Goal: Information Seeking & Learning: Learn about a topic

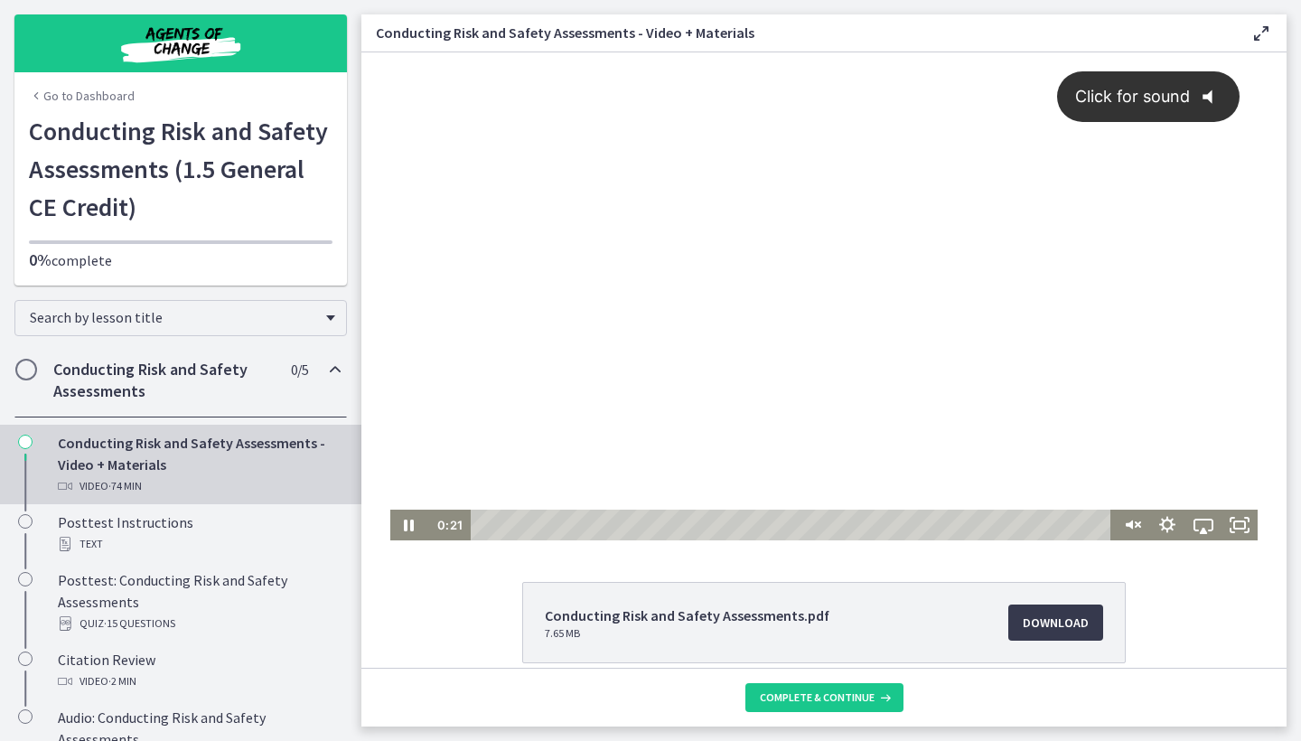
click at [1200, 97] on icon "@keyframes VOLUME_SMALL_WAVE_FLASH { 0% { opacity: 0; } 33% { opacity: 1; } 66%…" at bounding box center [1214, 97] width 48 height 48
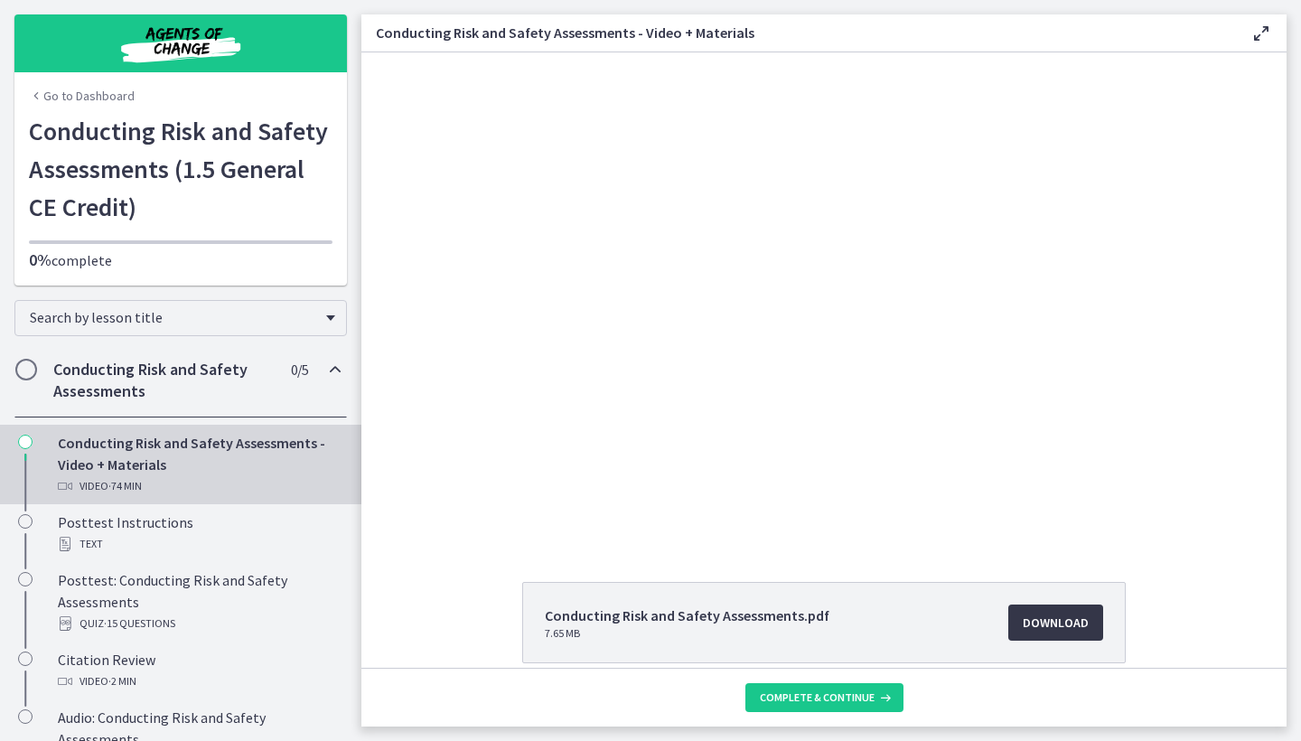
click at [1060, 623] on span "Download Opens in a new window" at bounding box center [1056, 623] width 66 height 22
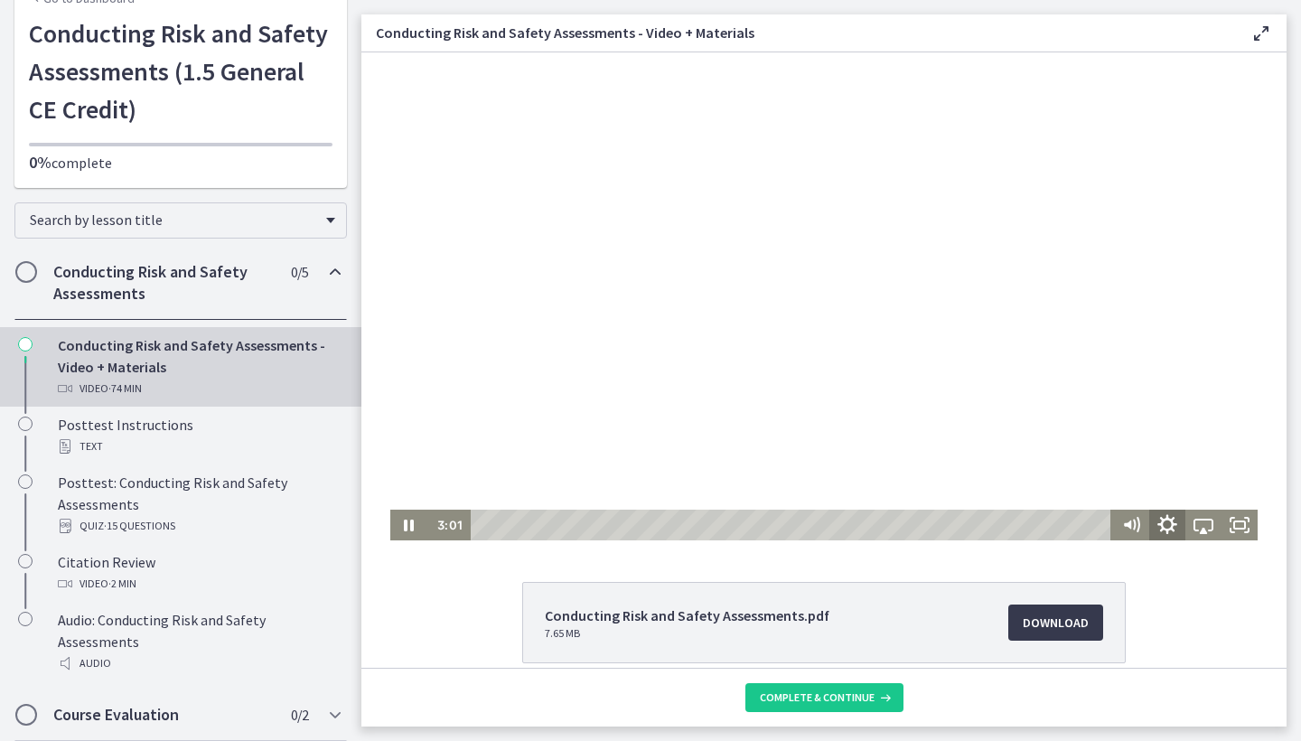
click at [1172, 531] on icon "Show settings menu" at bounding box center [1167, 525] width 43 height 37
click at [1181, 474] on span "Speed" at bounding box center [1180, 463] width 45 height 31
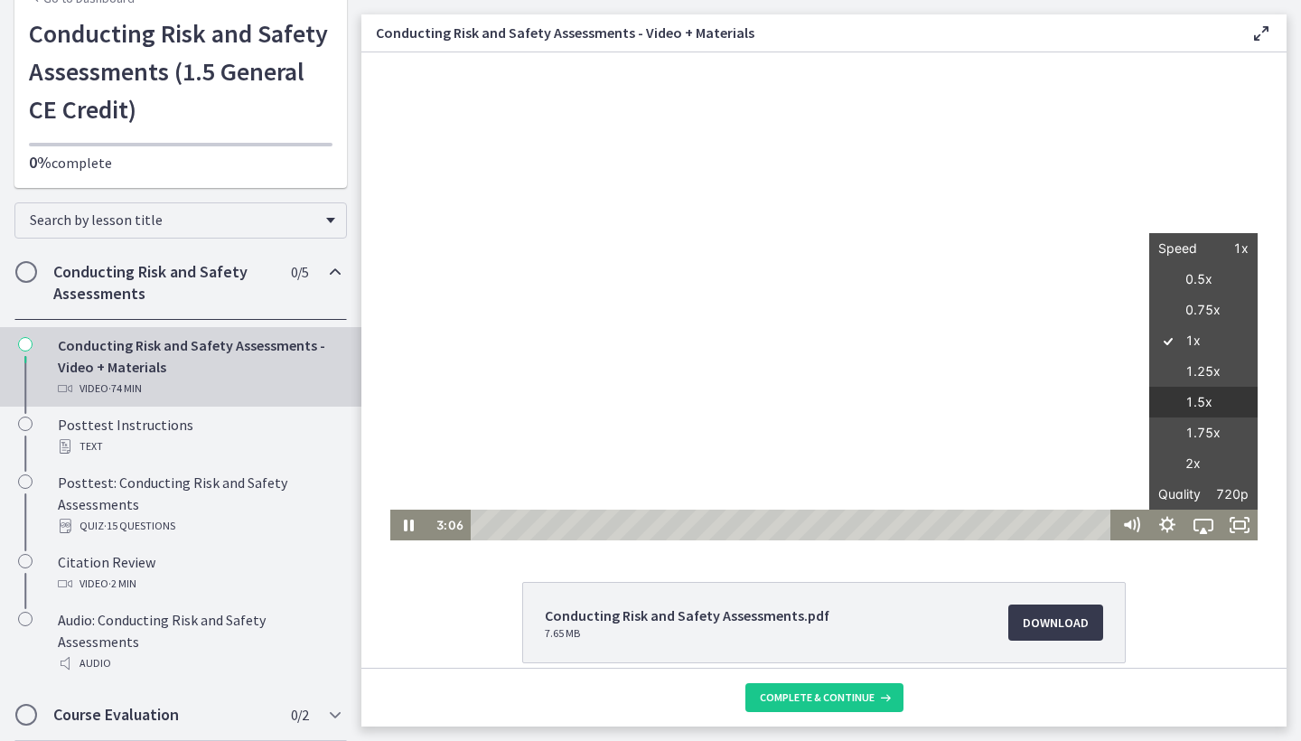
click at [1190, 405] on label "1.5x" at bounding box center [1203, 403] width 108 height 32
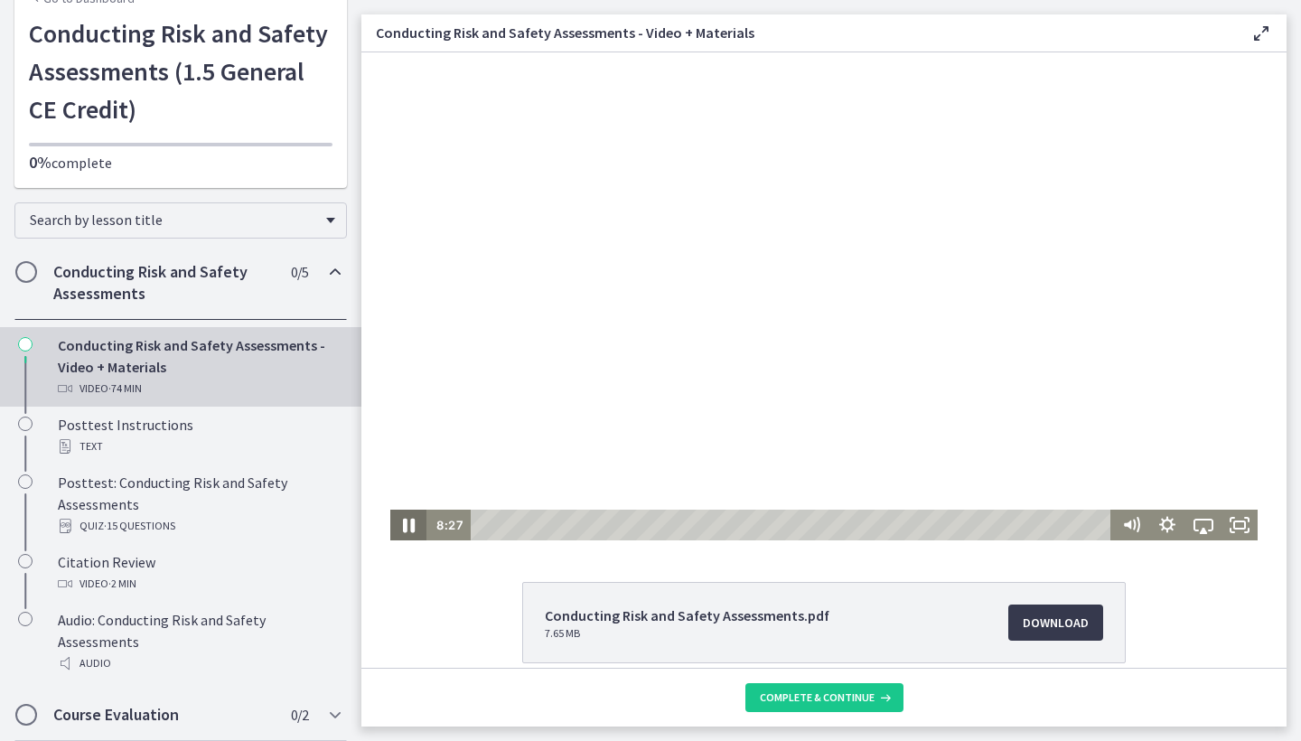
click at [408, 523] on icon "Pause" at bounding box center [408, 525] width 43 height 37
click at [571, 454] on div at bounding box center [823, 296] width 867 height 488
click at [461, 421] on div at bounding box center [823, 296] width 867 height 488
click at [461, 416] on div at bounding box center [823, 296] width 867 height 488
click at [1172, 519] on icon "Show settings menu" at bounding box center [1167, 524] width 20 height 20
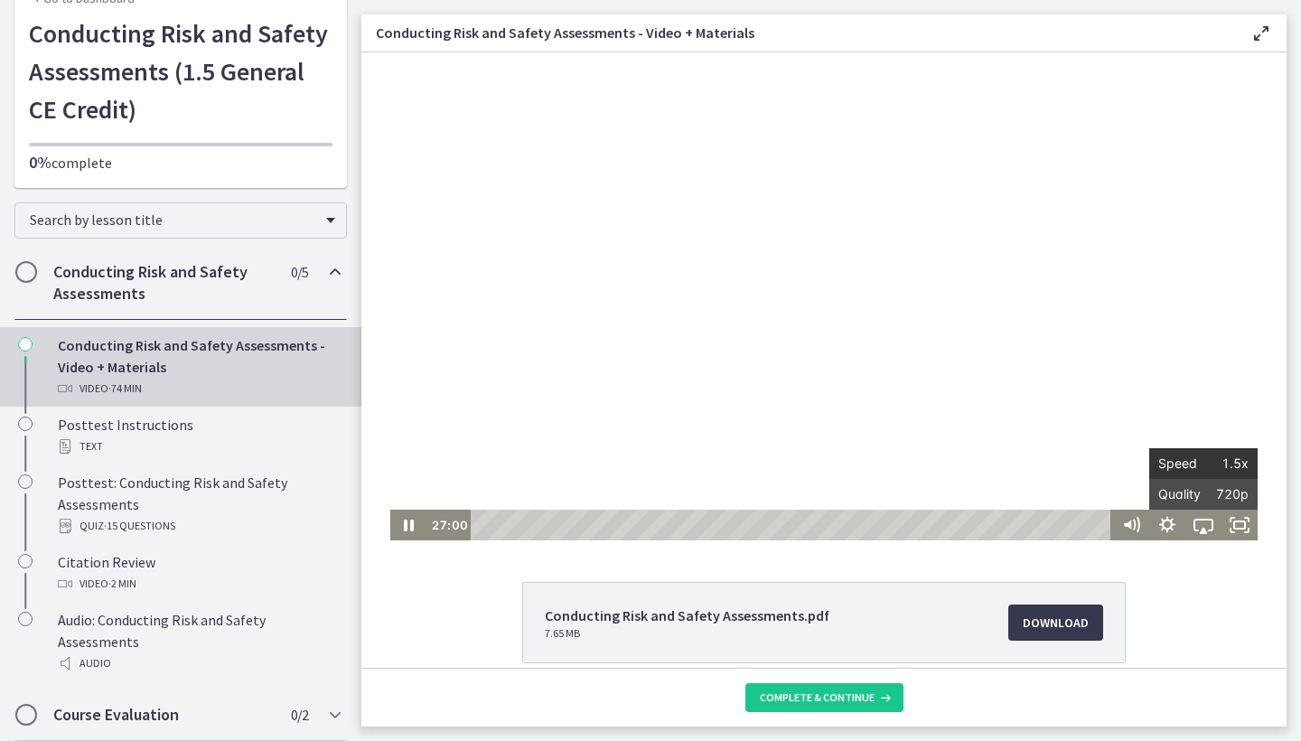
click at [1178, 468] on span "Speed" at bounding box center [1180, 463] width 45 height 31
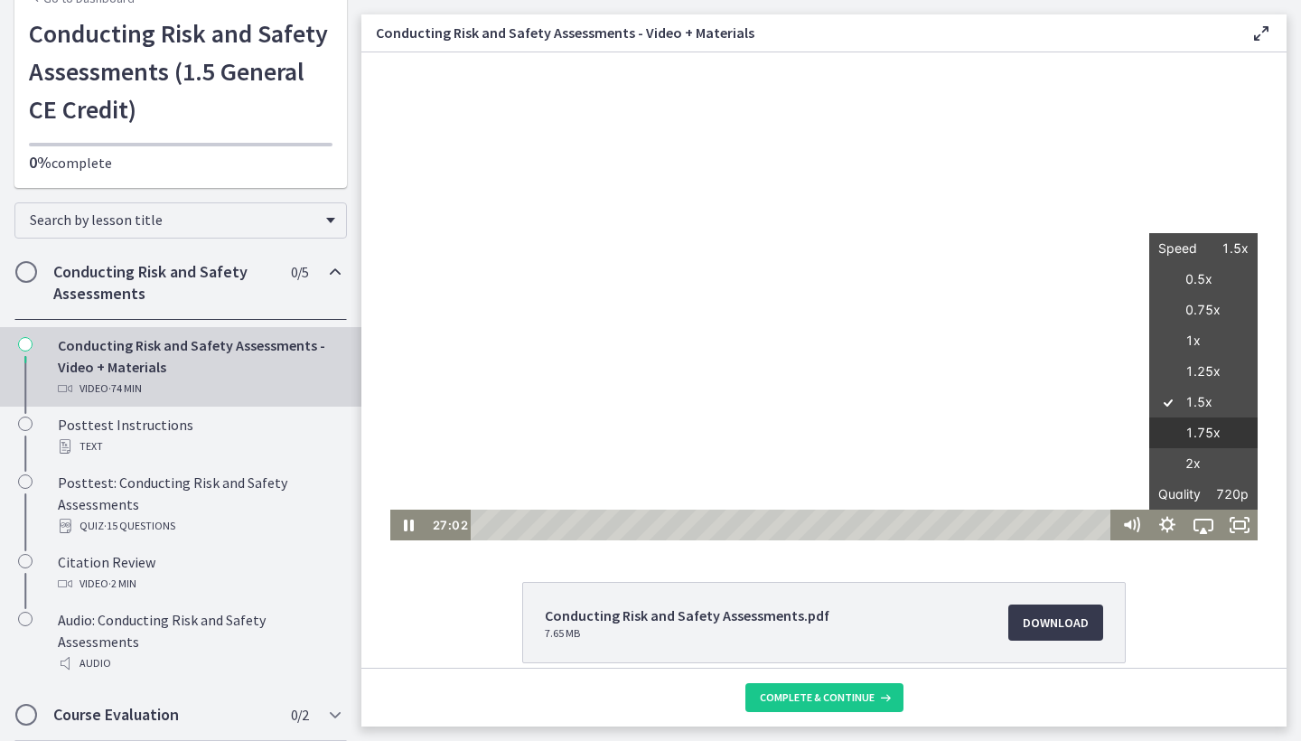
click at [1188, 430] on label "1.75x" at bounding box center [1203, 433] width 108 height 32
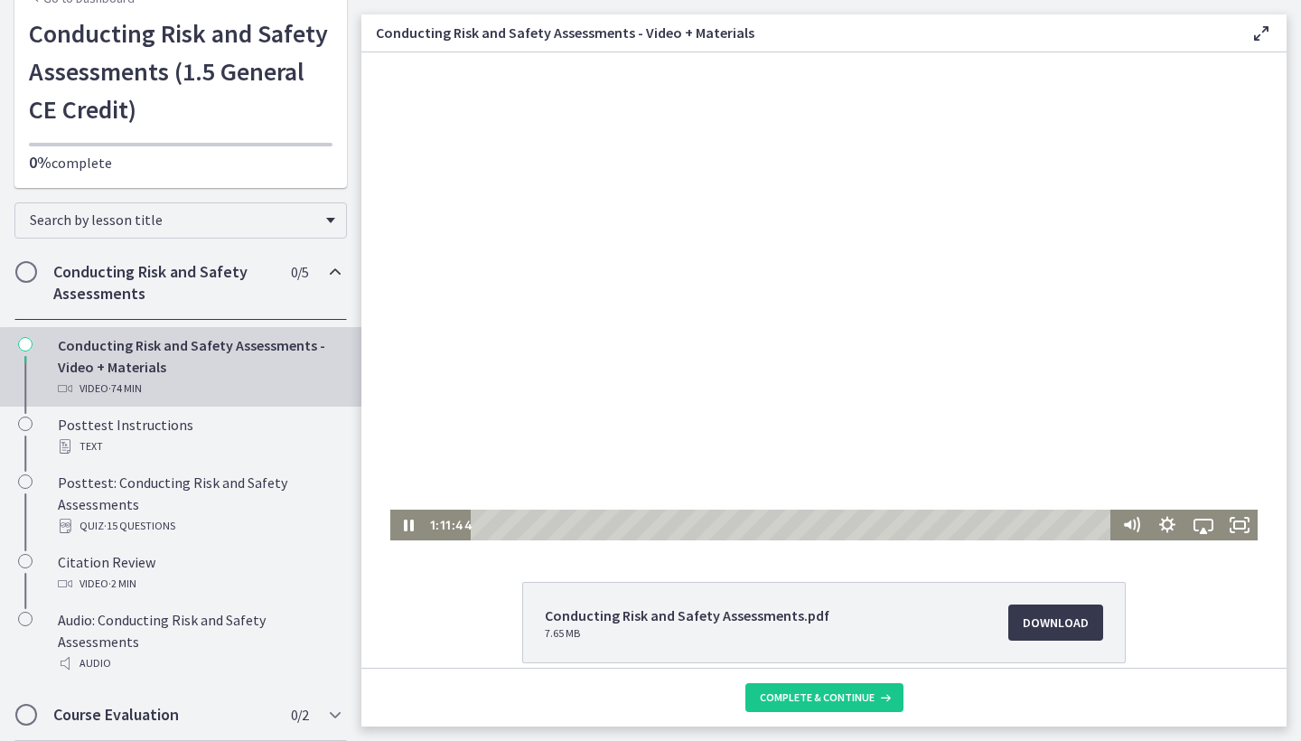
click at [951, 382] on div at bounding box center [823, 296] width 867 height 488
click at [1162, 526] on icon "Show settings menu" at bounding box center [1167, 525] width 43 height 37
click at [1173, 463] on span "Speed" at bounding box center [1180, 463] width 45 height 31
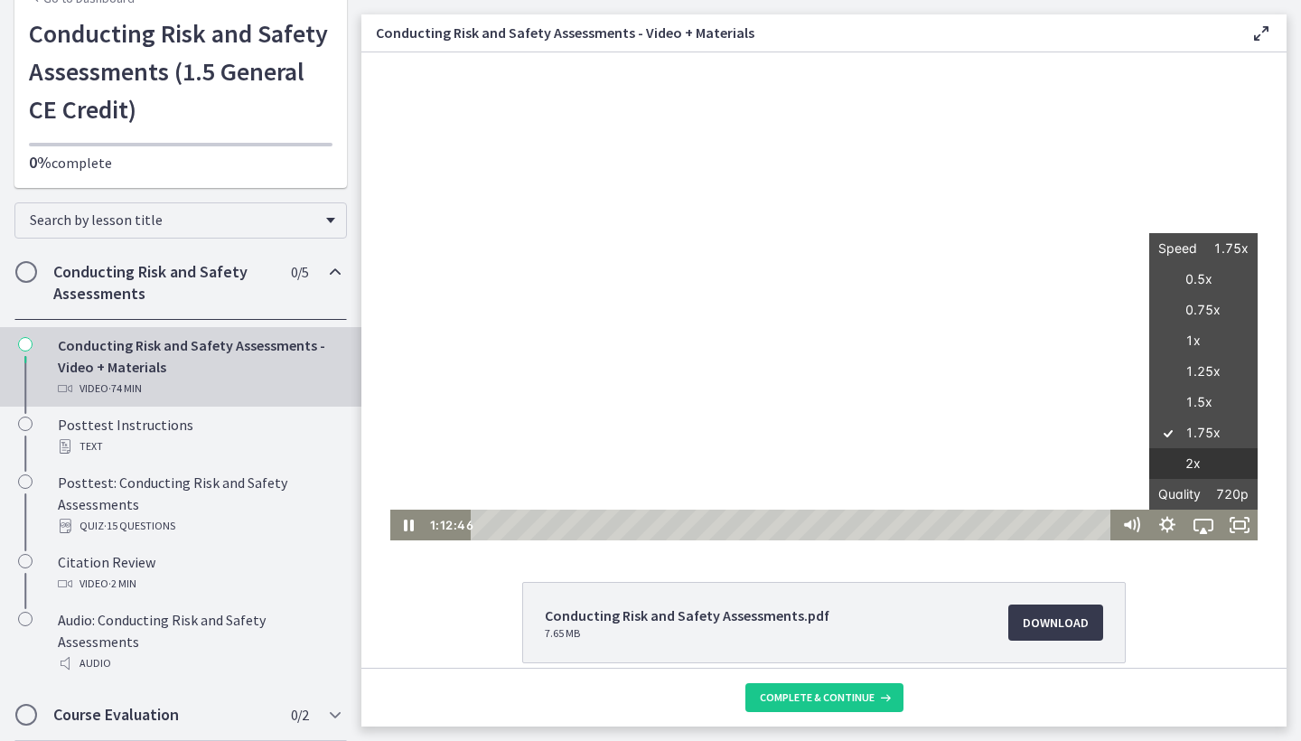
click at [1180, 461] on label "2x" at bounding box center [1203, 464] width 108 height 32
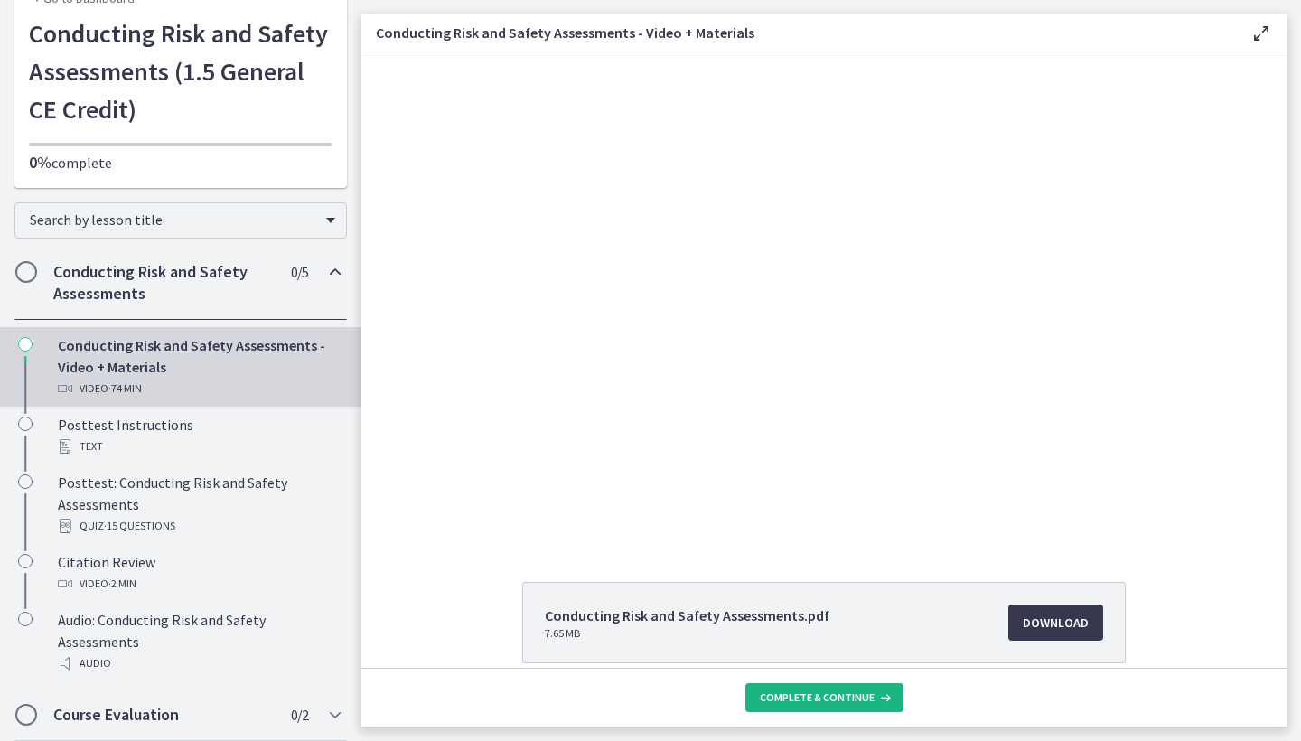
click at [848, 703] on span "Complete & continue" at bounding box center [817, 697] width 115 height 14
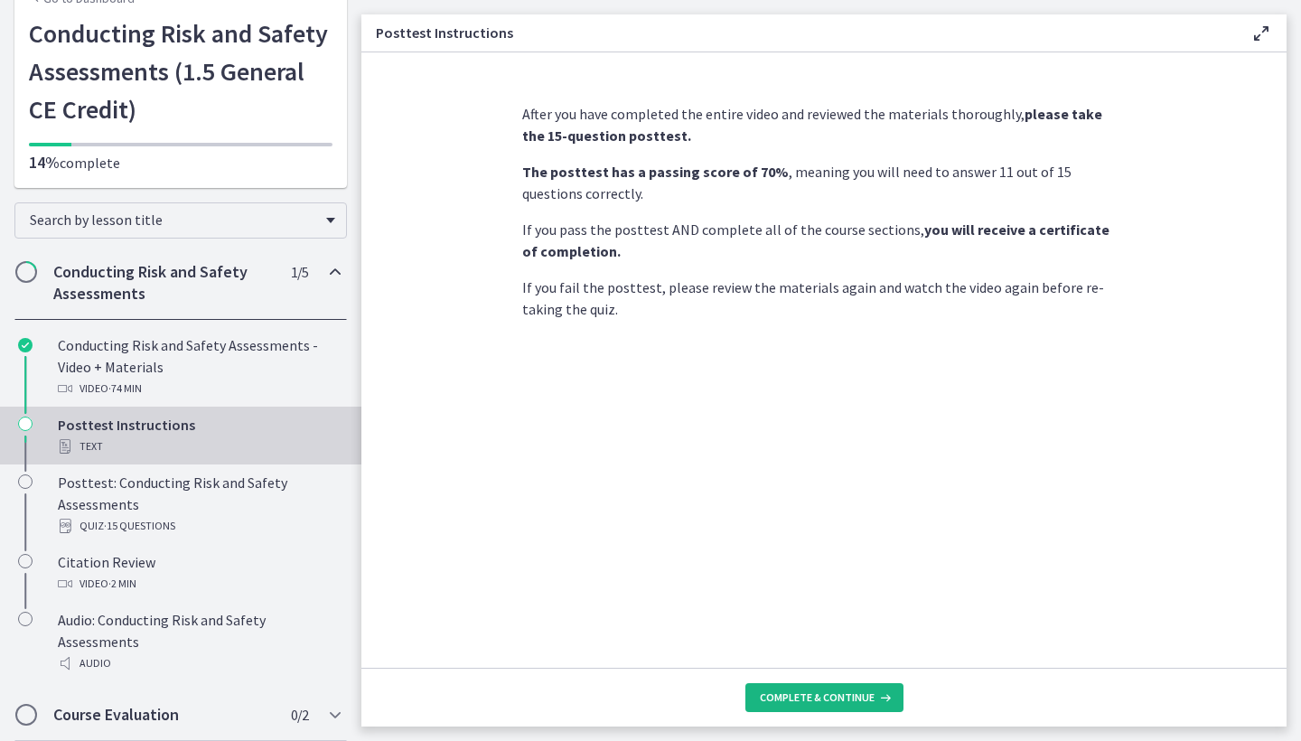
click at [821, 697] on span "Complete & continue" at bounding box center [817, 697] width 115 height 14
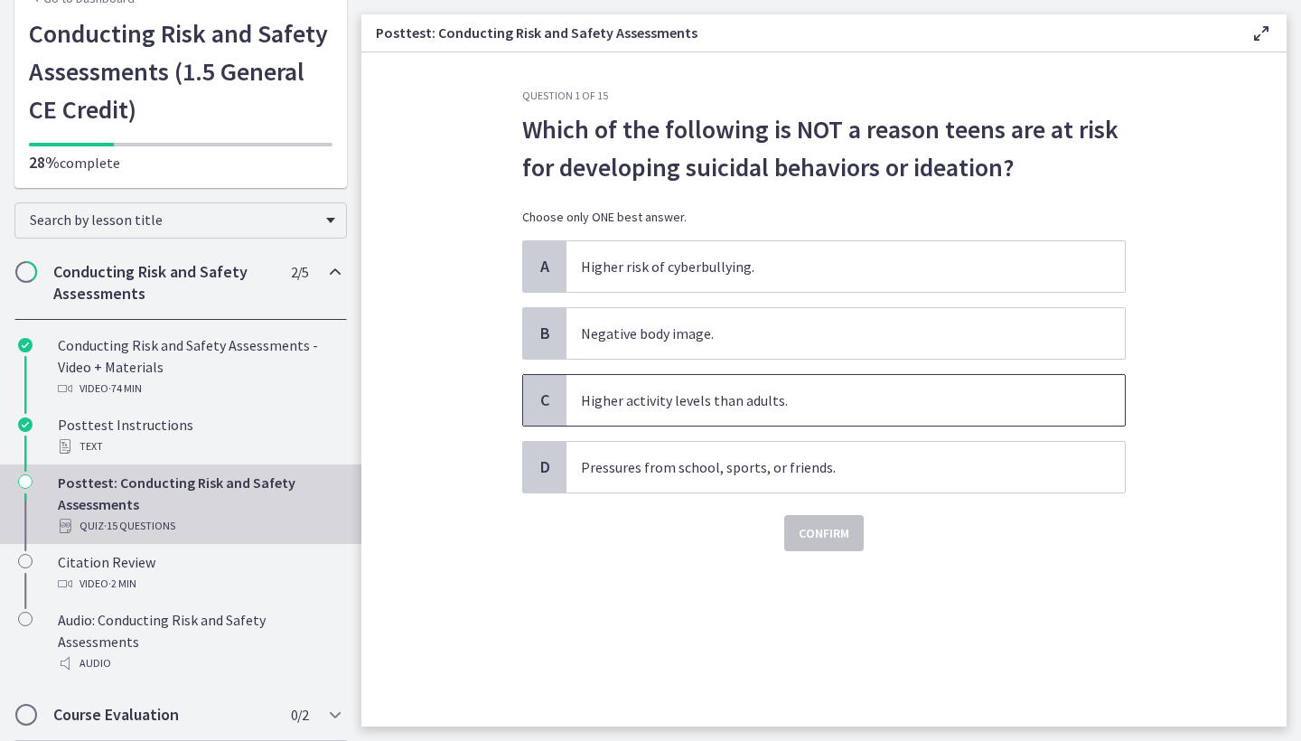
click at [671, 398] on p "Higher activity levels than adults." at bounding box center [827, 400] width 493 height 22
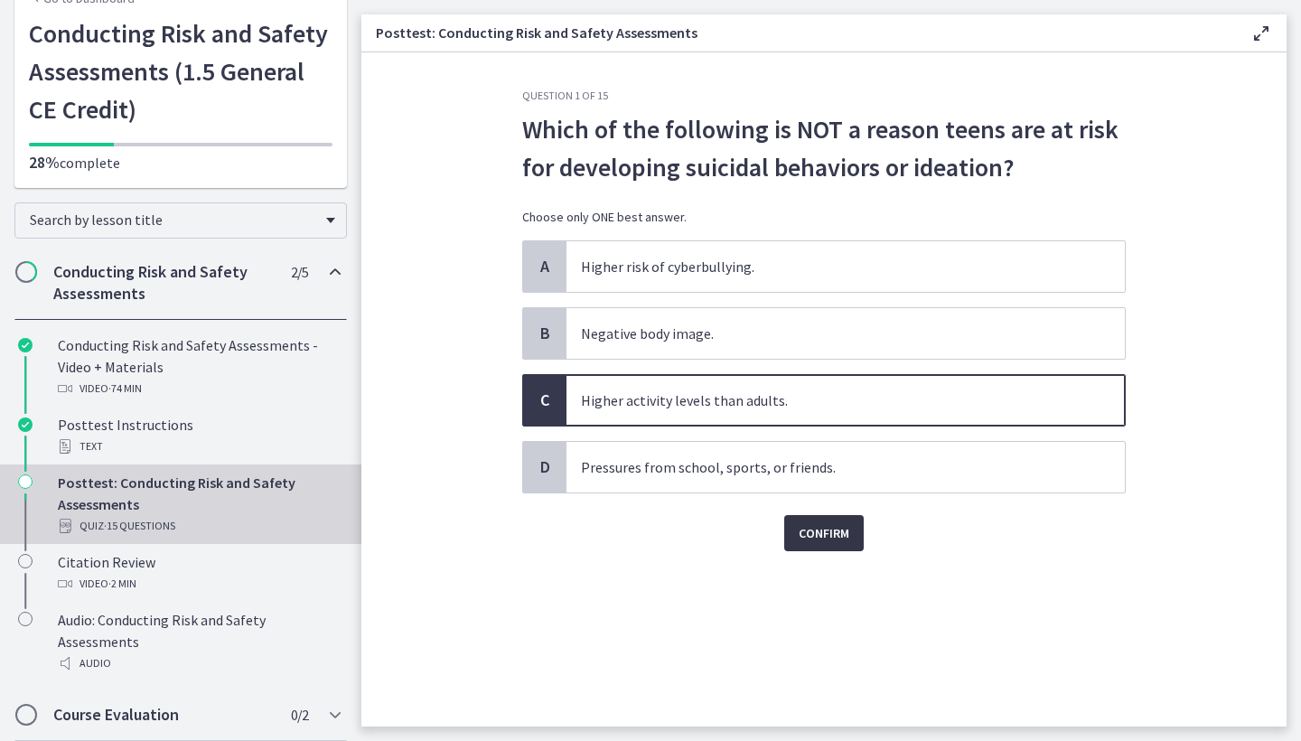
click at [815, 531] on span "Confirm" at bounding box center [824, 533] width 51 height 22
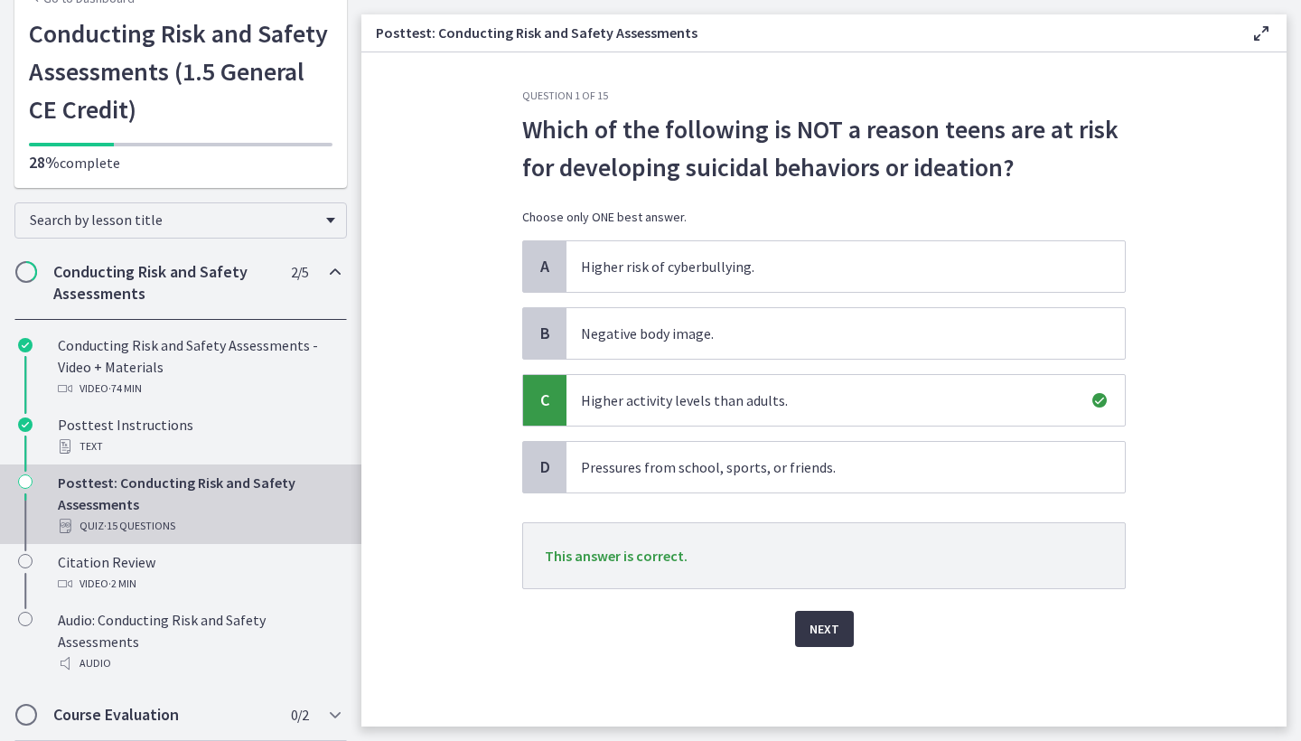
click at [821, 629] on span "Next" at bounding box center [825, 629] width 30 height 22
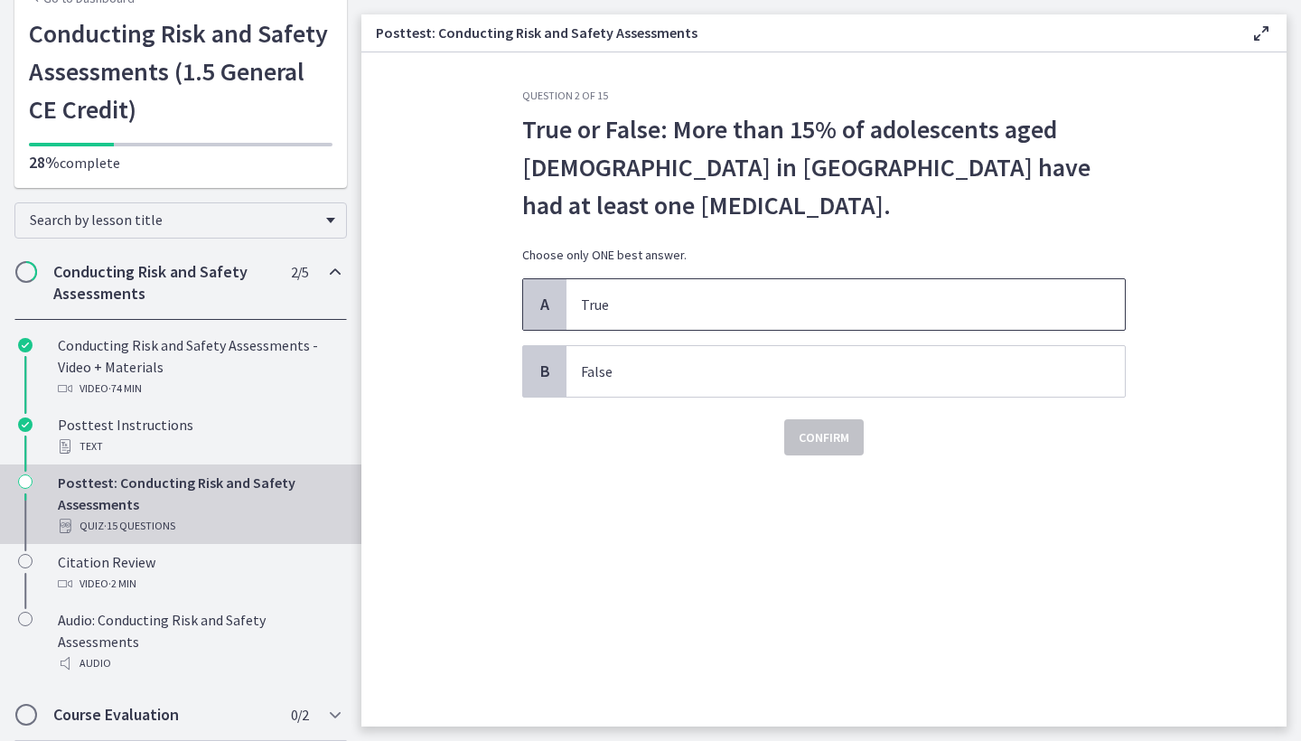
click at [697, 307] on p "True" at bounding box center [827, 305] width 493 height 22
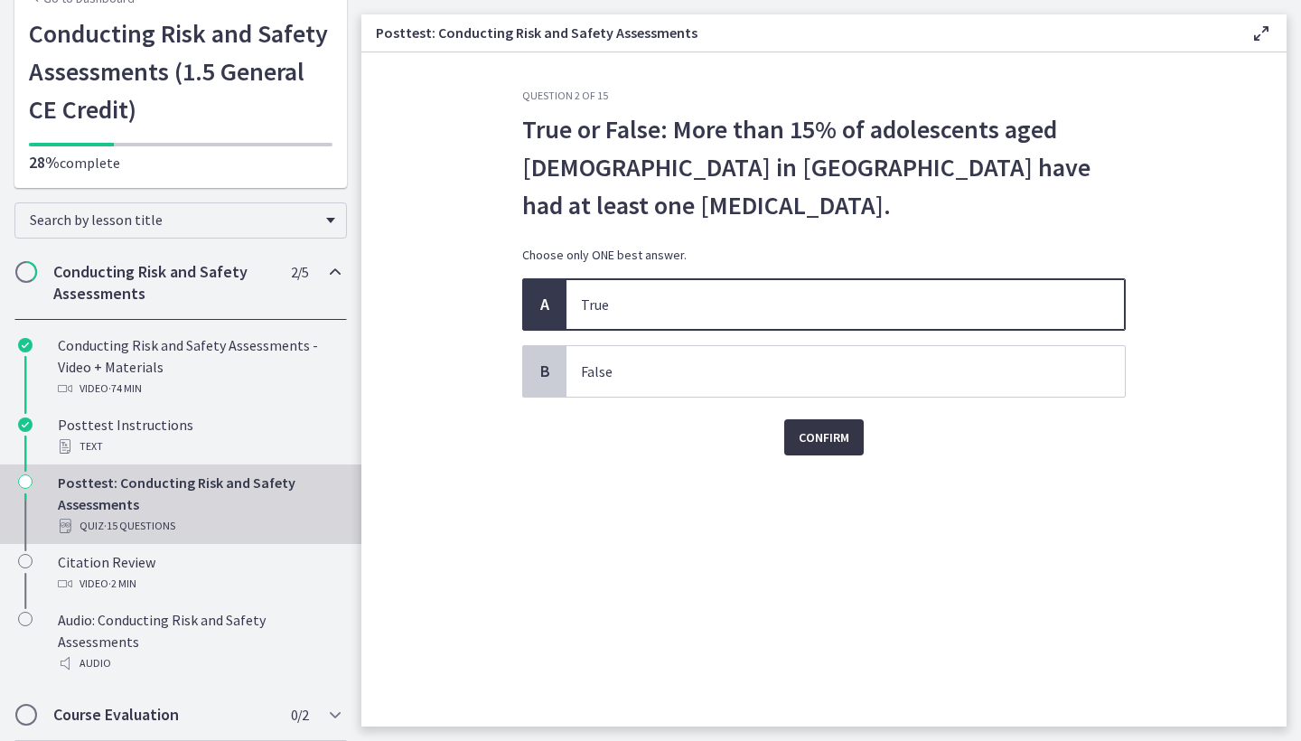
click at [819, 445] on span "Confirm" at bounding box center [824, 437] width 51 height 22
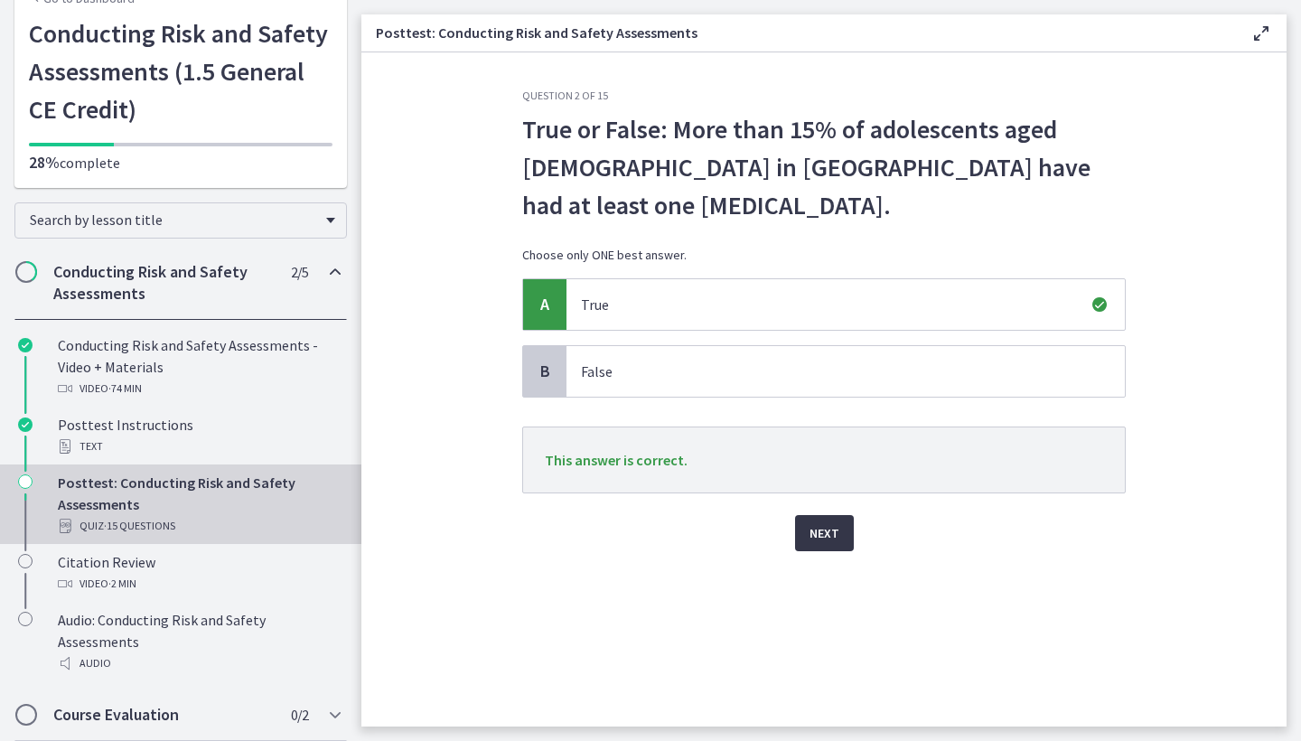
click at [820, 532] on span "Next" at bounding box center [825, 533] width 30 height 22
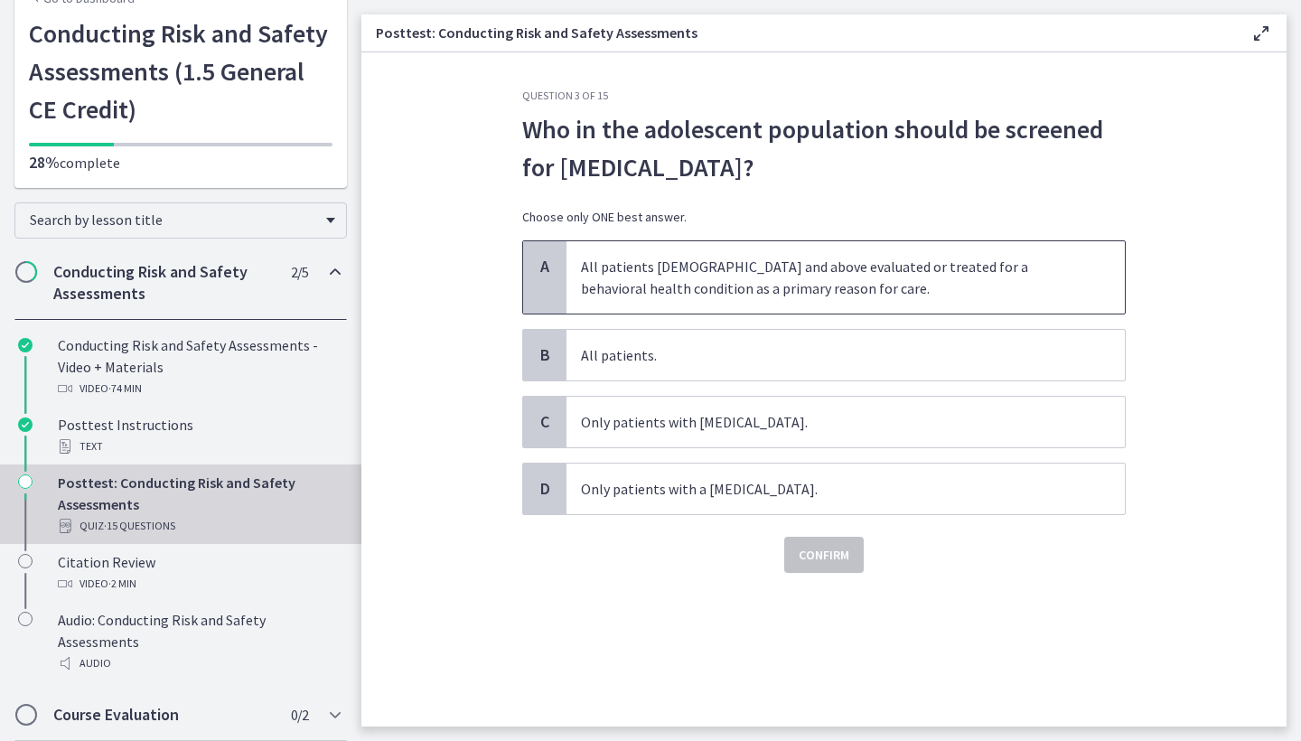
click at [730, 270] on p "All patients 12 years old and above evaluated or treated for a behavioral healt…" at bounding box center [827, 277] width 493 height 43
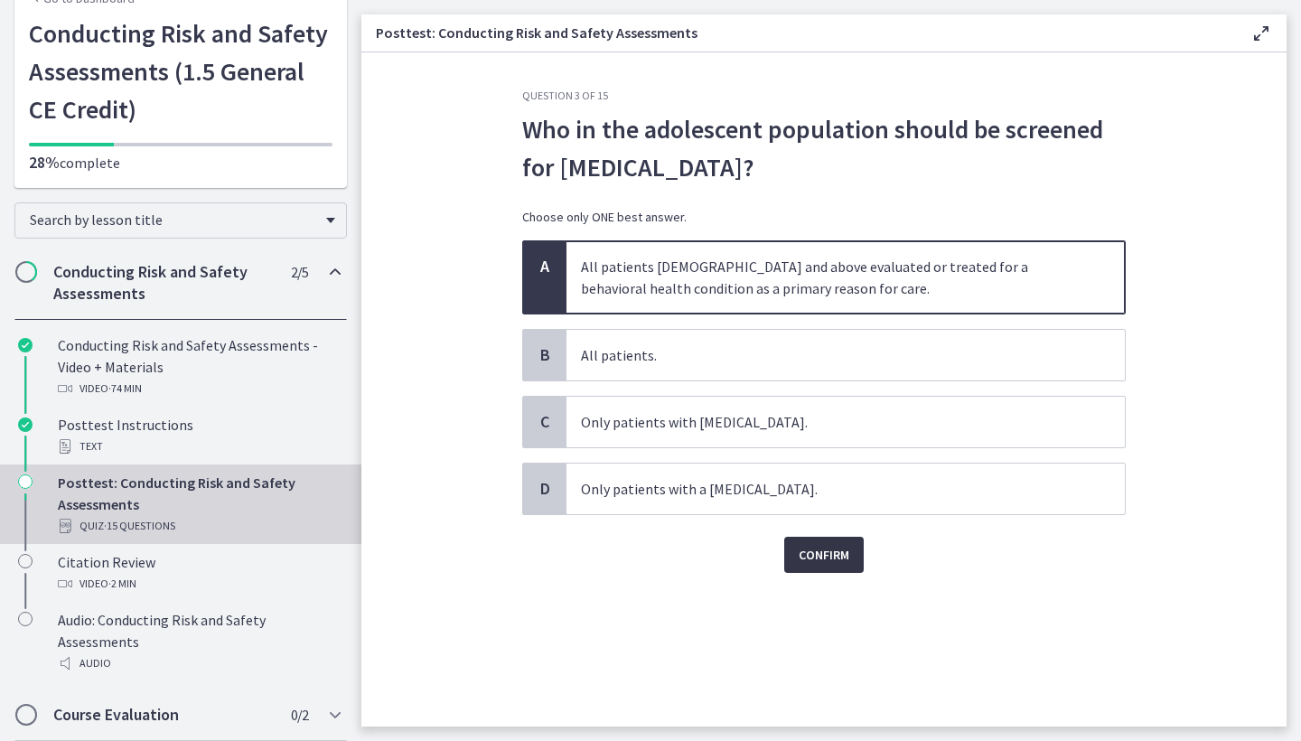
click at [809, 553] on span "Confirm" at bounding box center [824, 555] width 51 height 22
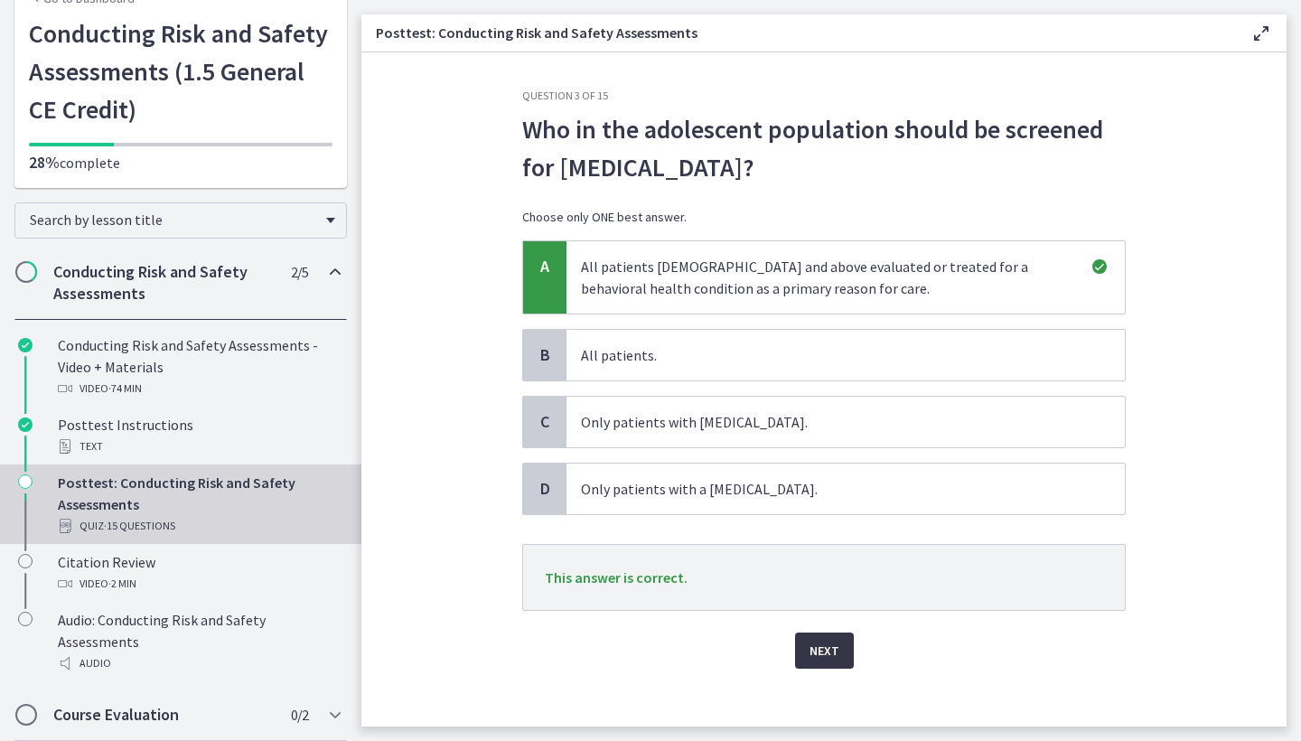
click at [819, 653] on span "Next" at bounding box center [825, 651] width 30 height 22
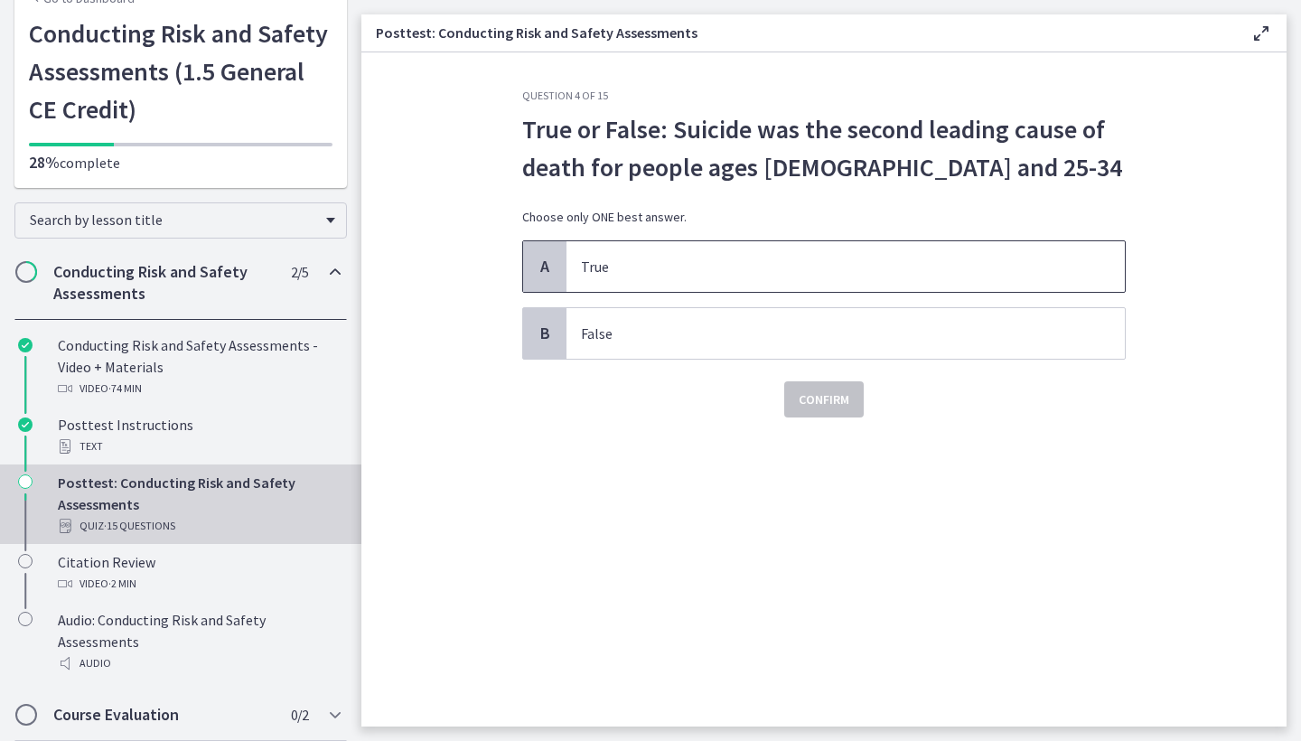
click at [716, 254] on span "True" at bounding box center [845, 266] width 558 height 51
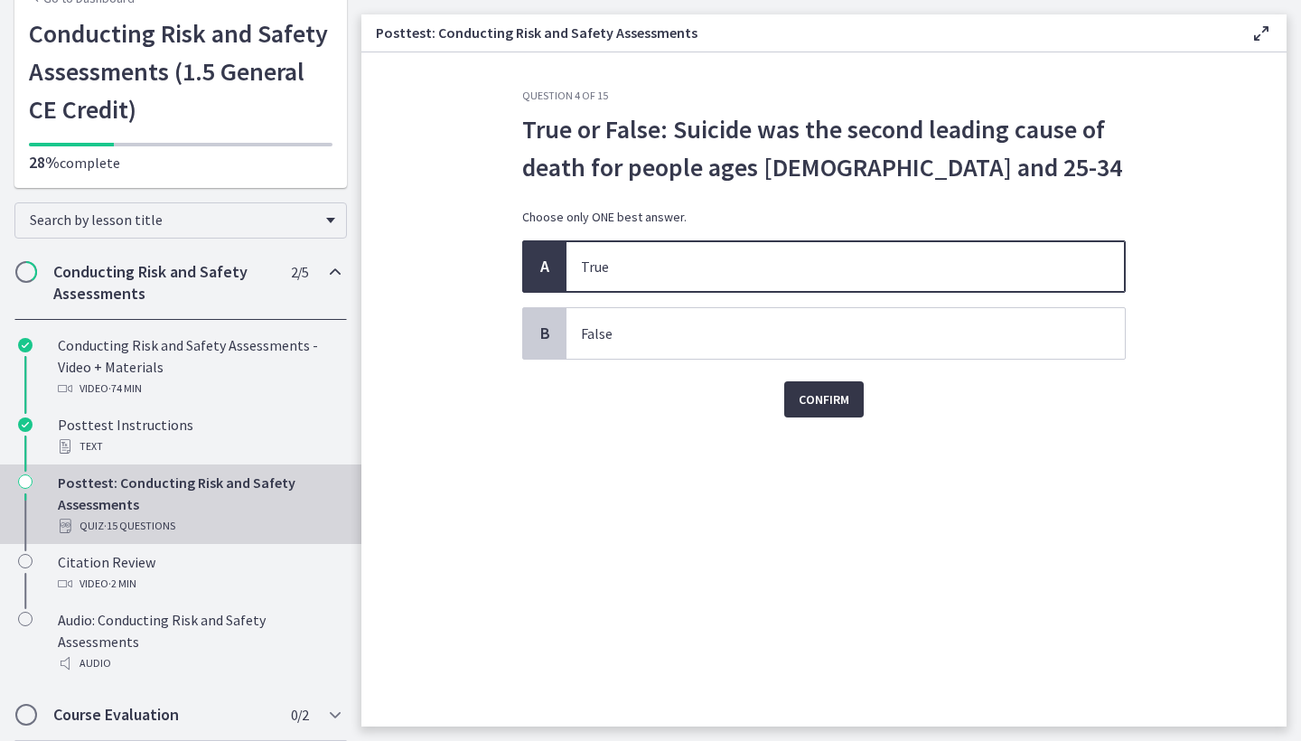
click at [810, 414] on button "Confirm" at bounding box center [824, 399] width 80 height 36
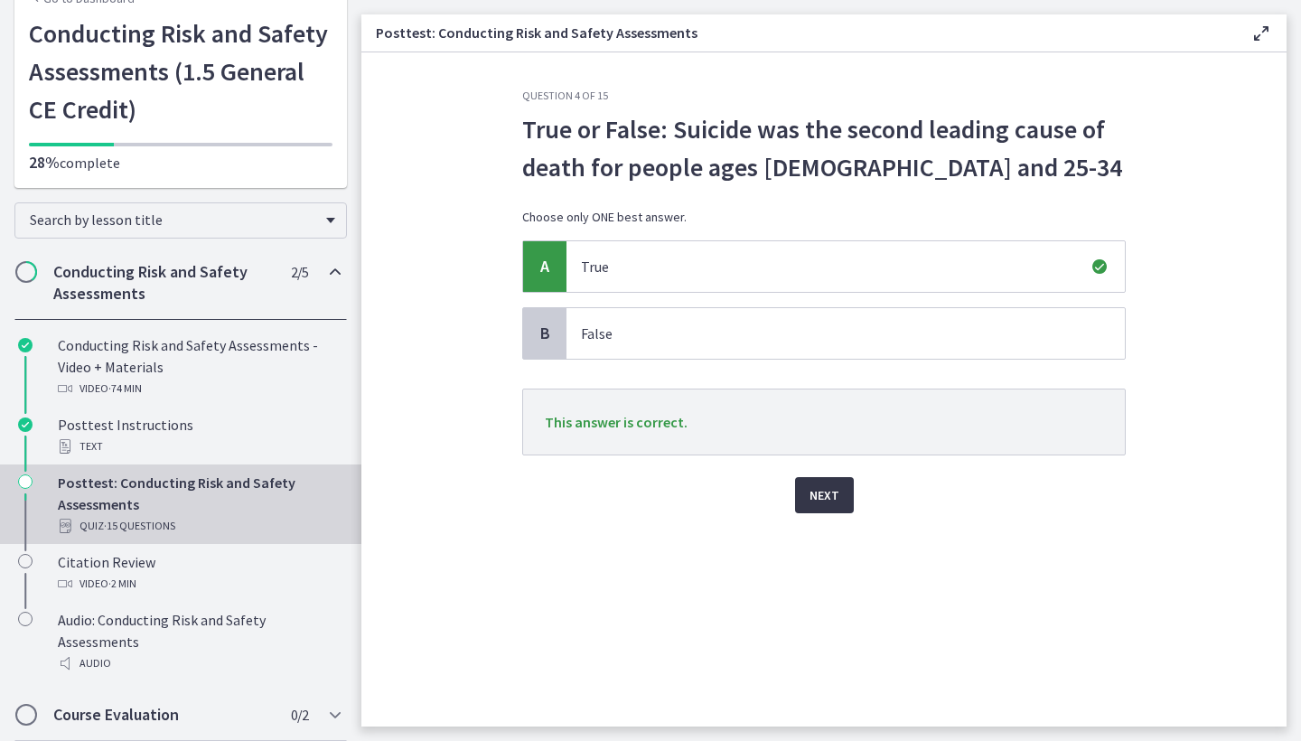
click at [816, 482] on button "Next" at bounding box center [824, 495] width 59 height 36
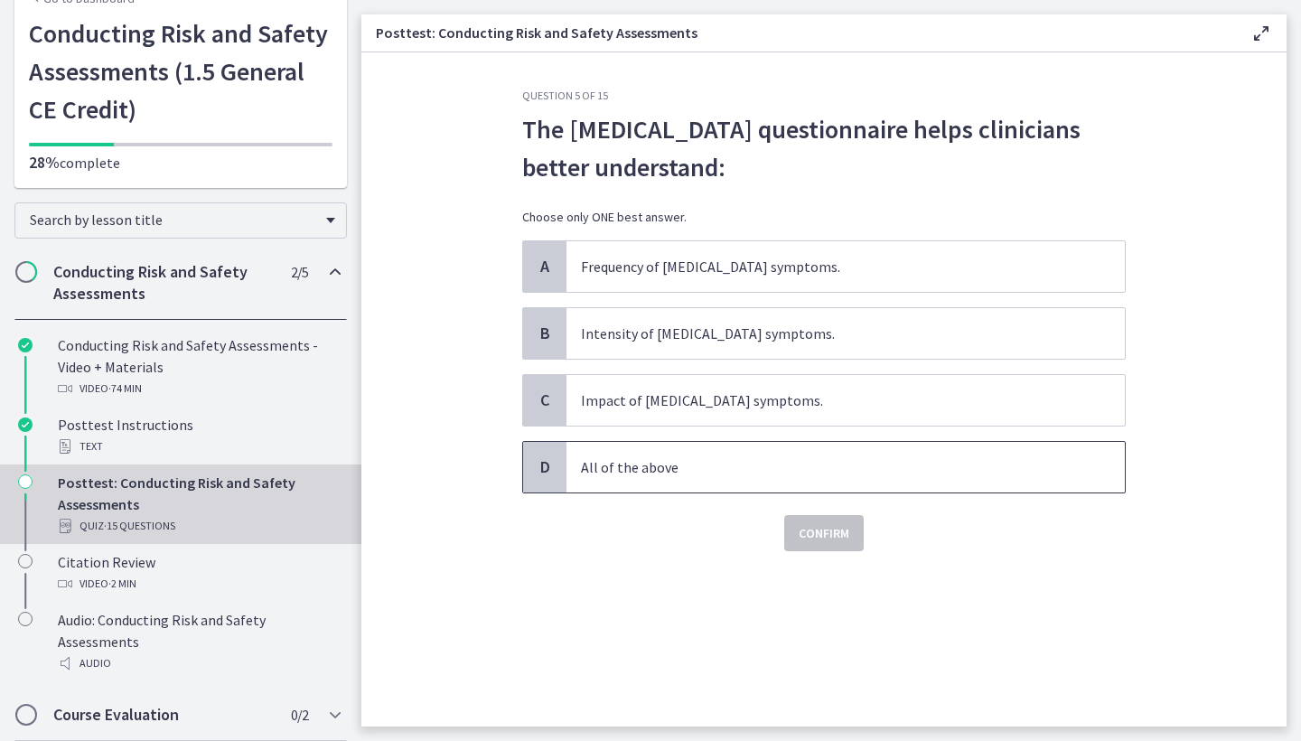
click at [644, 464] on p "All of the above" at bounding box center [827, 467] width 493 height 22
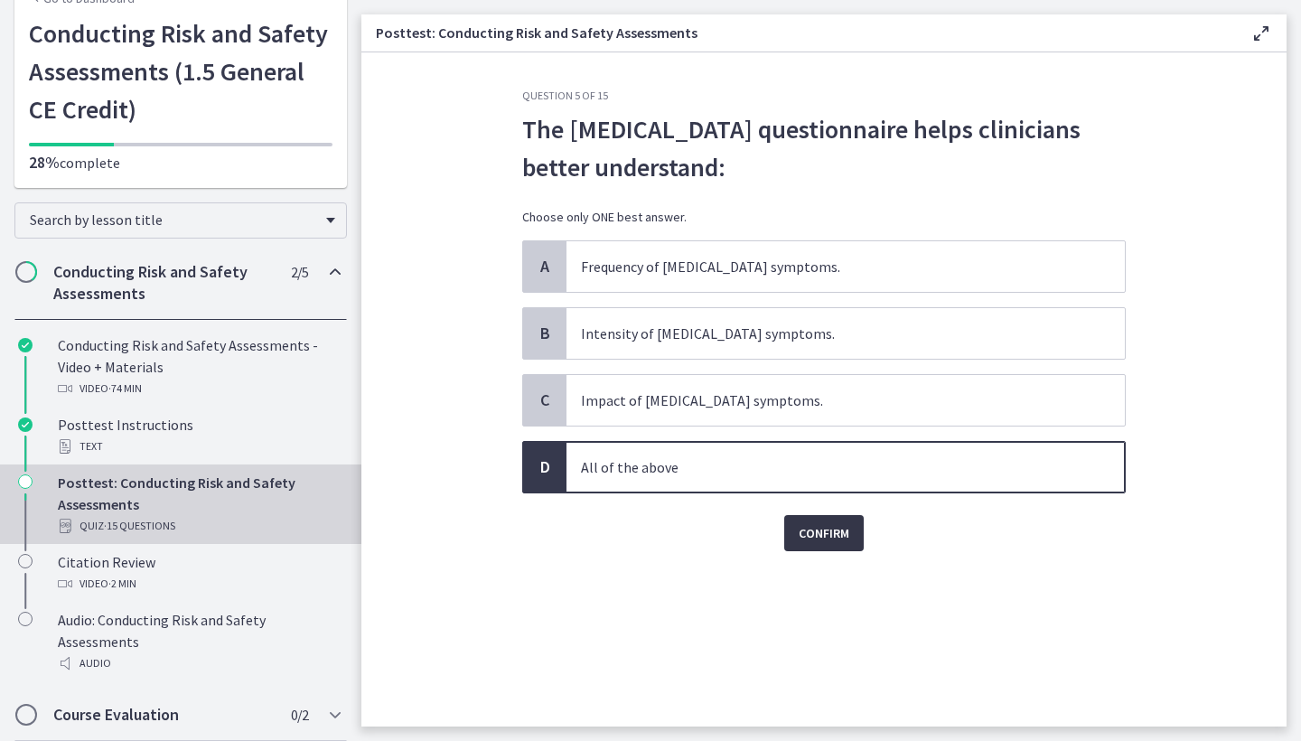
click at [831, 538] on span "Confirm" at bounding box center [824, 533] width 51 height 22
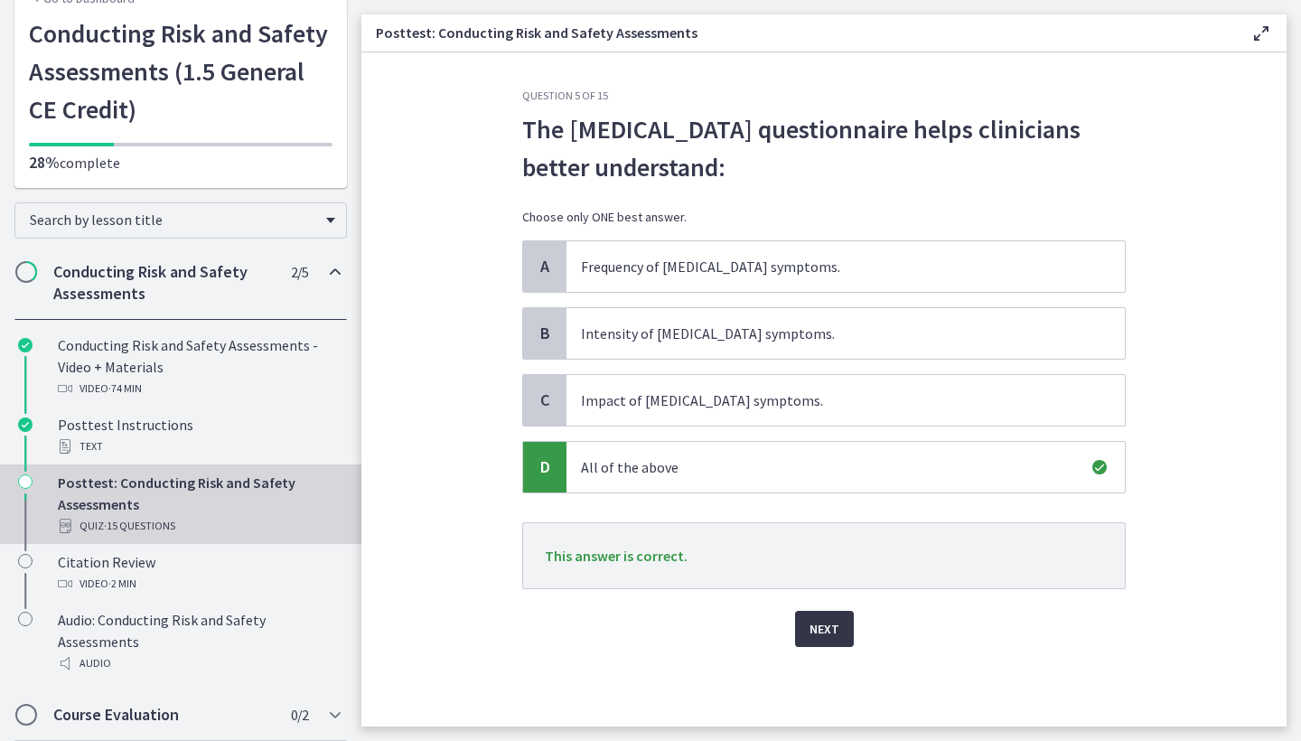
click at [822, 631] on span "Next" at bounding box center [825, 629] width 30 height 22
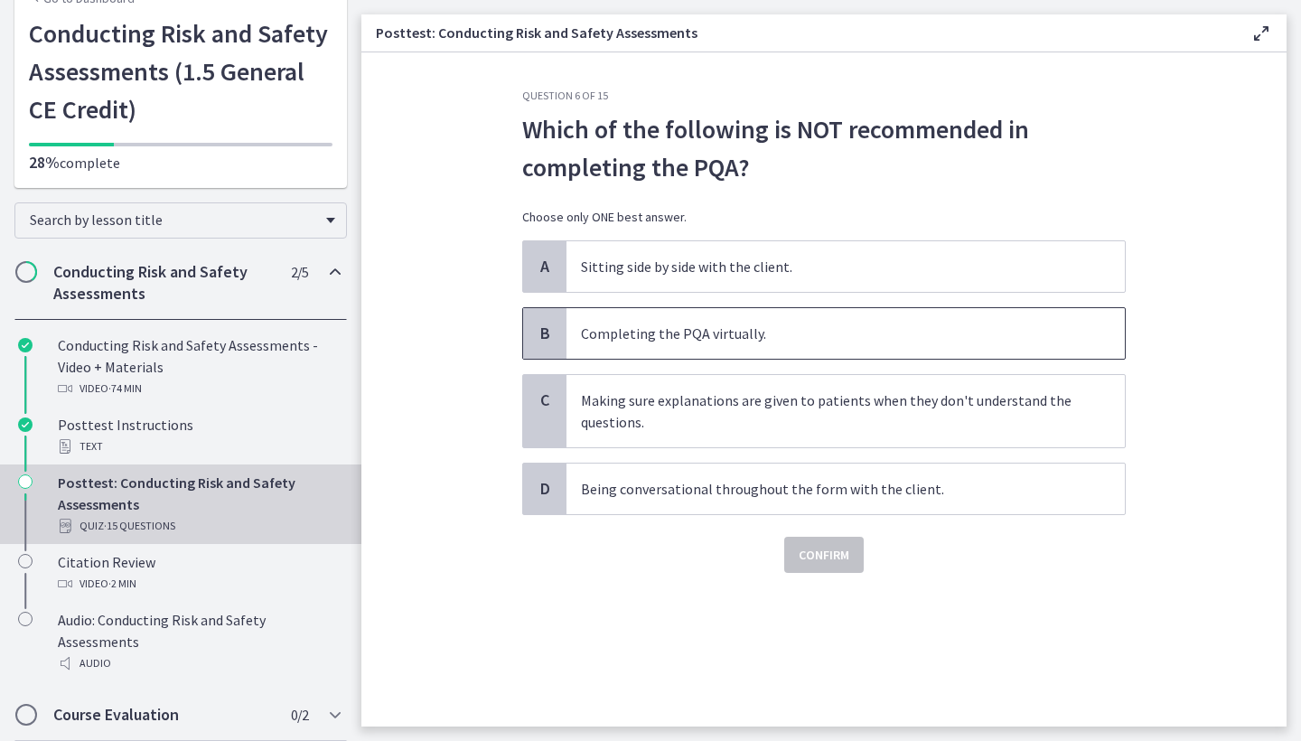
click at [742, 339] on p "Completing the PQA virtually." at bounding box center [827, 334] width 493 height 22
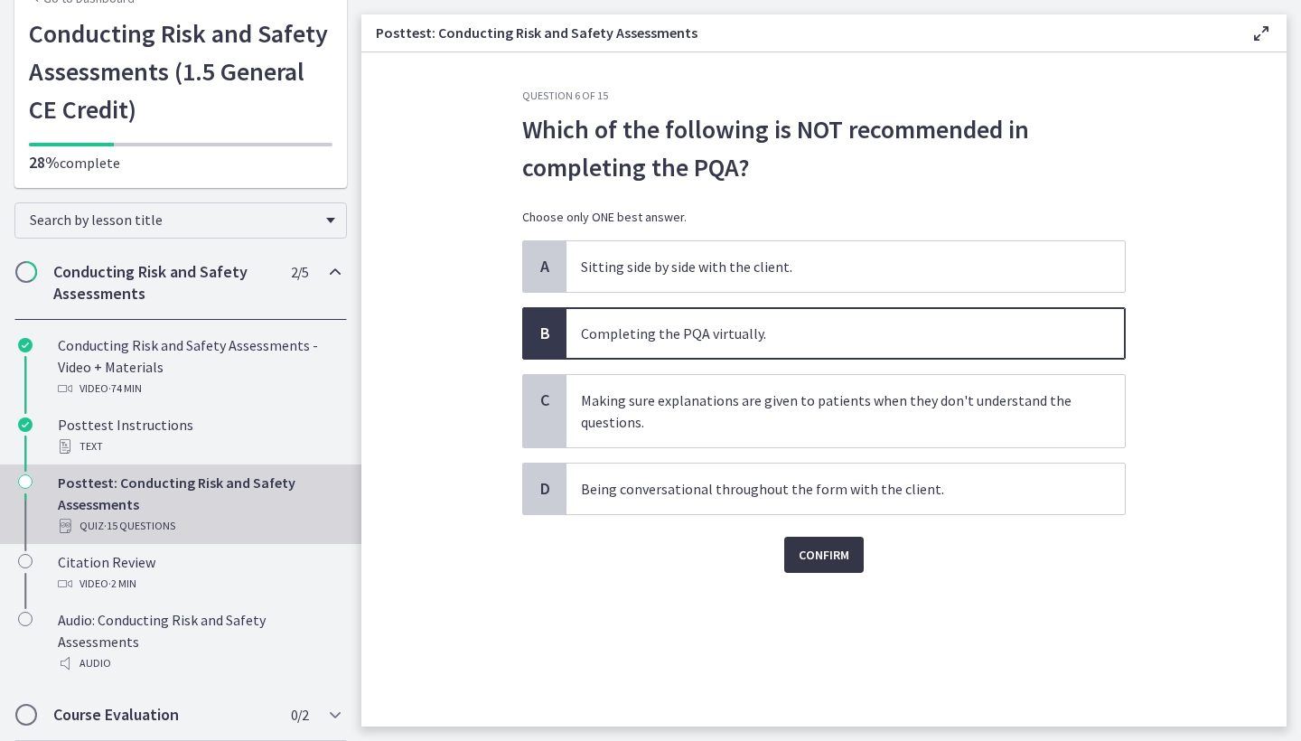
click at [833, 555] on span "Confirm" at bounding box center [824, 555] width 51 height 22
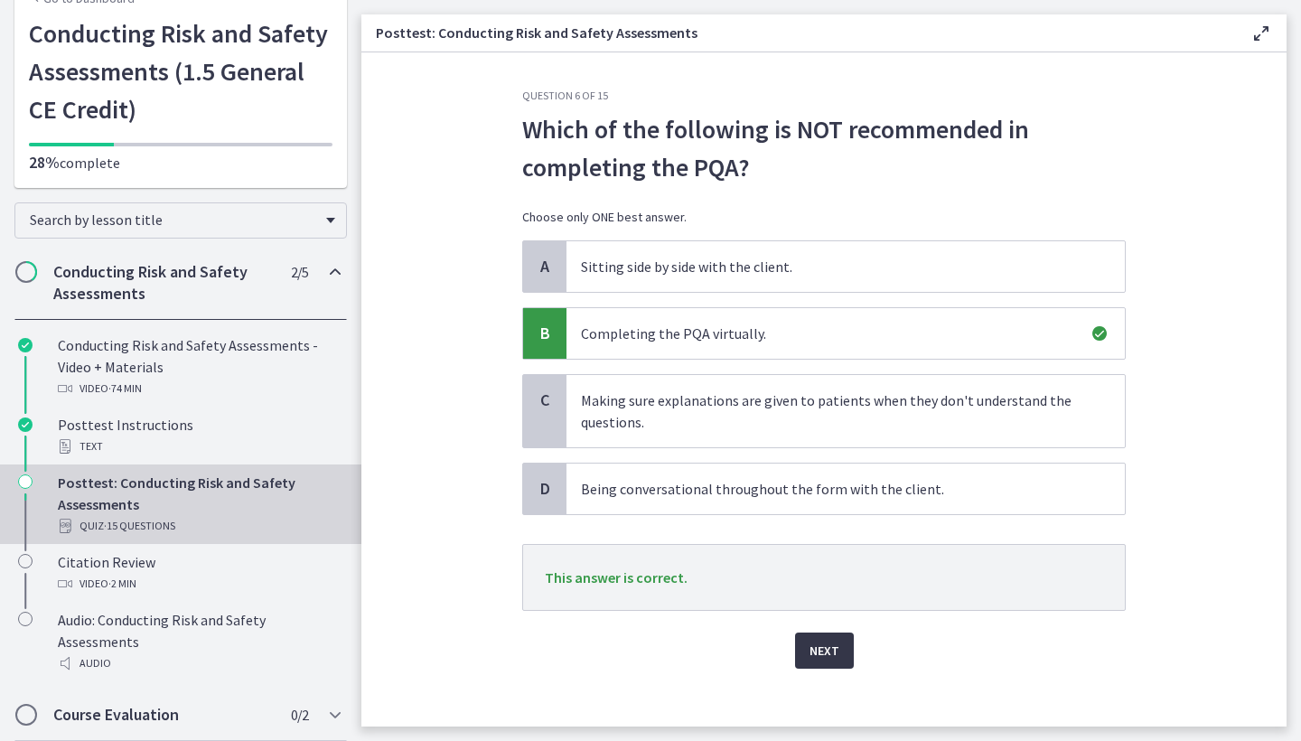
click at [826, 645] on span "Next" at bounding box center [825, 651] width 30 height 22
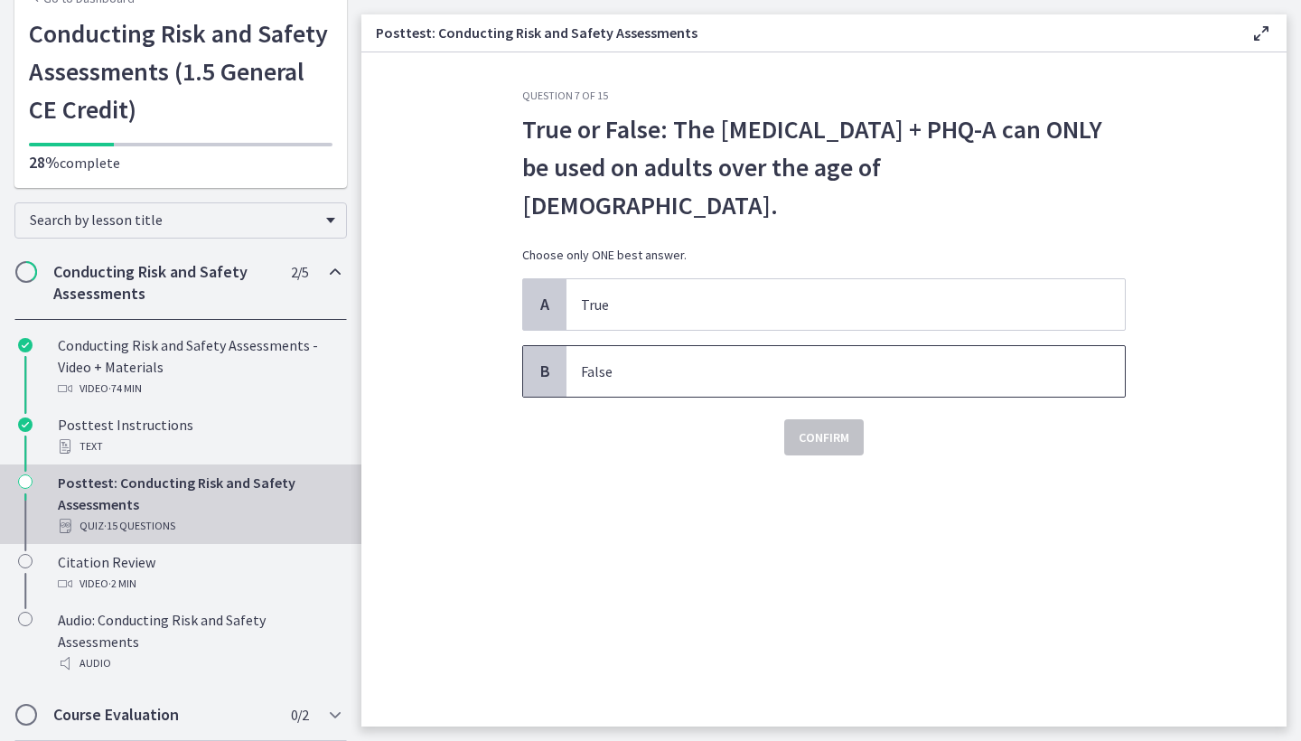
click at [622, 360] on p "False" at bounding box center [827, 371] width 493 height 22
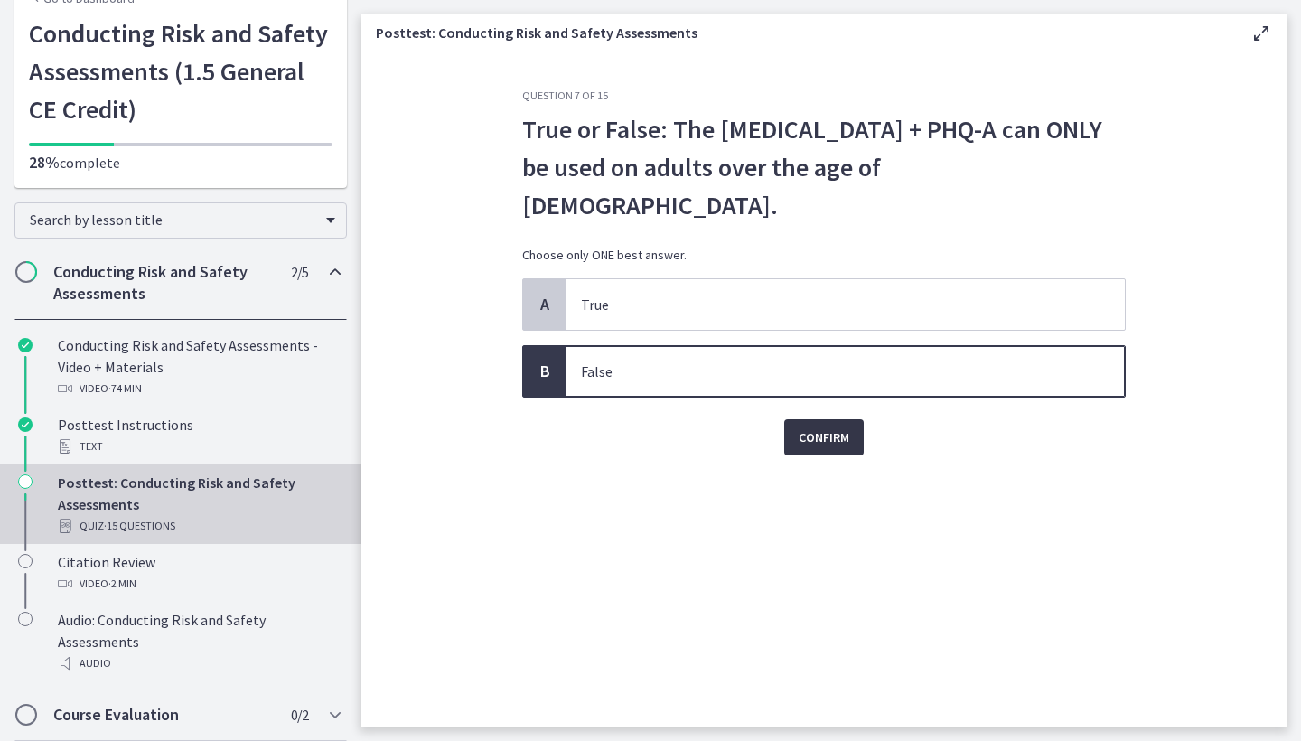
click at [820, 426] on span "Confirm" at bounding box center [824, 437] width 51 height 22
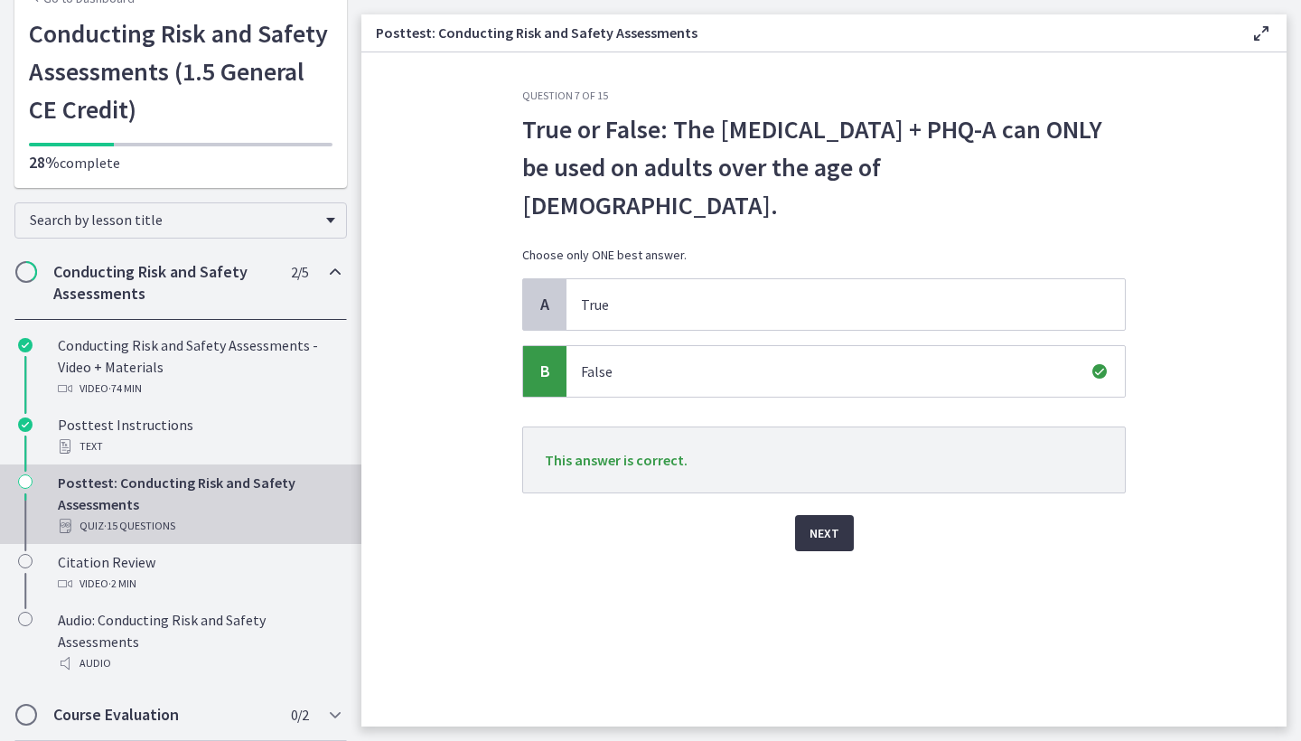
click at [823, 522] on span "Next" at bounding box center [825, 533] width 30 height 22
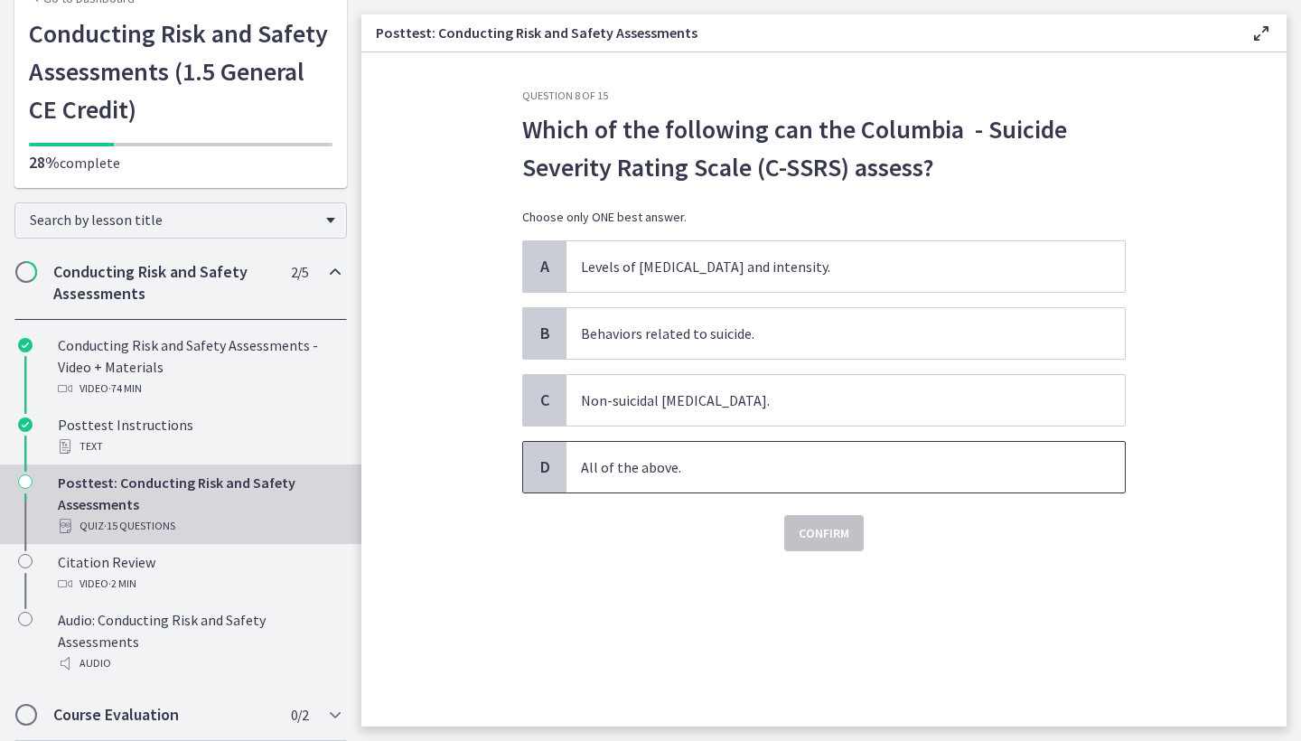
click at [692, 466] on p "All of the above." at bounding box center [827, 467] width 493 height 22
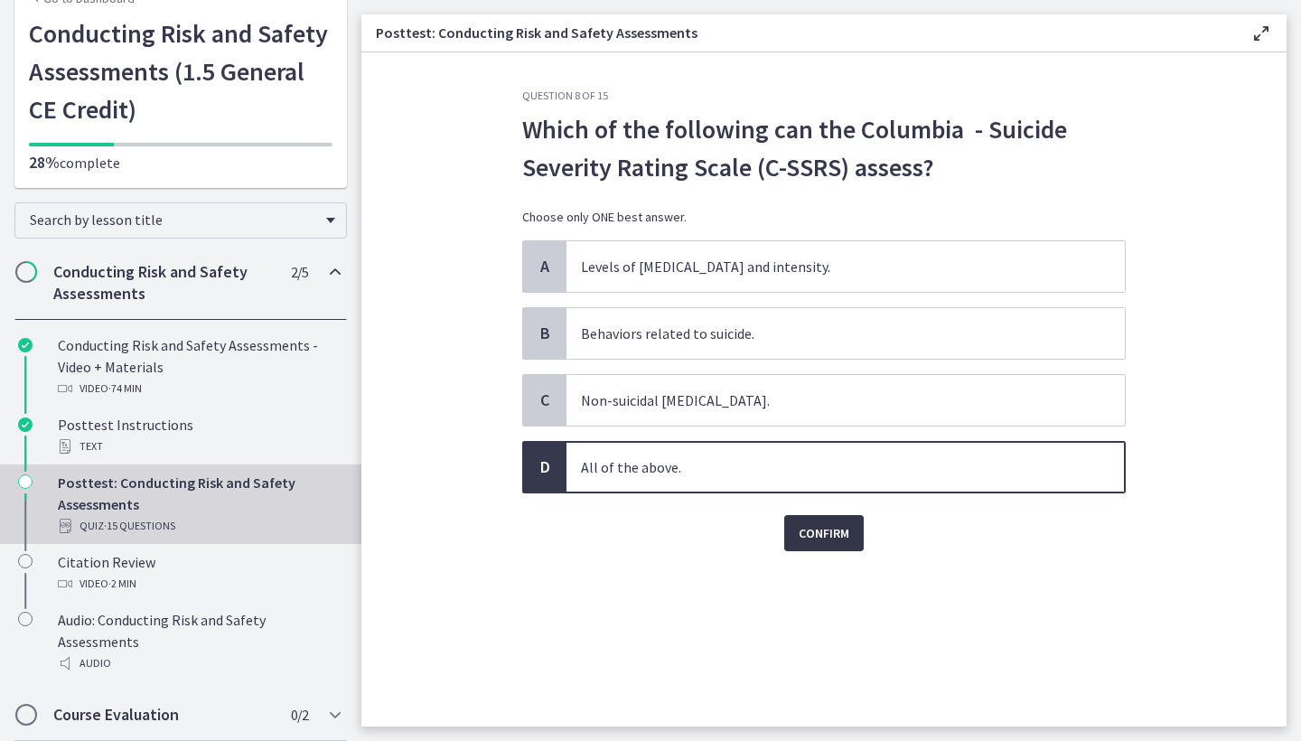
click at [828, 533] on span "Confirm" at bounding box center [824, 533] width 51 height 22
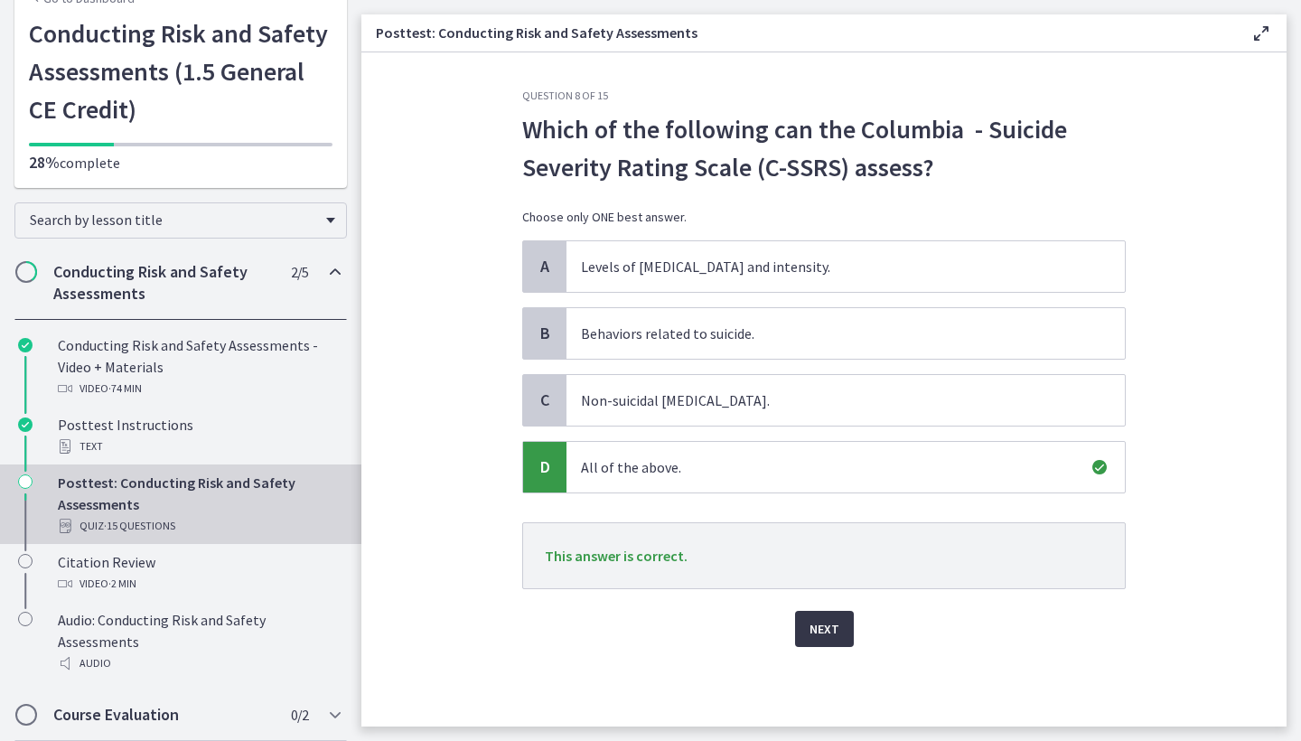
click at [818, 643] on button "Next" at bounding box center [824, 629] width 59 height 36
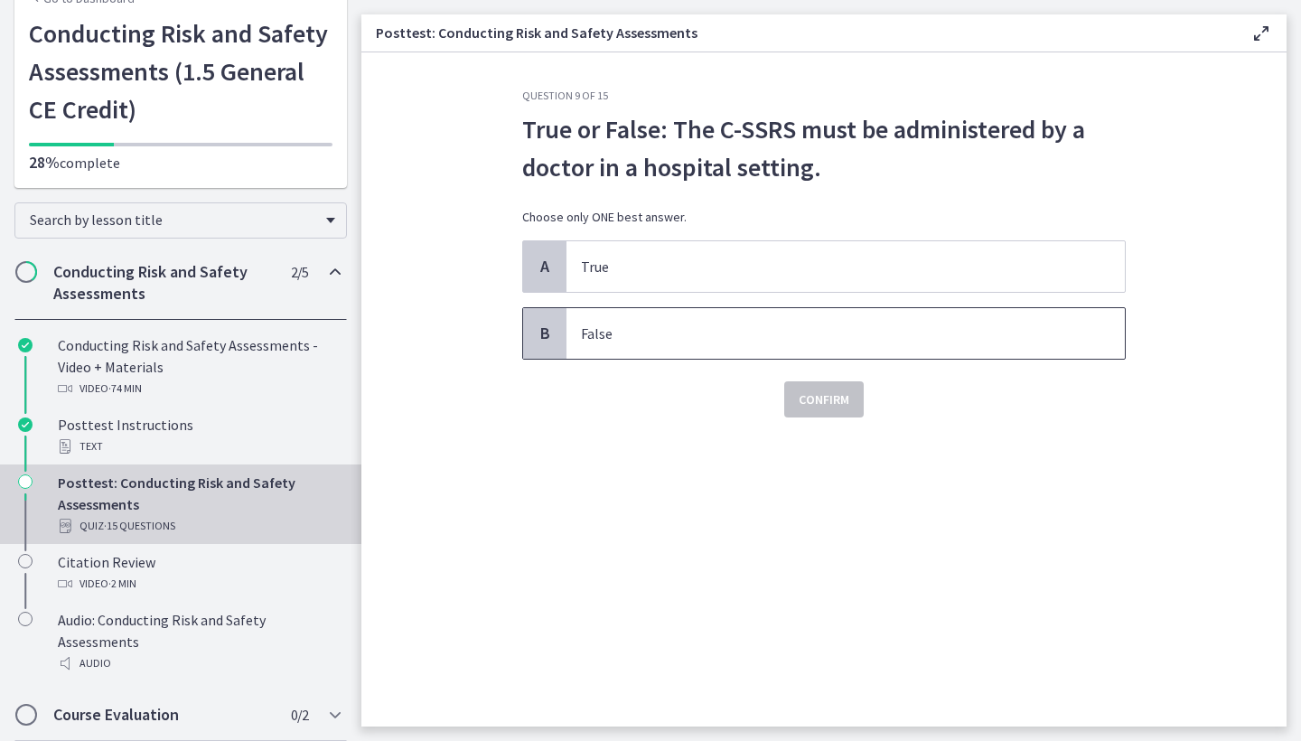
click at [647, 346] on span "False" at bounding box center [845, 333] width 558 height 51
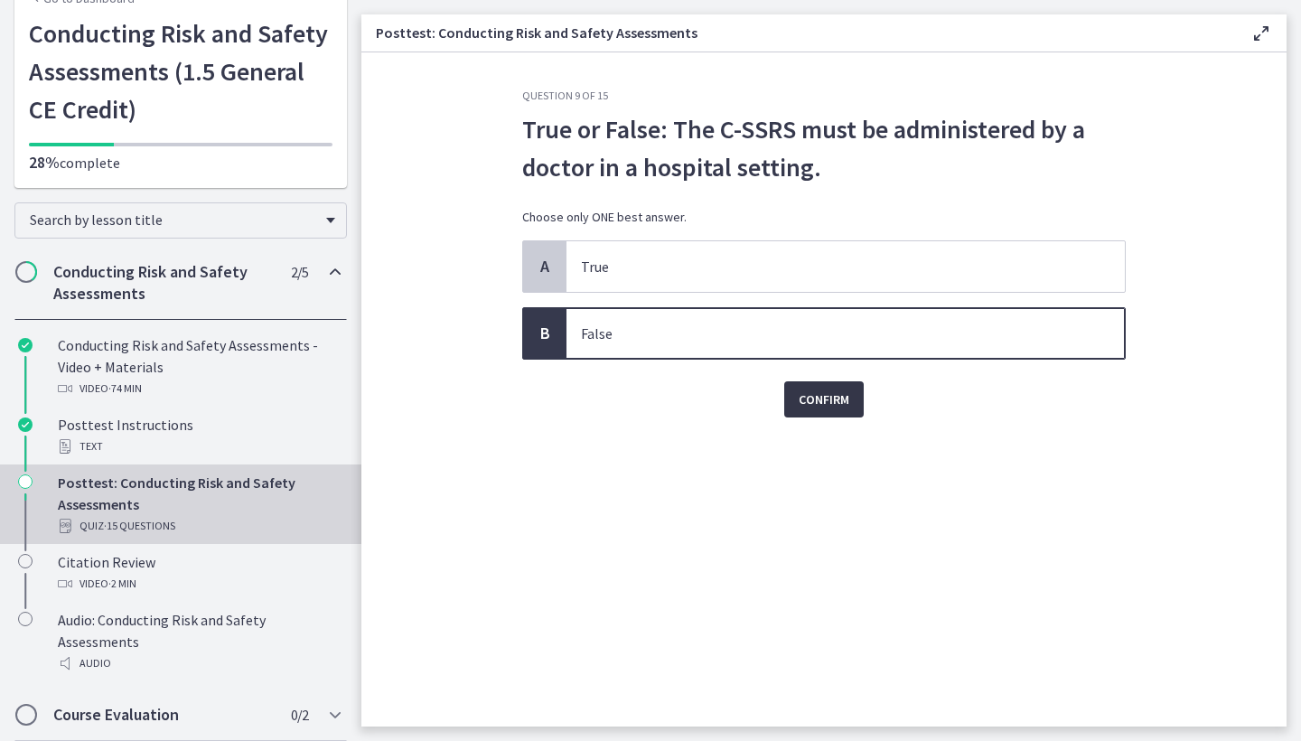
click at [807, 398] on span "Confirm" at bounding box center [824, 399] width 51 height 22
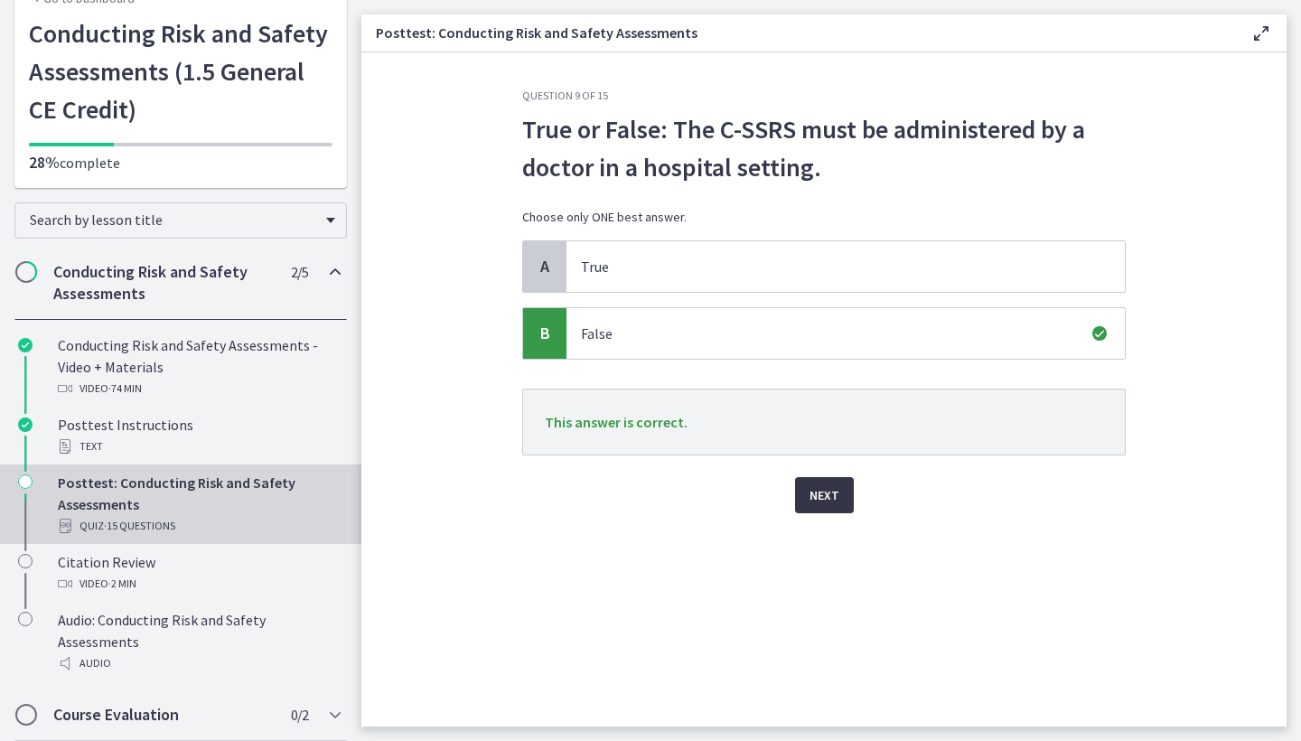
click at [825, 495] on span "Next" at bounding box center [825, 495] width 30 height 22
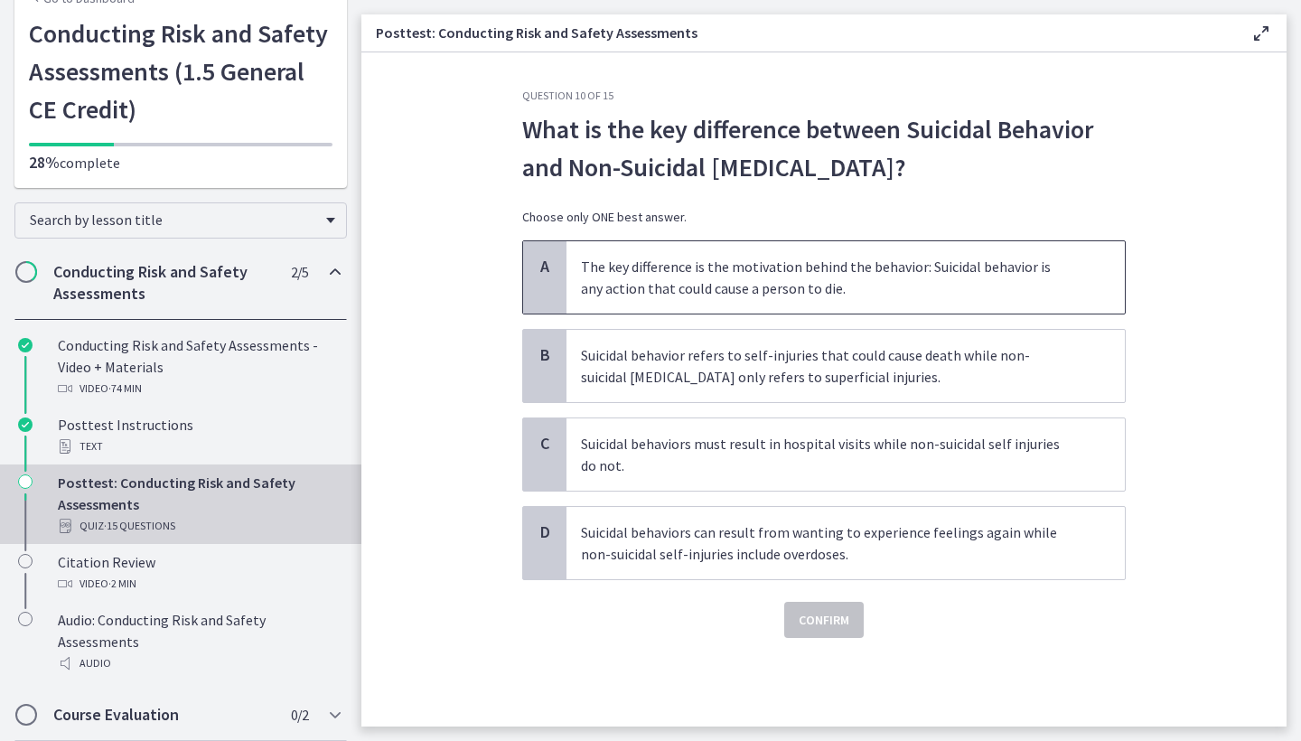
click at [713, 261] on p "The key difference is the motivation behind the behavior: Suicidal behavior is …" at bounding box center [827, 277] width 493 height 43
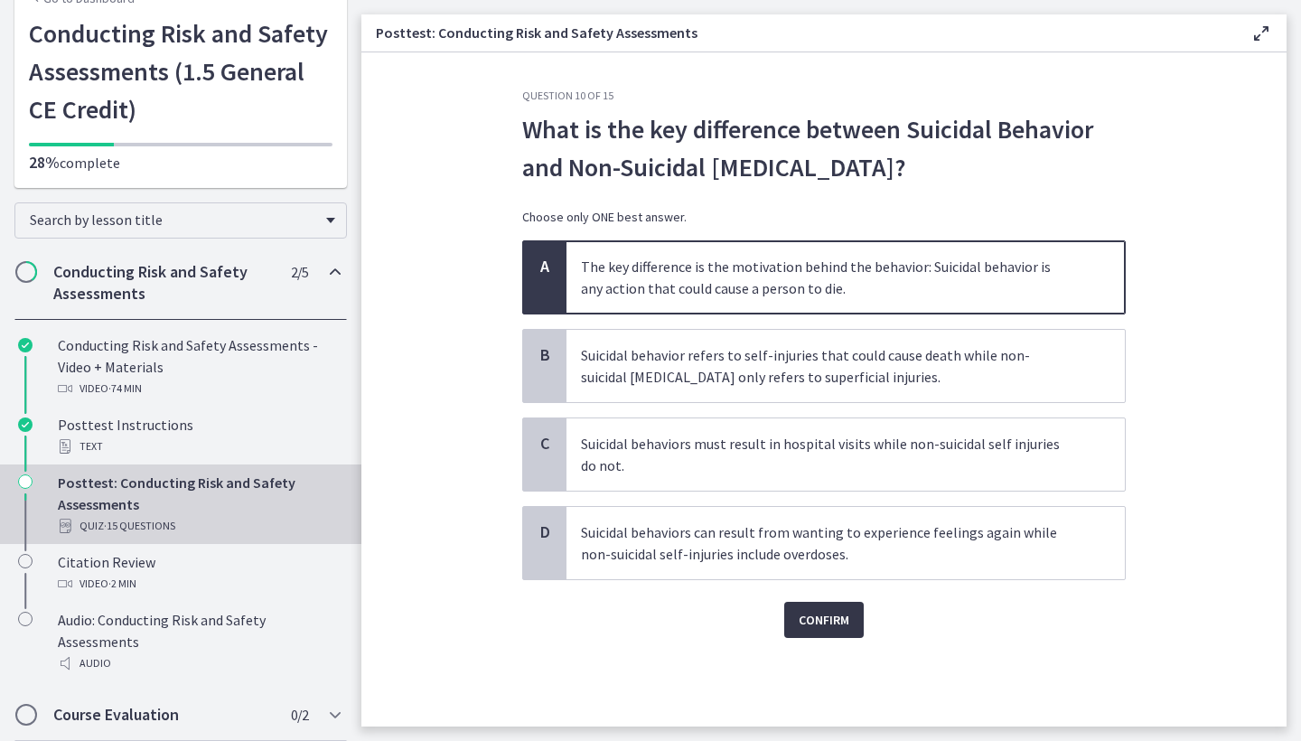
click at [839, 621] on span "Confirm" at bounding box center [824, 620] width 51 height 22
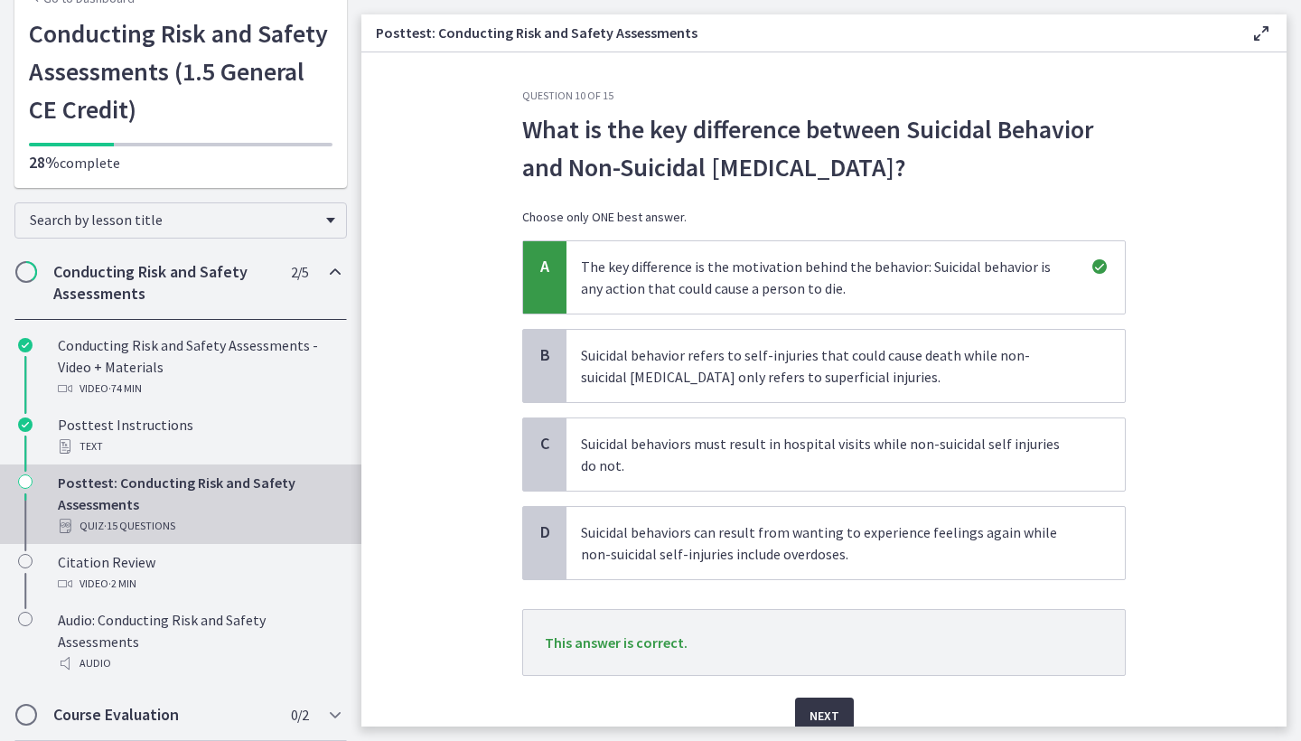
click at [821, 711] on span "Next" at bounding box center [825, 716] width 30 height 22
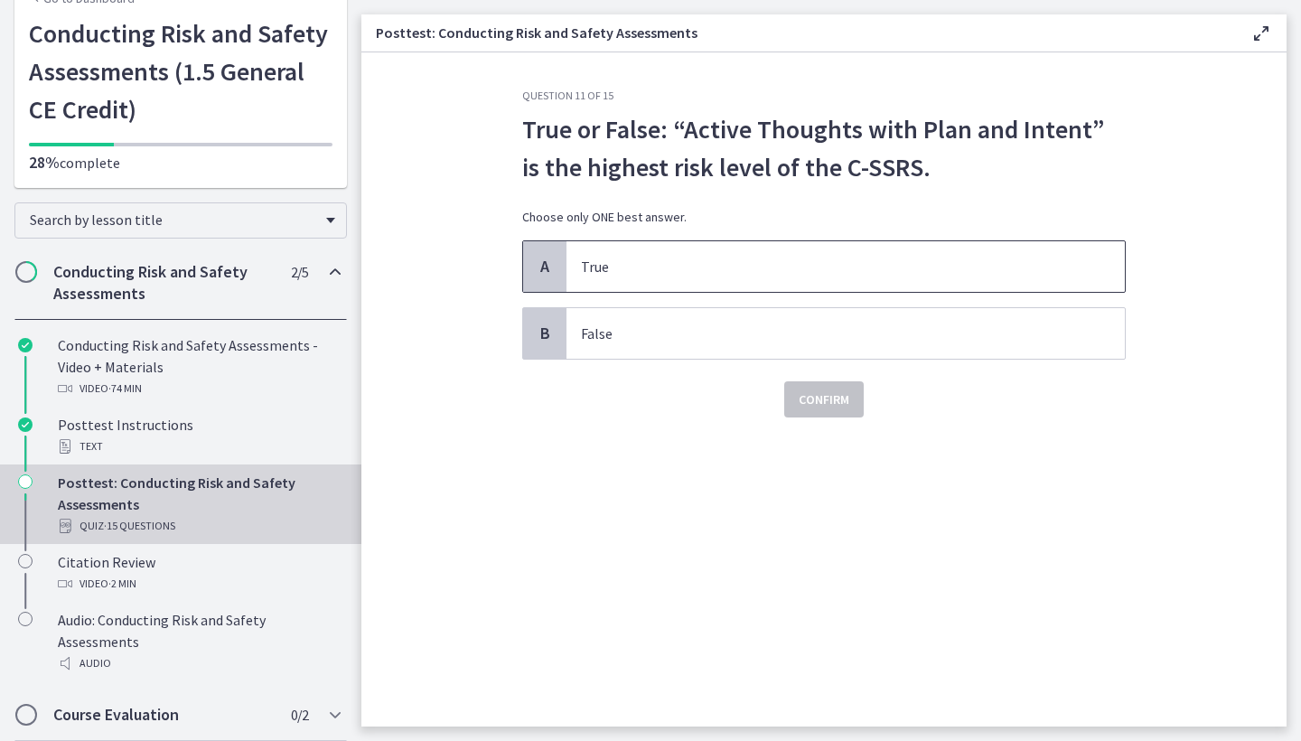
click at [615, 285] on span "True" at bounding box center [845, 266] width 558 height 51
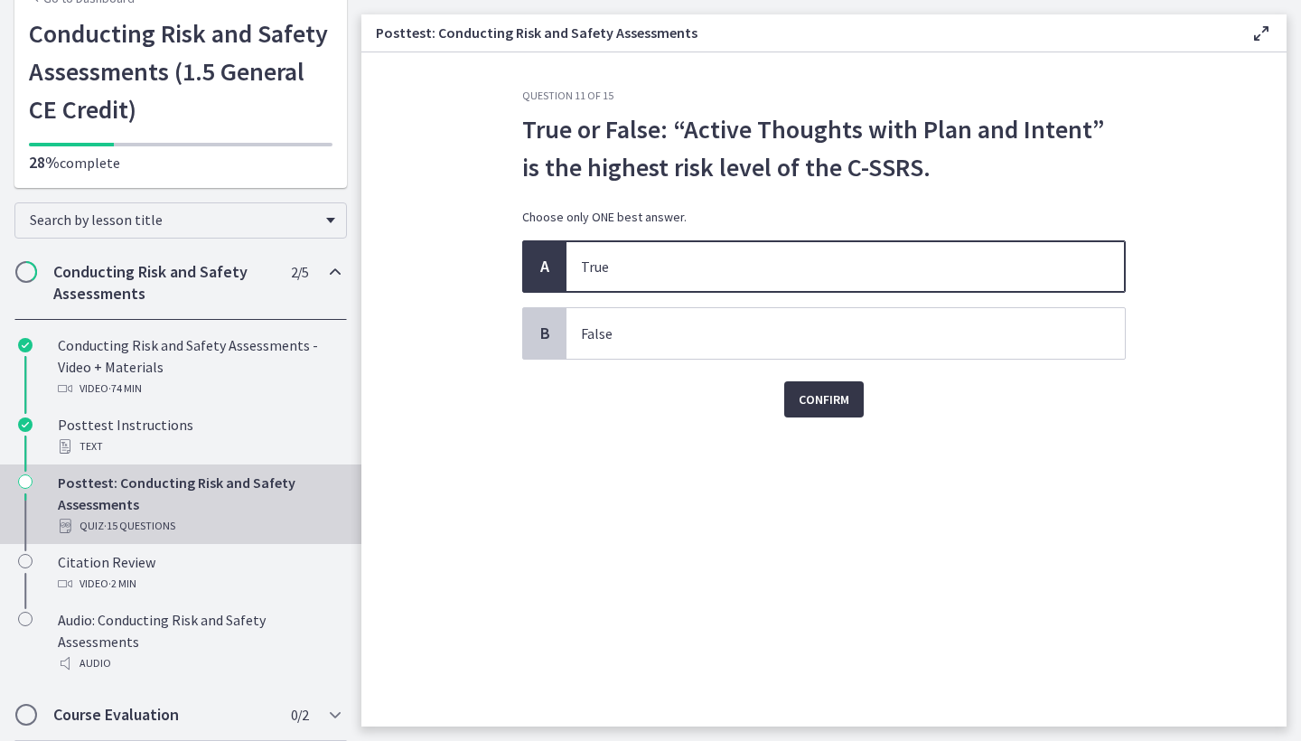
click at [799, 400] on span "Confirm" at bounding box center [824, 399] width 51 height 22
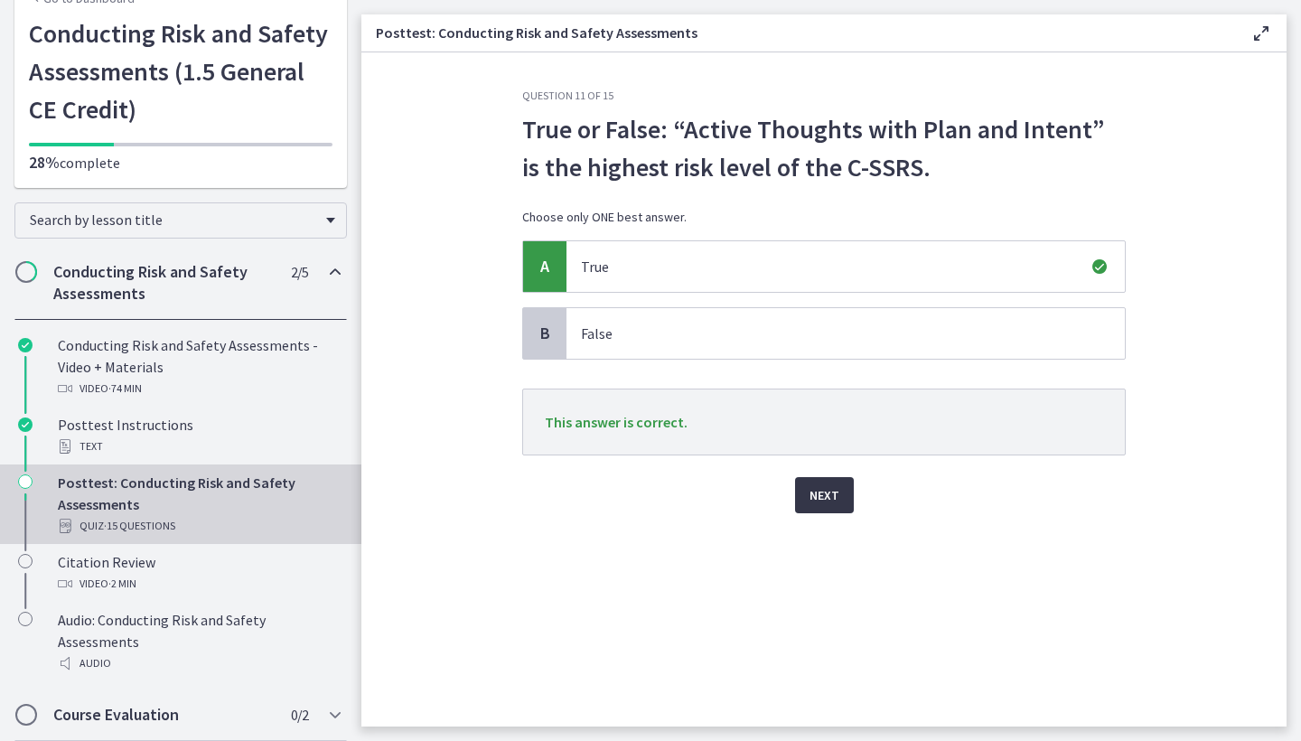
click at [816, 508] on button "Next" at bounding box center [824, 495] width 59 height 36
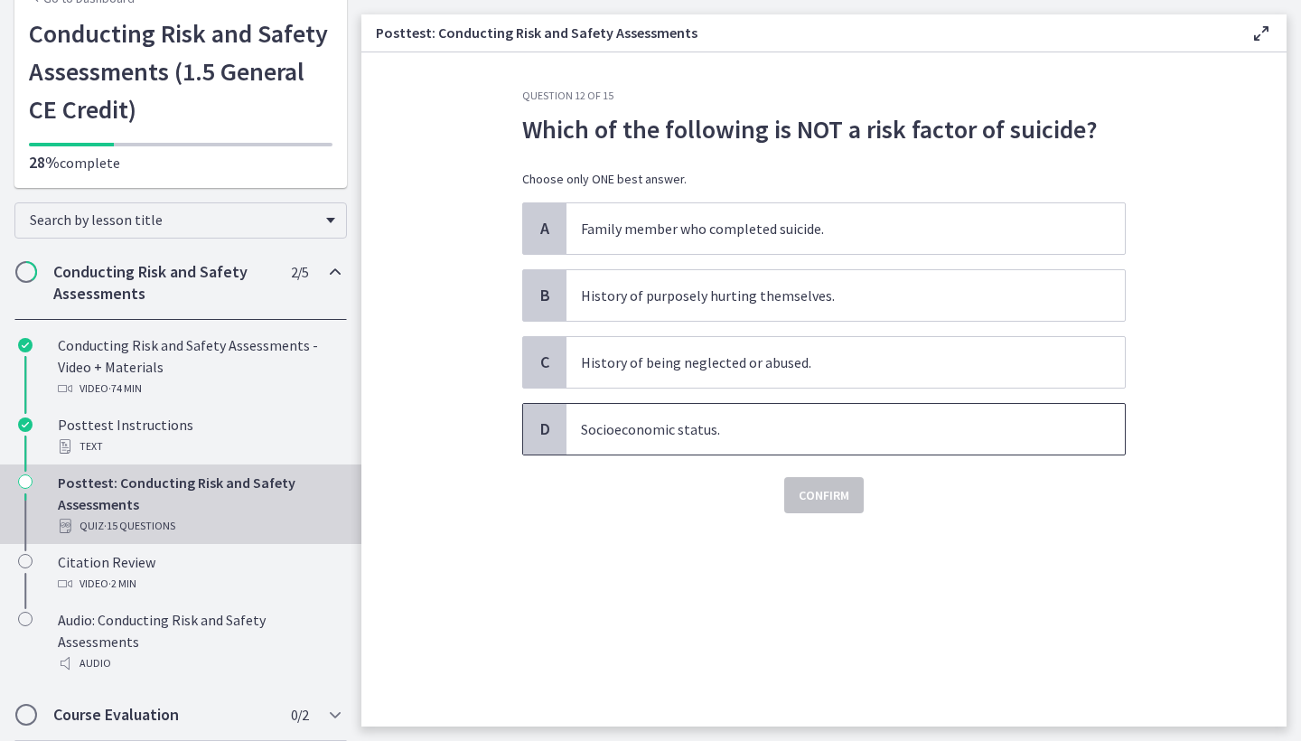
click at [699, 422] on p "Socioeconomic status." at bounding box center [827, 429] width 493 height 22
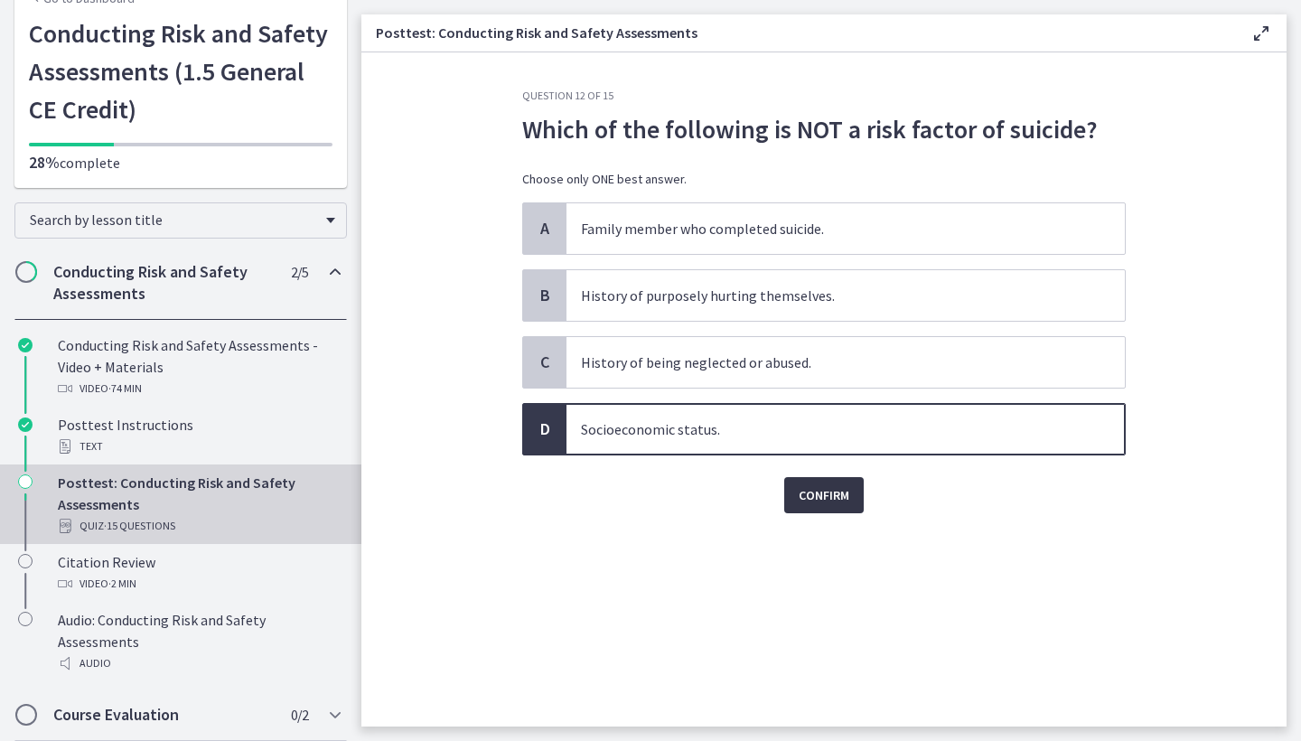
click at [819, 502] on span "Confirm" at bounding box center [824, 495] width 51 height 22
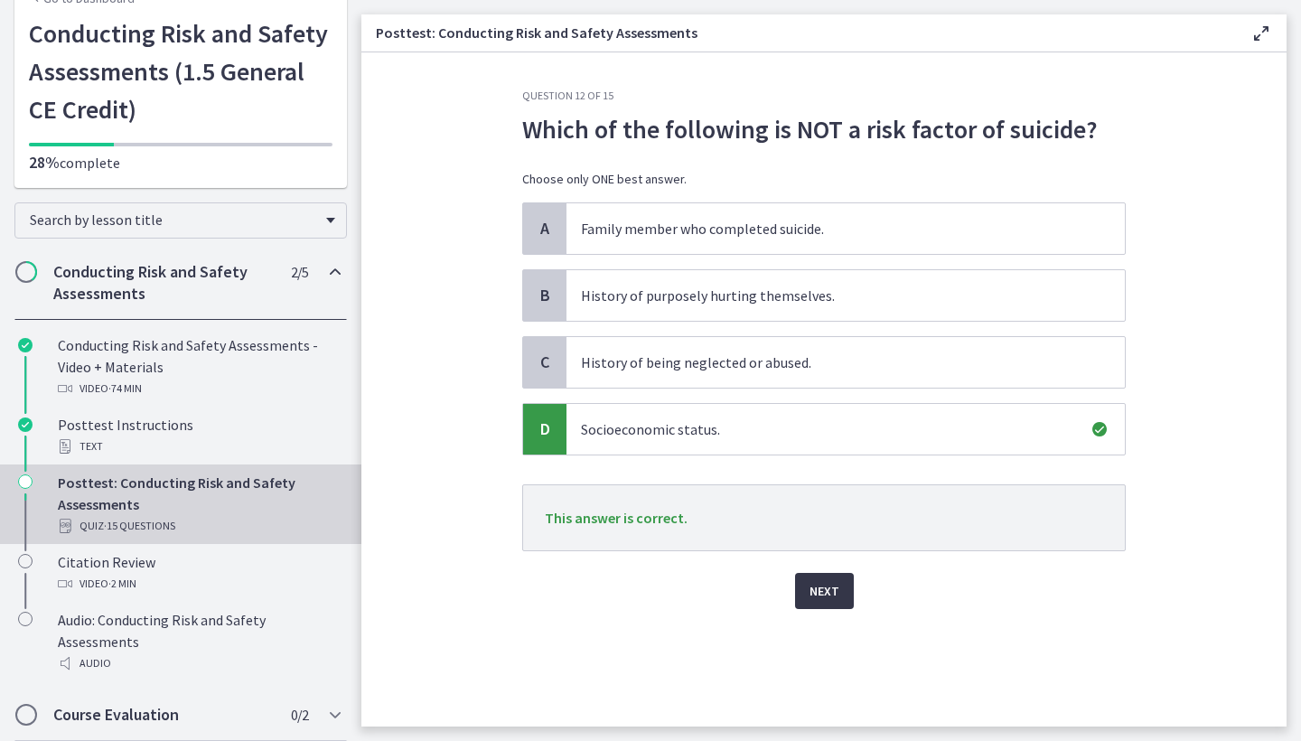
click at [823, 588] on span "Next" at bounding box center [825, 591] width 30 height 22
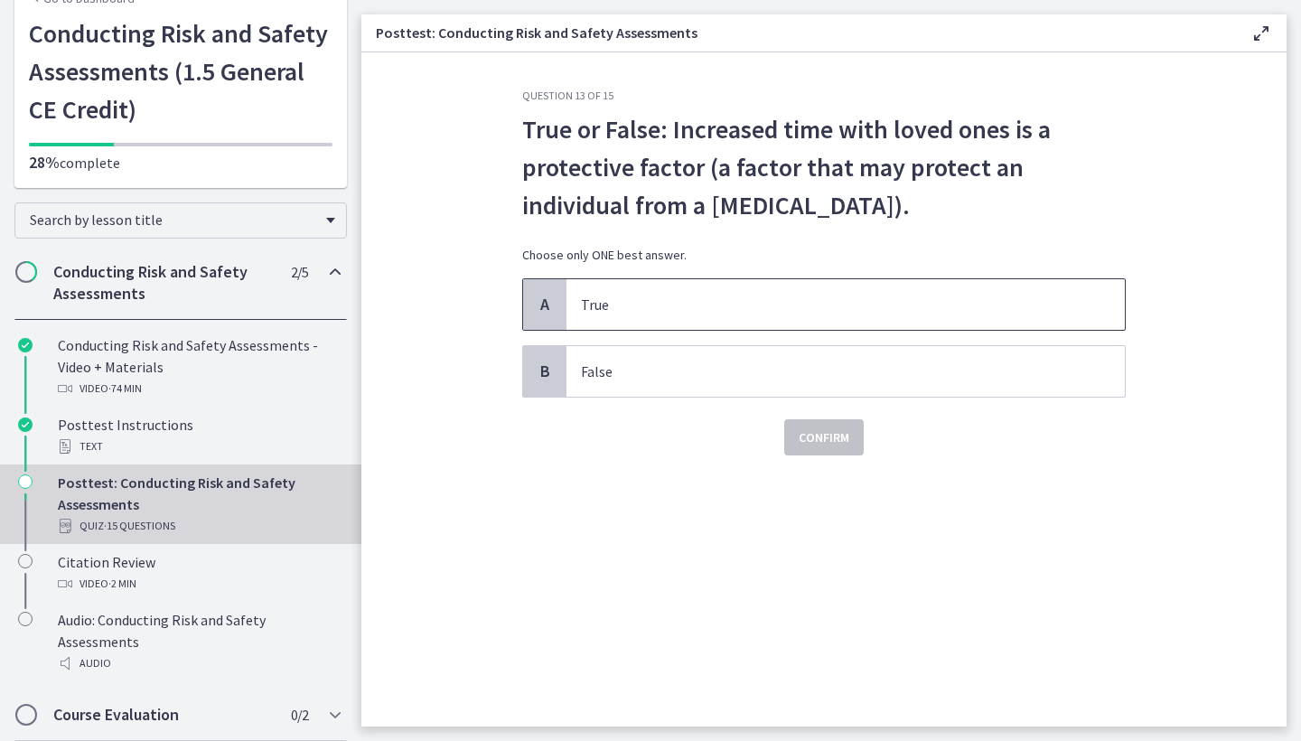
click at [700, 313] on p "True" at bounding box center [827, 305] width 493 height 22
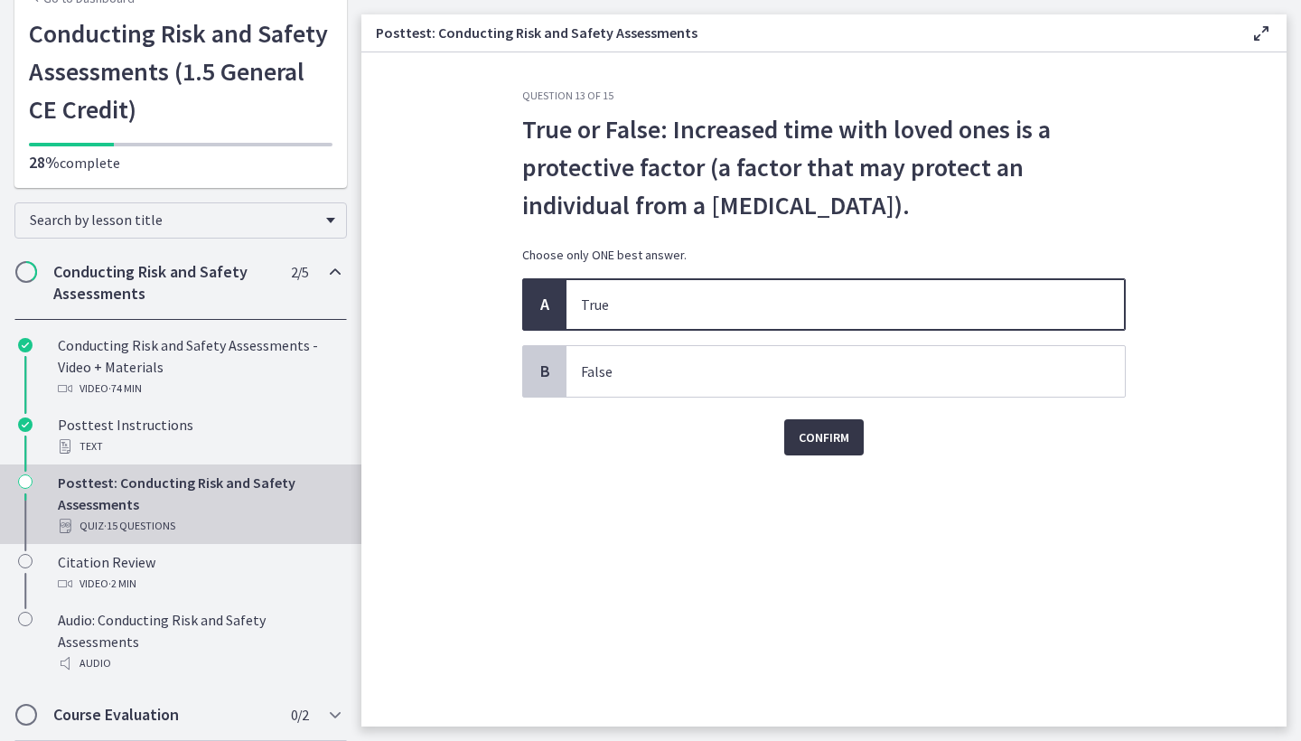
click at [827, 439] on span "Confirm" at bounding box center [824, 437] width 51 height 22
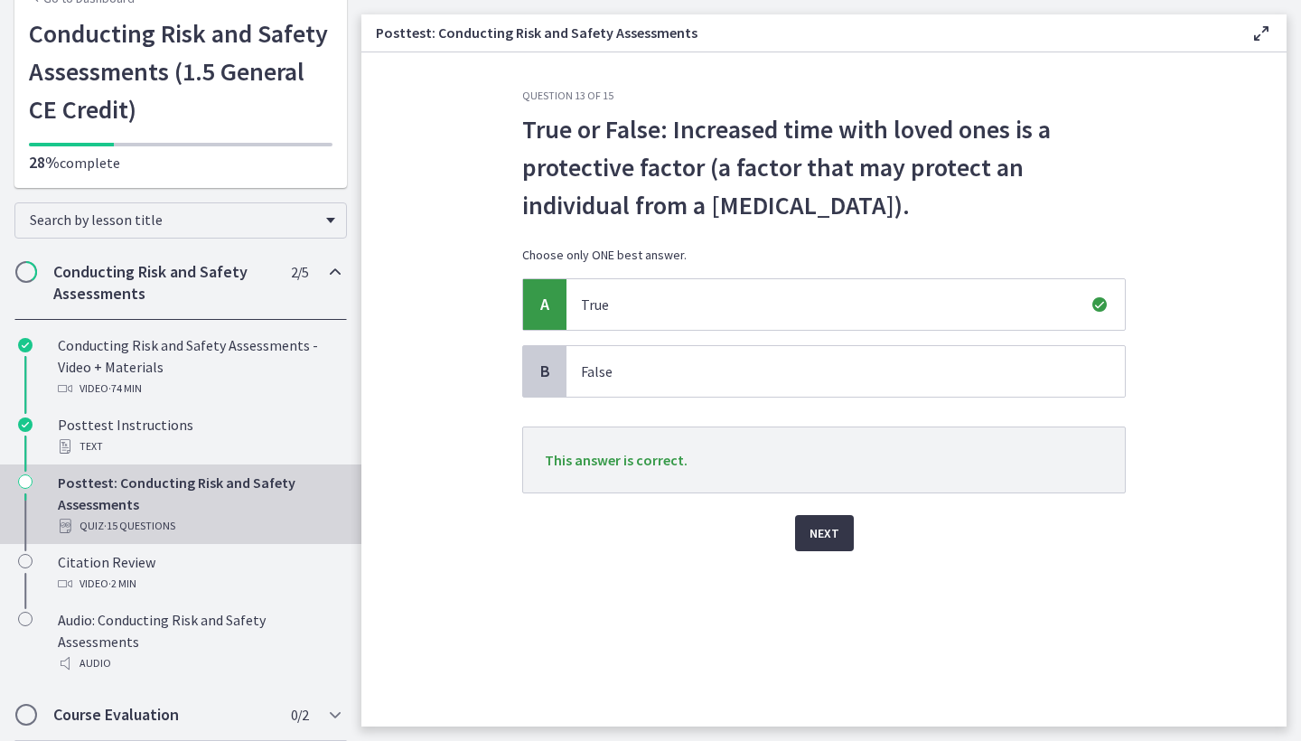
click at [820, 529] on span "Next" at bounding box center [825, 533] width 30 height 22
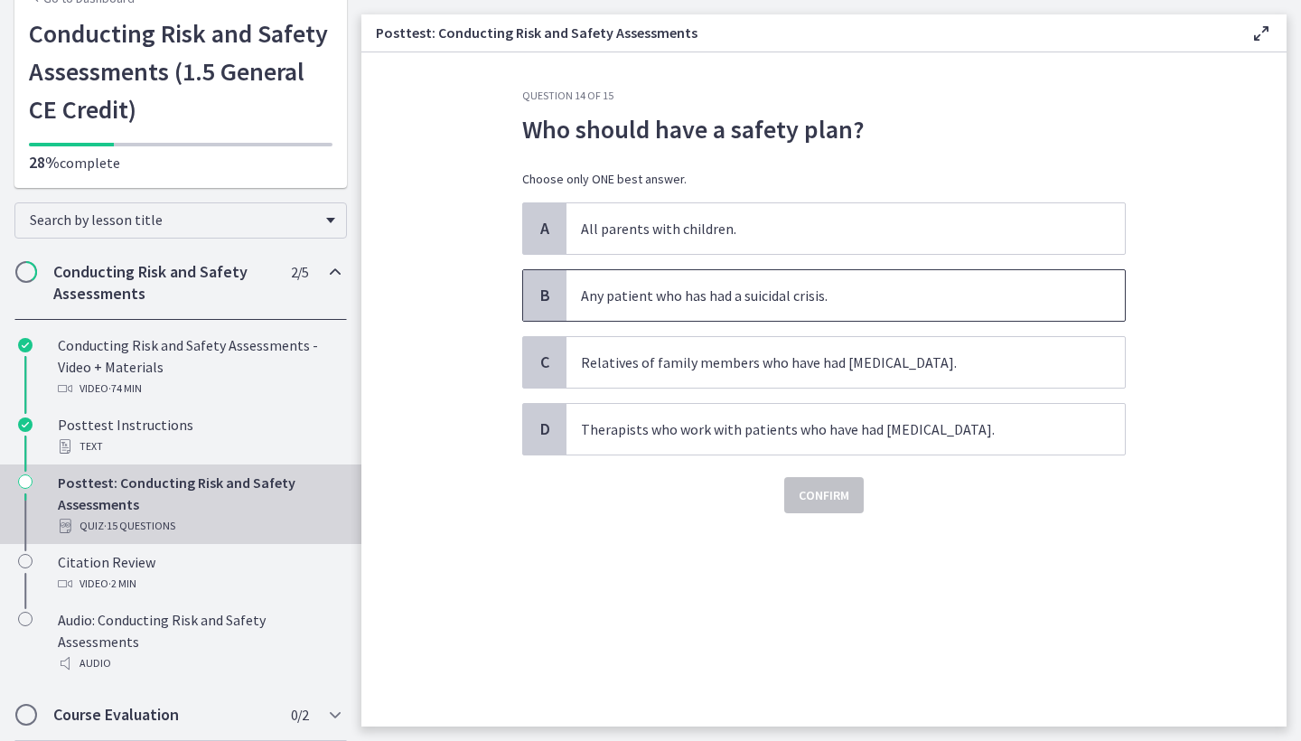
click at [776, 299] on p "Any patient who has had a suicidal crisis." at bounding box center [827, 296] width 493 height 22
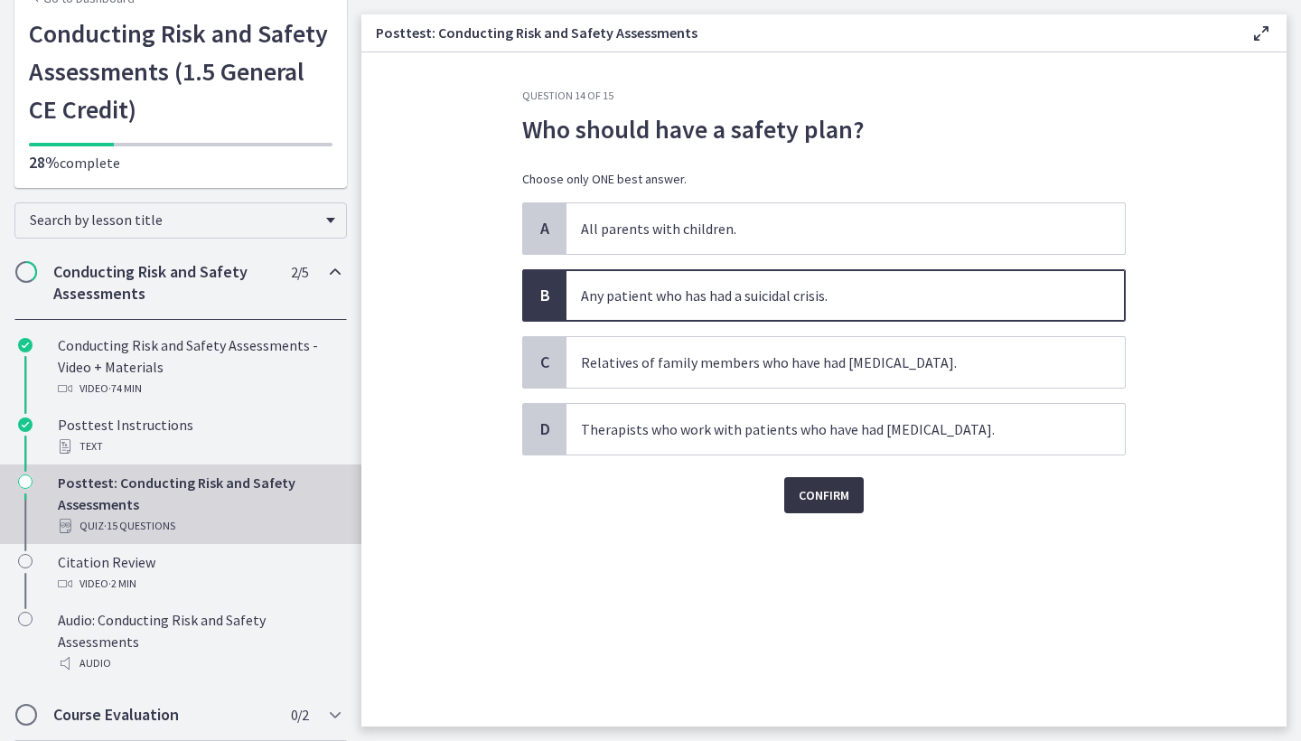
click at [813, 485] on span "Confirm" at bounding box center [824, 495] width 51 height 22
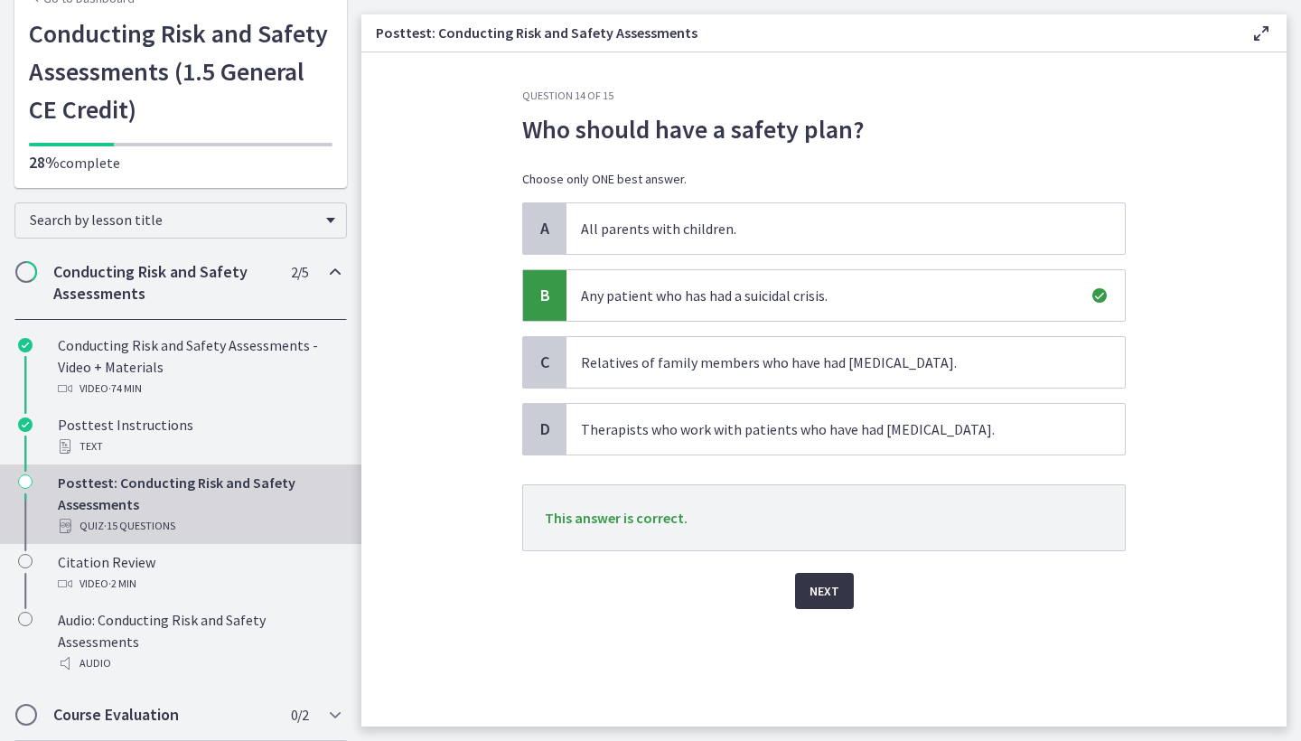
click at [824, 598] on span "Next" at bounding box center [825, 591] width 30 height 22
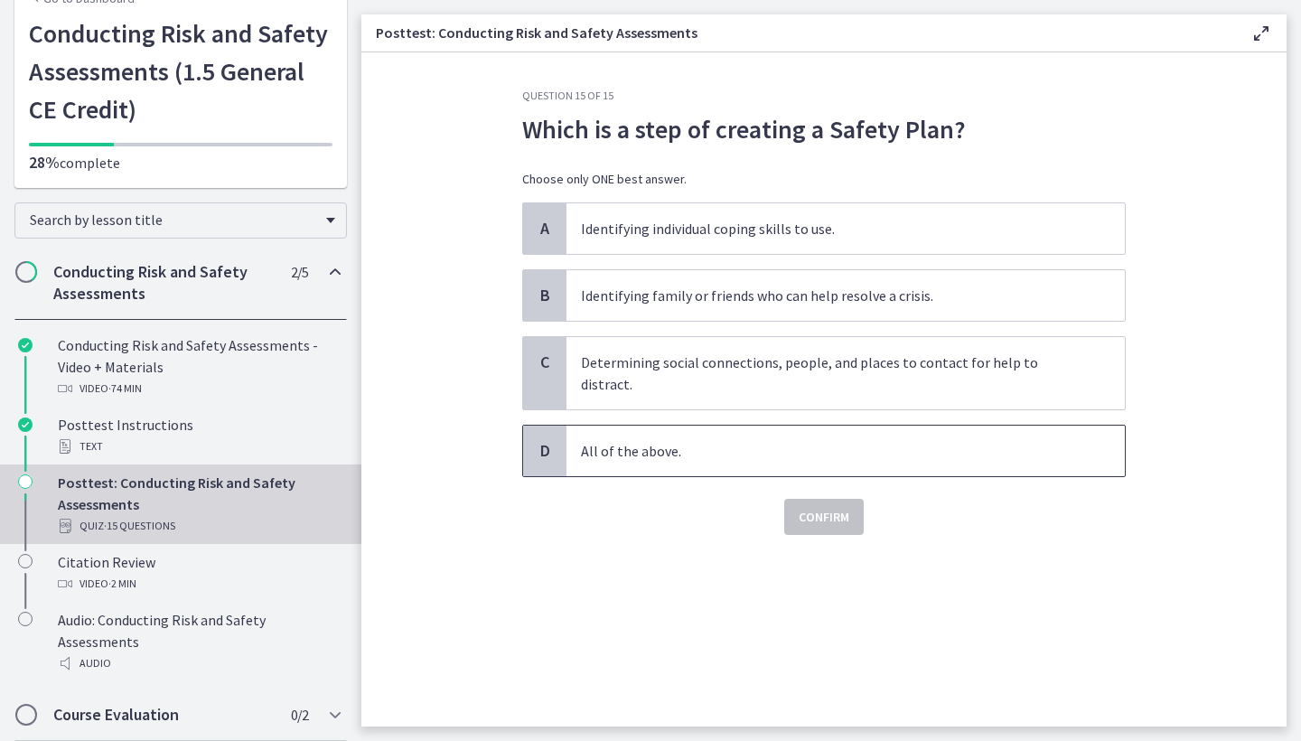
click at [688, 440] on p "All of the above." at bounding box center [827, 451] width 493 height 22
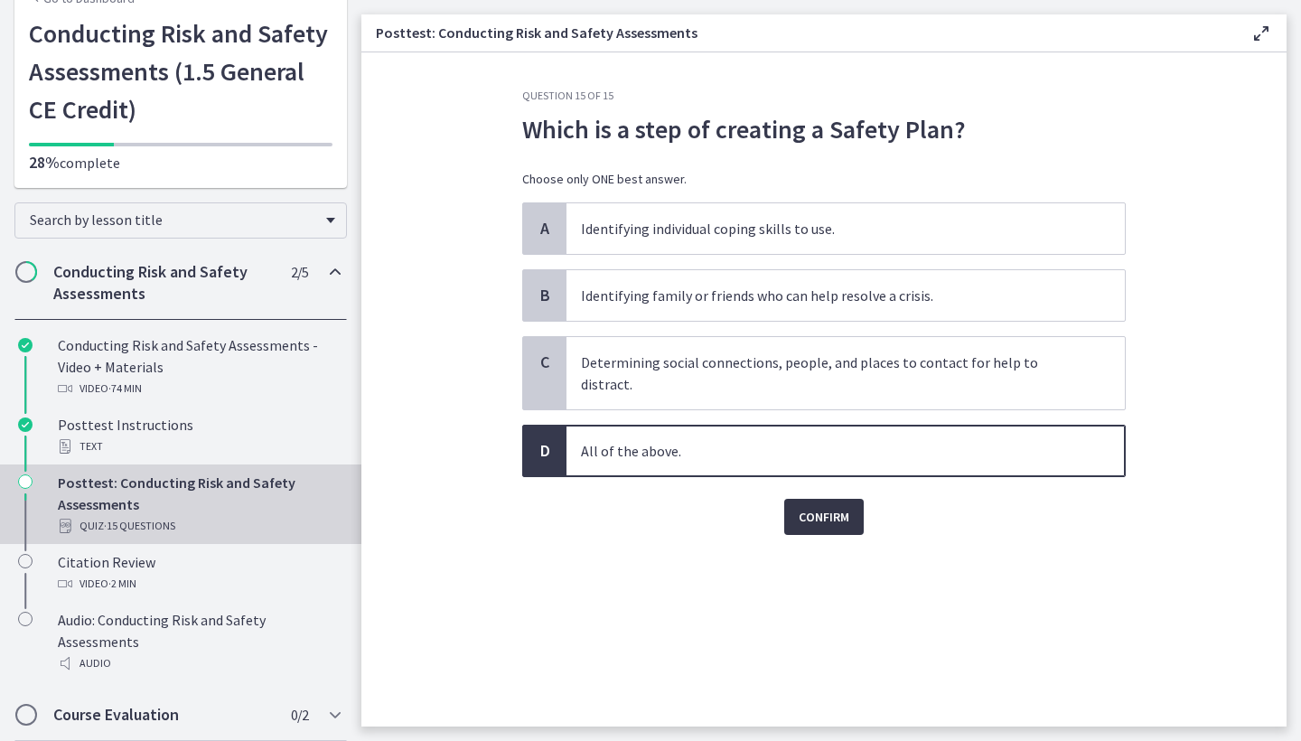
click at [815, 506] on span "Confirm" at bounding box center [824, 517] width 51 height 22
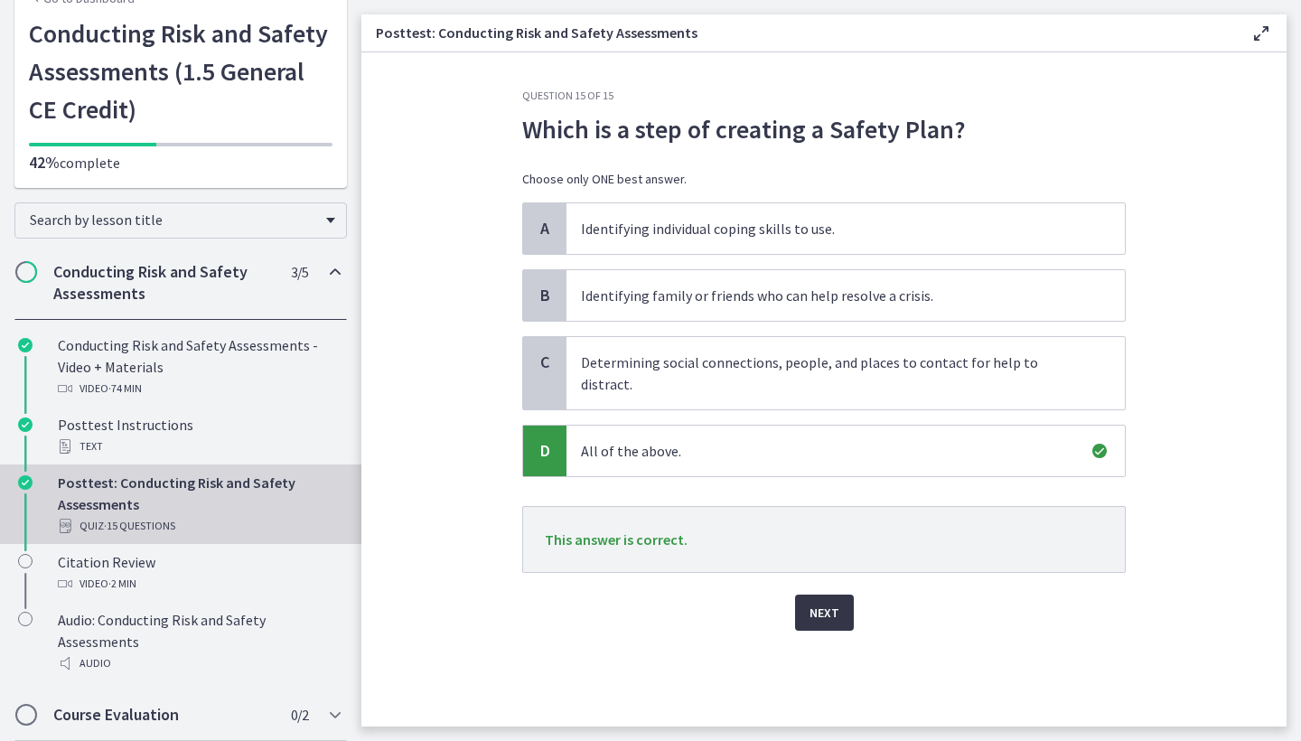
click at [825, 602] on span "Next" at bounding box center [825, 613] width 30 height 22
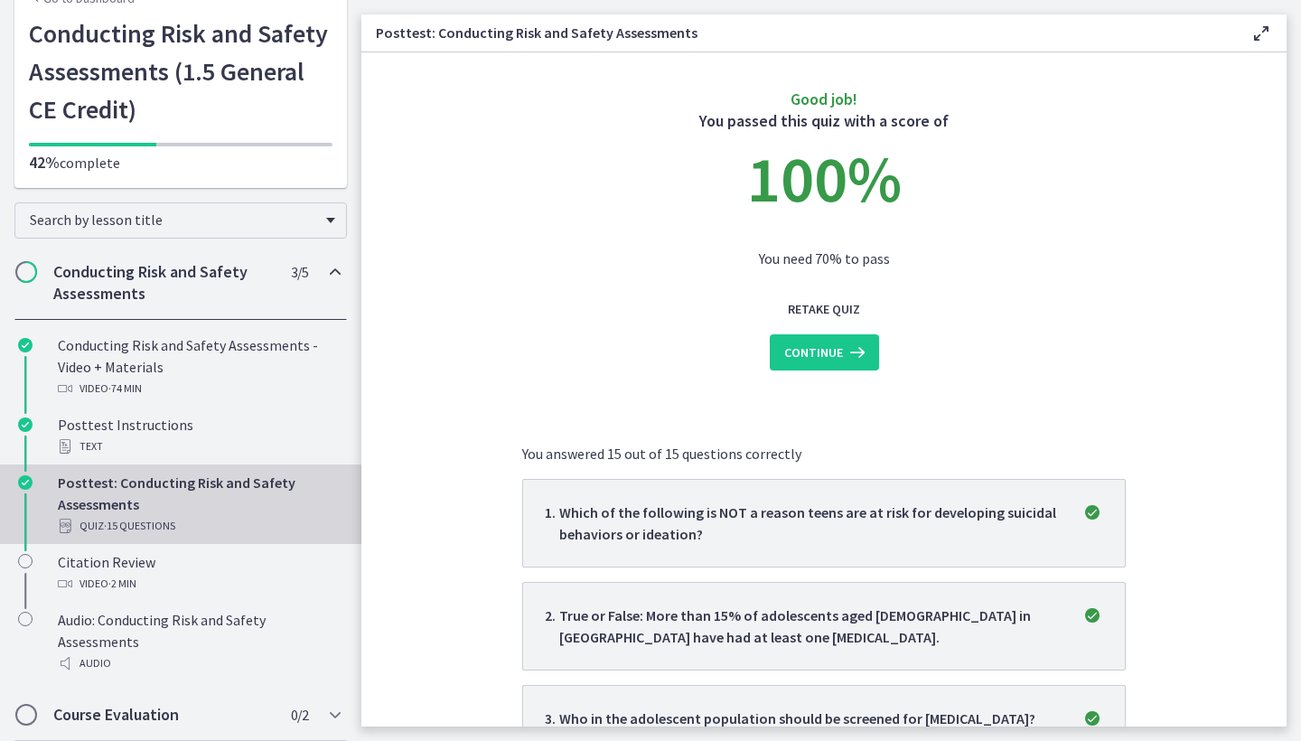
scroll to position [14, 0]
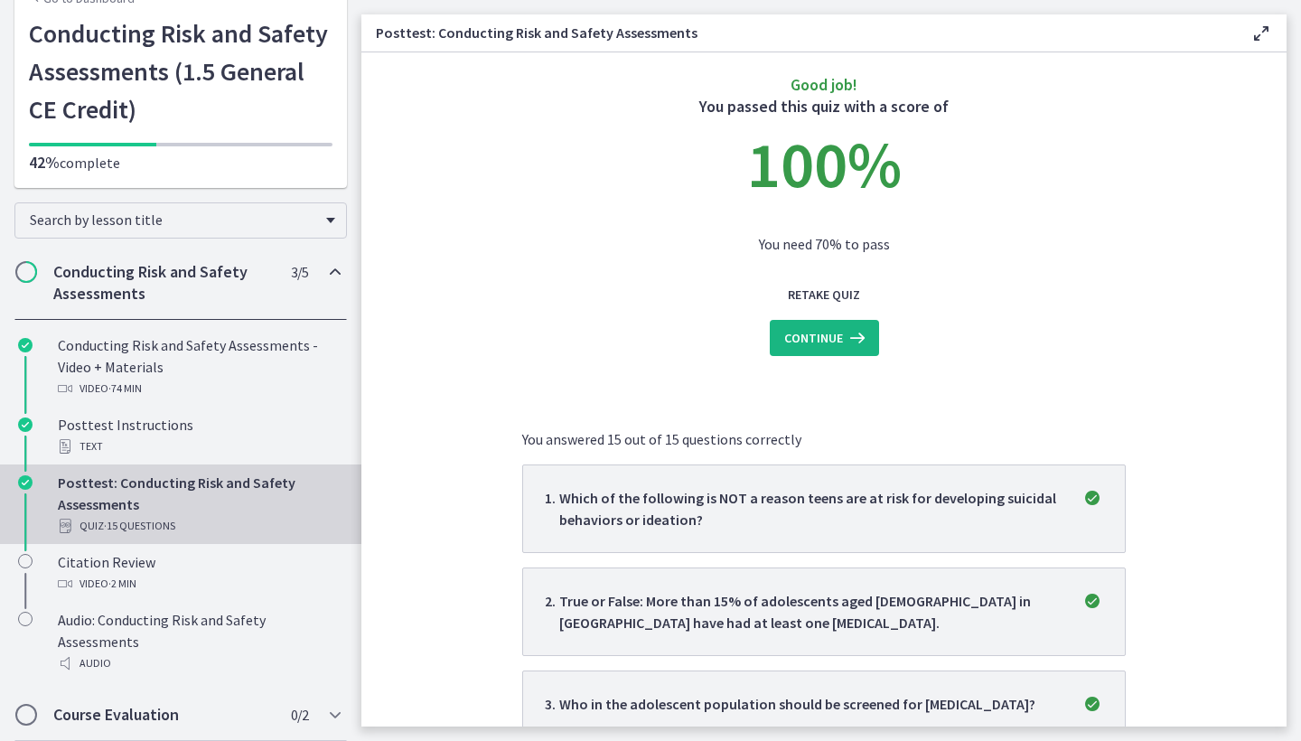
click at [855, 338] on icon at bounding box center [855, 338] width 25 height 22
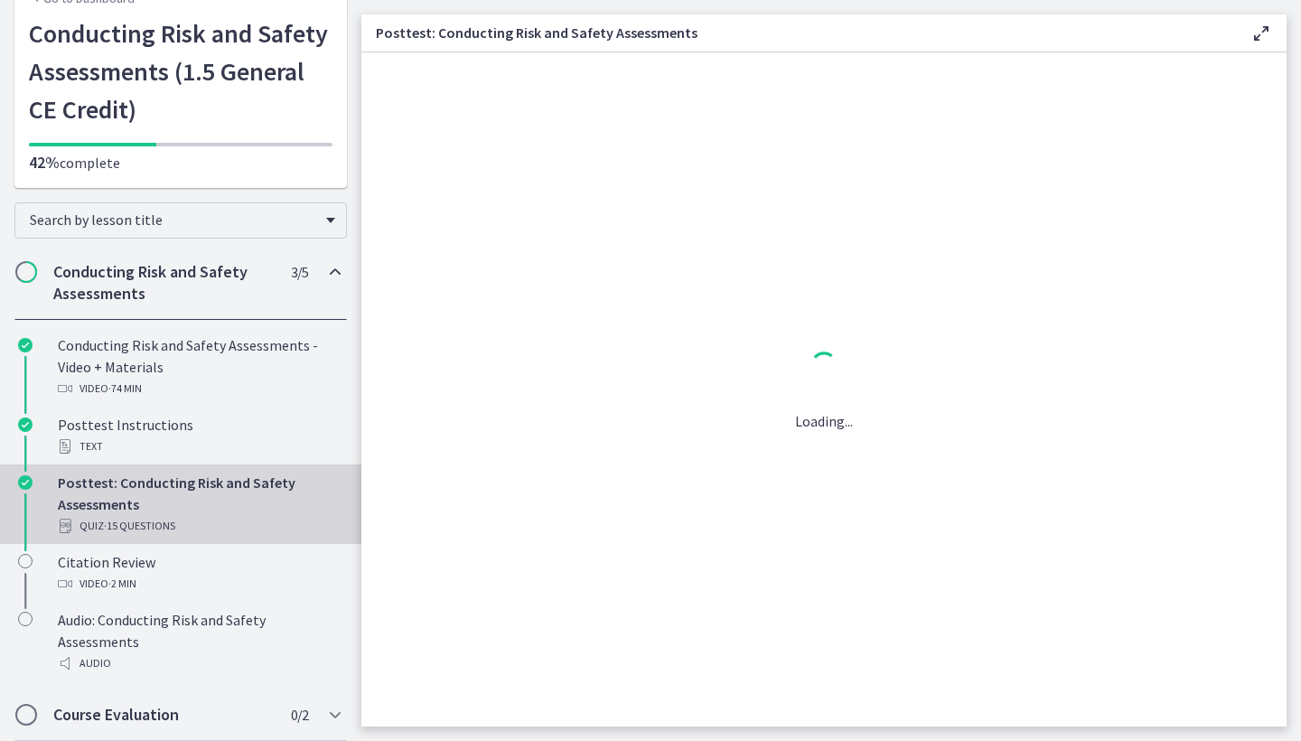
scroll to position [0, 0]
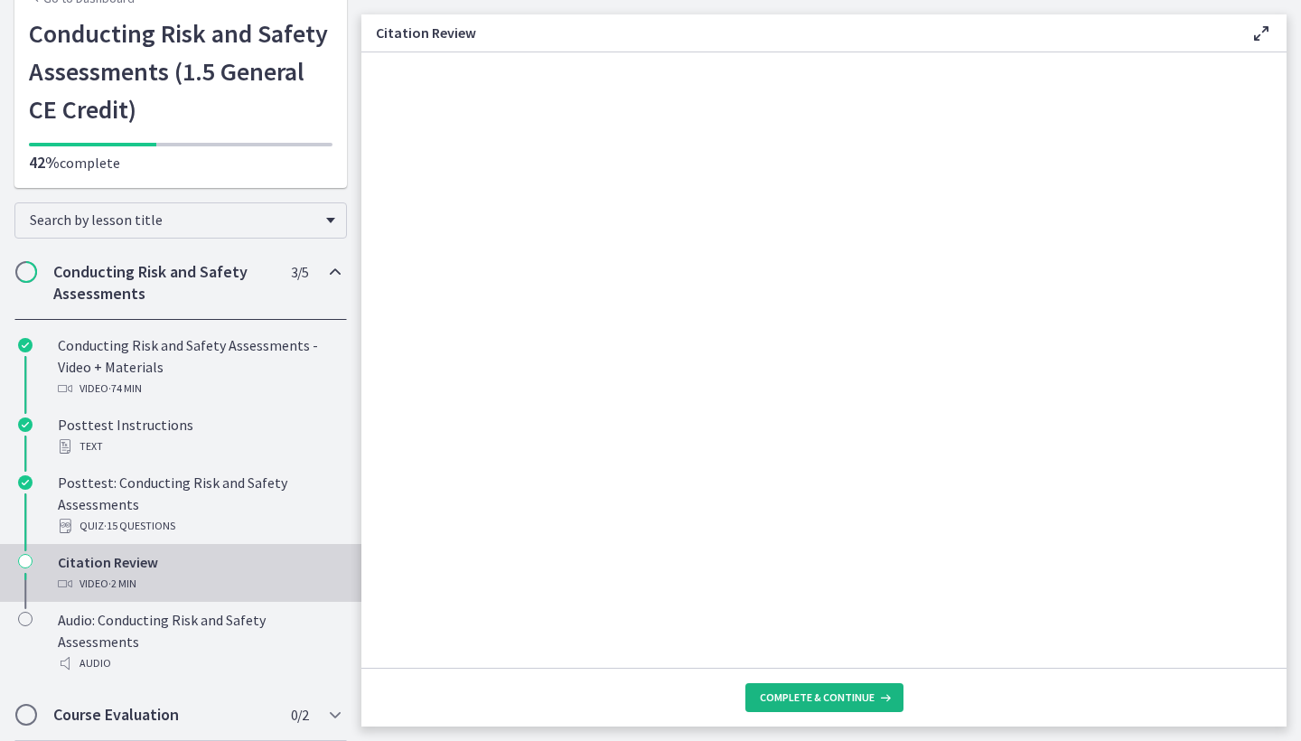
click at [853, 697] on span "Complete & continue" at bounding box center [817, 697] width 115 height 14
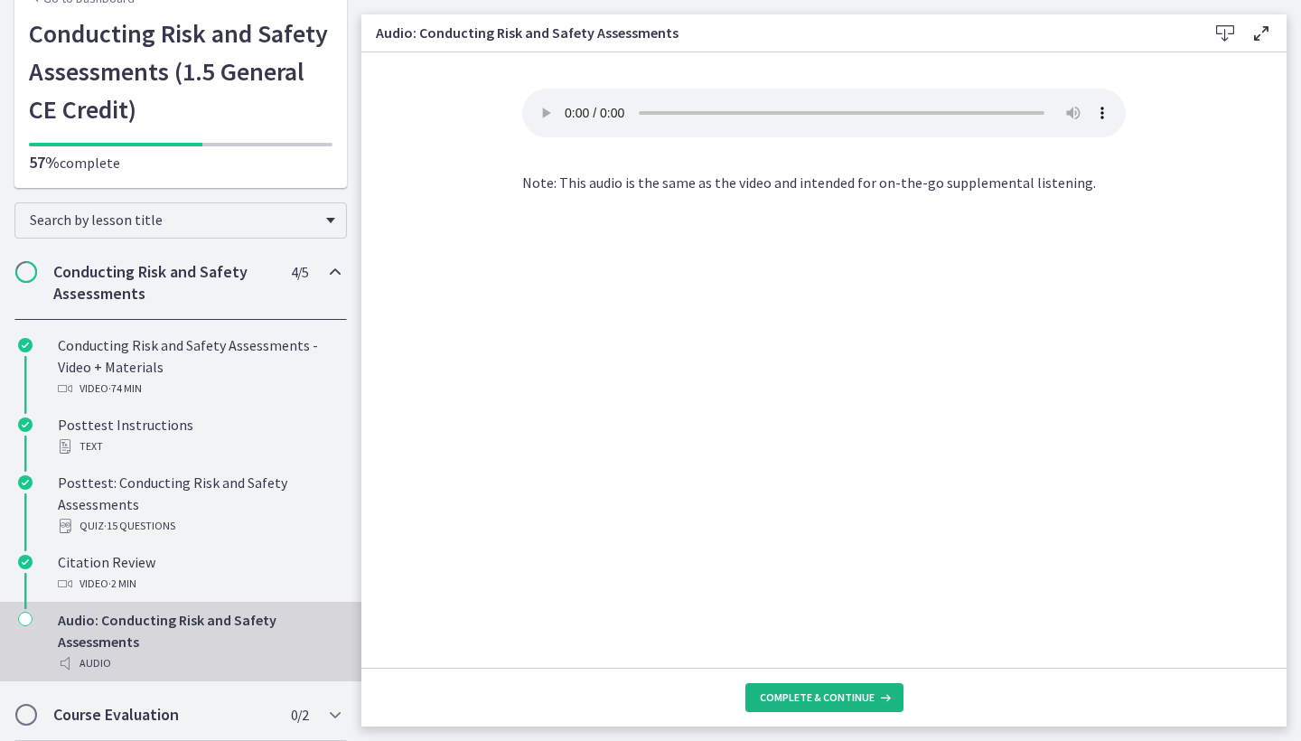
click at [810, 697] on span "Complete & continue" at bounding box center [817, 697] width 115 height 14
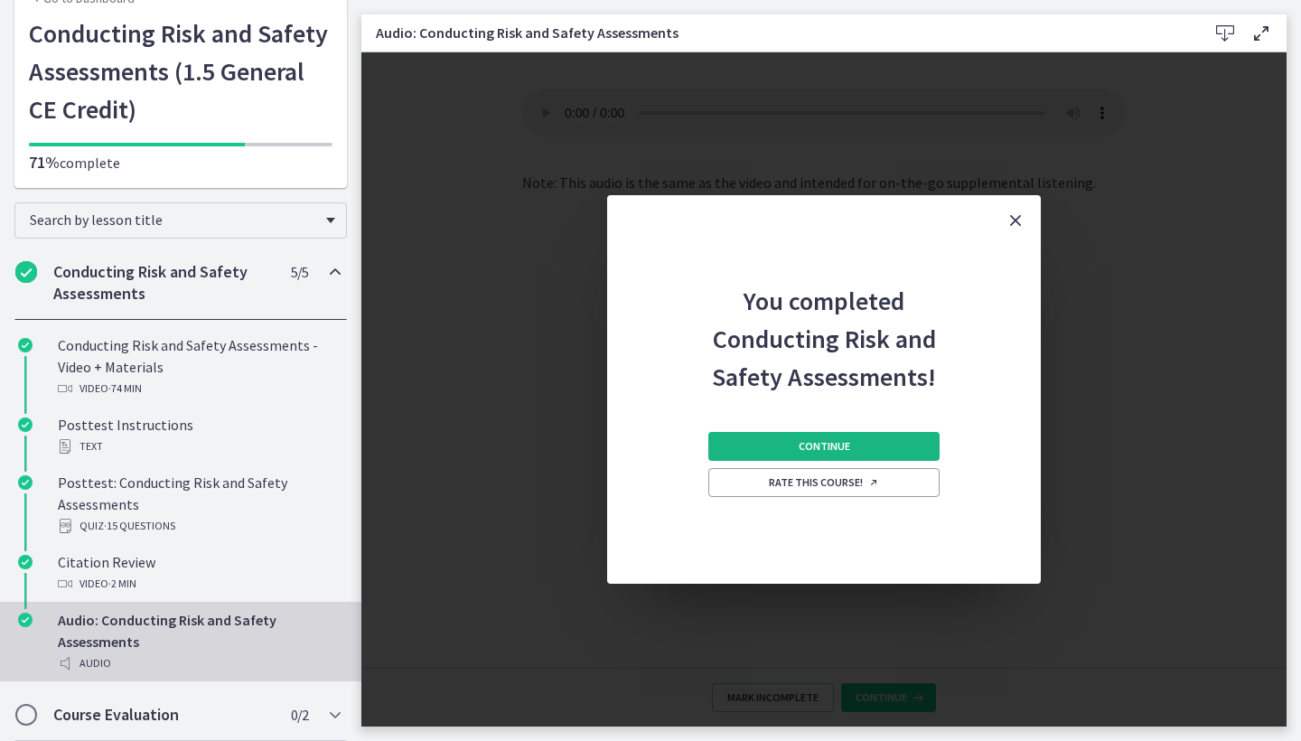
click at [856, 443] on button "Continue" at bounding box center [823, 446] width 231 height 29
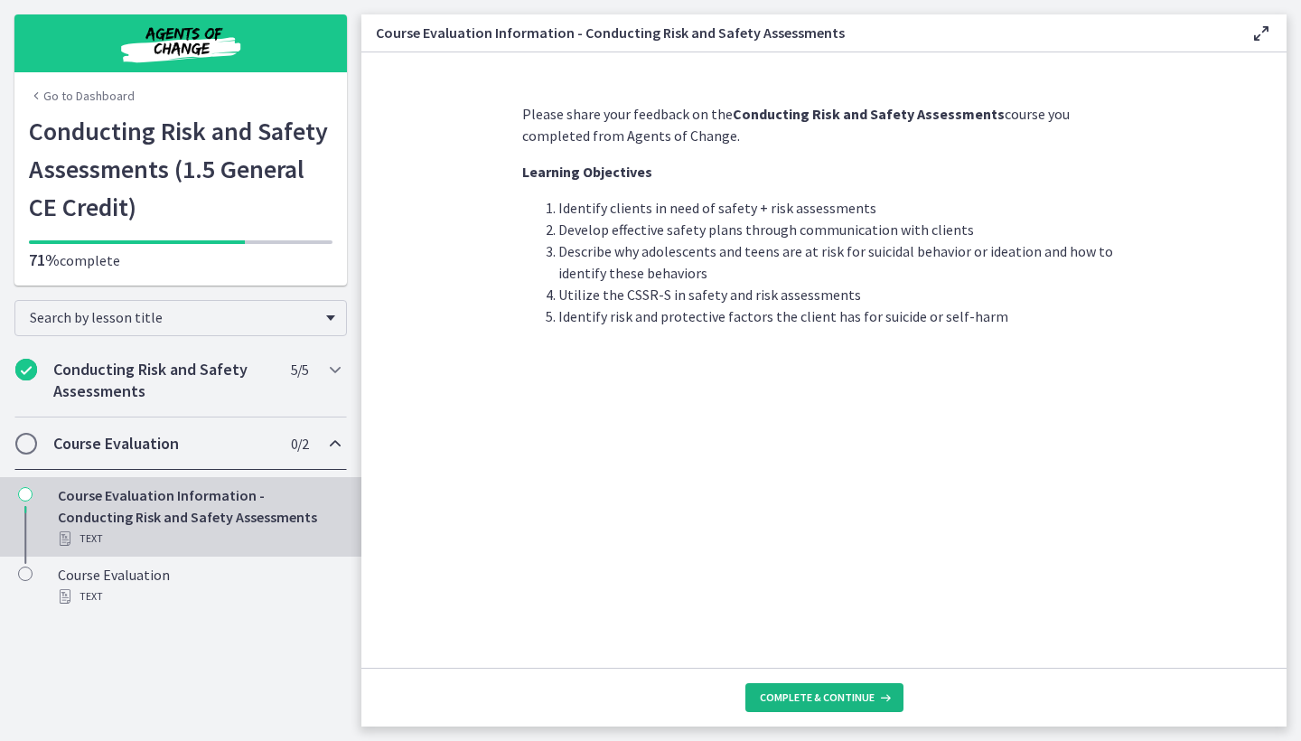
click at [807, 695] on span "Complete & continue" at bounding box center [817, 697] width 115 height 14
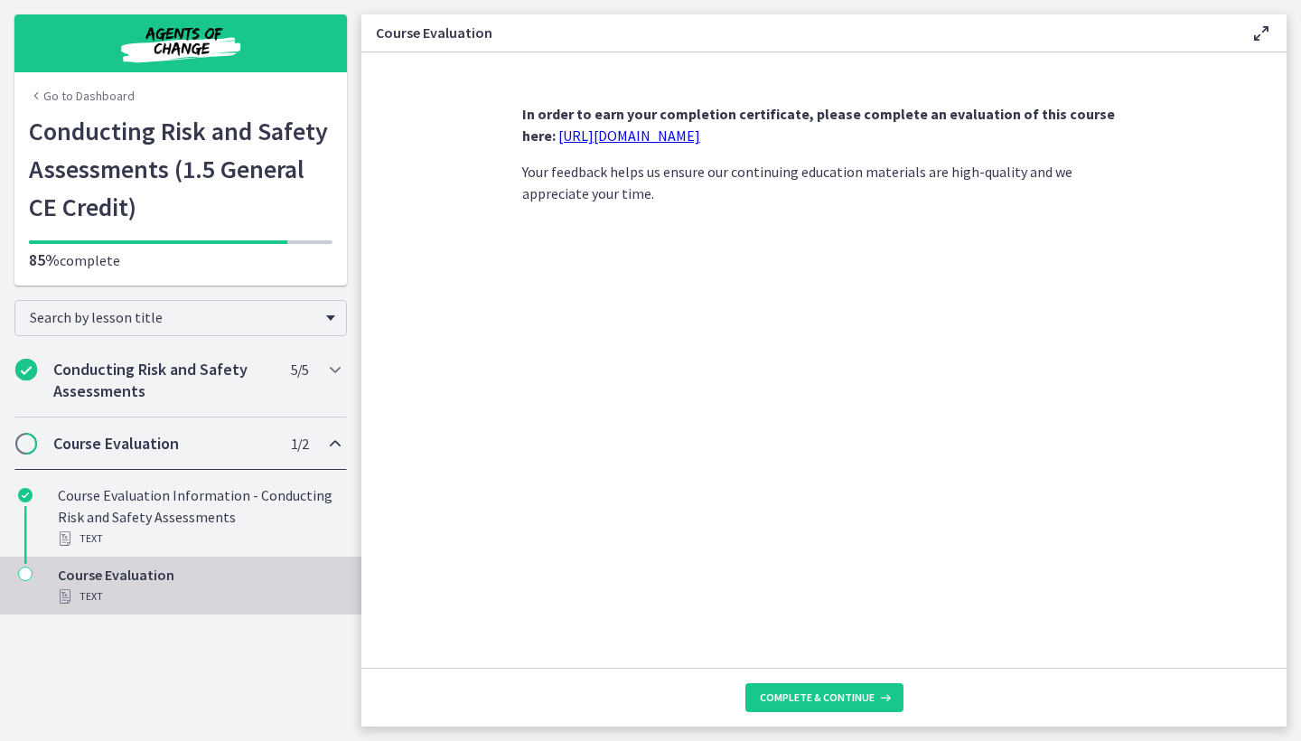
click at [677, 134] on link "https://forms.gle/xFMn6aB6rqvrfvum6" at bounding box center [629, 135] width 142 height 18
click at [791, 702] on span "Complete & continue" at bounding box center [817, 697] width 115 height 14
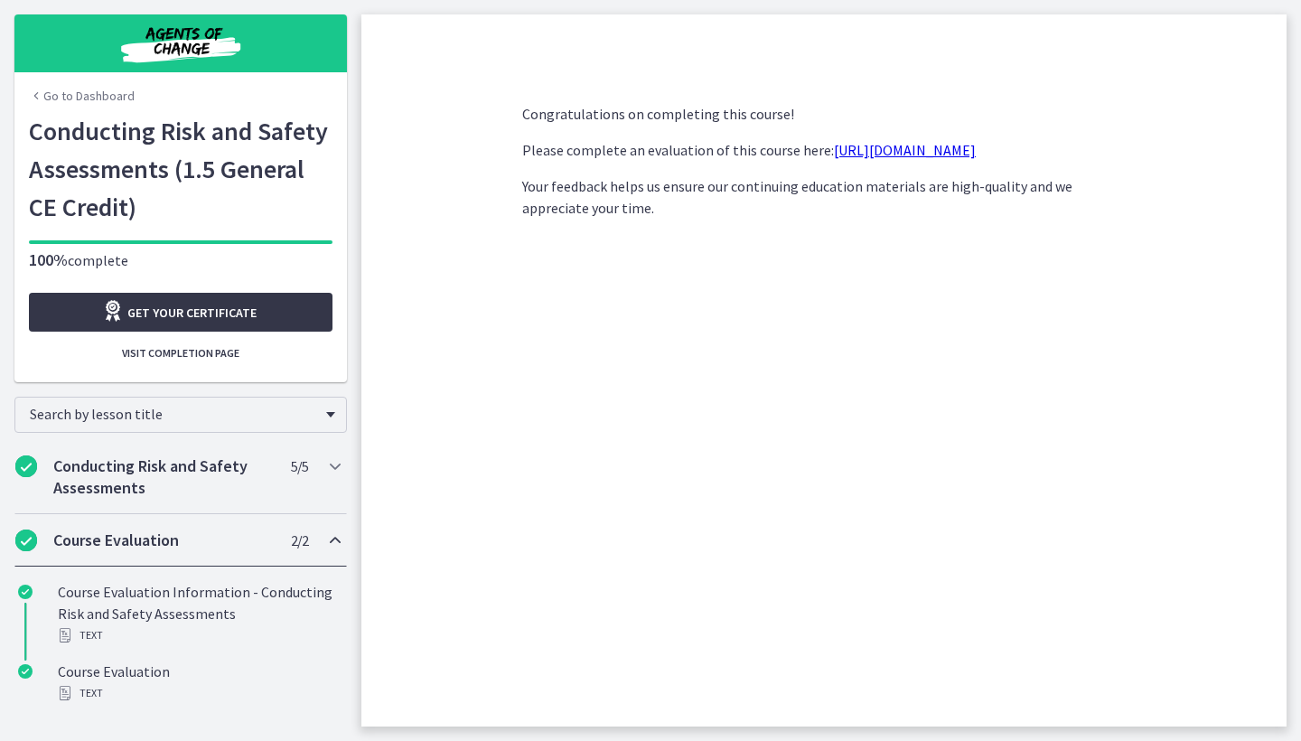
click at [169, 312] on span "Get your certificate" at bounding box center [191, 313] width 129 height 22
click at [92, 98] on link "Go to Dashboard" at bounding box center [82, 96] width 106 height 18
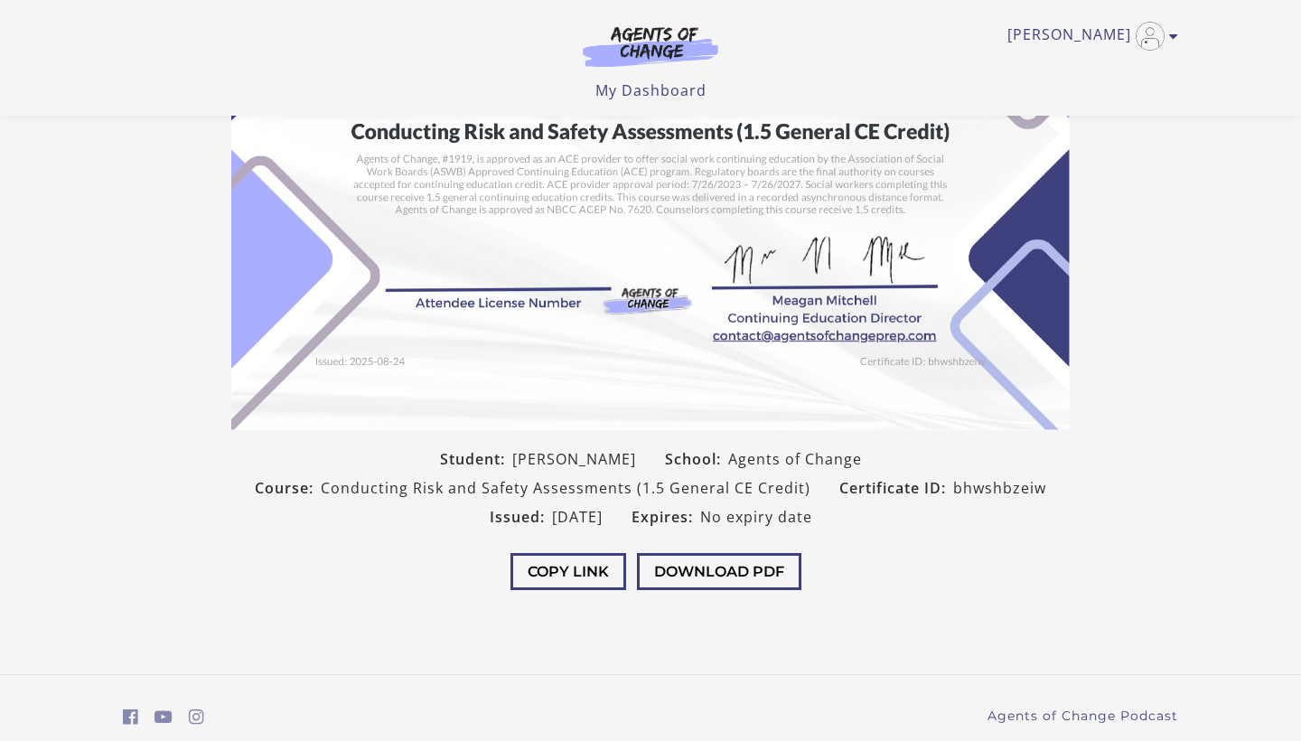
scroll to position [248, 0]
click at [497, 274] on img at bounding box center [650, 133] width 838 height 592
click at [455, 267] on img at bounding box center [650, 133] width 838 height 592
click at [462, 281] on img at bounding box center [650, 133] width 838 height 592
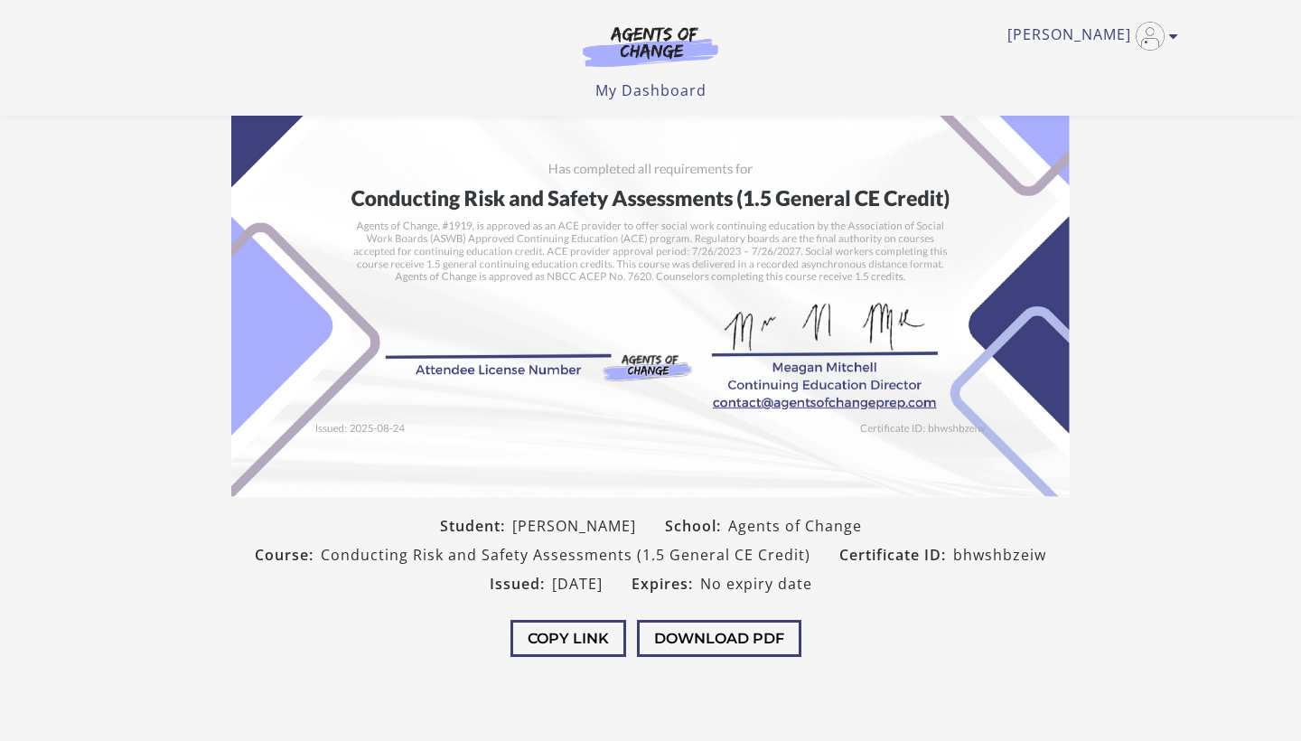
scroll to position [191, 0]
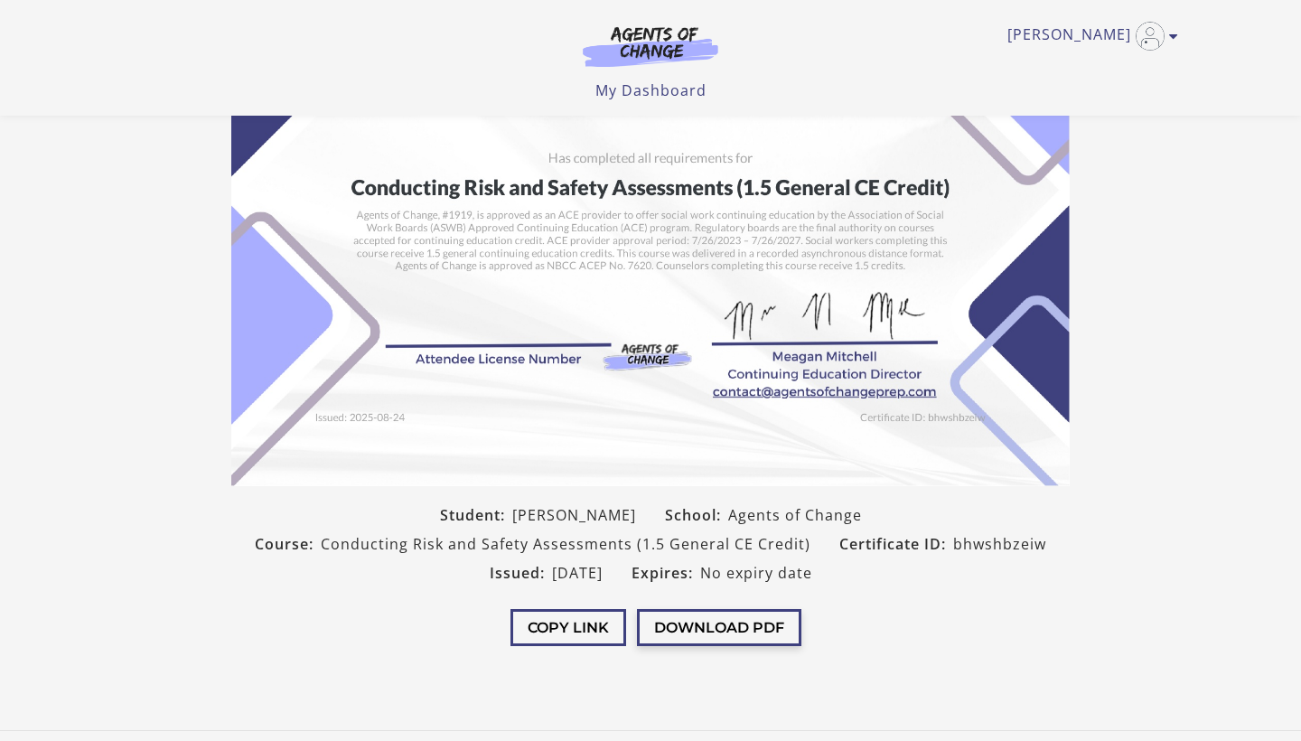
click at [680, 624] on button "Download PDF" at bounding box center [719, 627] width 164 height 37
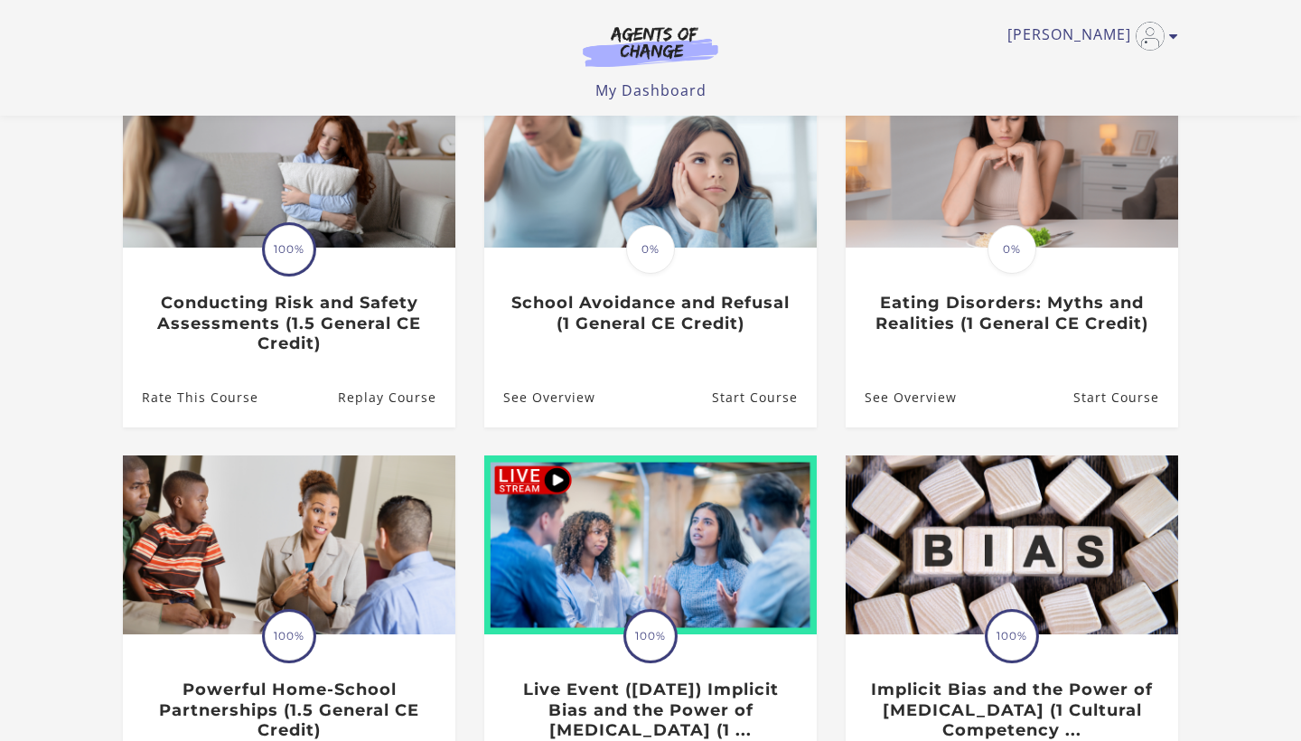
scroll to position [243, 0]
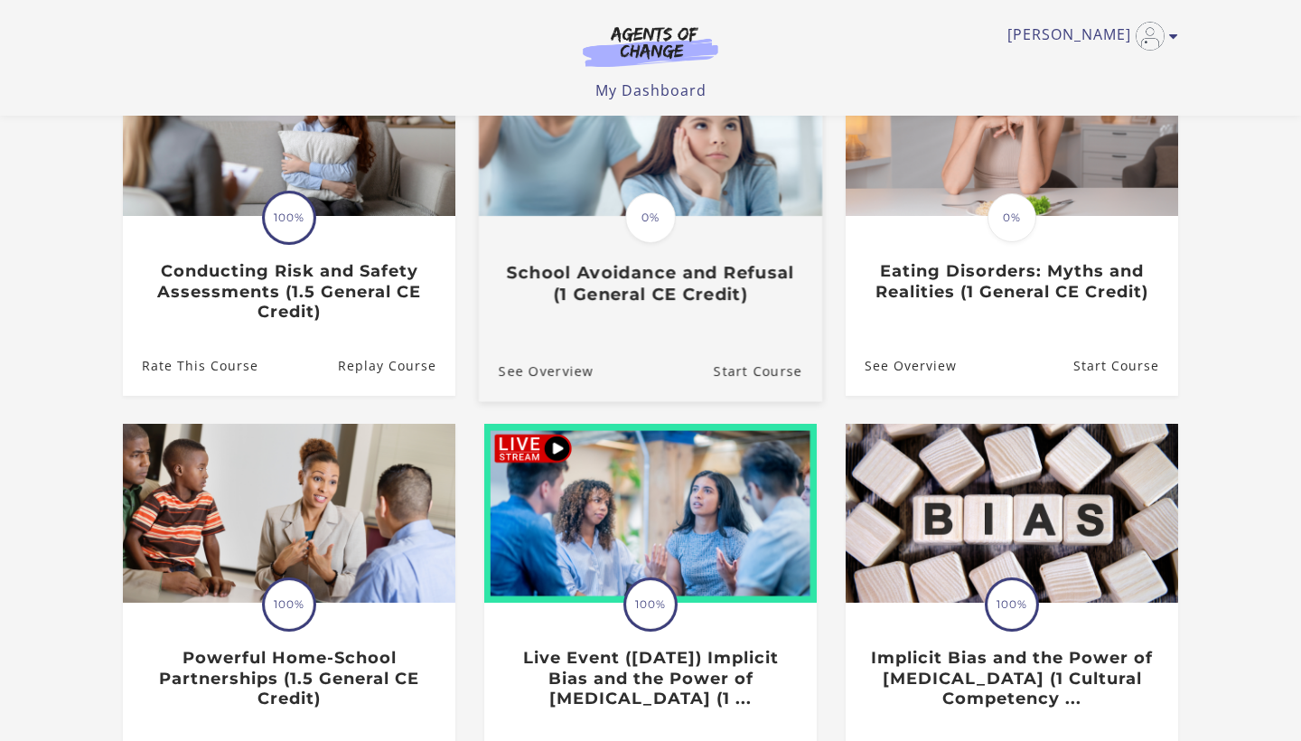
click at [667, 258] on div "Translation missing: en.liquid.partials.dashboard_course_card.progress_descript…" at bounding box center [650, 261] width 343 height 87
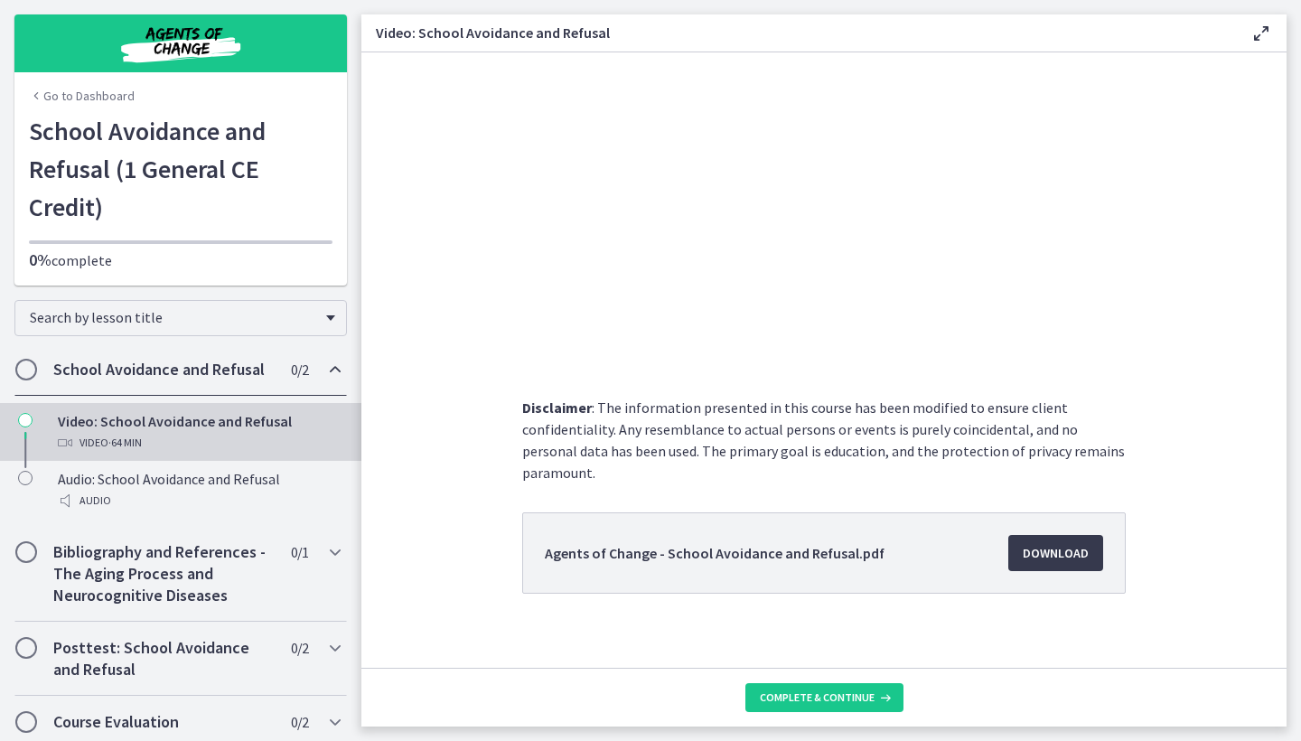
scroll to position [151, 0]
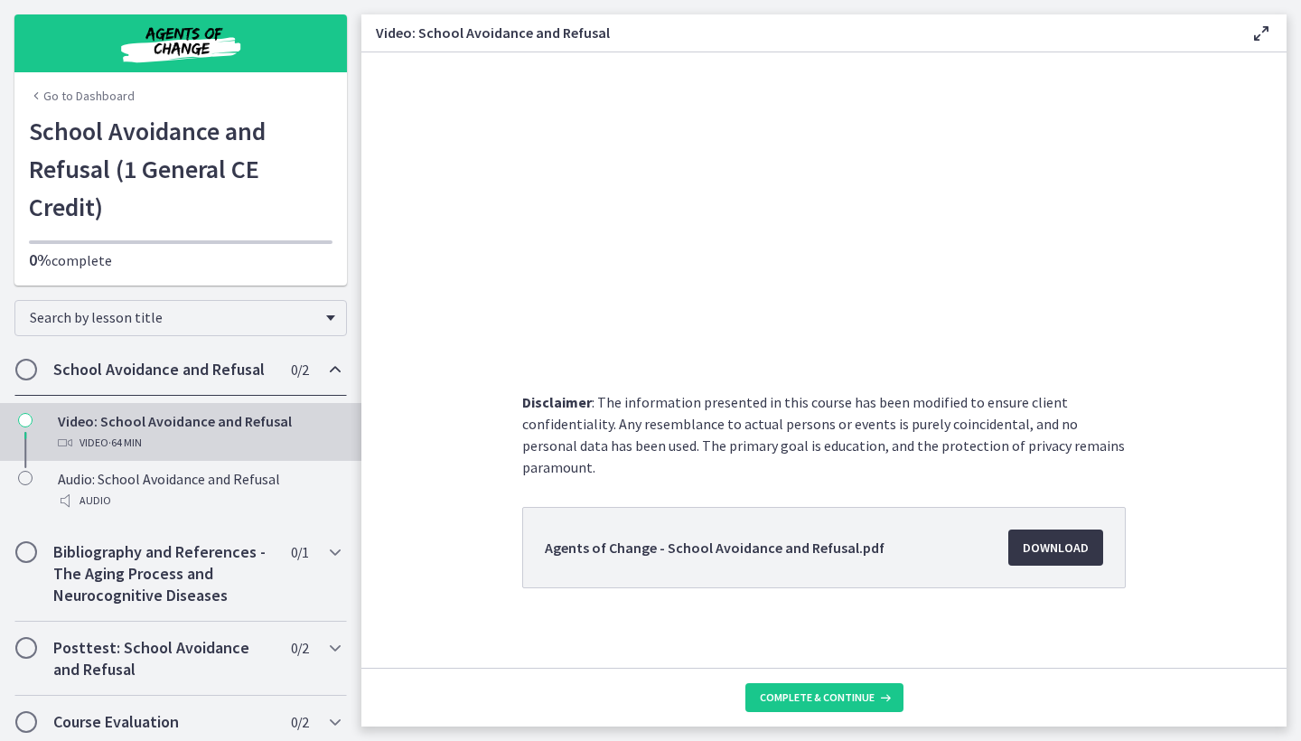
click at [1047, 541] on span "Download Opens in a new window" at bounding box center [1056, 548] width 66 height 22
click at [847, 702] on span "Complete & continue" at bounding box center [817, 697] width 115 height 14
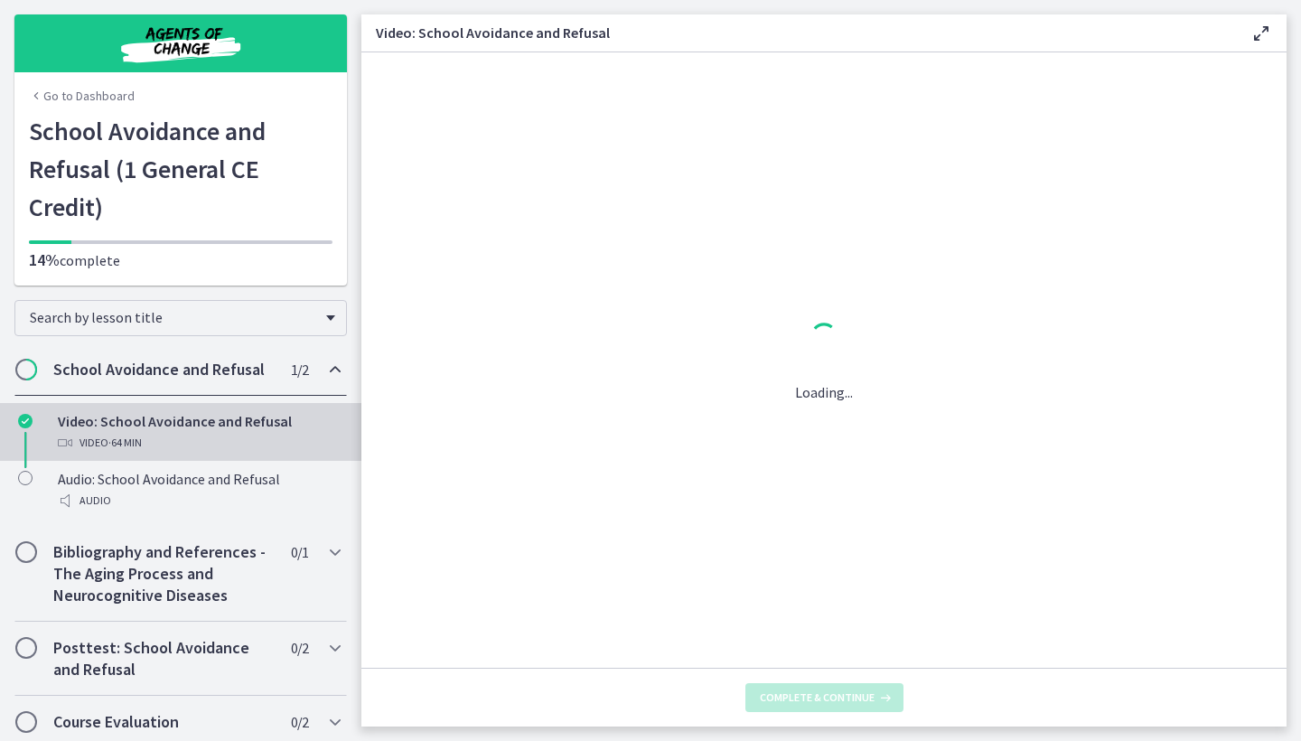
scroll to position [0, 0]
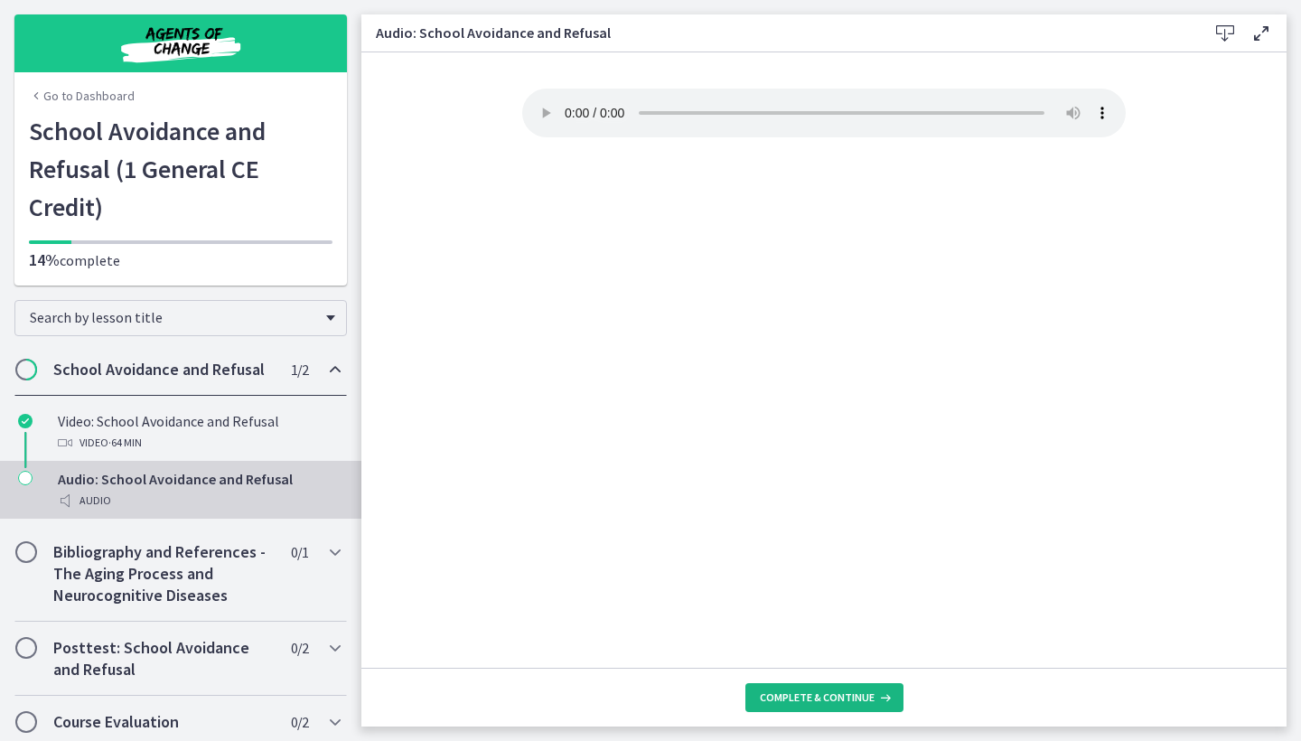
click at [847, 697] on span "Complete & continue" at bounding box center [817, 697] width 115 height 14
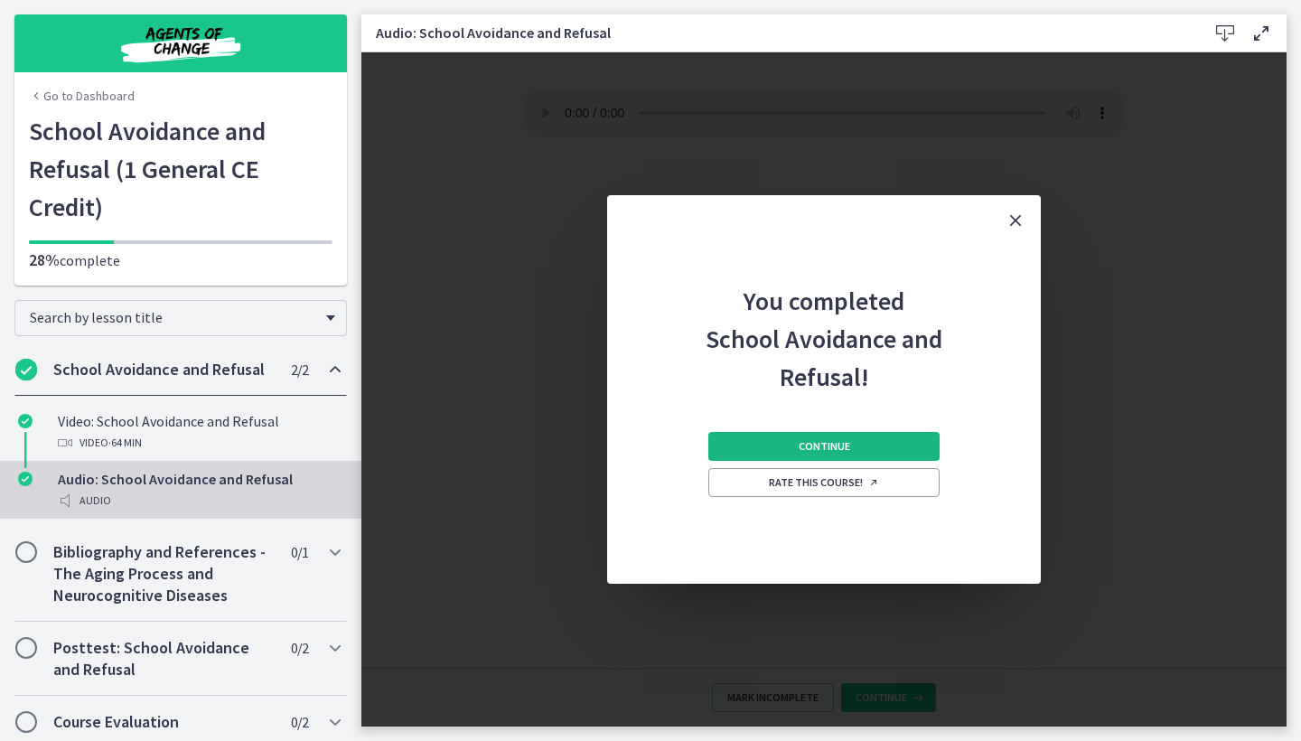
click at [833, 450] on span "Continue" at bounding box center [824, 446] width 51 height 14
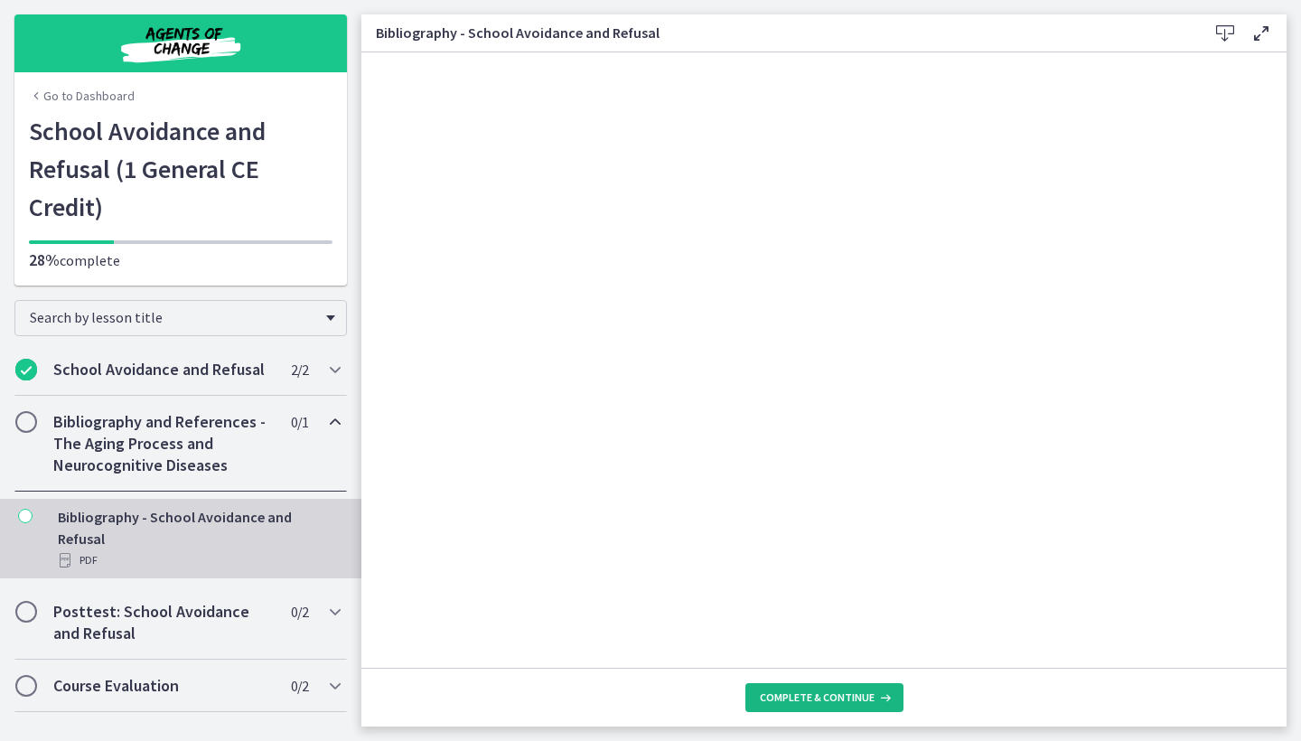
click at [805, 695] on span "Complete & continue" at bounding box center [817, 697] width 115 height 14
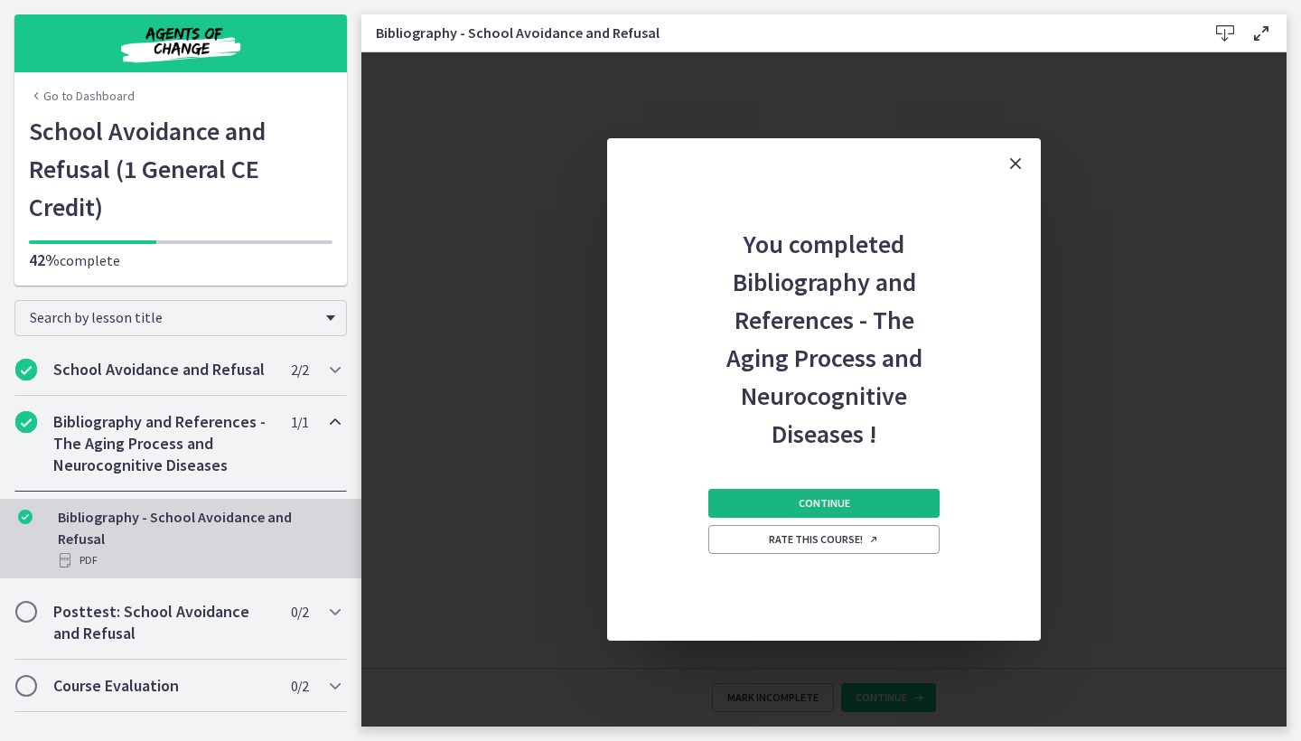
click at [814, 503] on span "Continue" at bounding box center [824, 503] width 51 height 14
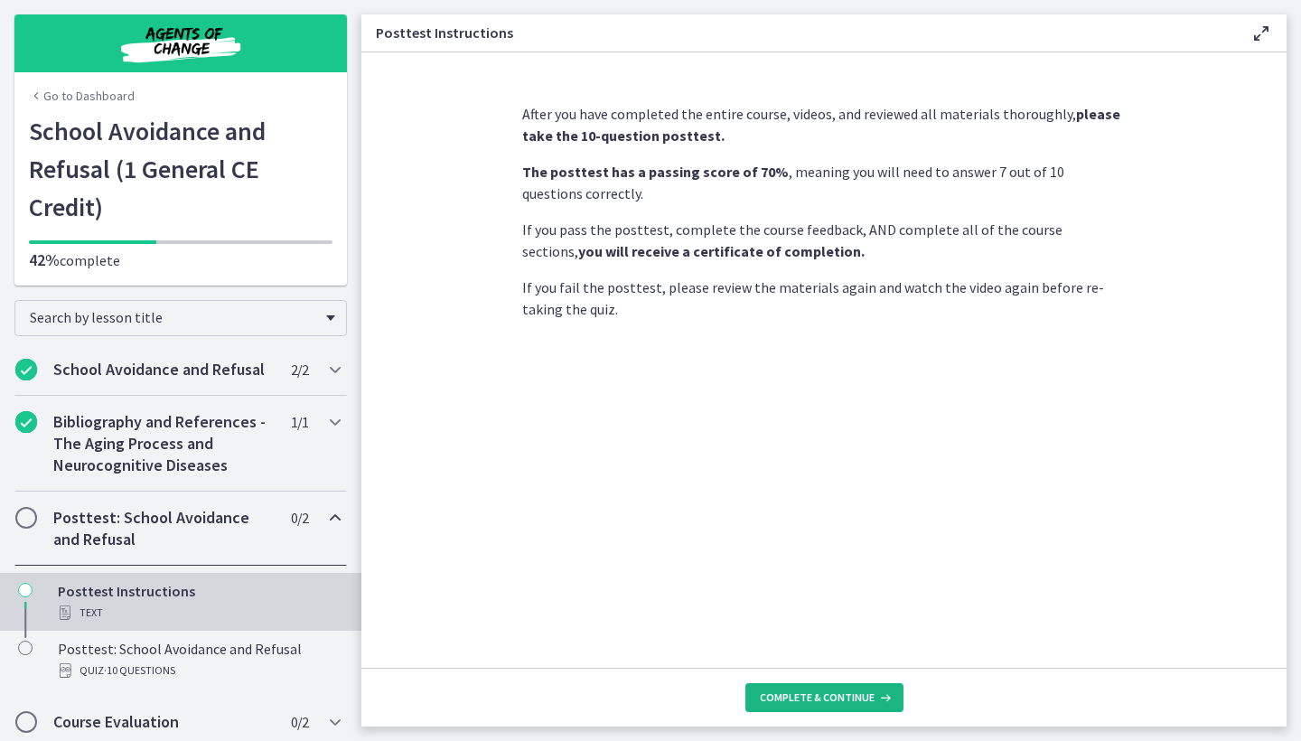
click at [830, 695] on span "Complete & continue" at bounding box center [817, 697] width 115 height 14
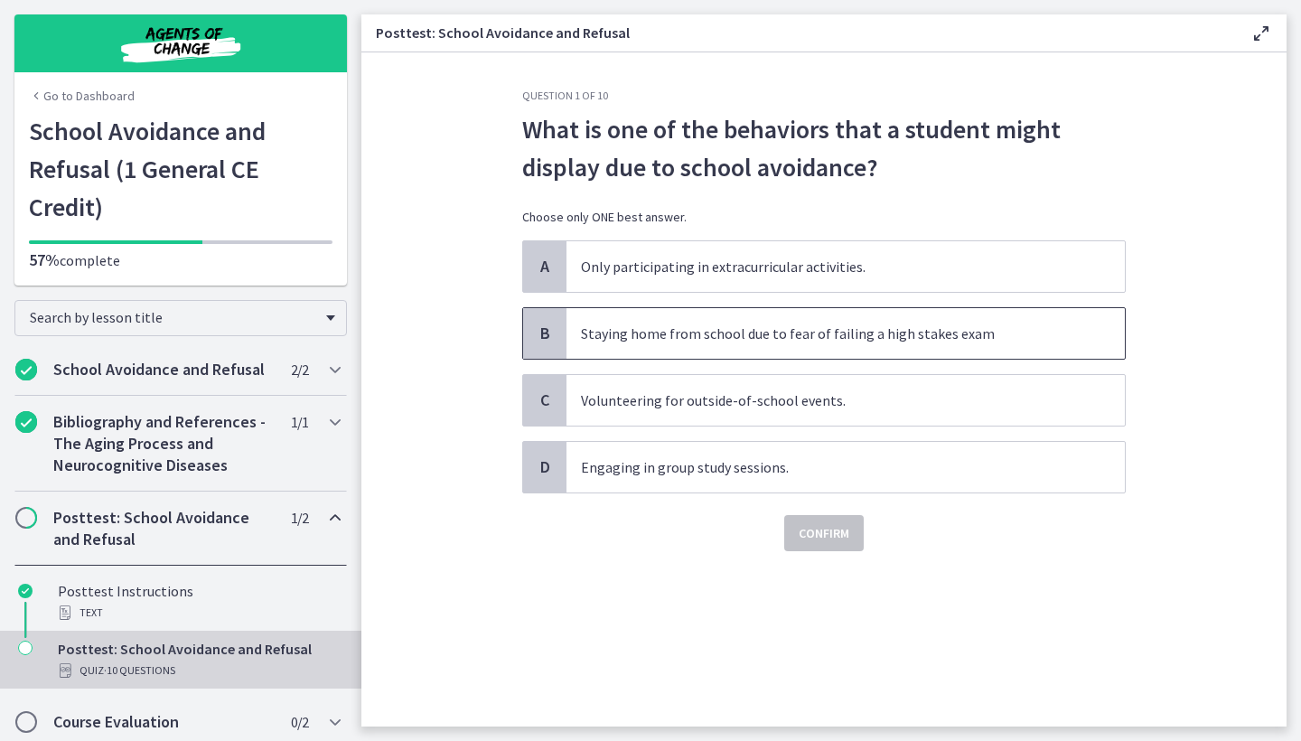
click at [673, 321] on span "Staying home from school due to fear of failing a high stakes exam" at bounding box center [845, 333] width 558 height 51
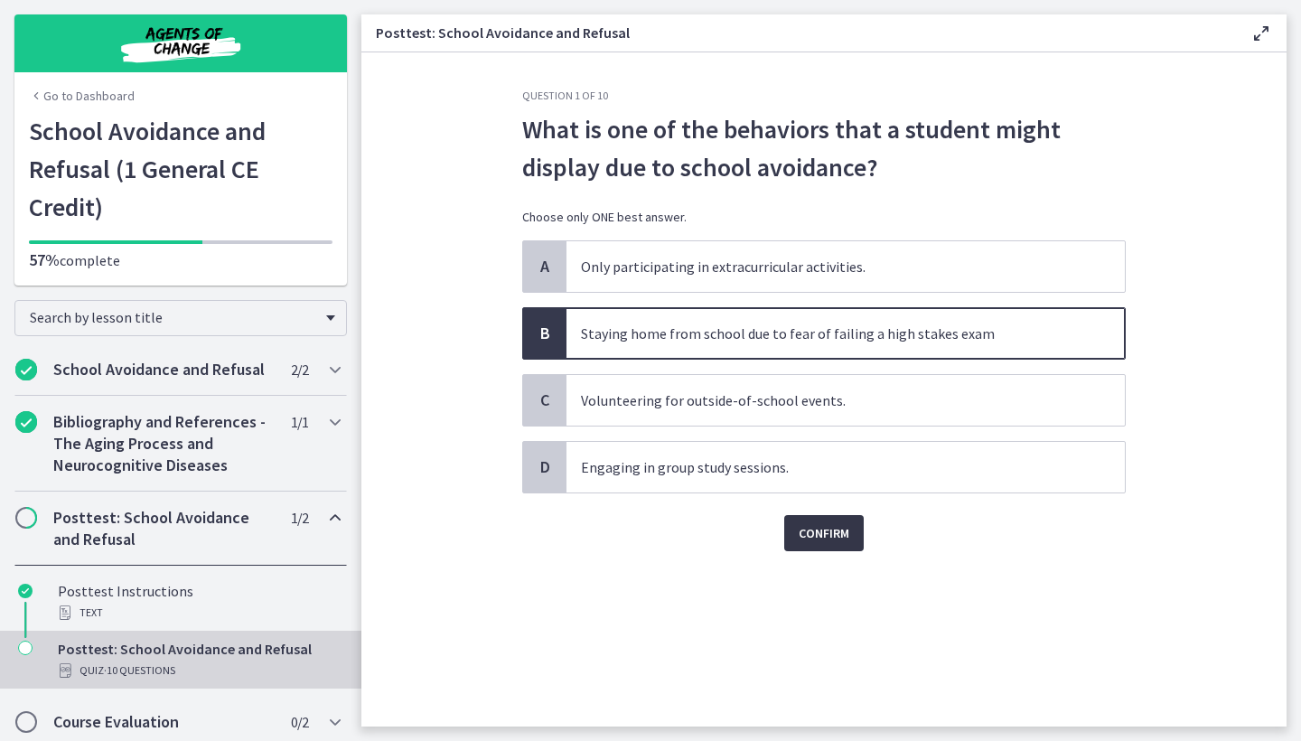
click at [812, 528] on span "Confirm" at bounding box center [824, 533] width 51 height 22
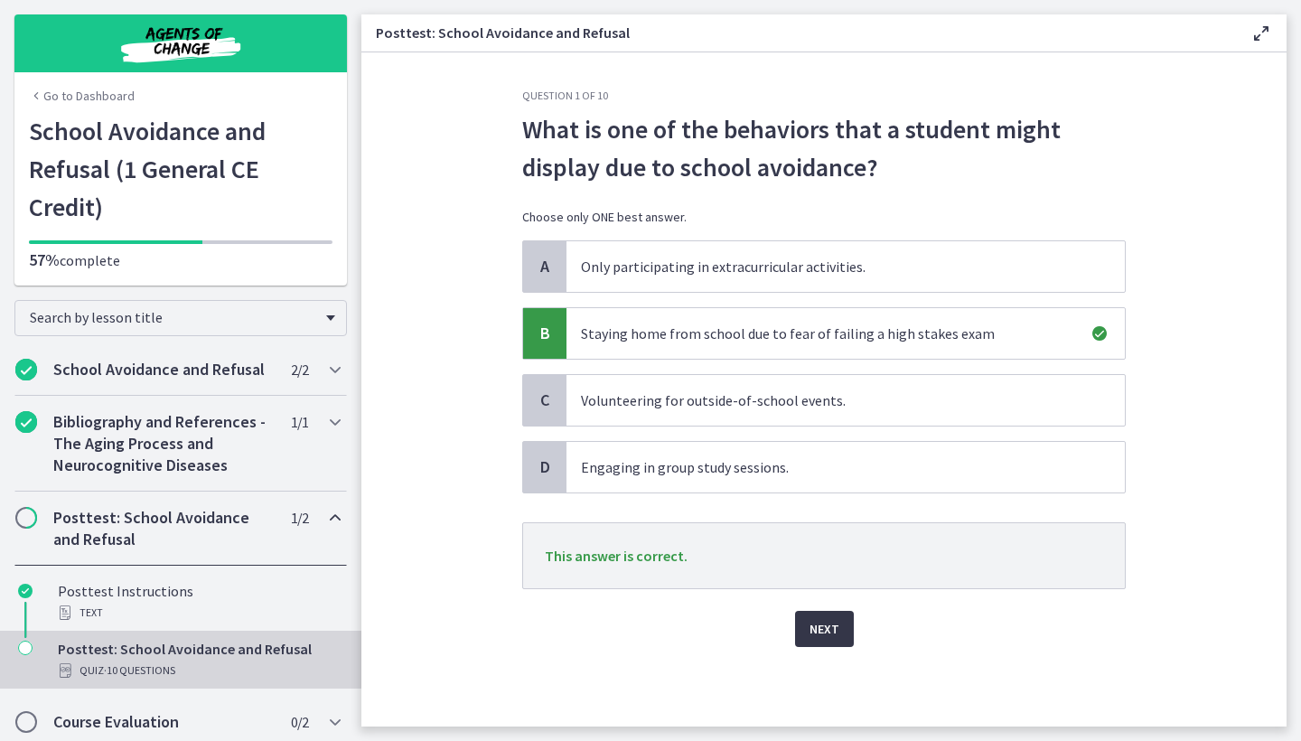
click at [820, 628] on span "Next" at bounding box center [825, 629] width 30 height 22
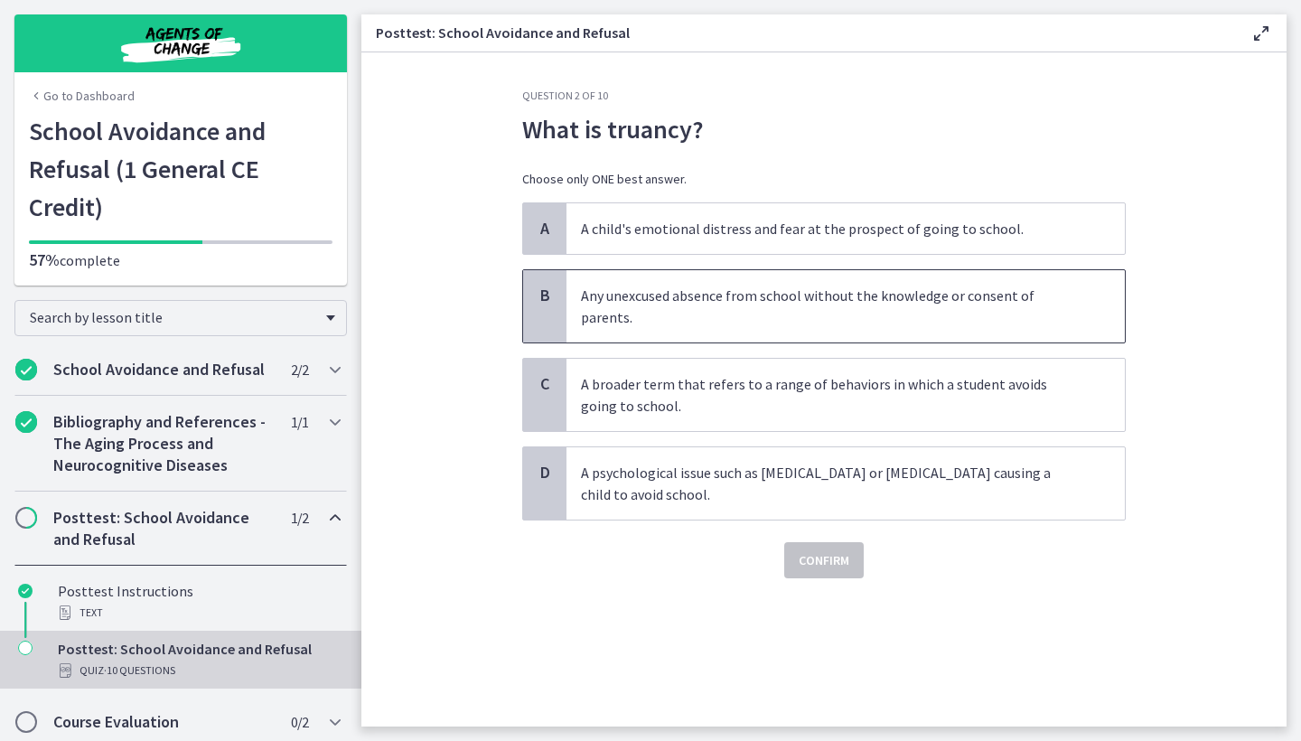
click at [772, 319] on p "Any unexcused absence from school without the knowledge or consent of parents." at bounding box center [827, 306] width 493 height 43
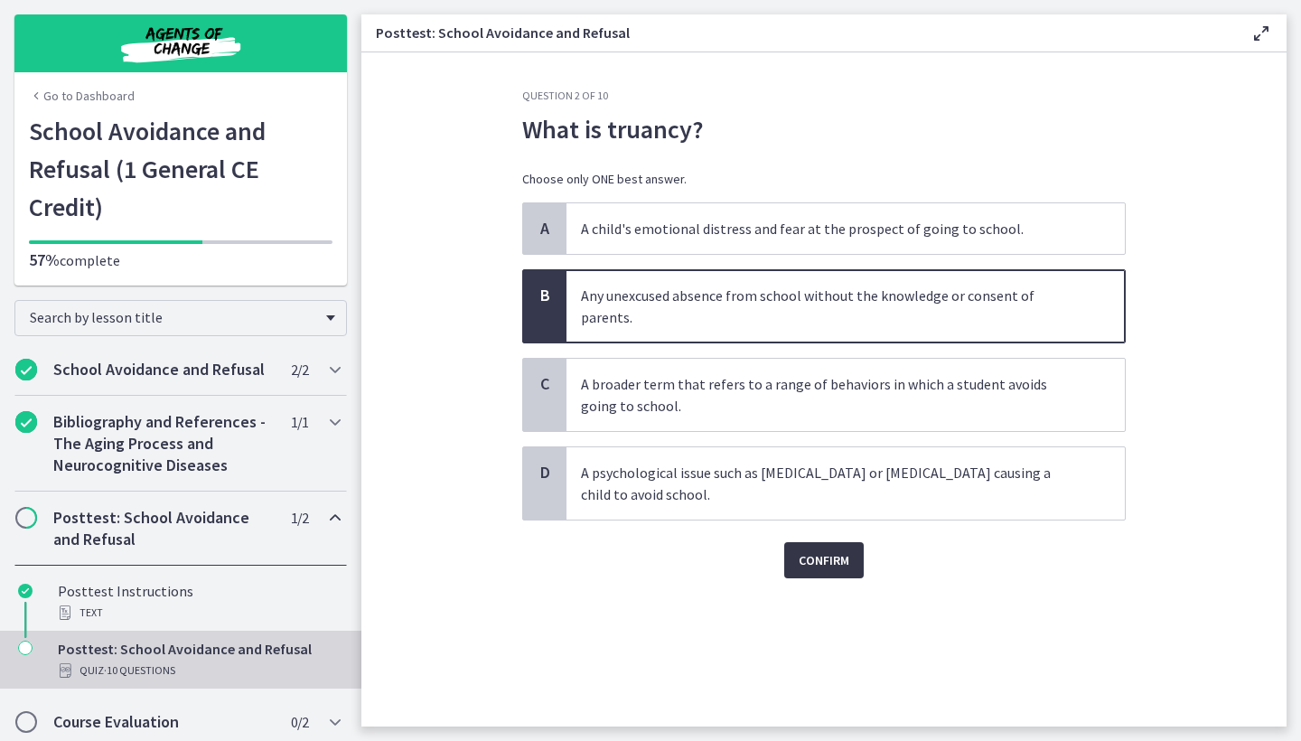
click at [823, 556] on span "Confirm" at bounding box center [824, 560] width 51 height 22
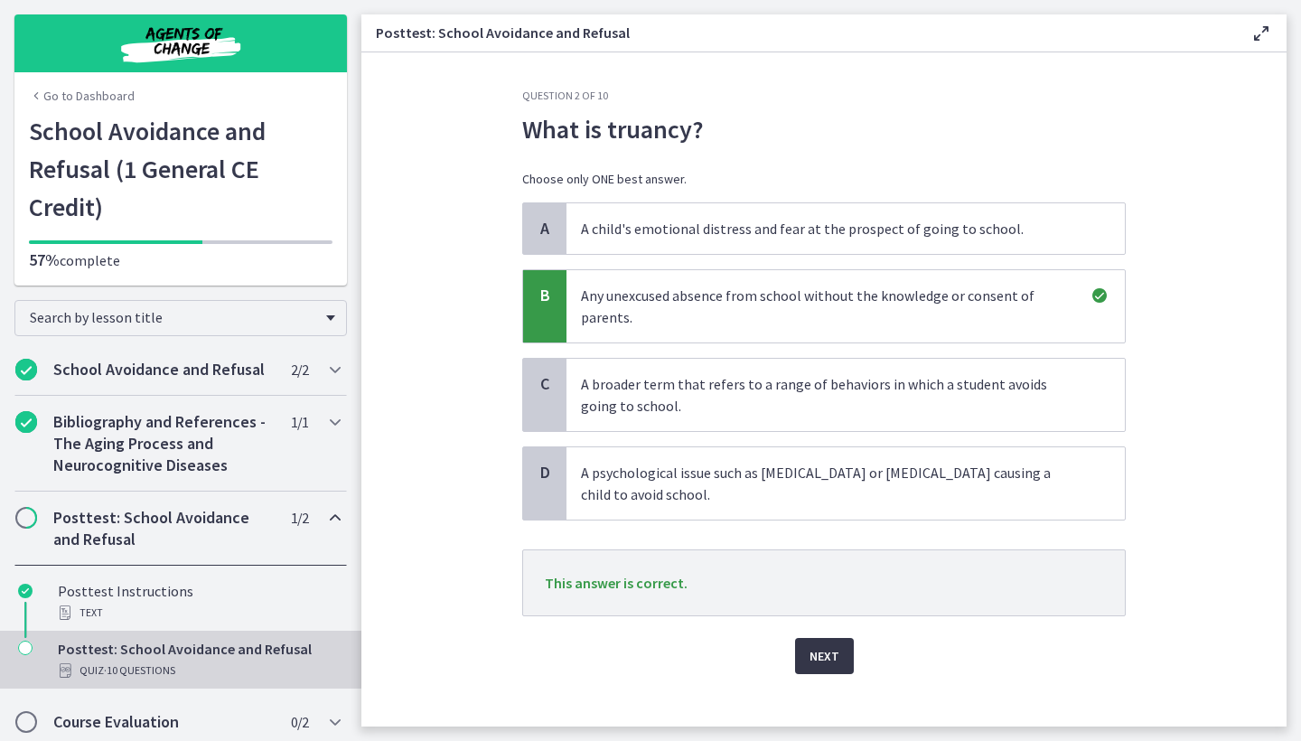
click at [830, 657] on span "Next" at bounding box center [825, 656] width 30 height 22
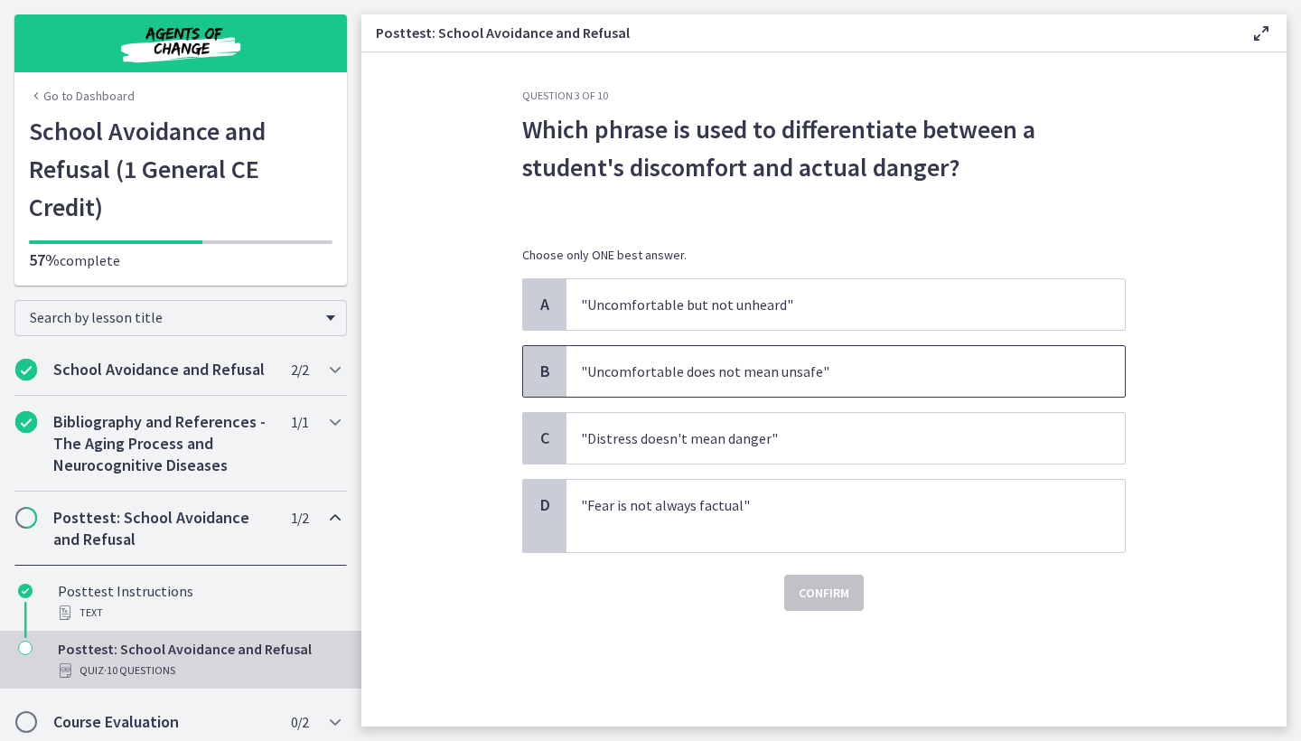
click at [650, 365] on p ""Uncomfortable does not mean unsafe"" at bounding box center [827, 371] width 493 height 22
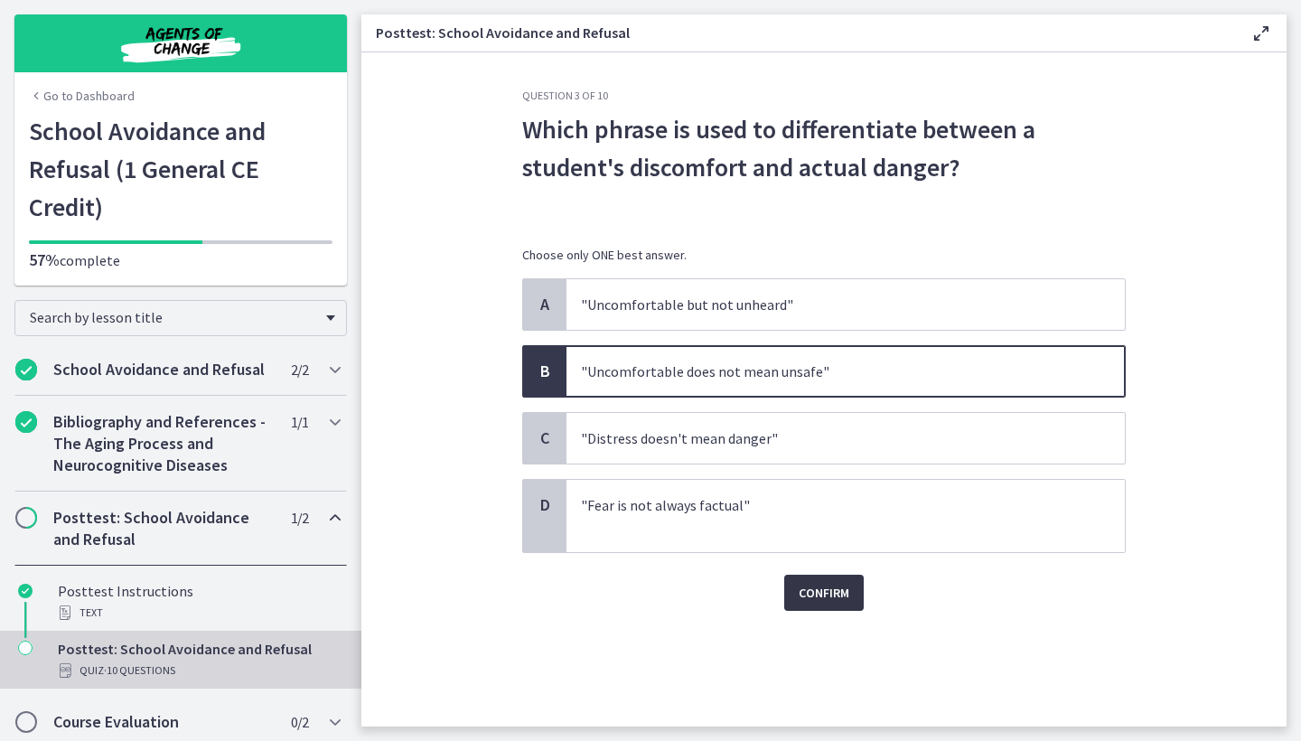
click at [837, 590] on span "Confirm" at bounding box center [824, 593] width 51 height 22
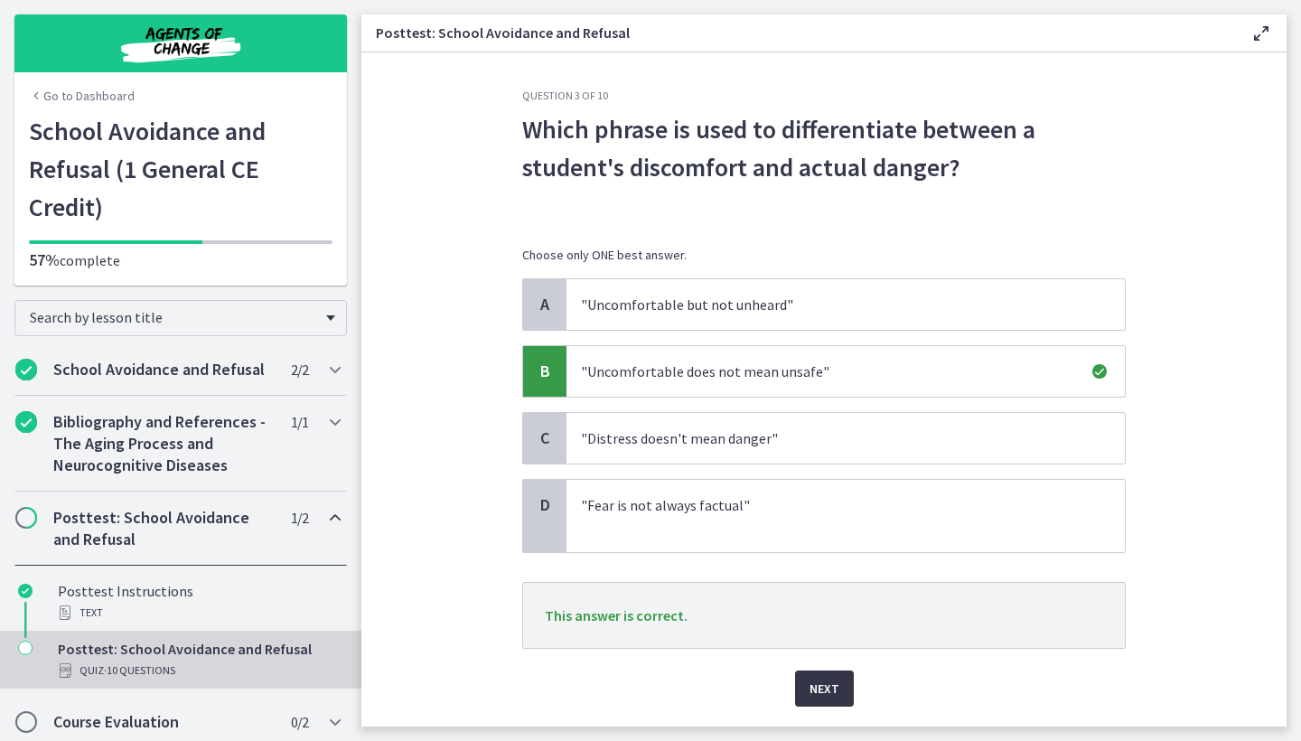
click at [830, 691] on span "Next" at bounding box center [825, 689] width 30 height 22
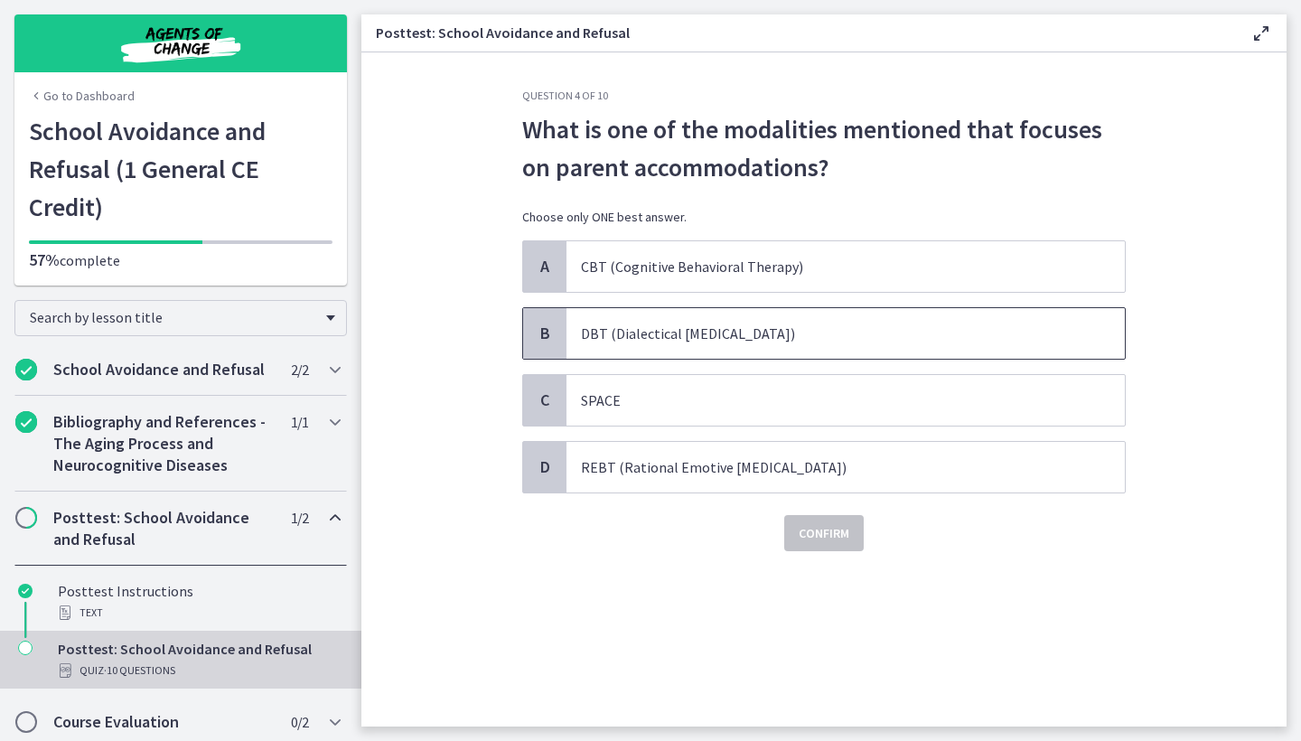
click at [698, 333] on p "DBT (Dialectical Behavior Therapy)" at bounding box center [827, 334] width 493 height 22
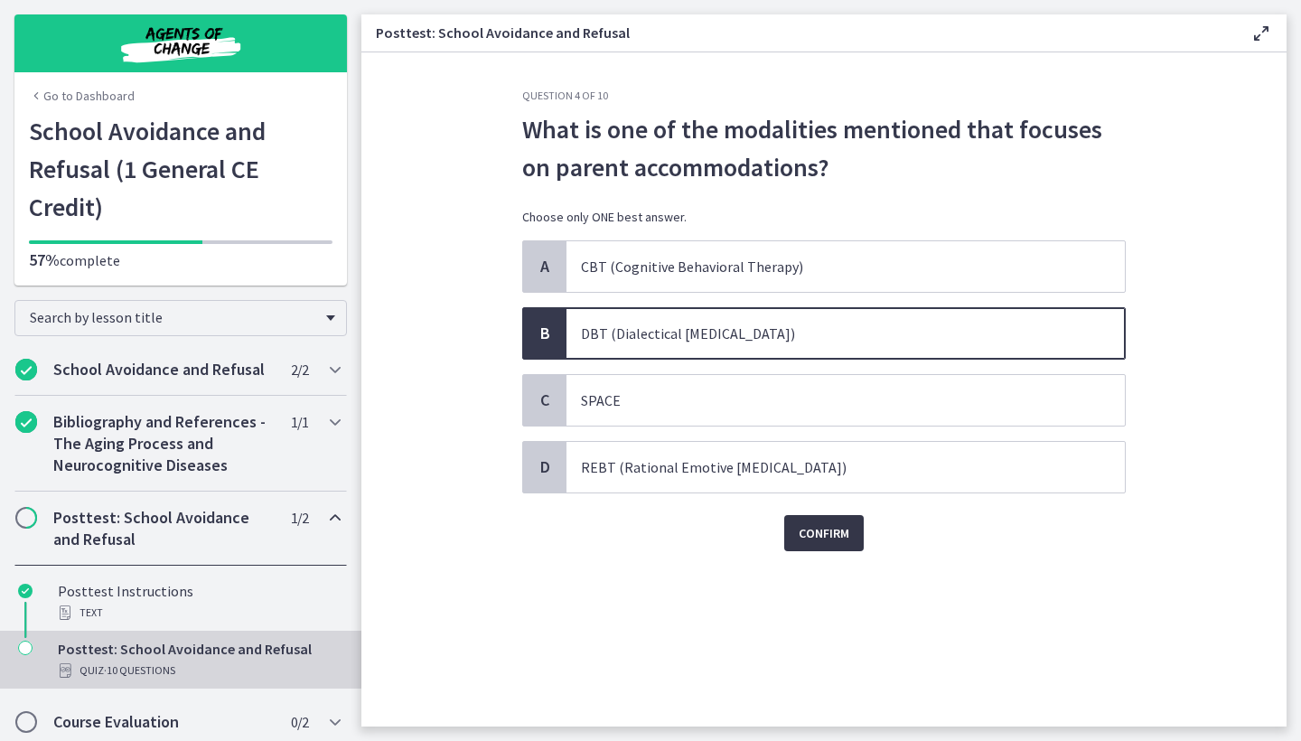
click at [818, 541] on span "Confirm" at bounding box center [824, 533] width 51 height 22
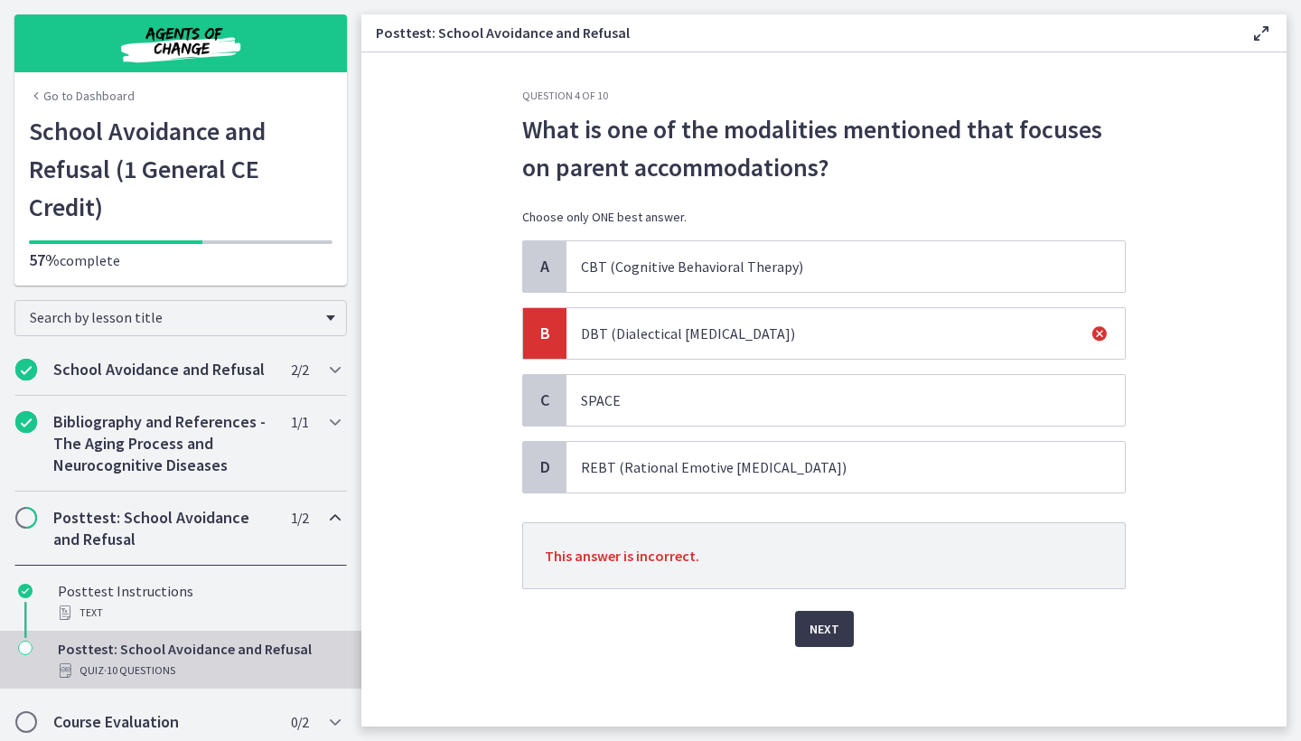
click at [718, 263] on p "CBT (Cognitive Behavioral Therapy)" at bounding box center [827, 267] width 493 height 22
click at [822, 632] on span "Next" at bounding box center [825, 629] width 30 height 22
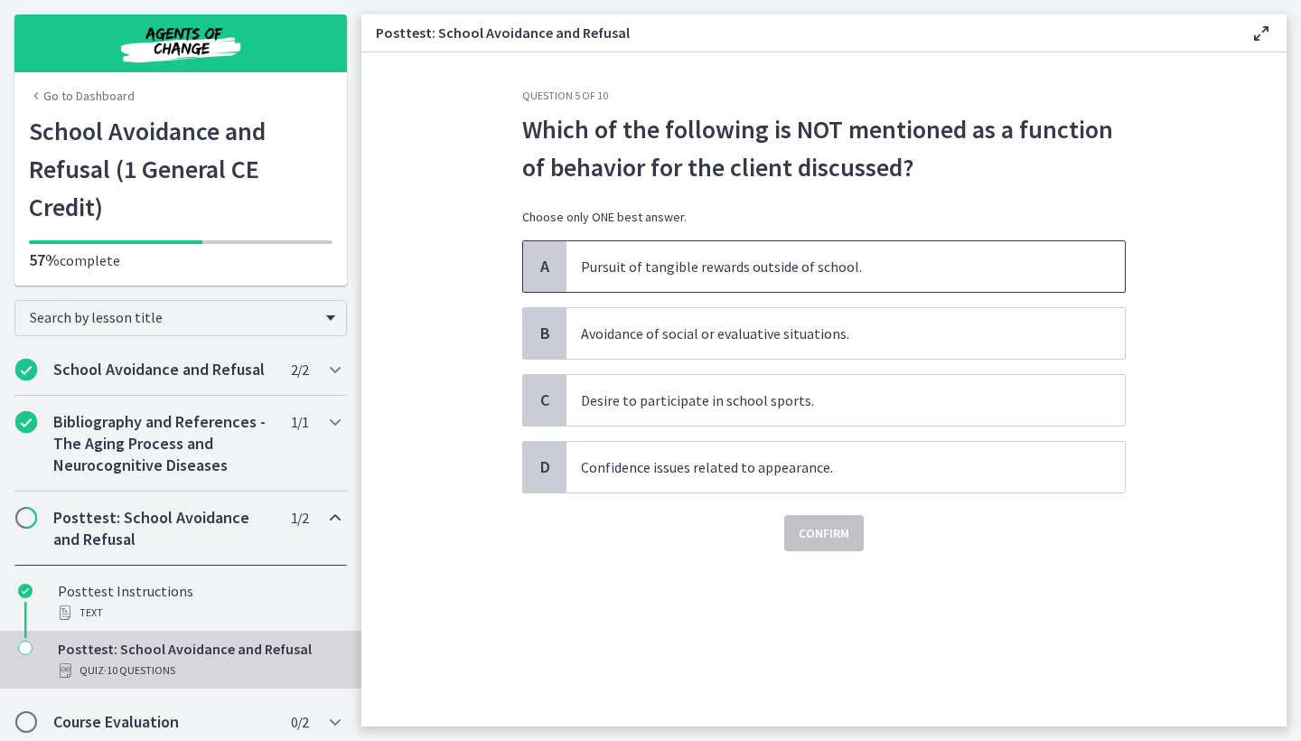
click at [683, 282] on span "Pursuit of tangible rewards outside of school." at bounding box center [845, 266] width 558 height 51
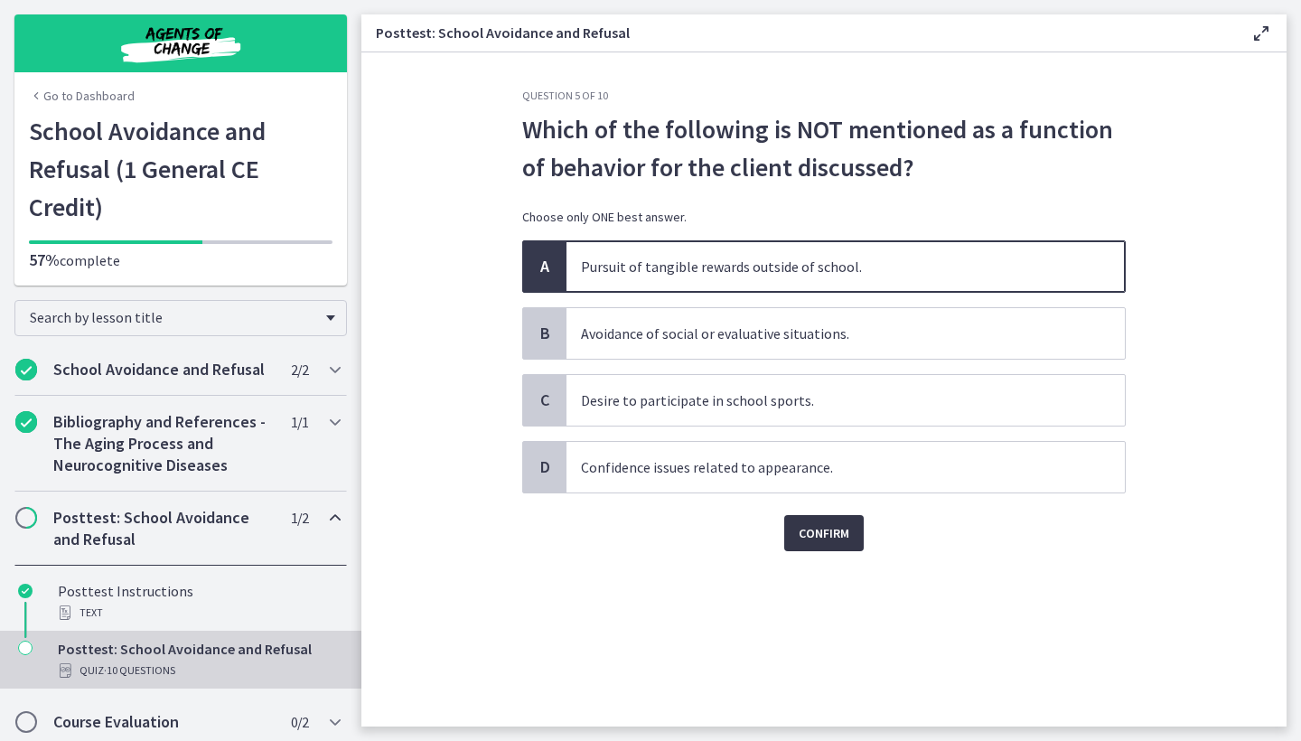
click at [808, 526] on span "Confirm" at bounding box center [824, 533] width 51 height 22
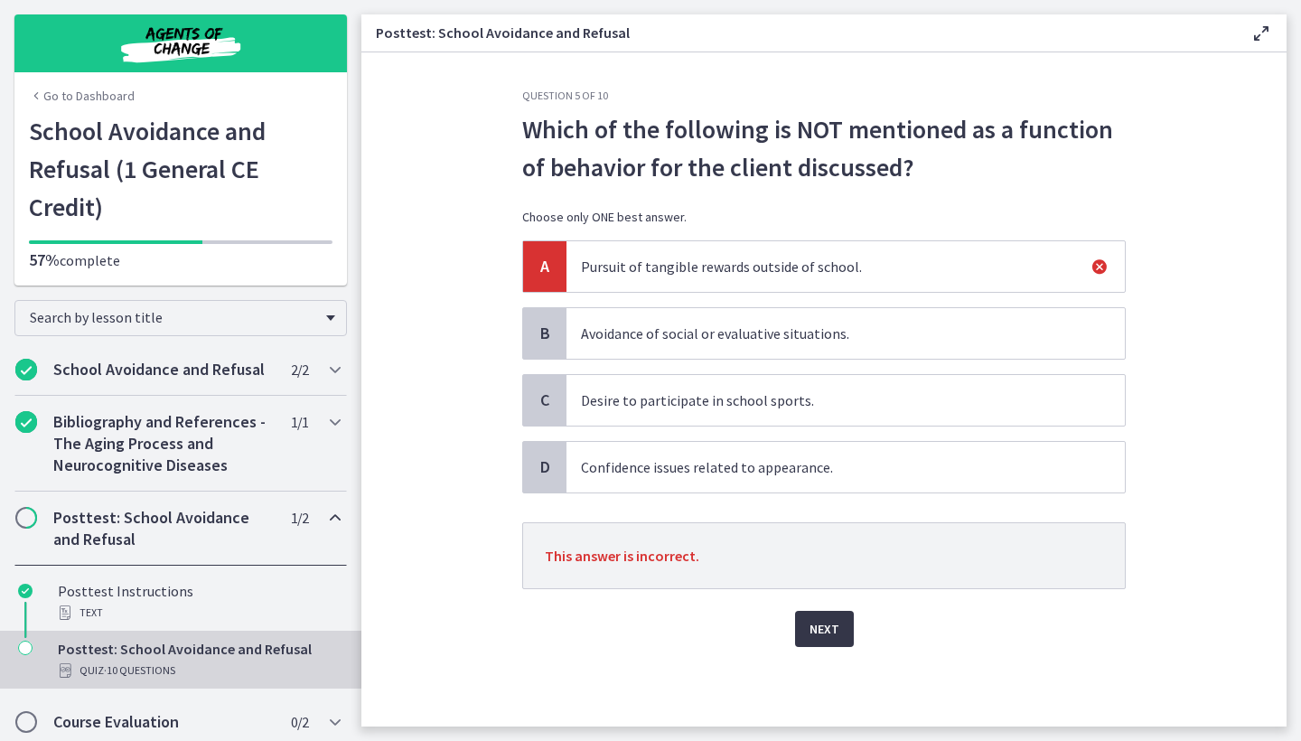
click at [838, 638] on span "Next" at bounding box center [825, 629] width 30 height 22
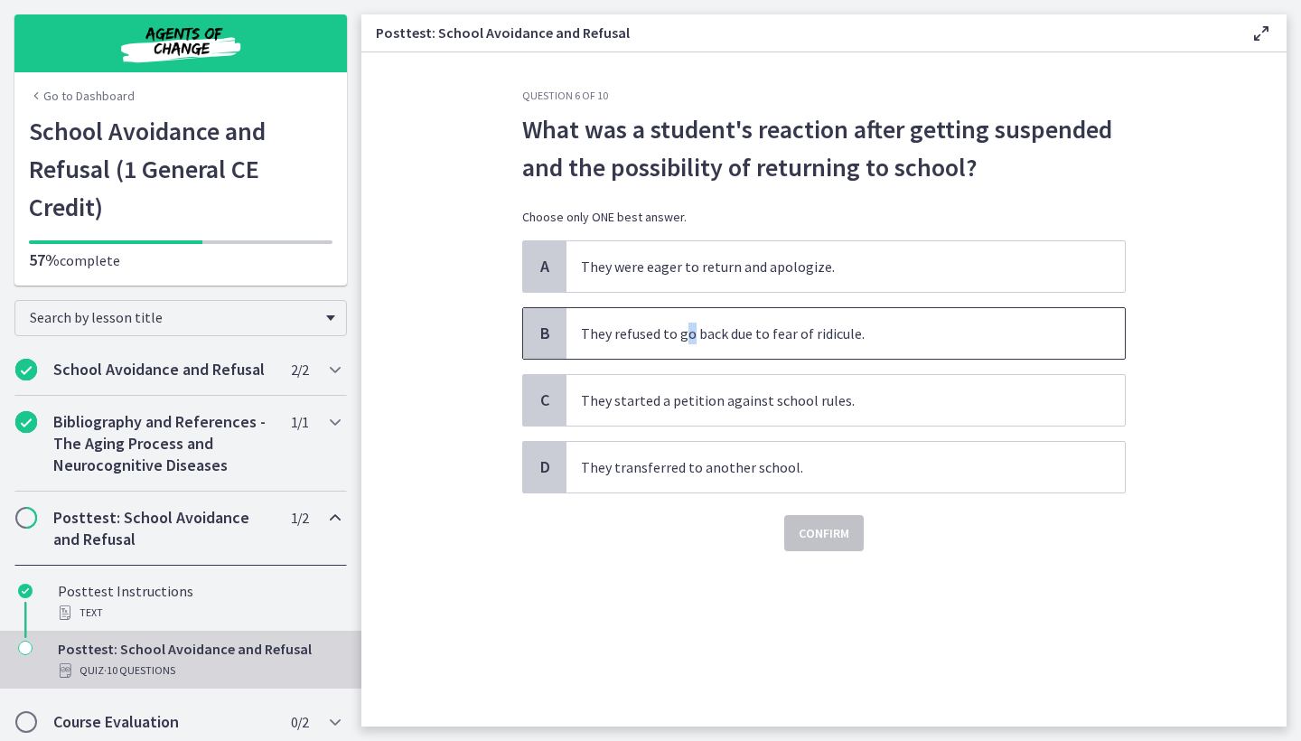
click at [688, 336] on p "They refused to go back due to fear of ridicule." at bounding box center [827, 334] width 493 height 22
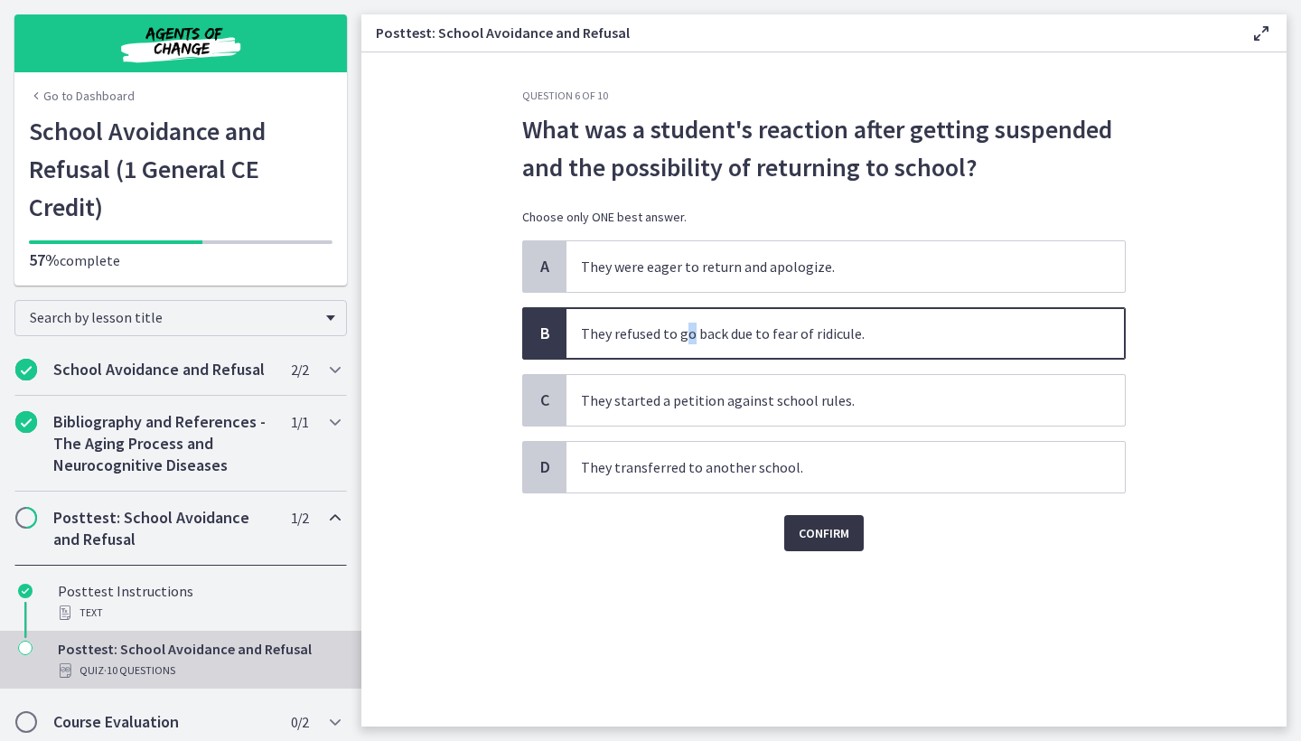
click at [811, 528] on span "Confirm" at bounding box center [824, 533] width 51 height 22
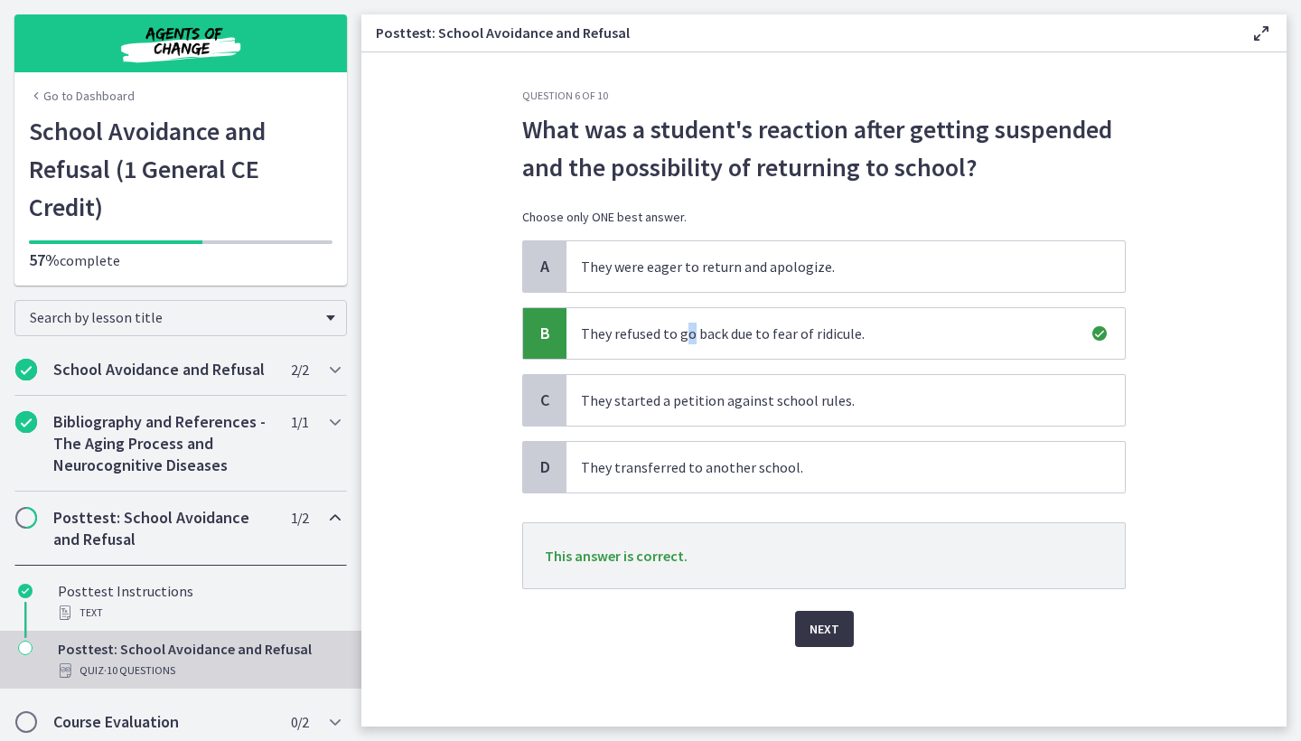
click at [830, 628] on span "Next" at bounding box center [825, 629] width 30 height 22
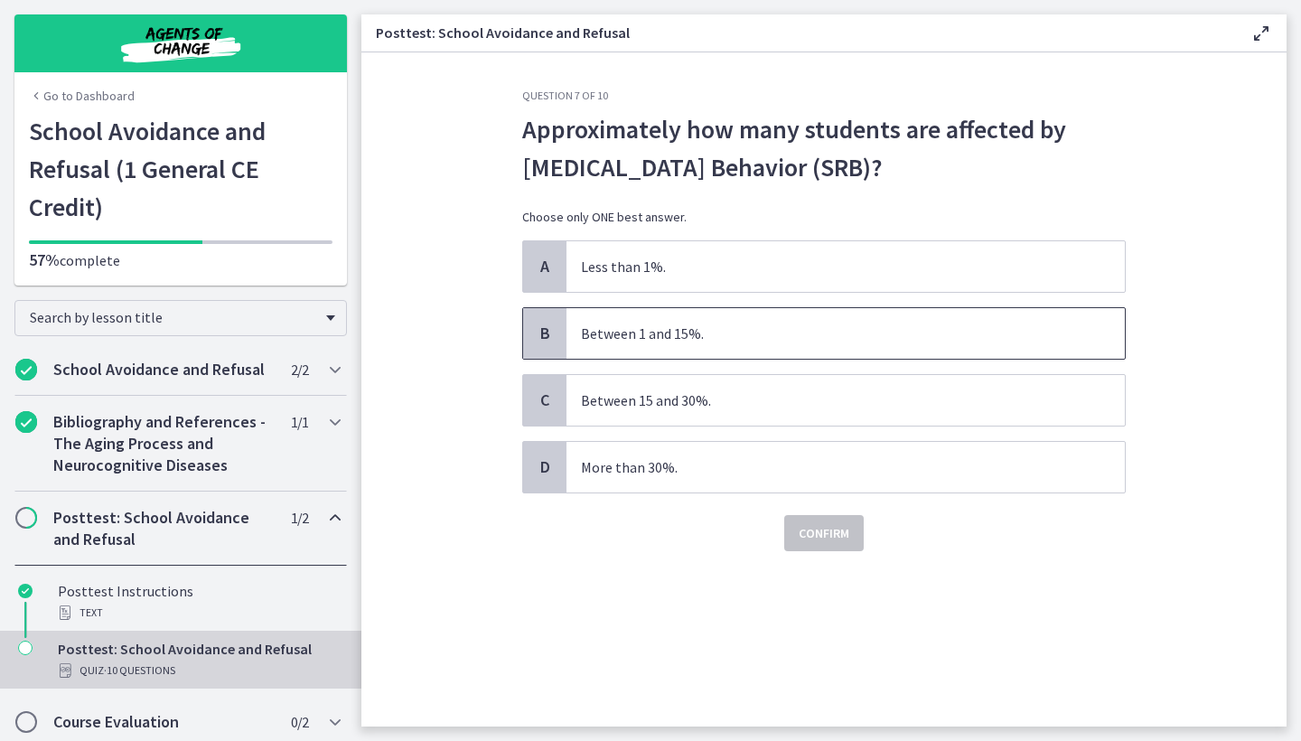
click at [646, 329] on p "Between 1 and 15%." at bounding box center [827, 334] width 493 height 22
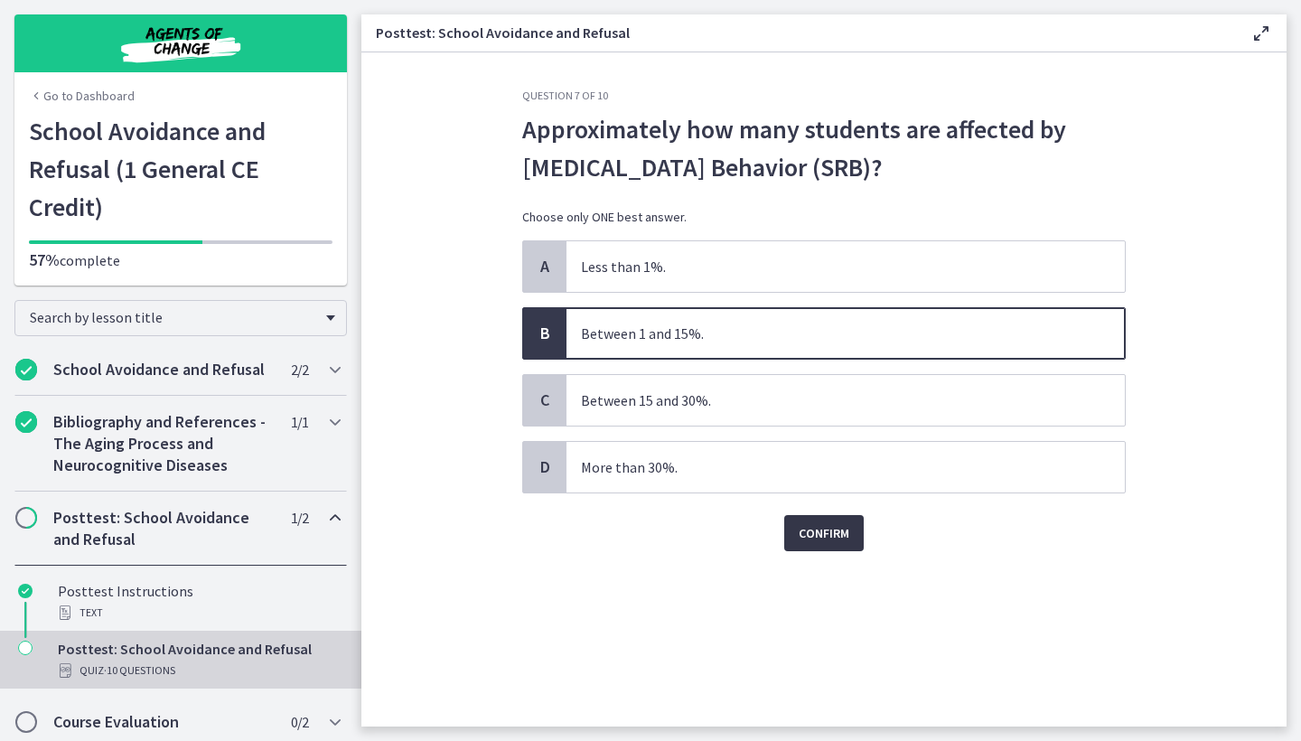
click at [815, 536] on span "Confirm" at bounding box center [824, 533] width 51 height 22
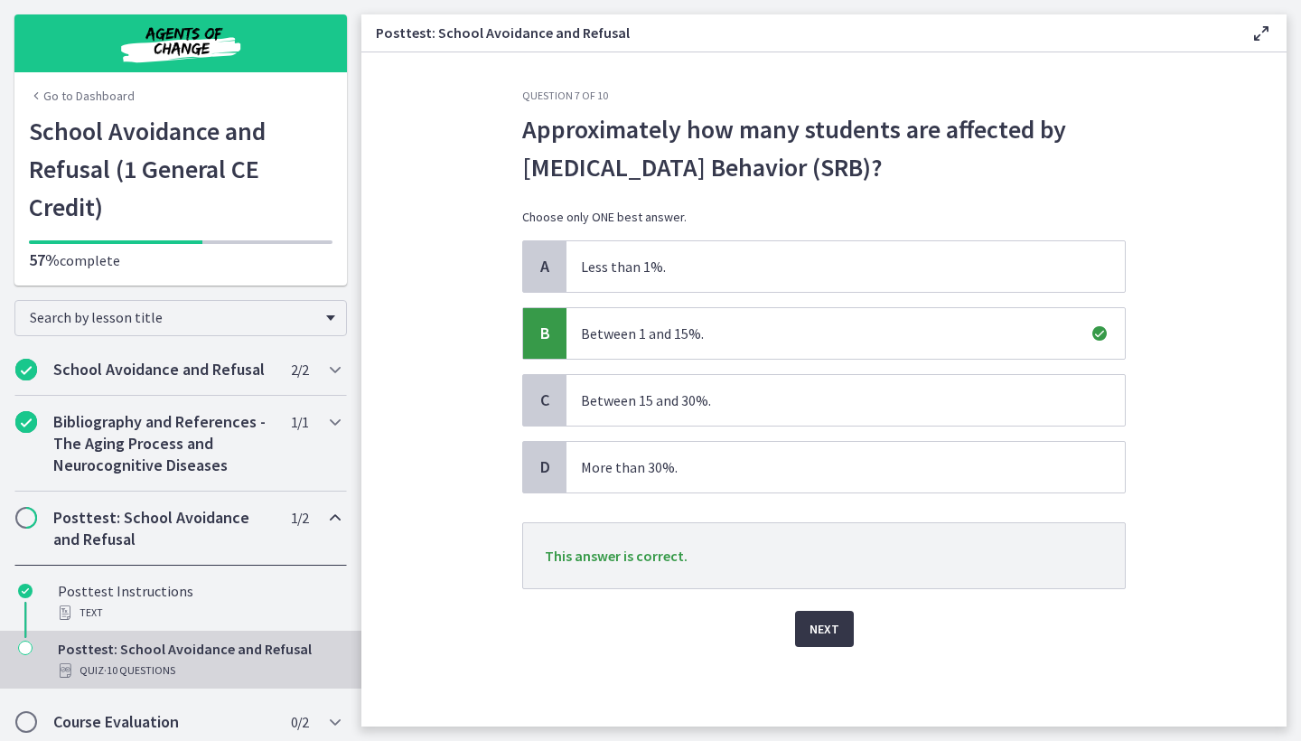
click at [824, 628] on span "Next" at bounding box center [825, 629] width 30 height 22
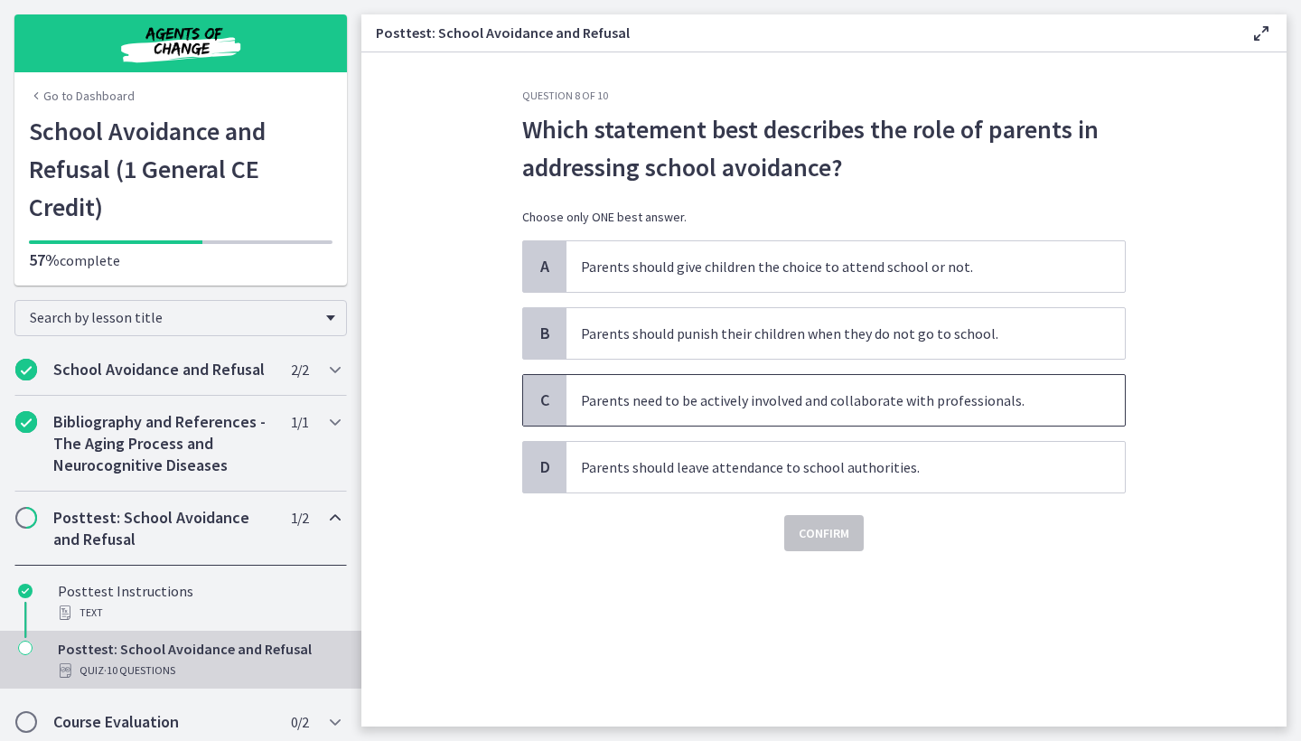
click at [838, 407] on p "Parents need to be actively involved and collaborate with professionals." at bounding box center [827, 400] width 493 height 22
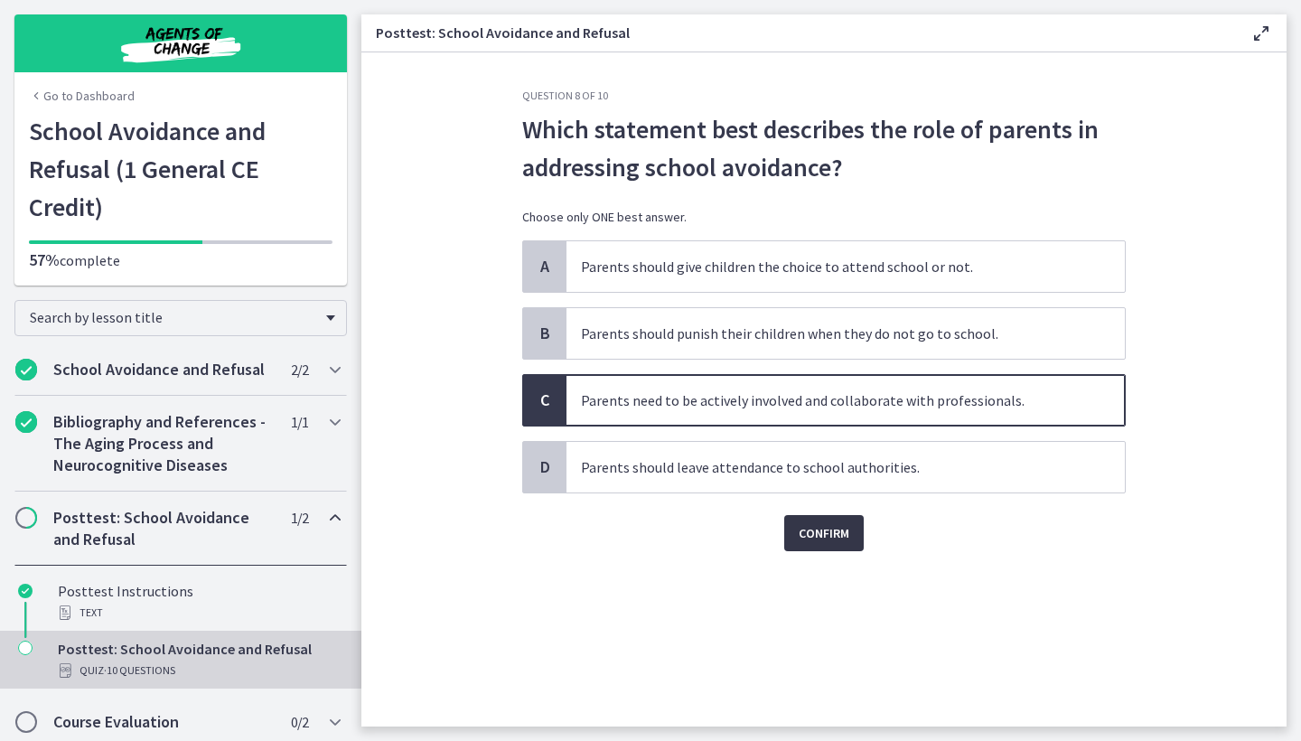
click at [839, 533] on span "Confirm" at bounding box center [824, 533] width 51 height 22
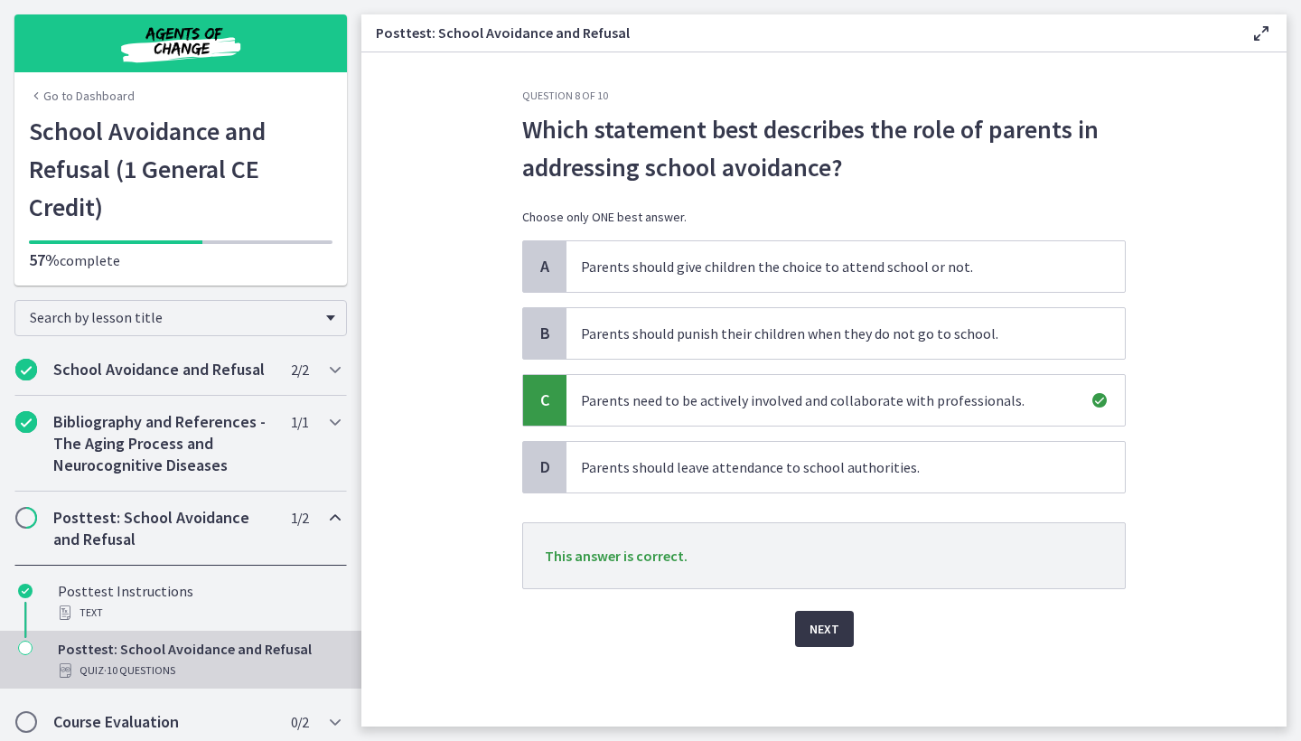
click at [824, 630] on span "Next" at bounding box center [825, 629] width 30 height 22
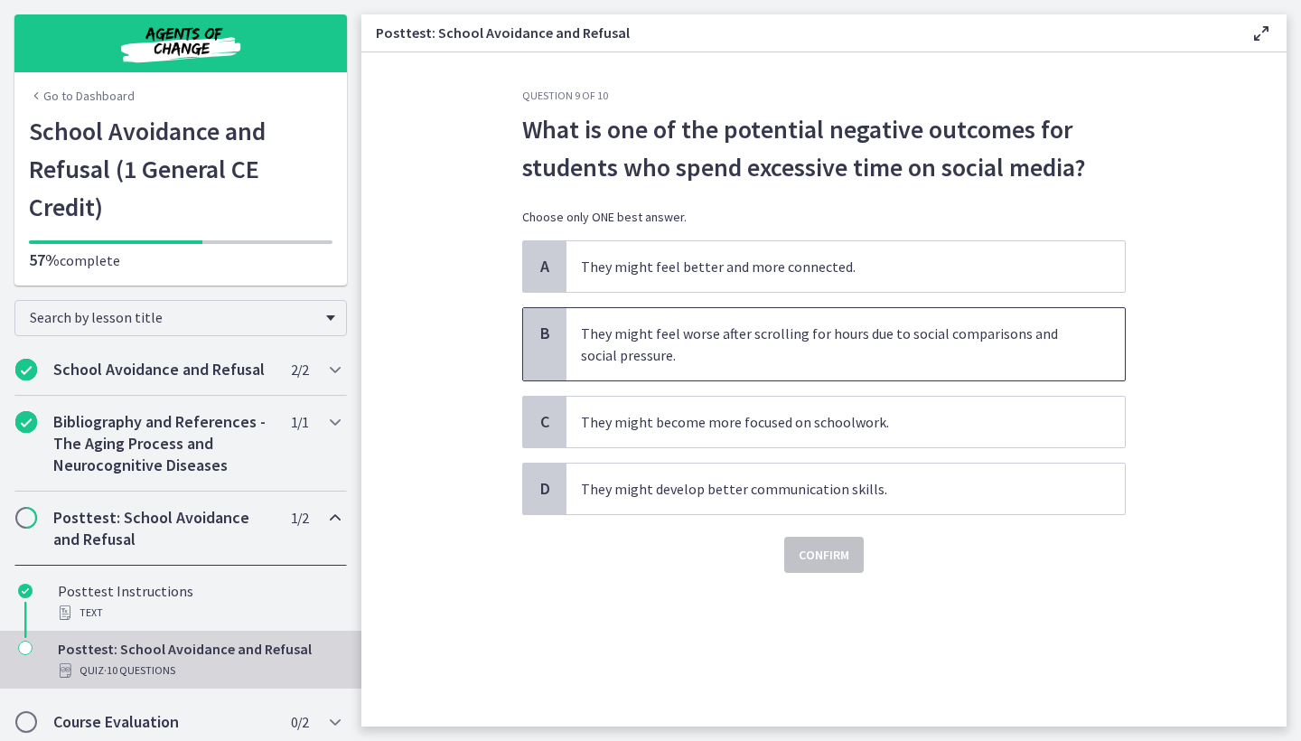
click at [771, 358] on p "They might feel worse after scrolling for hours due to social comparisons and s…" at bounding box center [827, 344] width 493 height 43
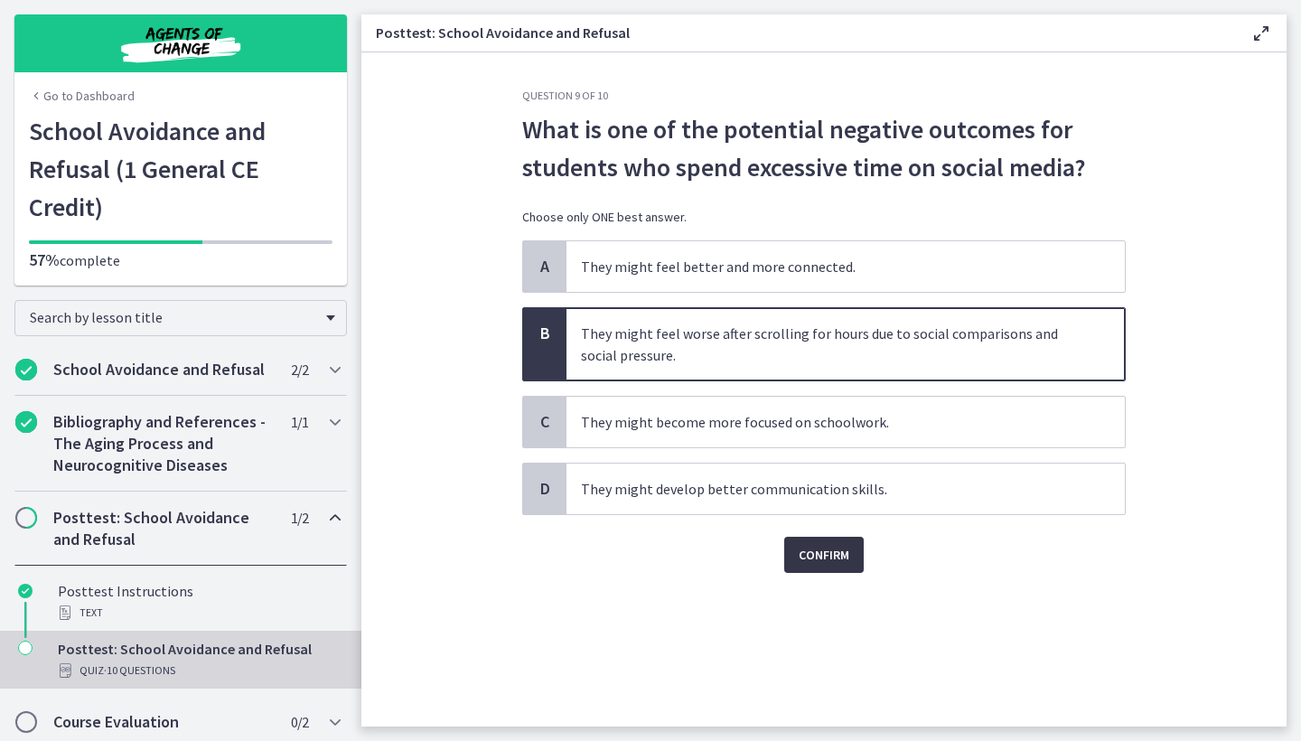
click at [802, 545] on span "Confirm" at bounding box center [824, 555] width 51 height 22
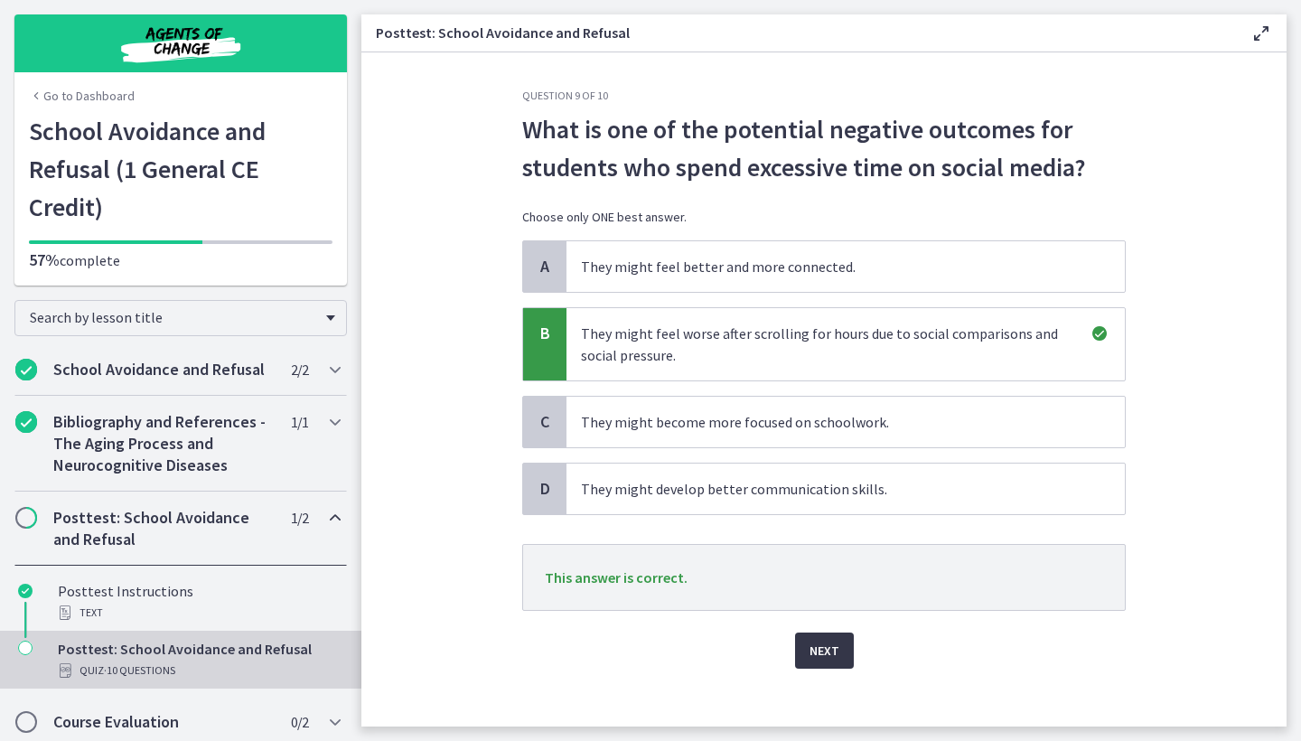
click at [819, 653] on span "Next" at bounding box center [825, 651] width 30 height 22
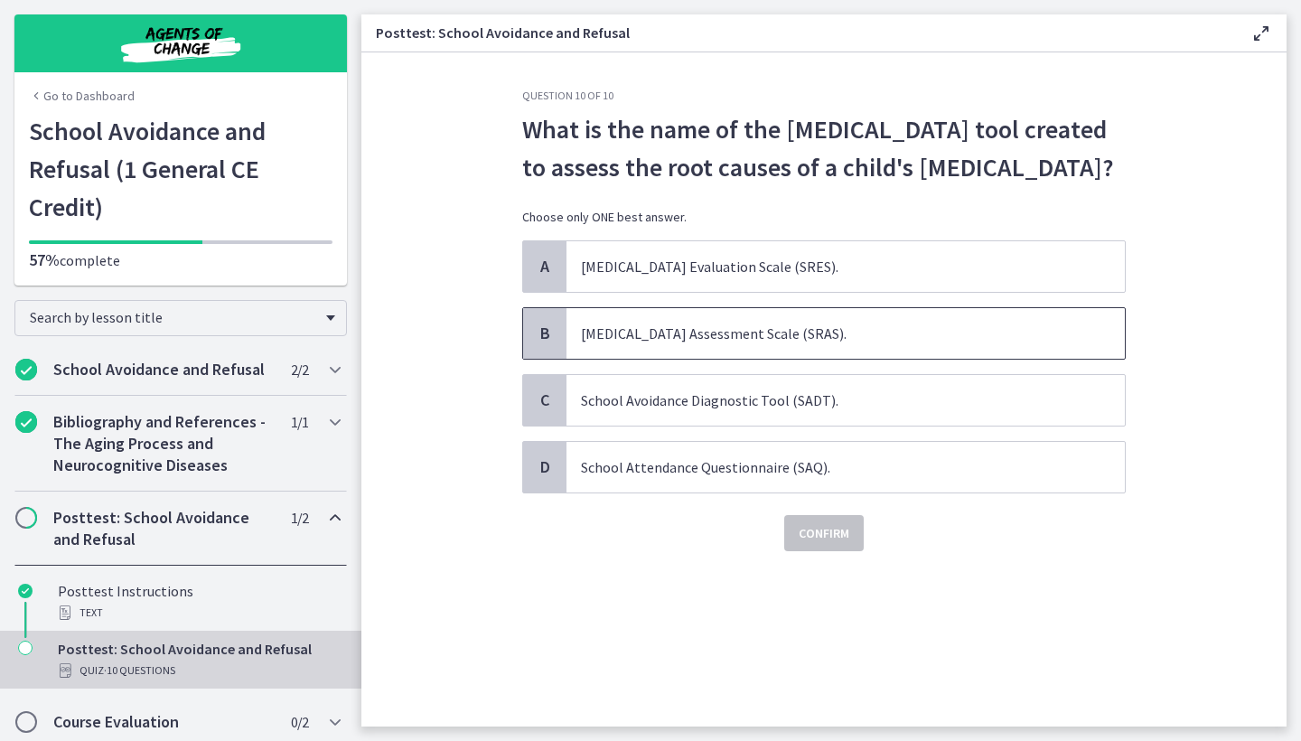
click at [707, 344] on p "School Refusal Assessment Scale (SRAS)." at bounding box center [827, 334] width 493 height 22
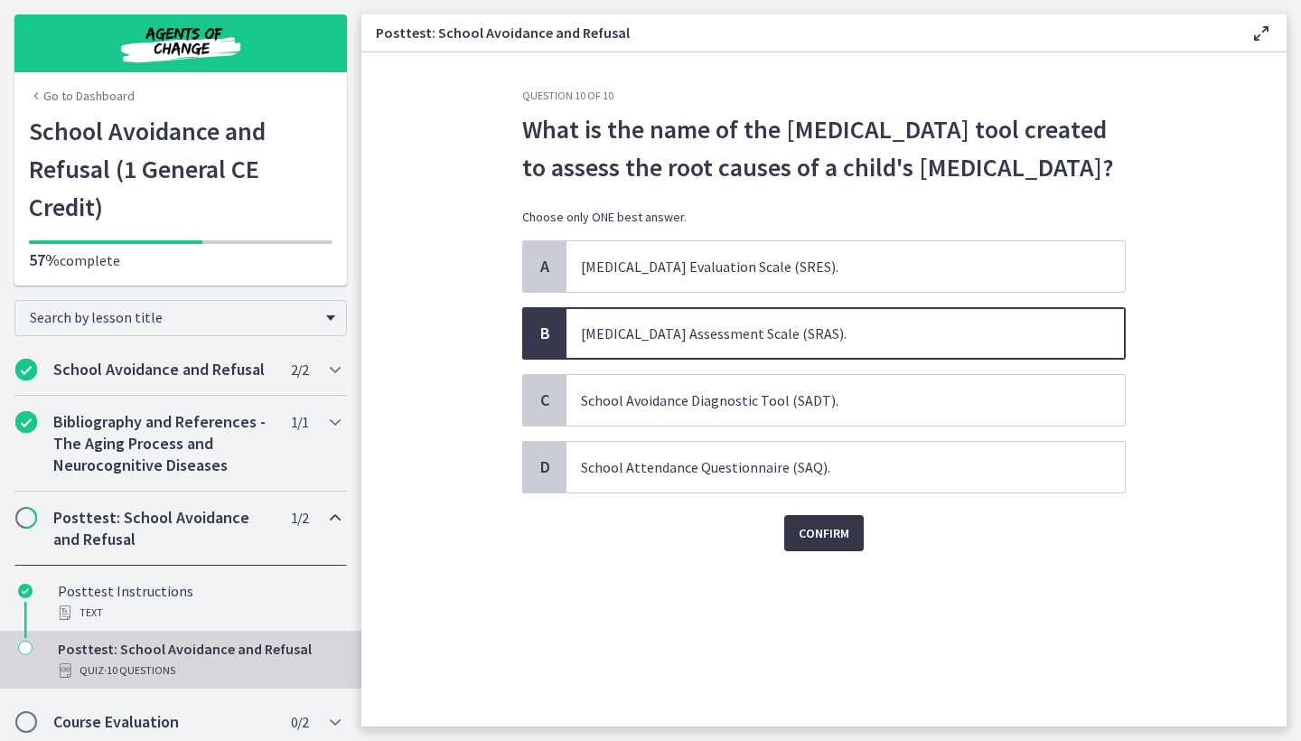
click at [818, 544] on span "Confirm" at bounding box center [824, 533] width 51 height 22
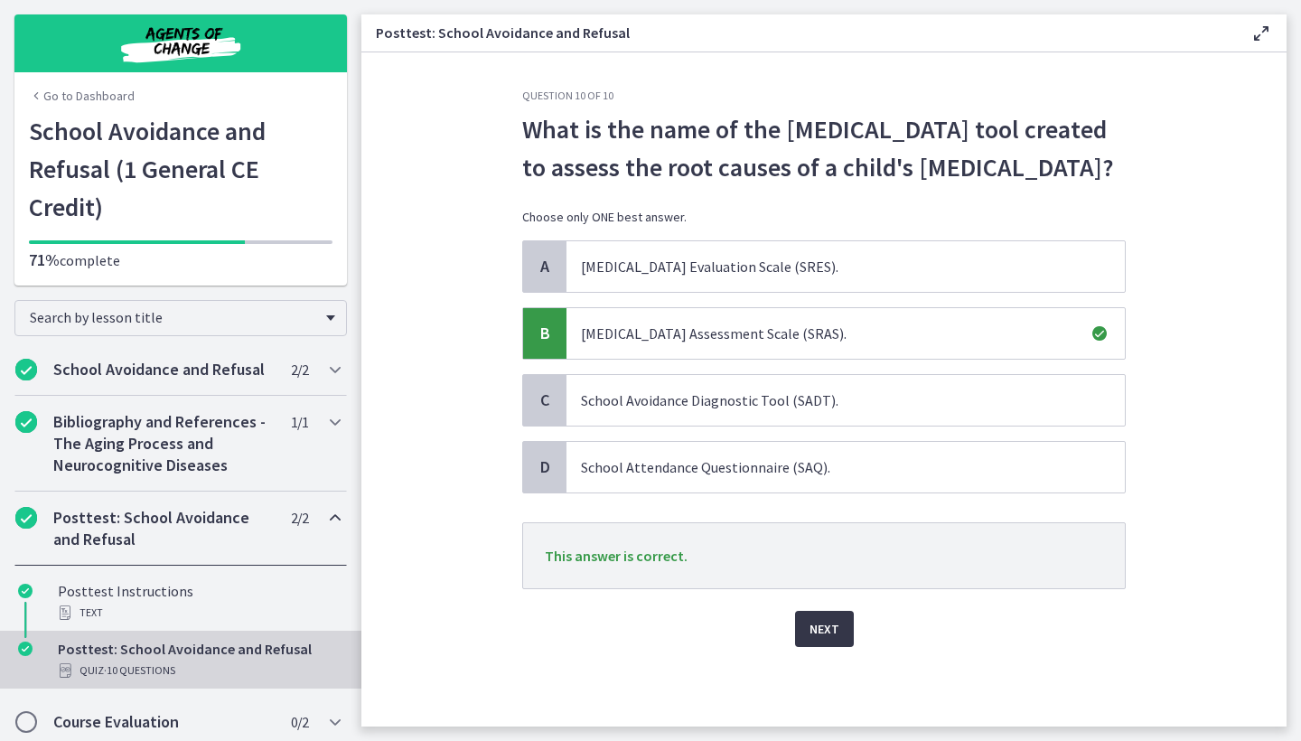
click at [825, 640] on span "Next" at bounding box center [825, 629] width 30 height 22
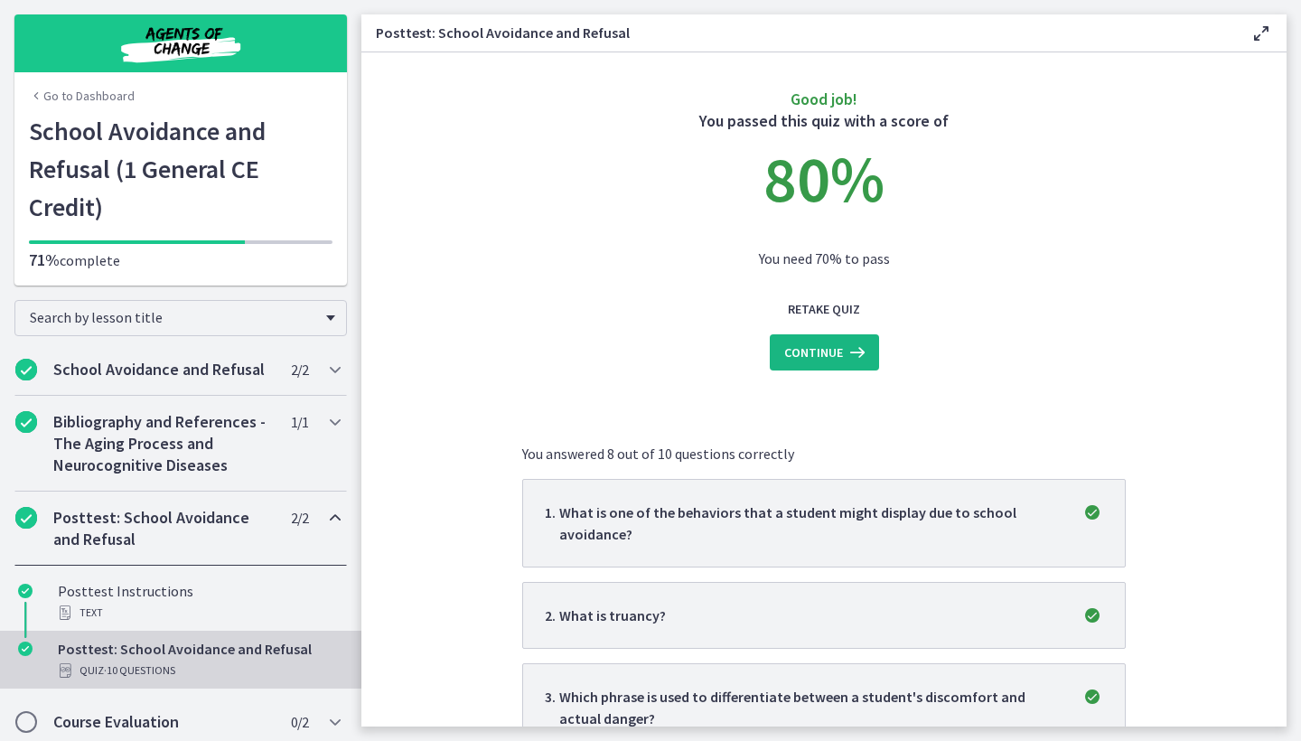
click at [834, 356] on span "Continue" at bounding box center [813, 353] width 59 height 22
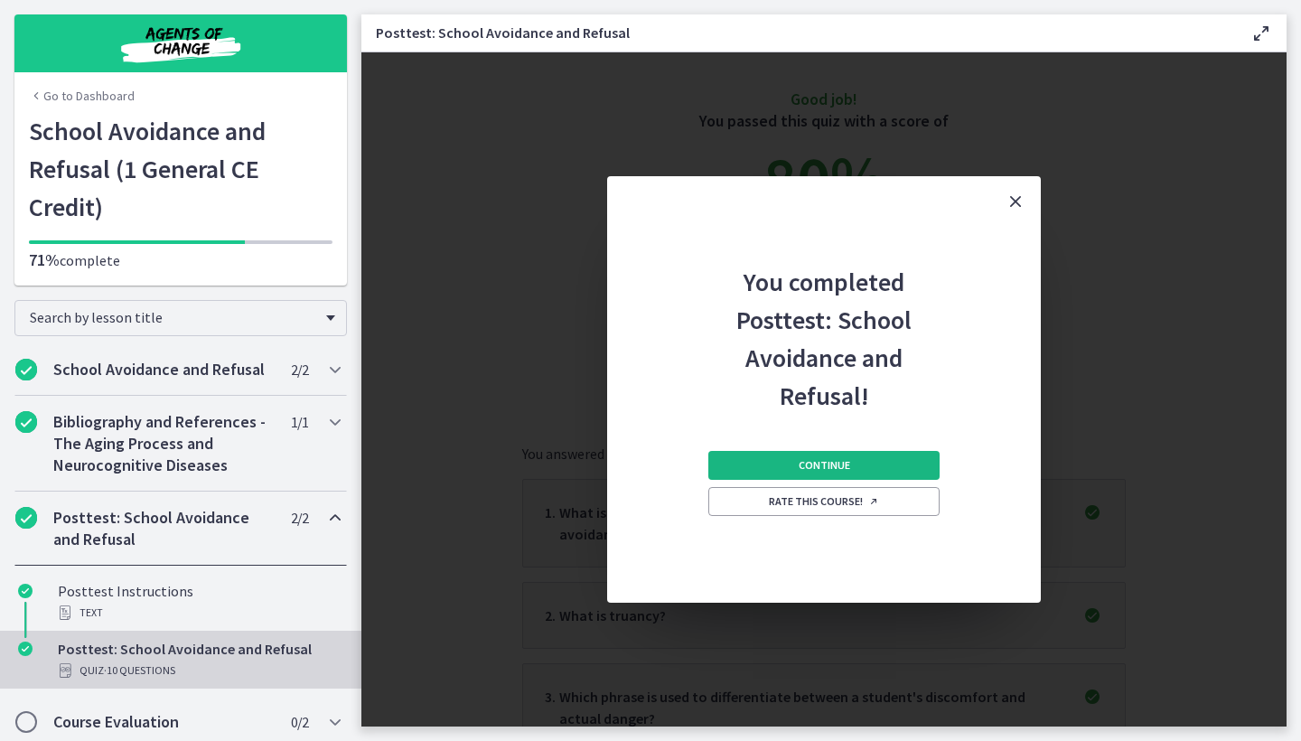
click at [834, 466] on span "Continue" at bounding box center [824, 465] width 51 height 14
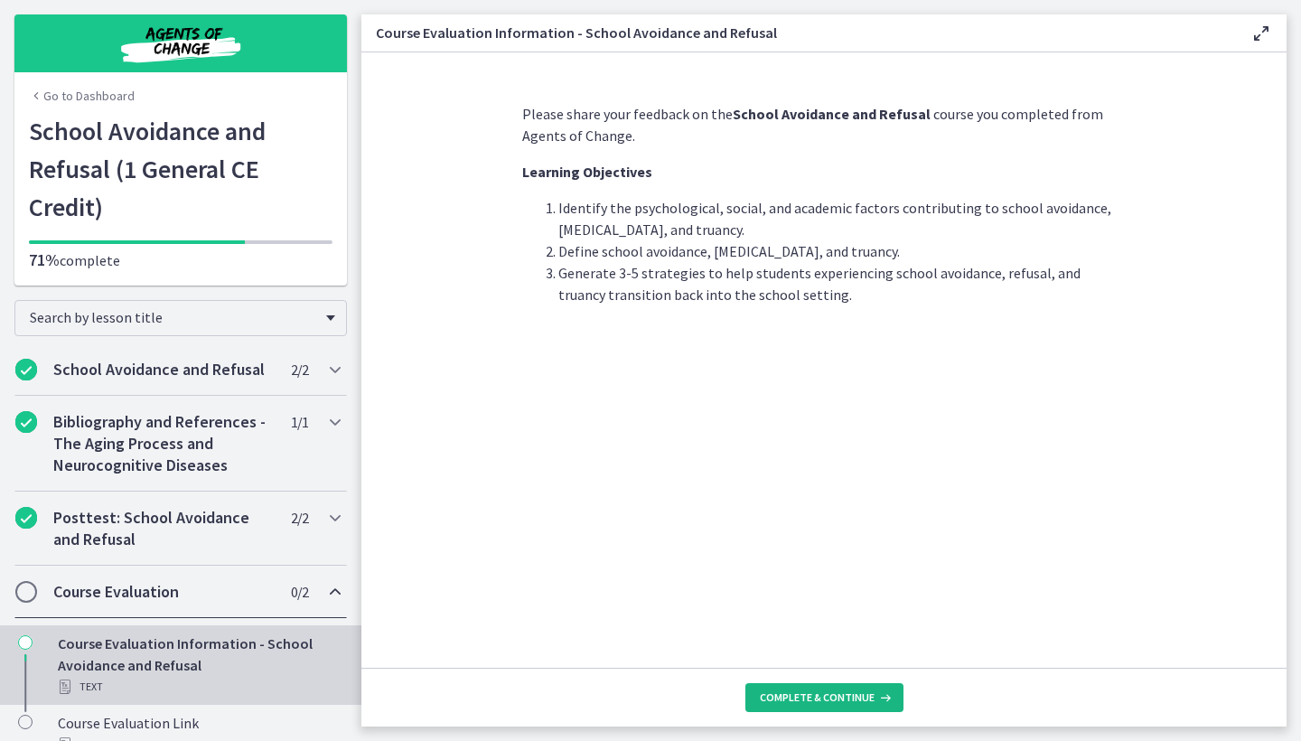
click at [803, 704] on span "Complete & continue" at bounding box center [817, 697] width 115 height 14
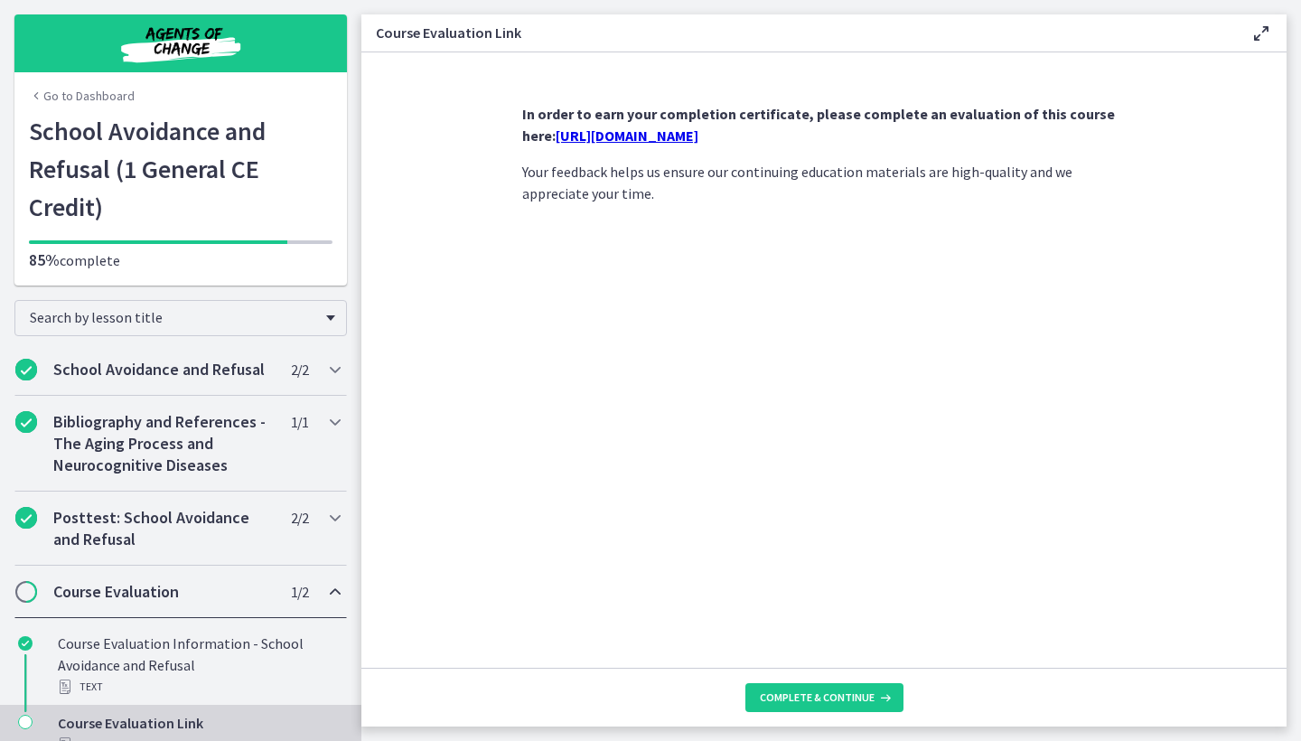
click at [698, 136] on link "https://forms.gle/qVFFwVCDMNS6ri9d8" at bounding box center [627, 135] width 143 height 18
click at [781, 697] on span "Complete & continue" at bounding box center [817, 697] width 115 height 14
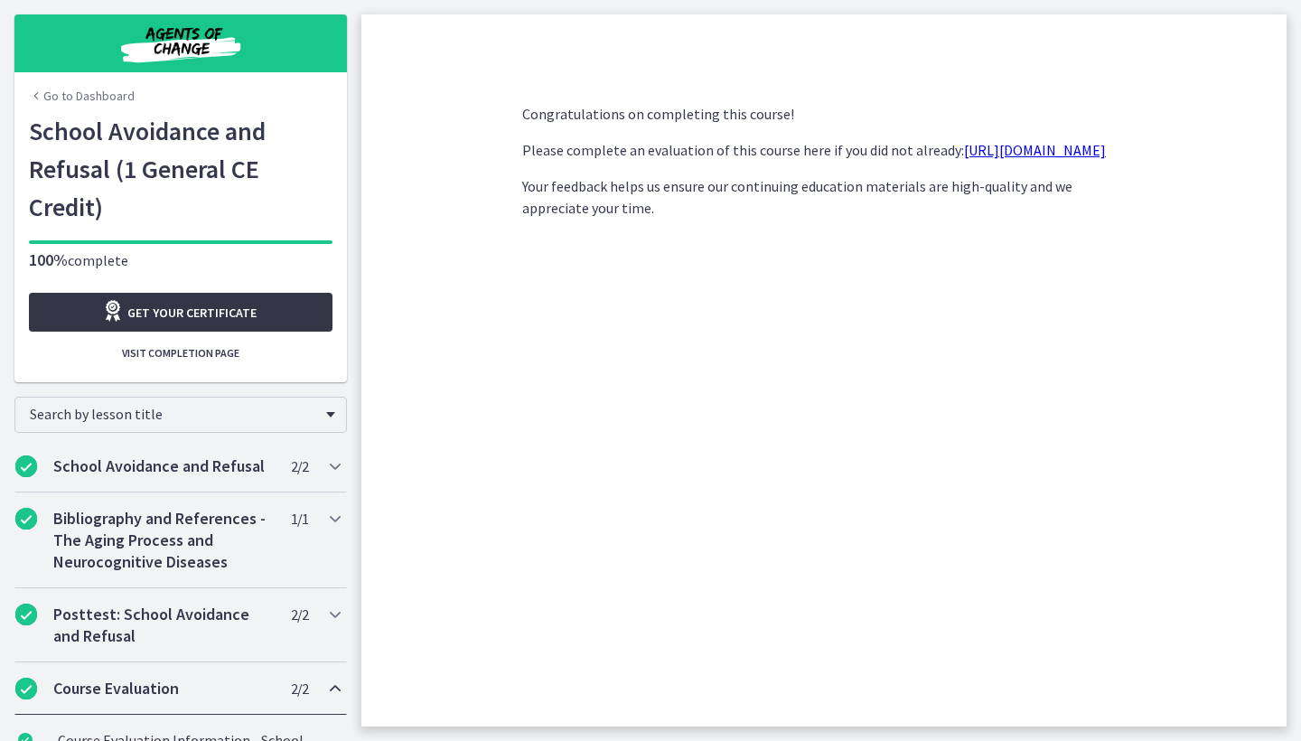
click at [185, 302] on span "Get your certificate" at bounding box center [191, 313] width 129 height 22
click at [70, 97] on link "Go to Dashboard" at bounding box center [82, 96] width 106 height 18
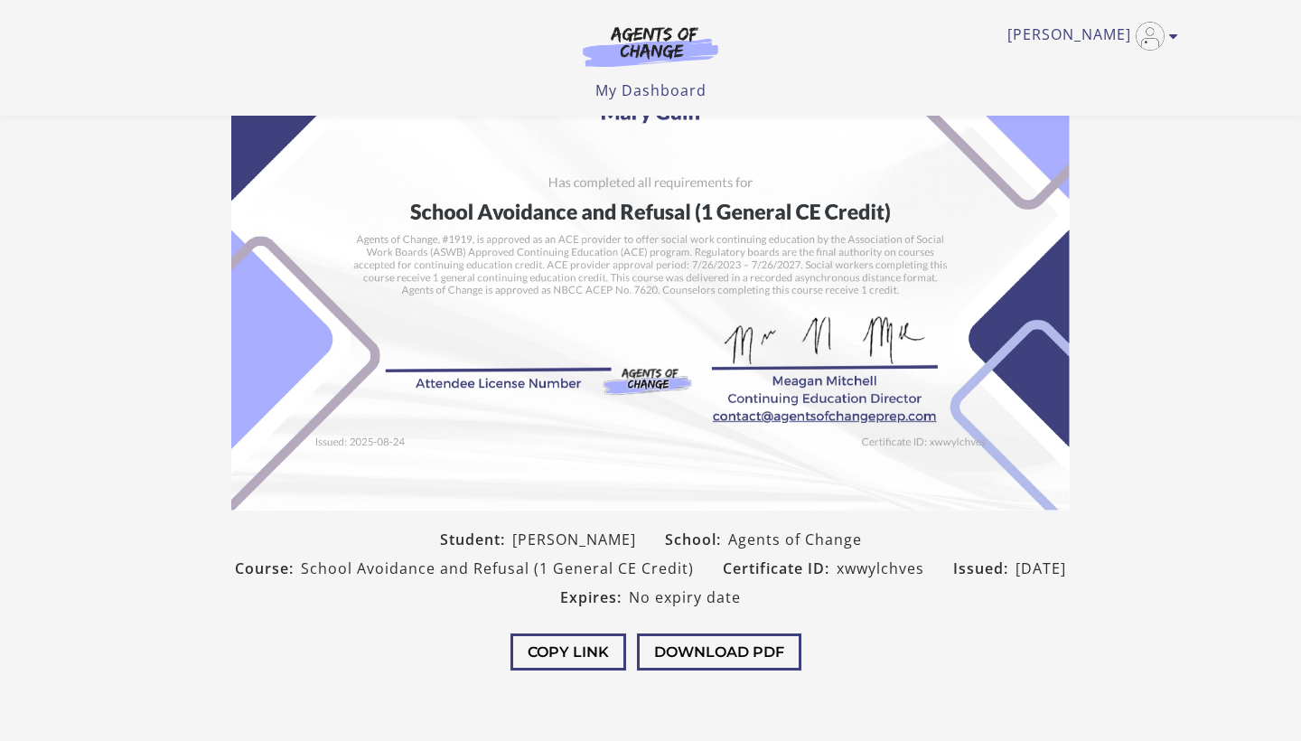
scroll to position [175, 0]
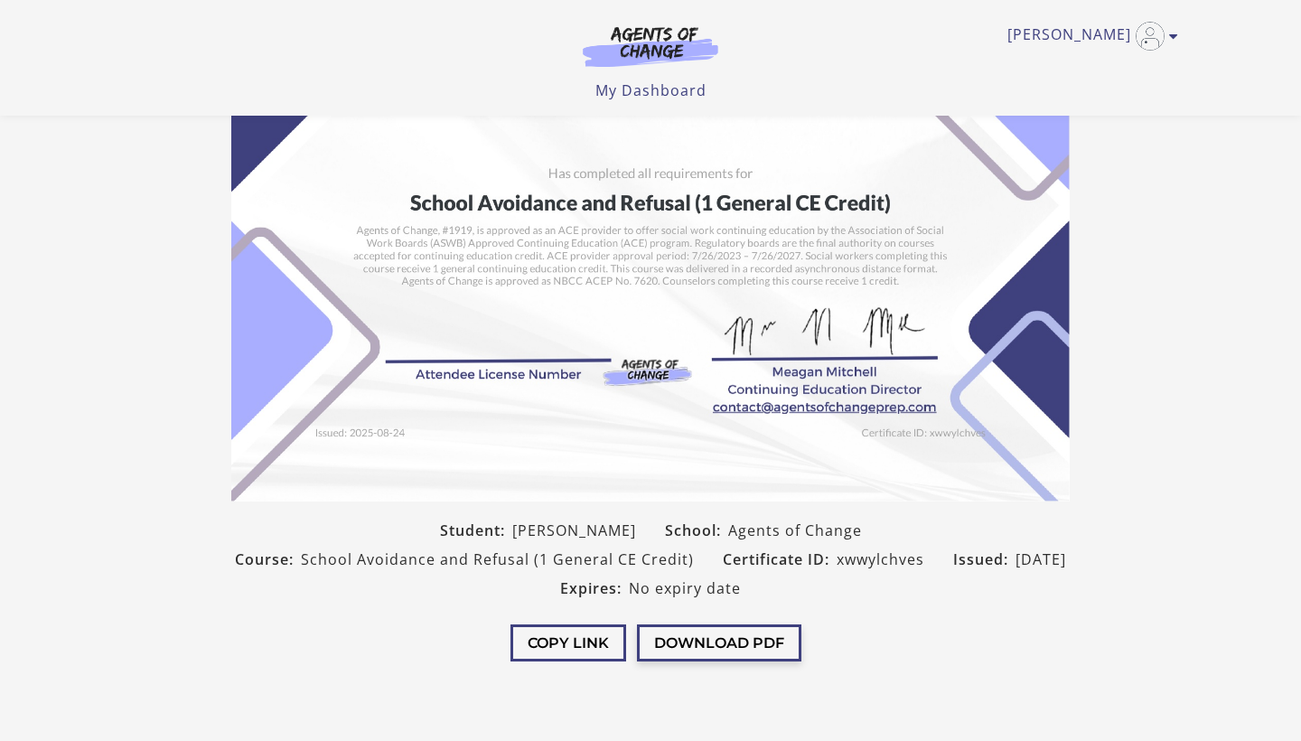
click at [709, 646] on button "Download PDF" at bounding box center [719, 642] width 164 height 37
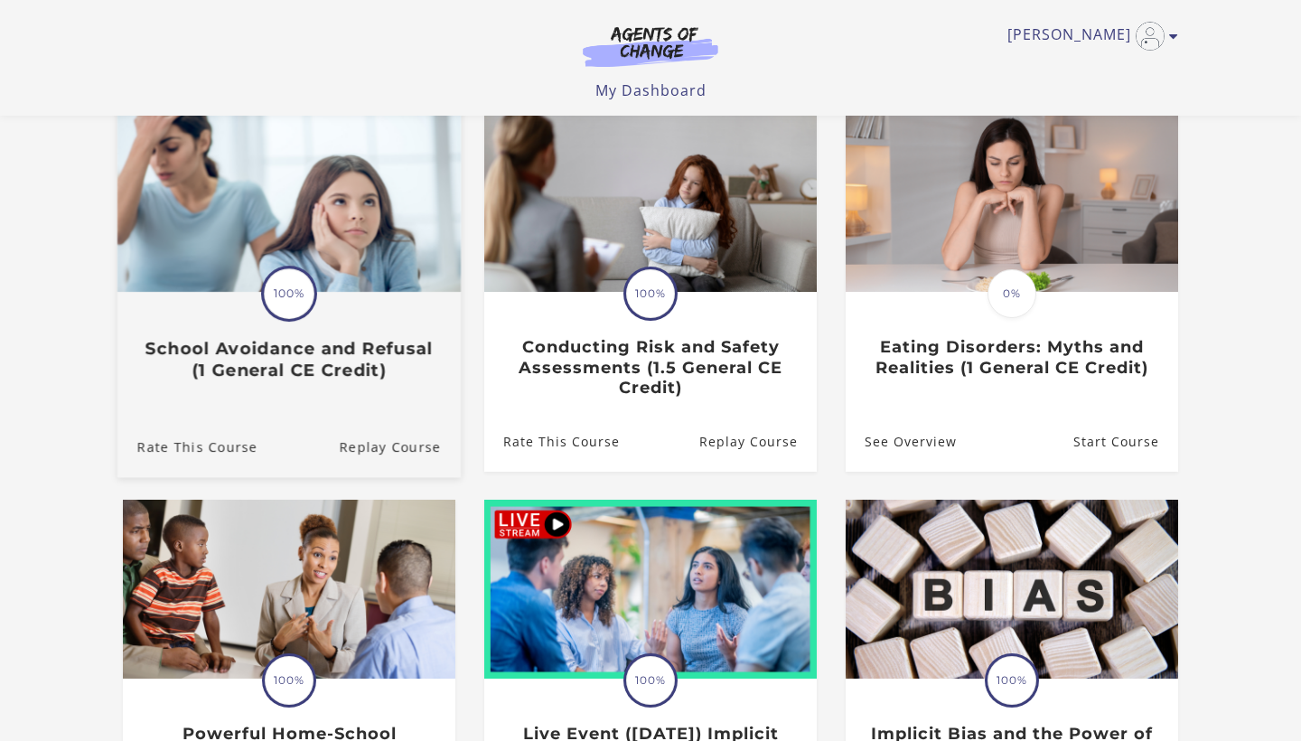
scroll to position [201, 0]
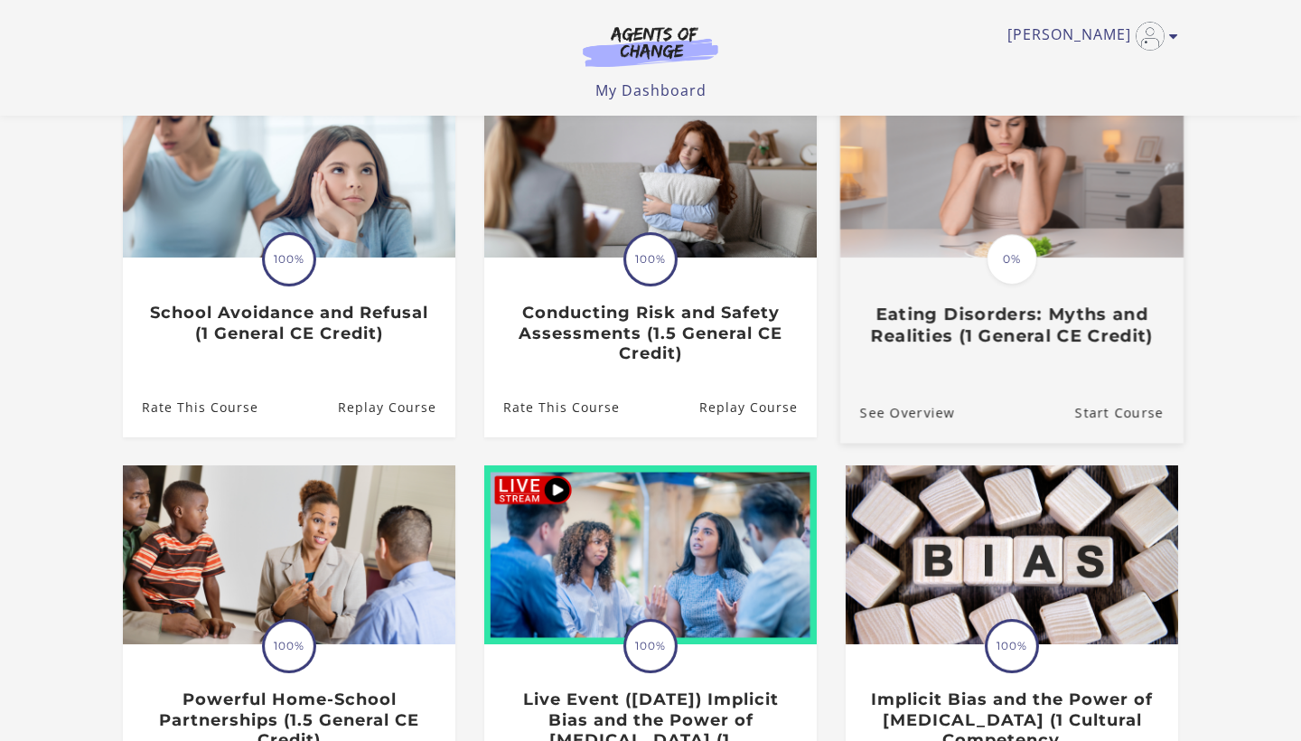
click at [1010, 317] on h3 "Eating Disorders: Myths and Realities (1 General CE Credit)" at bounding box center [1012, 325] width 304 height 42
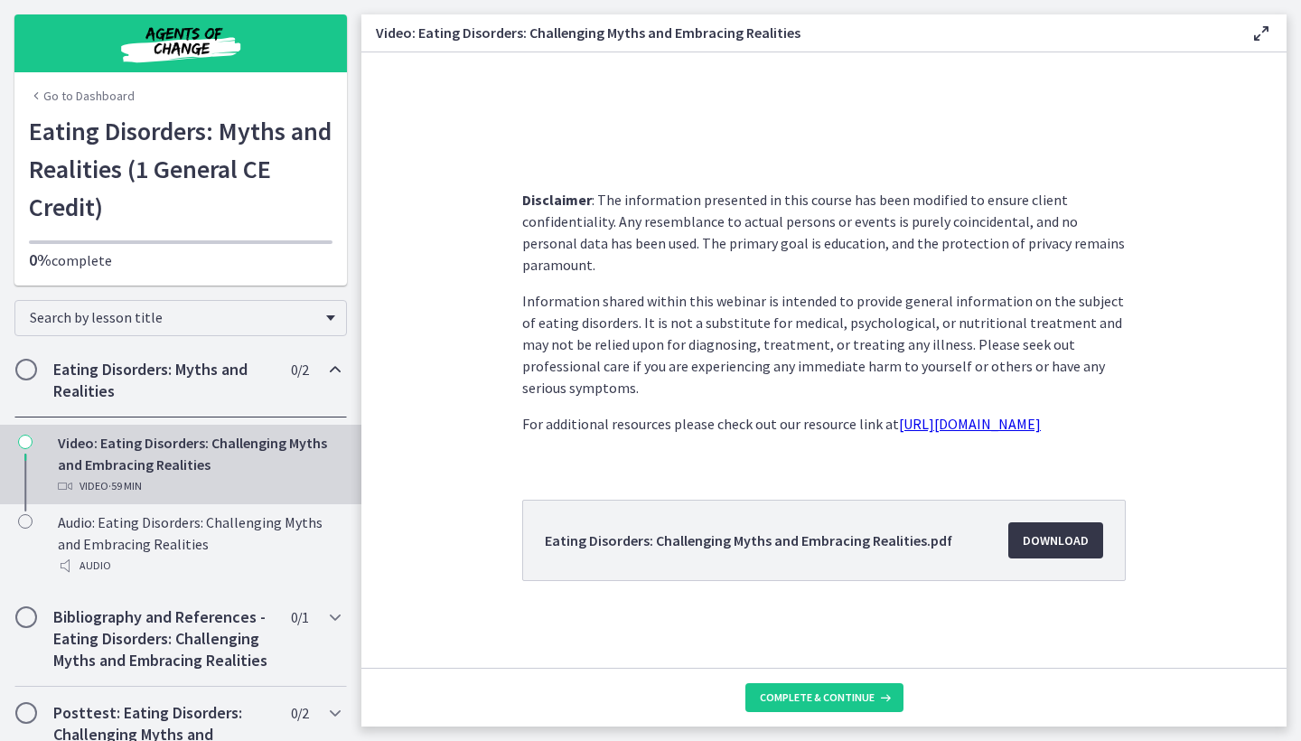
click at [1062, 538] on span "Download Opens in a new window" at bounding box center [1056, 540] width 66 height 22
click at [807, 700] on span "Complete & continue" at bounding box center [817, 697] width 115 height 14
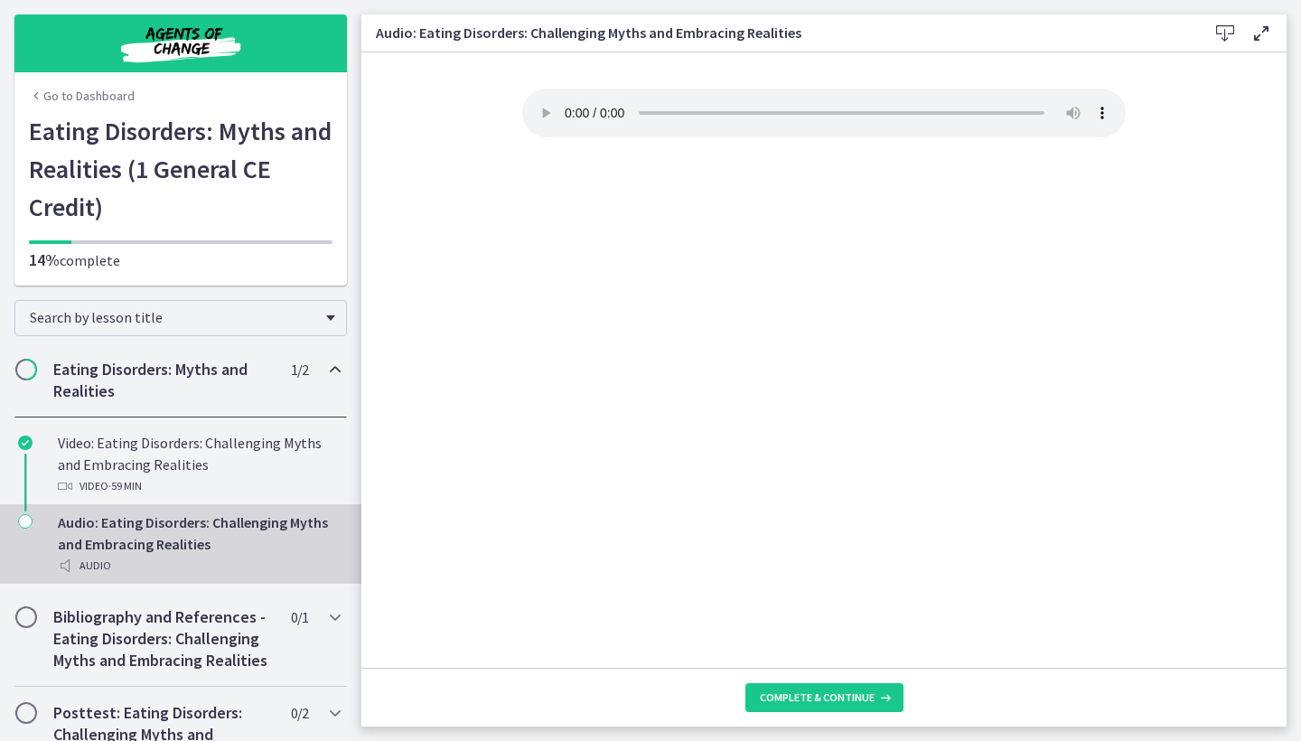
click at [807, 700] on span "Complete & continue" at bounding box center [817, 697] width 115 height 14
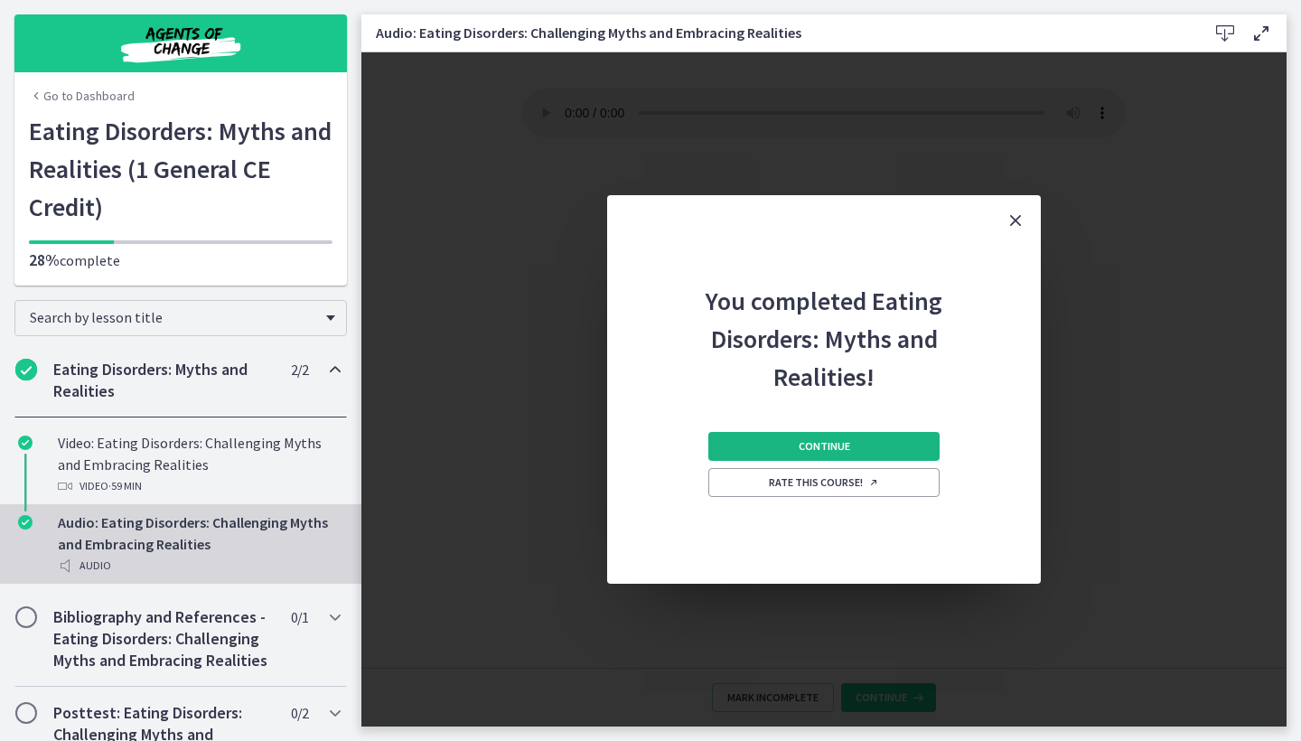
click at [841, 444] on span "Continue" at bounding box center [824, 446] width 51 height 14
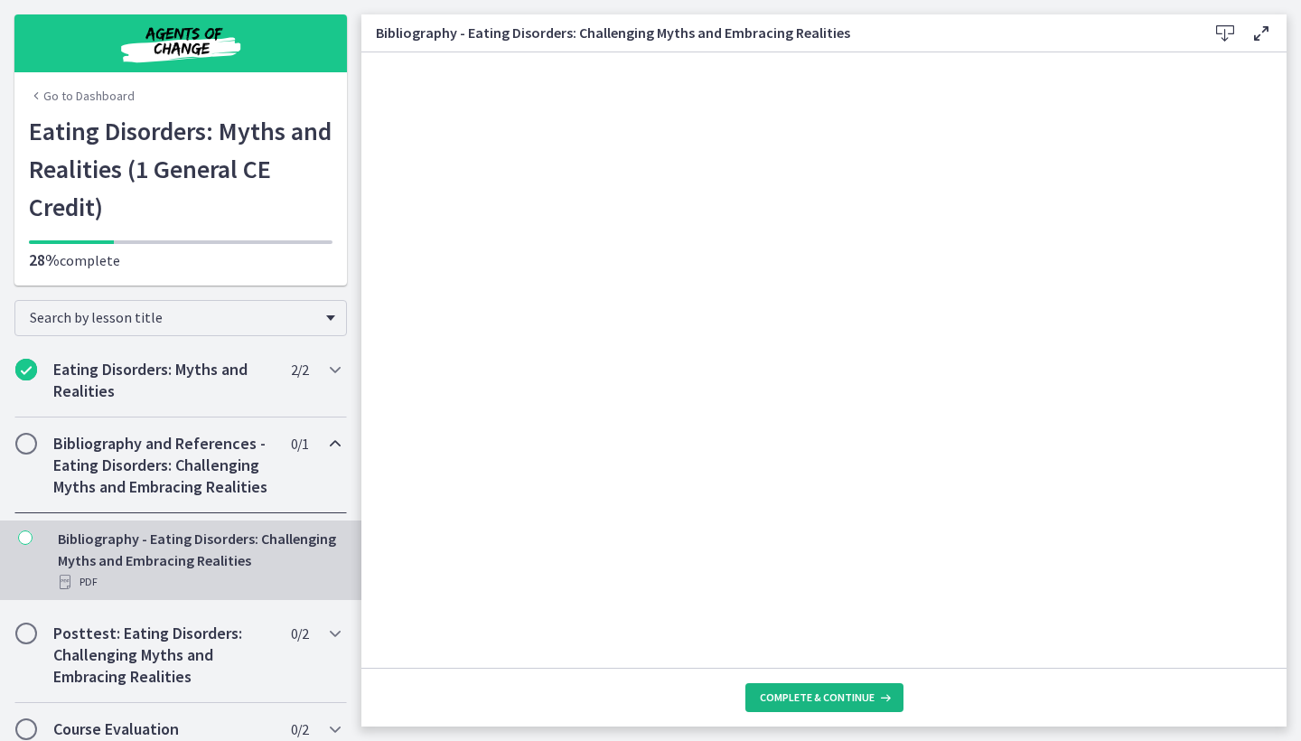
click at [822, 693] on span "Complete & continue" at bounding box center [817, 697] width 115 height 14
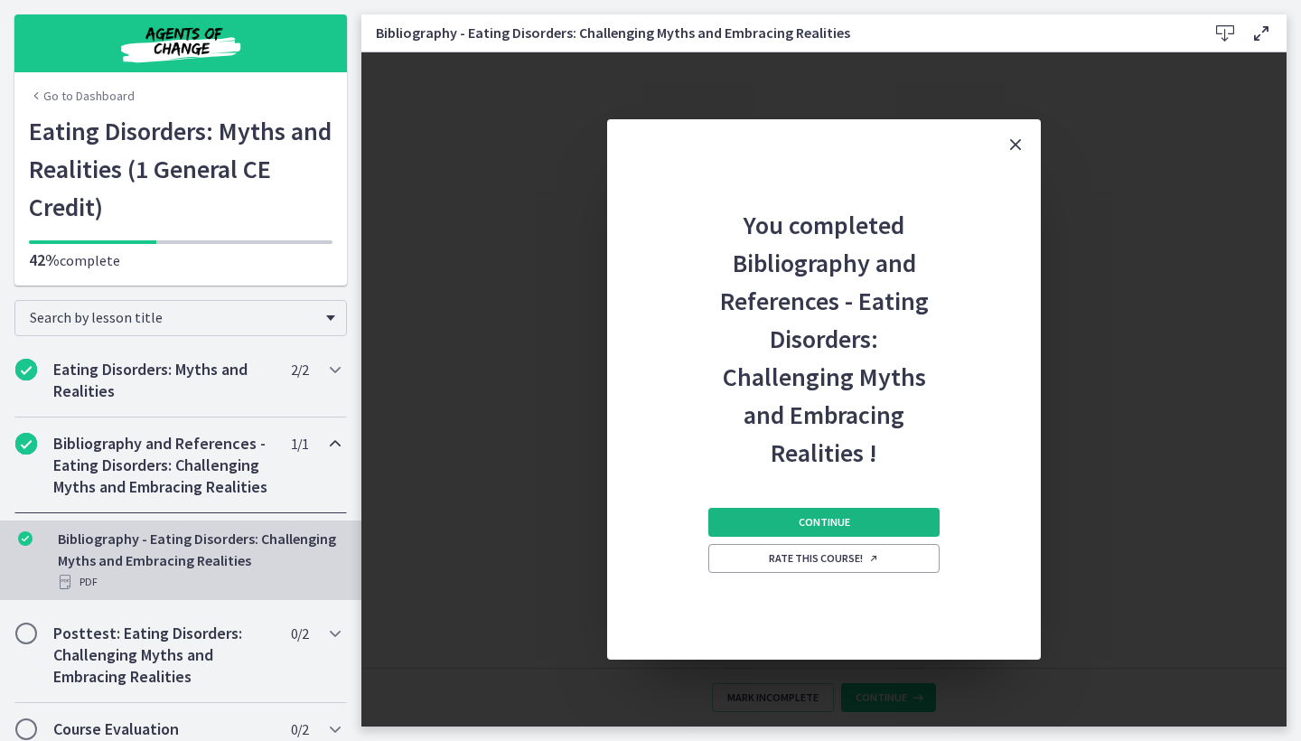
click at [816, 527] on span "Continue" at bounding box center [824, 522] width 51 height 14
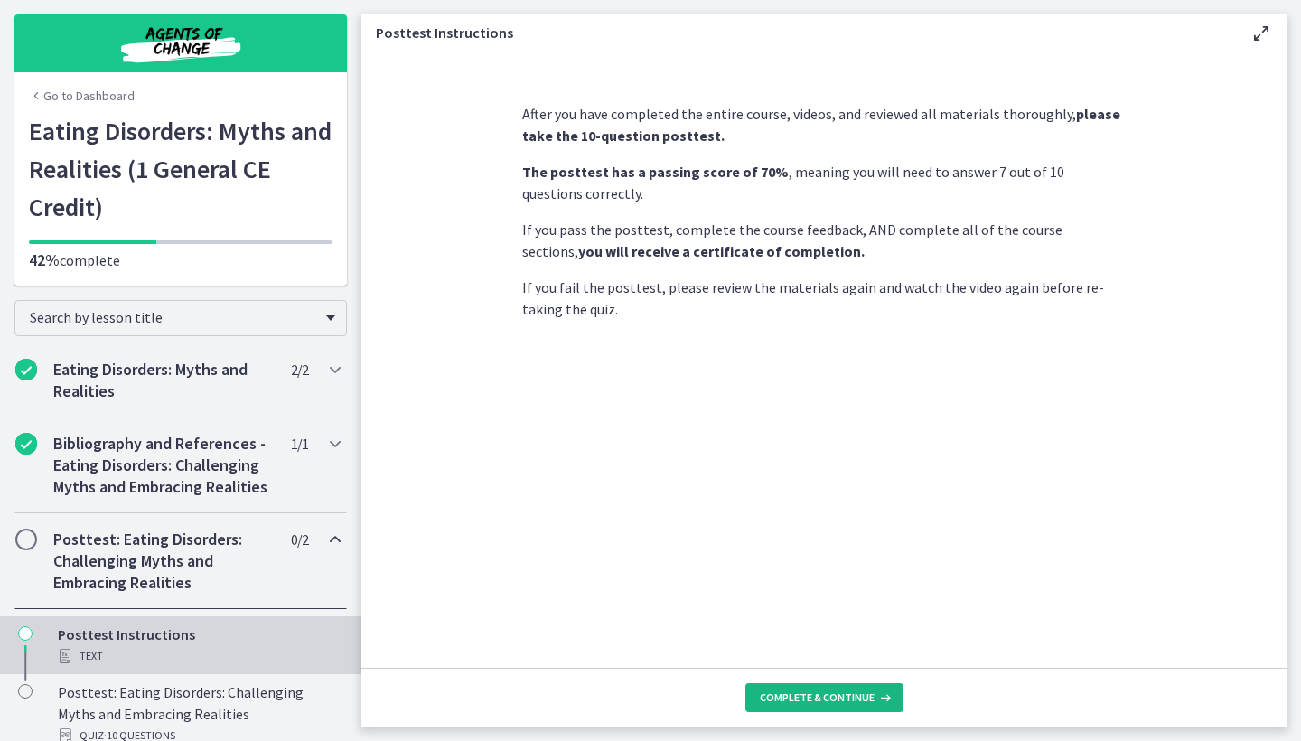
click at [820, 700] on span "Complete & continue" at bounding box center [817, 697] width 115 height 14
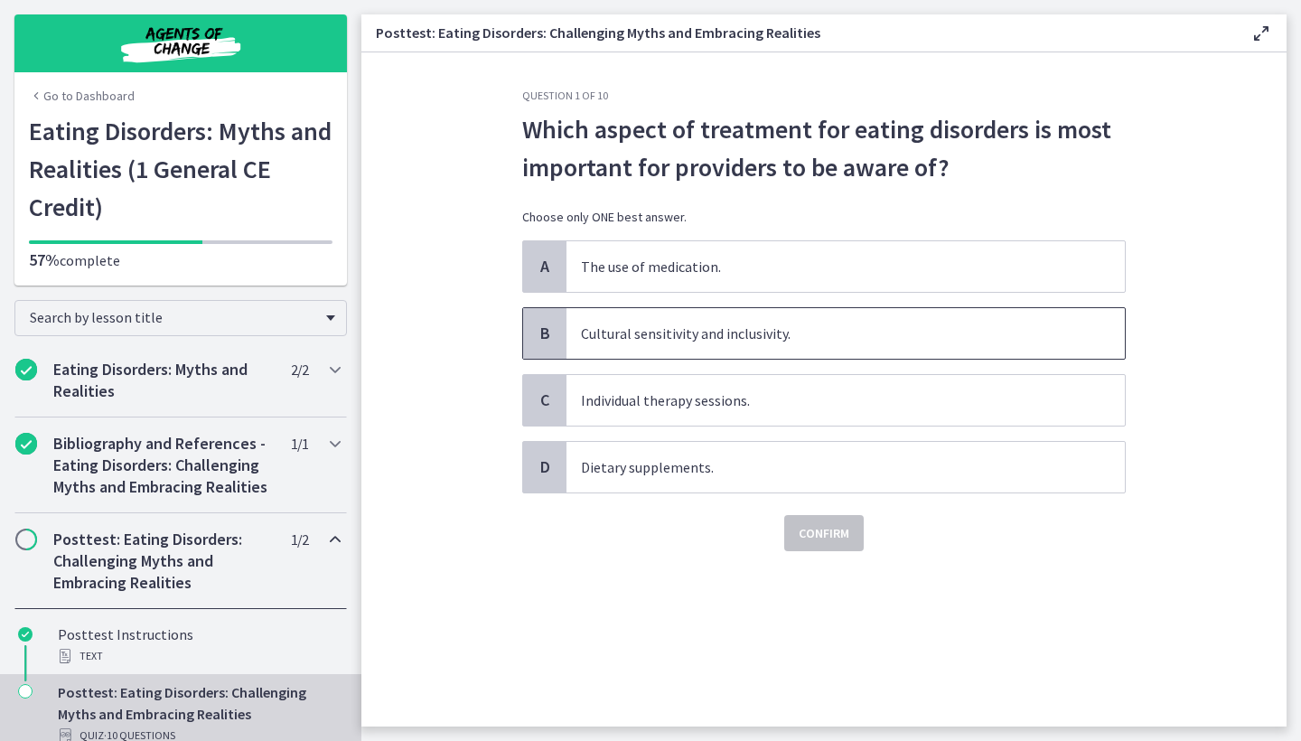
click at [696, 335] on p "Cultural sensitivity and inclusivity." at bounding box center [827, 334] width 493 height 22
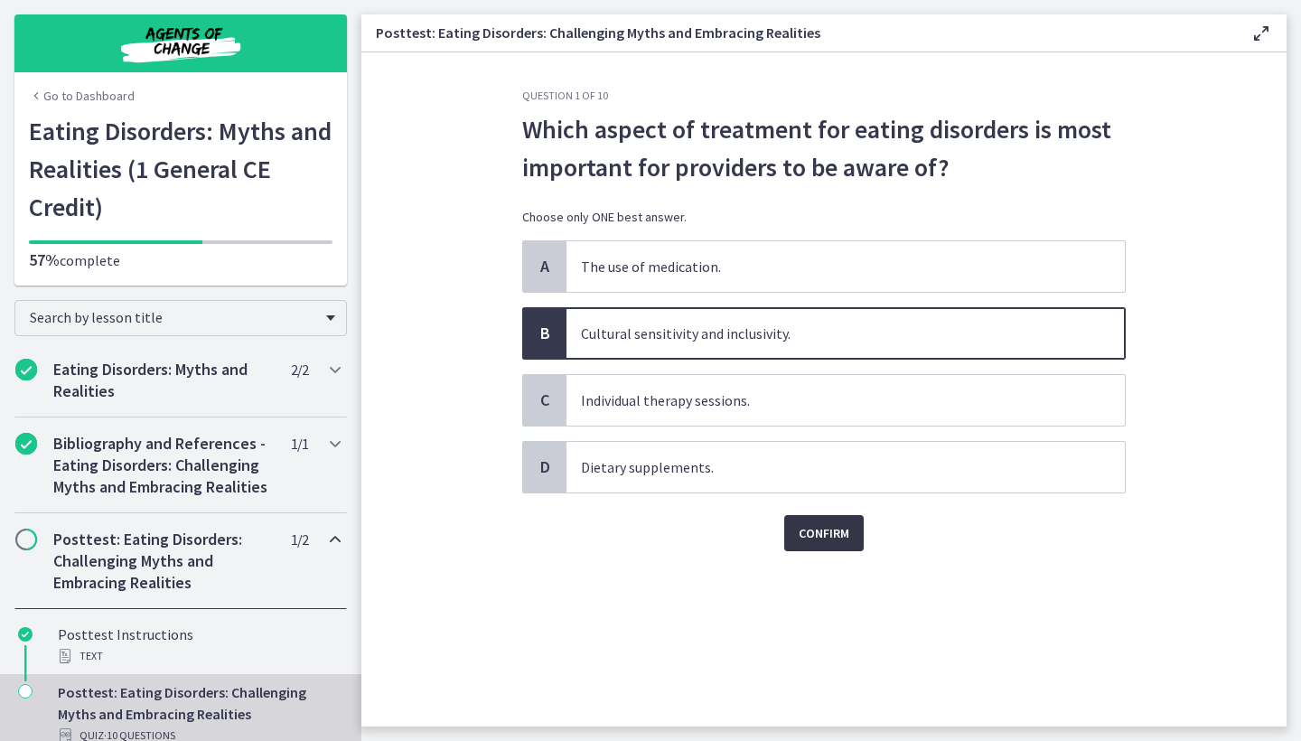
click at [838, 537] on span "Confirm" at bounding box center [824, 533] width 51 height 22
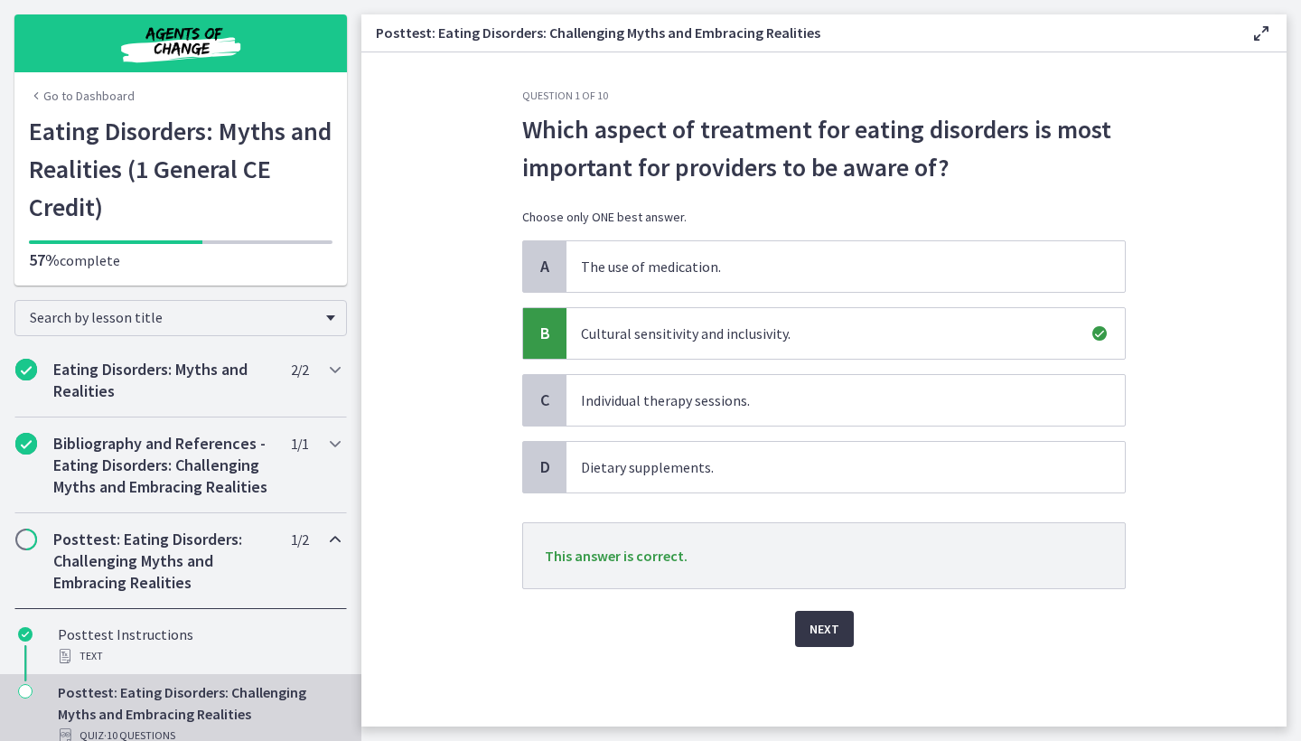
click at [828, 636] on span "Next" at bounding box center [825, 629] width 30 height 22
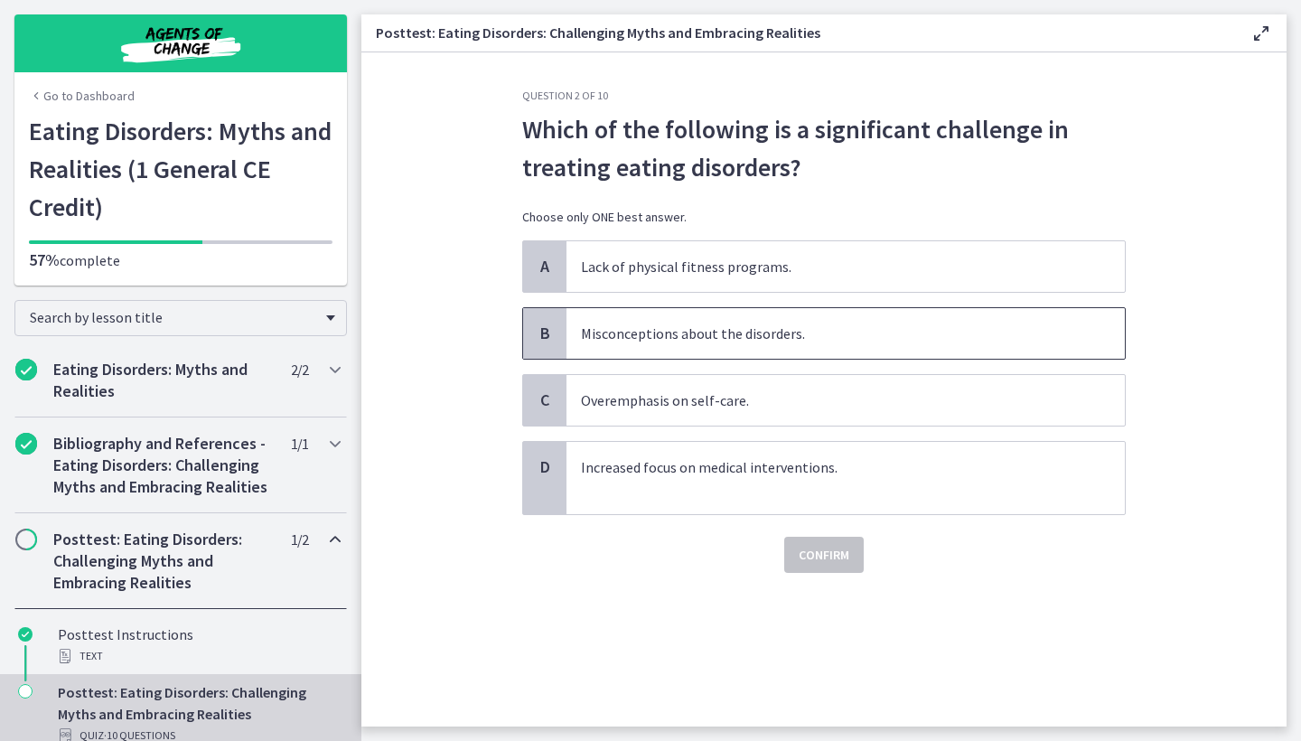
click at [754, 342] on p "Misconceptions about the disorders." at bounding box center [827, 334] width 493 height 22
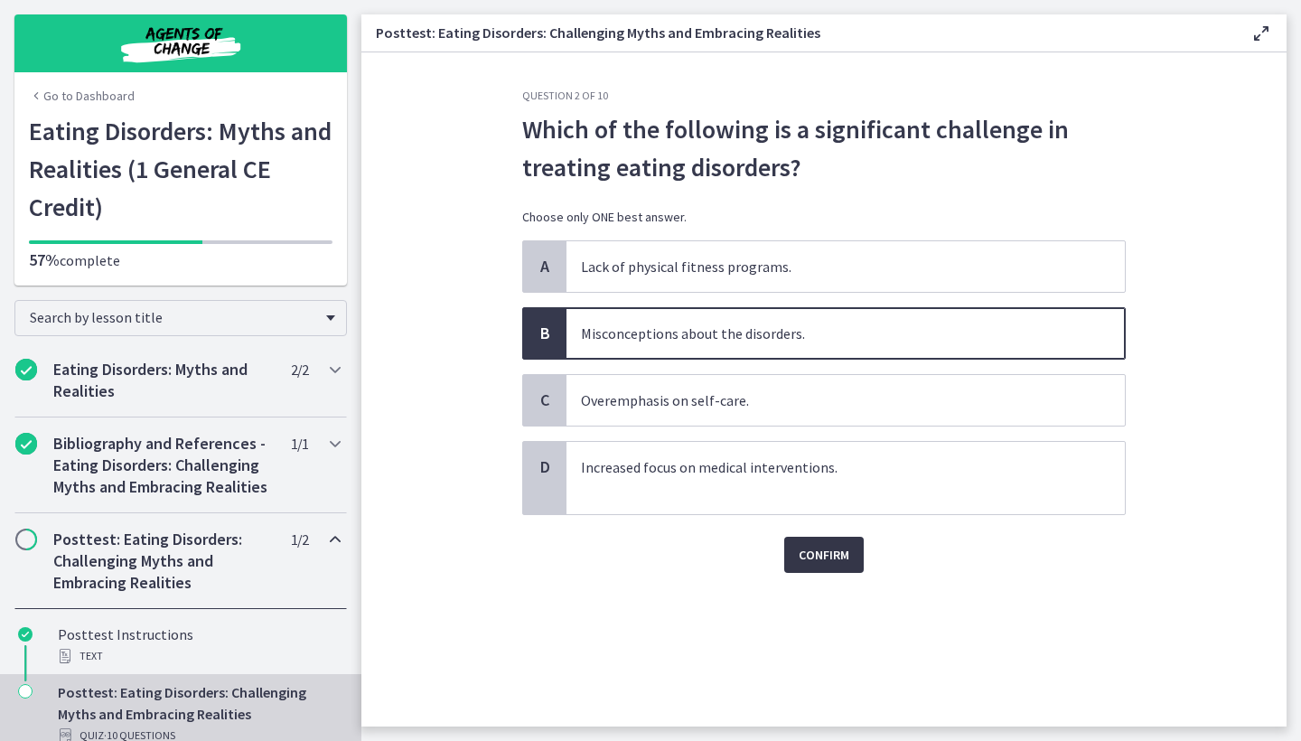
click at [812, 553] on span "Confirm" at bounding box center [824, 555] width 51 height 22
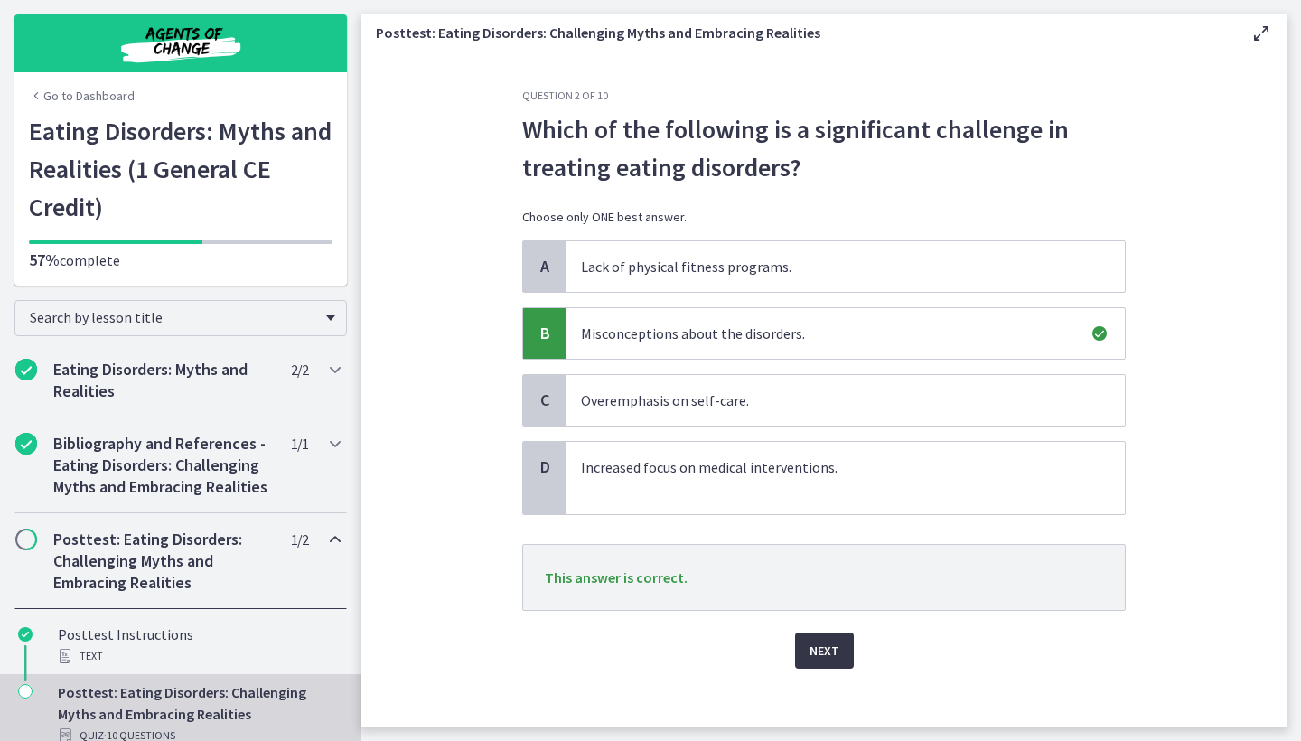
click at [817, 652] on span "Next" at bounding box center [825, 651] width 30 height 22
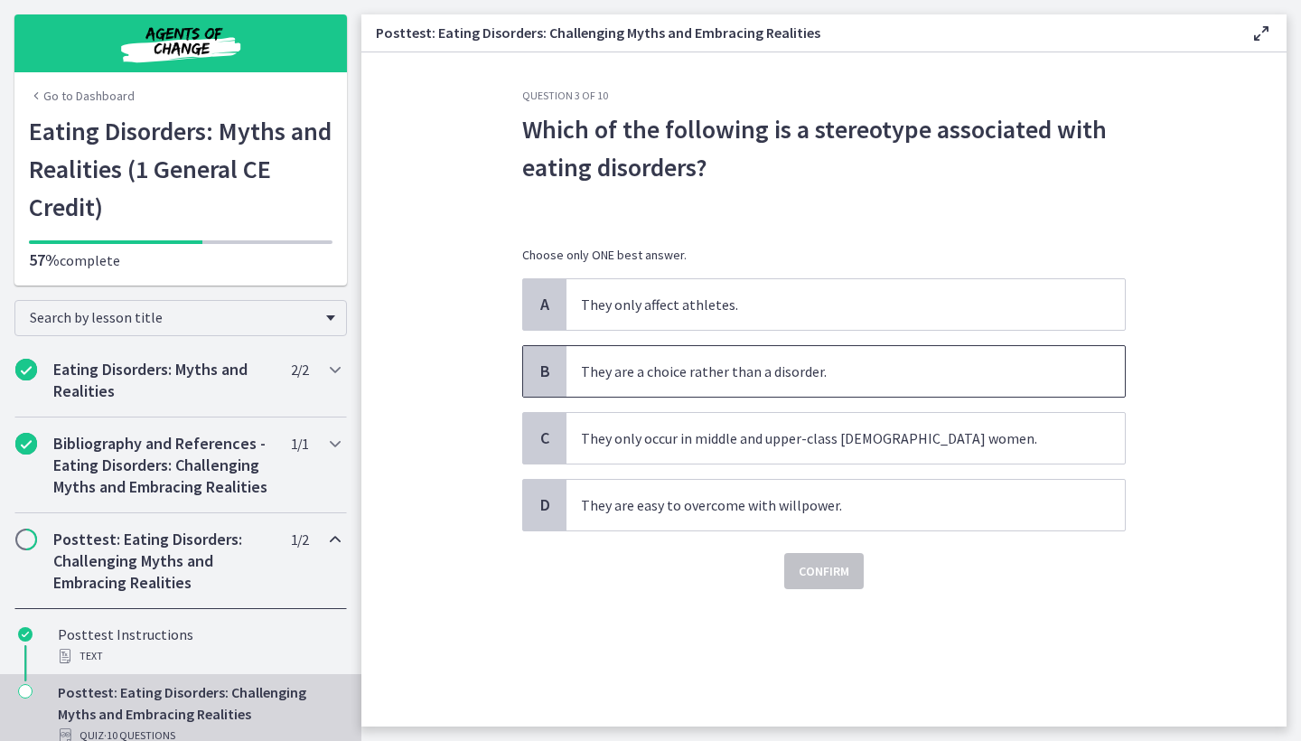
click at [734, 373] on p "They are a choice rather than a disorder." at bounding box center [827, 371] width 493 height 22
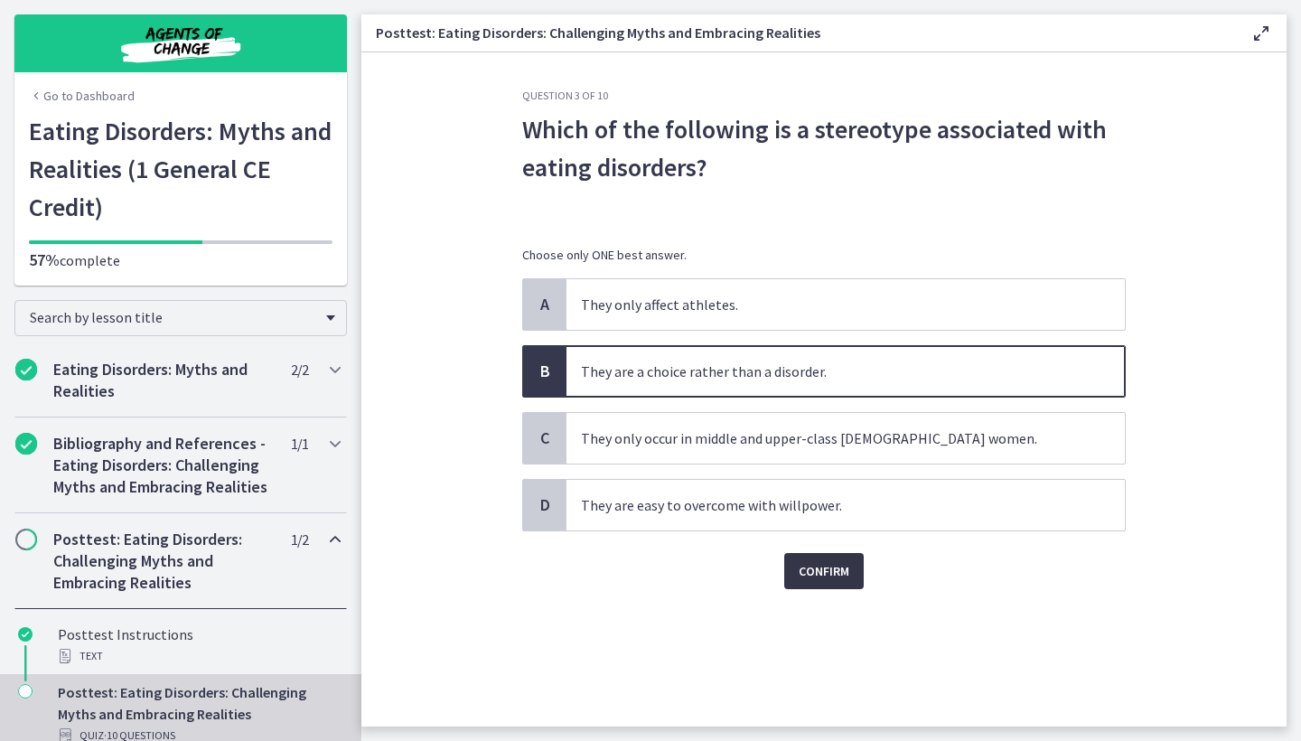
click at [815, 564] on span "Confirm" at bounding box center [824, 571] width 51 height 22
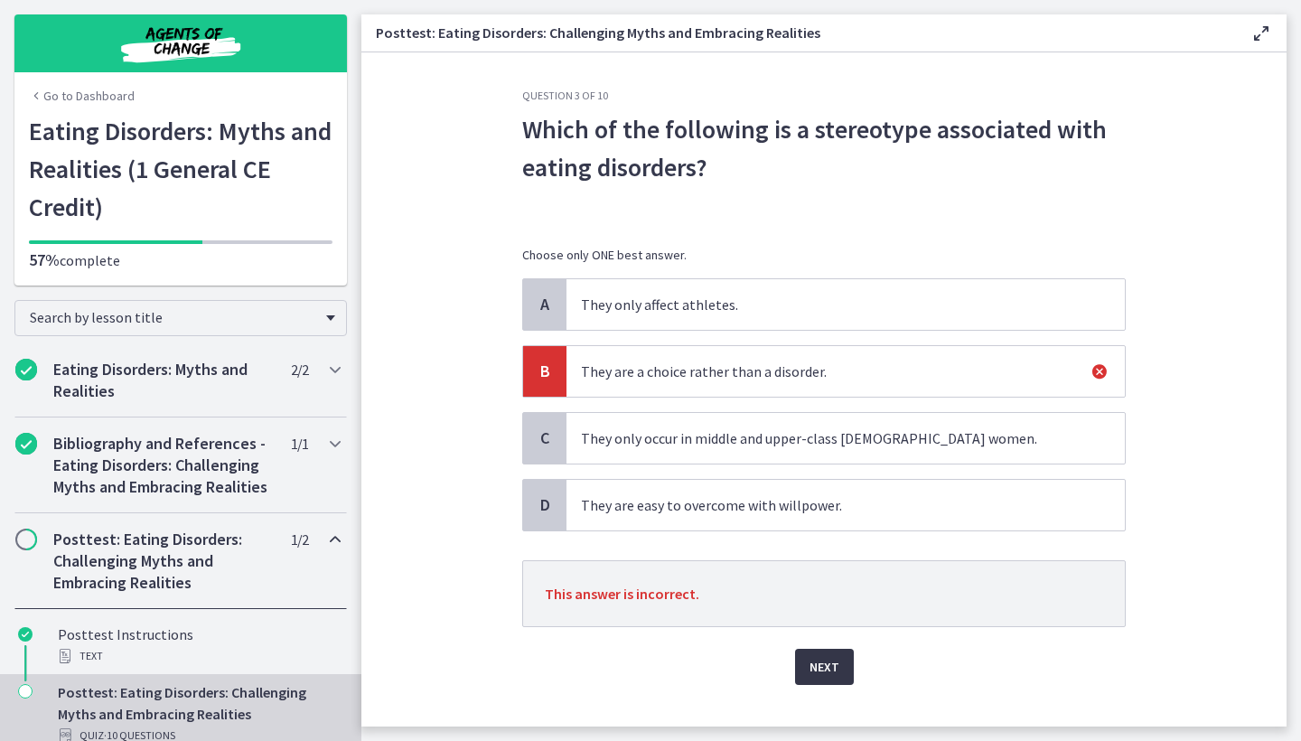
click at [814, 664] on span "Next" at bounding box center [825, 667] width 30 height 22
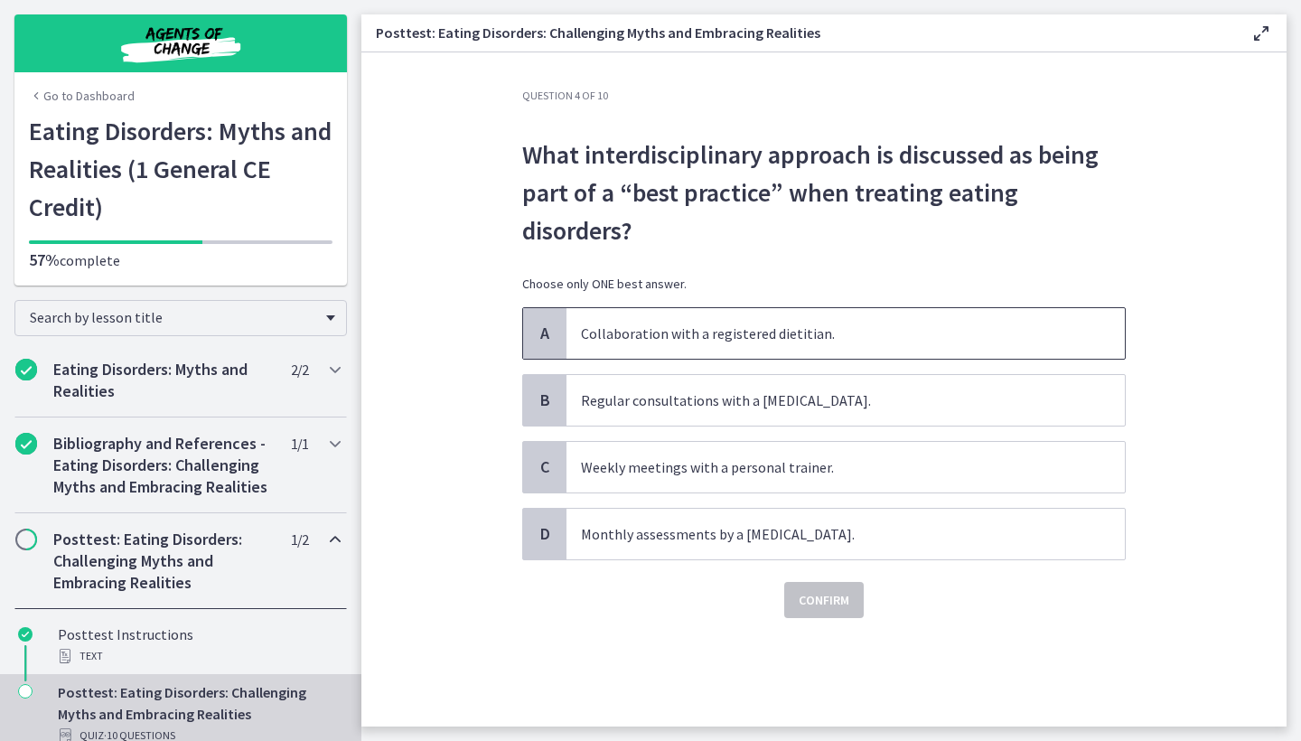
click at [797, 343] on p "Collaboration with a registered dietitian." at bounding box center [827, 334] width 493 height 22
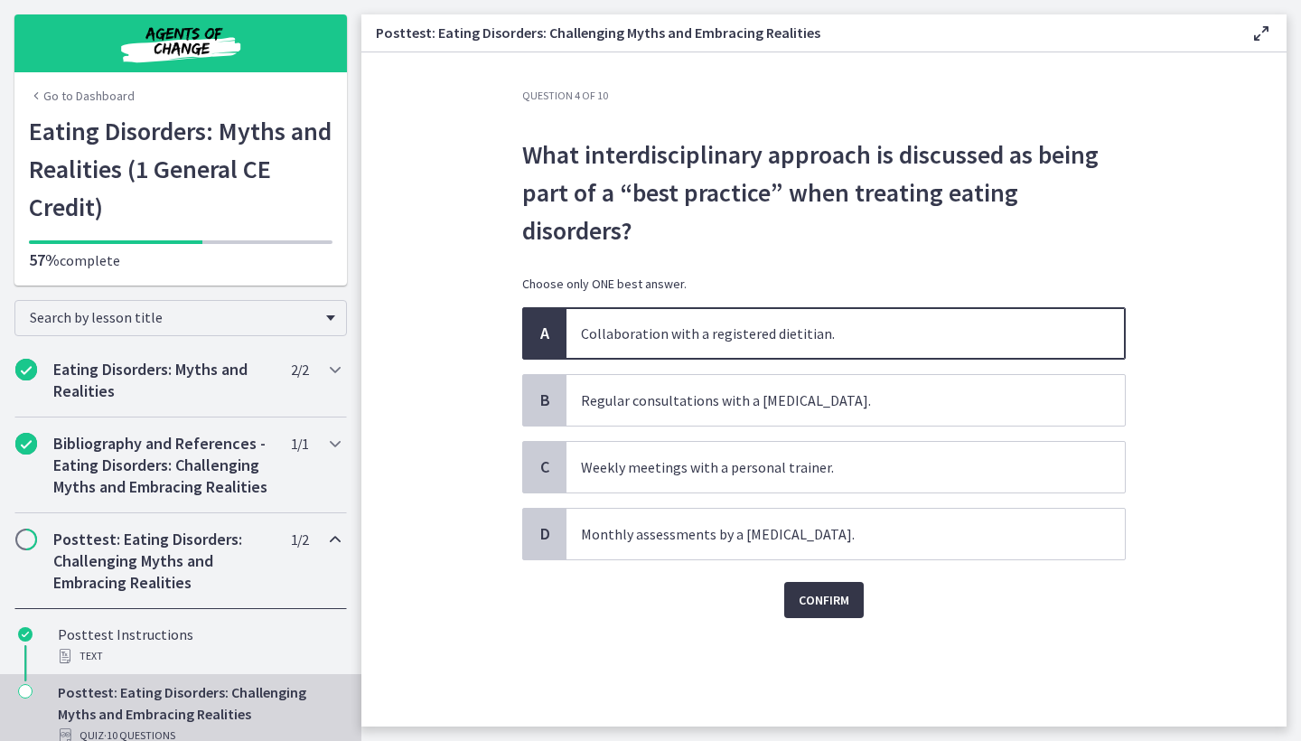
click at [827, 592] on span "Confirm" at bounding box center [824, 600] width 51 height 22
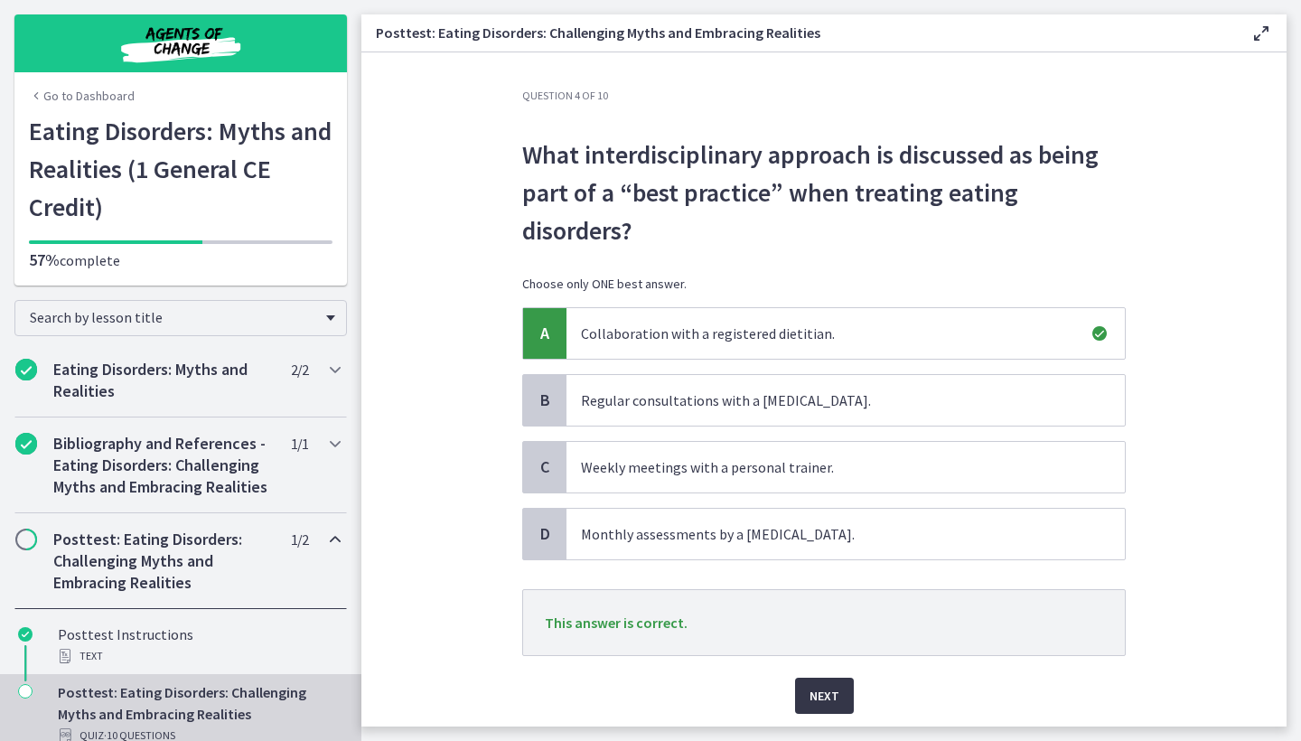
click at [826, 701] on span "Next" at bounding box center [825, 696] width 30 height 22
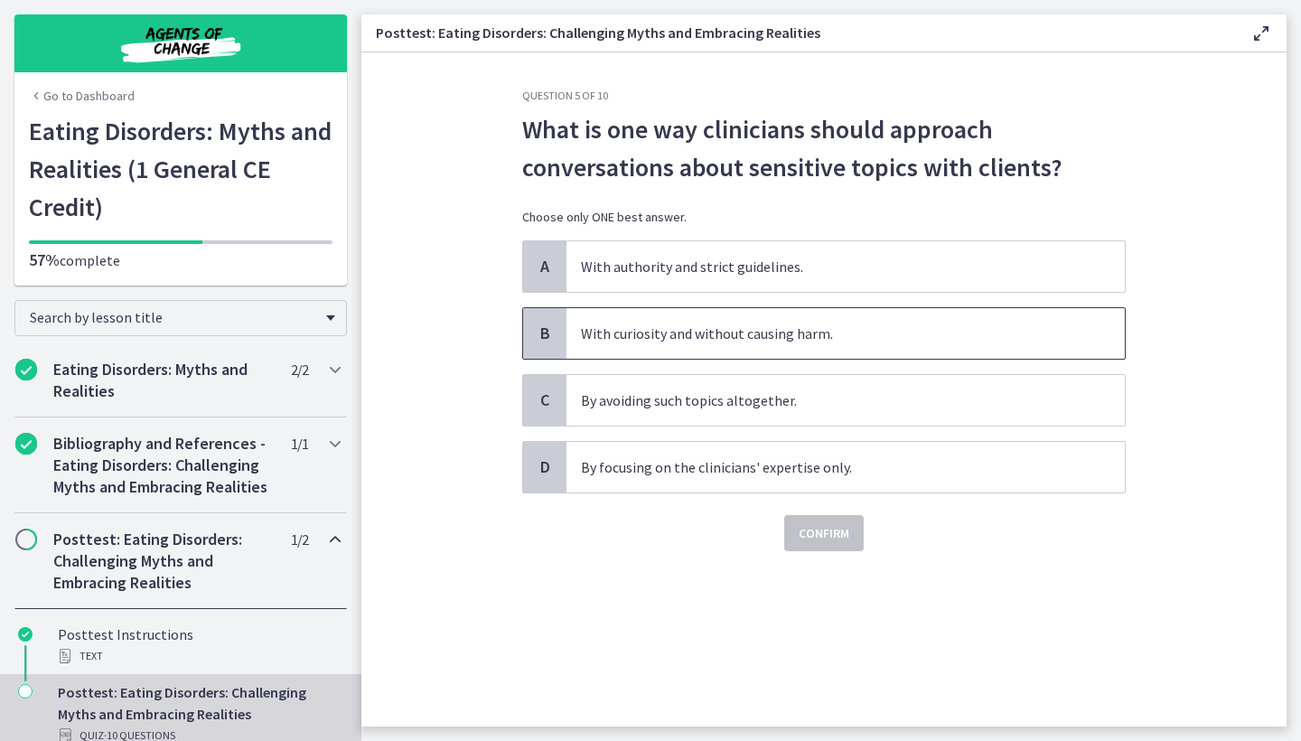
click at [750, 342] on p "With curiosity and without causing harm." at bounding box center [827, 334] width 493 height 22
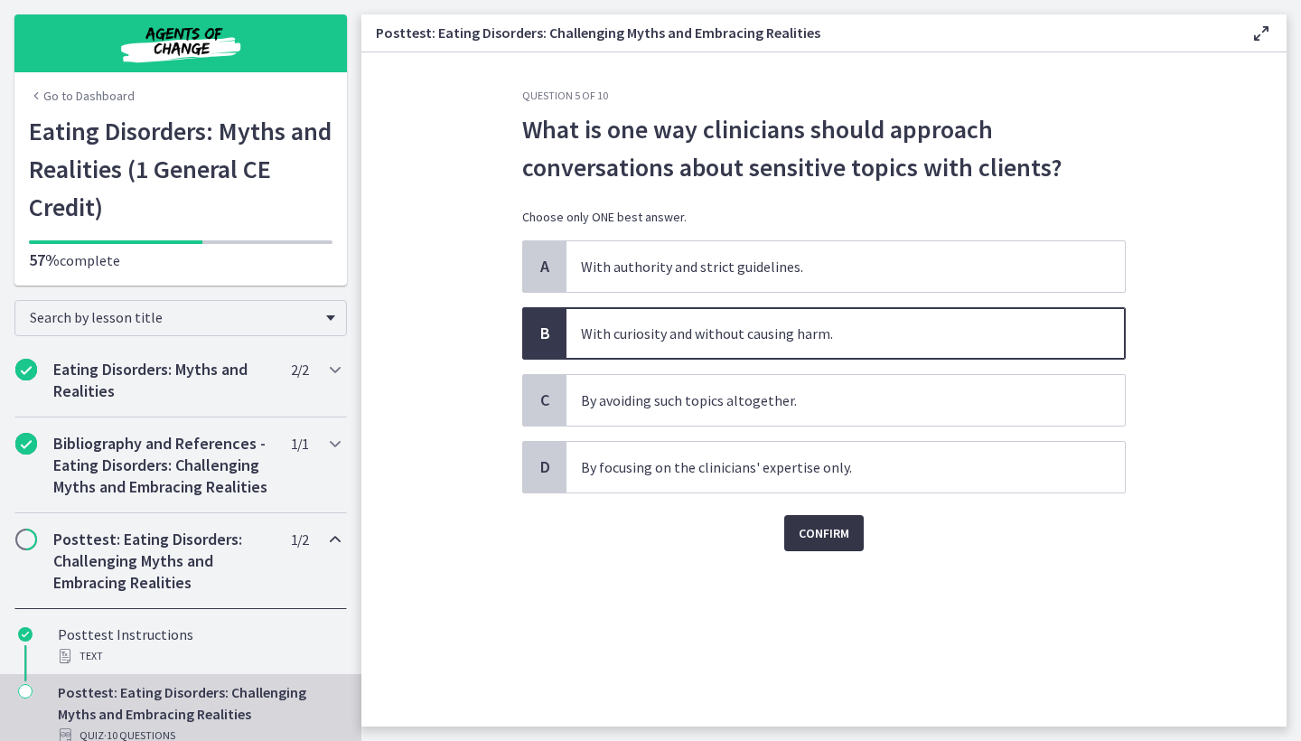
click at [818, 523] on span "Confirm" at bounding box center [824, 533] width 51 height 22
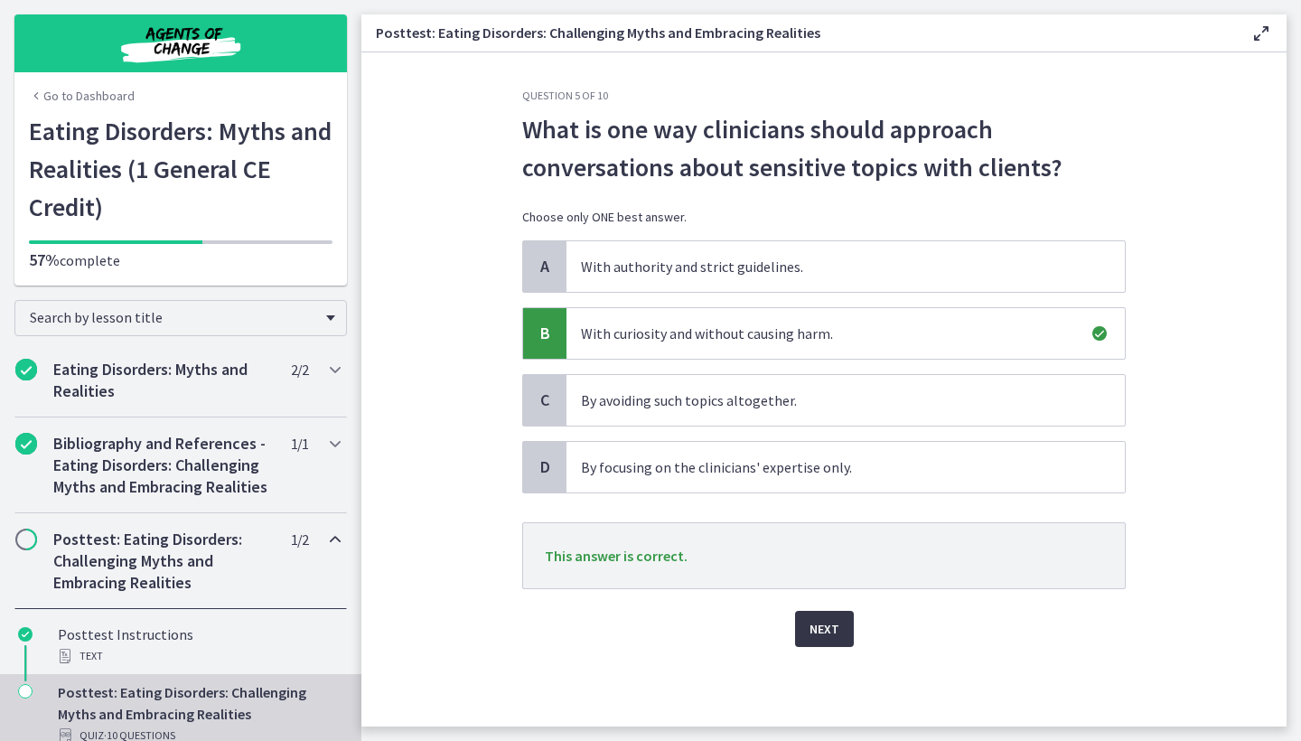
click at [822, 637] on span "Next" at bounding box center [825, 629] width 30 height 22
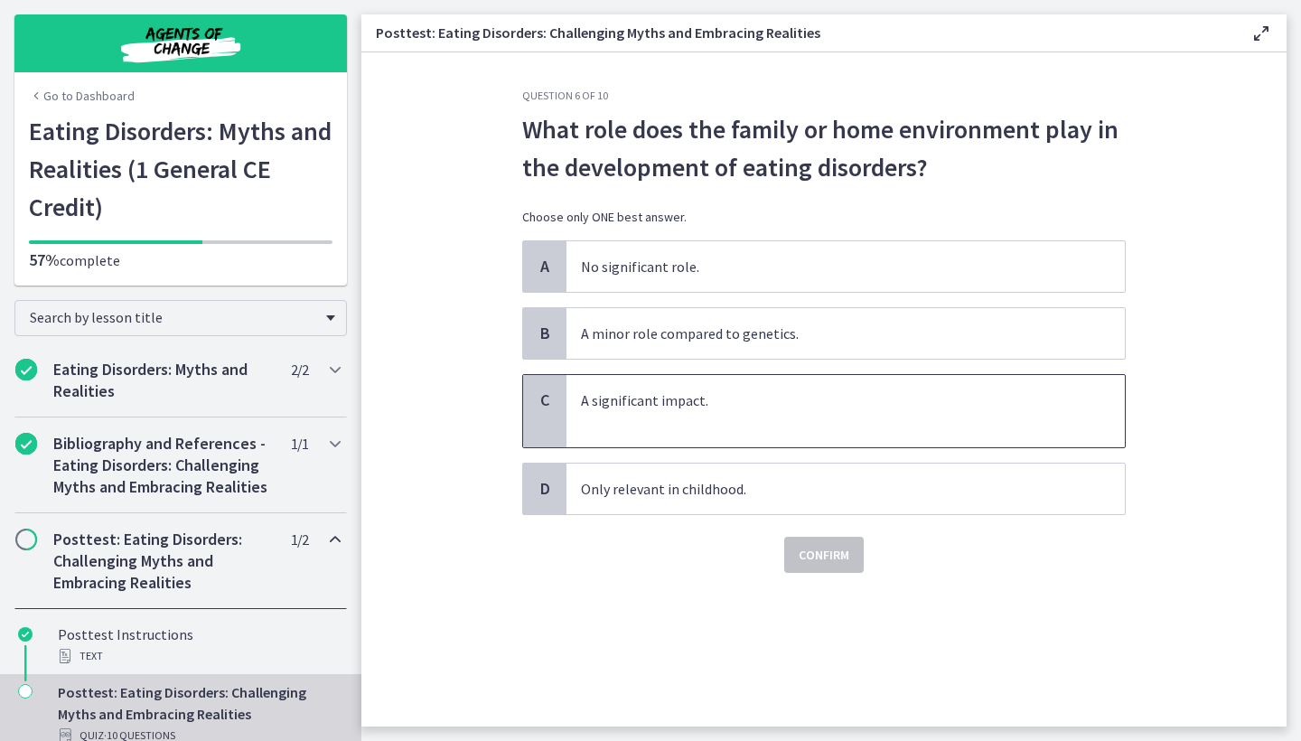
click at [711, 416] on p at bounding box center [827, 422] width 493 height 22
click at [838, 559] on span "Confirm" at bounding box center [824, 555] width 51 height 22
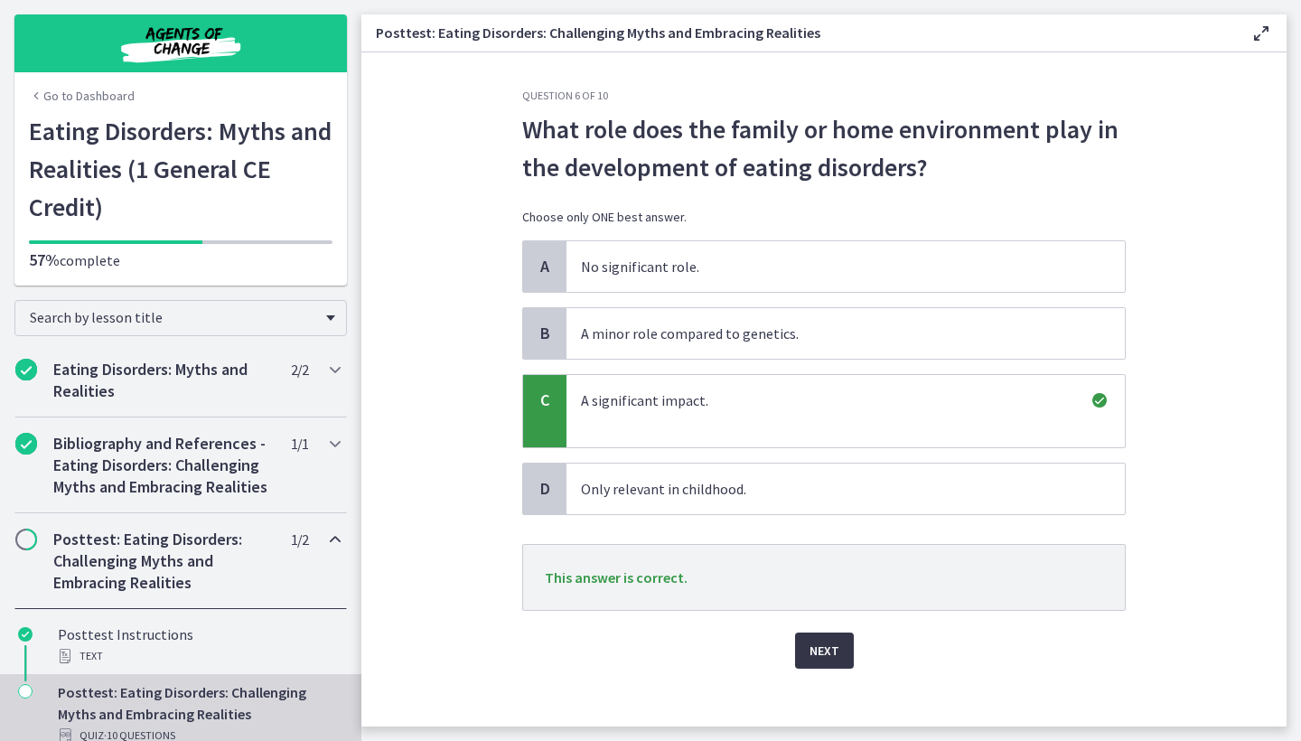
click at [834, 649] on span "Next" at bounding box center [825, 651] width 30 height 22
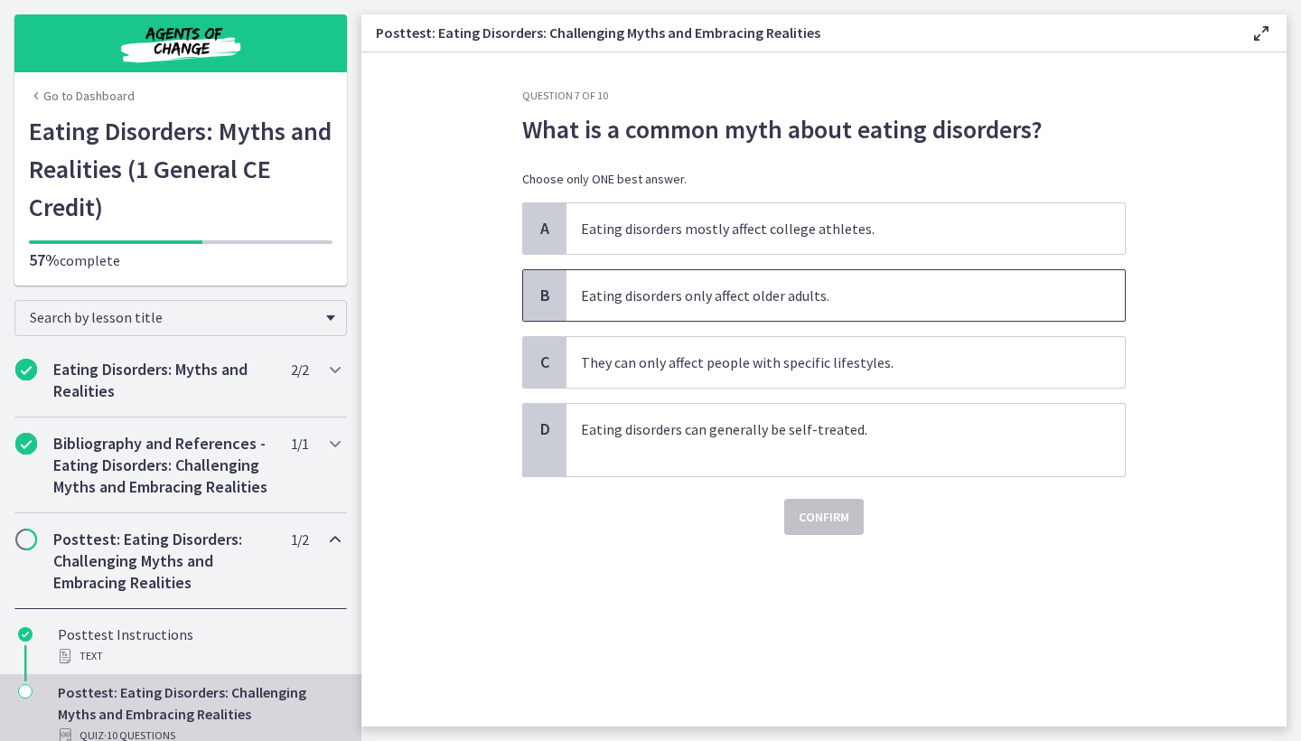
click at [836, 300] on p "Eating disorders only affect older adults." at bounding box center [827, 296] width 493 height 22
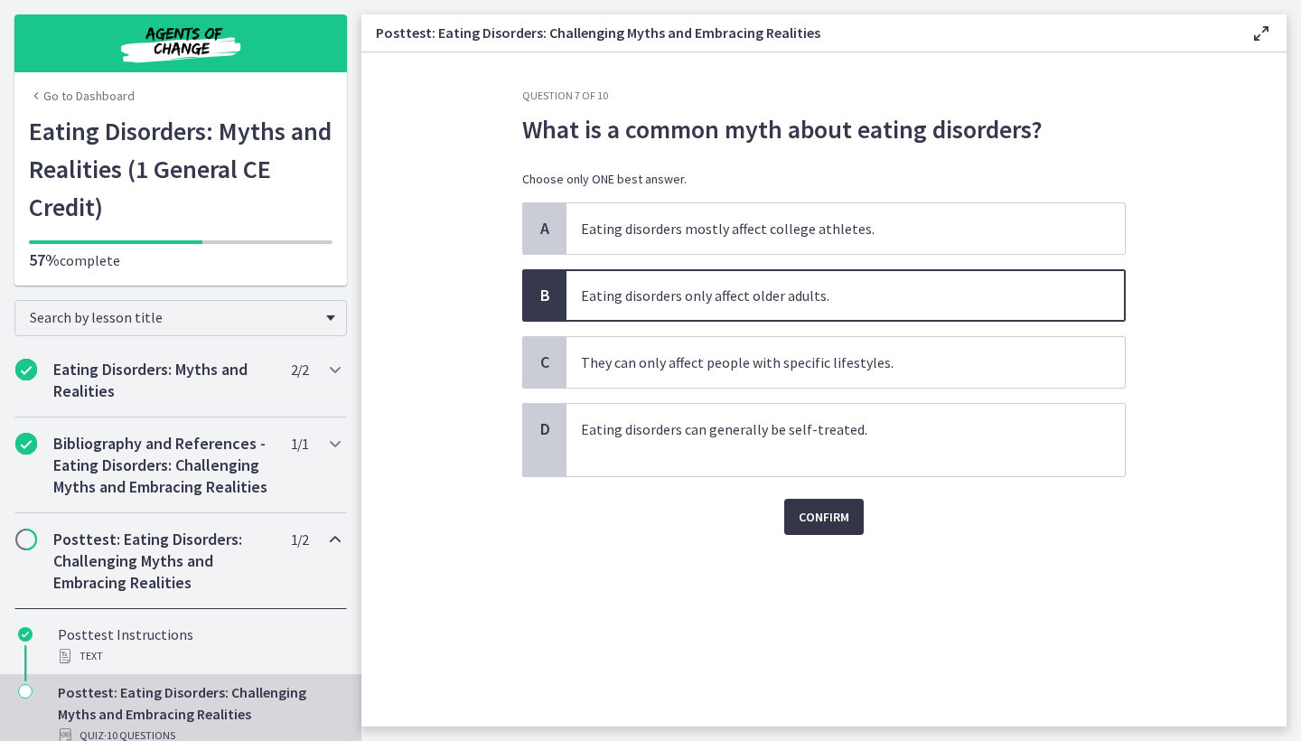
click at [838, 508] on span "Confirm" at bounding box center [824, 517] width 51 height 22
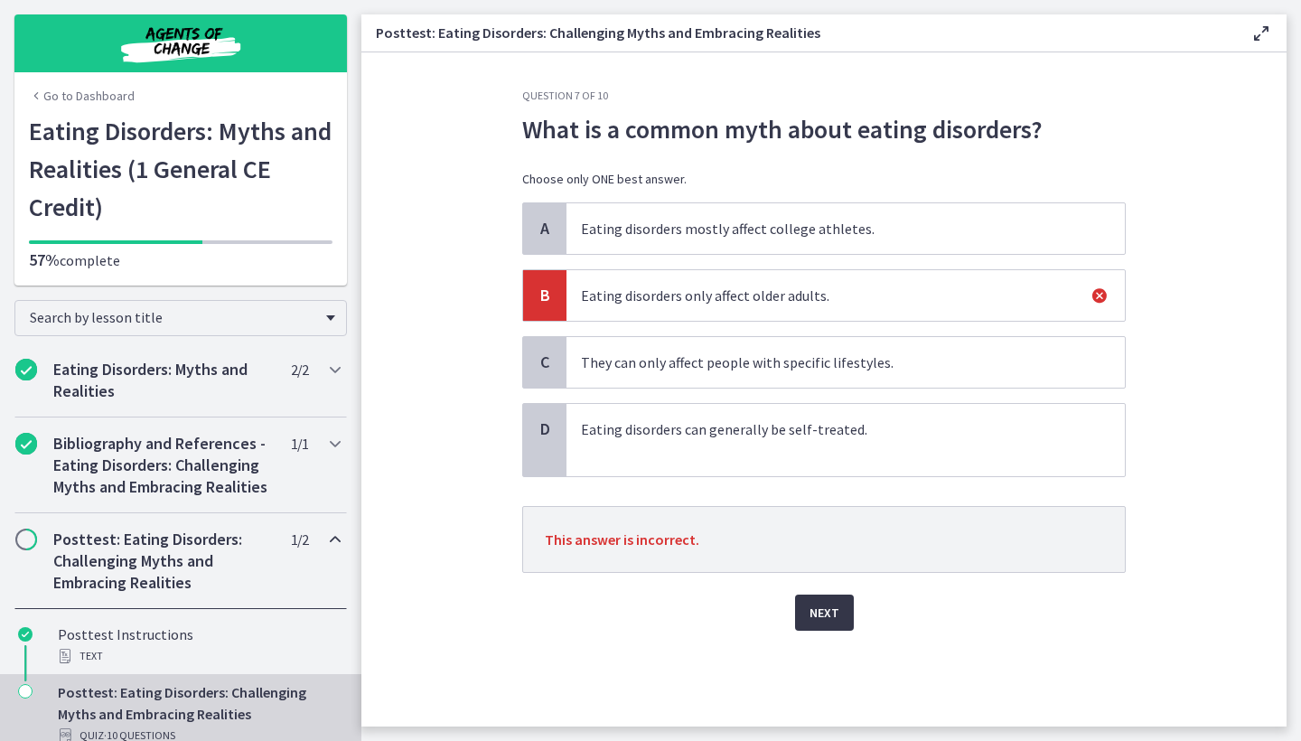
click at [831, 613] on span "Next" at bounding box center [825, 613] width 30 height 22
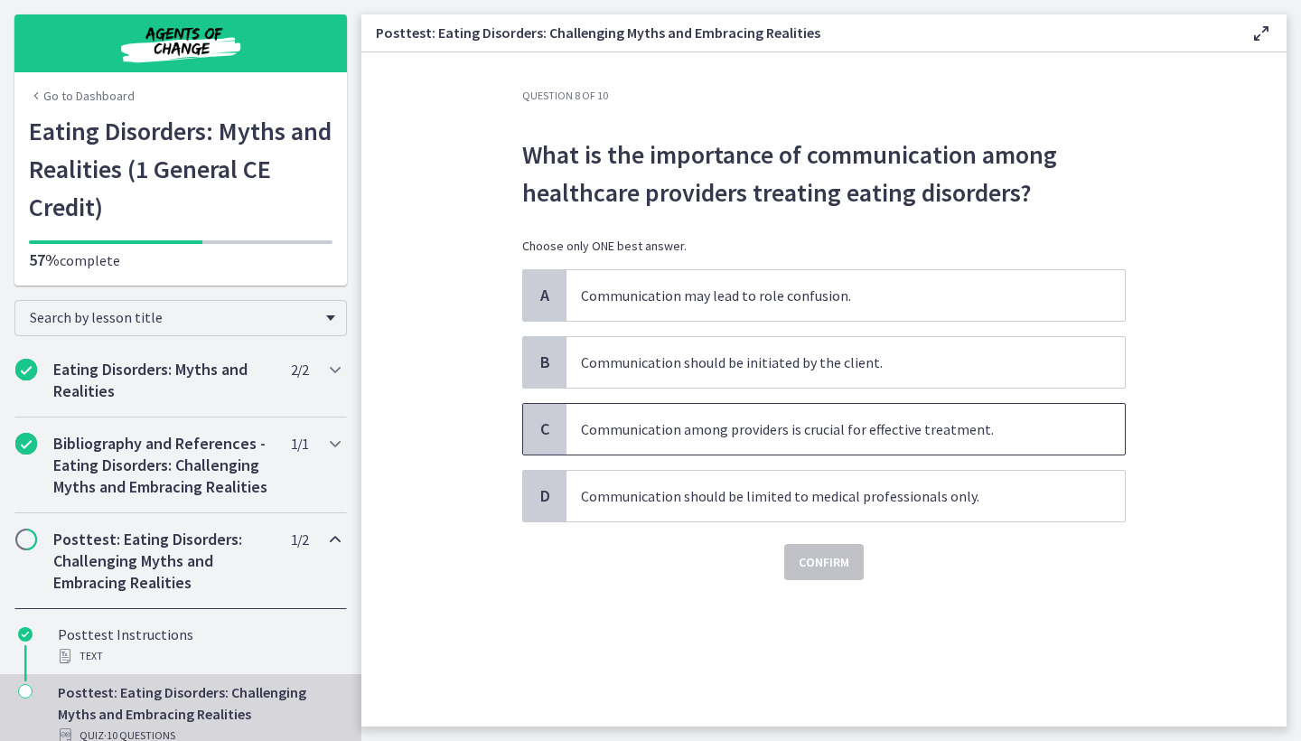
click at [944, 428] on p "Communication among providers is crucial for effective treatment." at bounding box center [827, 429] width 493 height 22
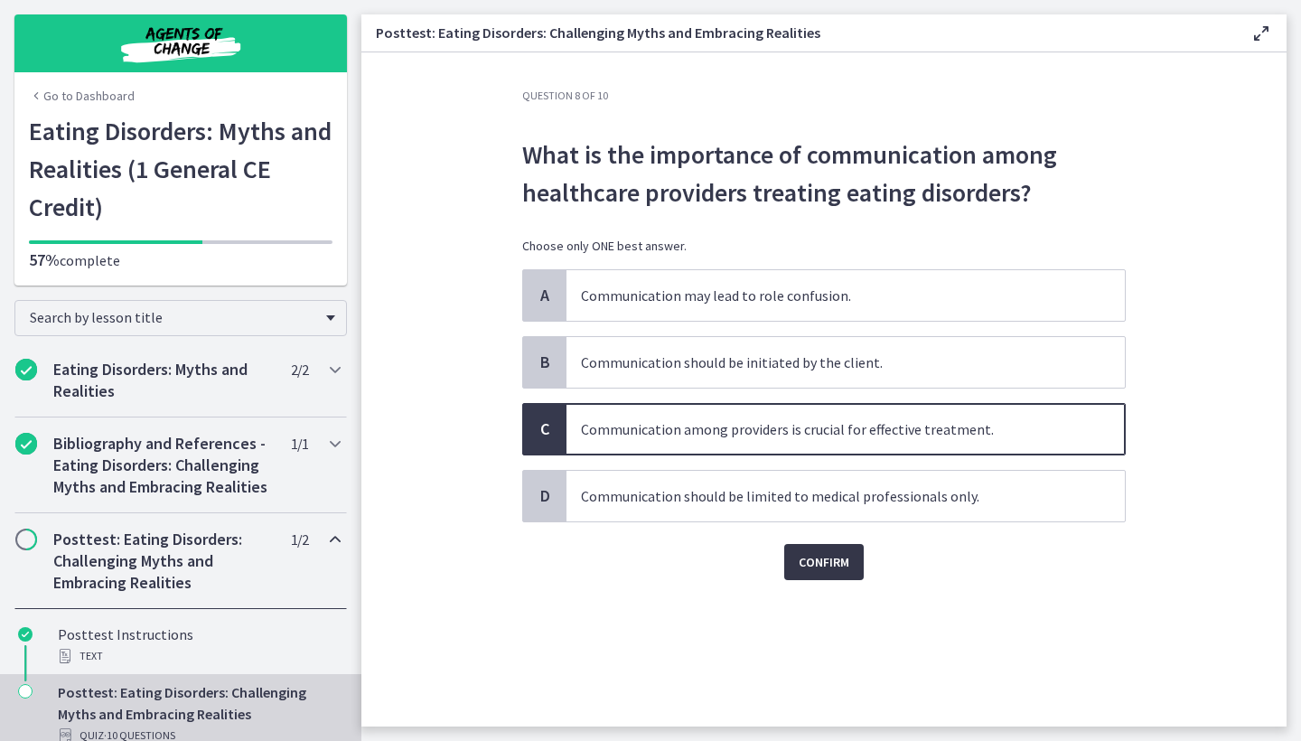
click at [849, 556] on span "Confirm" at bounding box center [824, 562] width 51 height 22
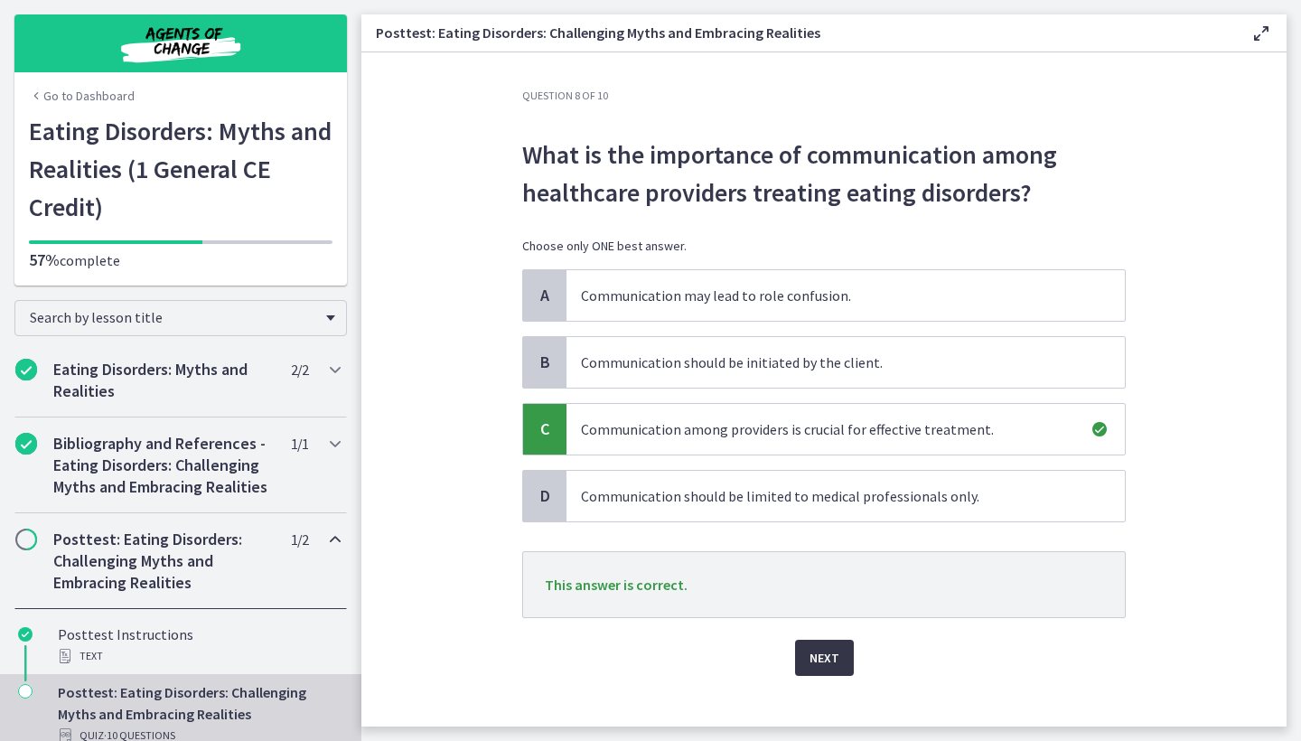
click at [830, 650] on span "Next" at bounding box center [825, 658] width 30 height 22
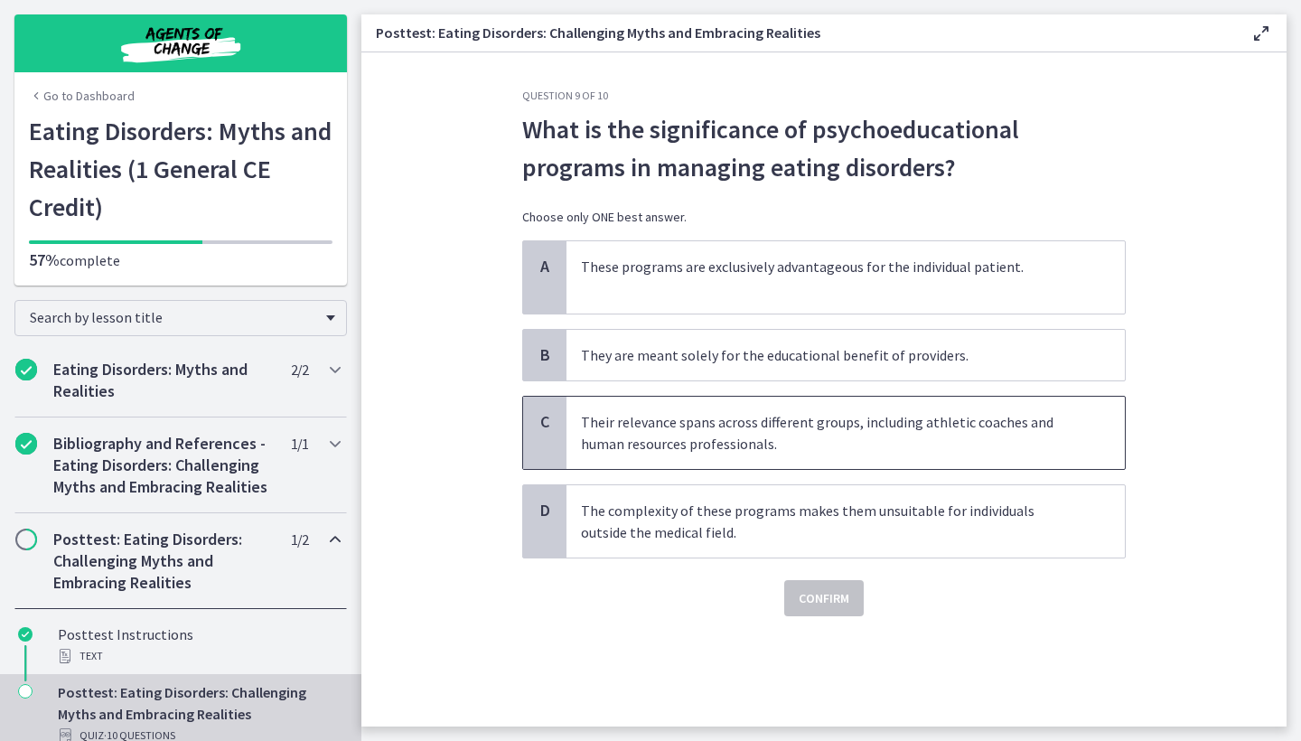
click at [897, 445] on p "Their relevance spans across different groups, including athletic coaches and h…" at bounding box center [827, 432] width 493 height 43
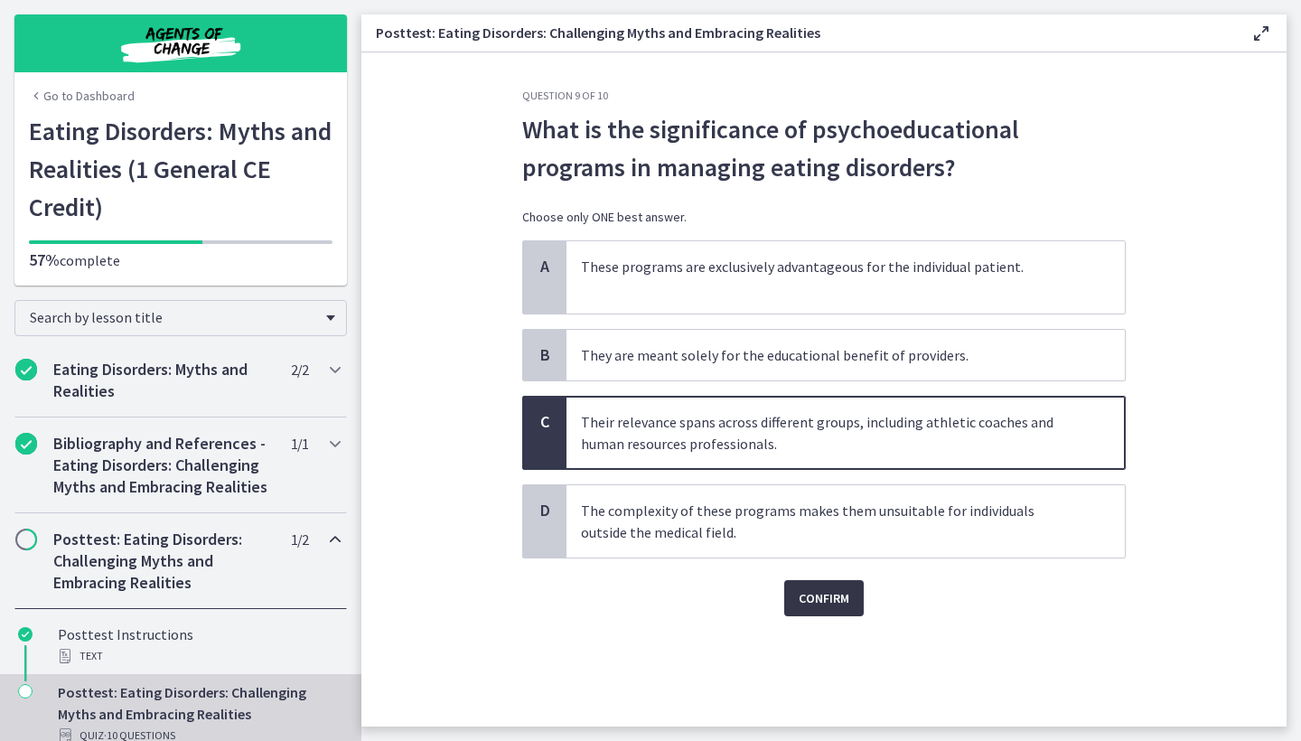
click at [839, 601] on span "Confirm" at bounding box center [824, 598] width 51 height 22
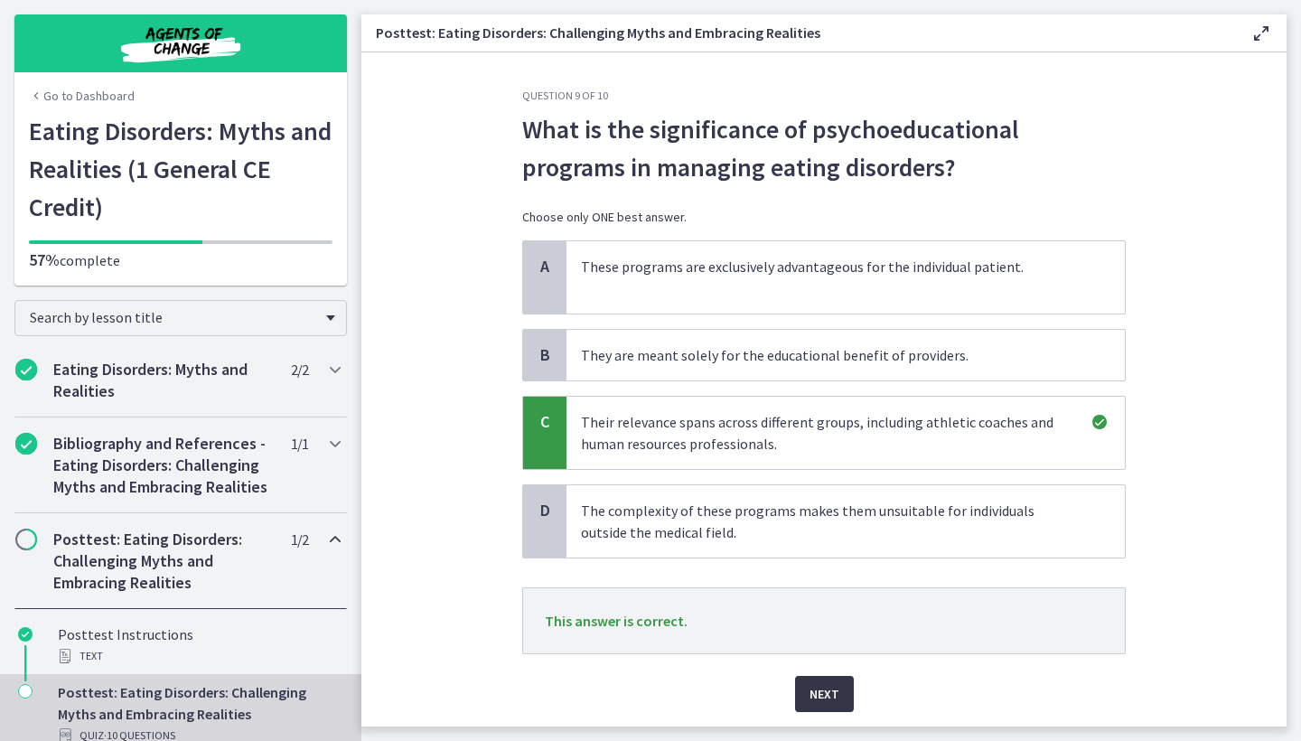
click at [830, 688] on span "Next" at bounding box center [825, 694] width 30 height 22
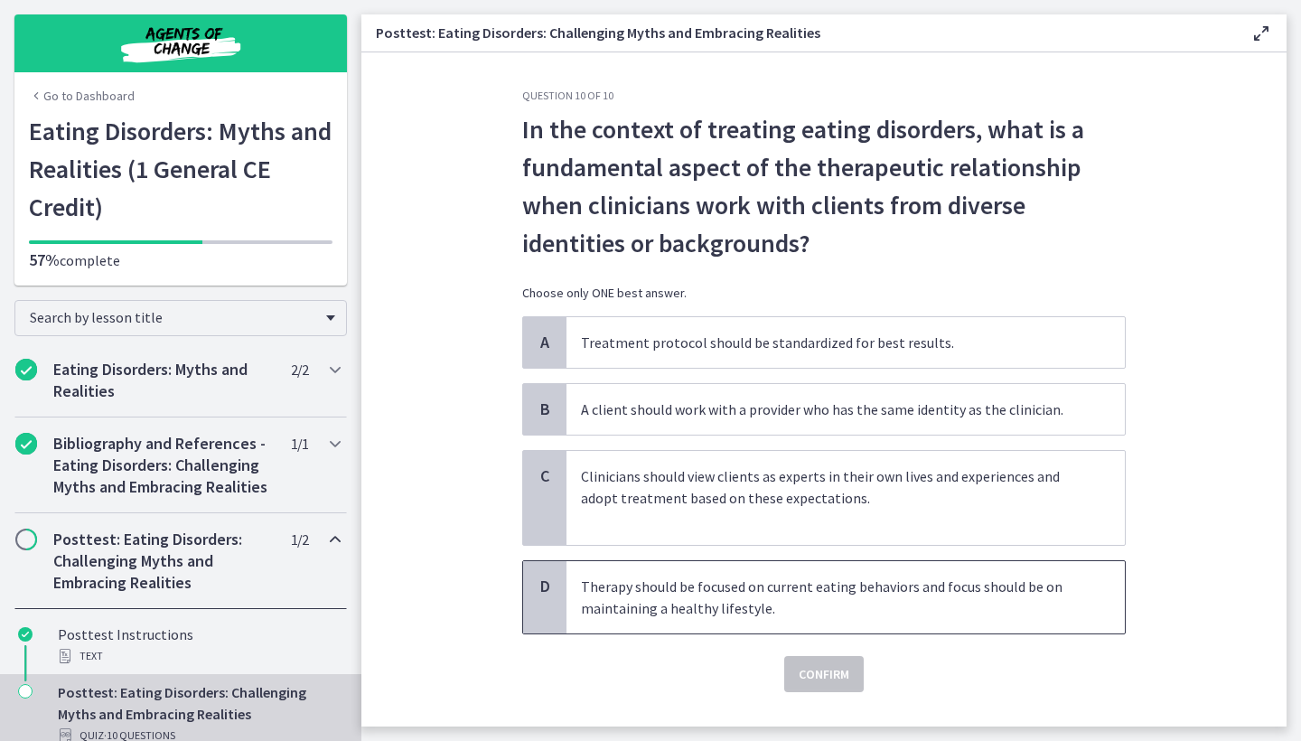
click at [810, 598] on p "Therapy should be focused on current eating behaviors and focus should be on ma…" at bounding box center [827, 597] width 493 height 43
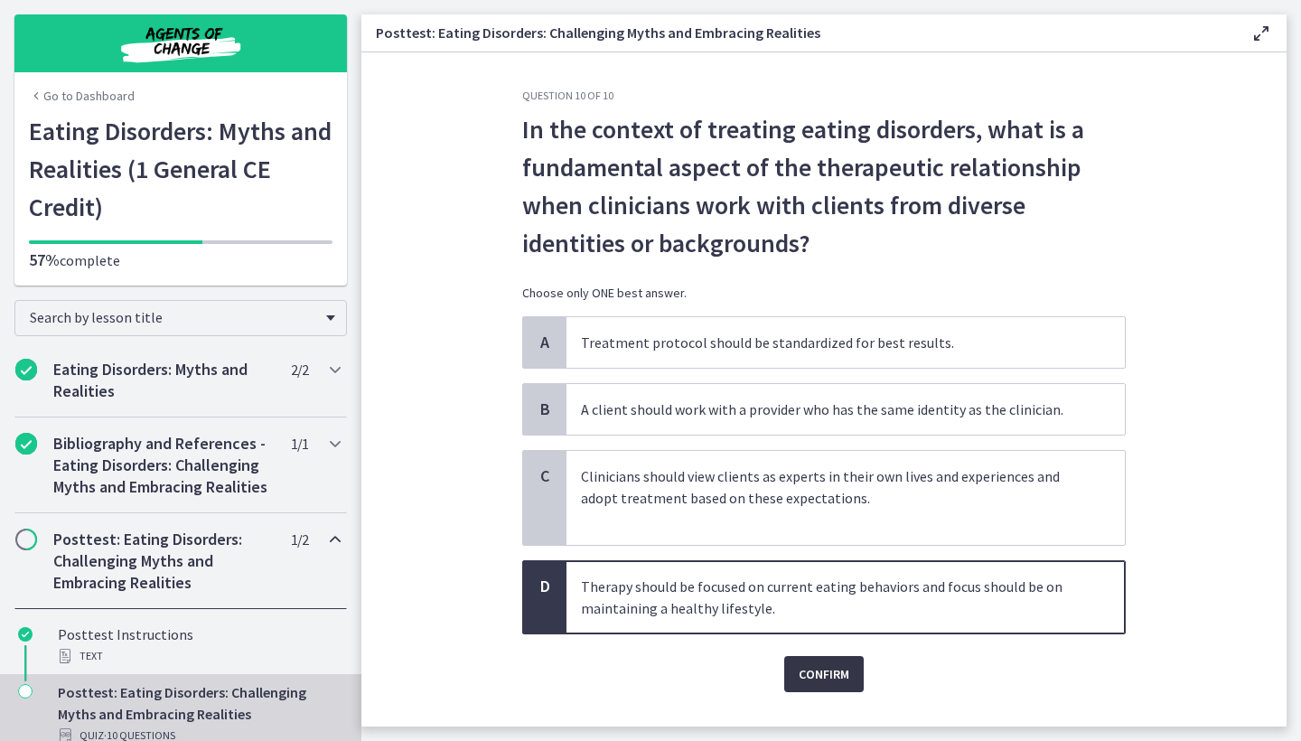
click at [818, 678] on span "Confirm" at bounding box center [824, 674] width 51 height 22
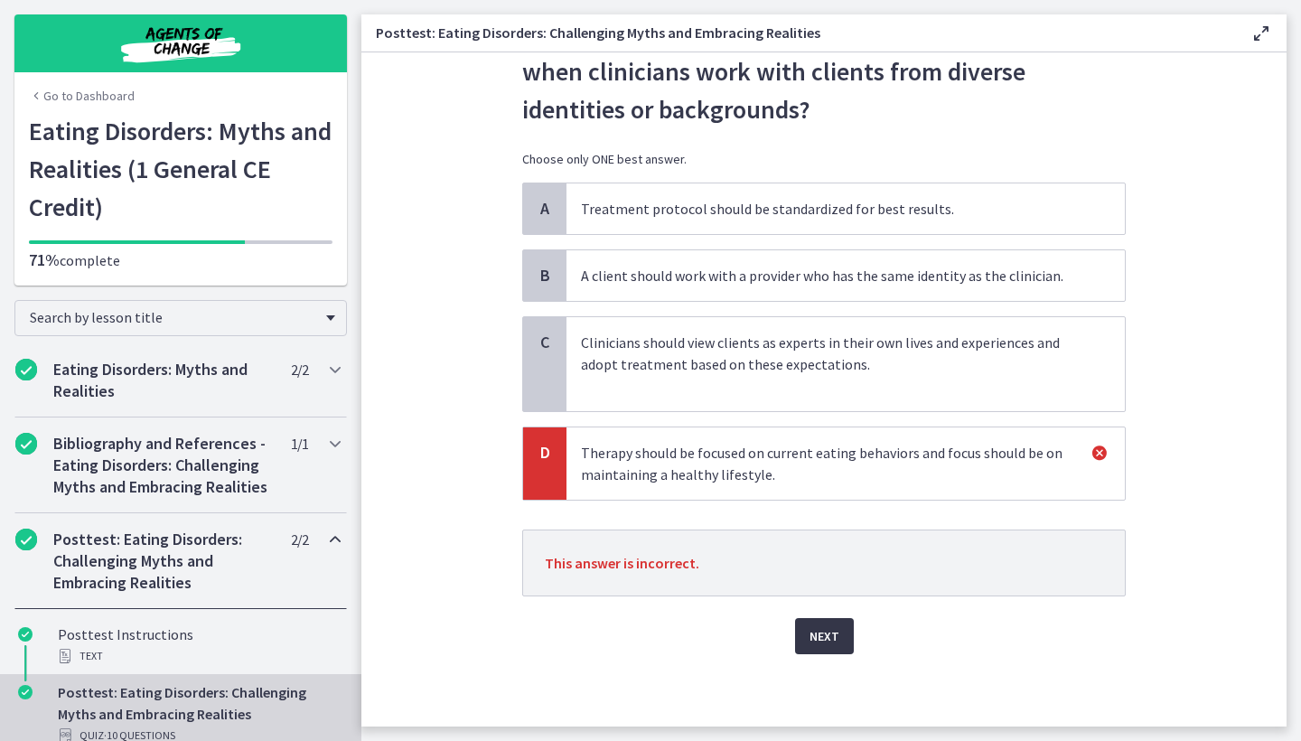
click at [817, 641] on span "Next" at bounding box center [825, 636] width 30 height 22
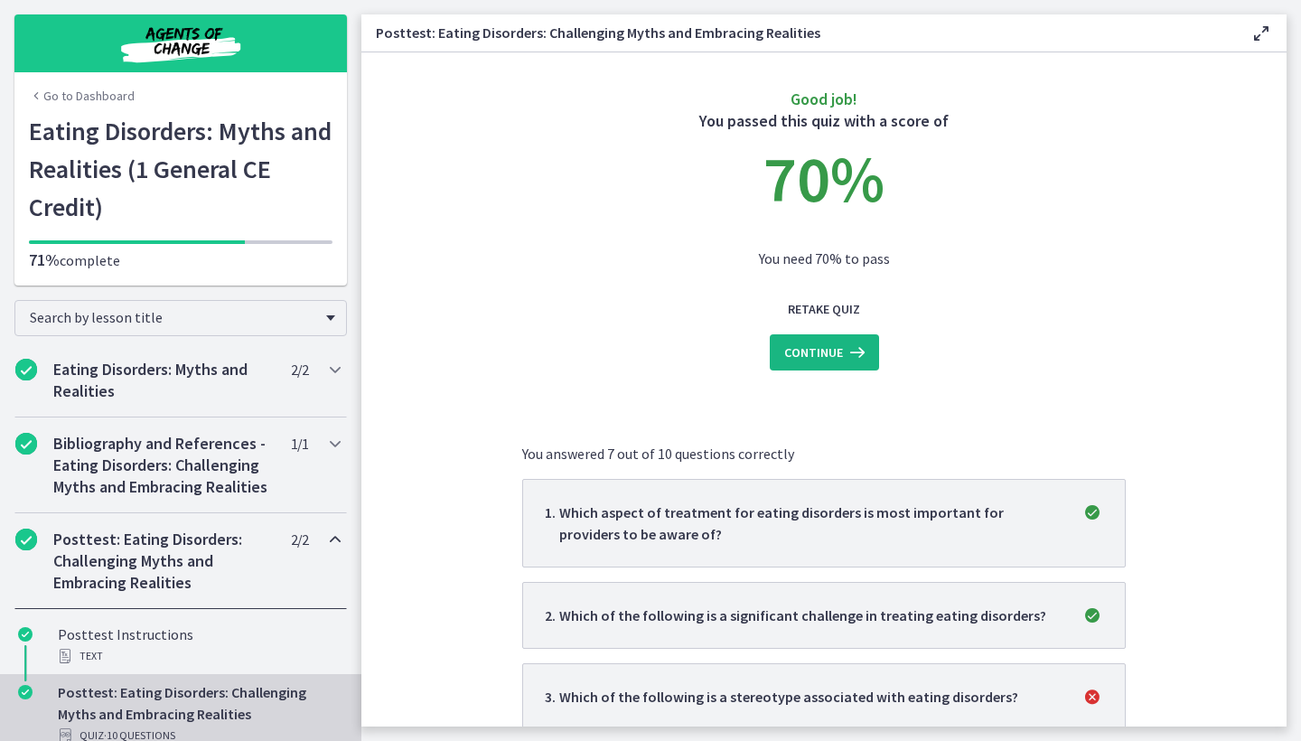
click at [838, 357] on span "Continue" at bounding box center [813, 353] width 59 height 22
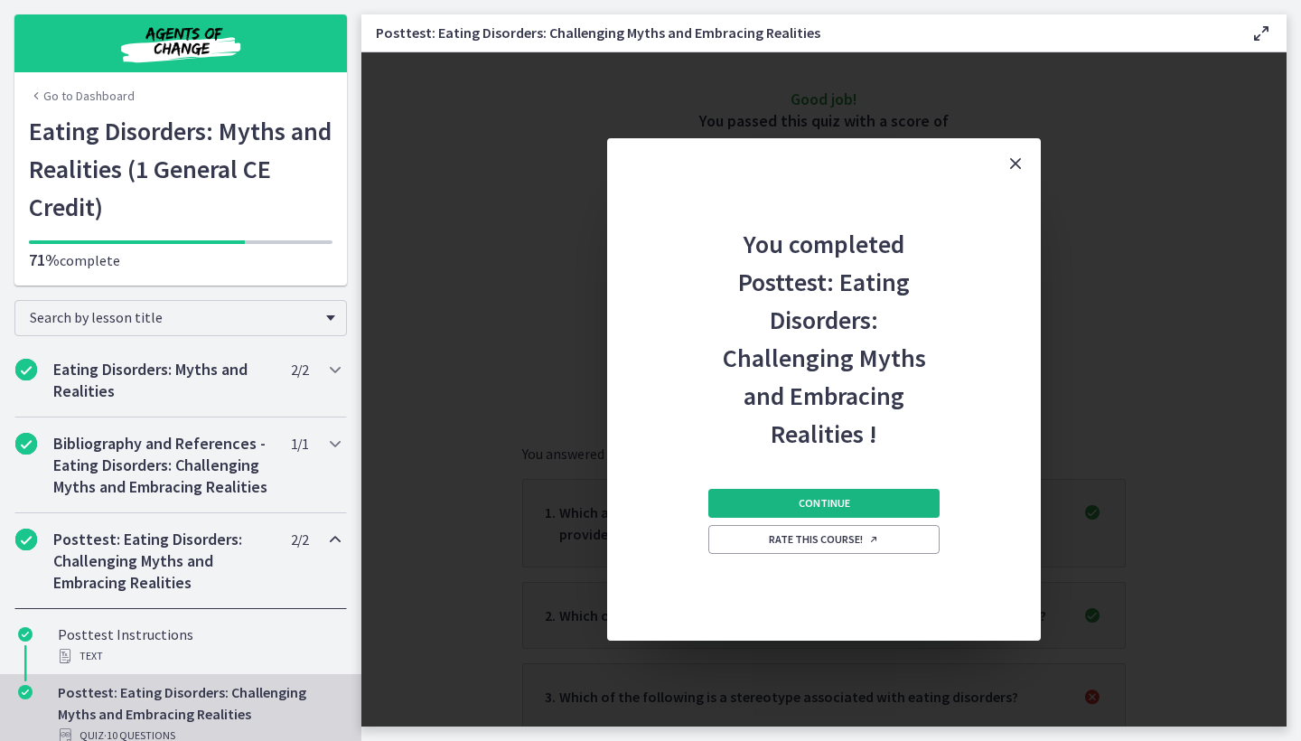
click at [814, 499] on span "Continue" at bounding box center [824, 503] width 51 height 14
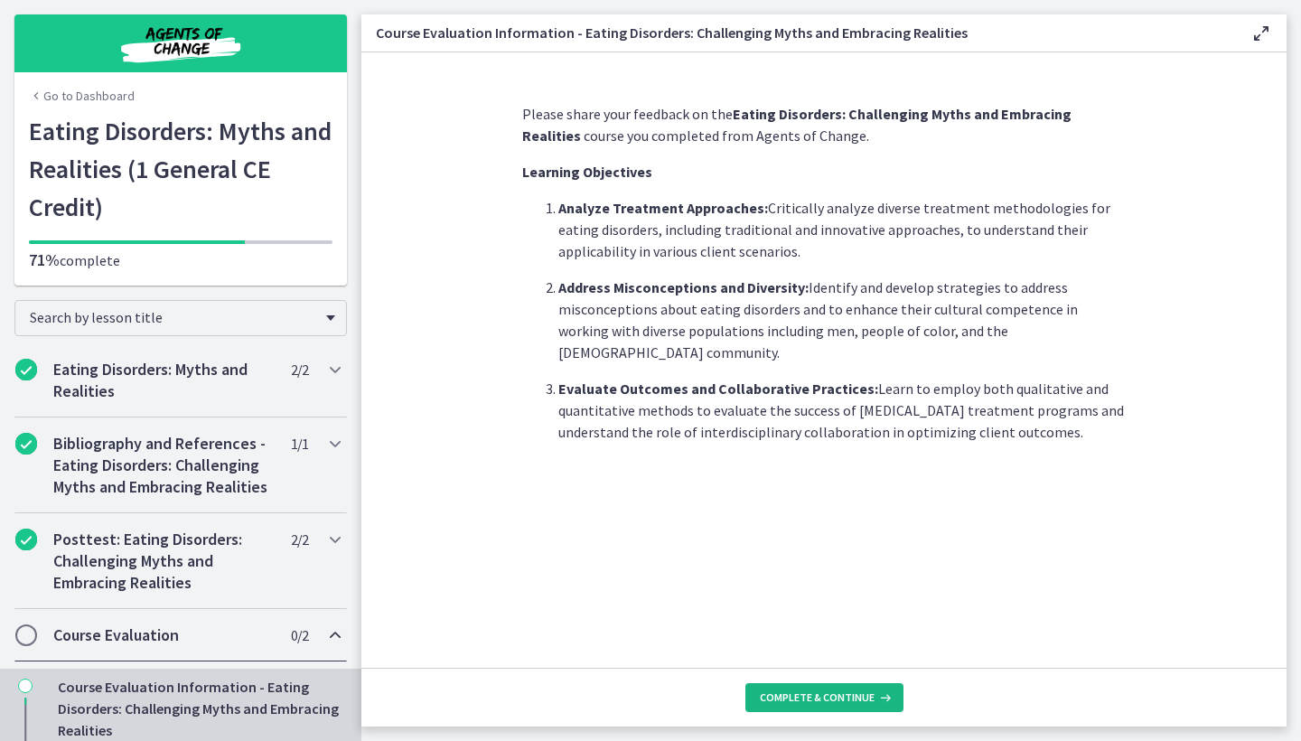
click at [814, 704] on span "Complete & continue" at bounding box center [817, 697] width 115 height 14
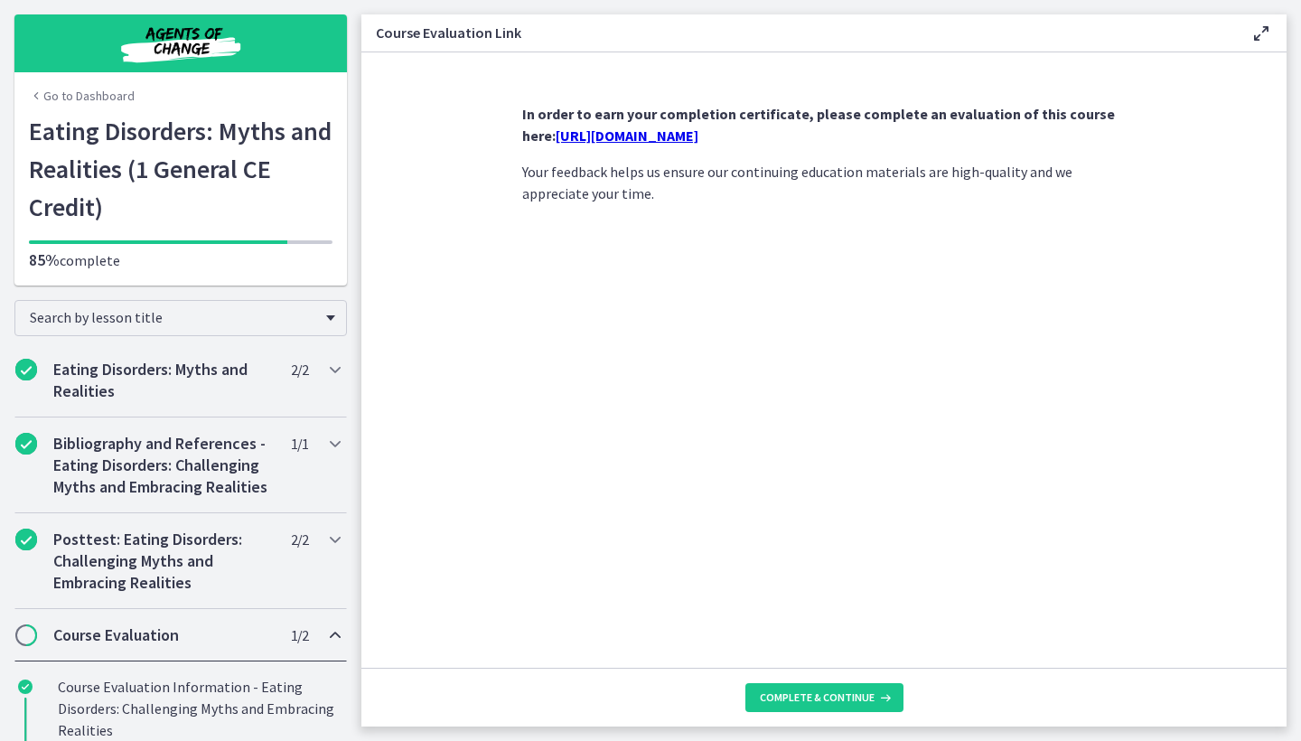
click at [698, 139] on link "https://forms.gle/3WV4Gu2U31YCakot6" at bounding box center [627, 135] width 143 height 18
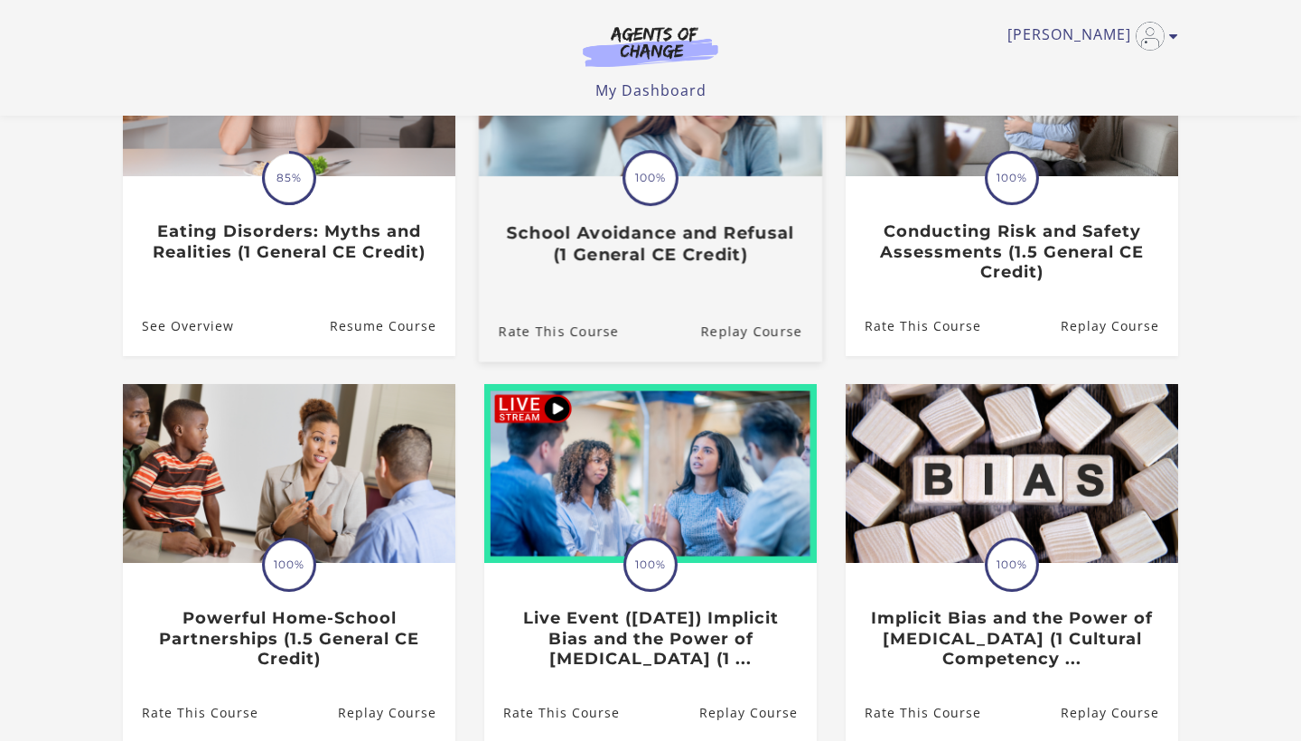
scroll to position [285, 0]
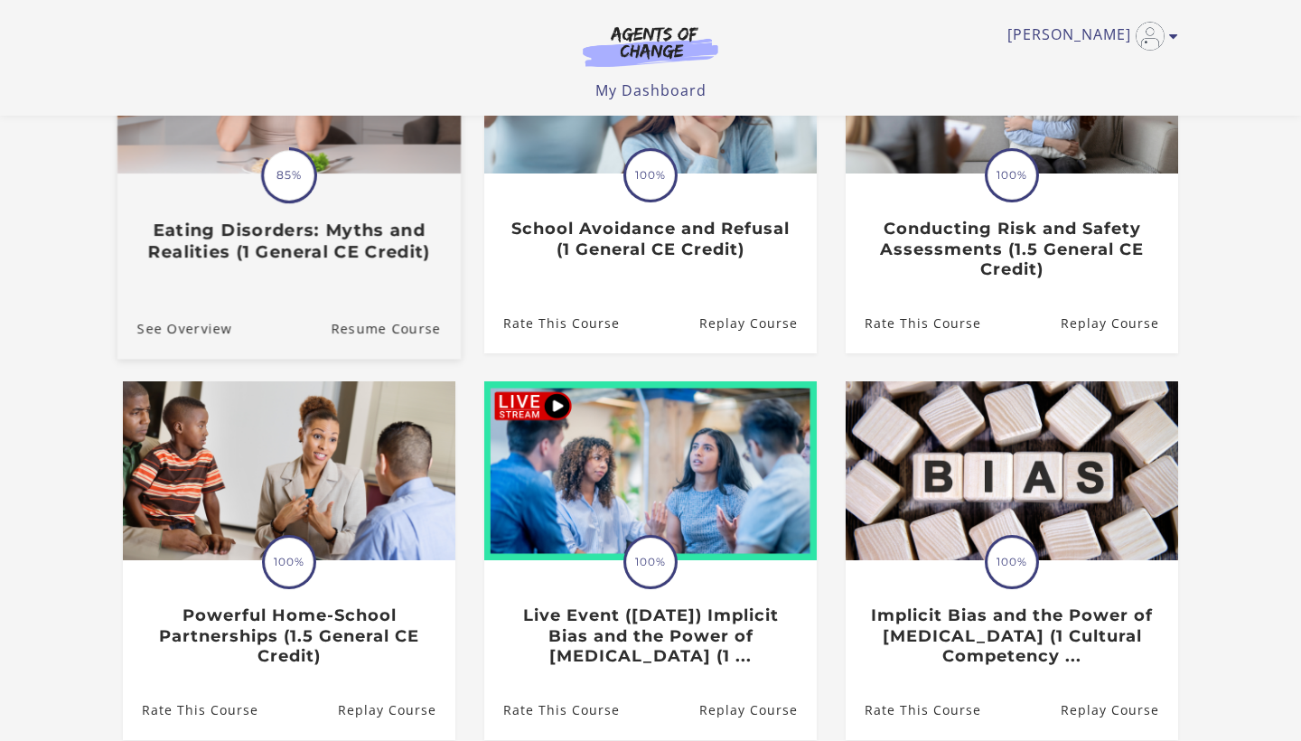
click at [379, 281] on div "Translation missing: en.liquid.partials.dashboard_course_card.progress_descript…" at bounding box center [288, 173] width 343 height 370
click at [323, 242] on h3 "Eating Disorders: Myths and Realities (1 General CE Credit)" at bounding box center [289, 241] width 304 height 42
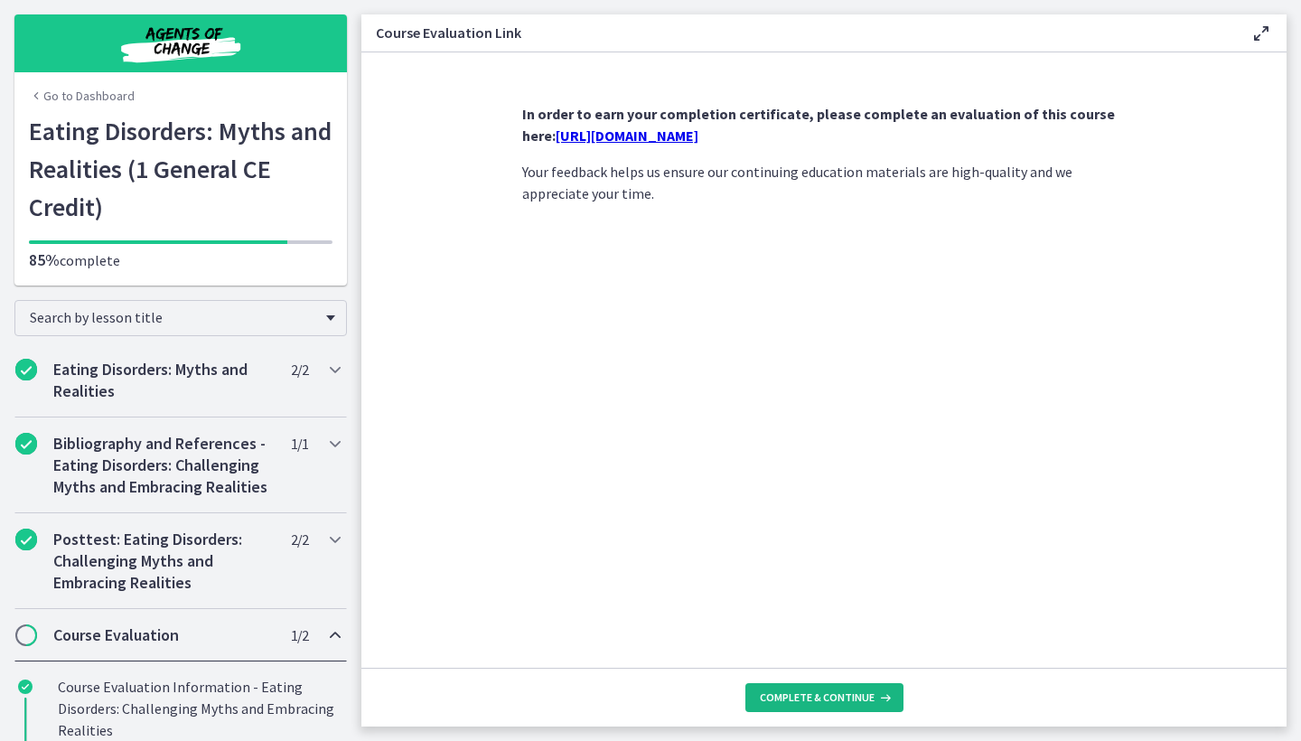
click at [796, 702] on span "Complete & continue" at bounding box center [817, 697] width 115 height 14
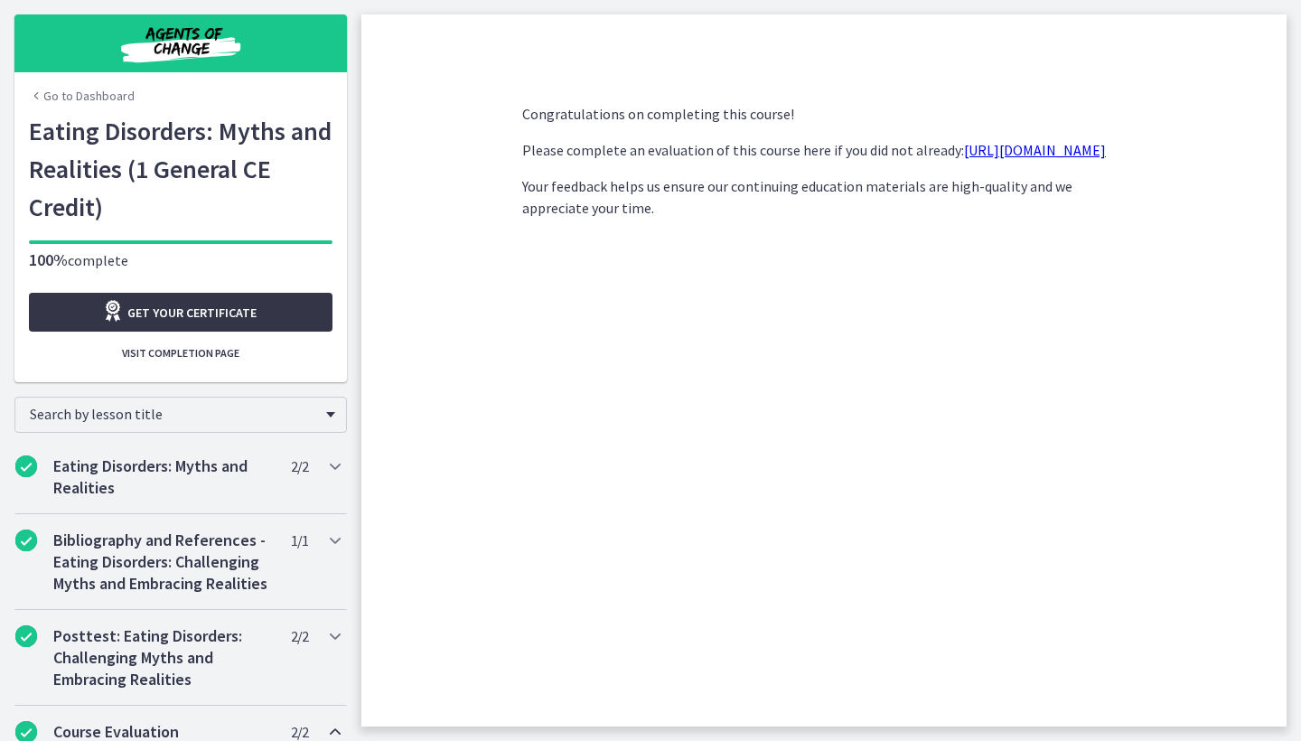
click at [281, 315] on link "Get your certificate" at bounding box center [181, 312] width 304 height 39
click at [71, 100] on link "Go to Dashboard" at bounding box center [82, 96] width 106 height 18
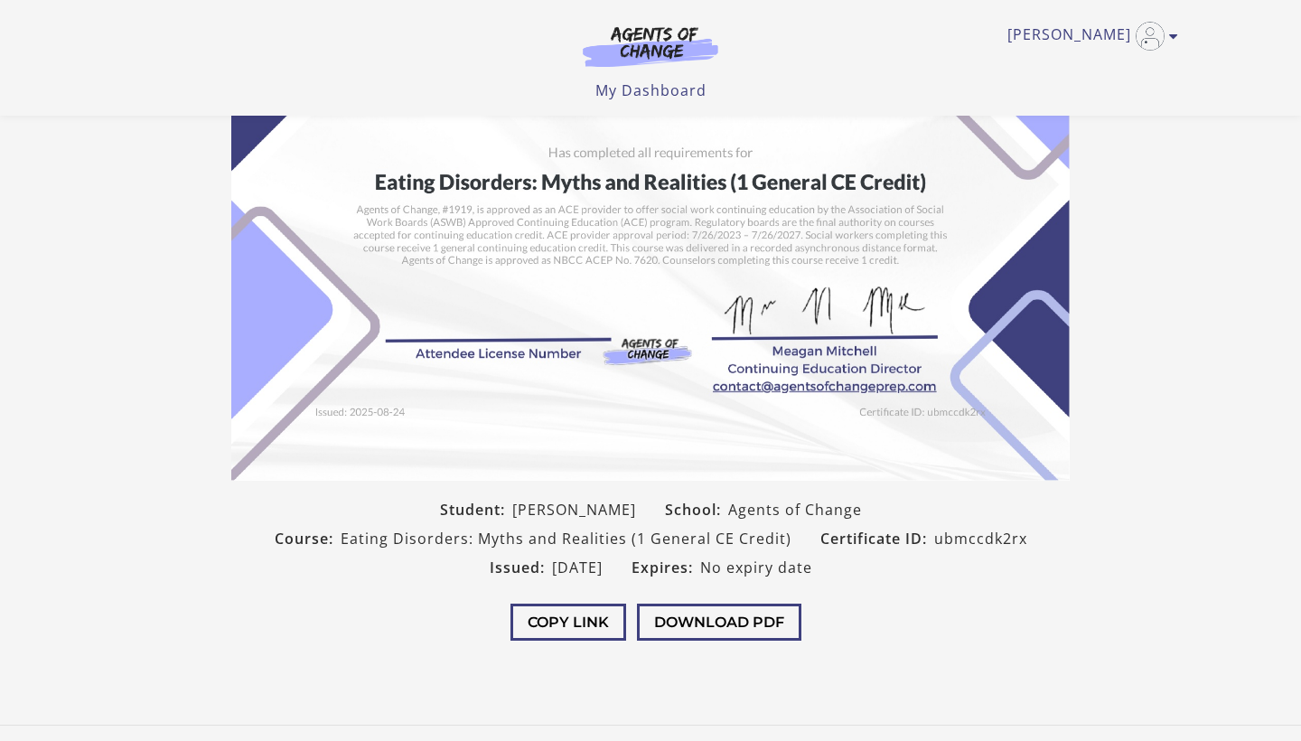
scroll to position [253, 0]
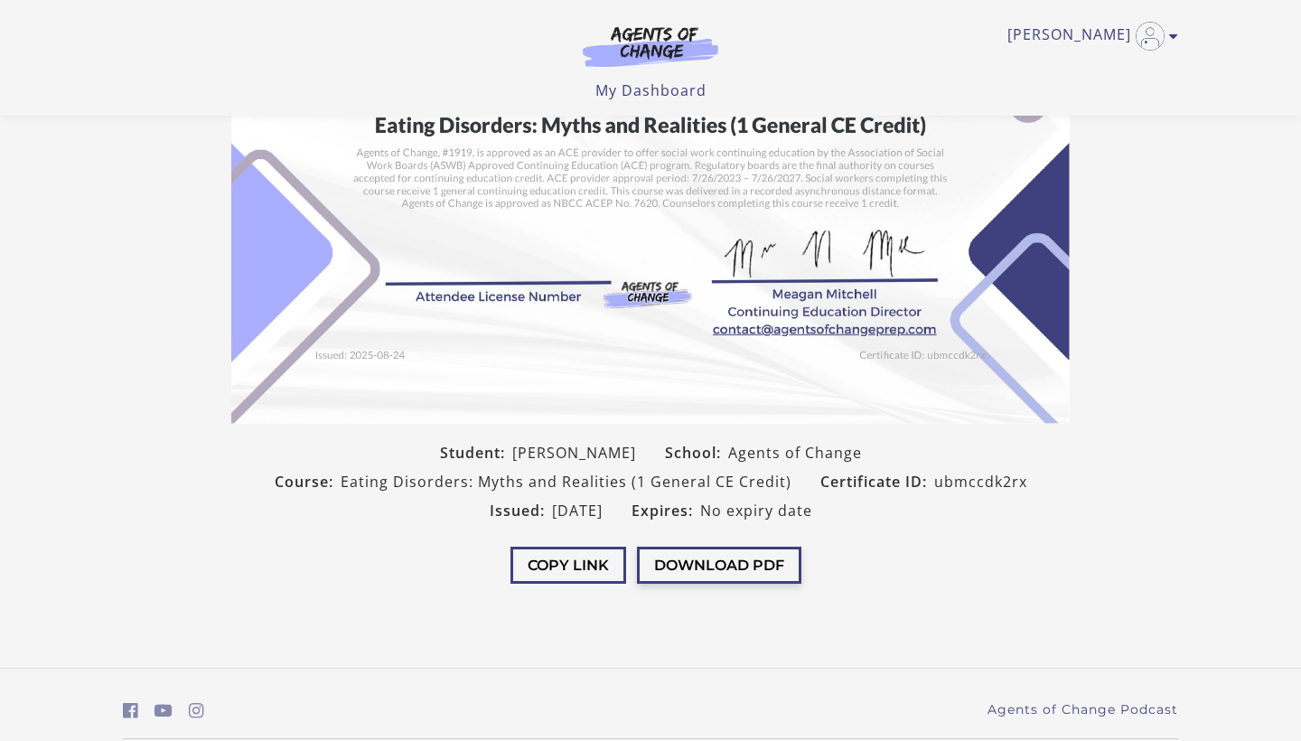
click at [694, 567] on button "Download PDF" at bounding box center [719, 565] width 164 height 37
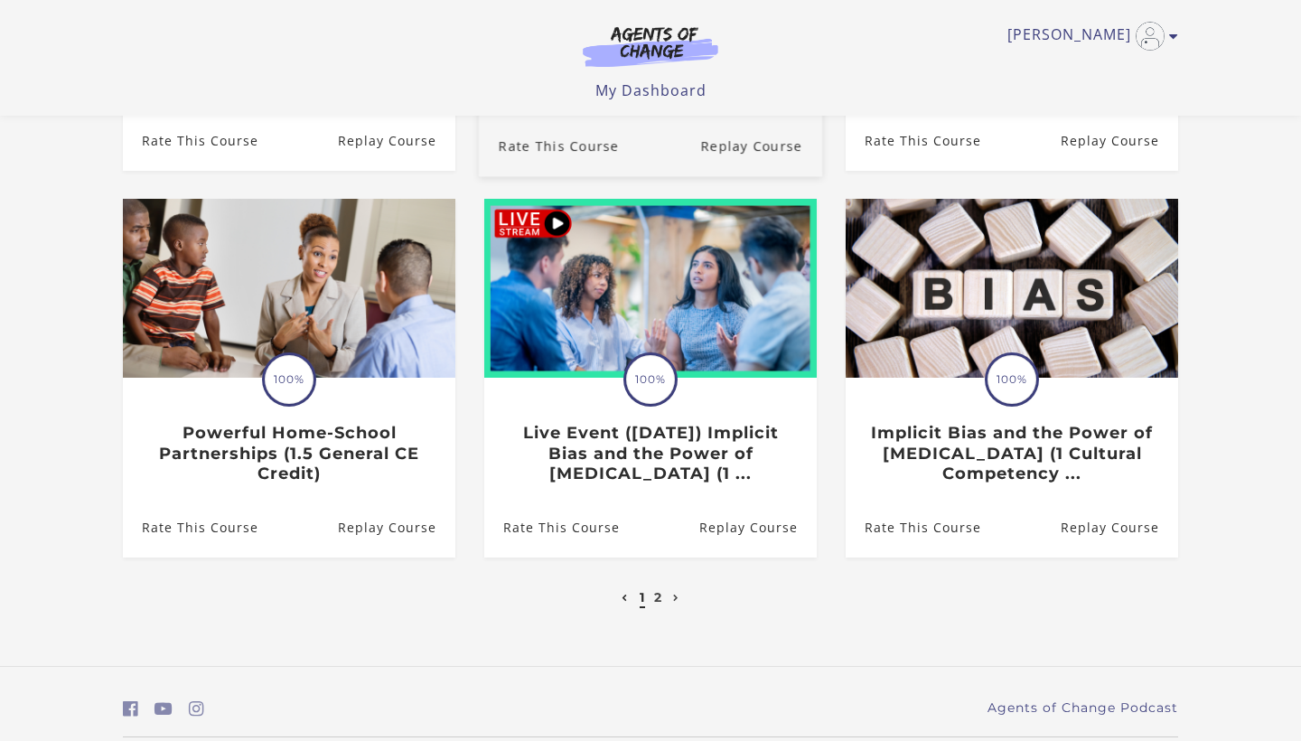
scroll to position [469, 0]
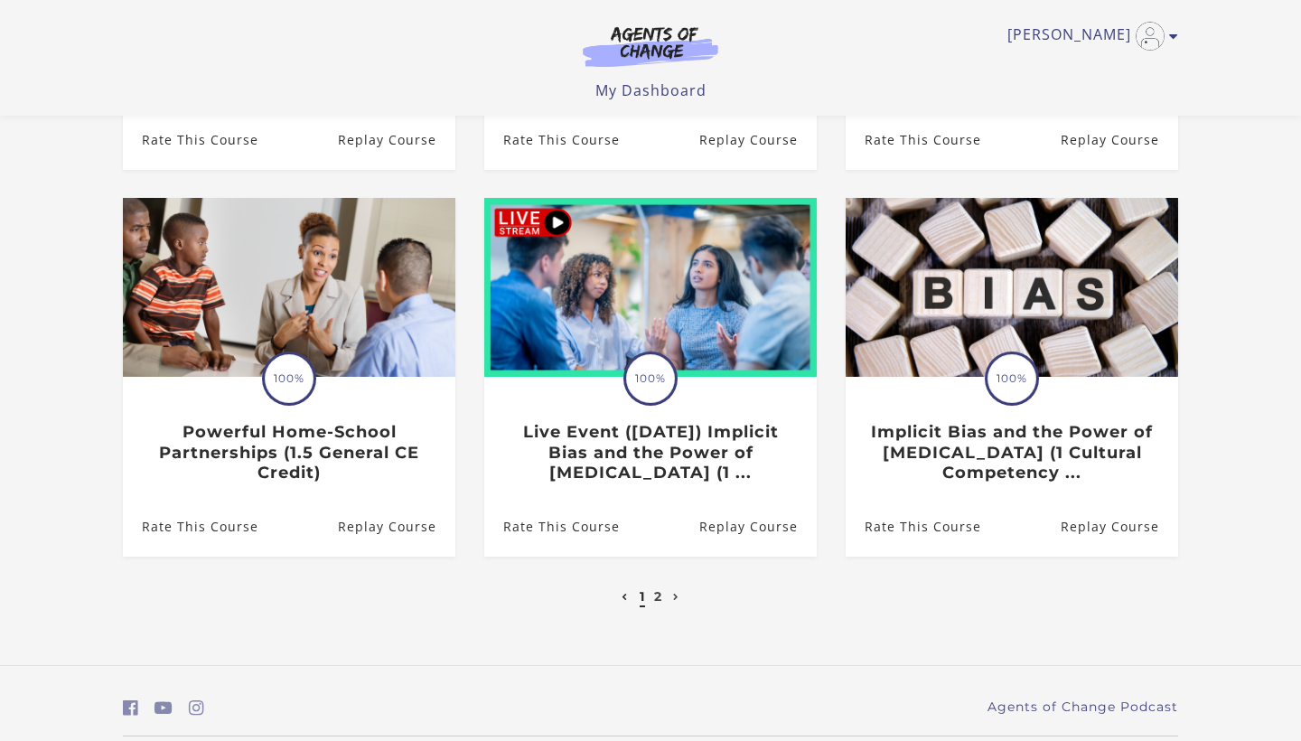
click at [651, 601] on li "2" at bounding box center [657, 596] width 13 height 22
click at [661, 592] on link "2" at bounding box center [658, 596] width 8 height 16
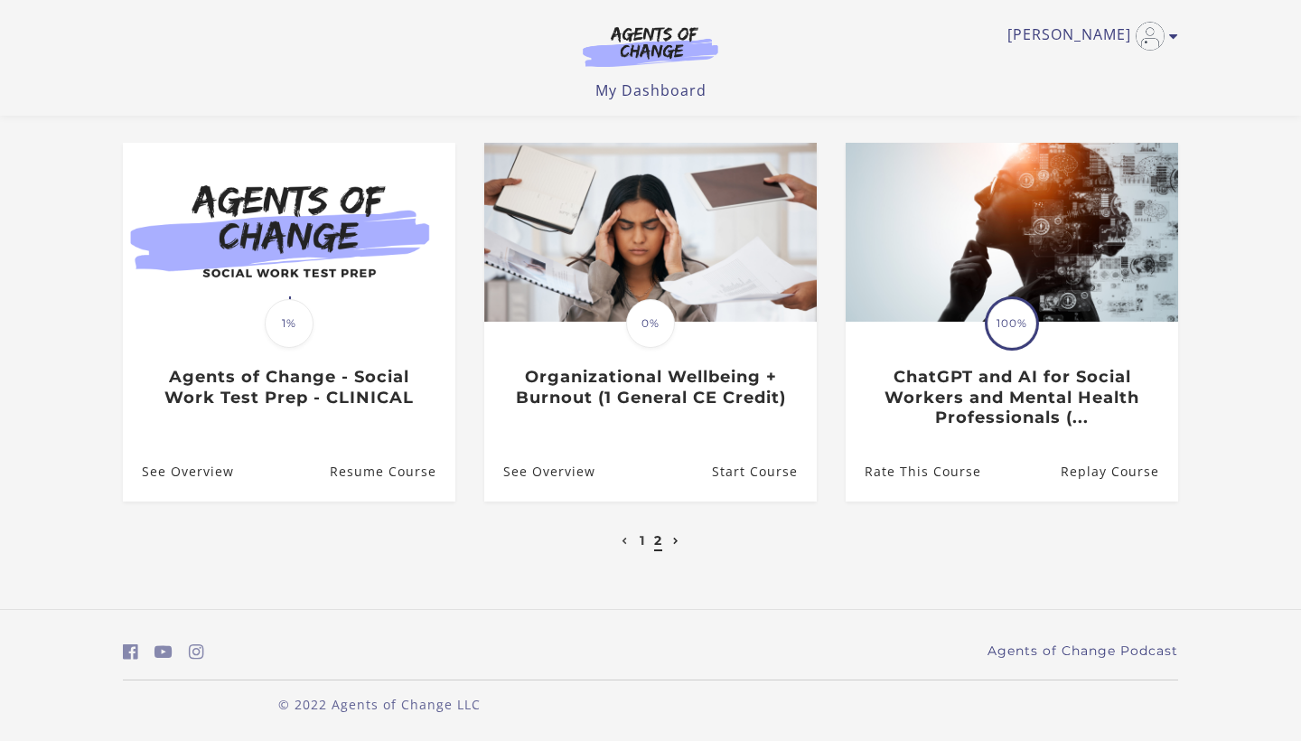
scroll to position [139, 0]
click at [641, 539] on link "1" at bounding box center [642, 540] width 5 height 16
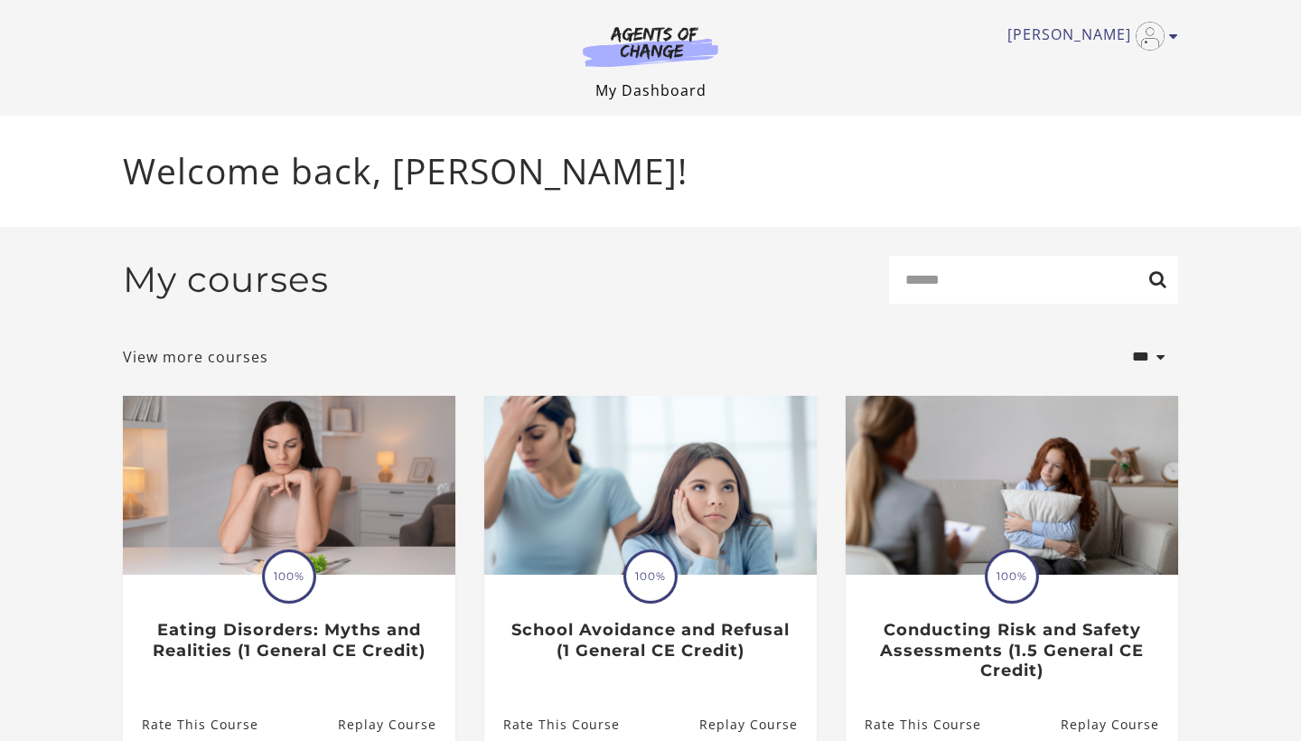
click at [670, 87] on link "My Dashboard" at bounding box center [650, 90] width 111 height 20
click at [1173, 38] on icon "Toggle menu" at bounding box center [1173, 36] width 9 height 14
click at [1104, 65] on link "My Account" at bounding box center [1103, 66] width 159 height 31
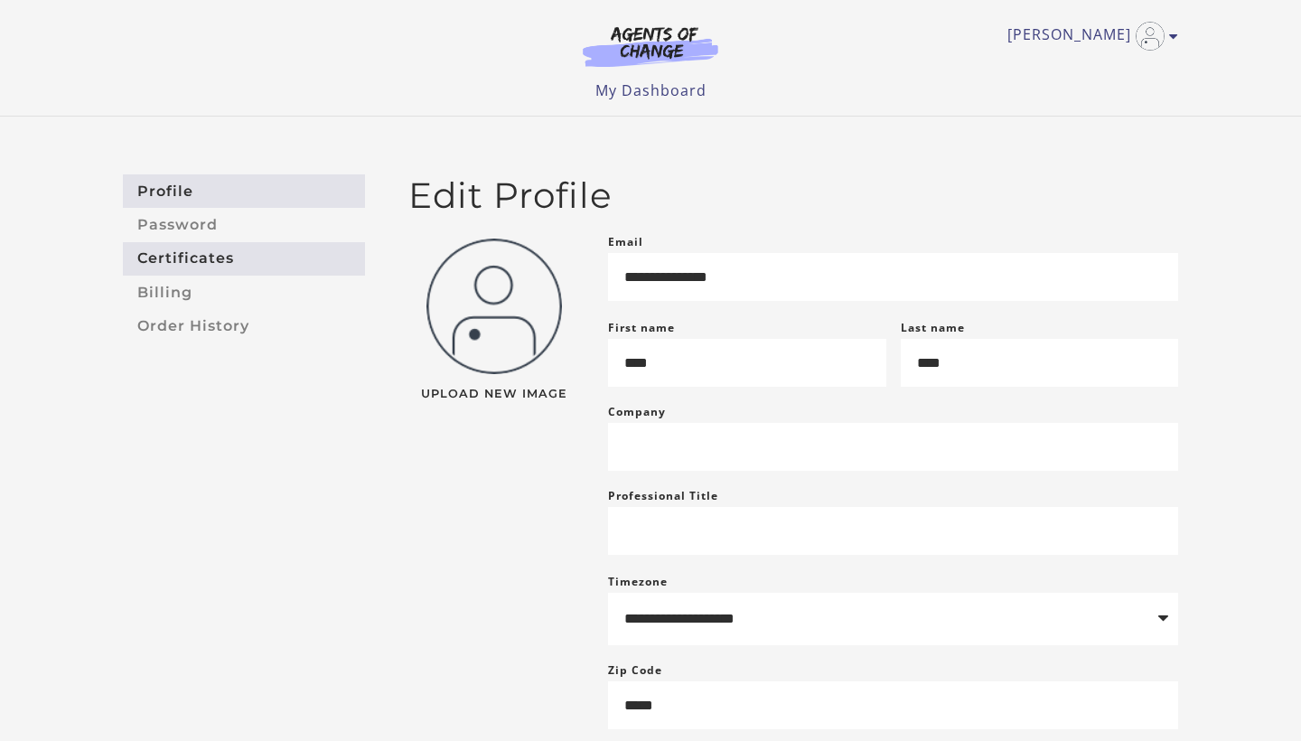
click at [174, 257] on link "Certificates" at bounding box center [244, 258] width 242 height 33
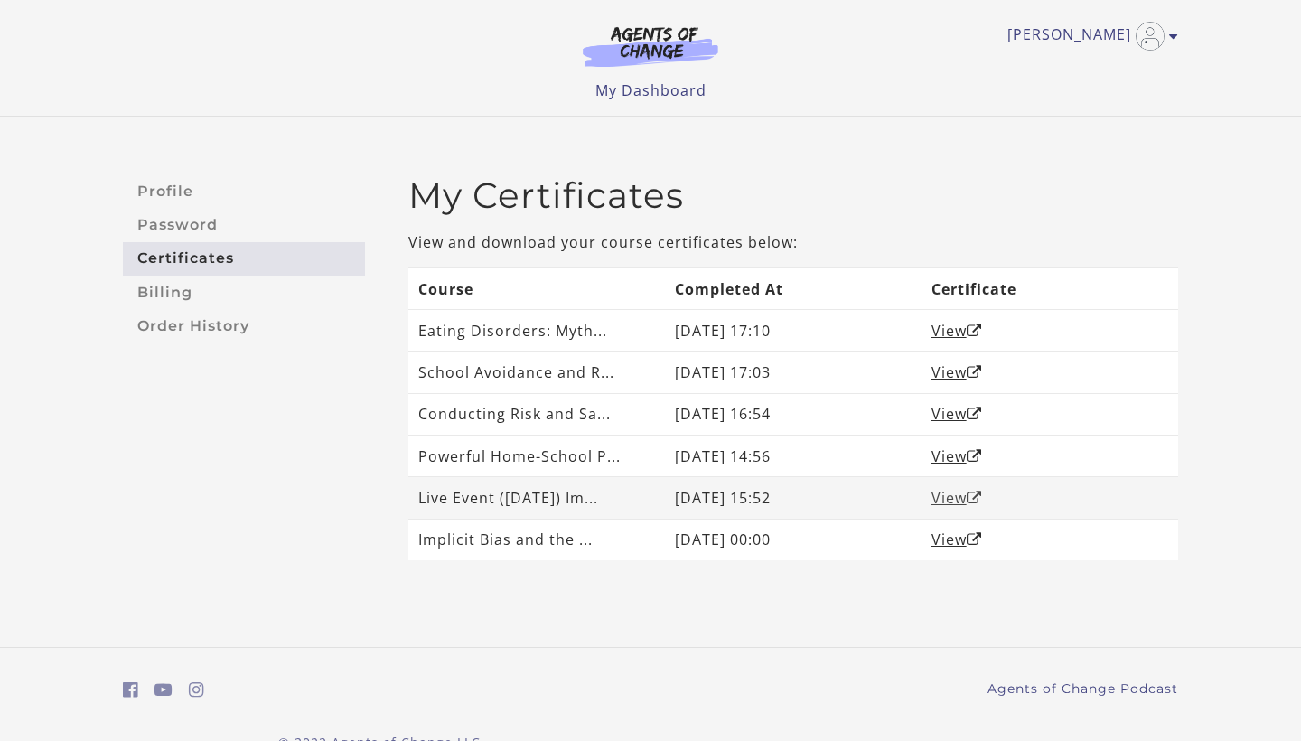
click at [948, 494] on link "View" at bounding box center [956, 498] width 51 height 20
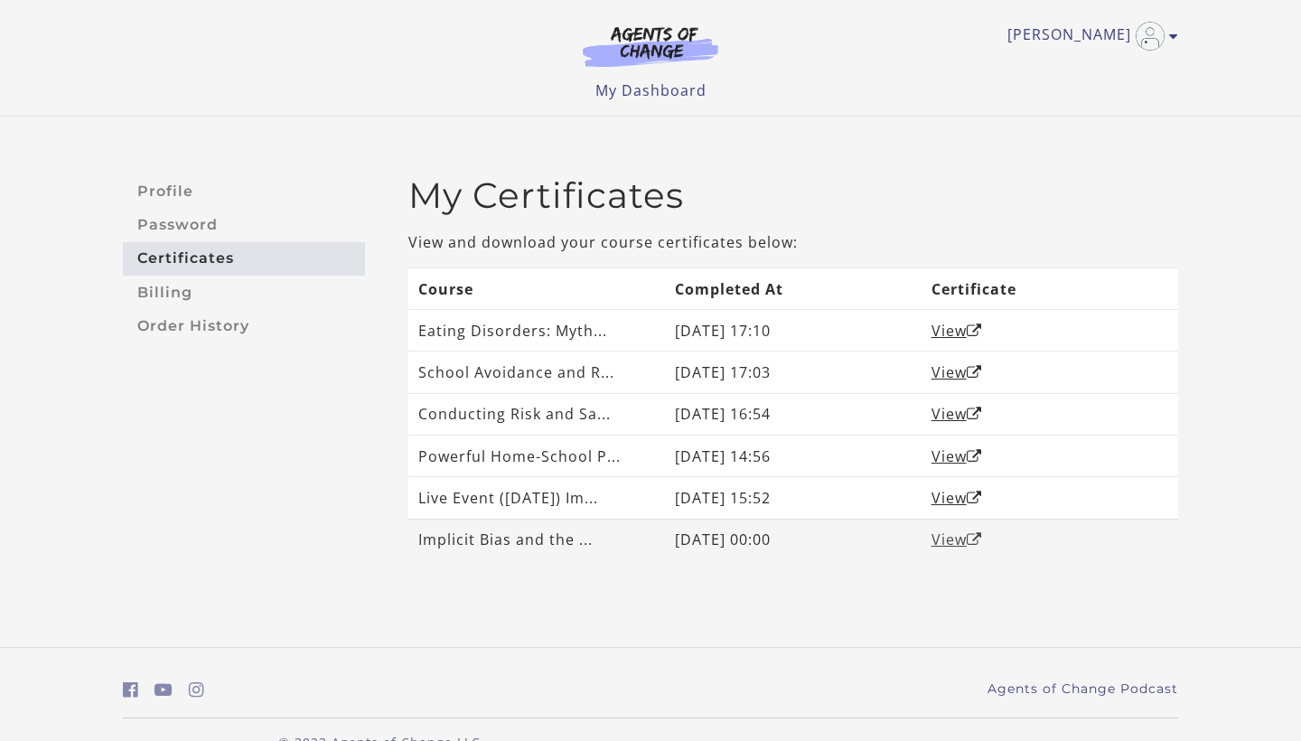
click at [949, 538] on link "View" at bounding box center [956, 539] width 51 height 20
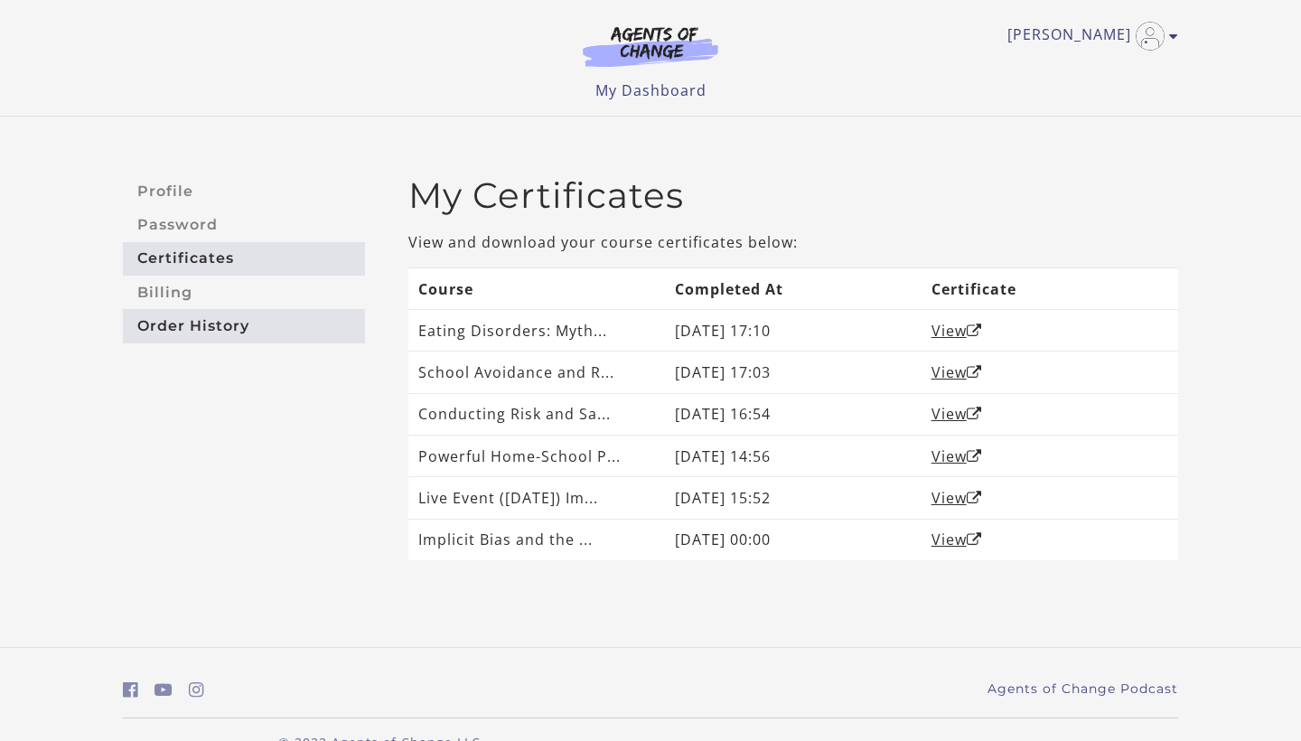
click at [163, 329] on link "Order History" at bounding box center [244, 325] width 242 height 33
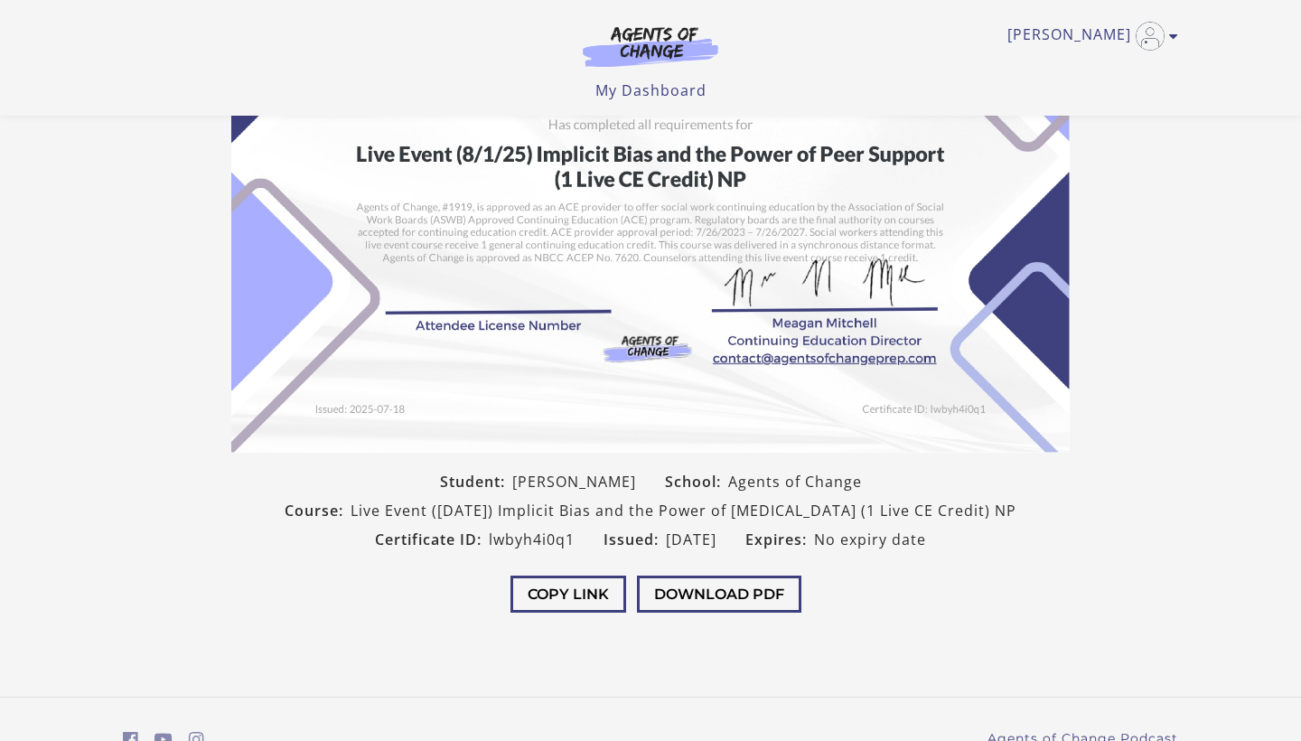
scroll to position [229, 0]
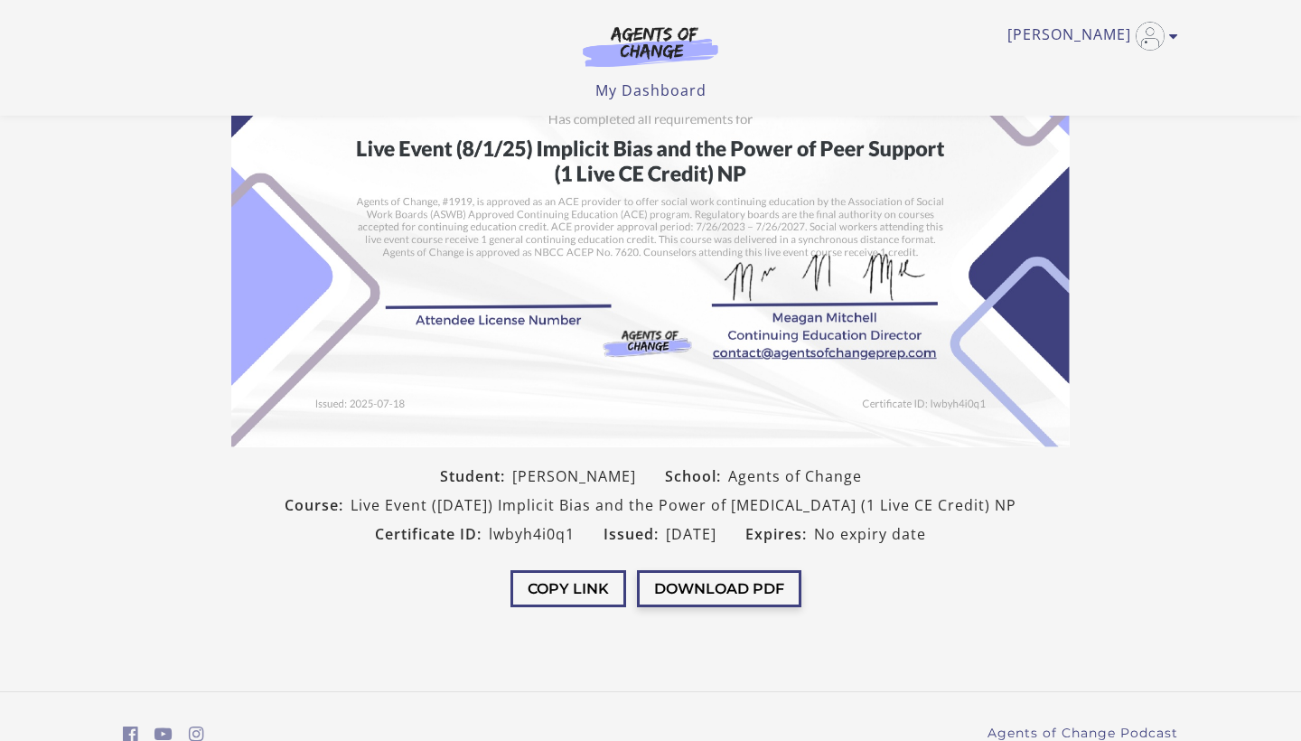
click at [768, 597] on button "Download PDF" at bounding box center [719, 588] width 164 height 37
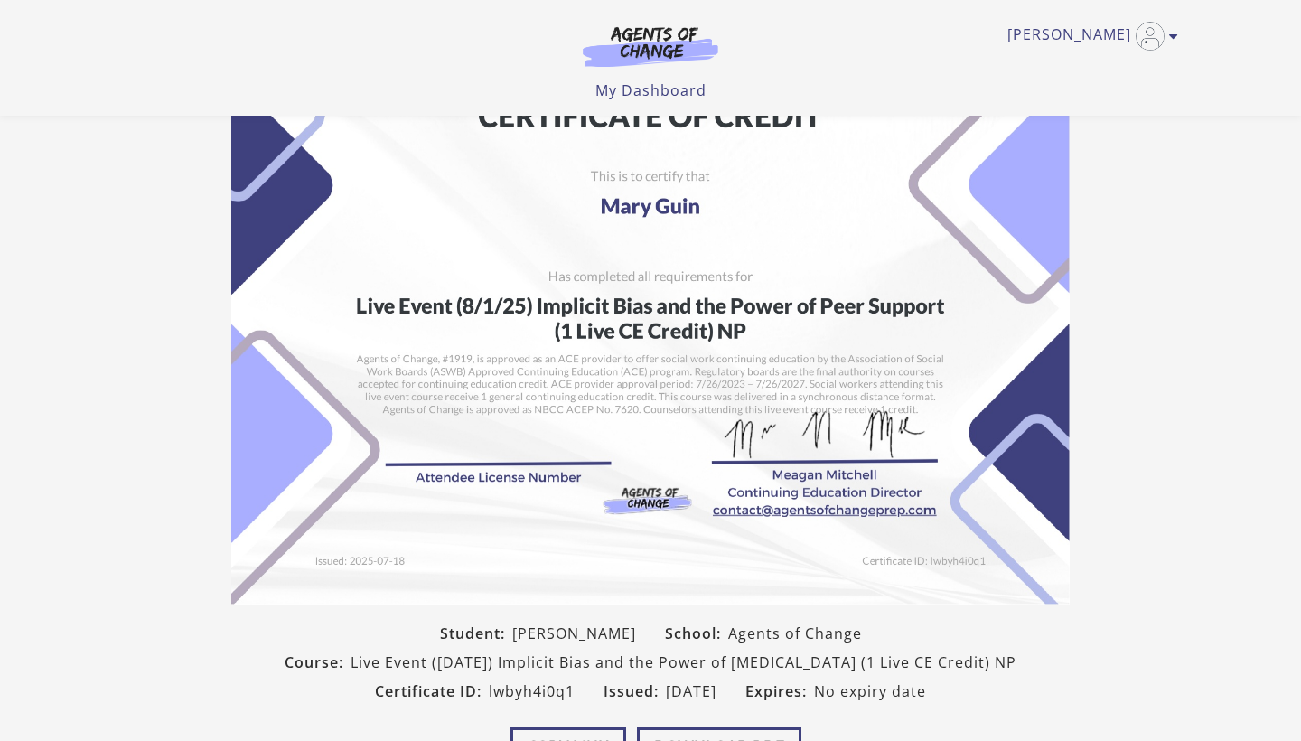
scroll to position [70, 0]
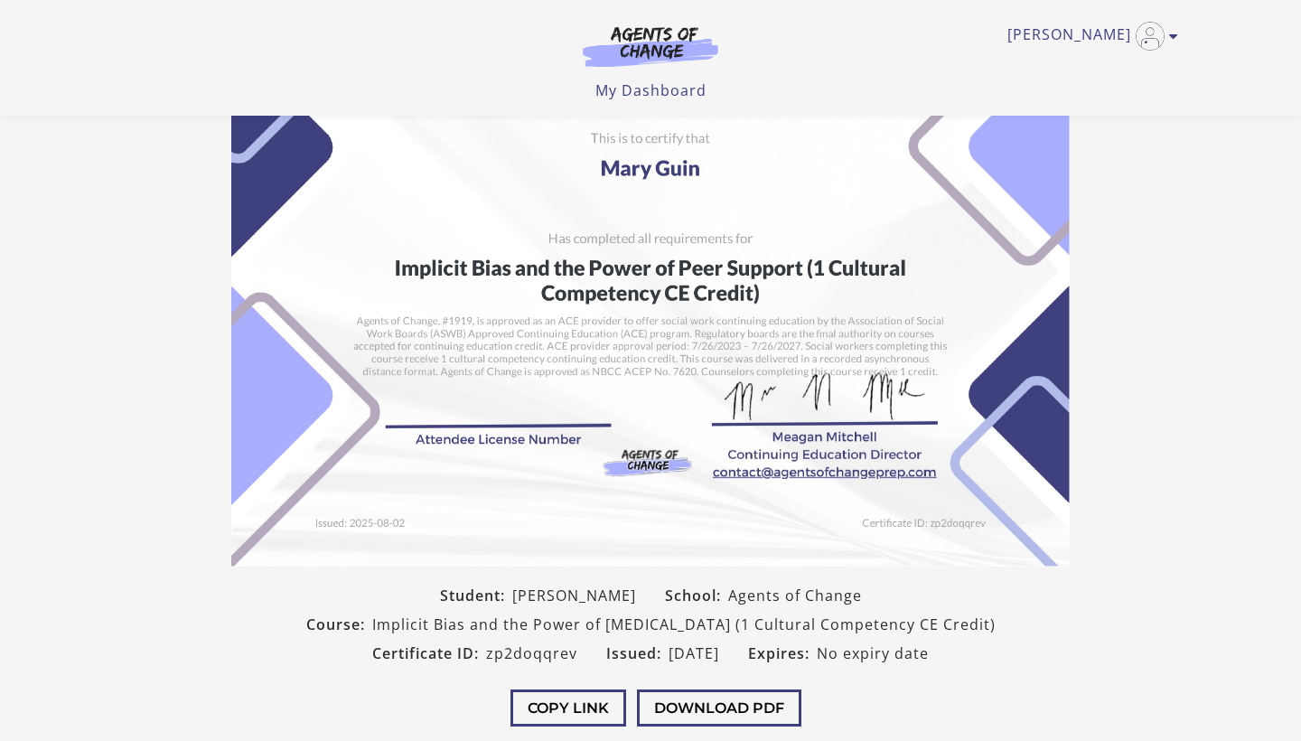
scroll to position [71, 0]
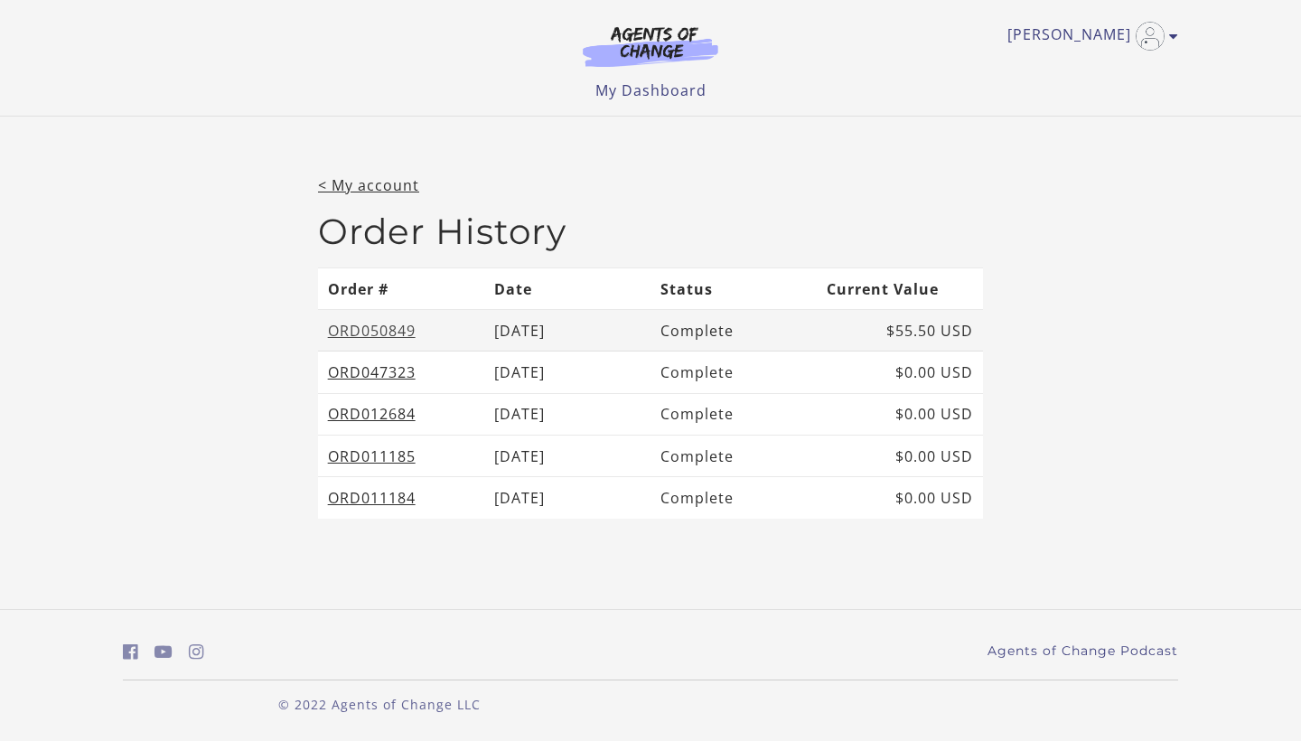
click at [391, 327] on link "ORD050849" at bounding box center [372, 331] width 88 height 20
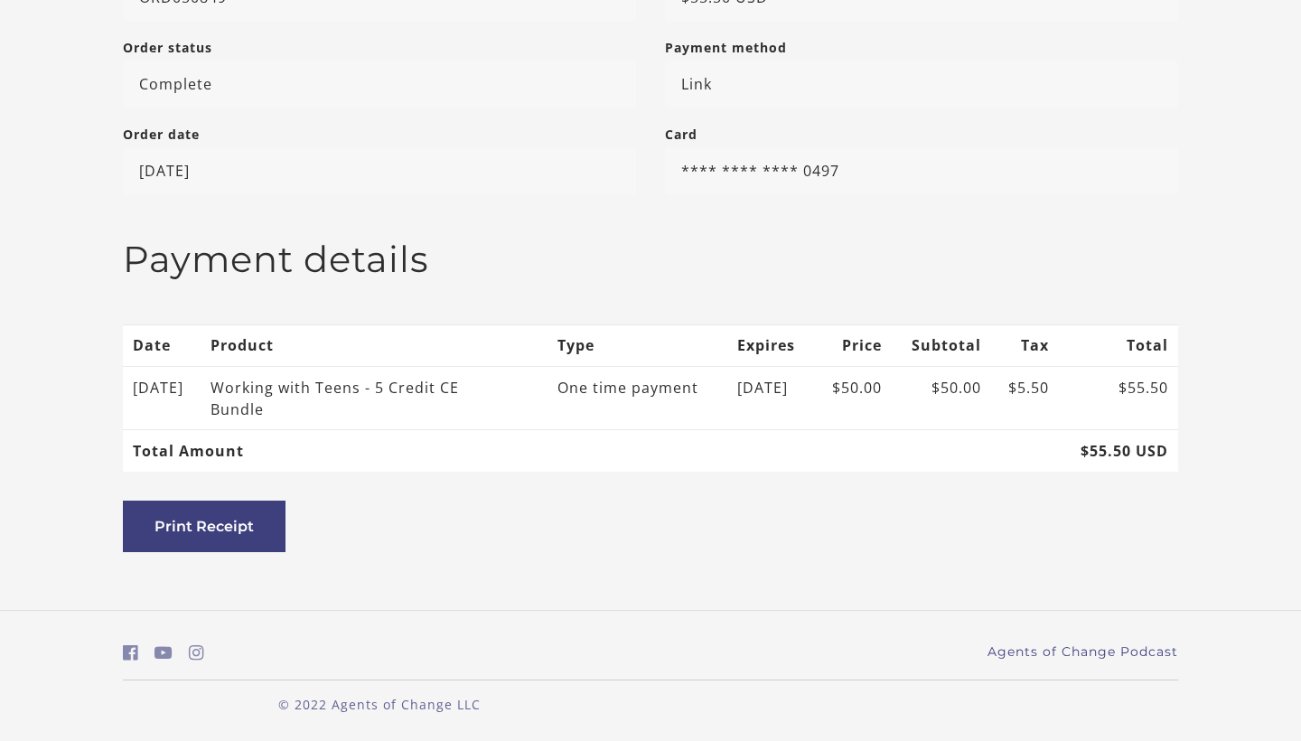
scroll to position [357, 0]
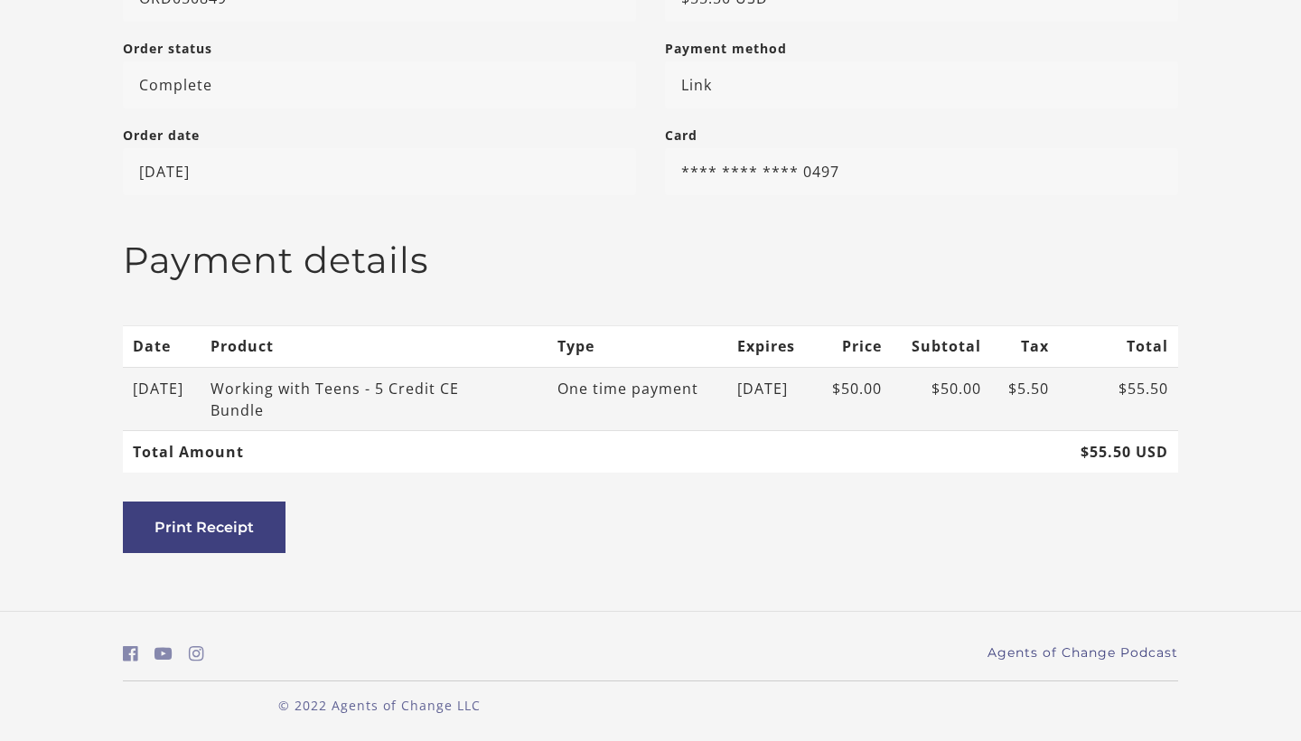
click at [367, 392] on div "Working with Teens - 5 Credit CE Bundle" at bounding box center [355, 399] width 289 height 43
click at [256, 392] on div "Working with Teens - 5 Credit CE Bundle" at bounding box center [355, 399] width 289 height 43
click at [269, 405] on div "Working with Teens - 5 Credit CE Bundle" at bounding box center [355, 399] width 289 height 43
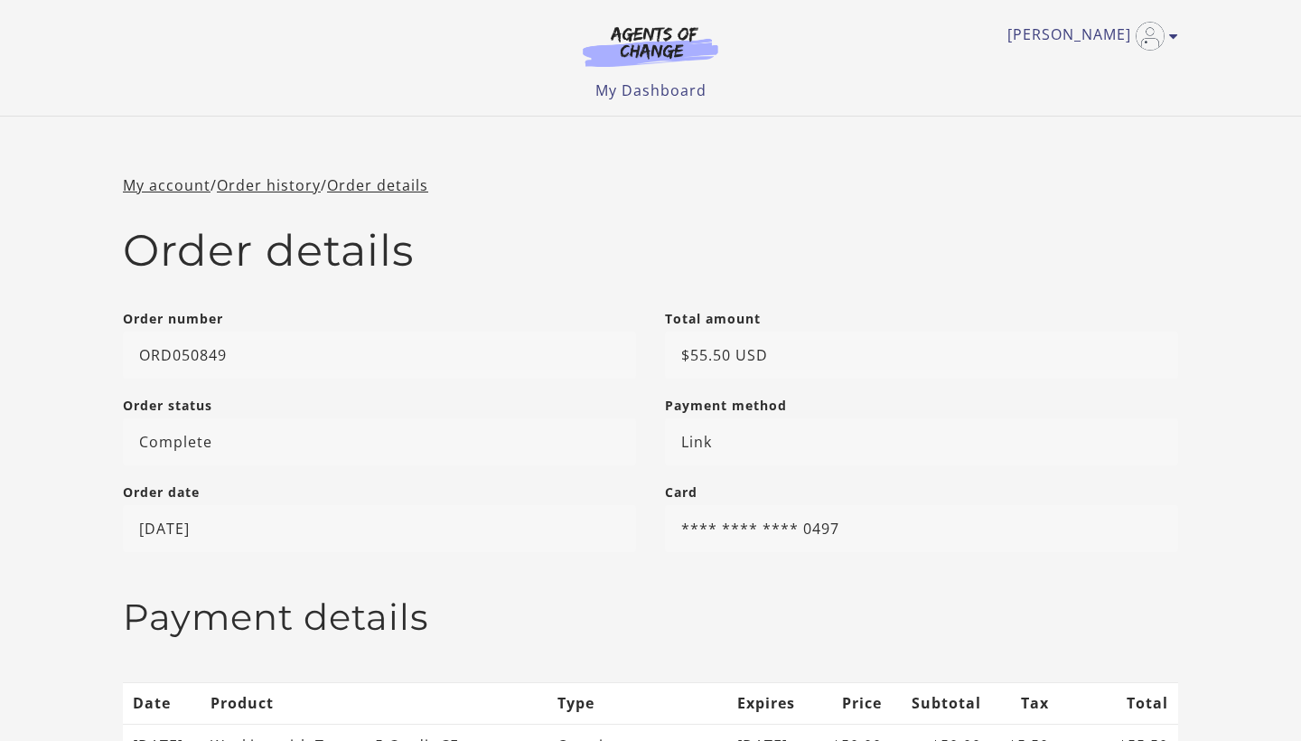
scroll to position [0, 0]
click at [371, 187] on link "Order details" at bounding box center [377, 185] width 101 height 20
click at [181, 185] on link "My account" at bounding box center [167, 185] width 88 height 20
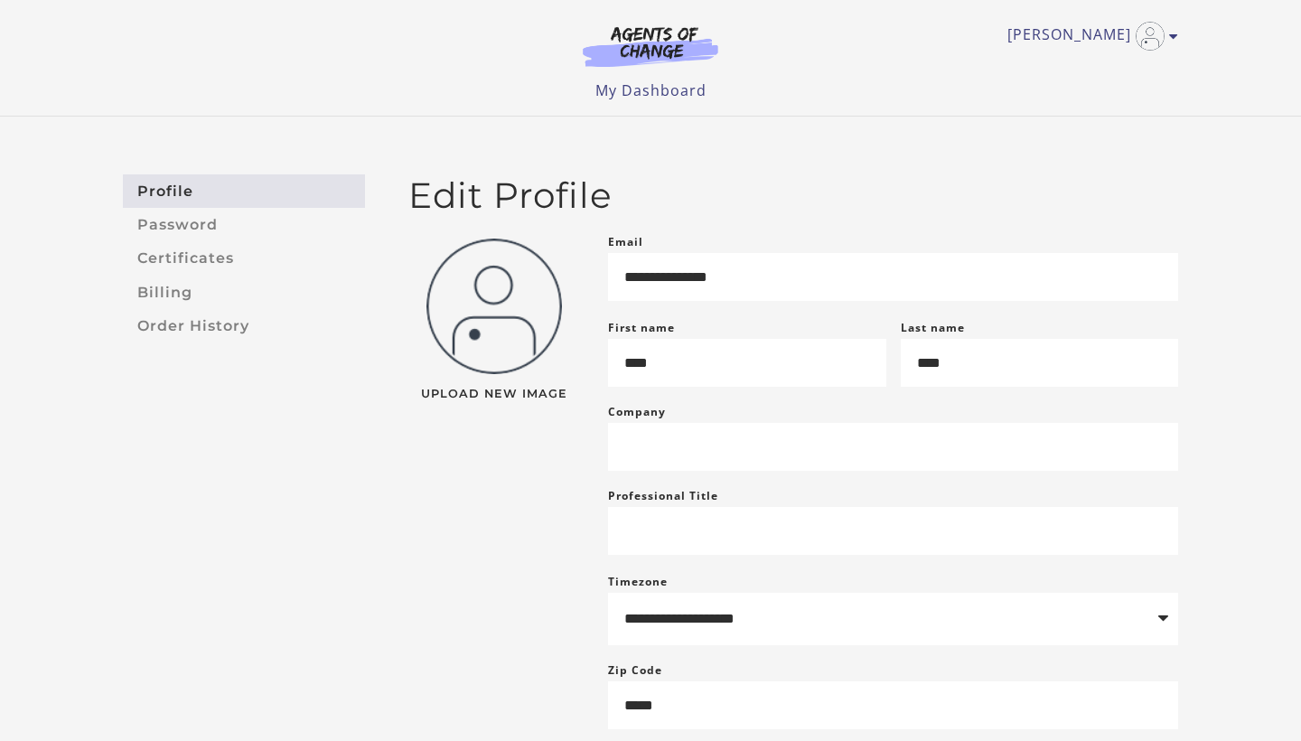
scroll to position [4, 0]
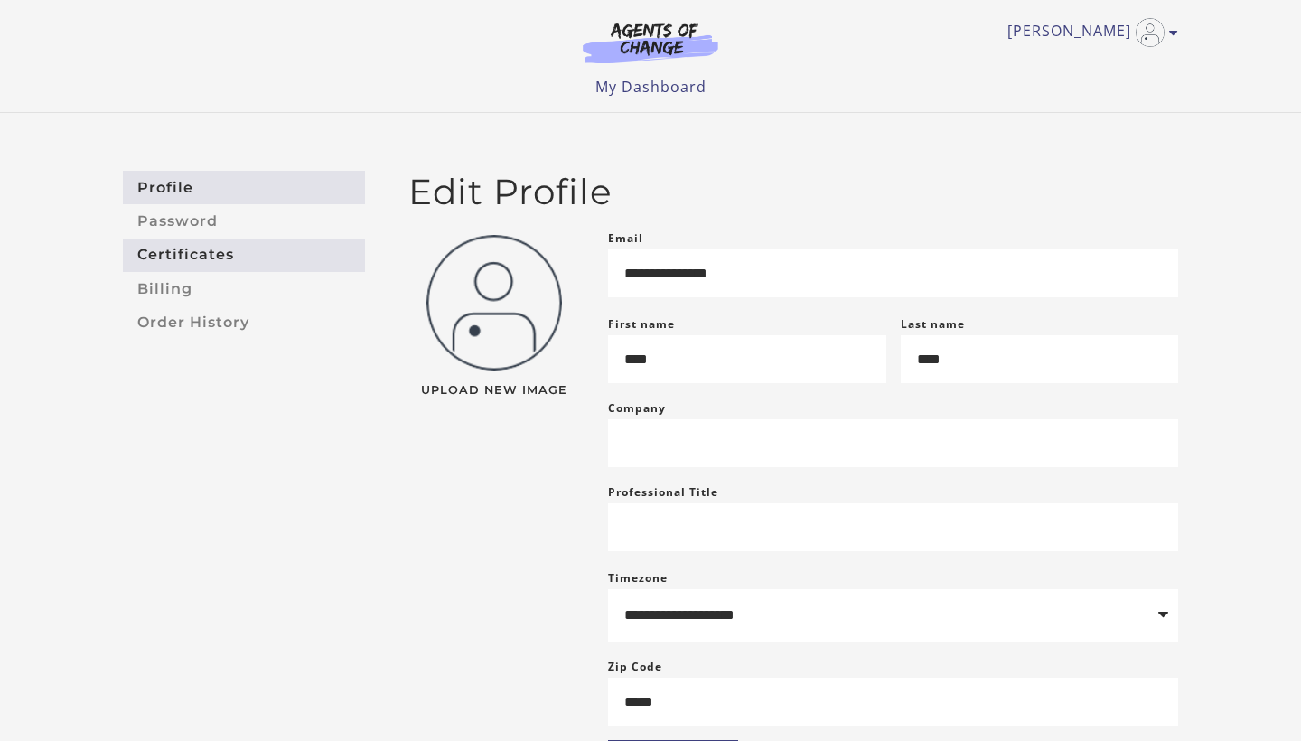
click at [166, 256] on link "Certificates" at bounding box center [244, 255] width 242 height 33
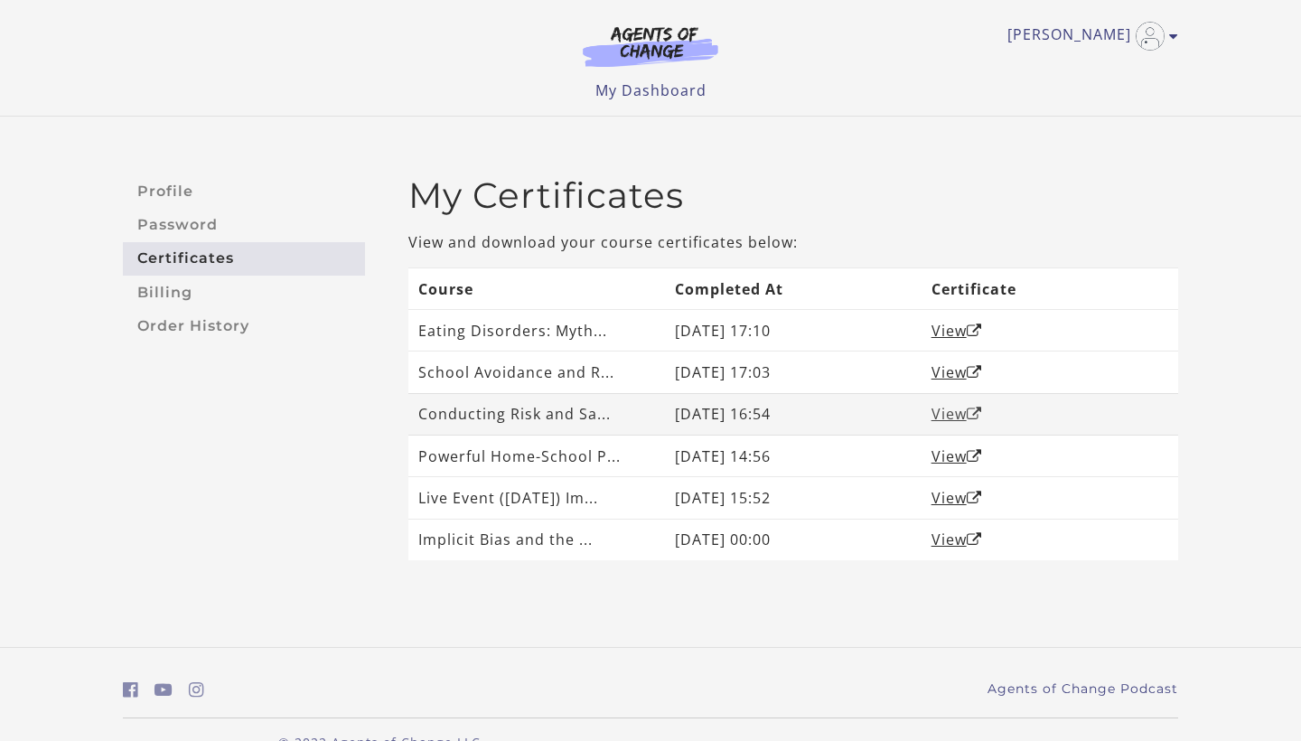
click at [946, 410] on link "View" at bounding box center [956, 414] width 51 height 20
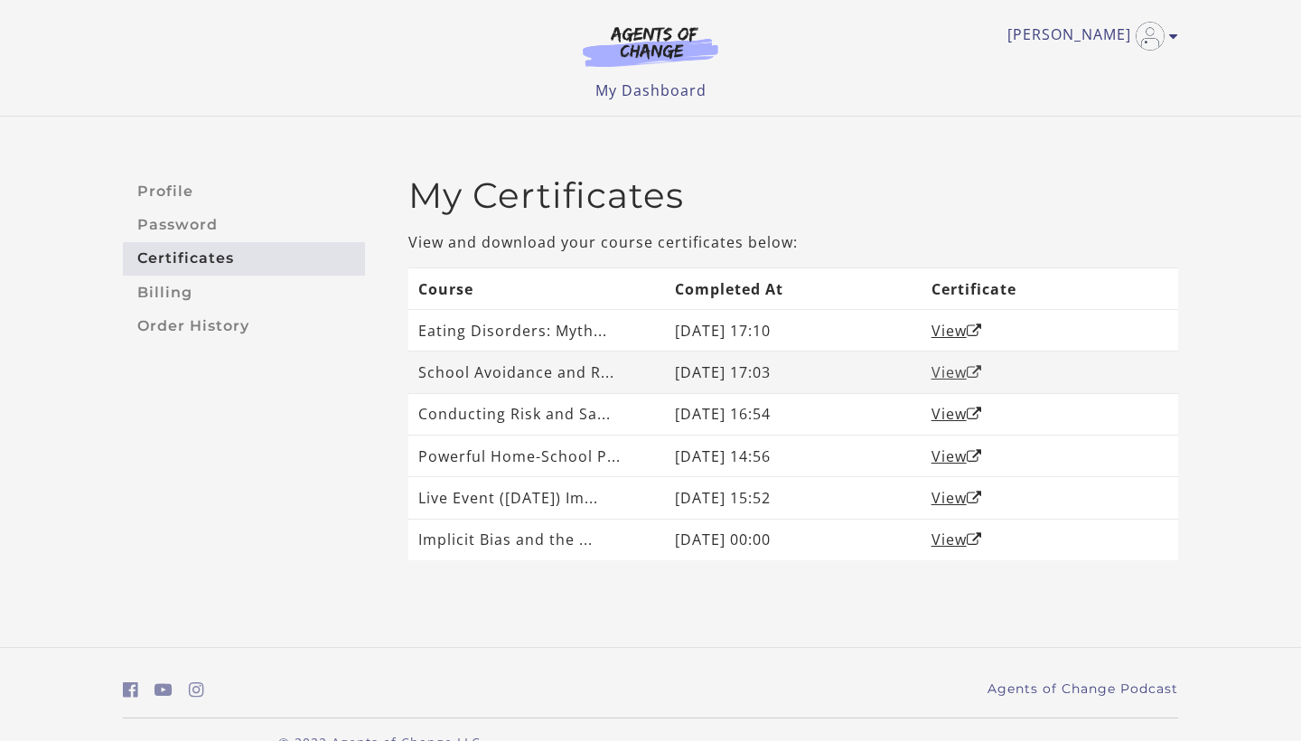
click at [956, 371] on link "View" at bounding box center [956, 372] width 51 height 20
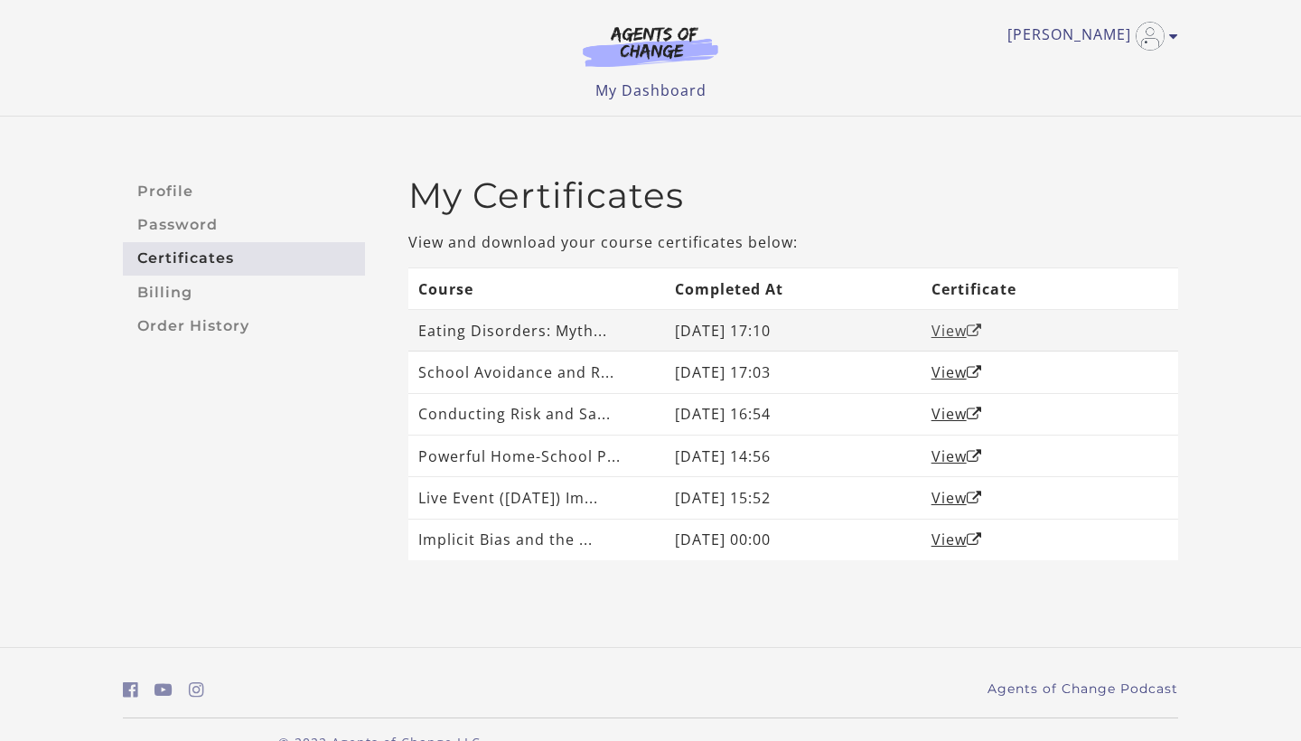
click at [953, 333] on link "View" at bounding box center [956, 331] width 51 height 20
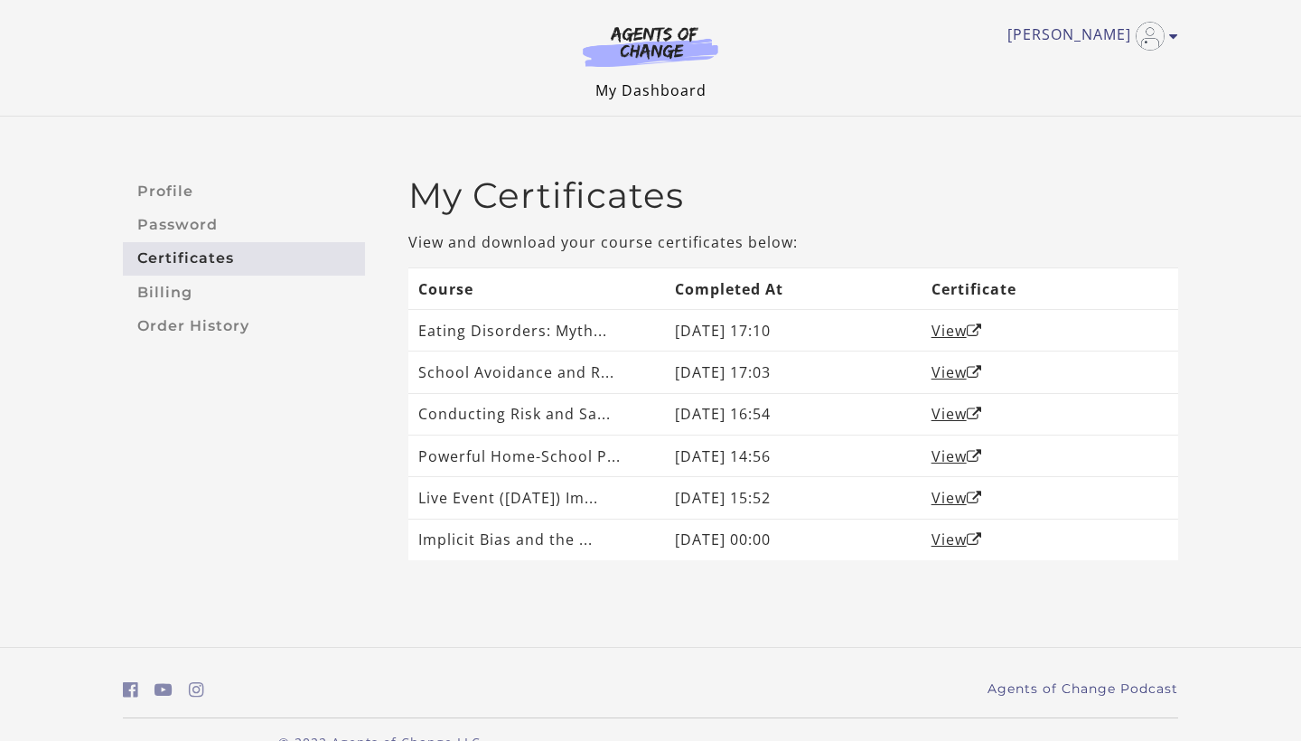
click at [688, 95] on link "My Dashboard" at bounding box center [650, 90] width 111 height 20
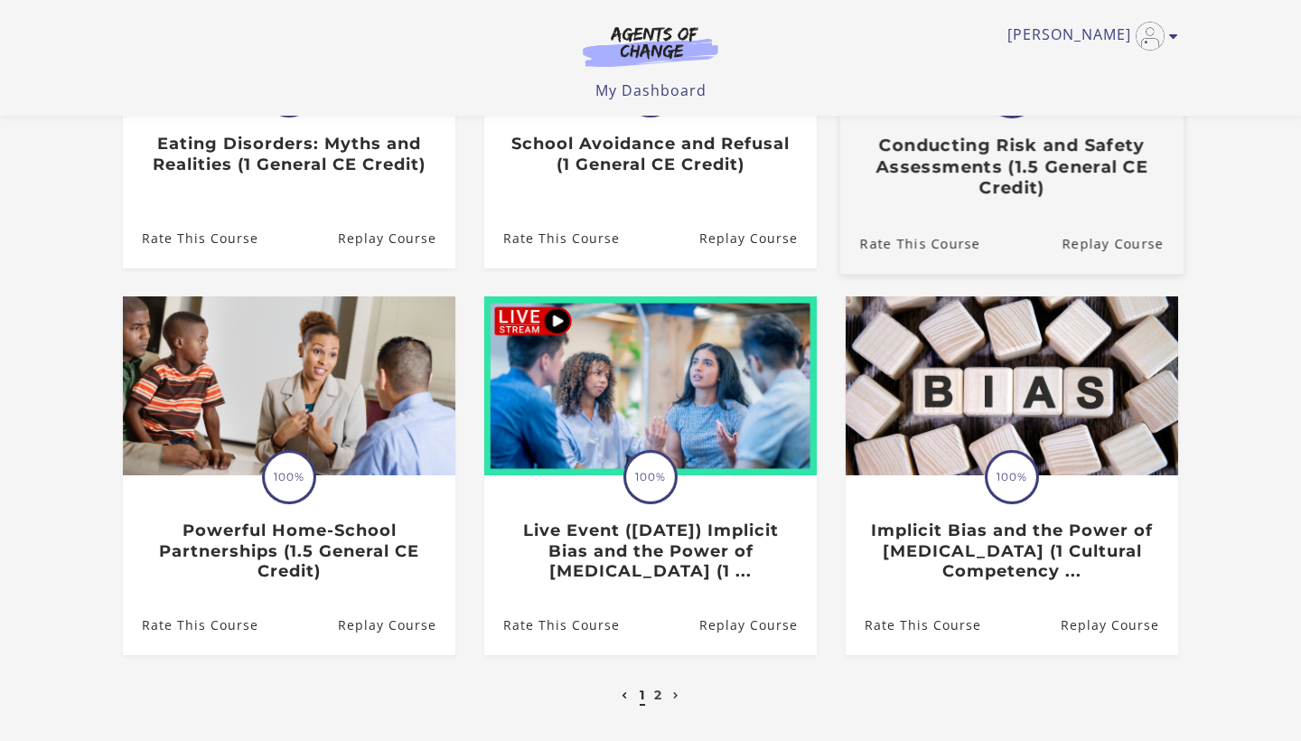
scroll to position [372, 0]
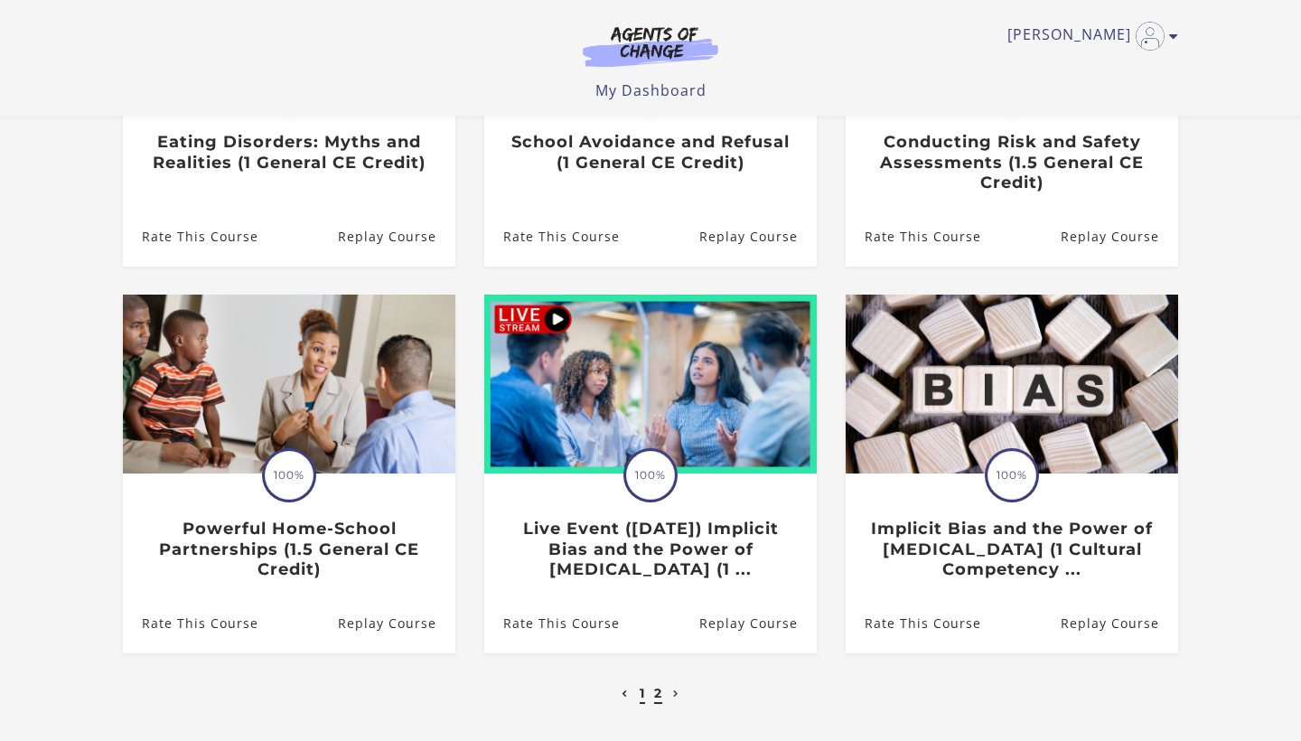
click at [656, 697] on link "2" at bounding box center [658, 693] width 8 height 16
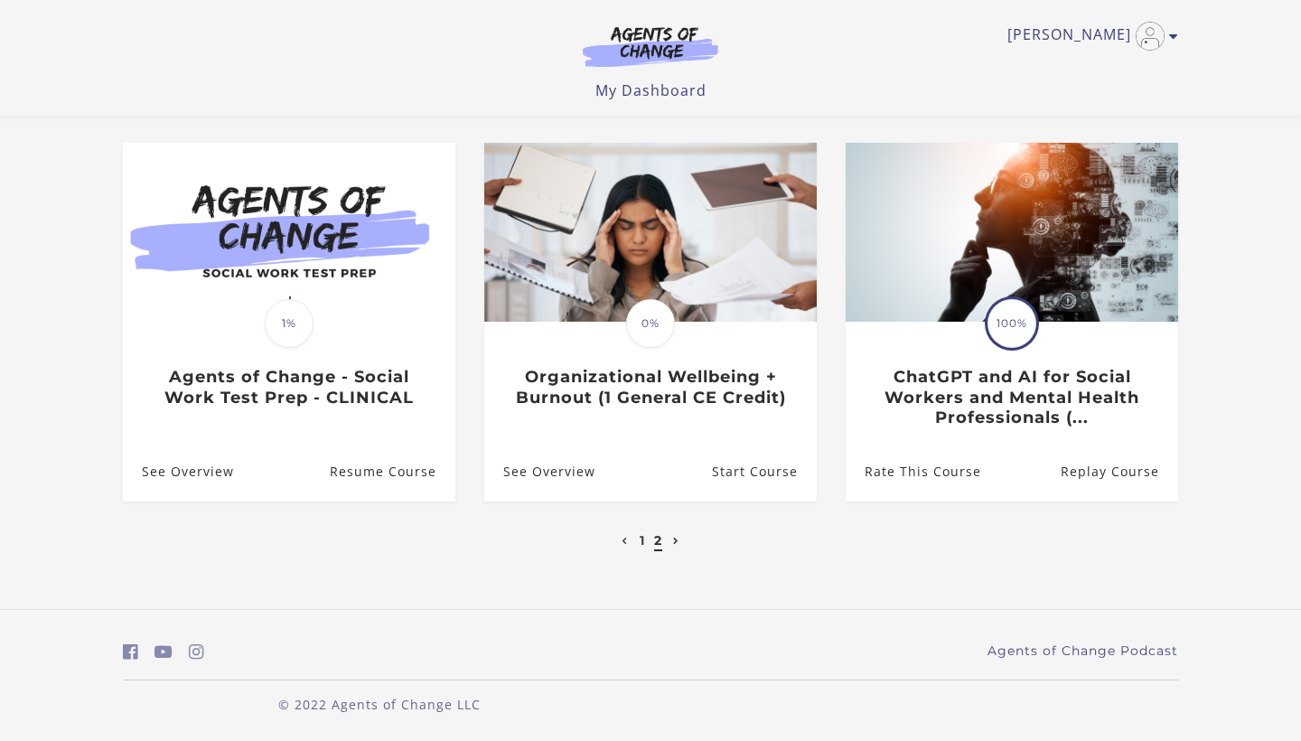
scroll to position [139, 0]
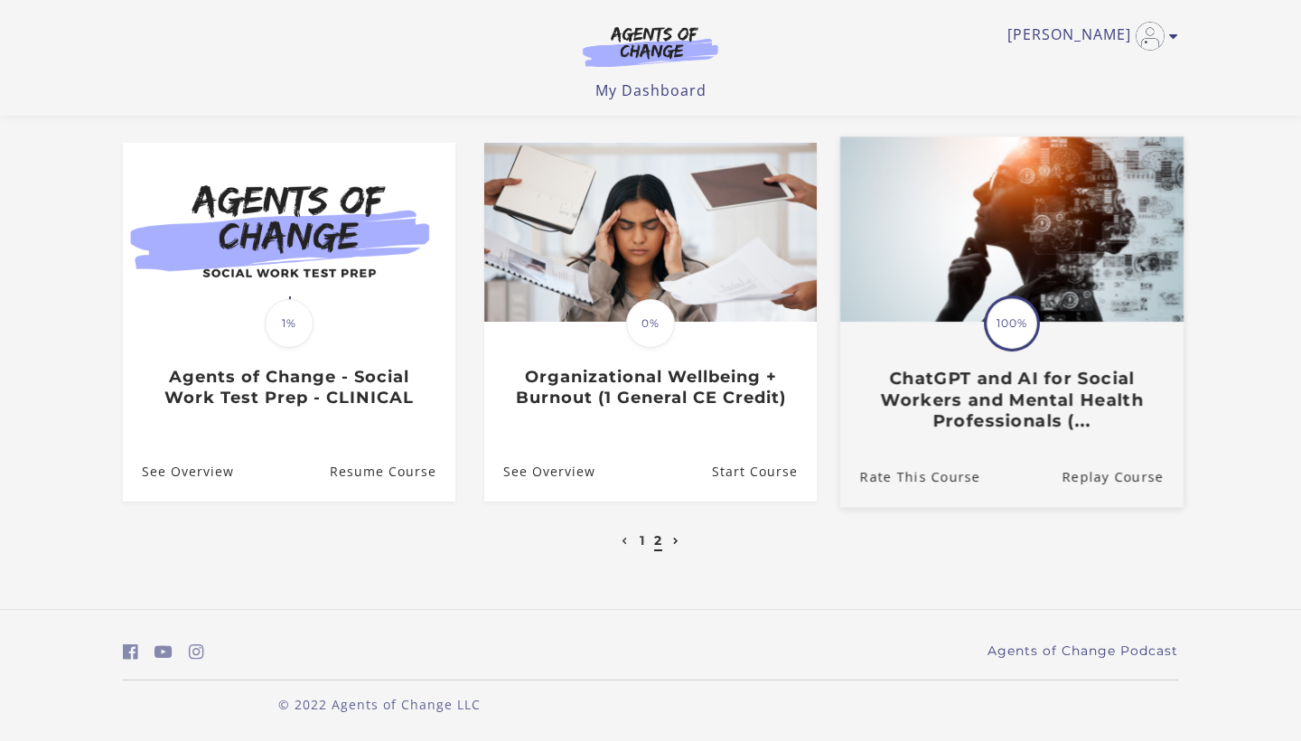
click at [1046, 399] on h3 "ChatGPT and AI for Social Workers and Mental Health Professionals (..." at bounding box center [1012, 399] width 304 height 63
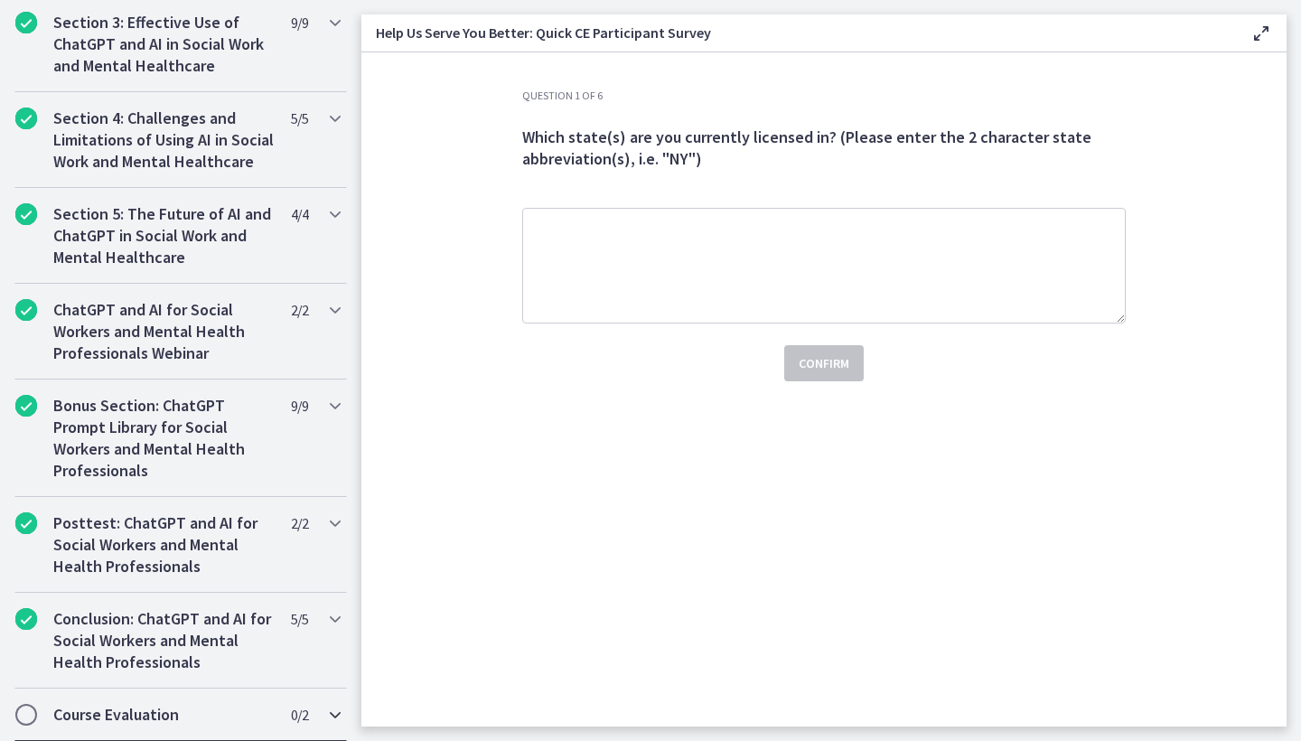
click at [96, 712] on h2 "Course Evaluation" at bounding box center [163, 715] width 220 height 22
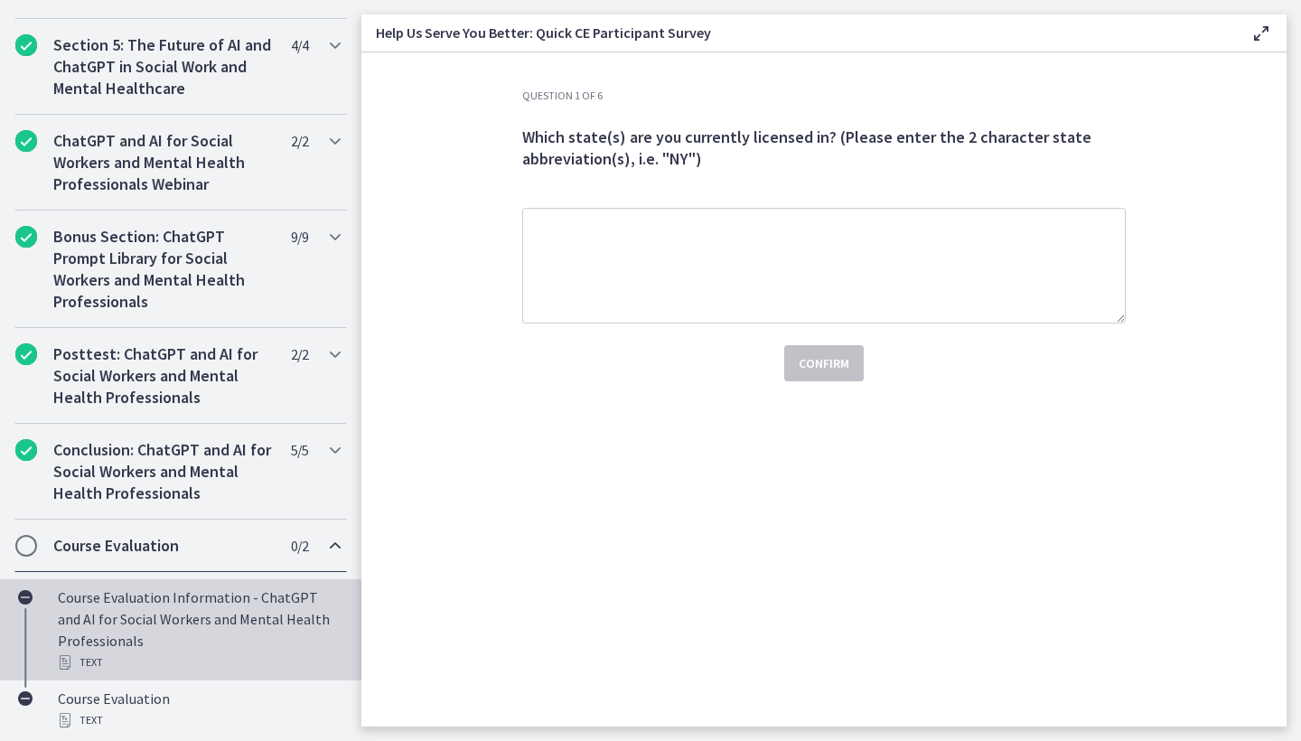
click at [143, 629] on div "Course Evaluation Information - ChatGPT and AI for Social Workers and Mental He…" at bounding box center [199, 629] width 282 height 87
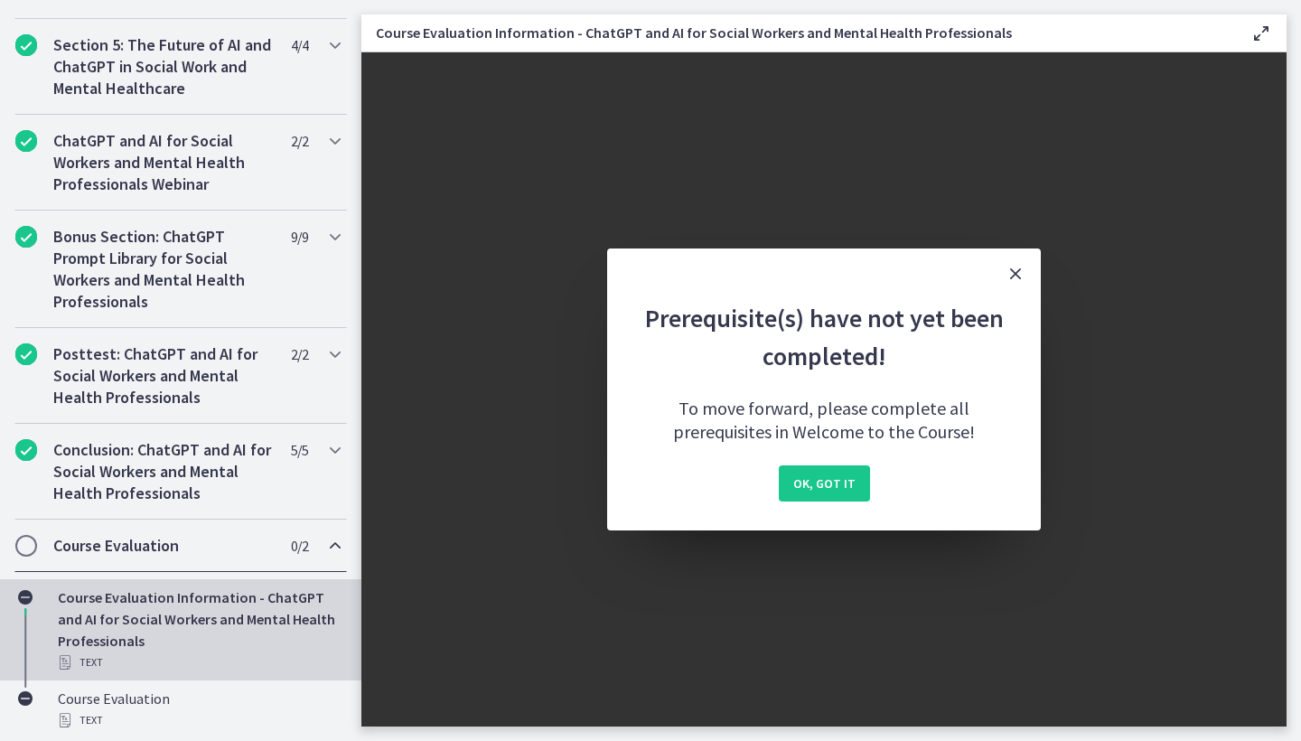
click at [117, 548] on h2 "Course Evaluation" at bounding box center [163, 546] width 220 height 22
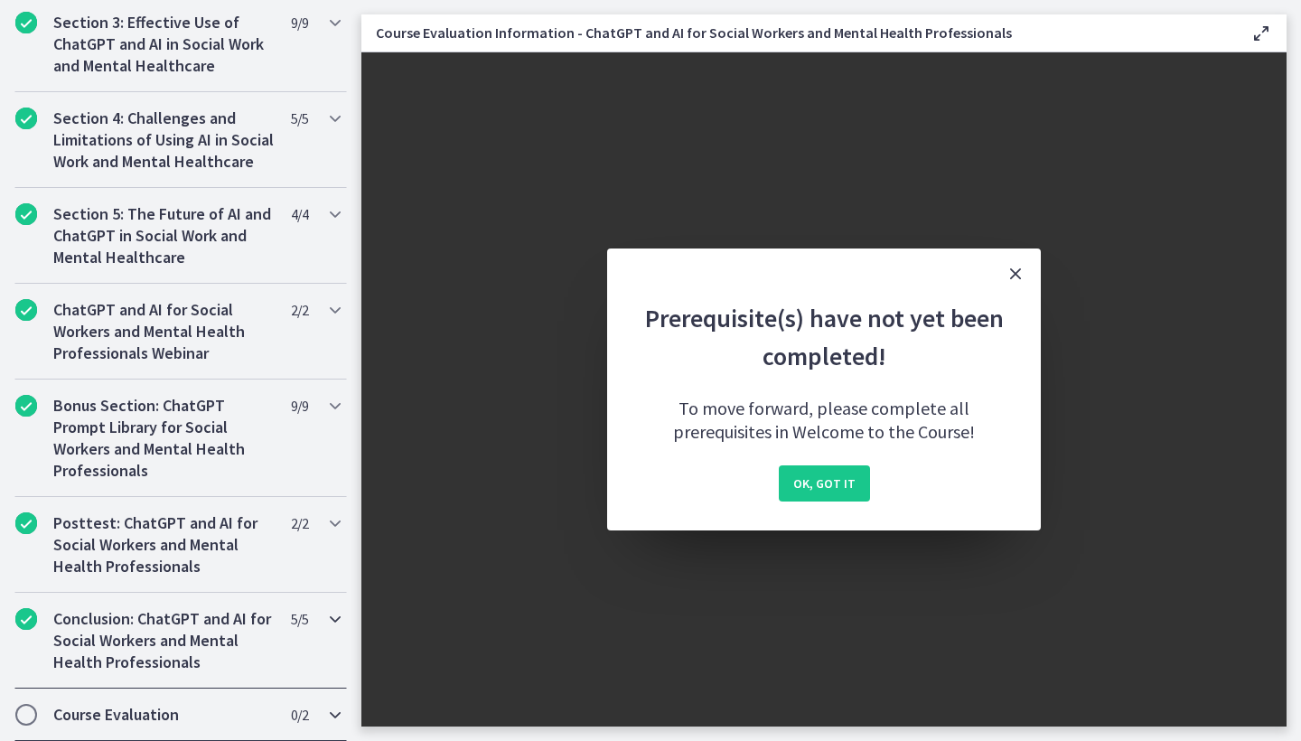
scroll to position [679, 0]
click at [120, 634] on h2 "Conclusion: ChatGPT and AI for Social Workers and Mental Health Professionals" at bounding box center [163, 640] width 220 height 65
click at [805, 486] on span "OK, got it" at bounding box center [824, 484] width 62 height 22
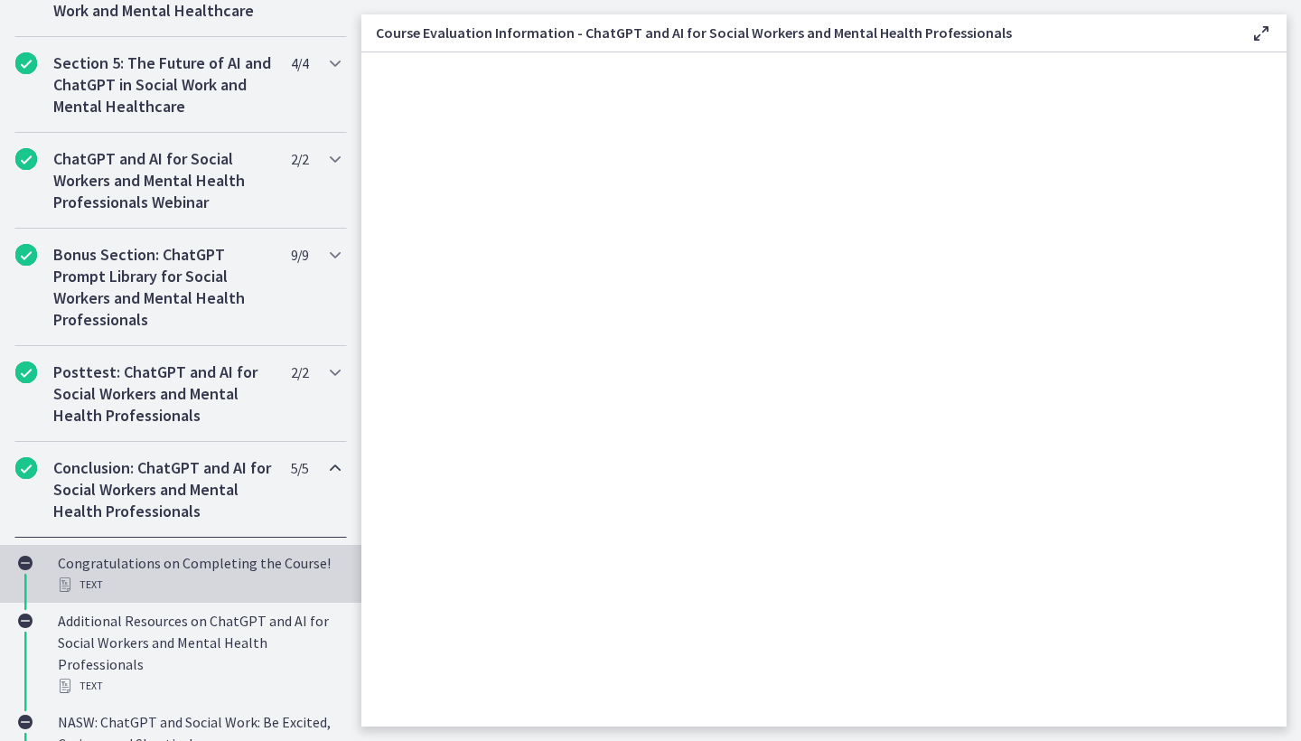
scroll to position [832, 0]
click at [128, 577] on div "Text" at bounding box center [199, 583] width 282 height 22
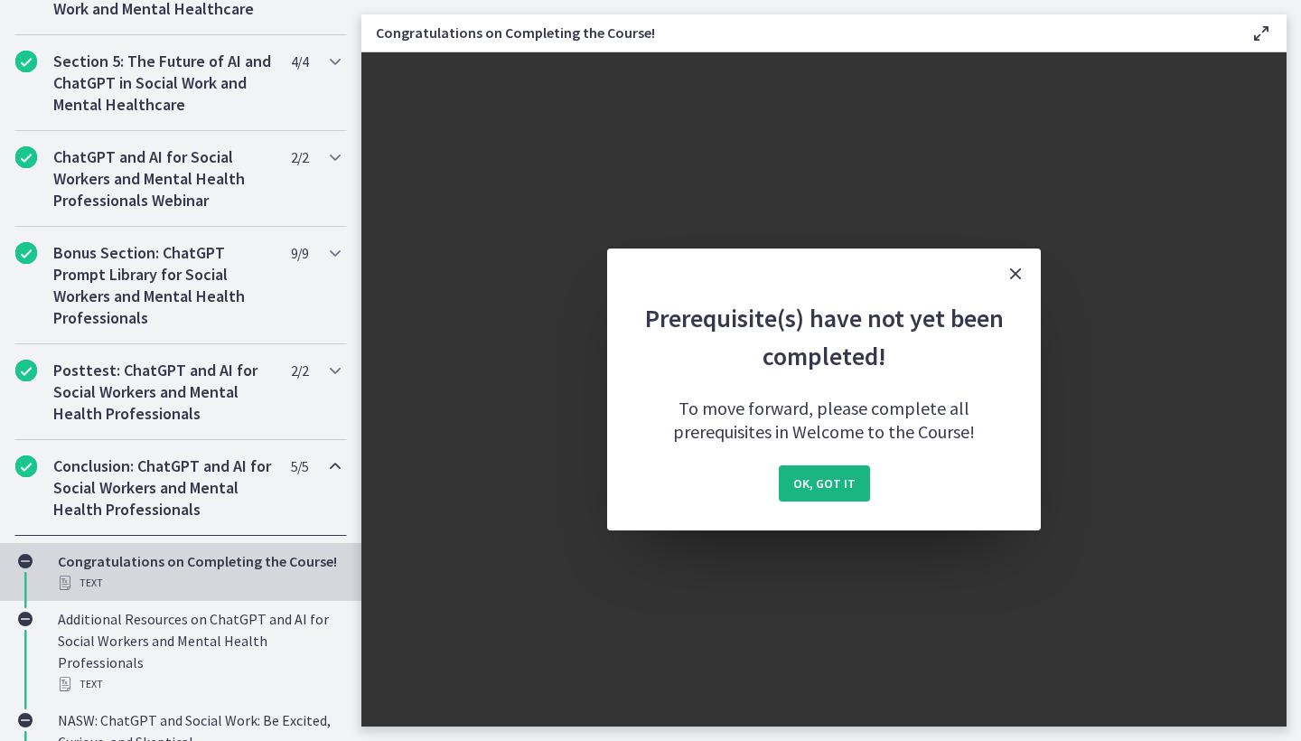
click at [831, 488] on span "OK, got it" at bounding box center [824, 484] width 62 height 22
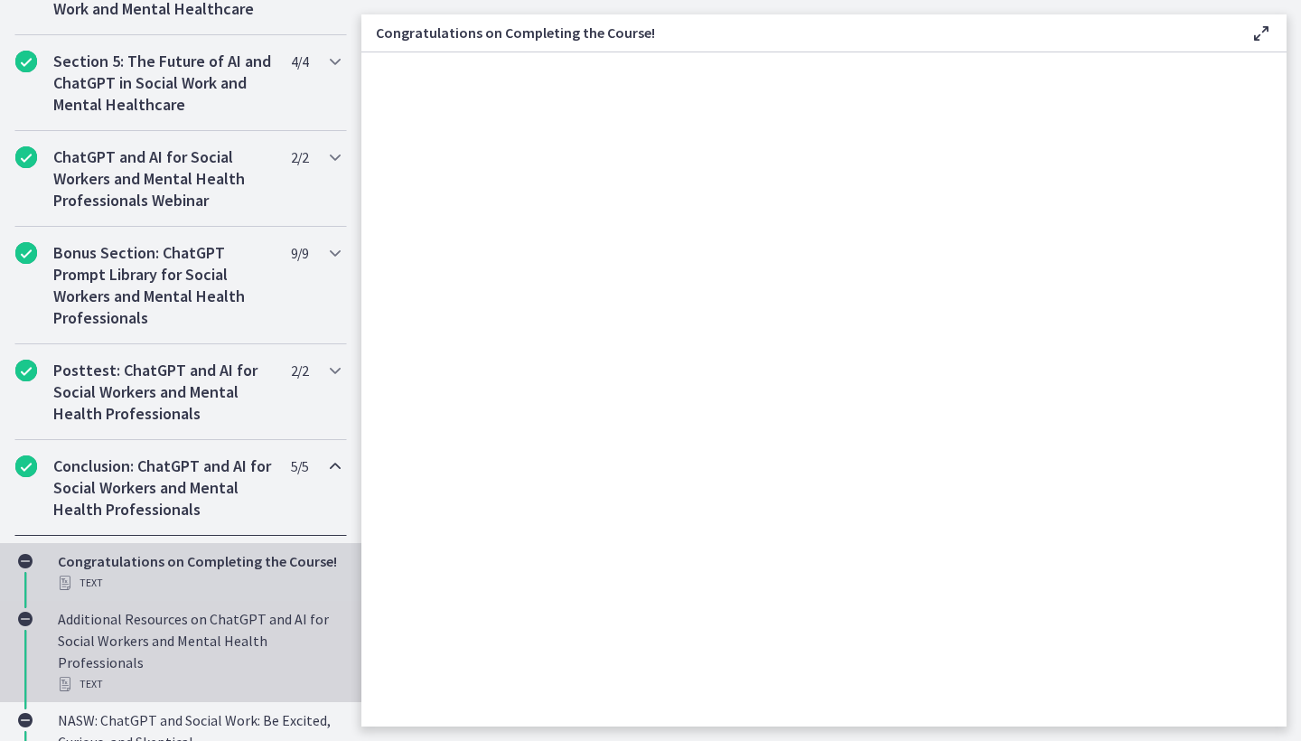
click at [200, 640] on div "Additional Resources on ChatGPT and AI for Social Workers and Mental Health Pro…" at bounding box center [199, 651] width 282 height 87
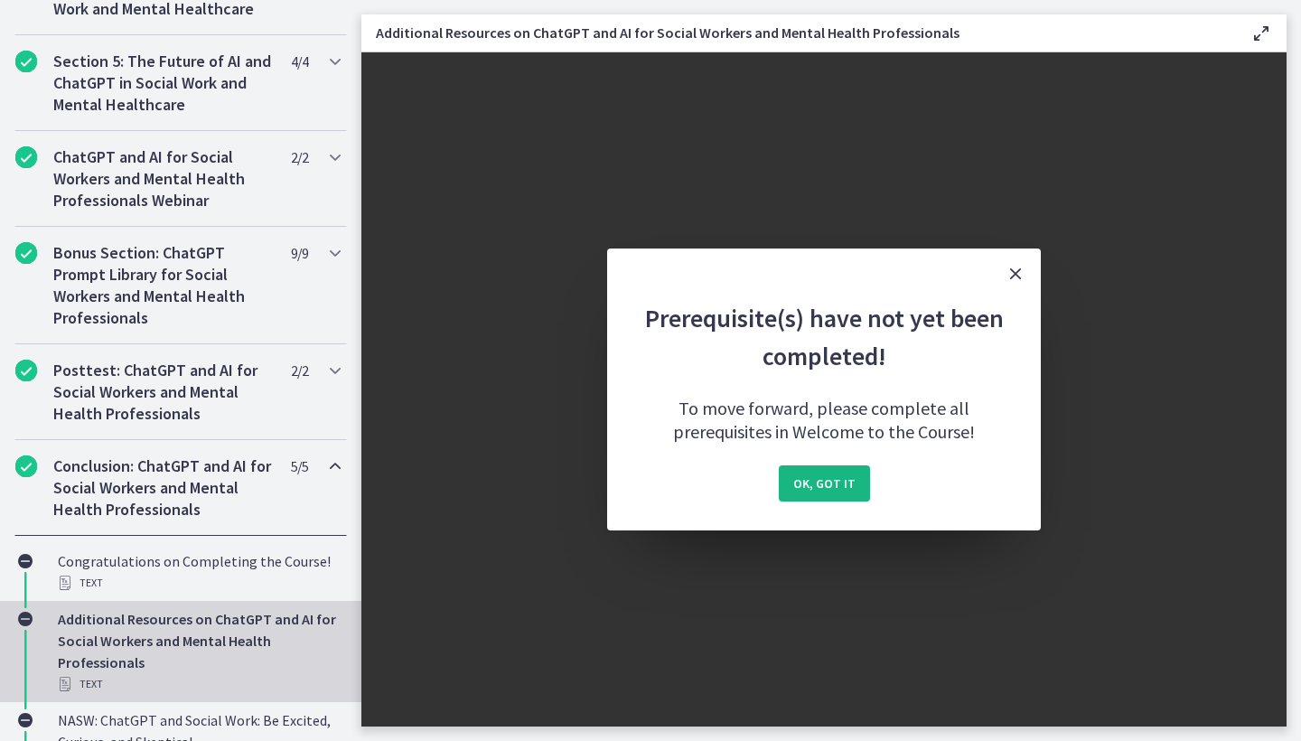
click at [827, 476] on span "OK, got it" at bounding box center [824, 484] width 62 height 22
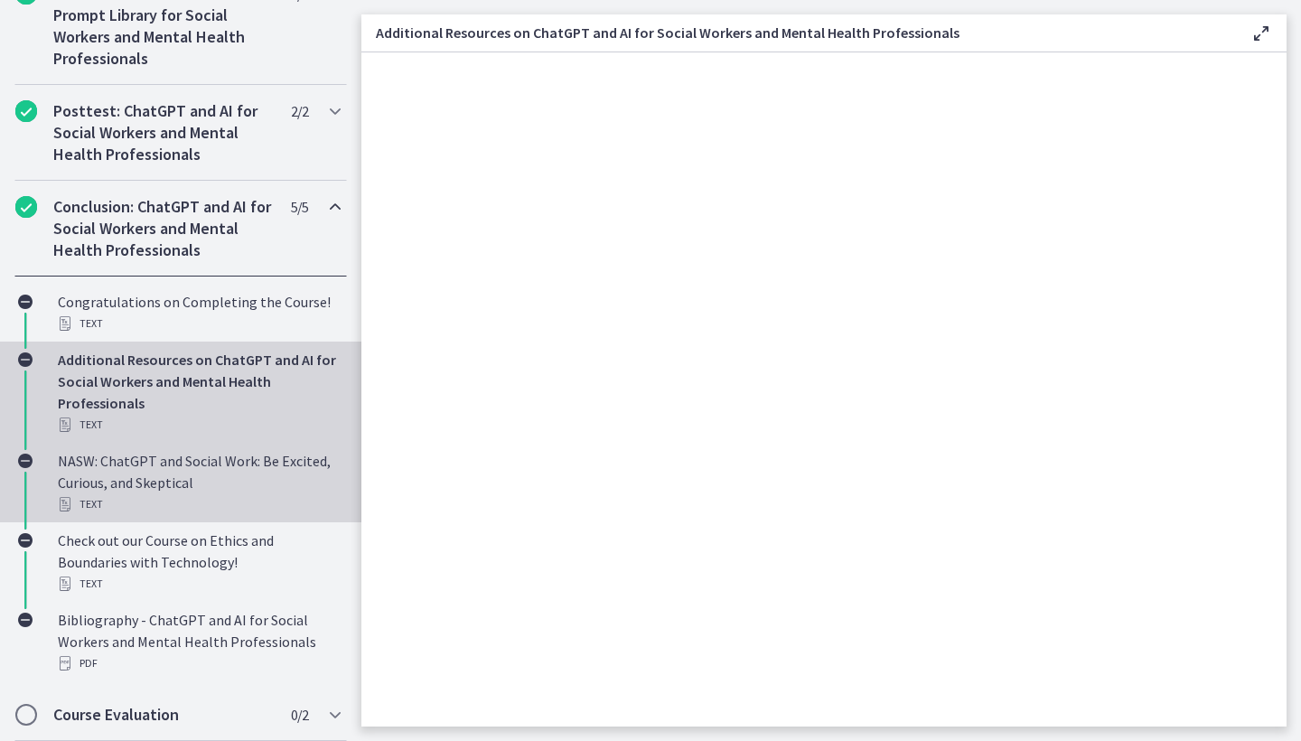
scroll to position [1091, 0]
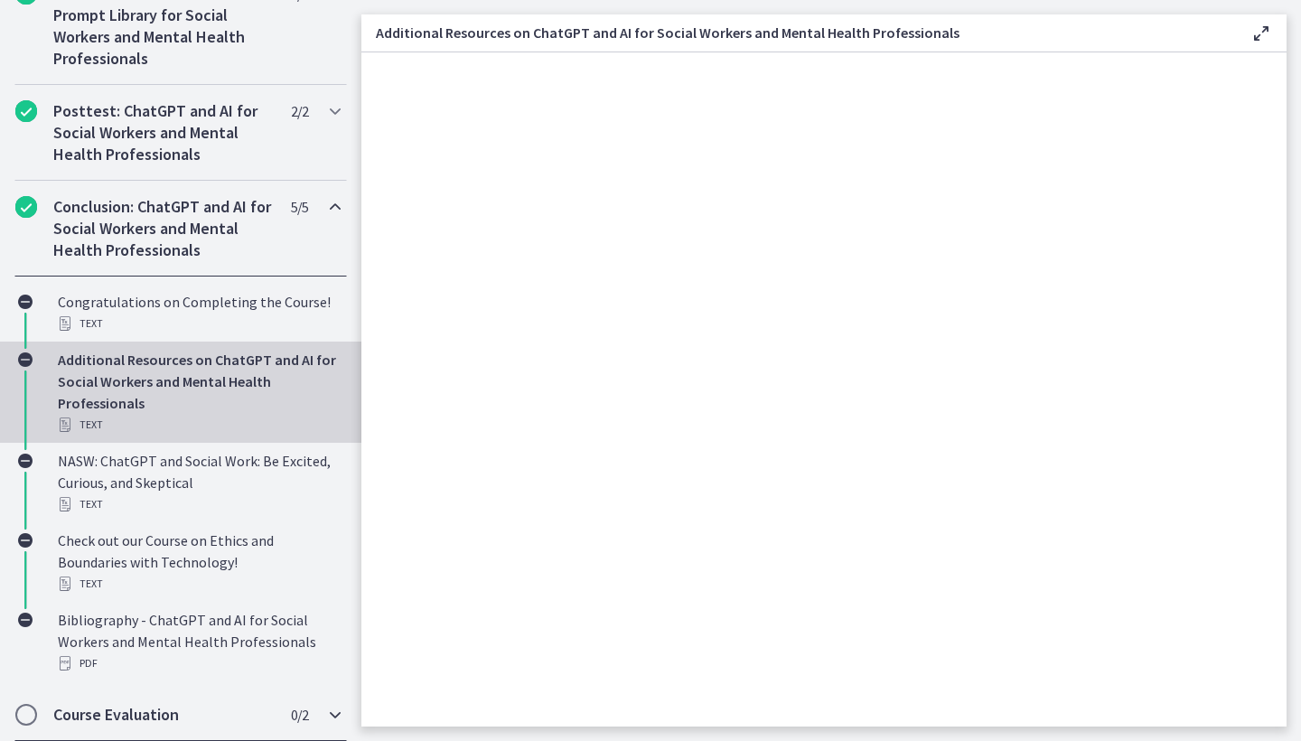
click at [132, 716] on h2 "Course Evaluation" at bounding box center [163, 715] width 220 height 22
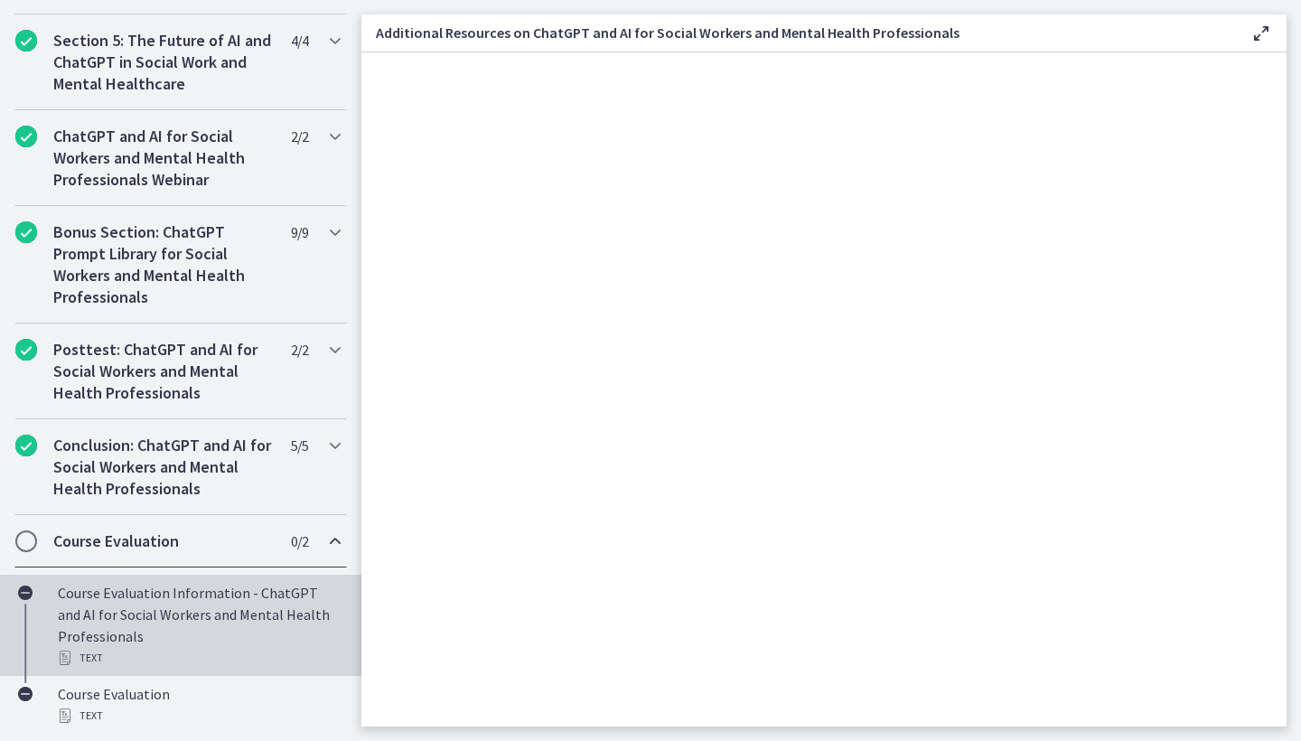
click at [138, 602] on div "Course Evaluation Information - ChatGPT and AI for Social Workers and Mental He…" at bounding box center [199, 625] width 282 height 87
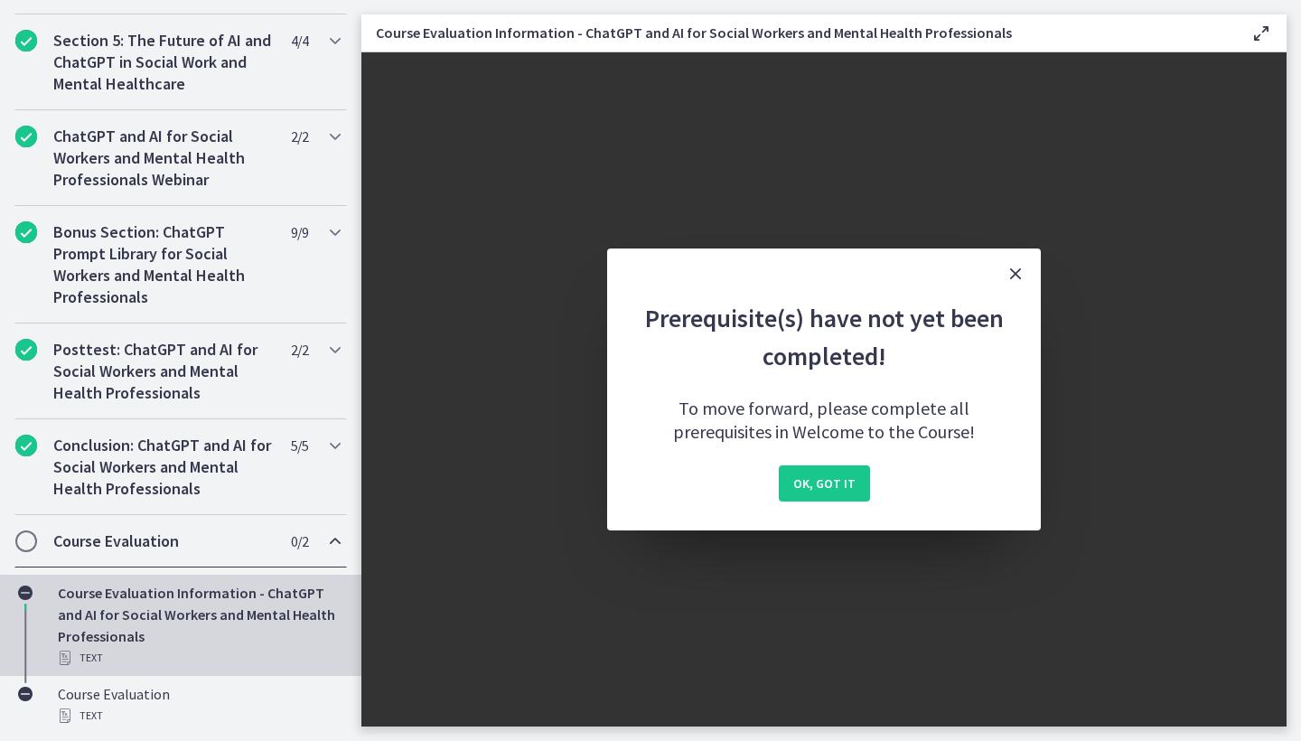
click at [1011, 270] on icon "Close" at bounding box center [1016, 274] width 22 height 22
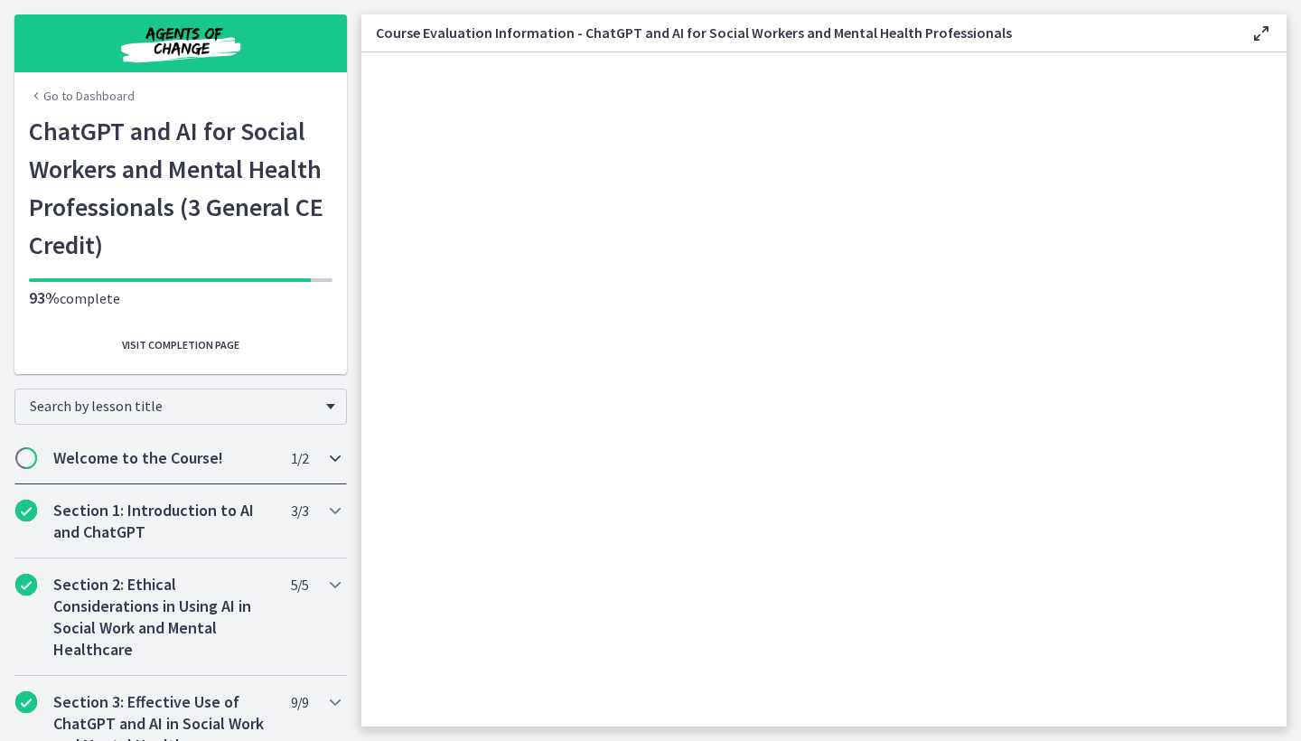
click at [187, 459] on h2 "Welcome to the Course!" at bounding box center [163, 458] width 220 height 22
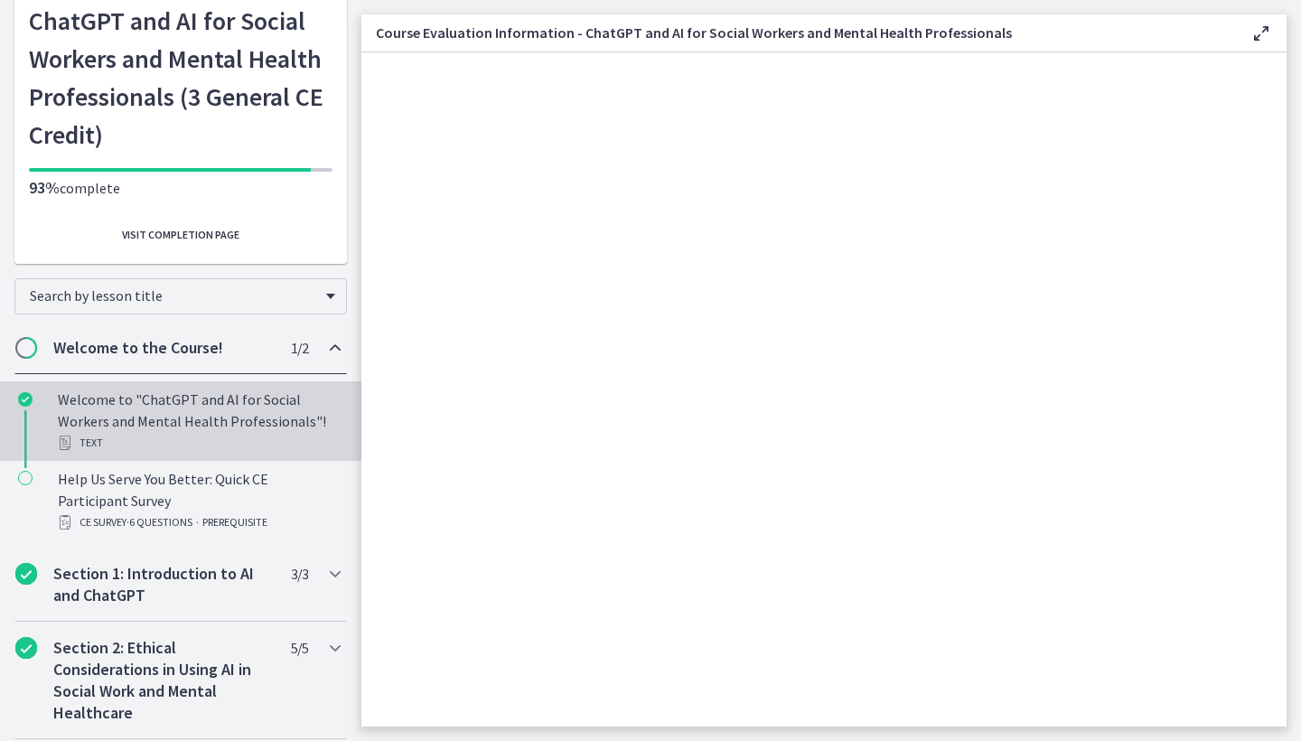
scroll to position [124, 0]
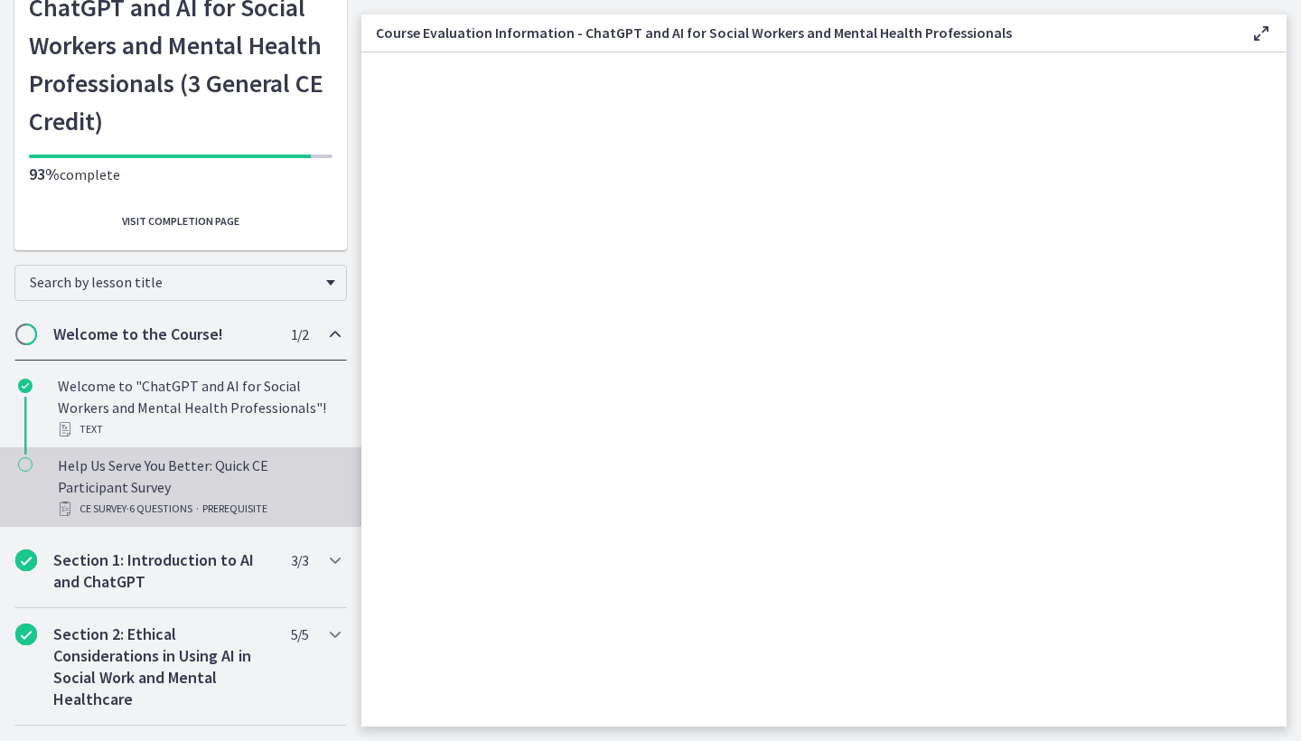
click at [168, 479] on div "Help Us Serve You Better: Quick CE Participant Survey CE Survey · 6 Questions ·…" at bounding box center [199, 486] width 282 height 65
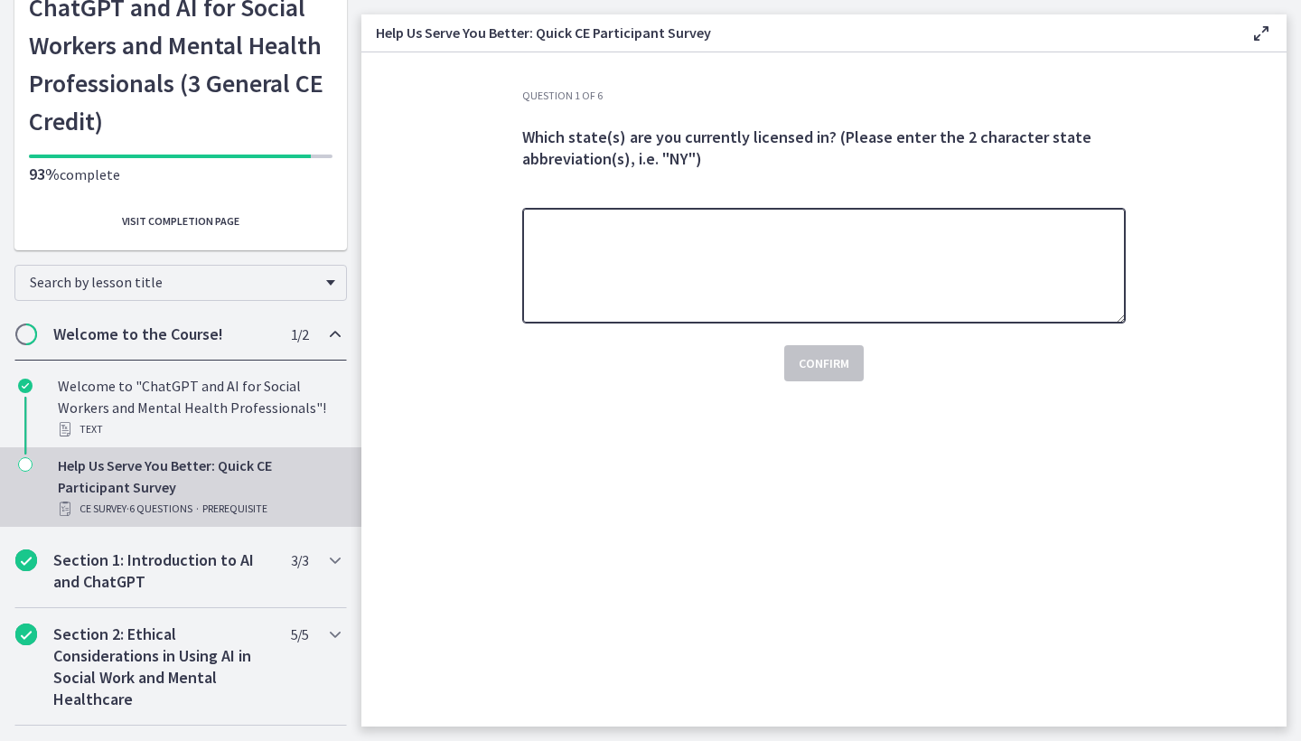
click at [750, 279] on textarea at bounding box center [824, 266] width 604 height 116
type textarea "**"
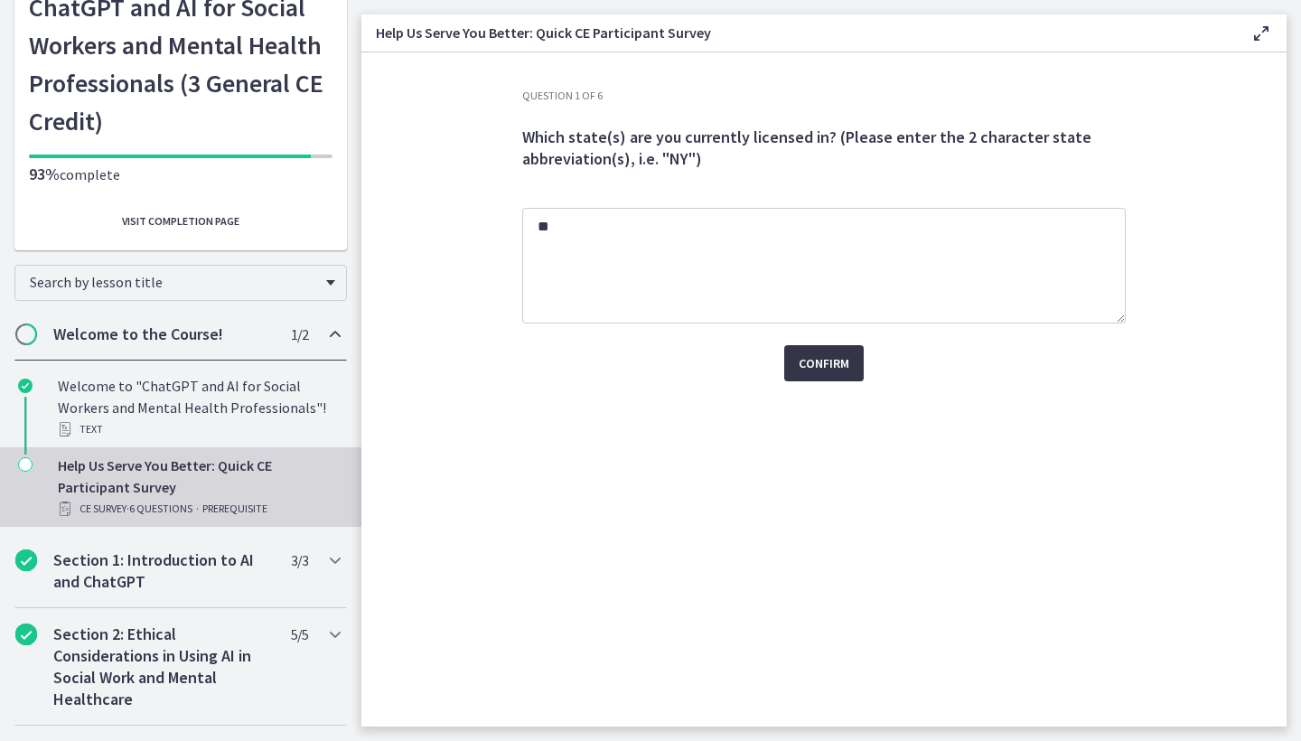
click at [837, 371] on span "Confirm" at bounding box center [824, 363] width 51 height 22
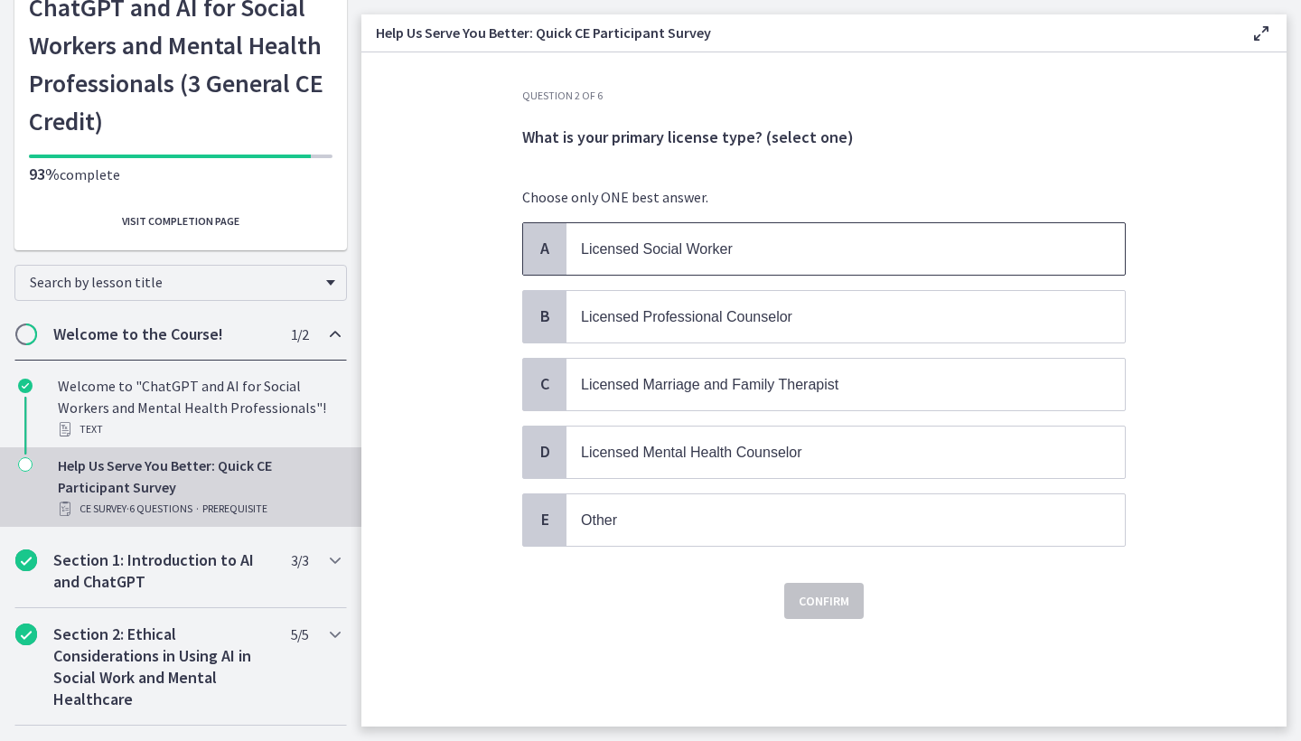
click at [654, 257] on p "Licensed Social Worker" at bounding box center [827, 249] width 493 height 23
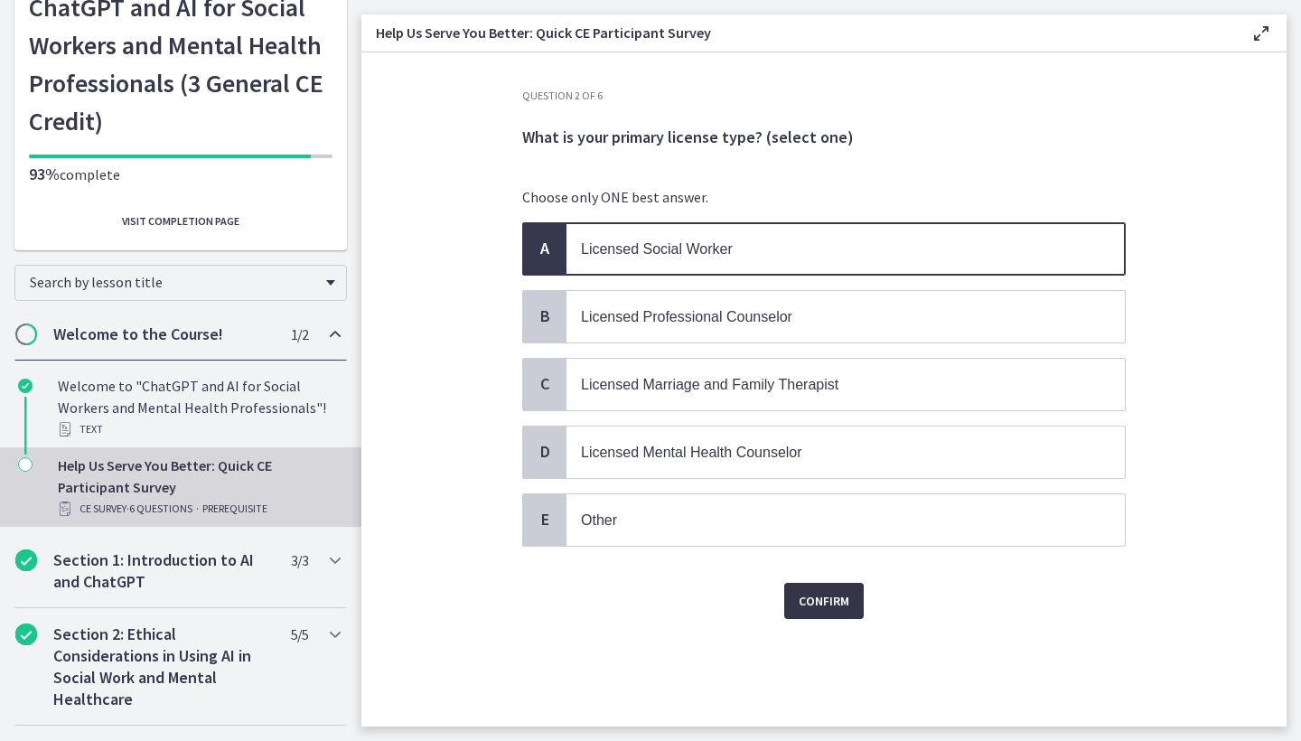
click at [830, 613] on button "Confirm" at bounding box center [824, 601] width 80 height 36
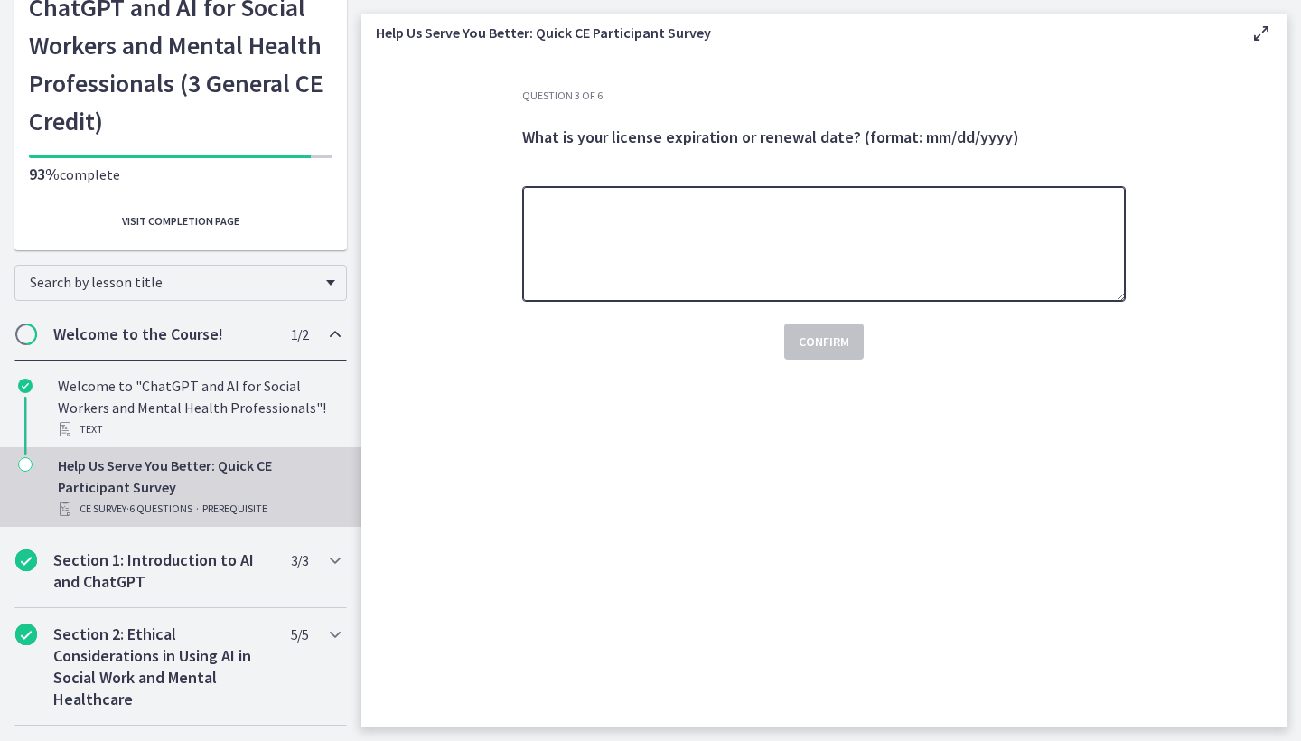
click at [634, 278] on textarea at bounding box center [824, 244] width 604 height 116
type textarea "**********"
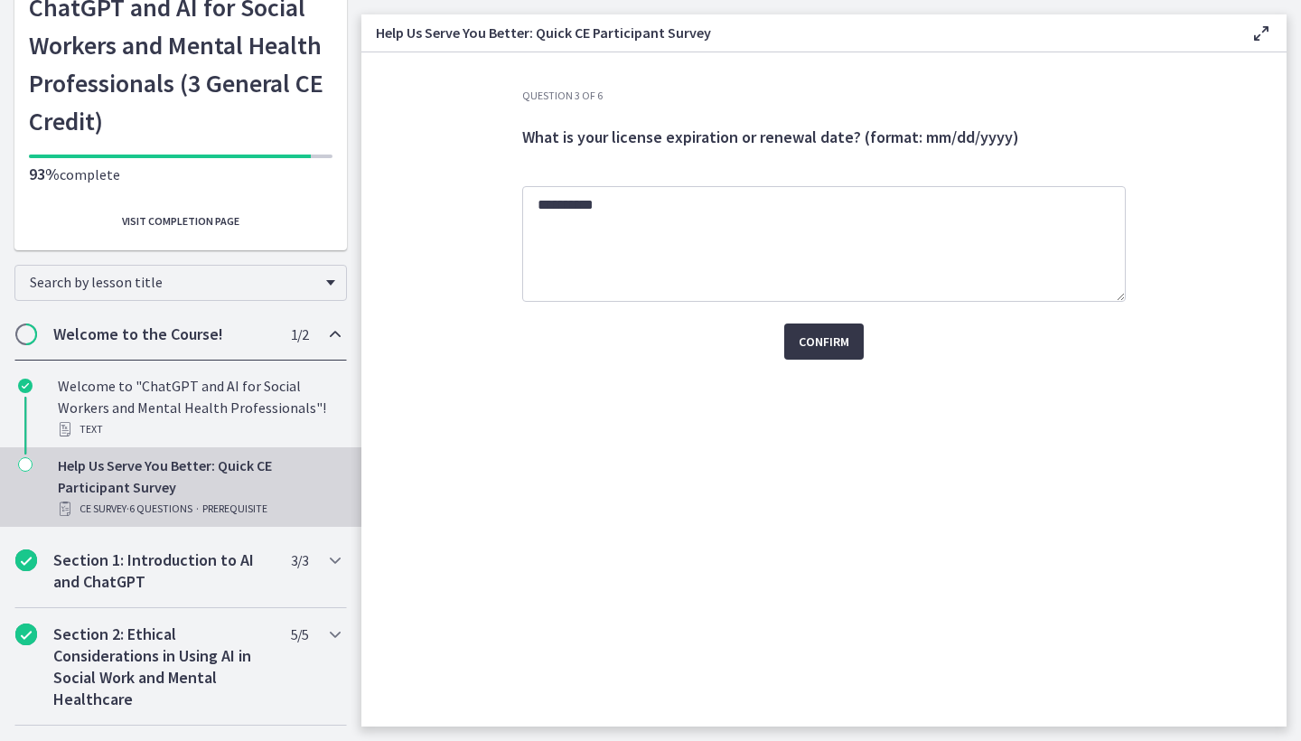
click at [838, 336] on span "Confirm" at bounding box center [824, 342] width 51 height 22
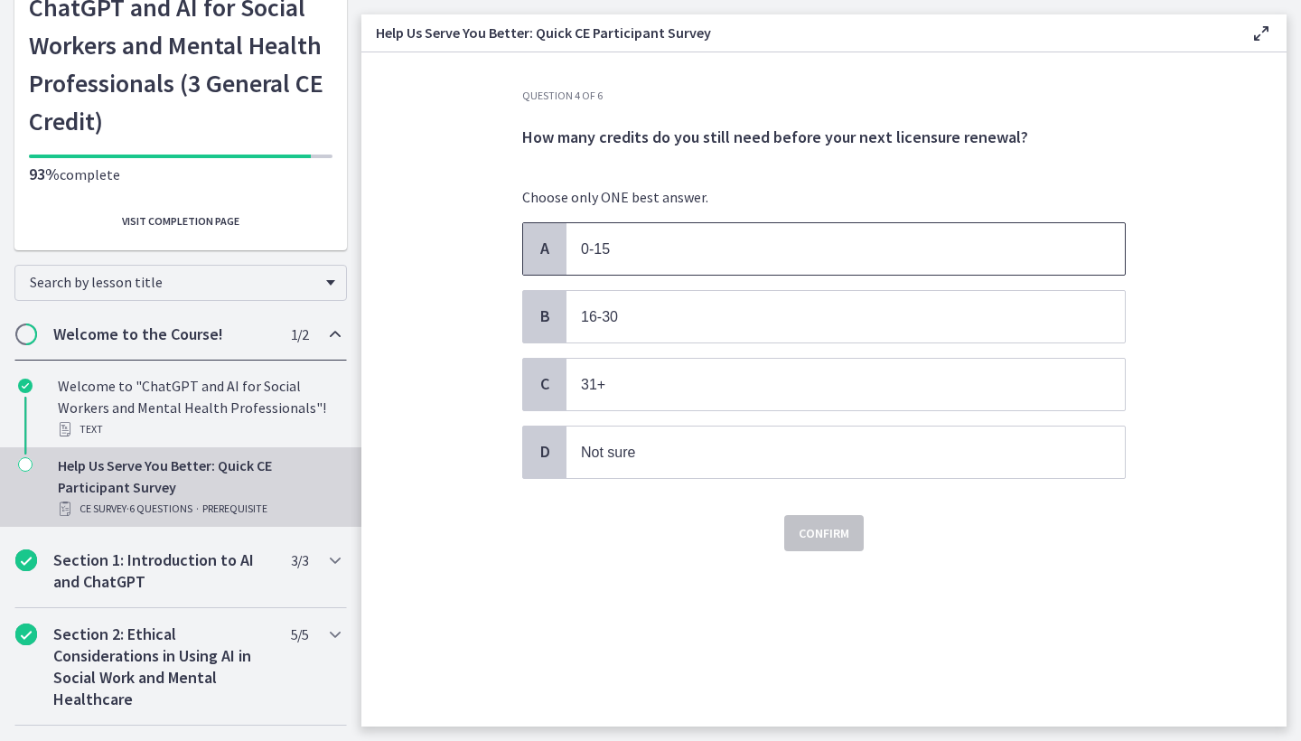
click at [807, 255] on p "0-15" at bounding box center [827, 249] width 493 height 23
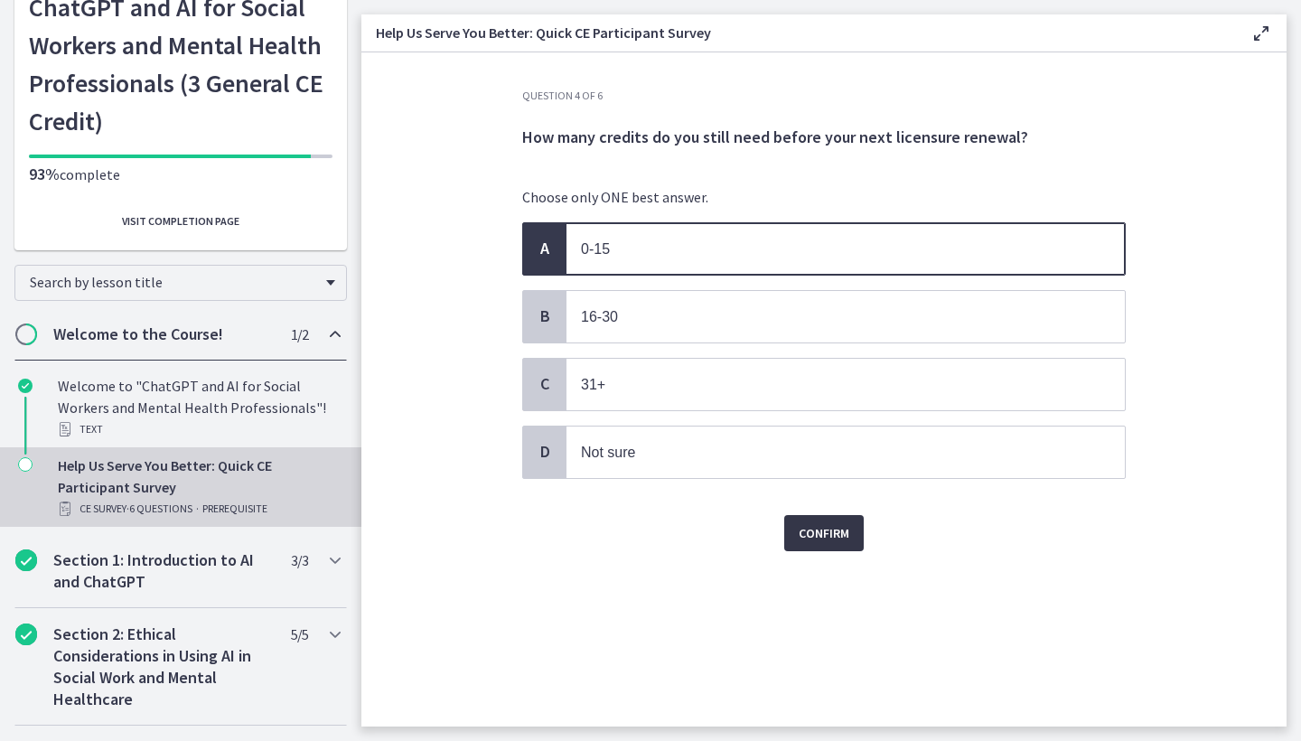
click at [835, 533] on span "Confirm" at bounding box center [824, 533] width 51 height 22
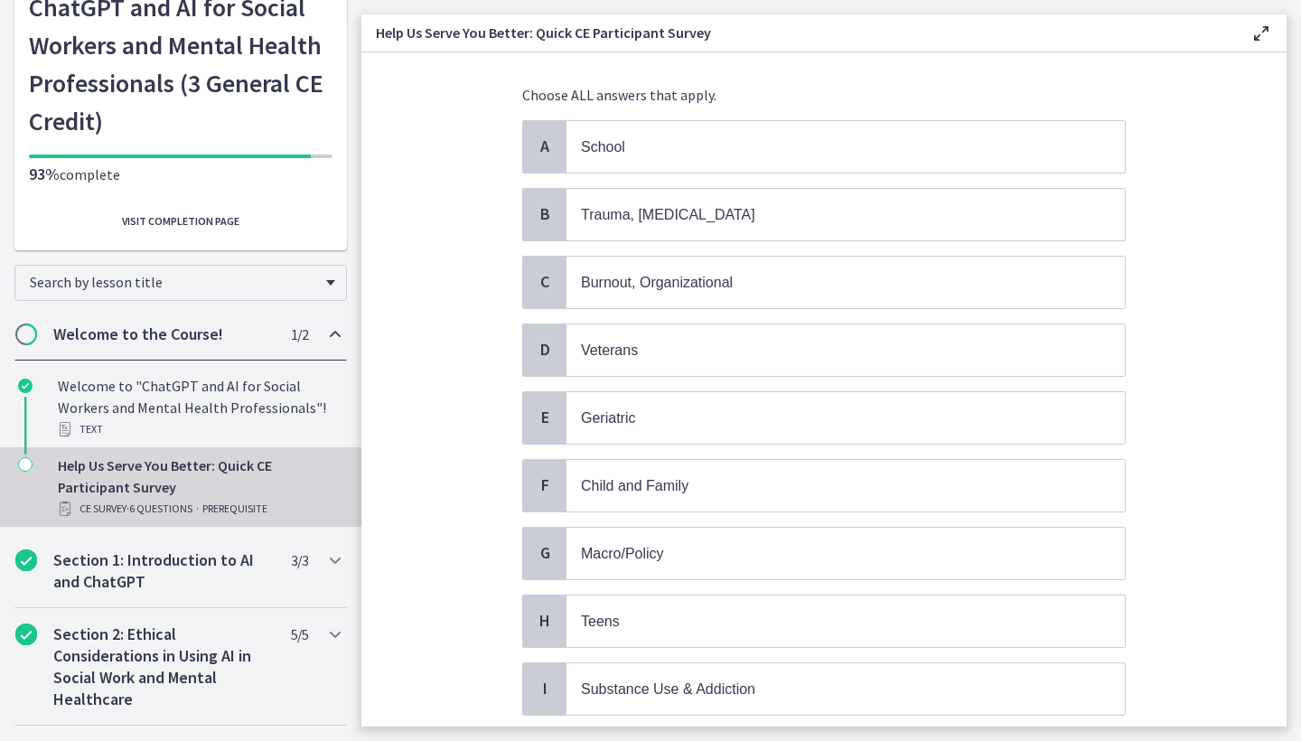
scroll to position [105, 0]
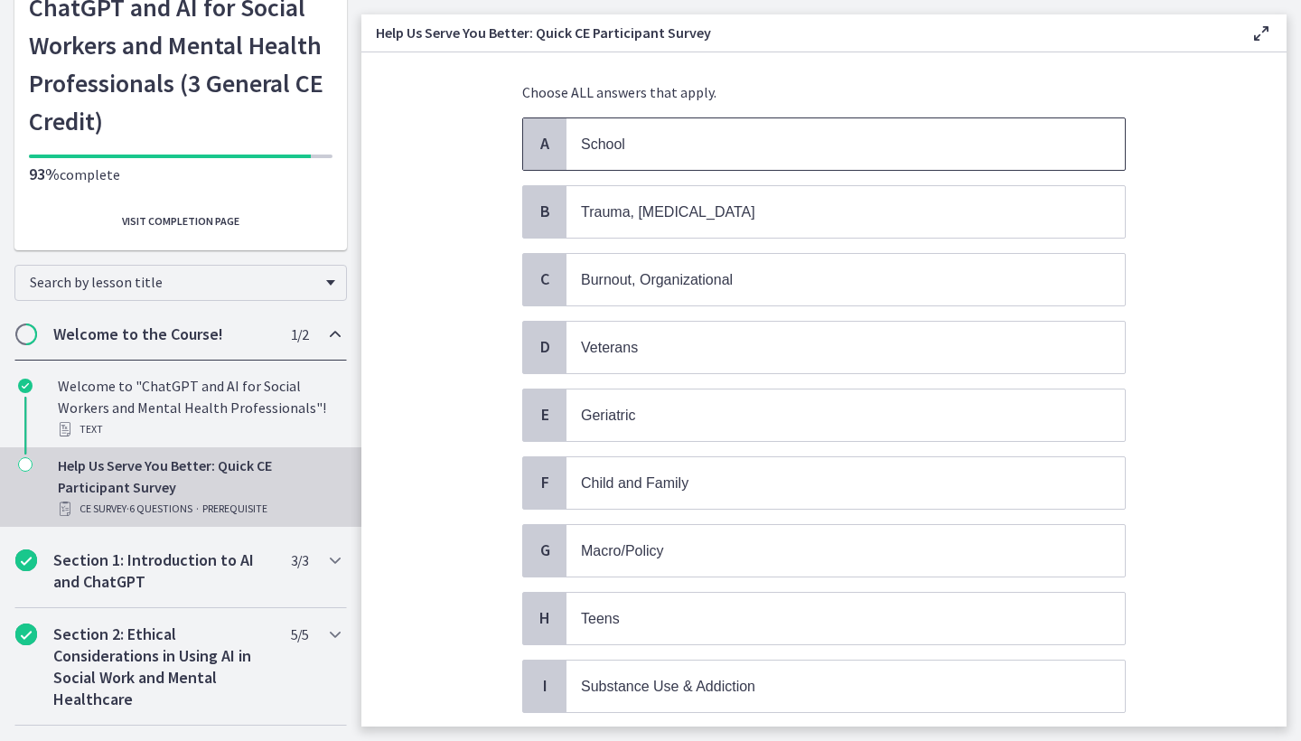
click at [745, 151] on p "School" at bounding box center [827, 144] width 493 height 23
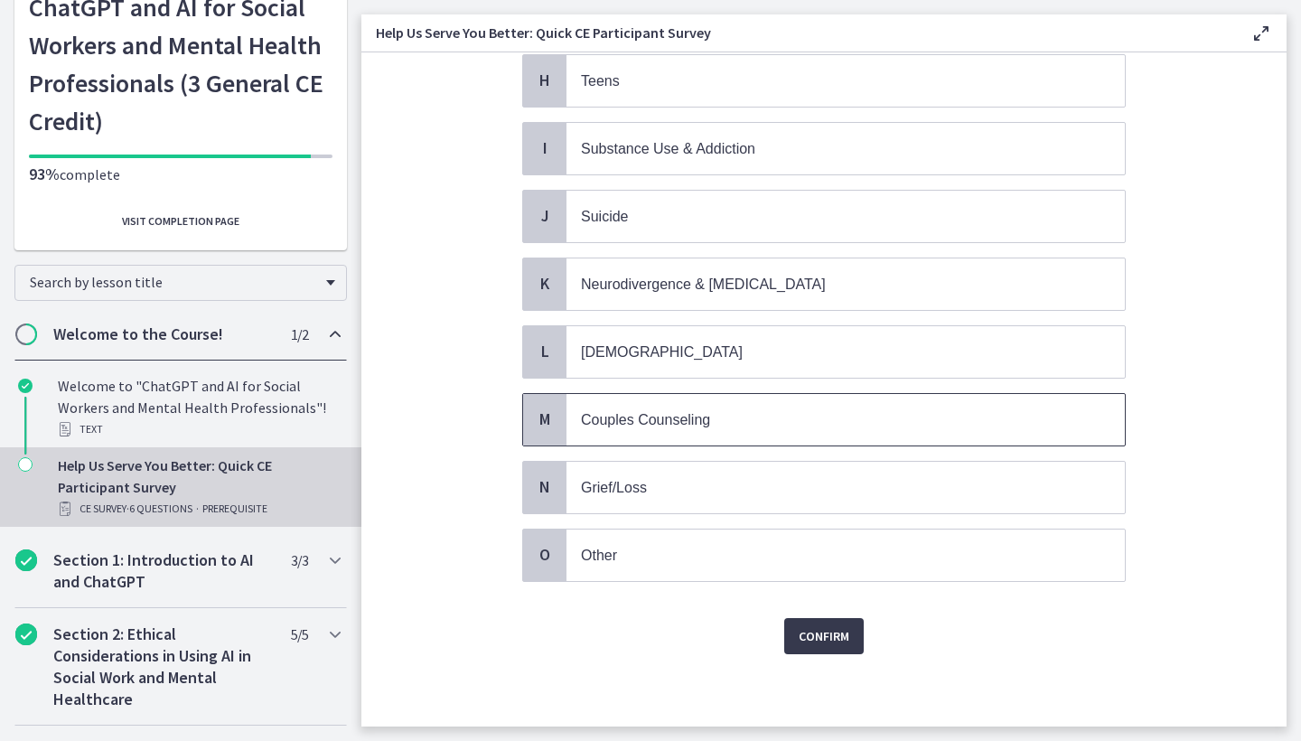
scroll to position [642, 0]
click at [810, 642] on span "Confirm" at bounding box center [824, 636] width 51 height 22
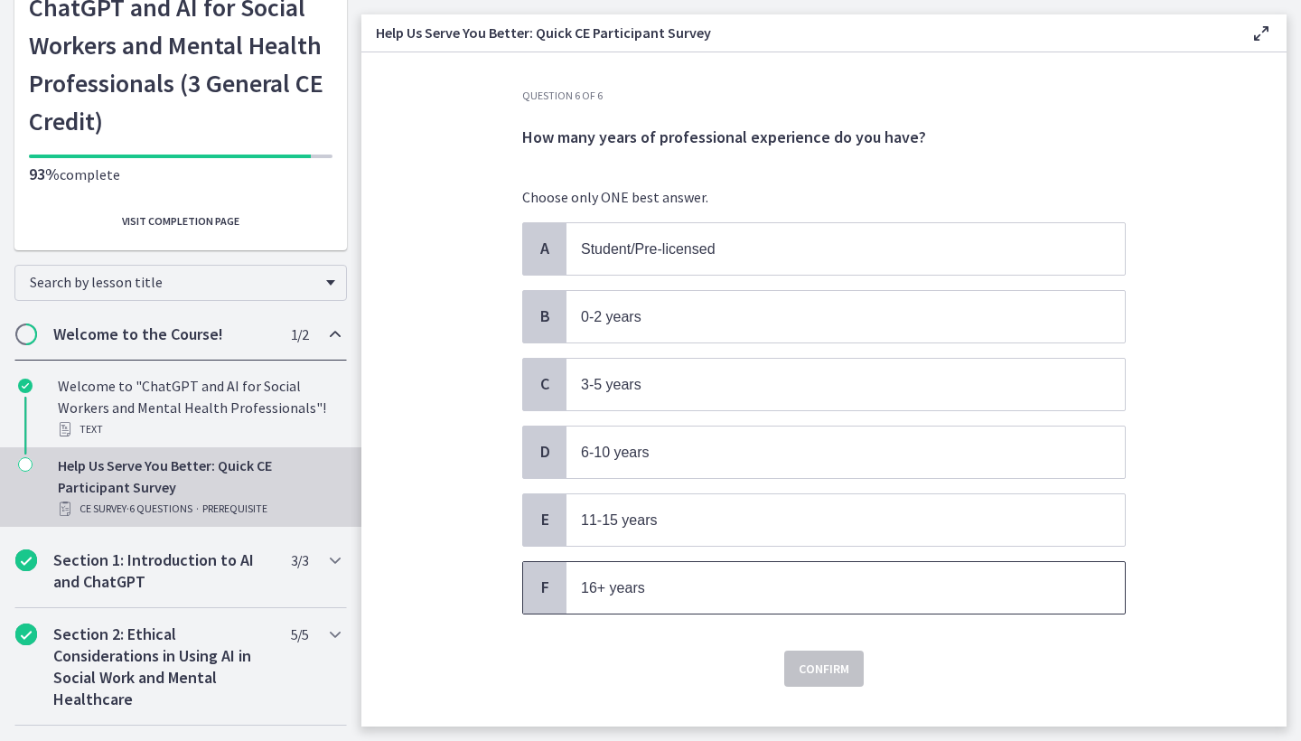
click at [681, 585] on p "16+ years" at bounding box center [827, 587] width 493 height 23
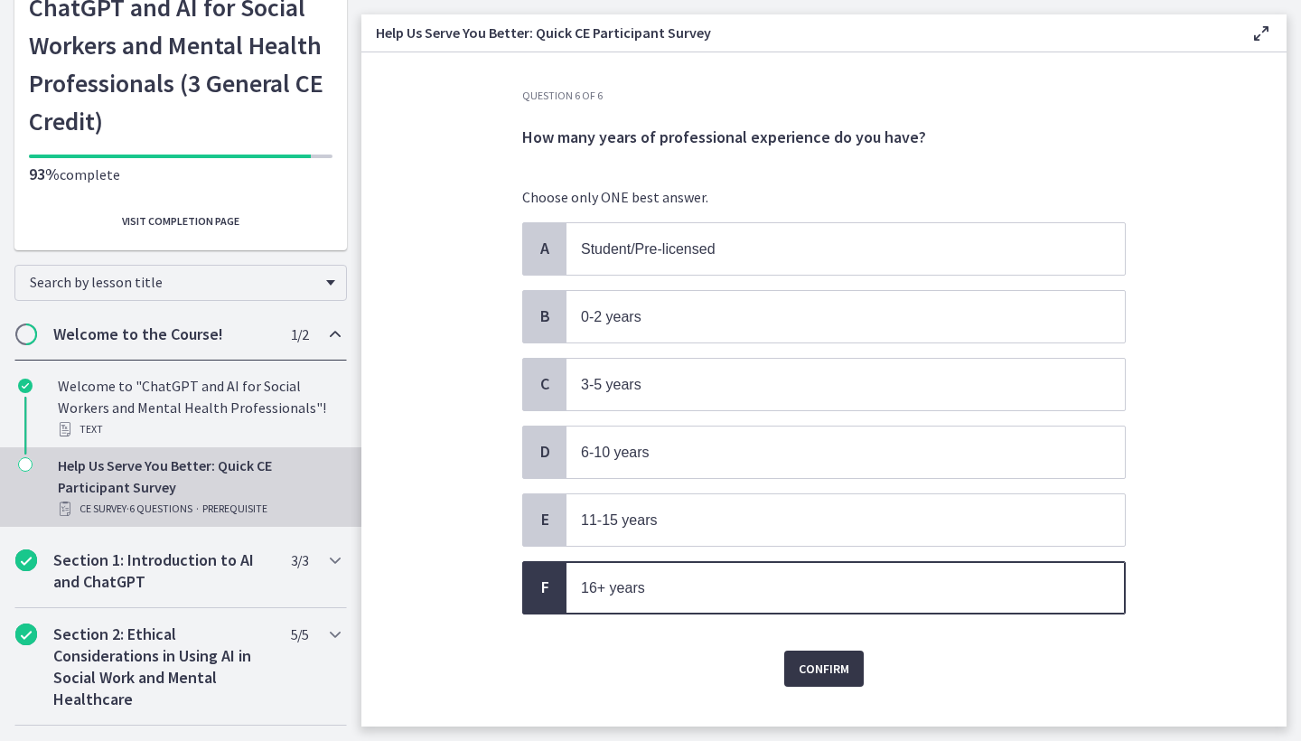
click at [812, 660] on span "Confirm" at bounding box center [824, 669] width 51 height 22
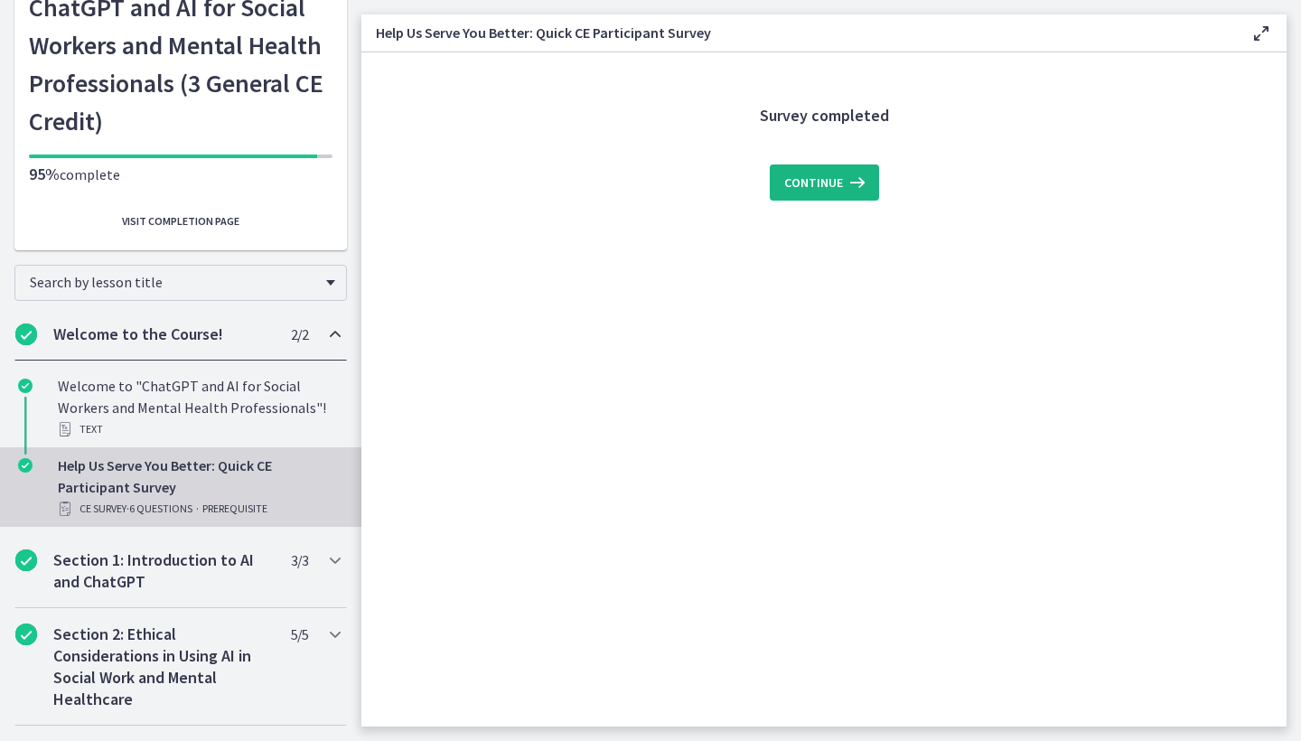
click at [822, 192] on span "Continue" at bounding box center [813, 183] width 59 height 22
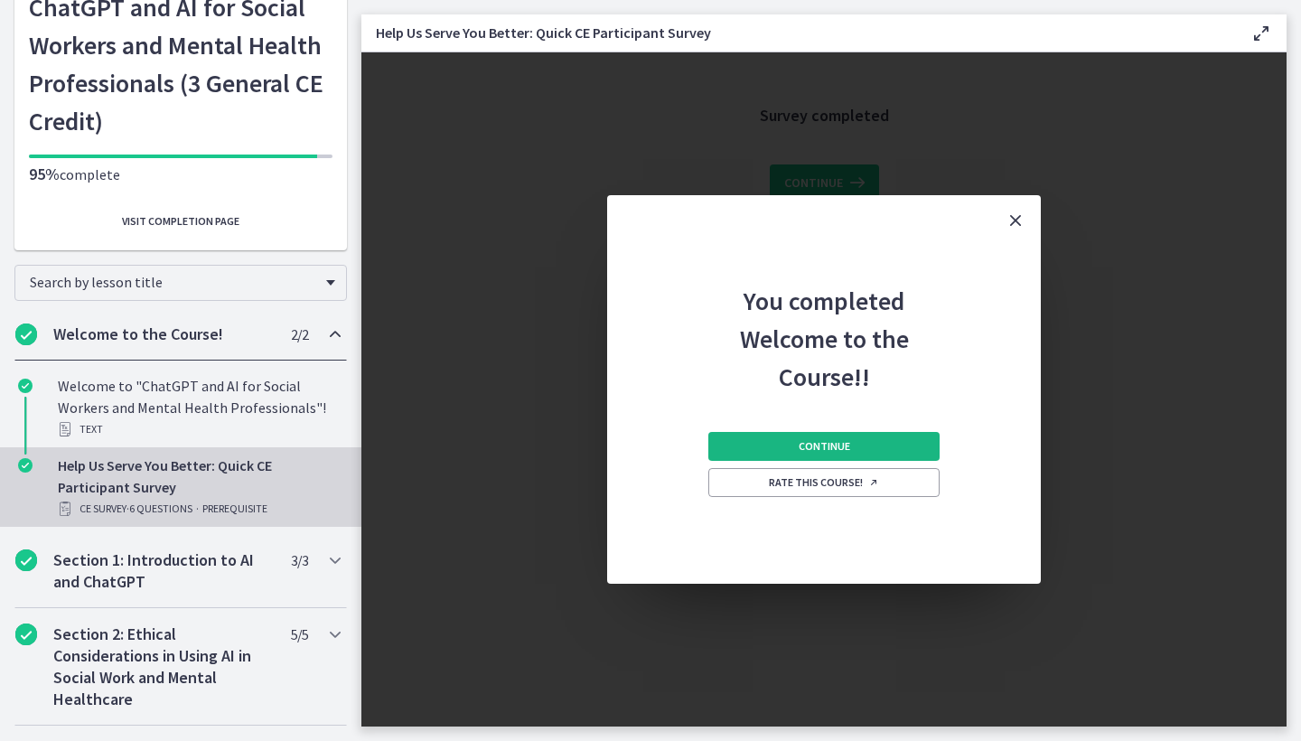
click at [836, 447] on span "Continue" at bounding box center [824, 446] width 51 height 14
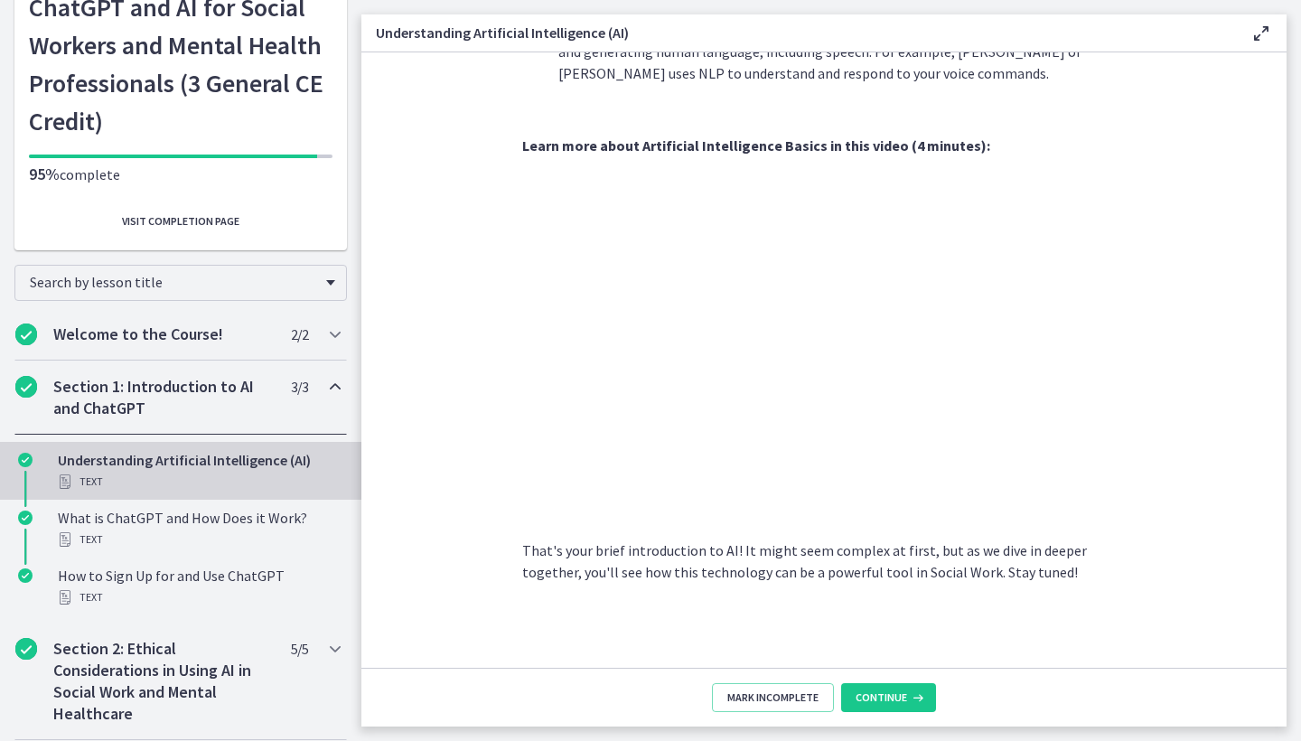
scroll to position [713, 0]
click at [899, 697] on span "Continue" at bounding box center [881, 697] width 51 height 14
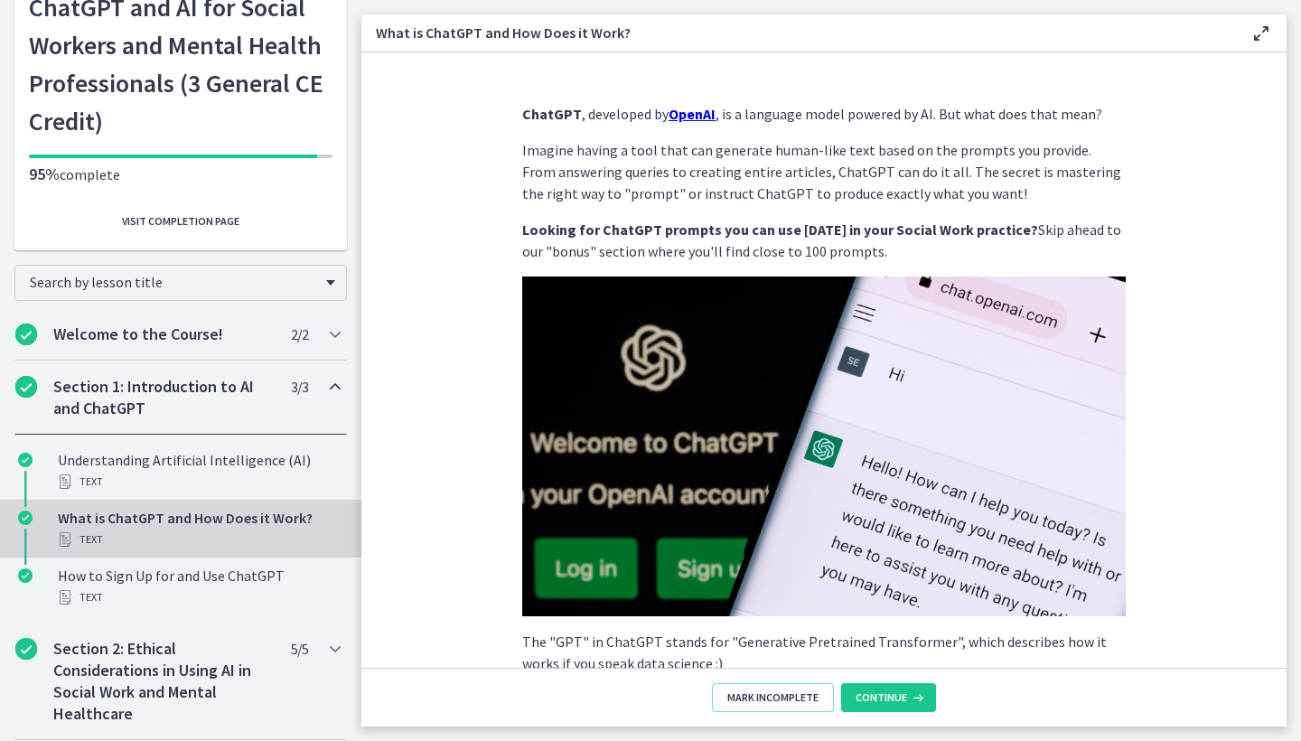
click at [899, 697] on span "Continue" at bounding box center [881, 697] width 51 height 14
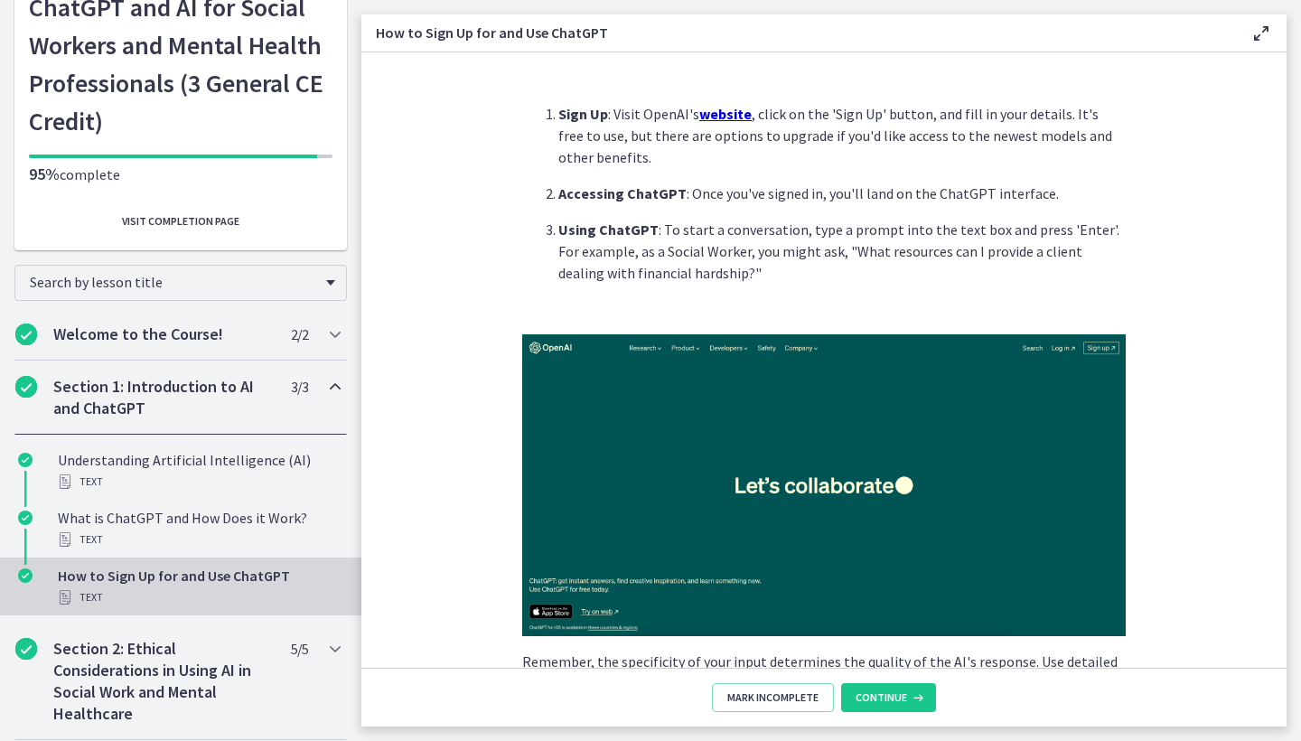
click at [899, 697] on span "Continue" at bounding box center [881, 697] width 51 height 14
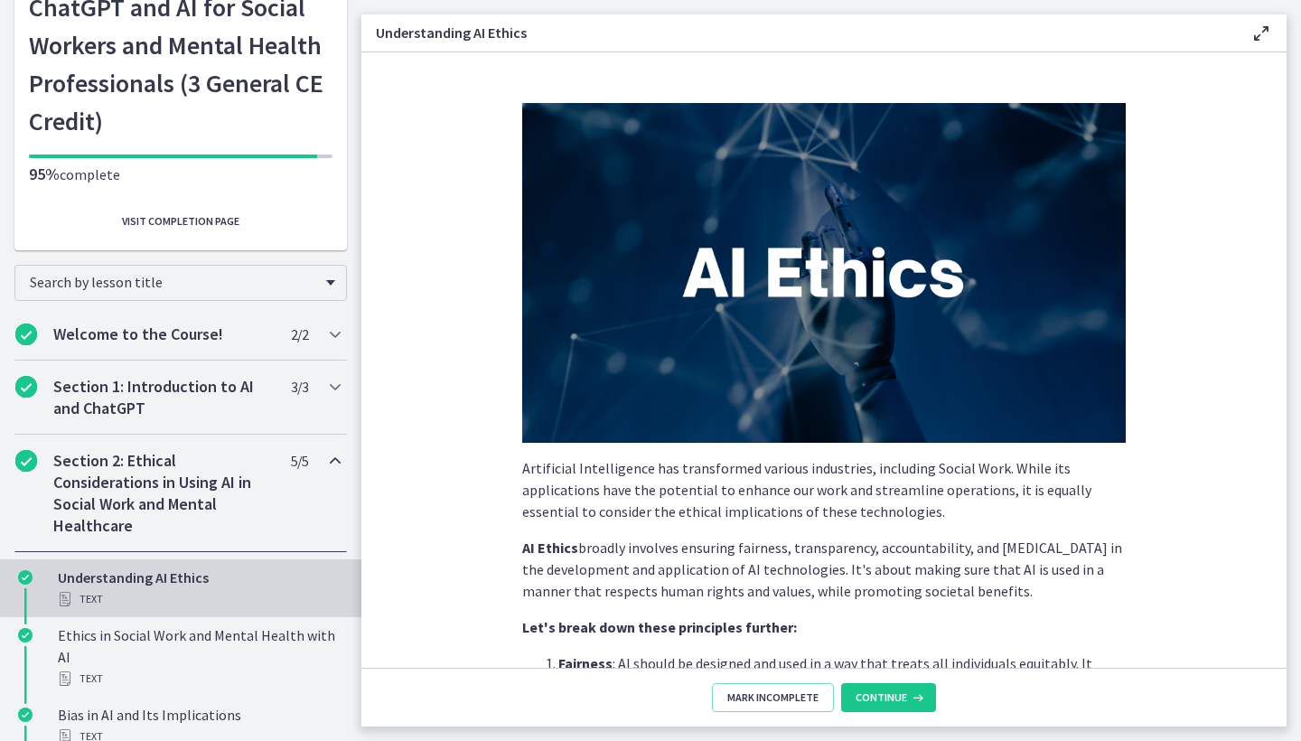
click at [899, 697] on span "Continue" at bounding box center [881, 697] width 51 height 14
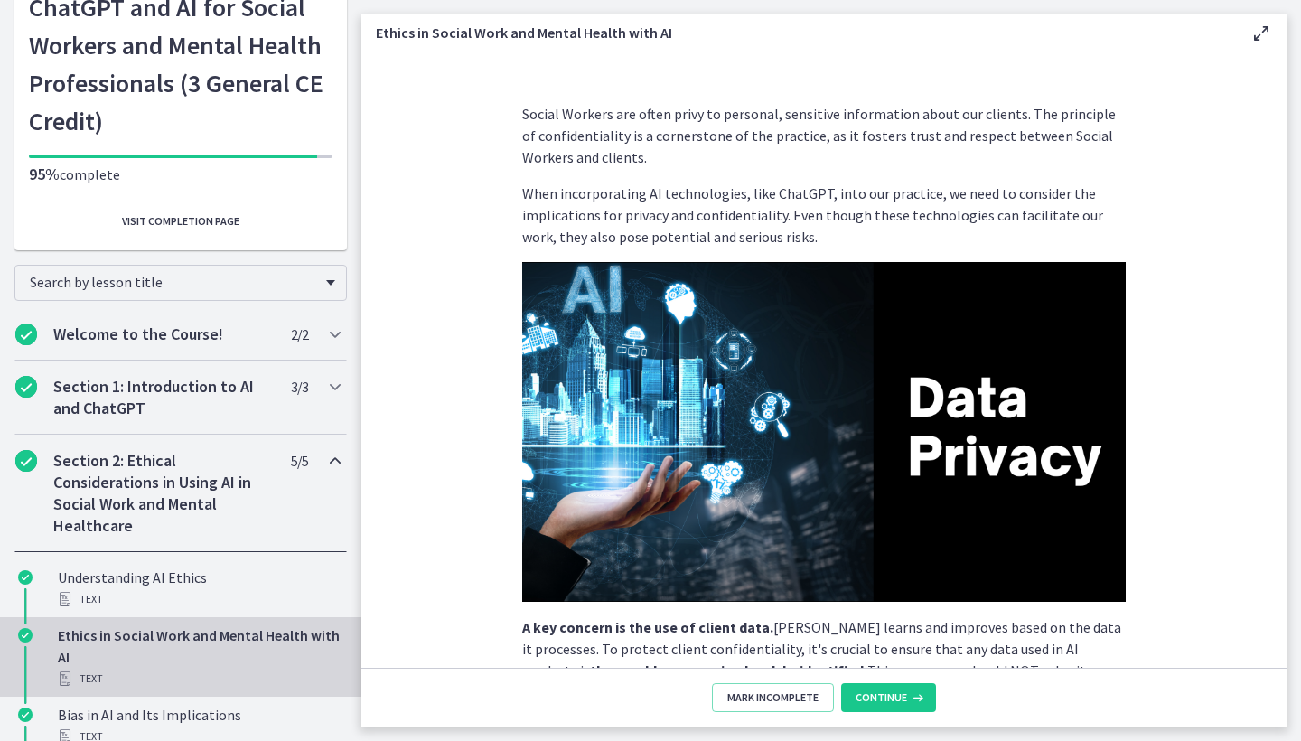
click at [899, 697] on span "Continue" at bounding box center [881, 697] width 51 height 14
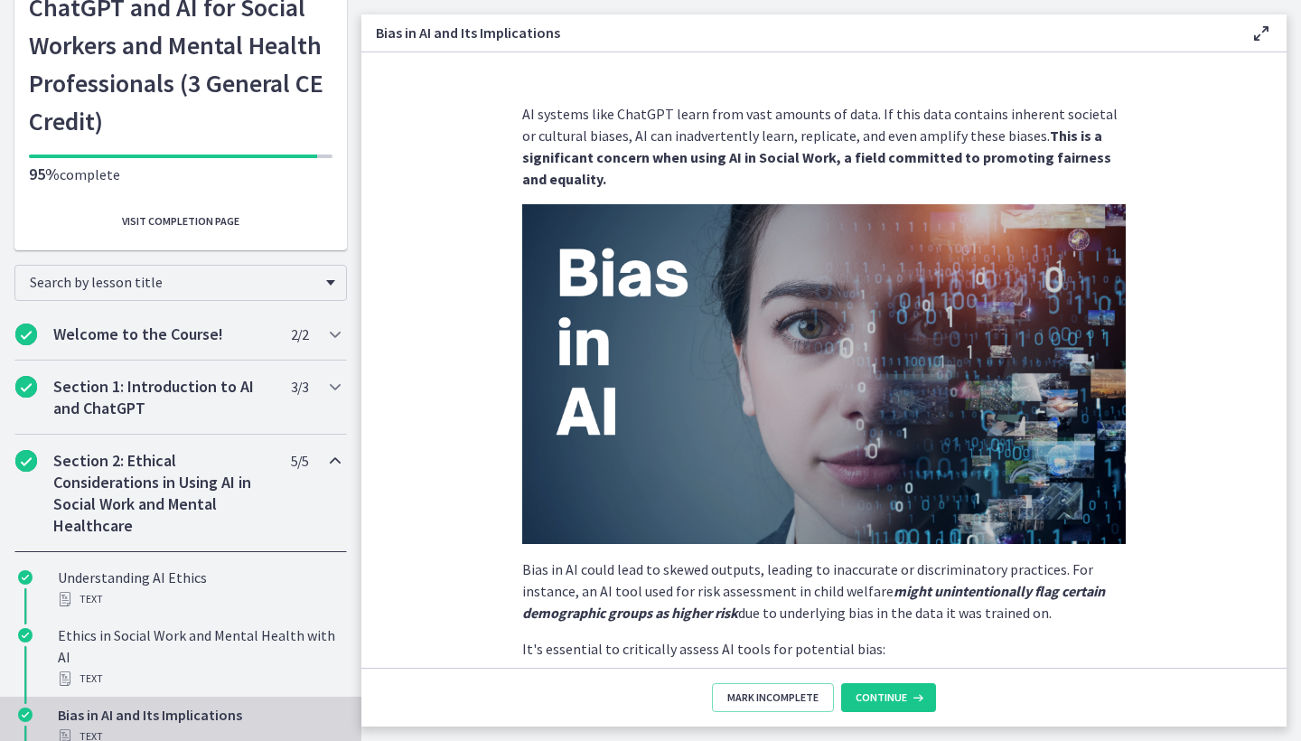
click at [899, 697] on span "Continue" at bounding box center [881, 697] width 51 height 14
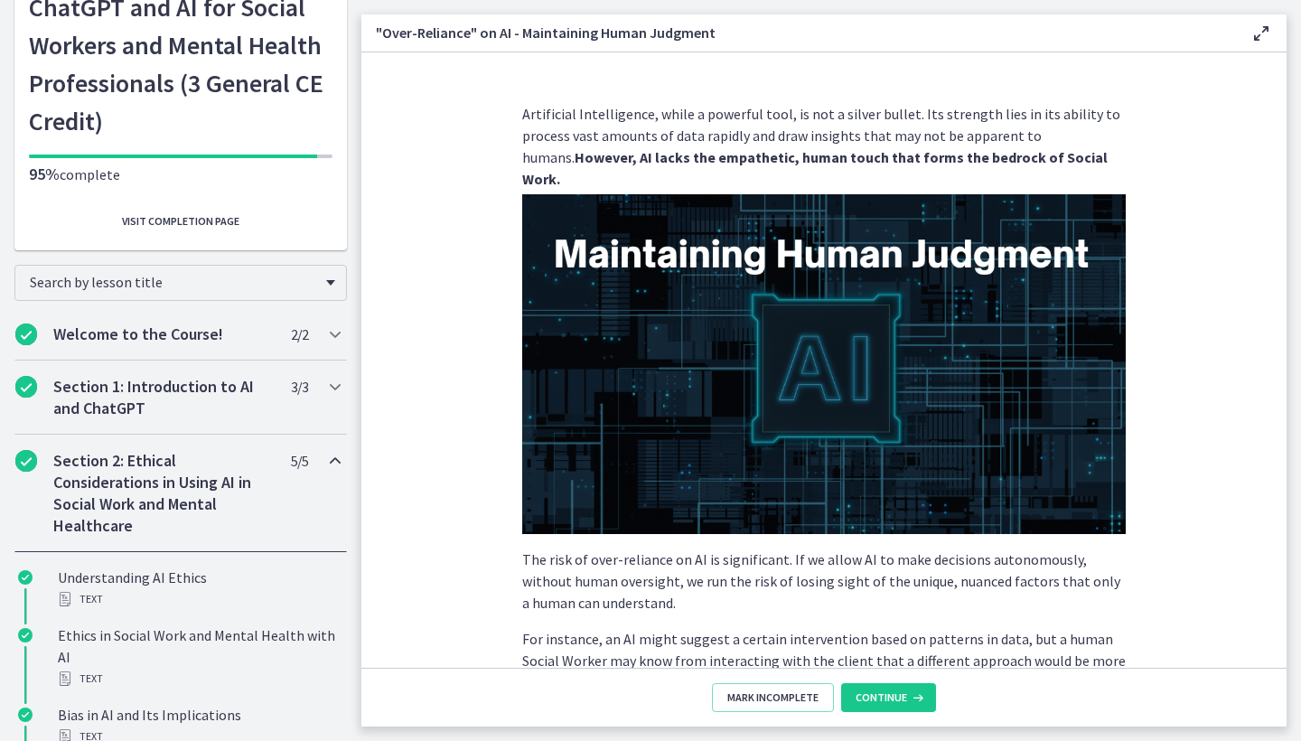
click at [899, 697] on span "Continue" at bounding box center [881, 697] width 51 height 14
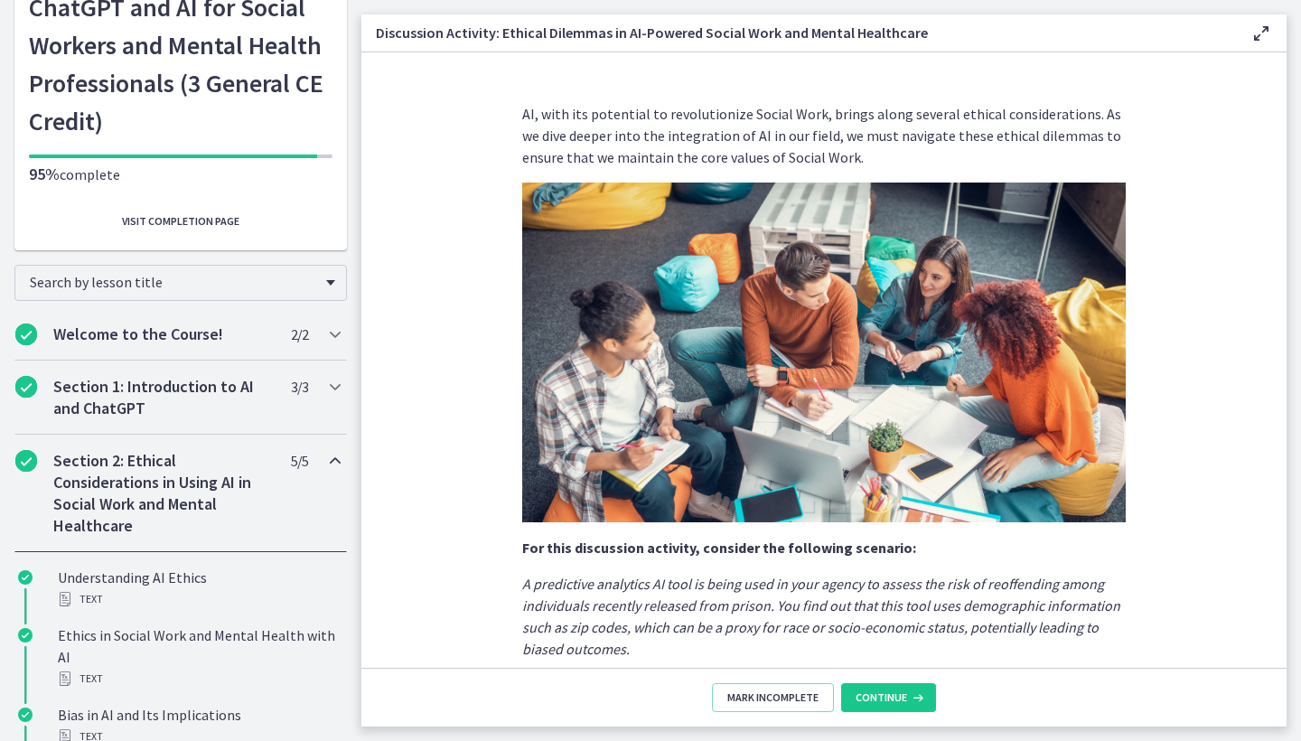
click at [899, 697] on span "Continue" at bounding box center [881, 697] width 51 height 14
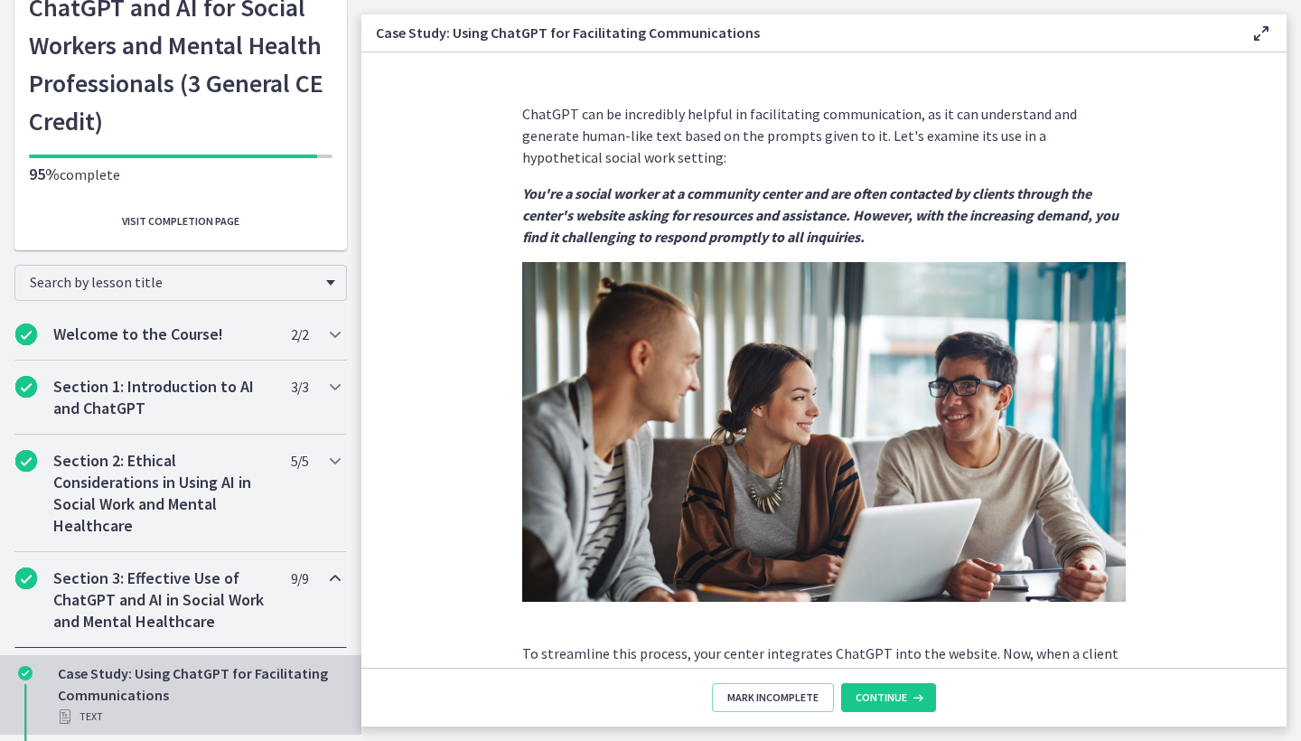
click at [899, 697] on span "Continue" at bounding box center [881, 697] width 51 height 14
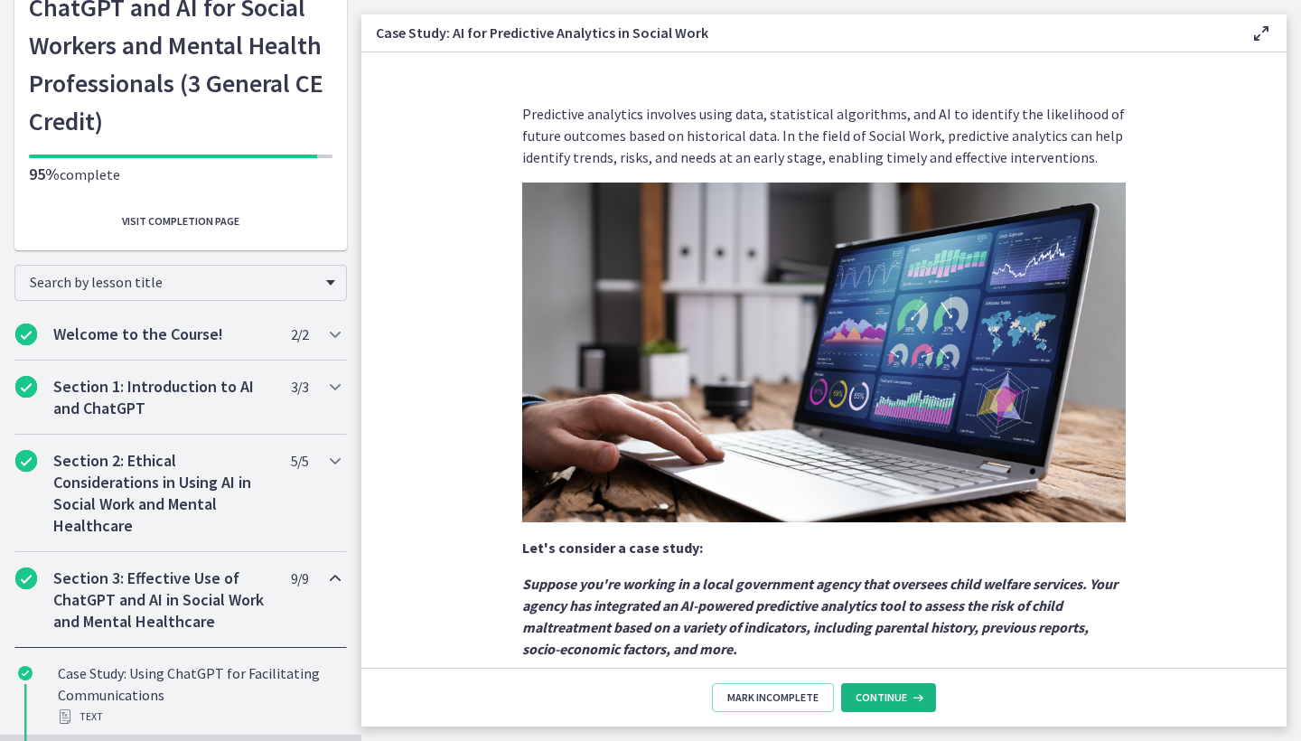
click at [899, 697] on span "Continue" at bounding box center [881, 697] width 51 height 14
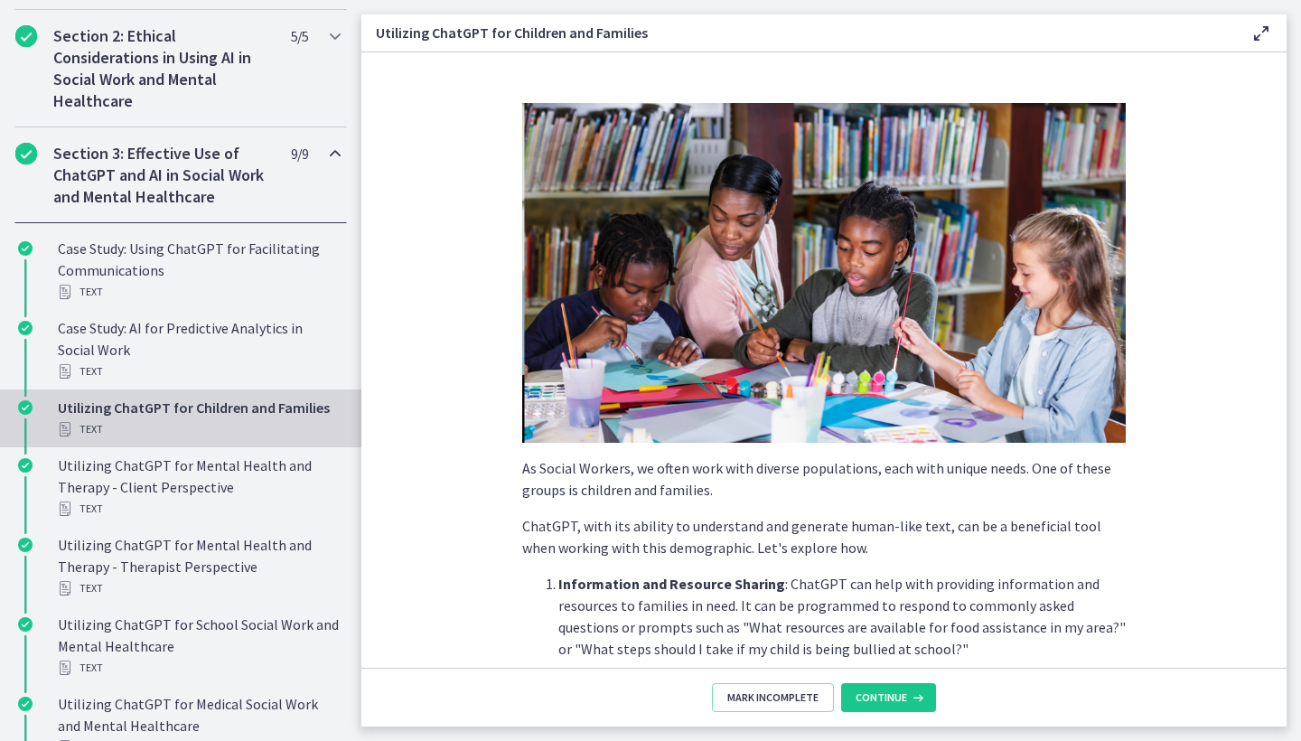
scroll to position [736, 0]
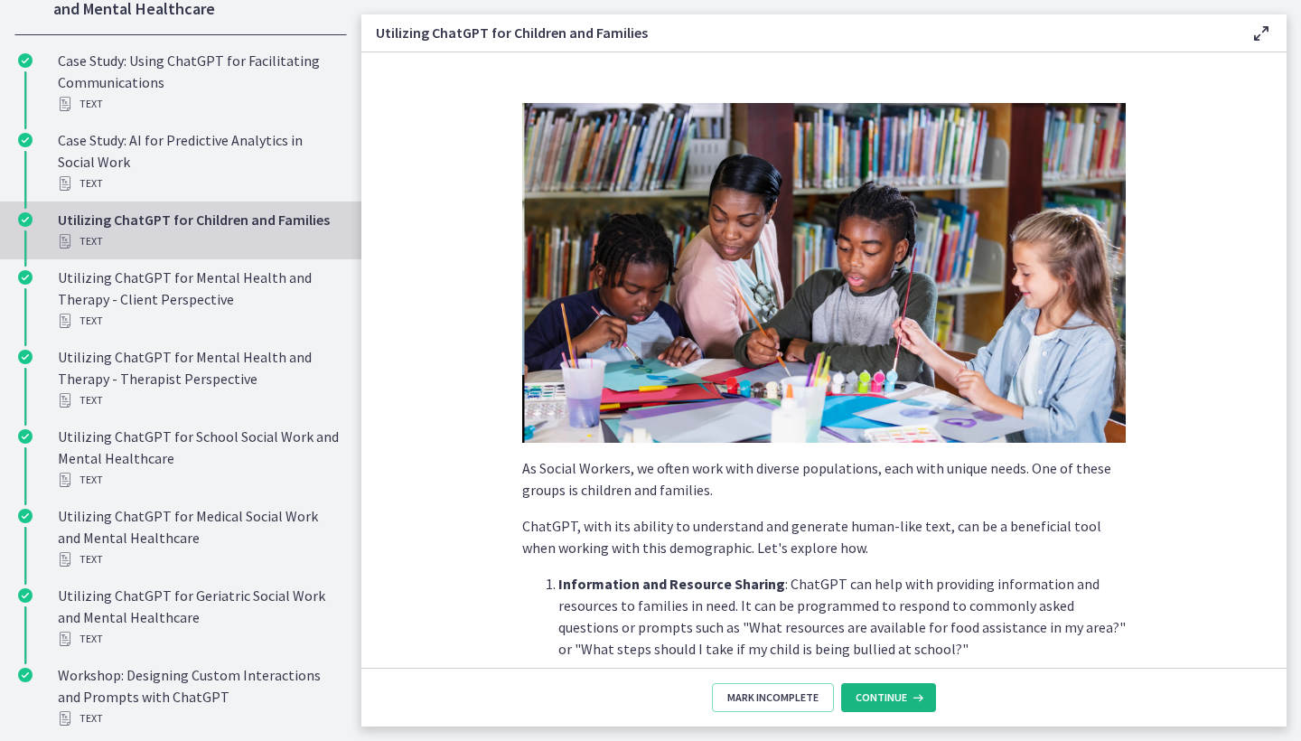
click at [897, 697] on span "Continue" at bounding box center [881, 697] width 51 height 14
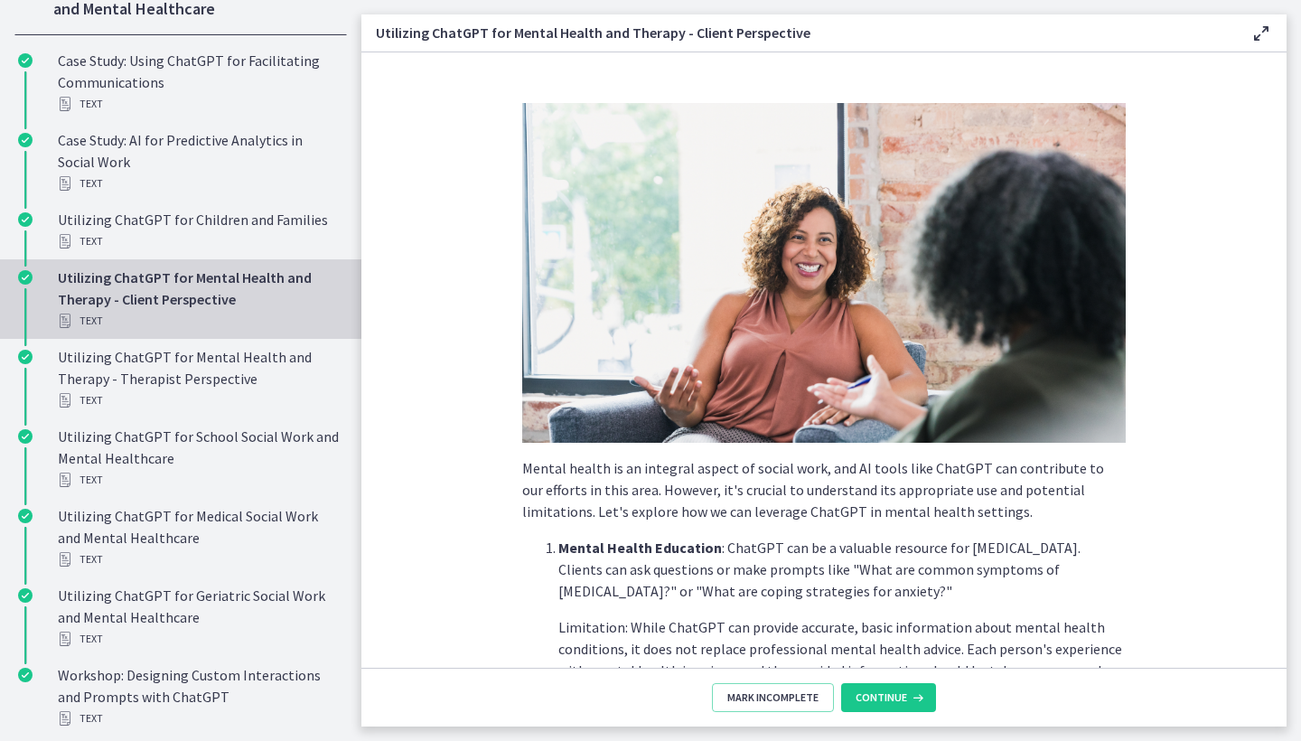
click at [897, 697] on span "Continue" at bounding box center [881, 697] width 51 height 14
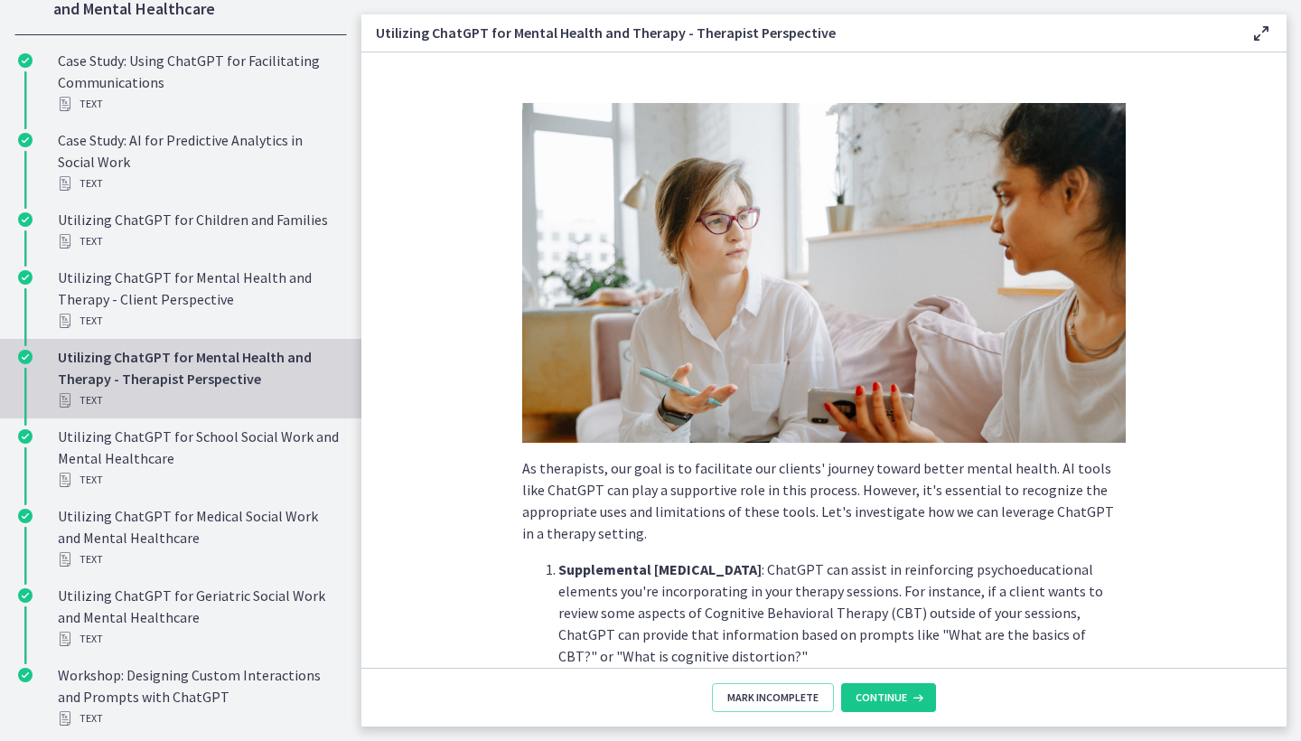
click at [897, 697] on span "Continue" at bounding box center [881, 697] width 51 height 14
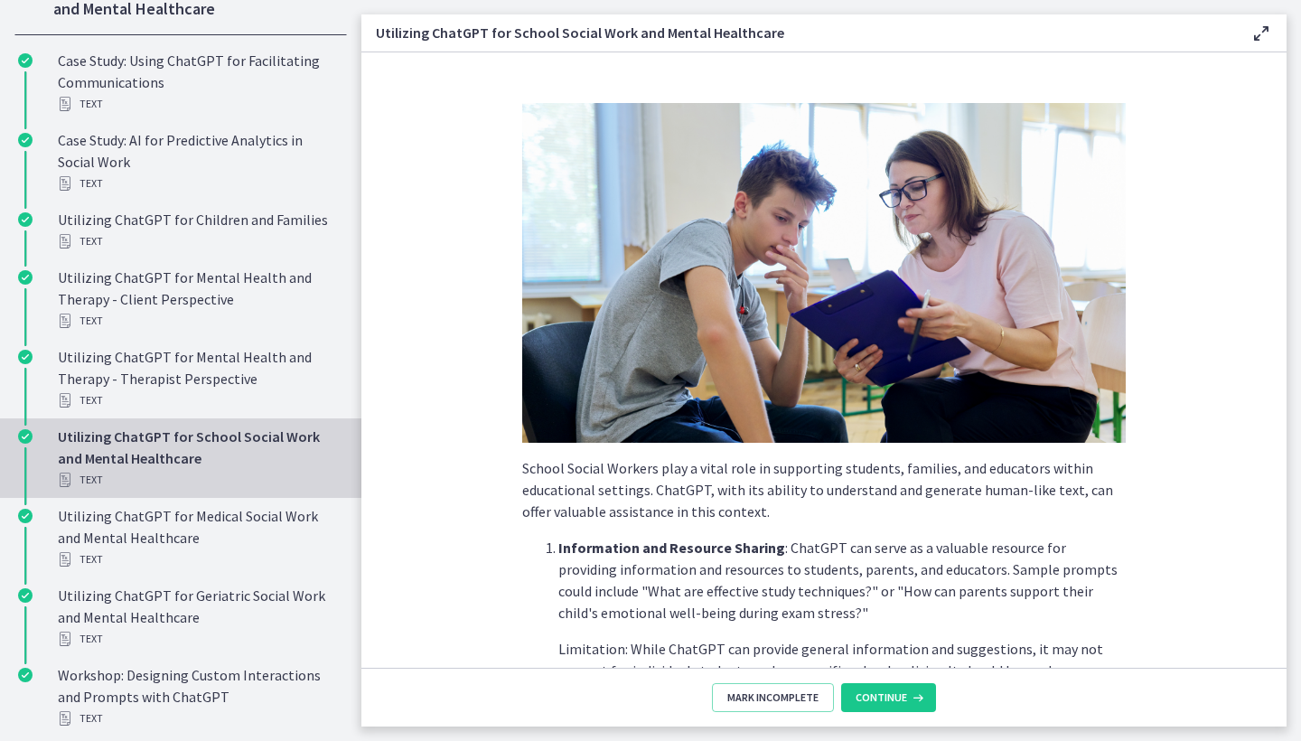
click at [897, 697] on span "Continue" at bounding box center [881, 697] width 51 height 14
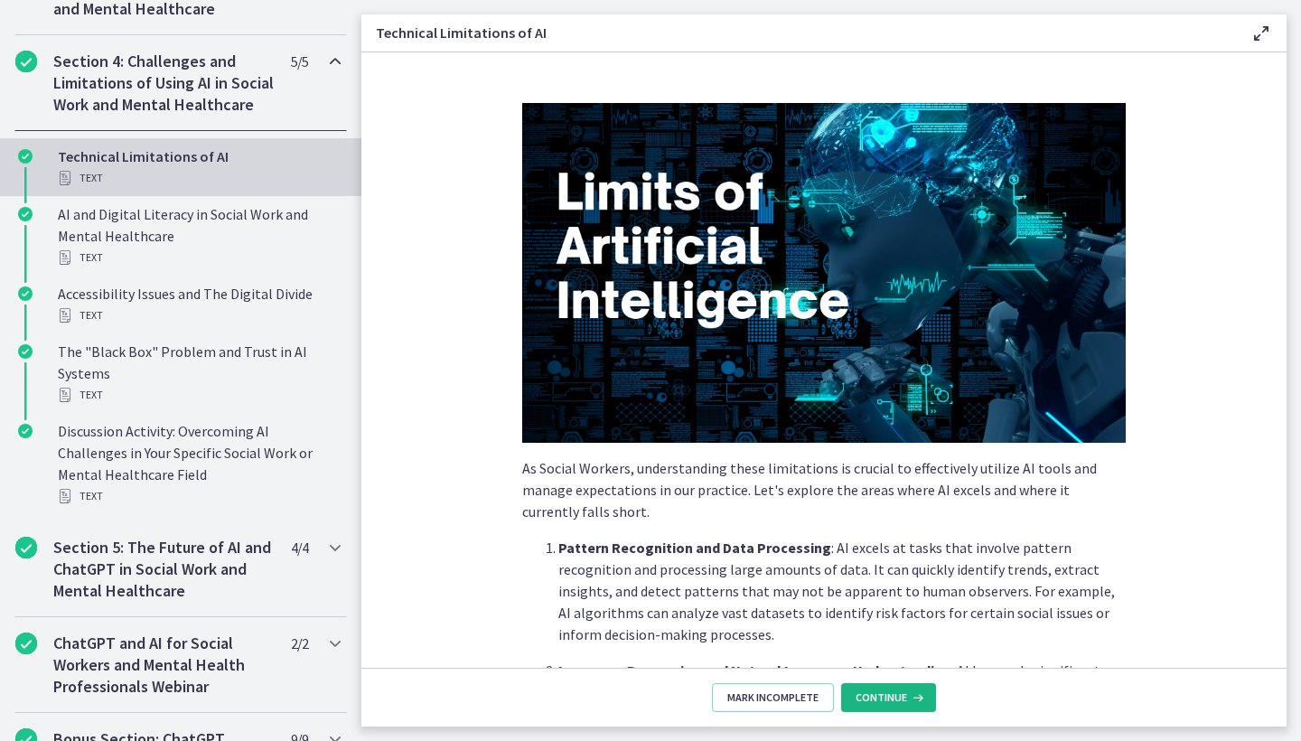
click at [897, 697] on span "Continue" at bounding box center [881, 697] width 51 height 14
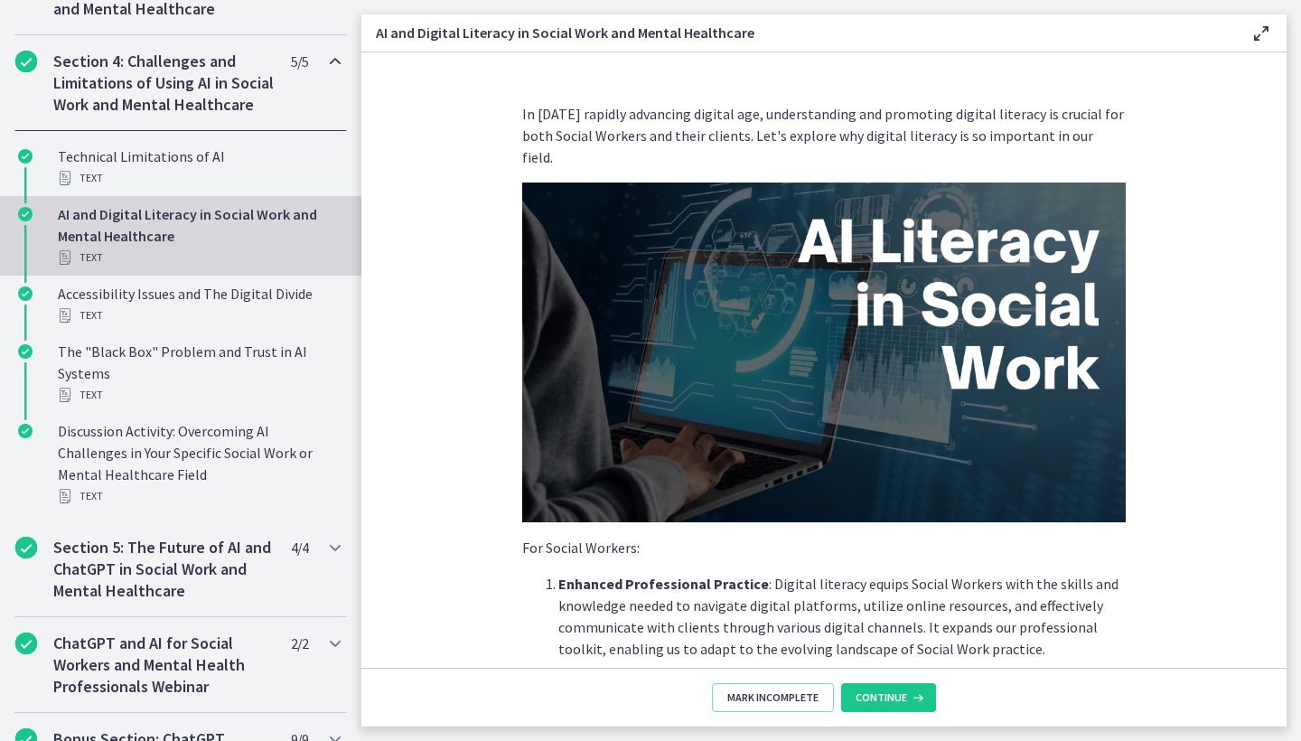
click at [897, 697] on span "Continue" at bounding box center [881, 697] width 51 height 14
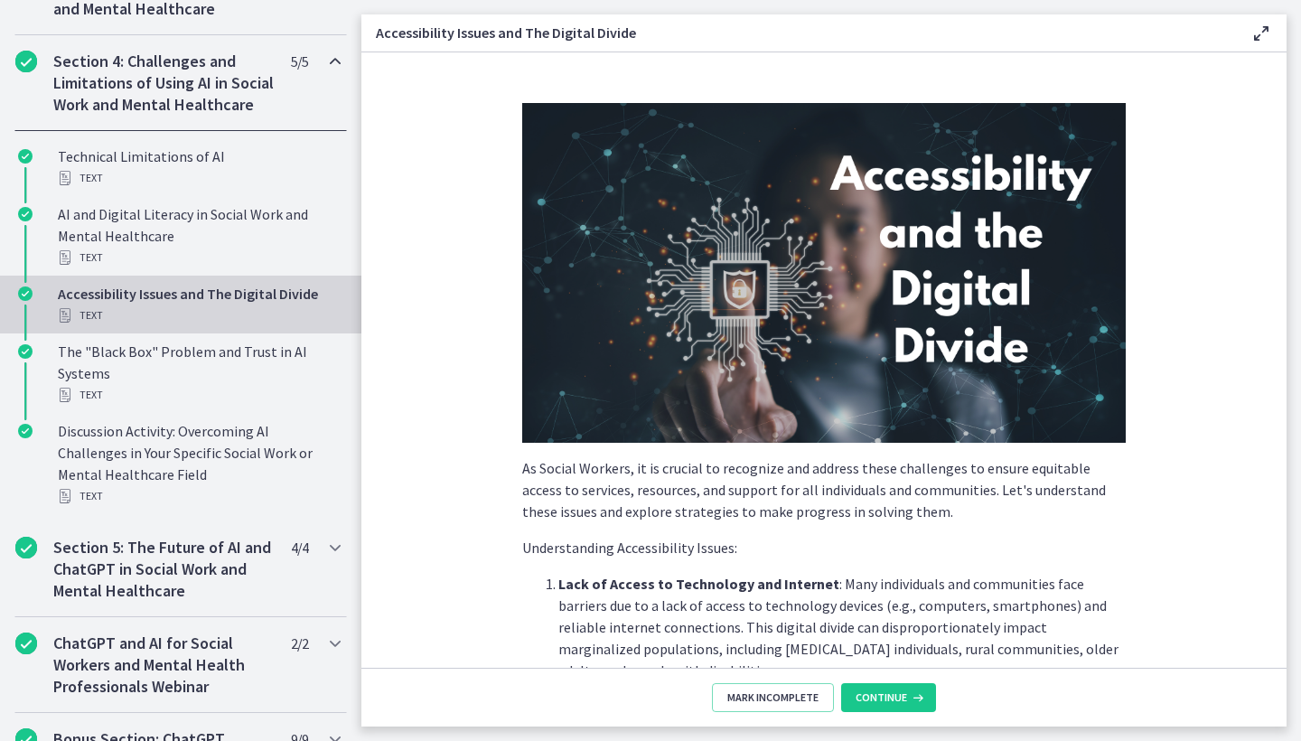
click at [897, 697] on span "Continue" at bounding box center [881, 697] width 51 height 14
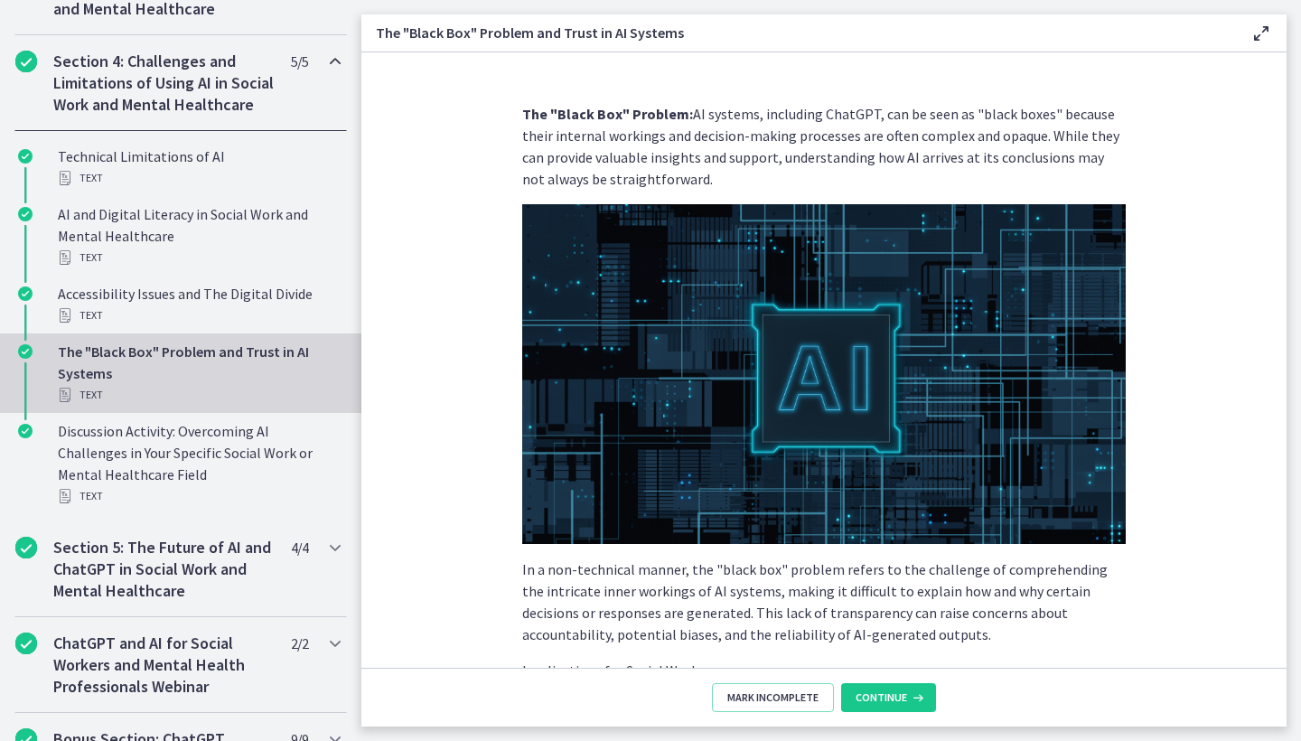
click at [897, 697] on span "Continue" at bounding box center [881, 697] width 51 height 14
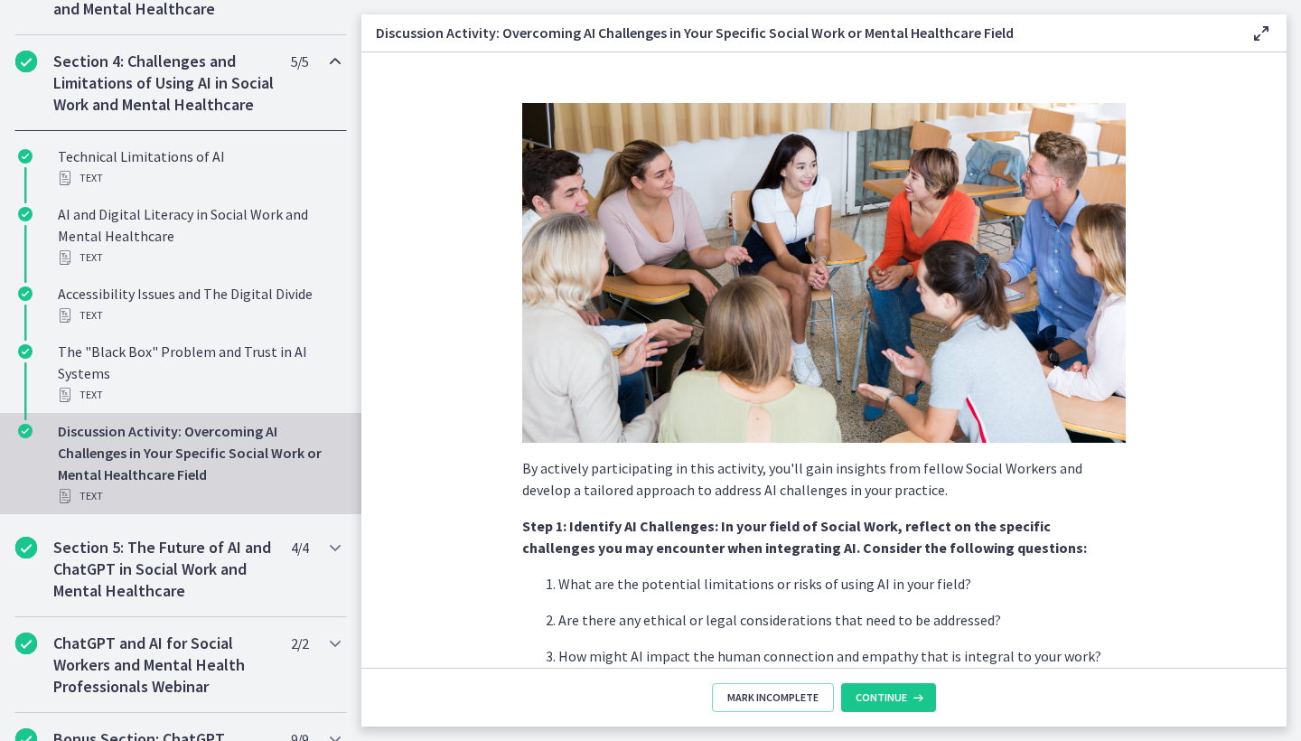
click at [897, 697] on span "Continue" at bounding box center [881, 697] width 51 height 14
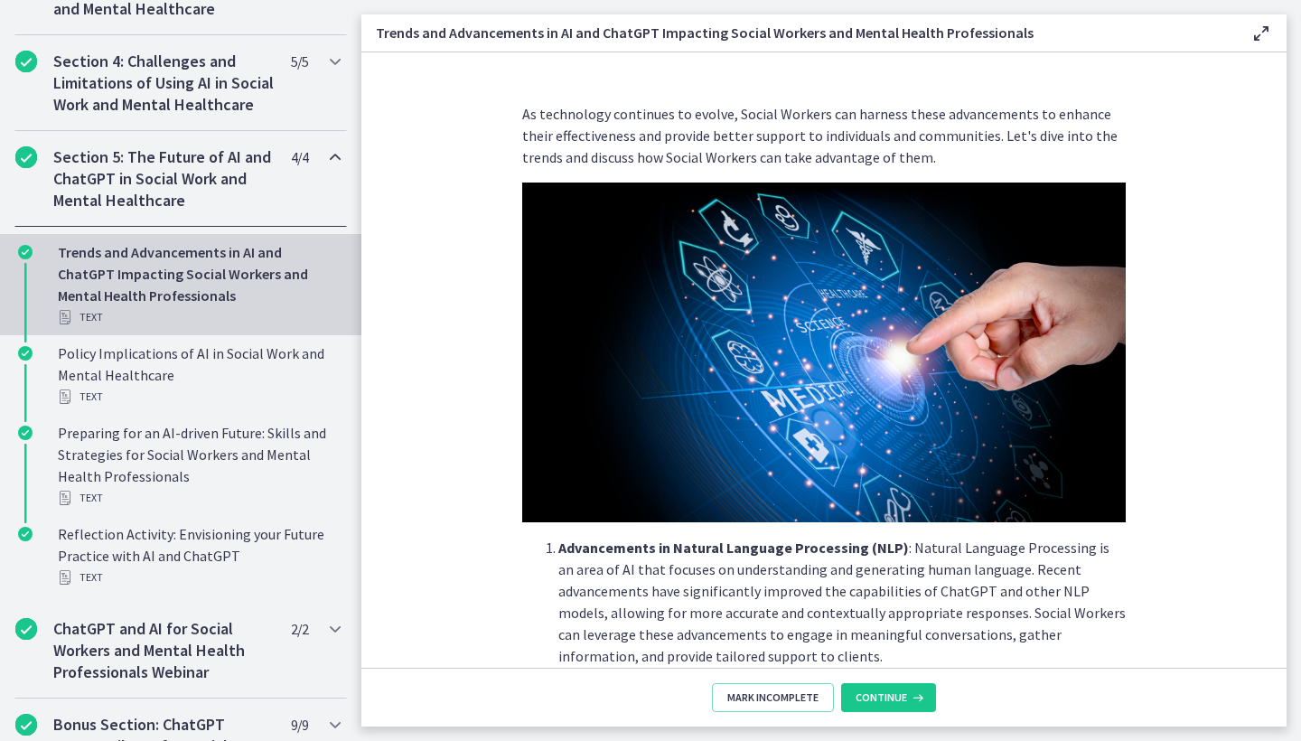
click at [897, 697] on span "Continue" at bounding box center [881, 697] width 51 height 14
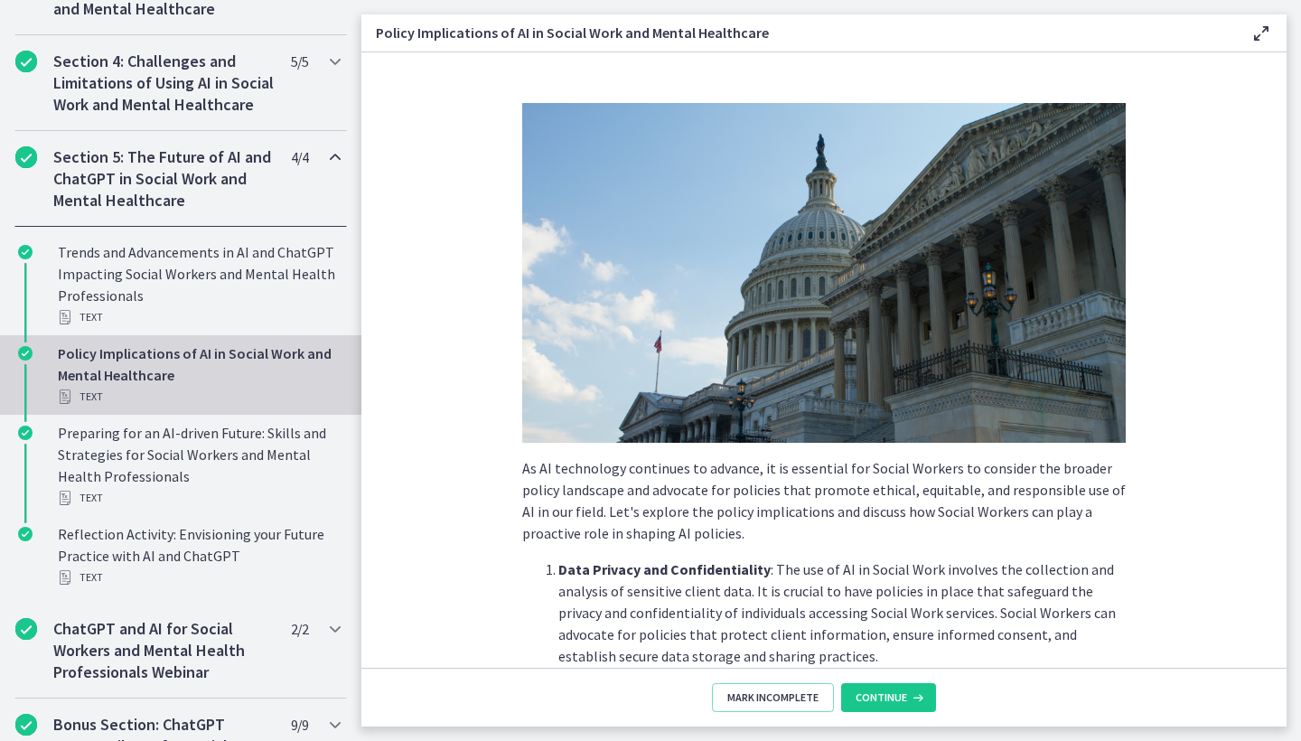
click at [897, 697] on span "Continue" at bounding box center [881, 697] width 51 height 14
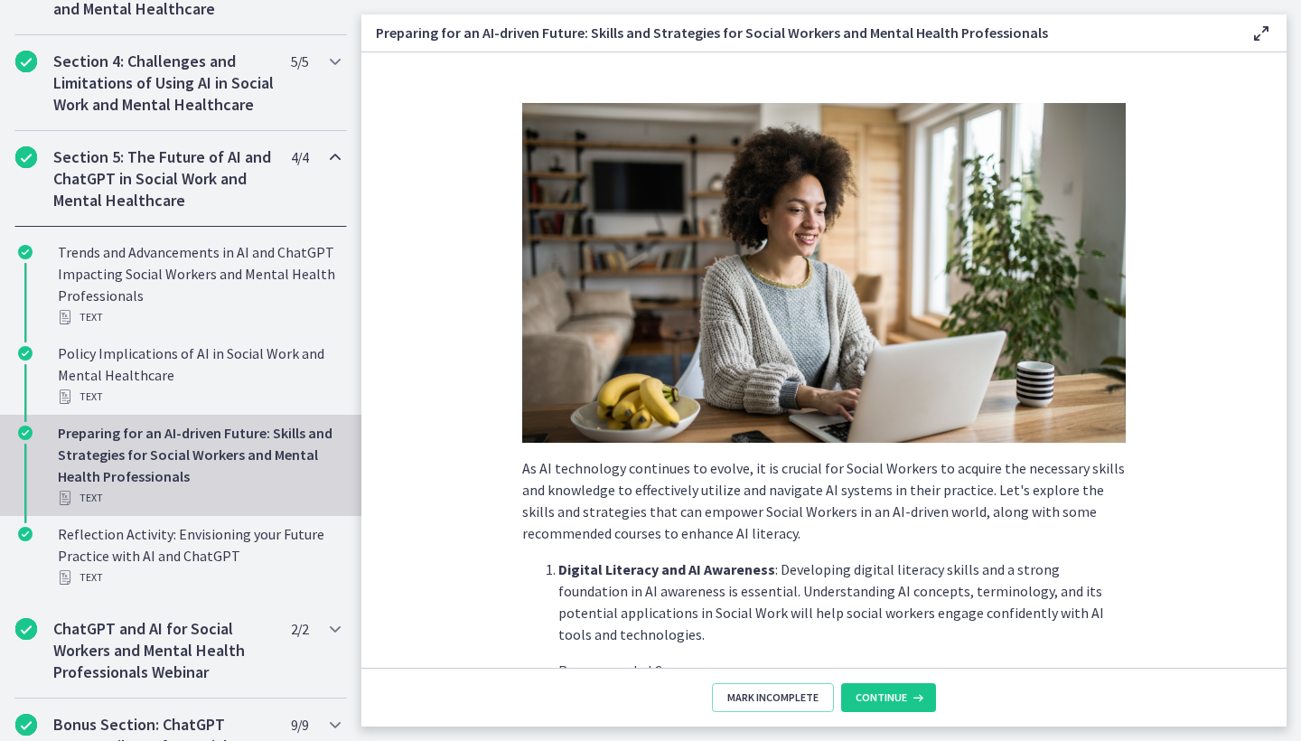
click at [897, 697] on span "Continue" at bounding box center [881, 697] width 51 height 14
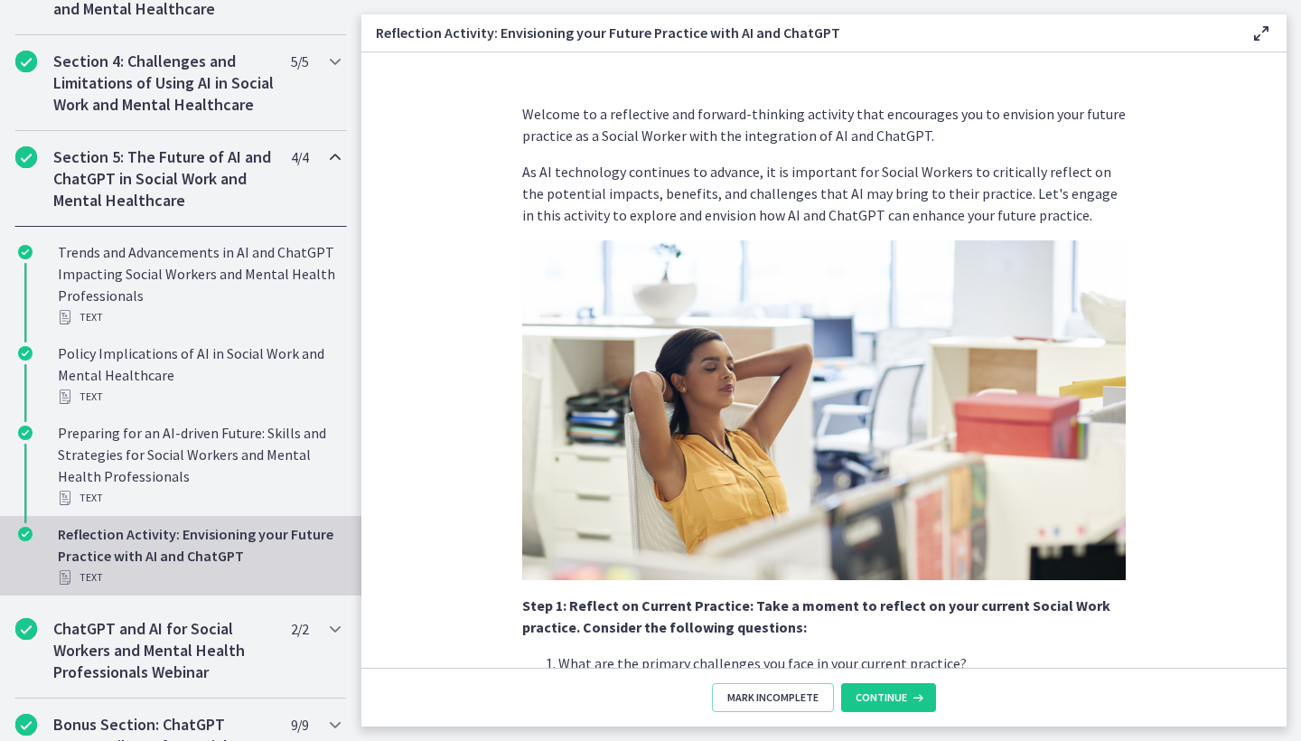
click at [897, 697] on span "Continue" at bounding box center [881, 697] width 51 height 14
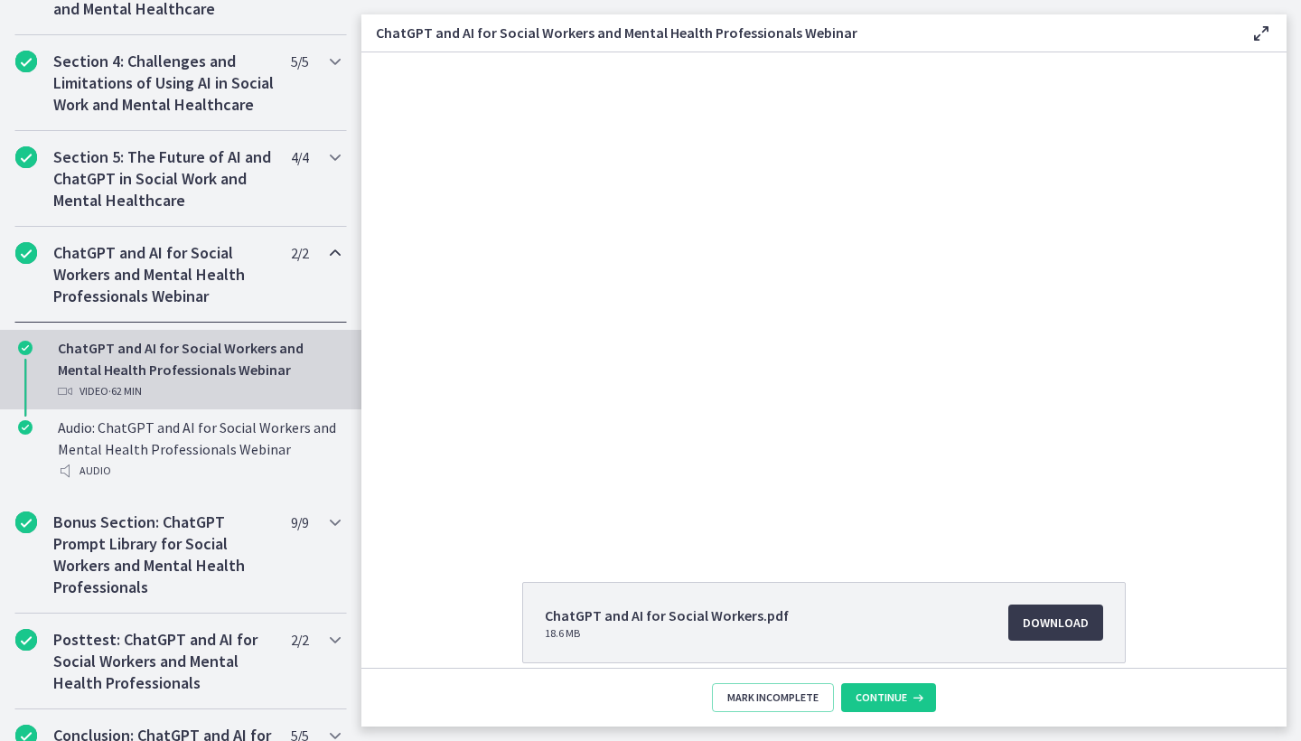
click at [897, 697] on span "Continue" at bounding box center [881, 697] width 51 height 14
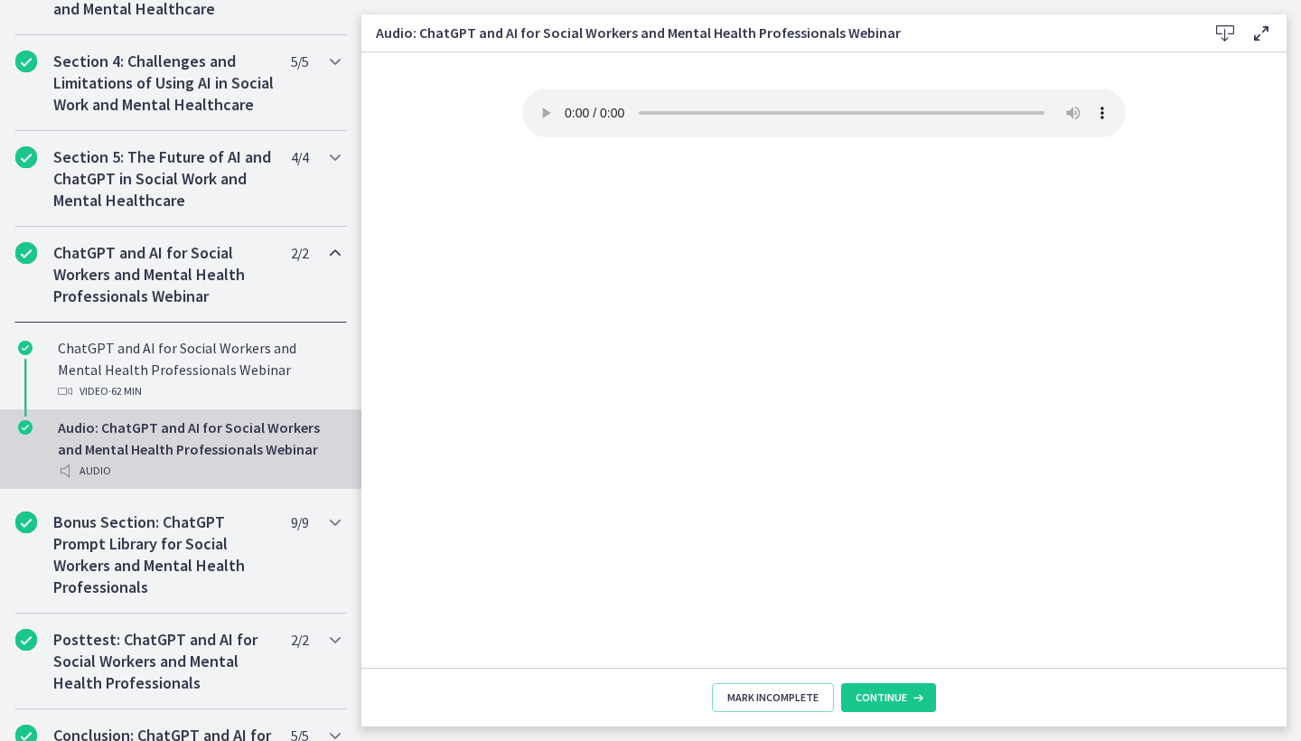
click at [897, 697] on span "Continue" at bounding box center [881, 697] width 51 height 14
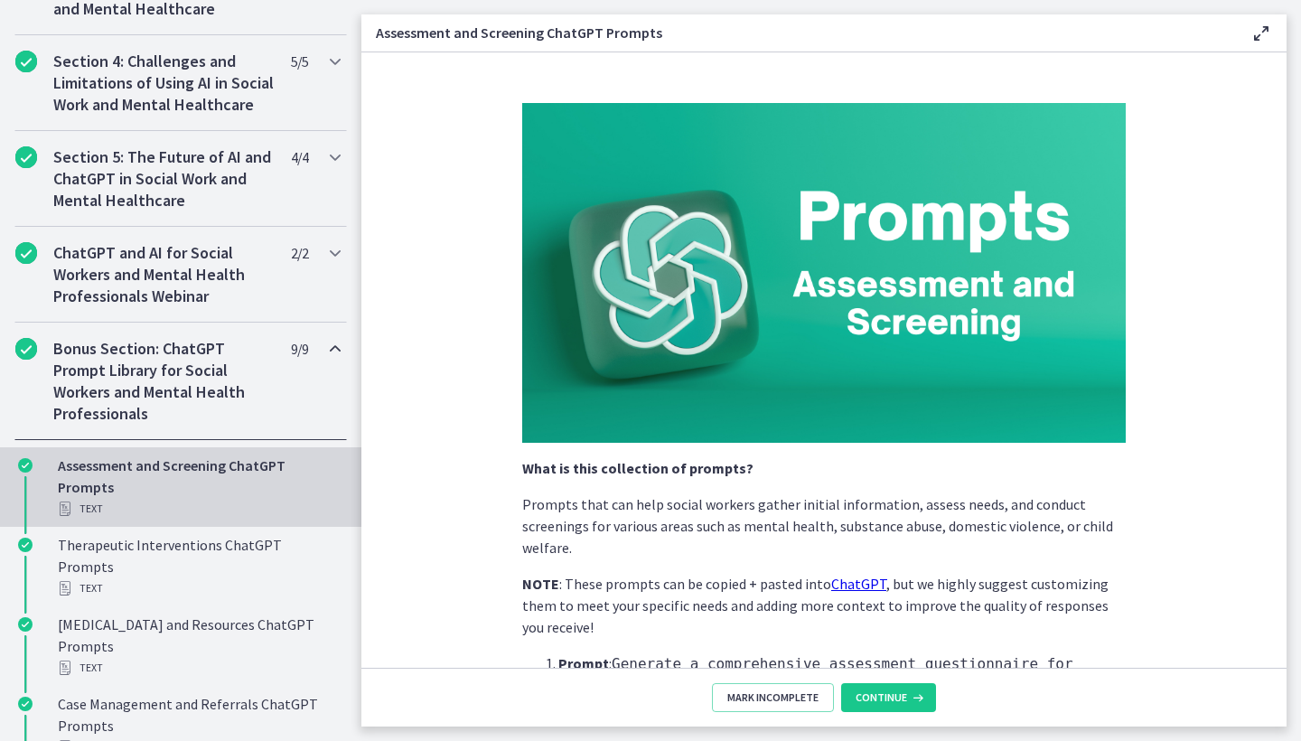
click at [897, 697] on span "Continue" at bounding box center [881, 697] width 51 height 14
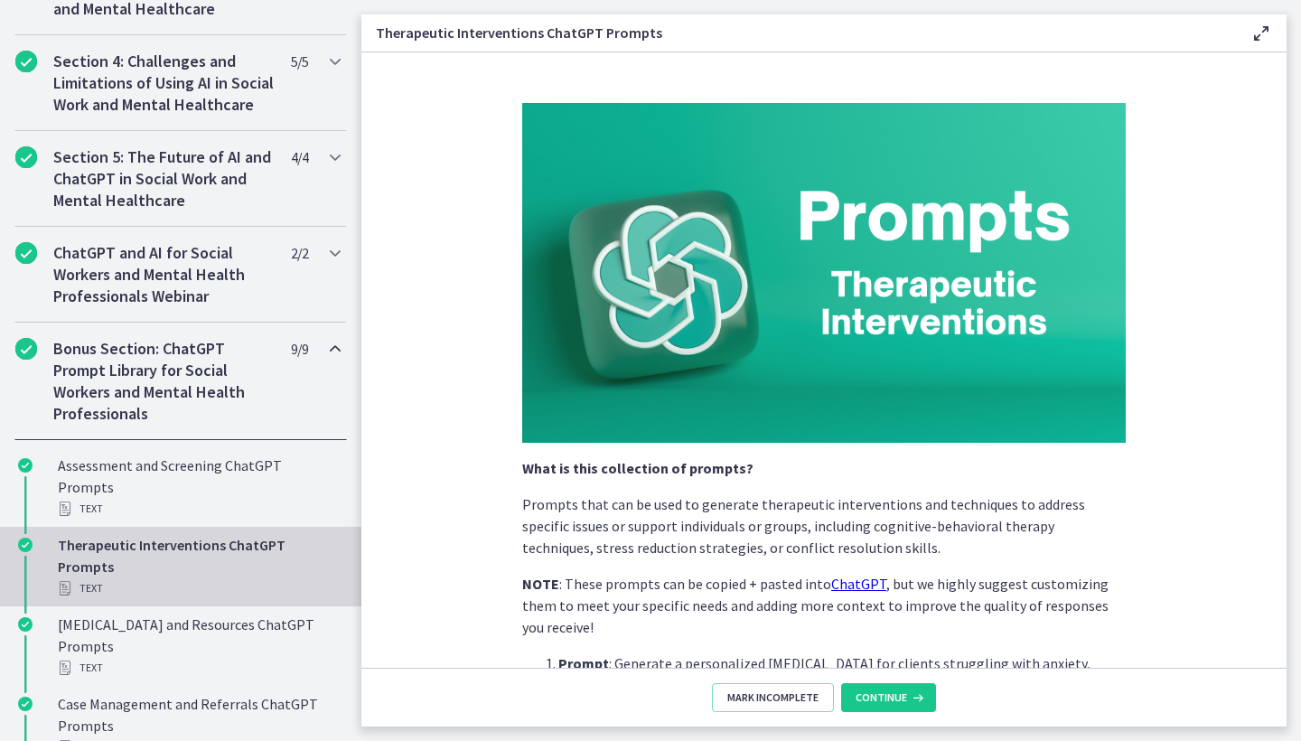
click at [897, 697] on span "Continue" at bounding box center [881, 697] width 51 height 14
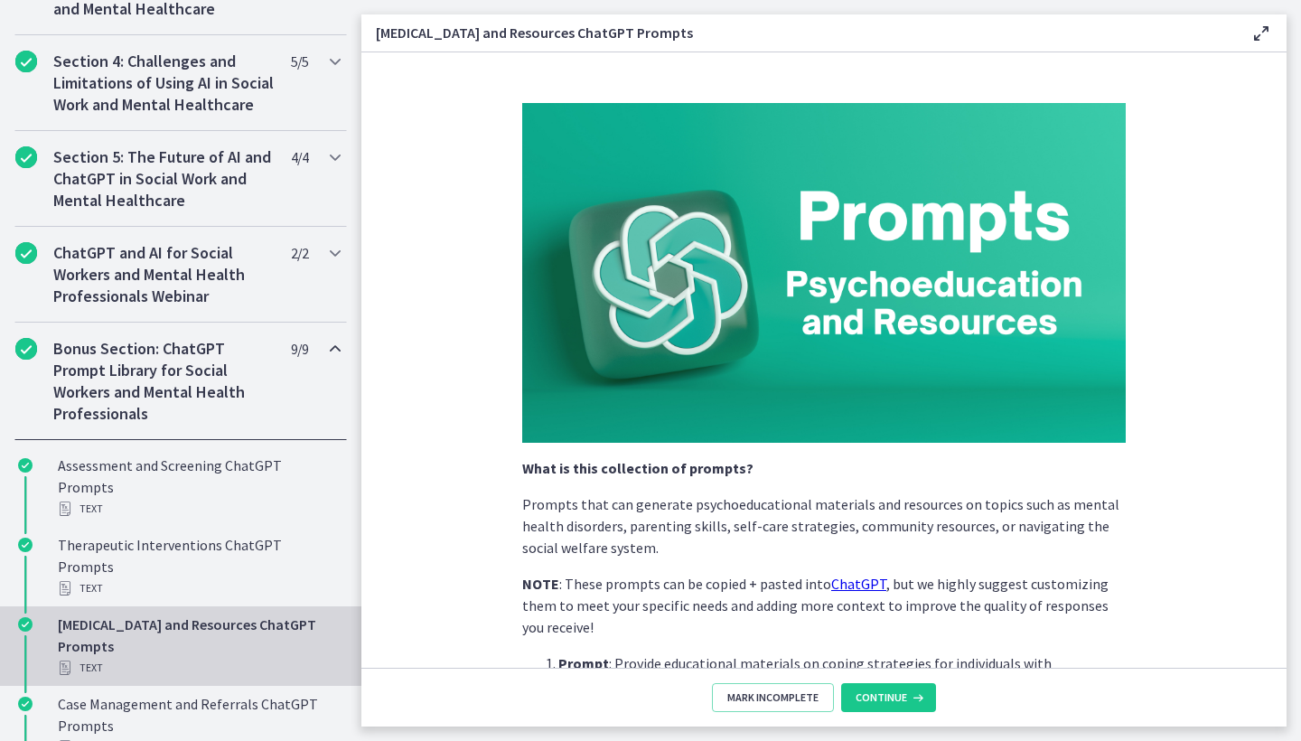
click at [897, 697] on span "Continue" at bounding box center [881, 697] width 51 height 14
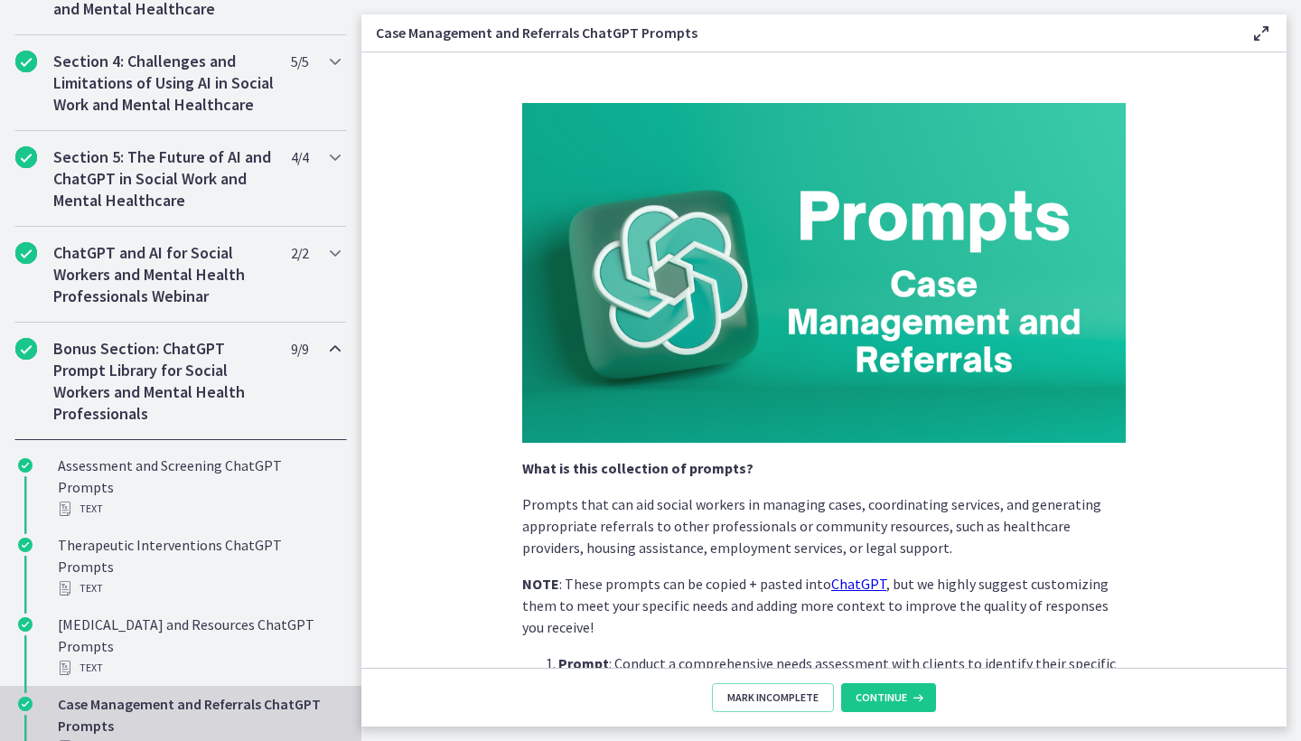
click at [897, 697] on span "Continue" at bounding box center [881, 697] width 51 height 14
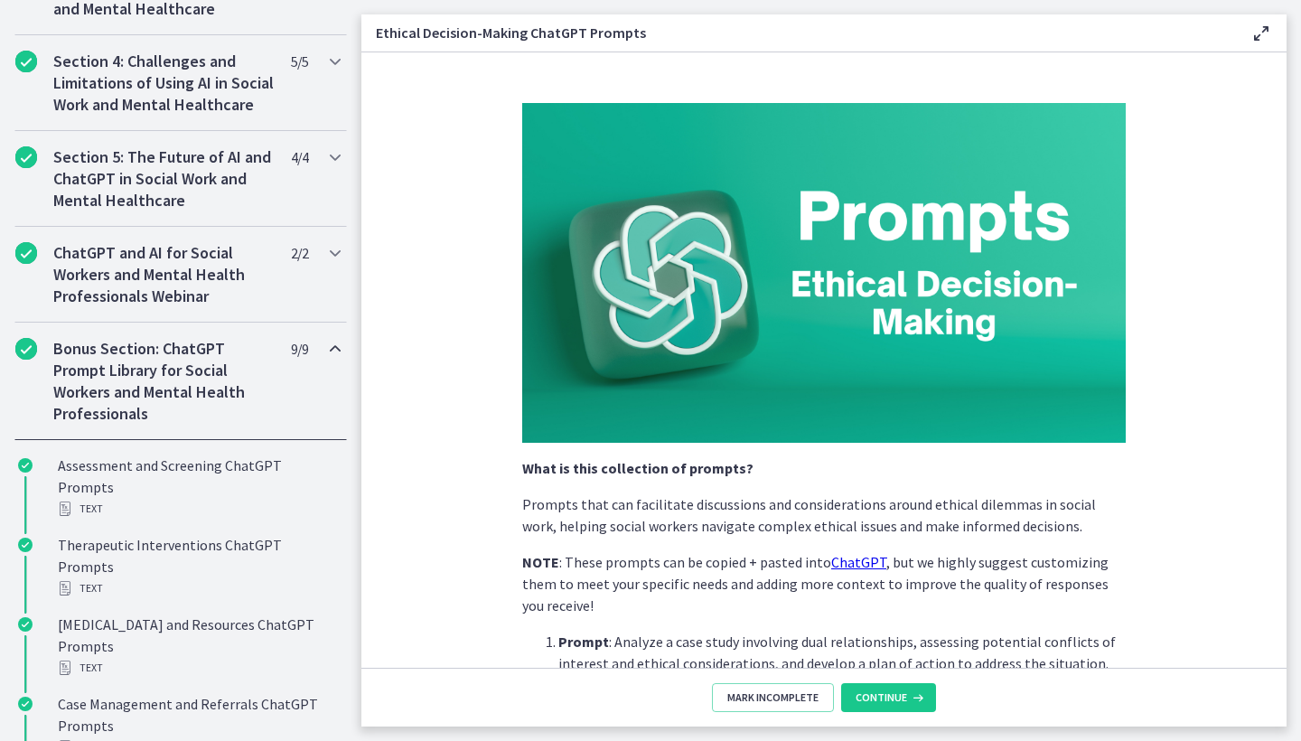
click at [897, 697] on span "Continue" at bounding box center [881, 697] width 51 height 14
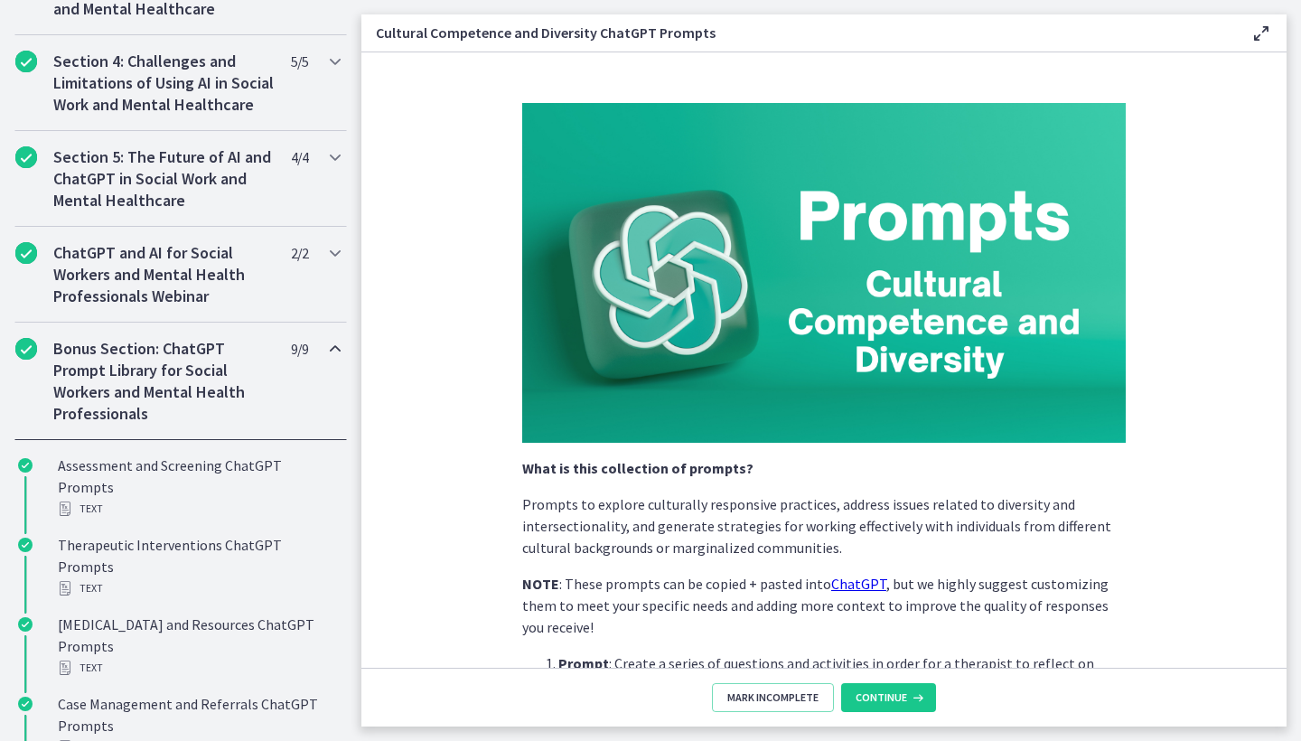
click at [897, 697] on span "Continue" at bounding box center [881, 697] width 51 height 14
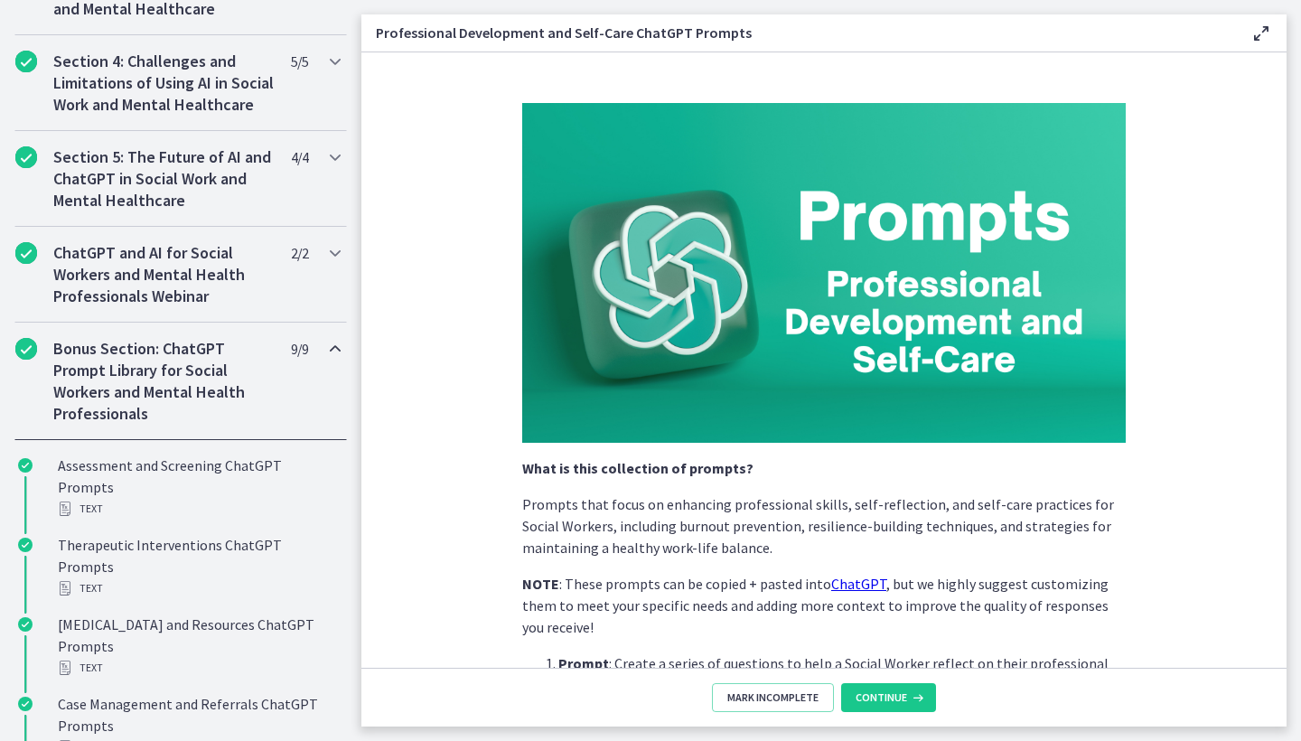
click at [897, 697] on span "Continue" at bounding box center [881, 697] width 51 height 14
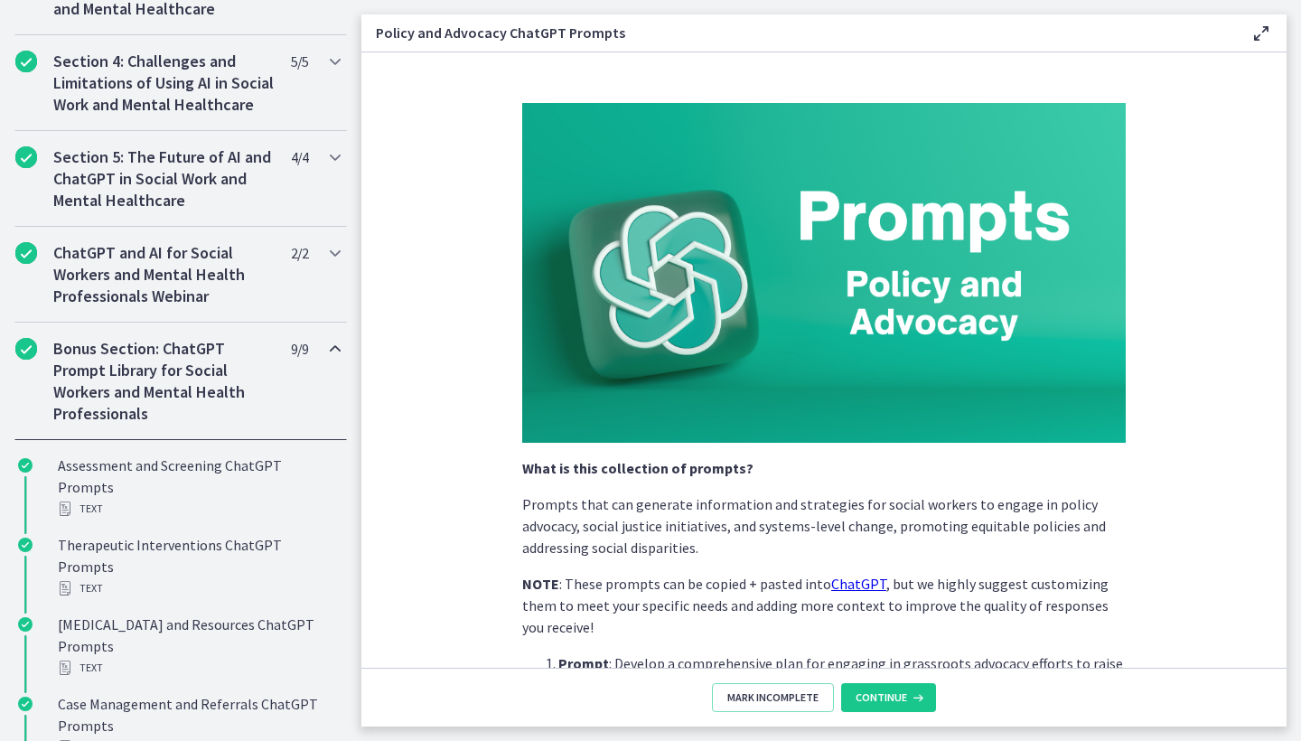
click at [897, 697] on span "Continue" at bounding box center [881, 697] width 51 height 14
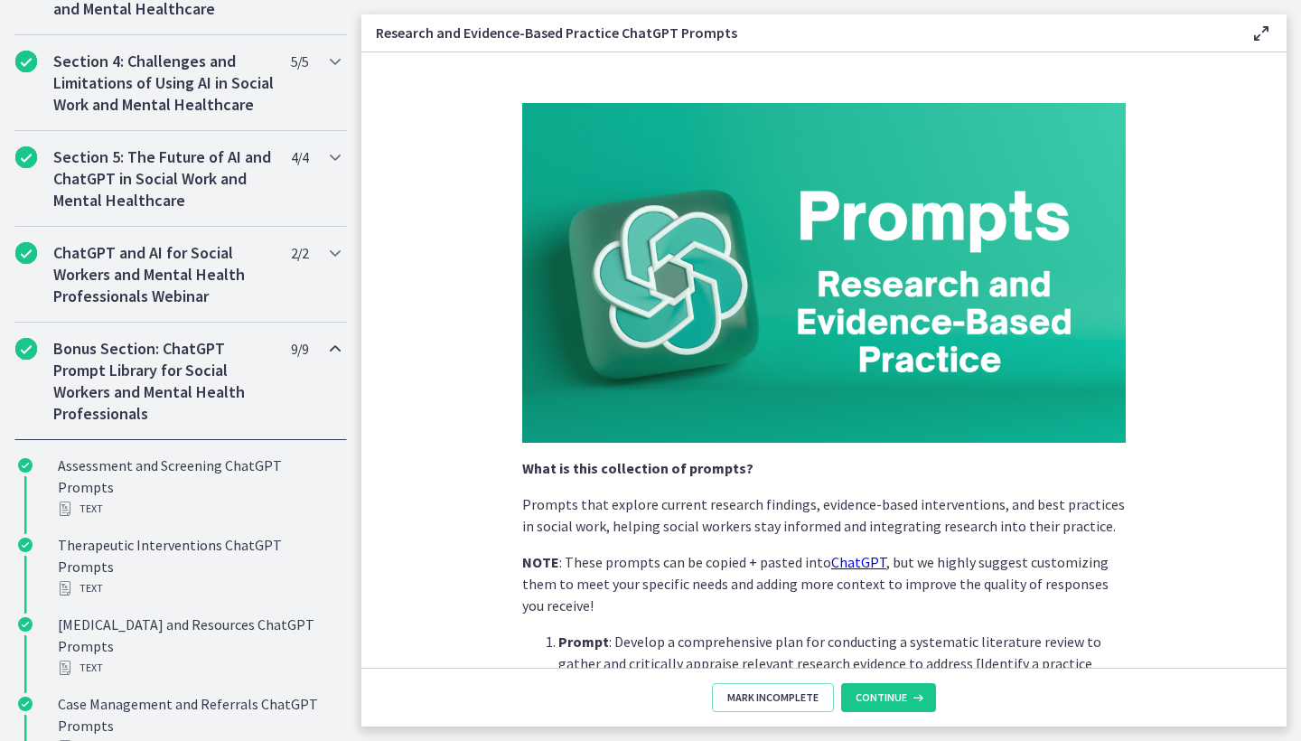
click at [897, 697] on span "Continue" at bounding box center [881, 697] width 51 height 14
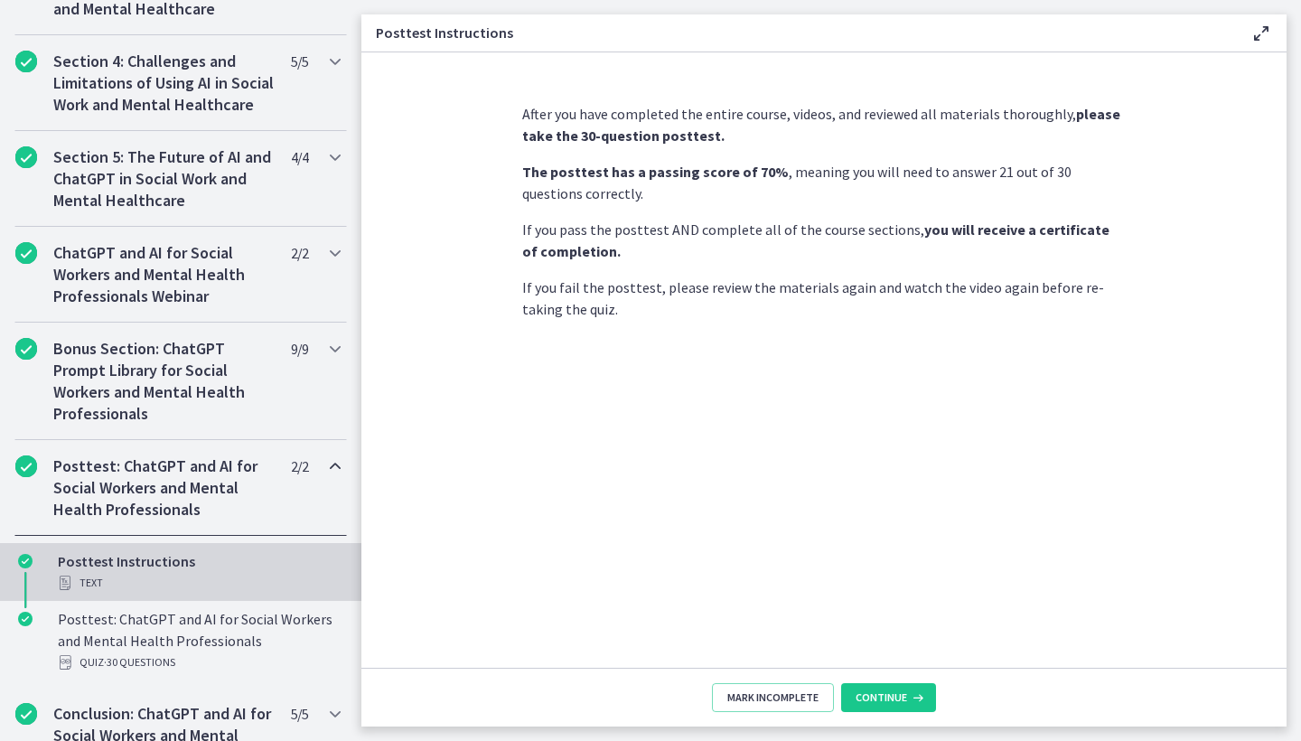
click at [897, 697] on span "Continue" at bounding box center [881, 697] width 51 height 14
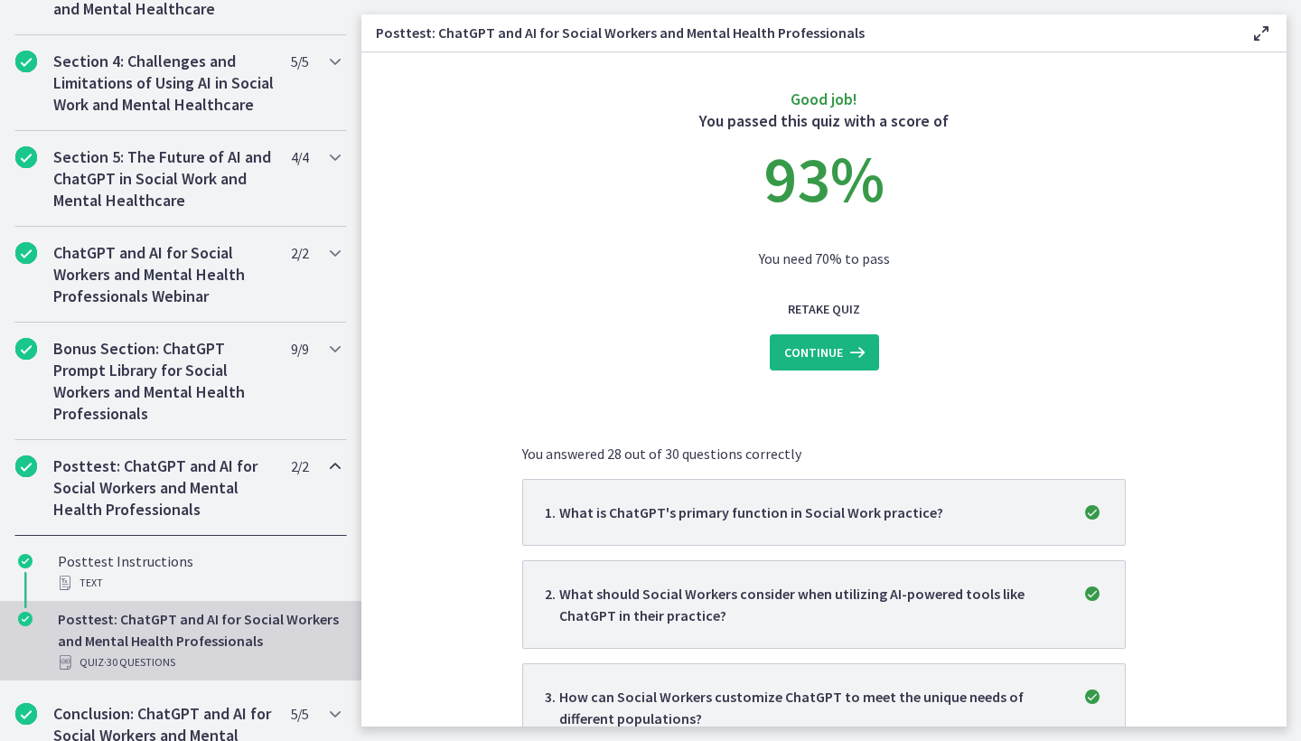
click at [835, 353] on span "Continue" at bounding box center [813, 353] width 59 height 22
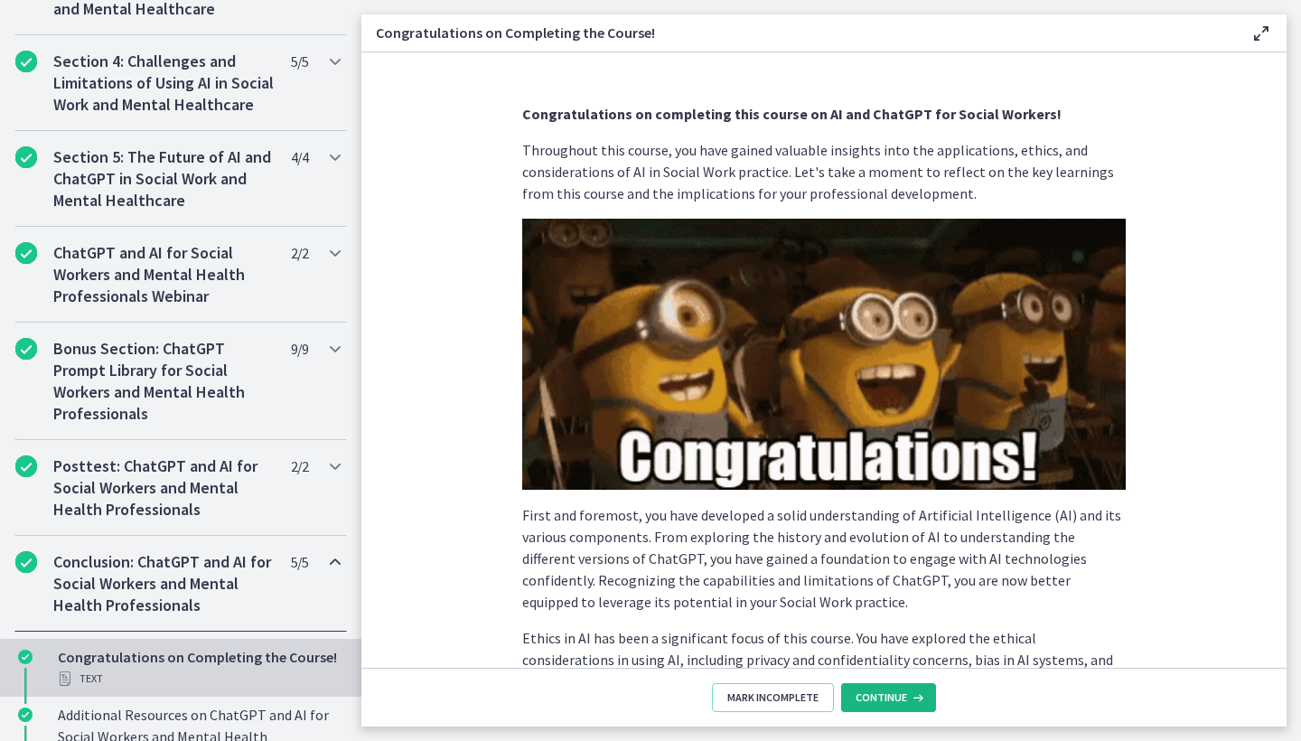
click at [902, 691] on span "Continue" at bounding box center [881, 697] width 51 height 14
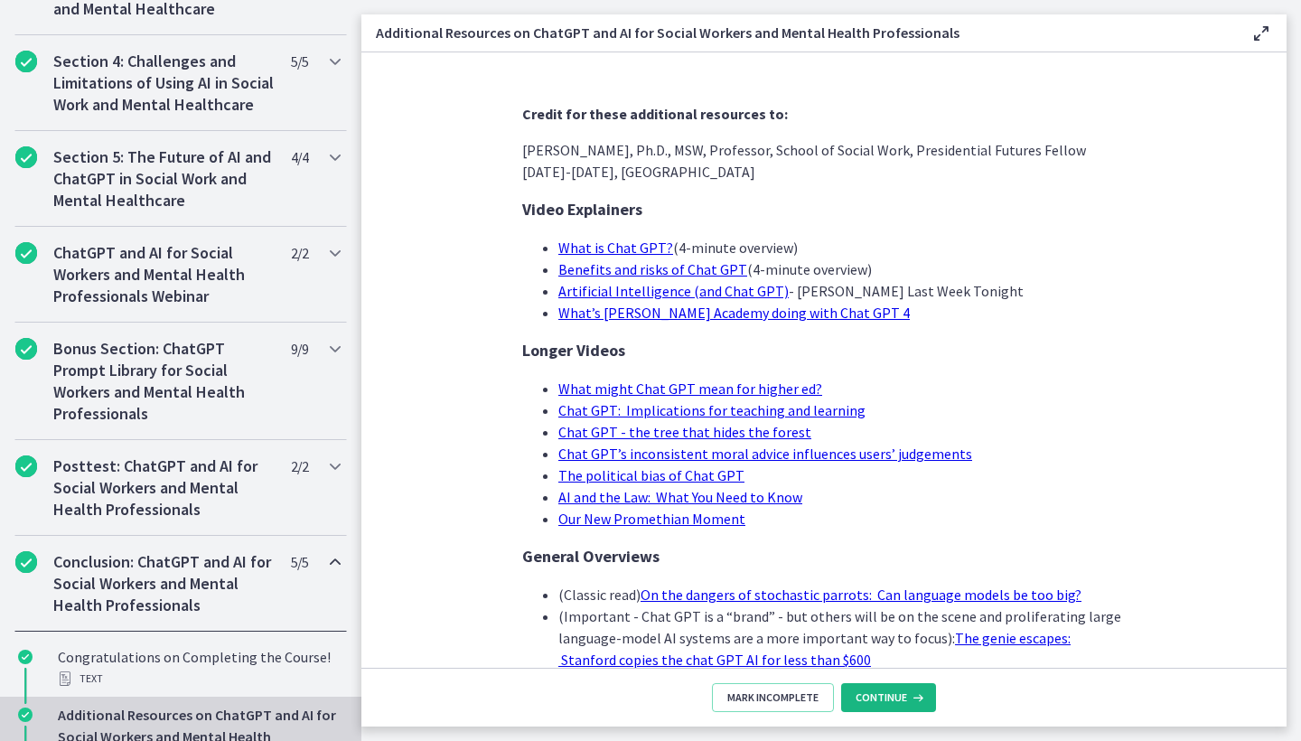
click at [902, 691] on span "Continue" at bounding box center [881, 697] width 51 height 14
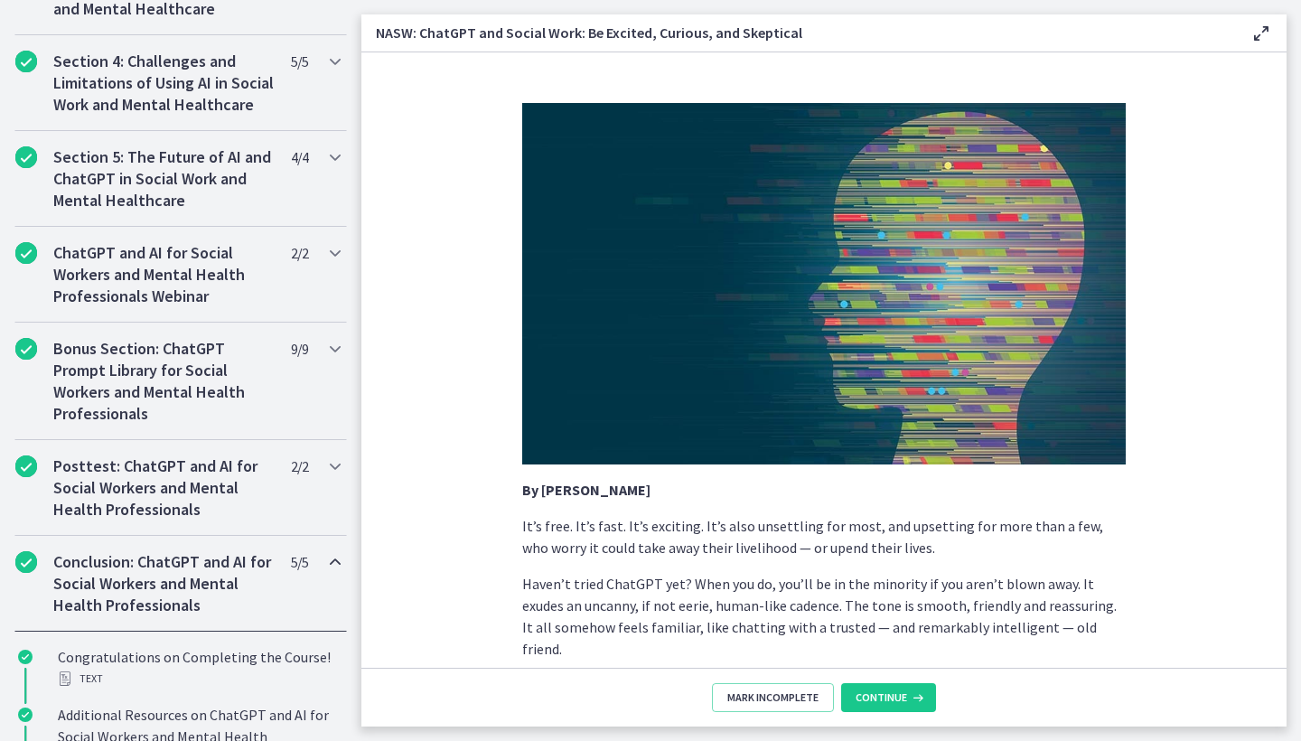
click at [902, 691] on span "Continue" at bounding box center [881, 697] width 51 height 14
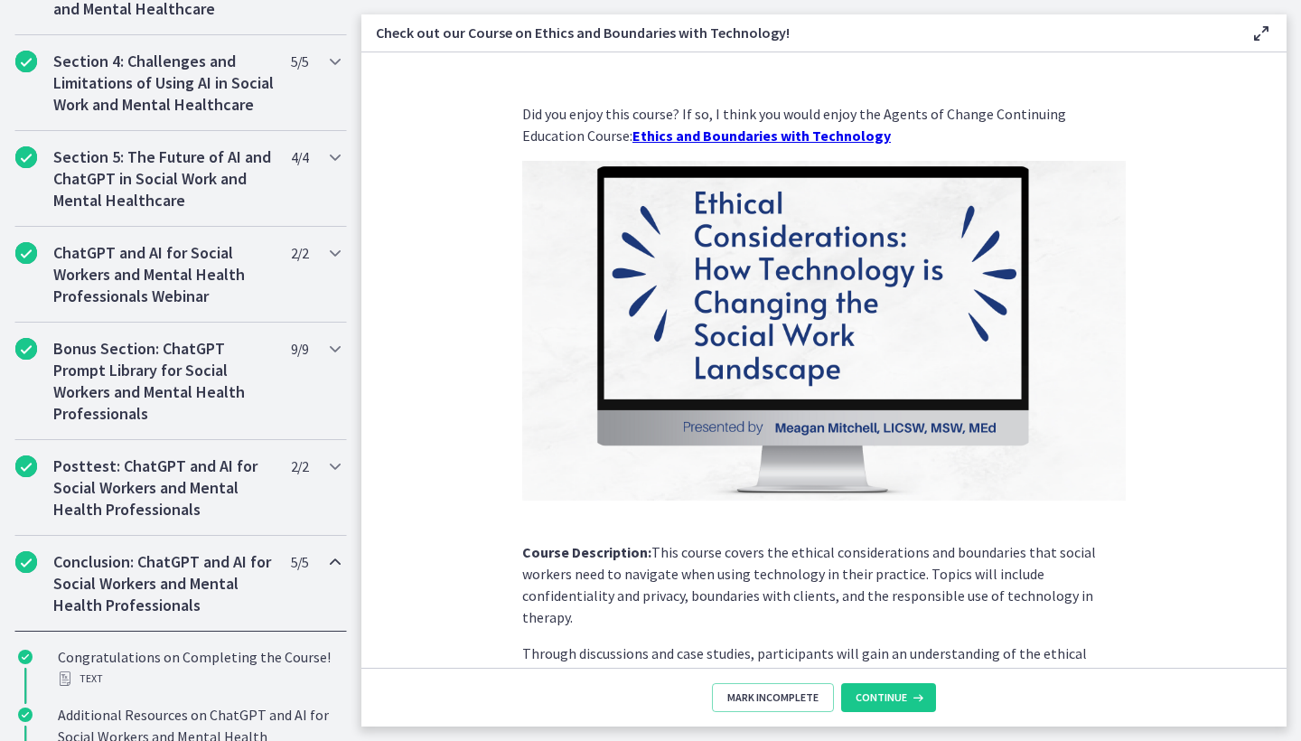
click at [902, 691] on span "Continue" at bounding box center [881, 697] width 51 height 14
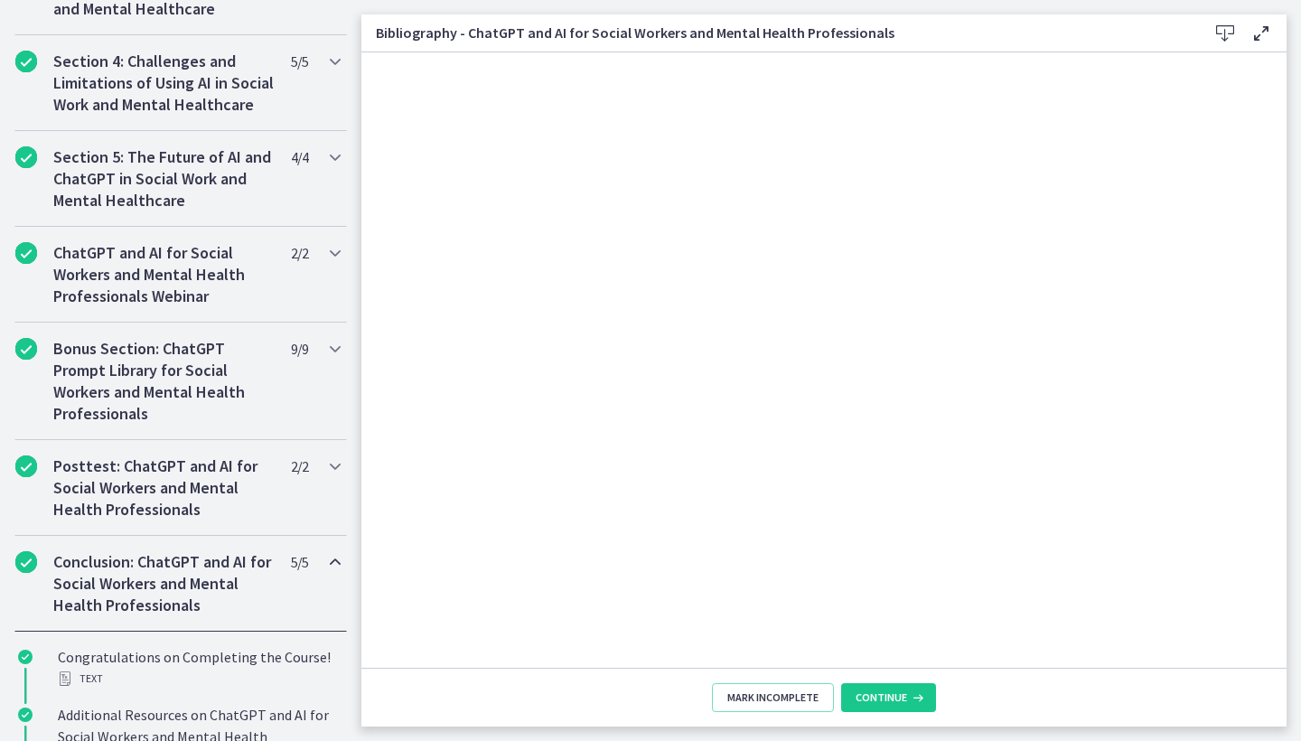
click at [902, 691] on span "Continue" at bounding box center [881, 697] width 51 height 14
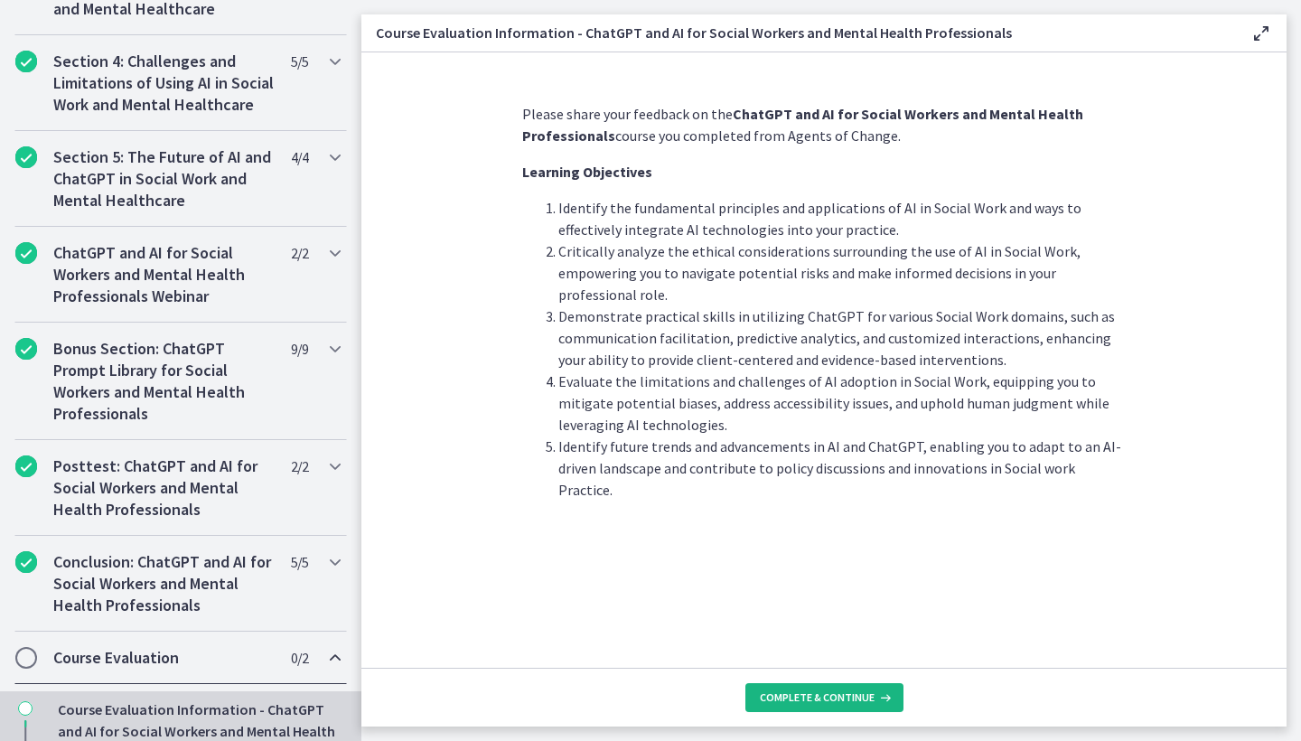
click at [789, 707] on button "Complete & continue" at bounding box center [824, 697] width 158 height 29
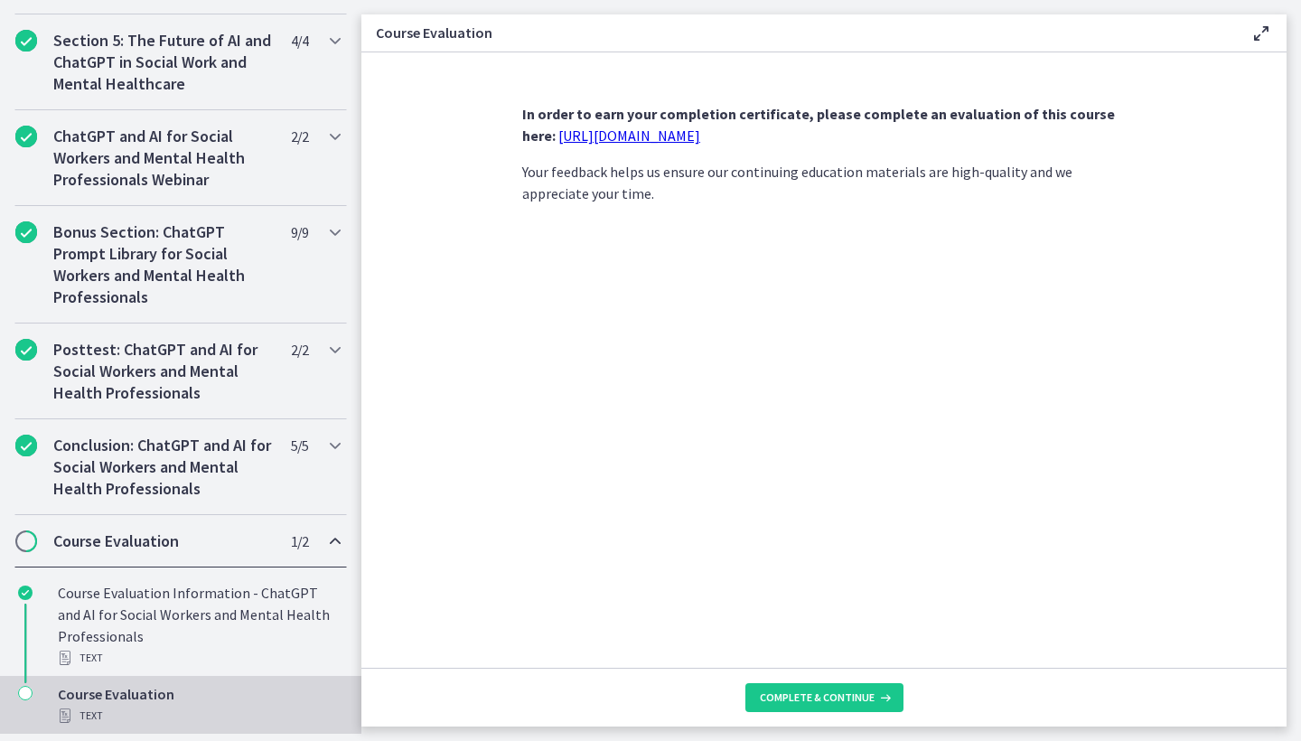
scroll to position [853, 0]
click at [677, 137] on link "https://forms.gle/jm1zbfhChZ2exBv78" at bounding box center [629, 135] width 142 height 18
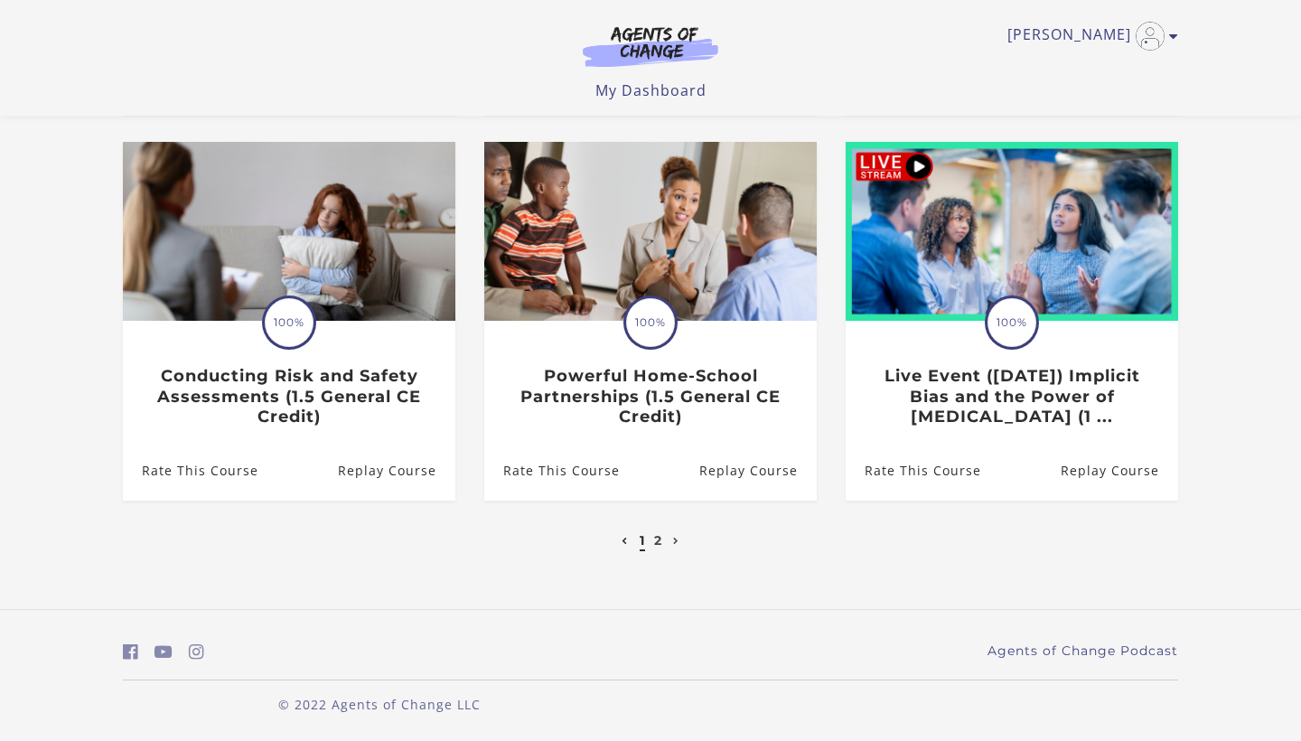
scroll to position [524, 0]
click at [658, 541] on link "2" at bounding box center [658, 541] width 8 height 16
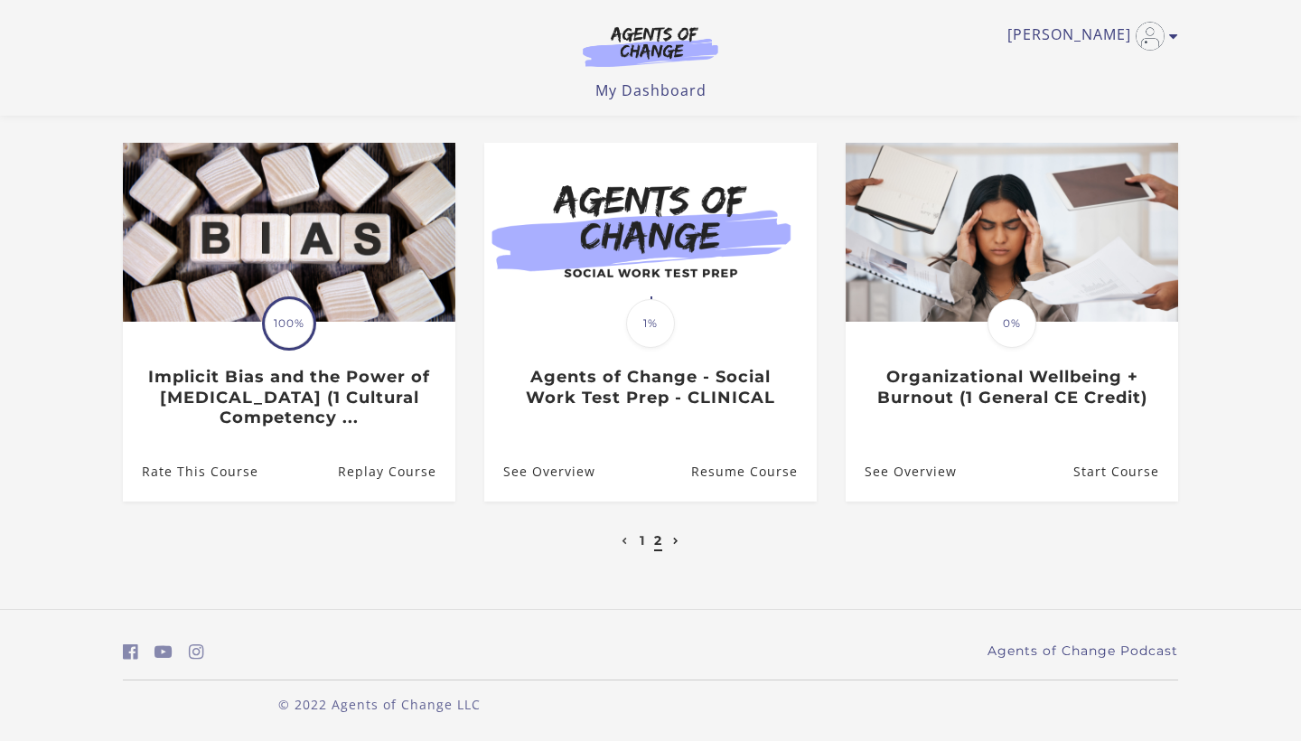
scroll to position [139, 0]
click at [638, 544] on li "1" at bounding box center [642, 540] width 10 height 22
click at [640, 542] on link "1" at bounding box center [642, 540] width 5 height 16
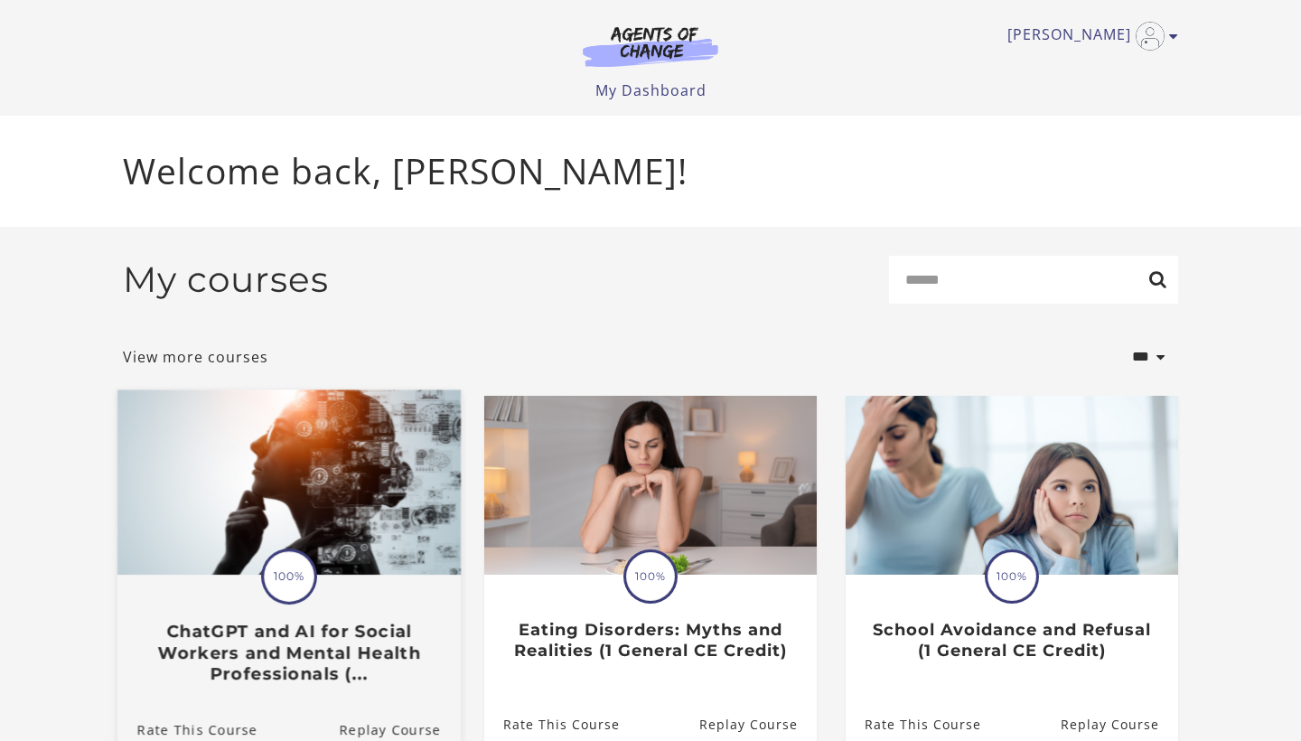
click at [336, 574] on img at bounding box center [288, 481] width 343 height 185
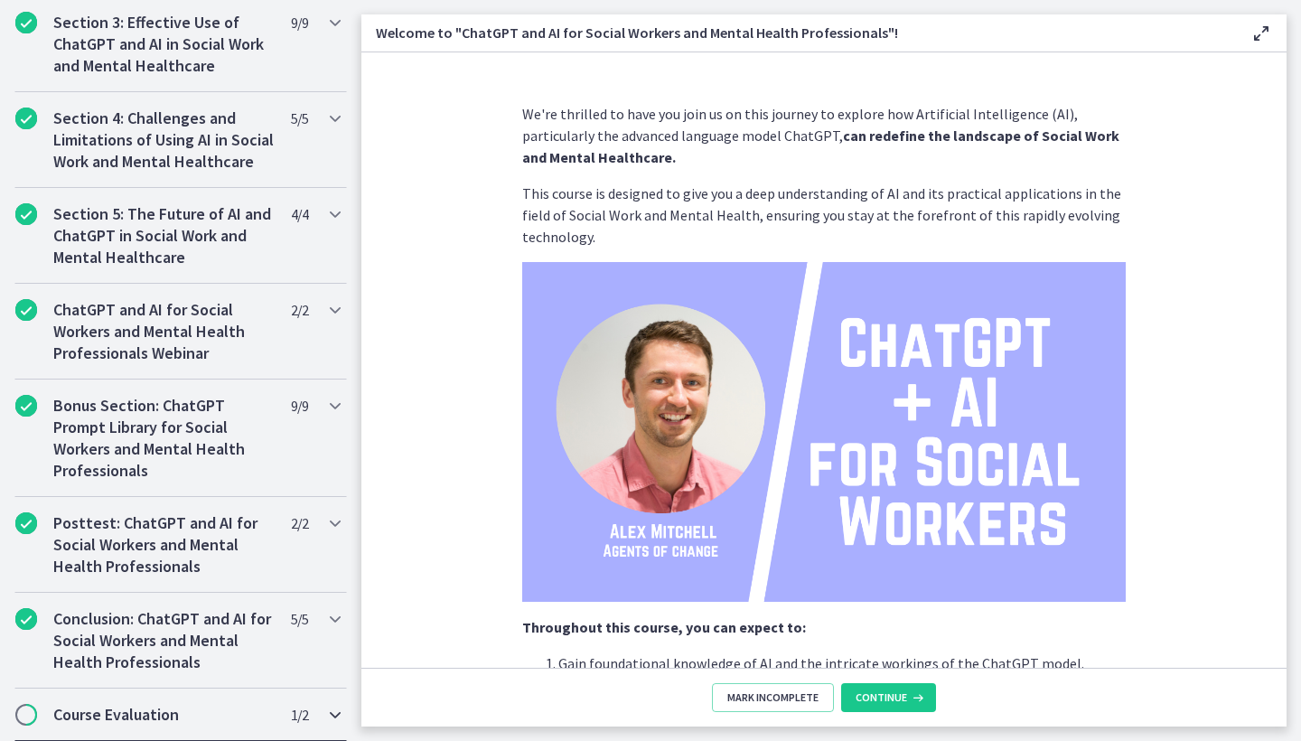
click at [130, 712] on h2 "Course Evaluation" at bounding box center [163, 715] width 220 height 22
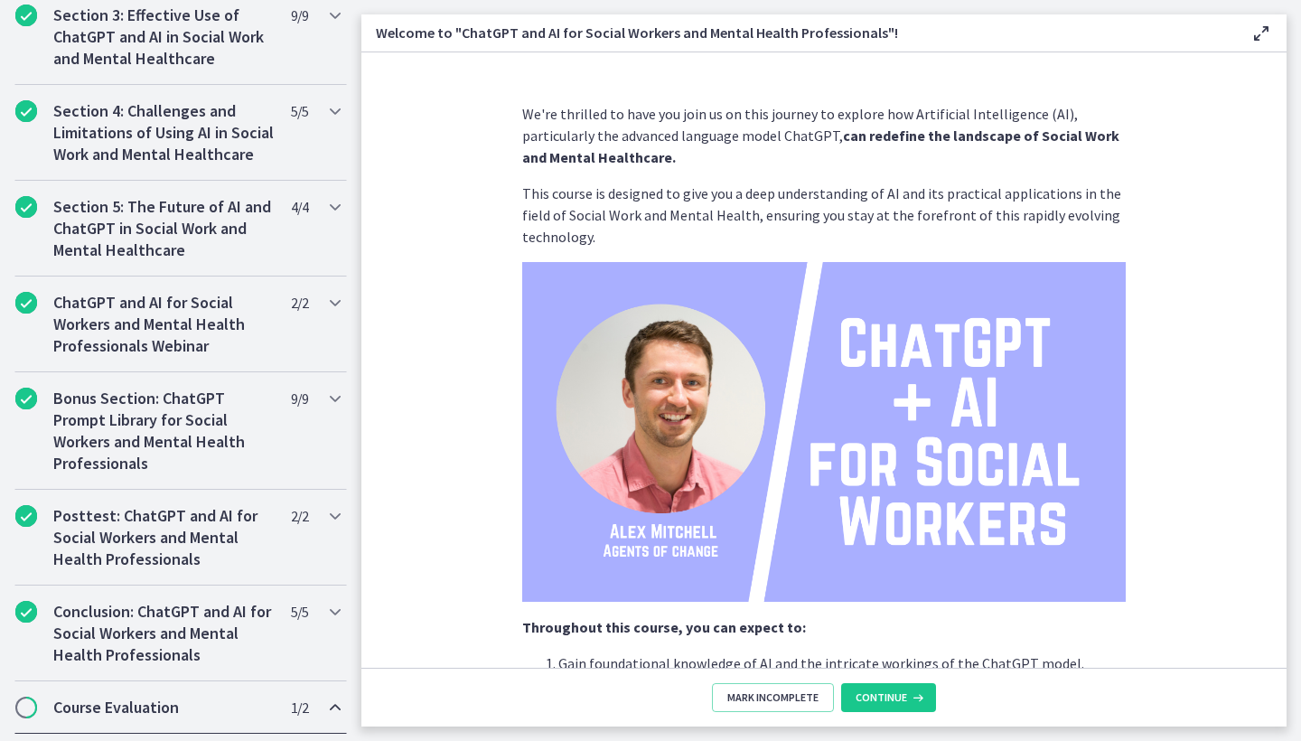
scroll to position [849, 0]
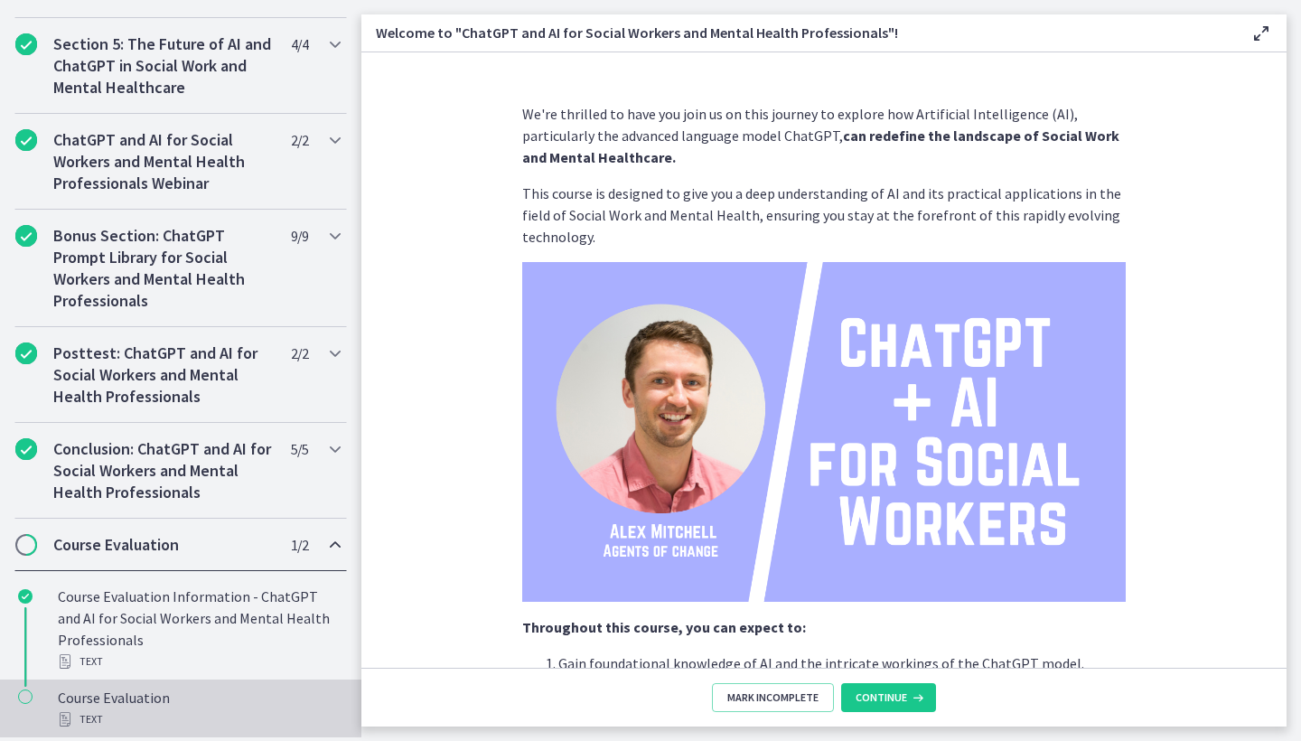
click at [144, 702] on div "Course Evaluation Text" at bounding box center [199, 708] width 282 height 43
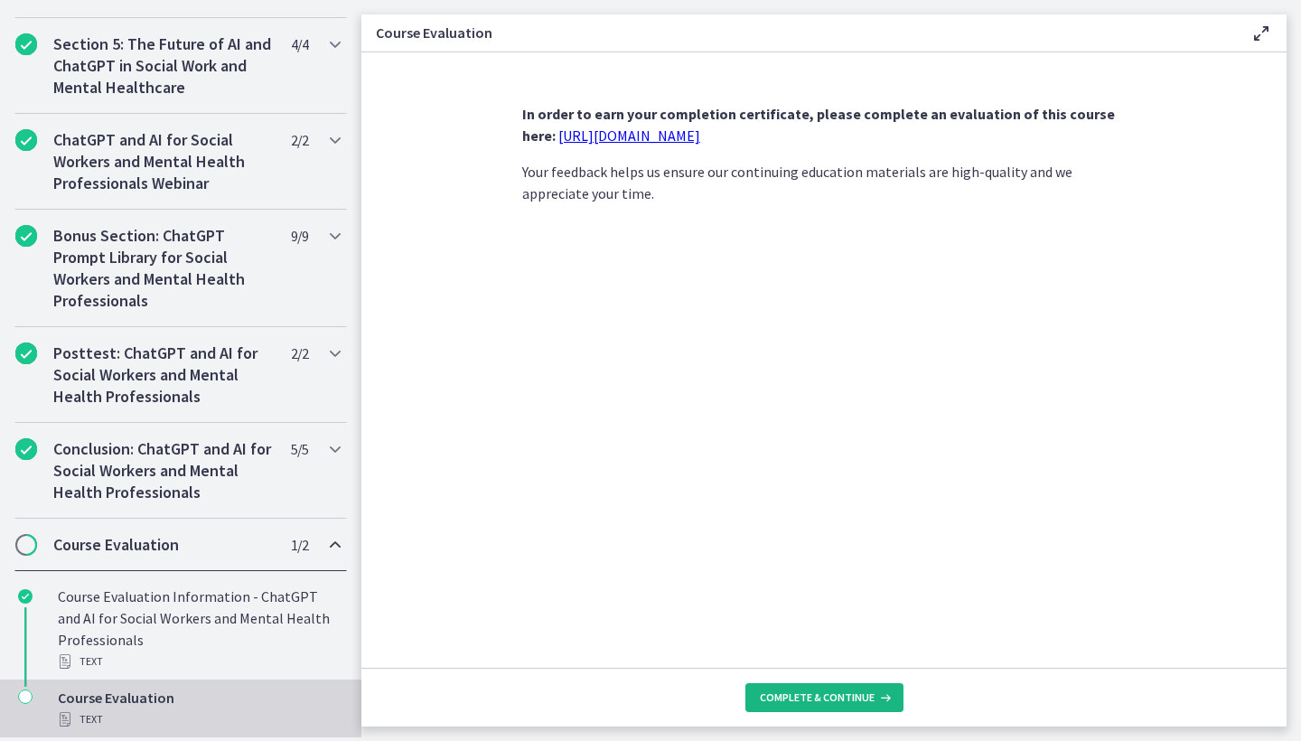
click at [809, 695] on span "Complete & continue" at bounding box center [817, 697] width 115 height 14
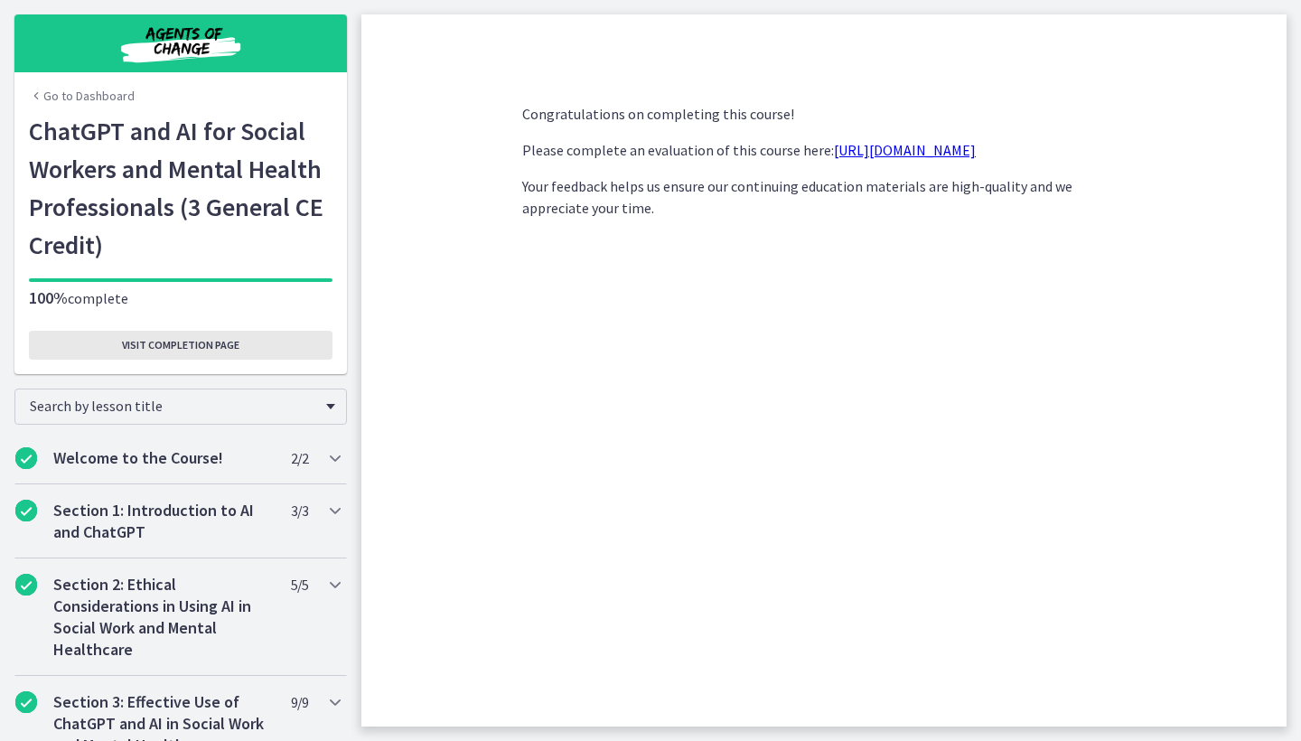
click at [220, 340] on span "Visit completion page" at bounding box center [180, 345] width 117 height 14
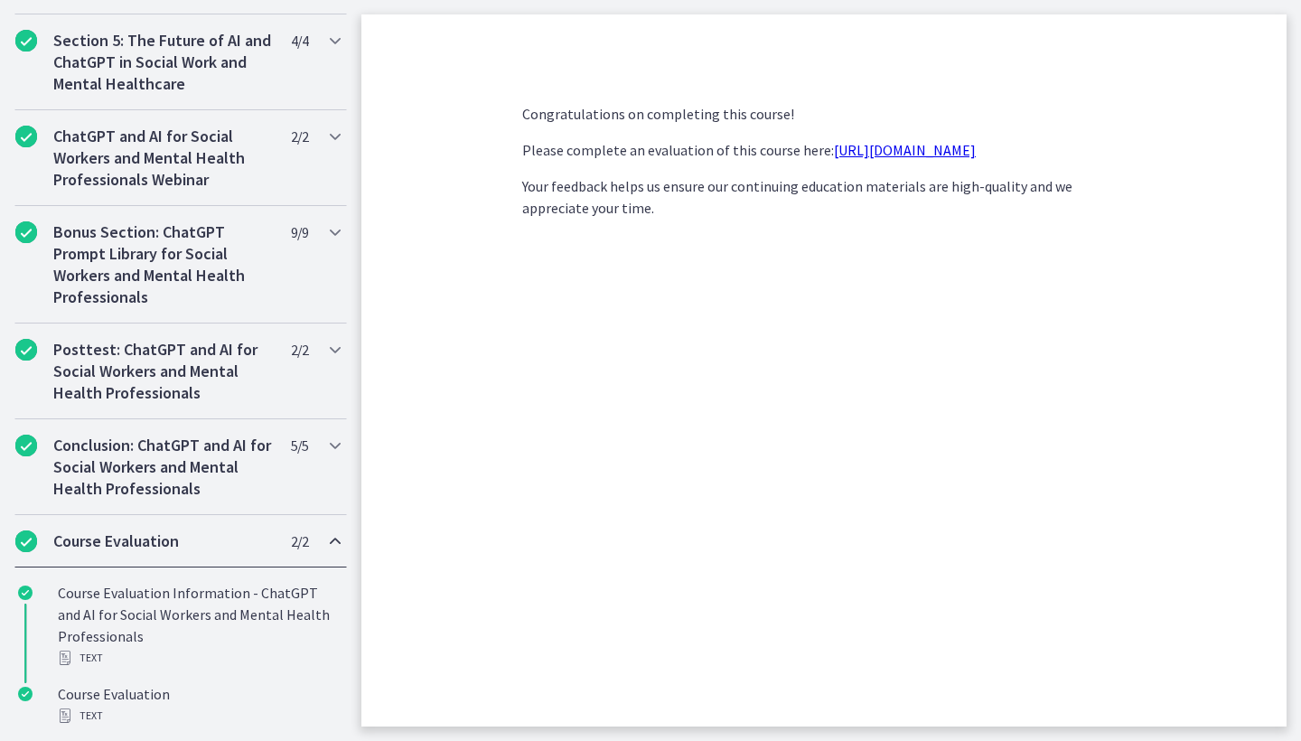
scroll to position [853, 0]
click at [338, 538] on icon "Chapters" at bounding box center [335, 541] width 22 height 22
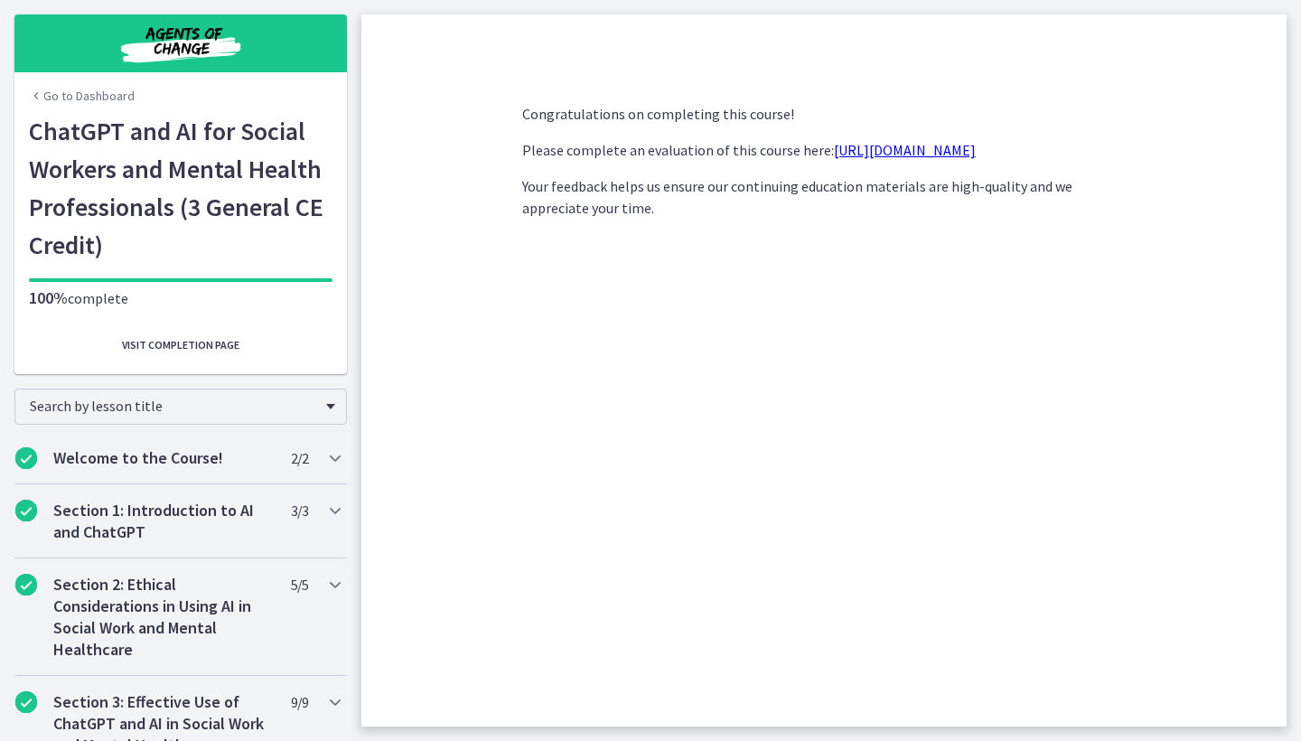
scroll to position [0, 0]
click at [154, 342] on span "Visit completion page" at bounding box center [180, 345] width 117 height 14
click at [117, 191] on h1 "ChatGPT and AI for Social Workers and Mental Health Professionals (3 General CE…" at bounding box center [181, 188] width 304 height 152
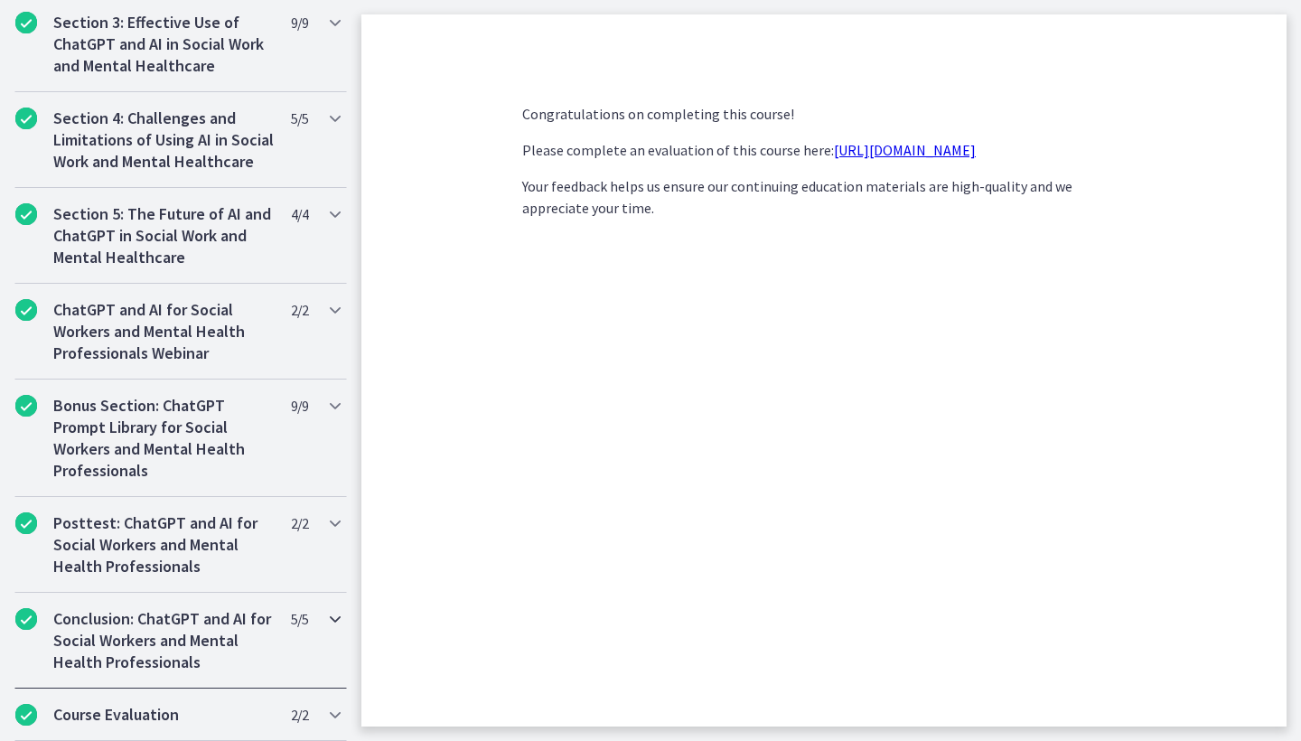
click at [170, 657] on h2 "Conclusion: ChatGPT and AI for Social Workers and Mental Health Professionals" at bounding box center [163, 640] width 220 height 65
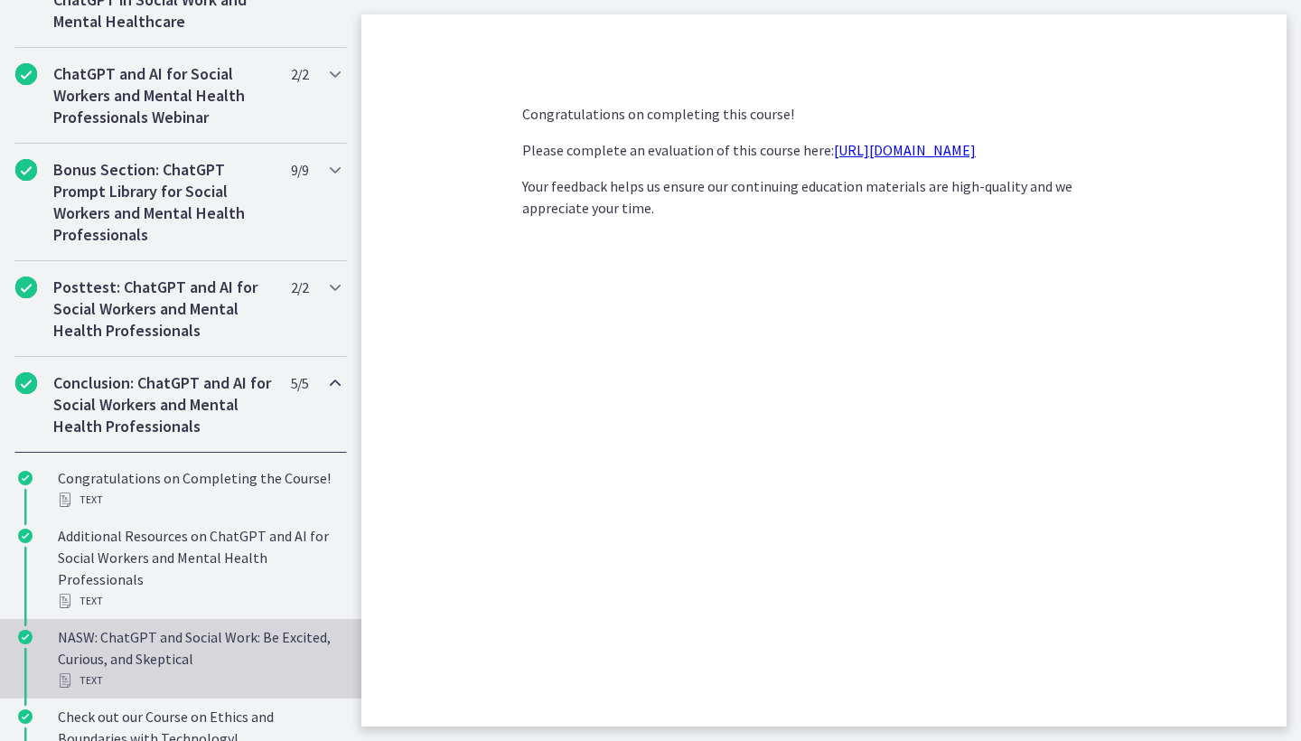
scroll to position [943, 0]
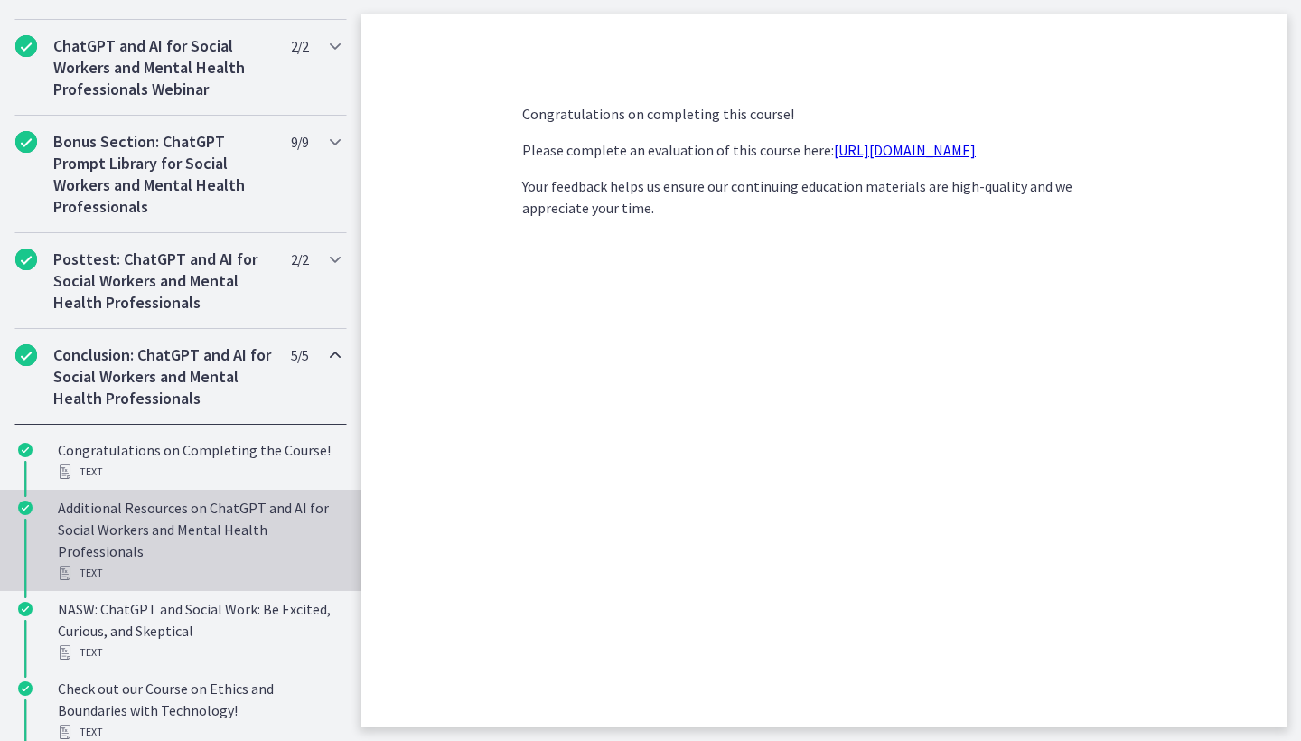
click at [161, 533] on div "Additional Resources on ChatGPT and AI for Social Workers and Mental Health Pro…" at bounding box center [199, 540] width 282 height 87
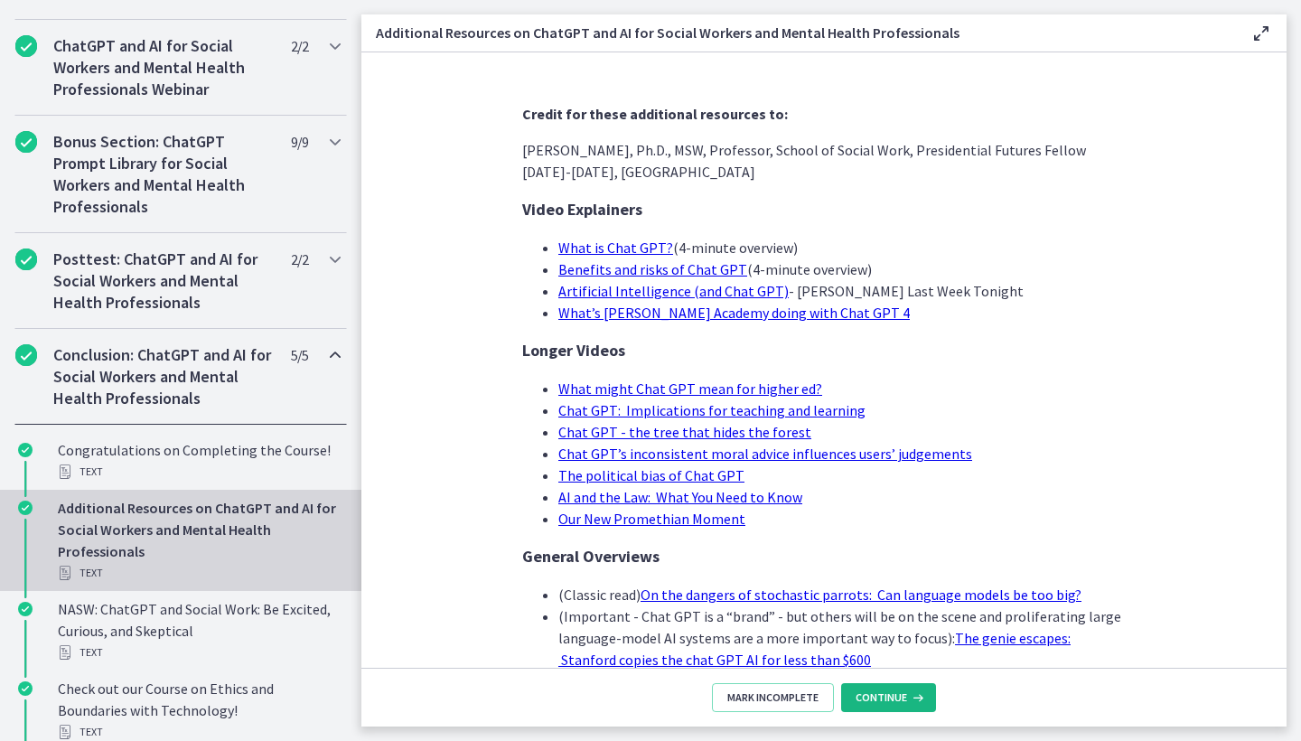
click at [872, 695] on span "Continue" at bounding box center [881, 697] width 51 height 14
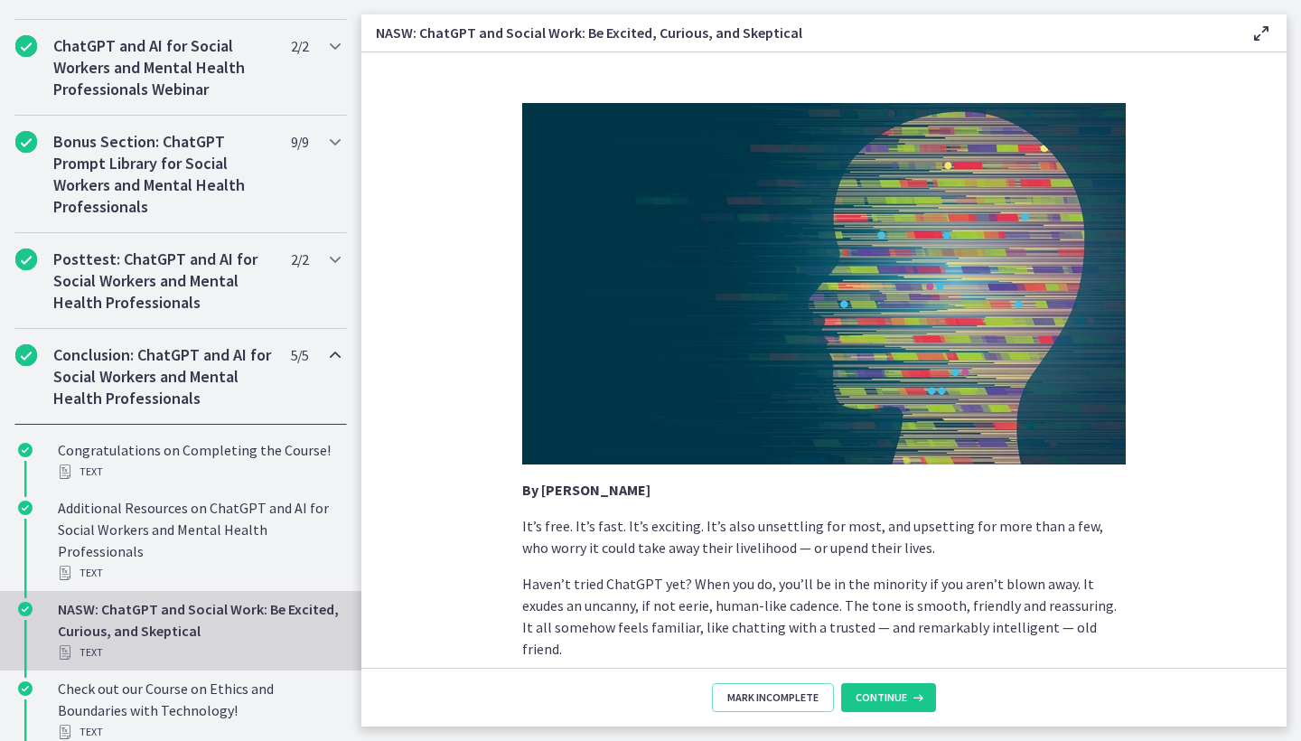
click at [872, 695] on span "Continue" at bounding box center [881, 697] width 51 height 14
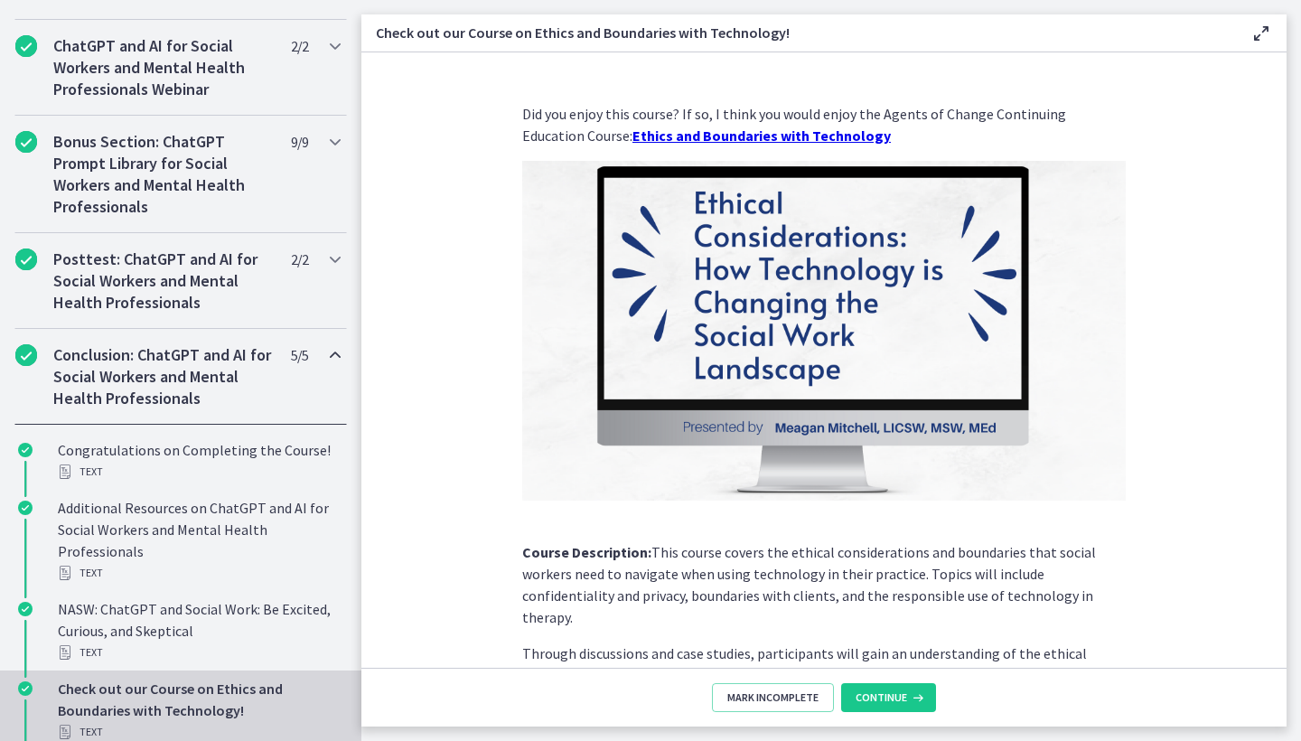
click at [872, 695] on span "Continue" at bounding box center [881, 697] width 51 height 14
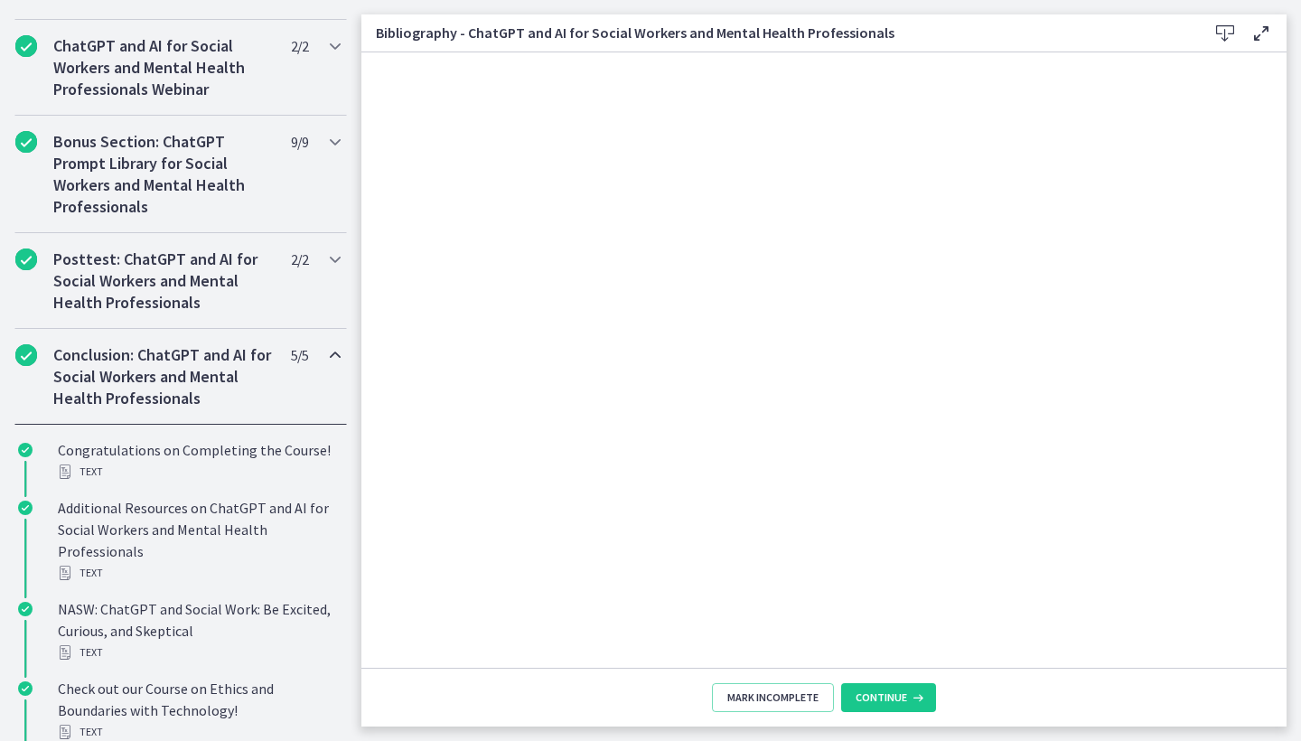
click at [872, 695] on span "Continue" at bounding box center [881, 697] width 51 height 14
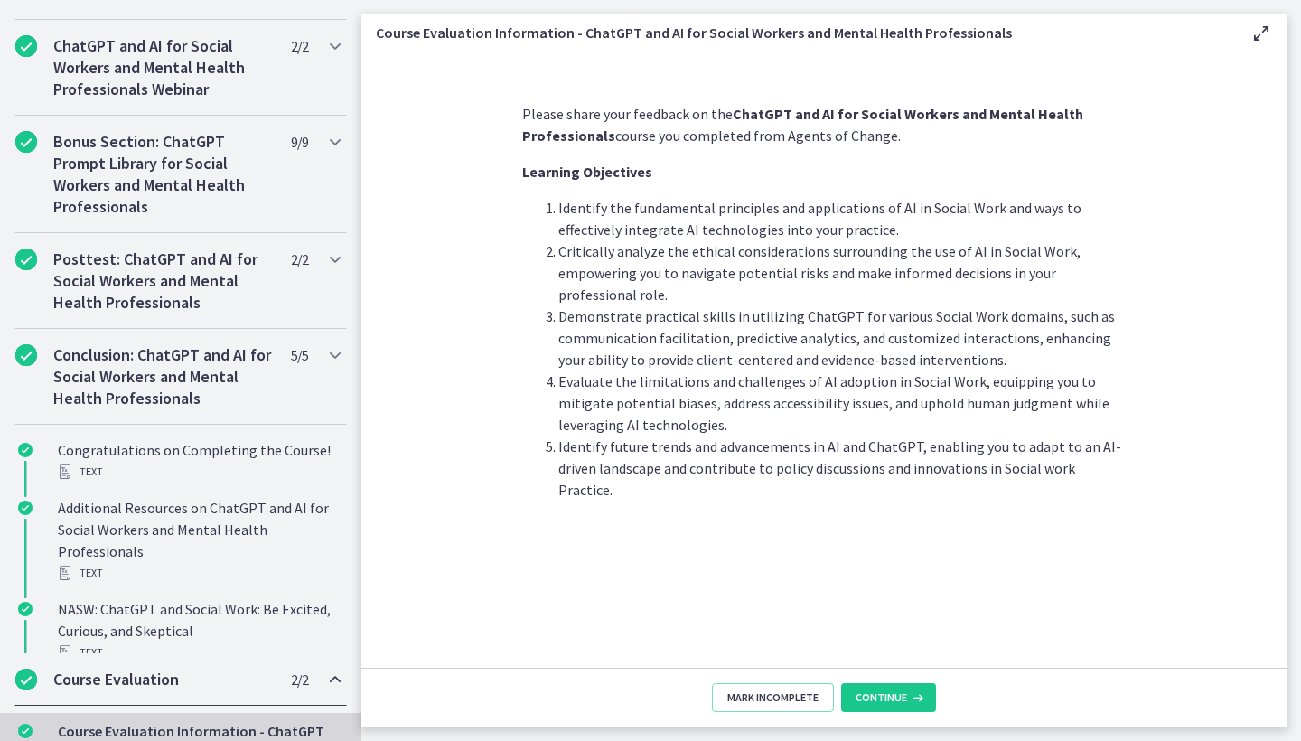
scroll to position [853, 0]
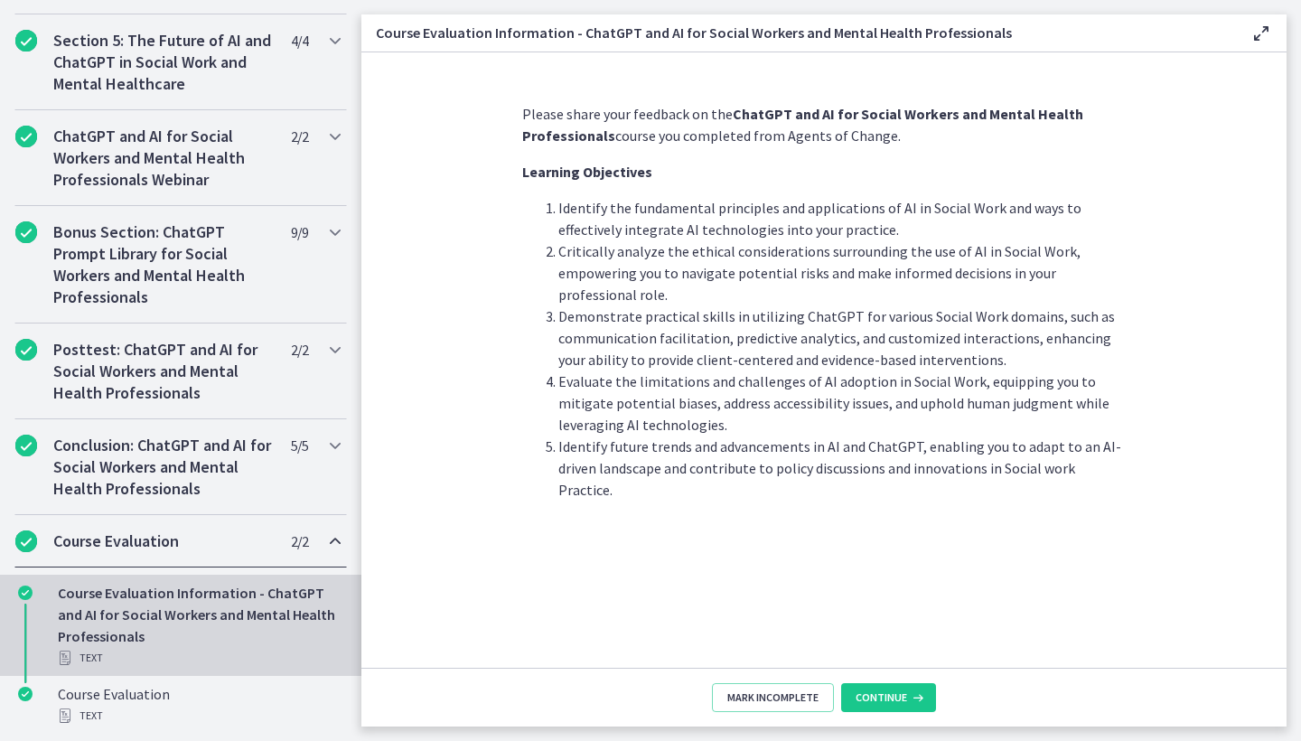
click at [872, 695] on span "Continue" at bounding box center [881, 697] width 51 height 14
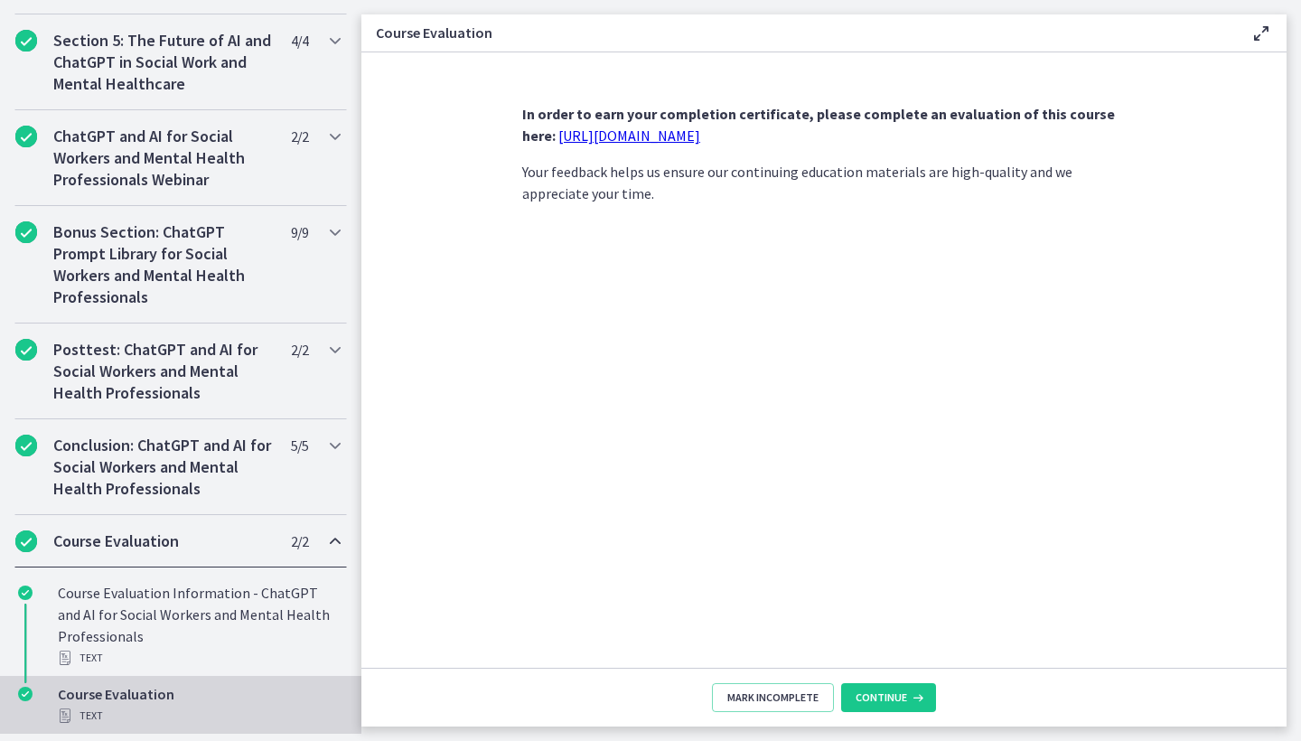
click at [872, 695] on span "Continue" at bounding box center [881, 697] width 51 height 14
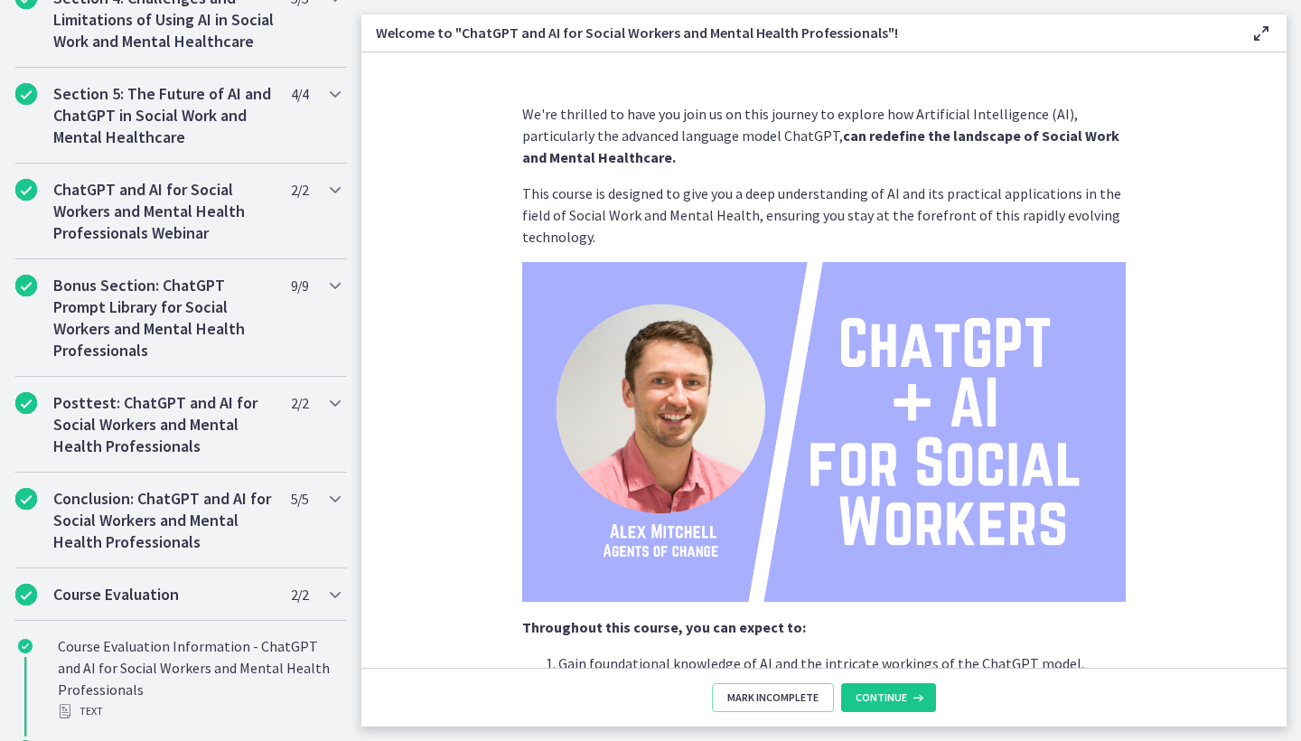
scroll to position [847, 0]
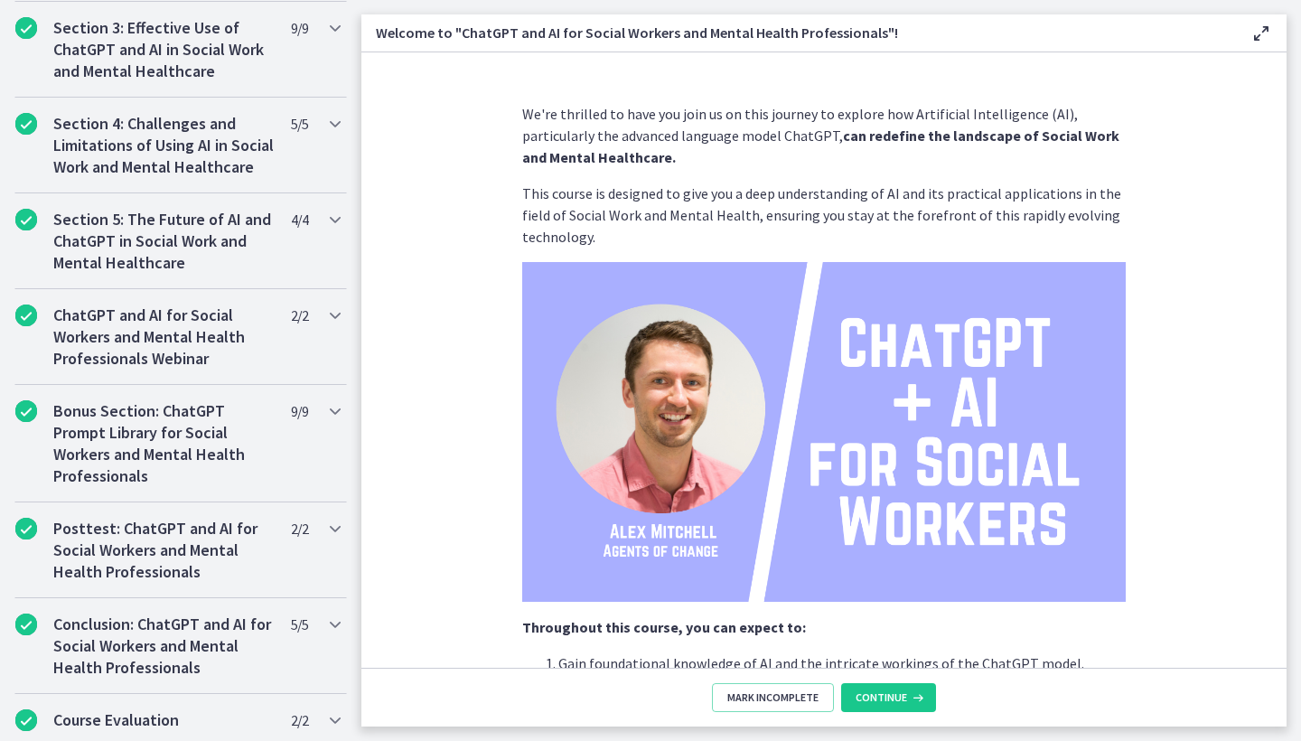
click at [872, 695] on span "Continue" at bounding box center [881, 697] width 51 height 14
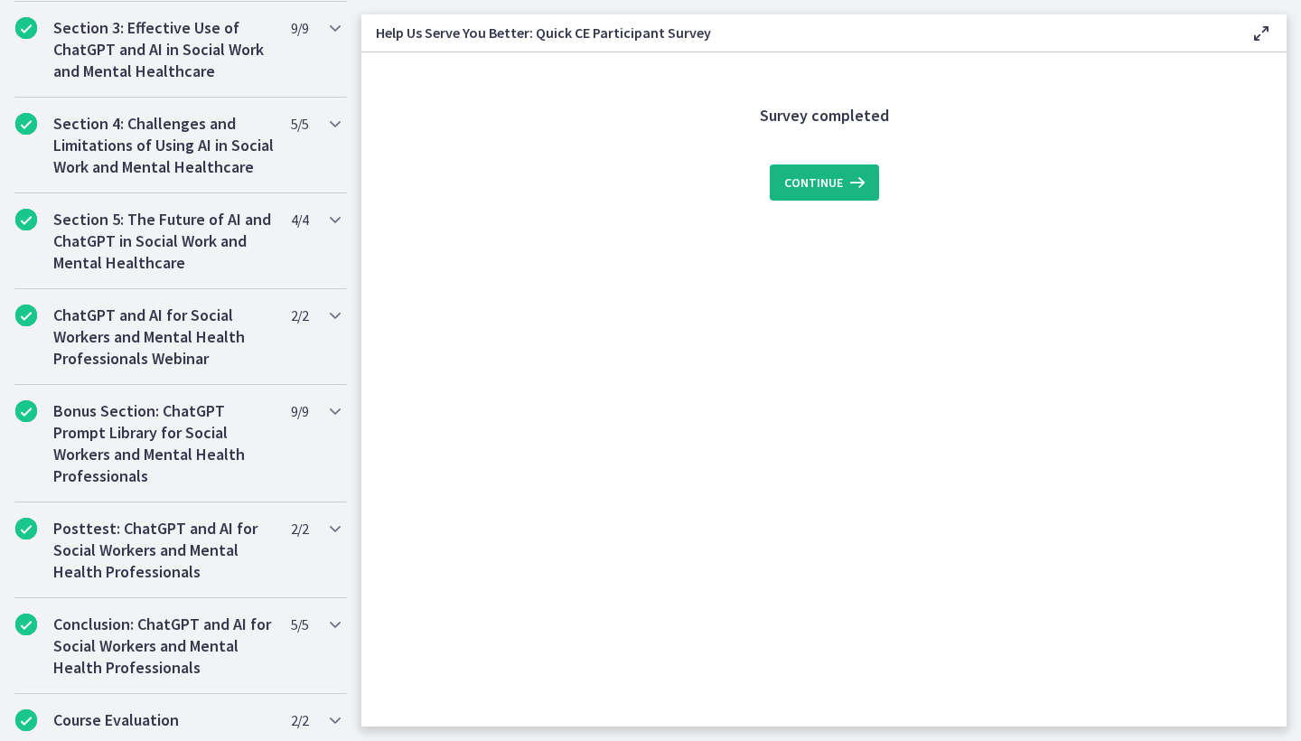
click at [820, 181] on span "Continue" at bounding box center [813, 183] width 59 height 22
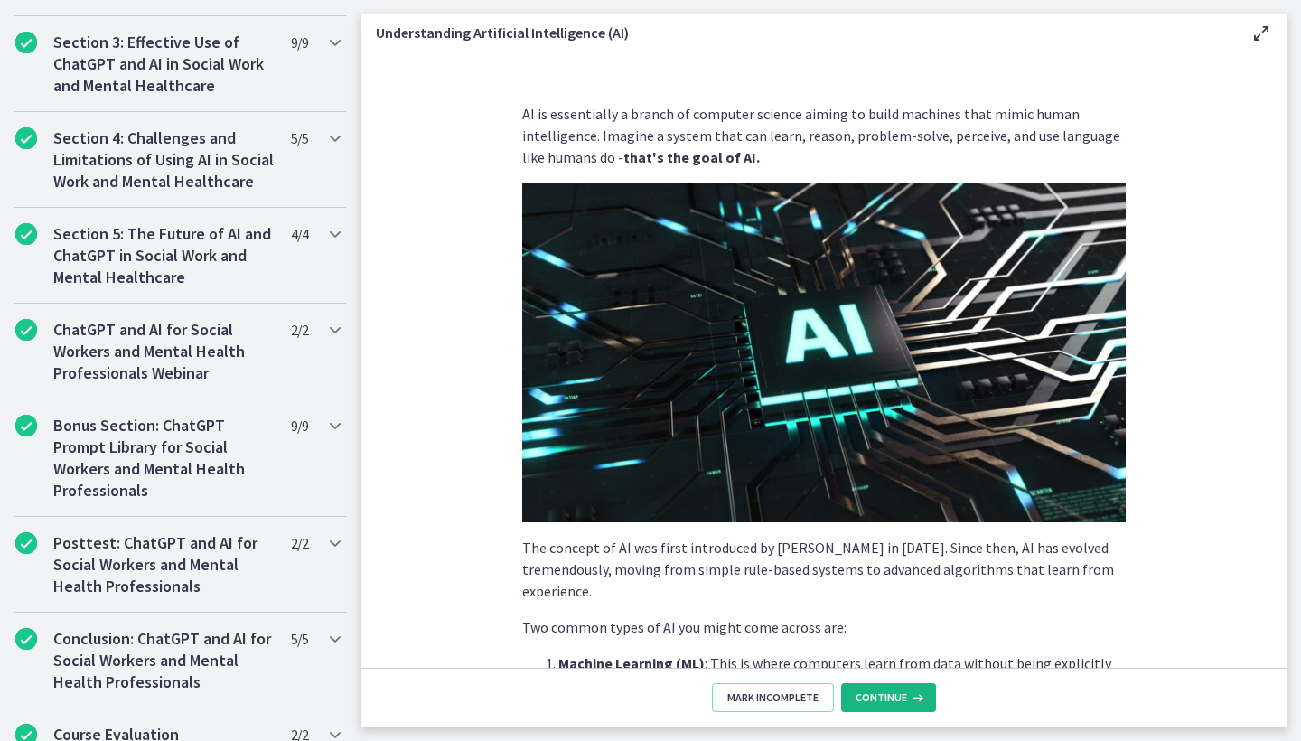
click at [883, 707] on button "Continue" at bounding box center [888, 697] width 95 height 29
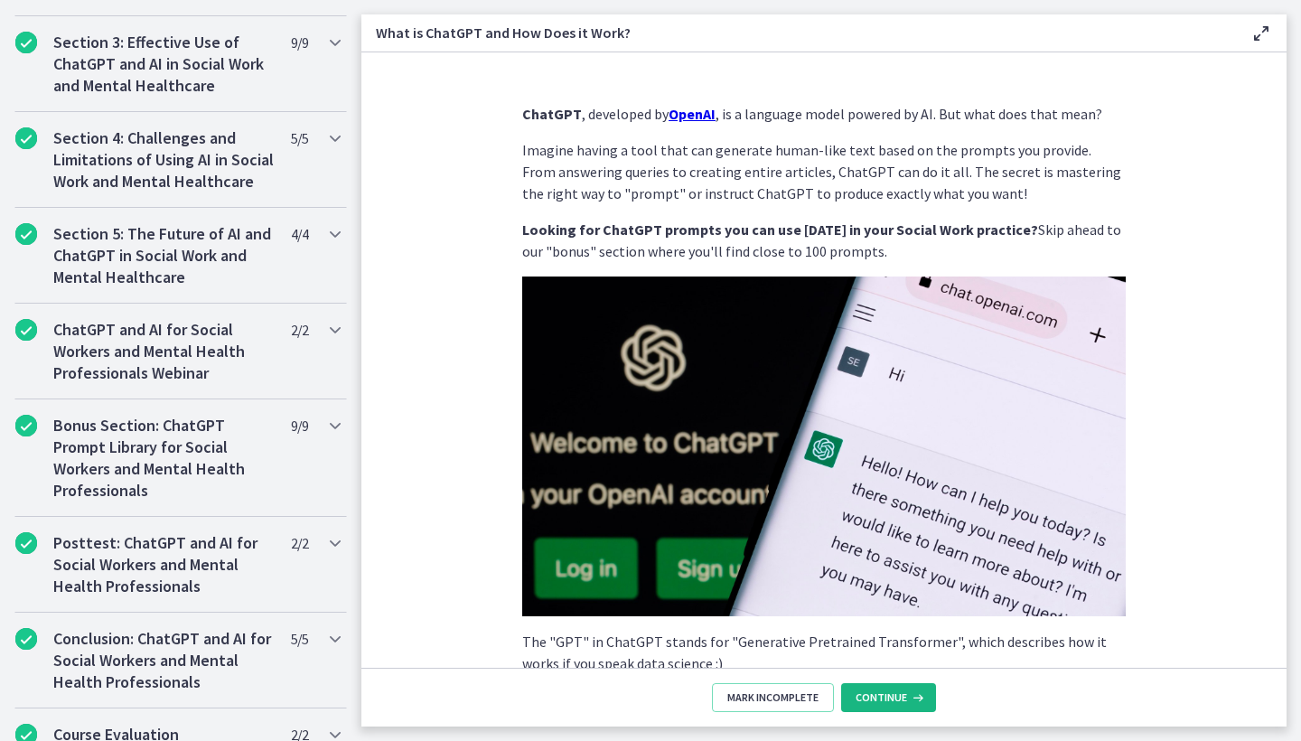
click at [883, 704] on button "Continue" at bounding box center [888, 697] width 95 height 29
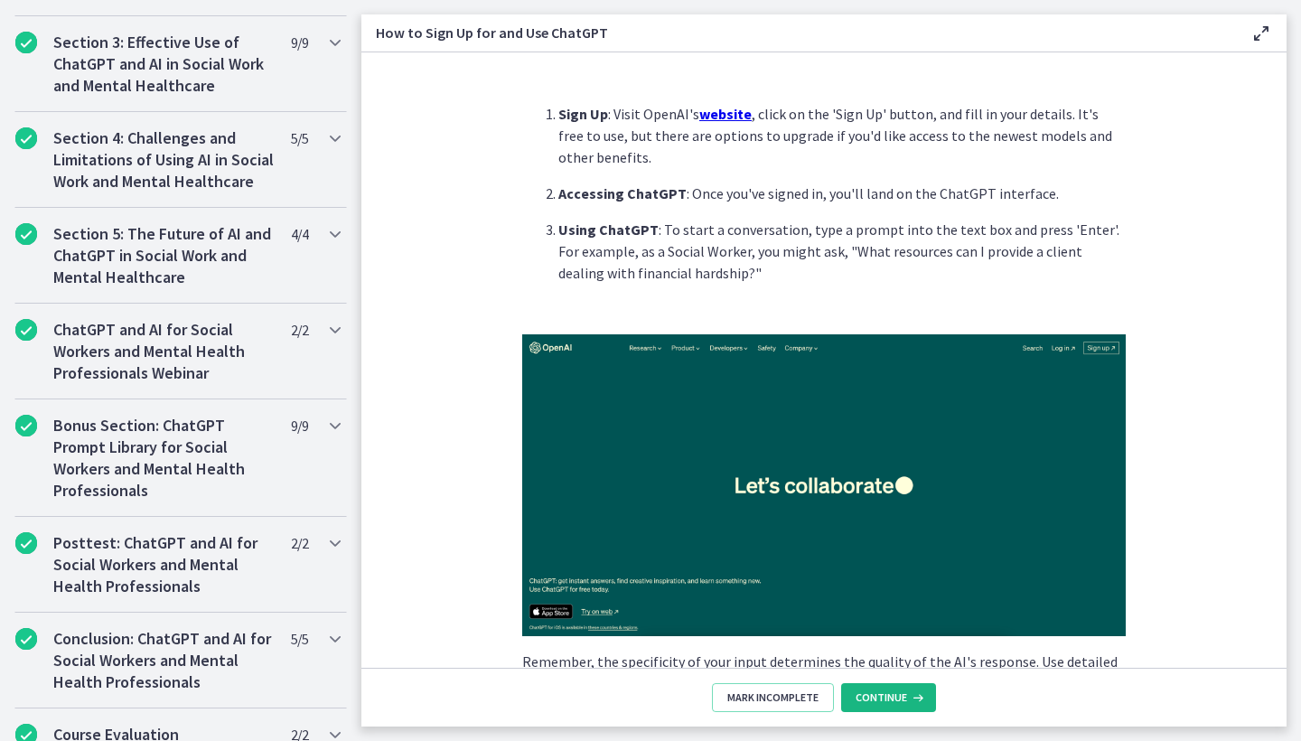
click at [883, 704] on span "Continue" at bounding box center [881, 697] width 51 height 14
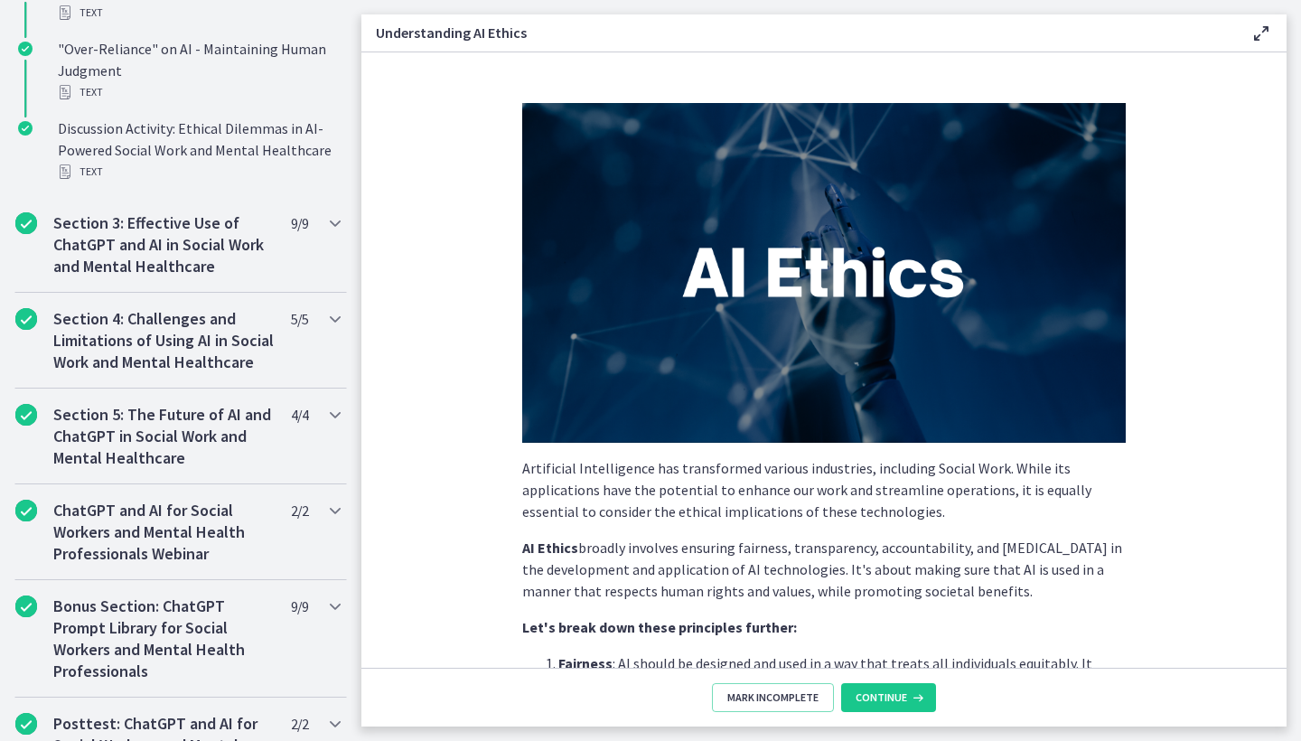
click at [883, 704] on span "Continue" at bounding box center [881, 697] width 51 height 14
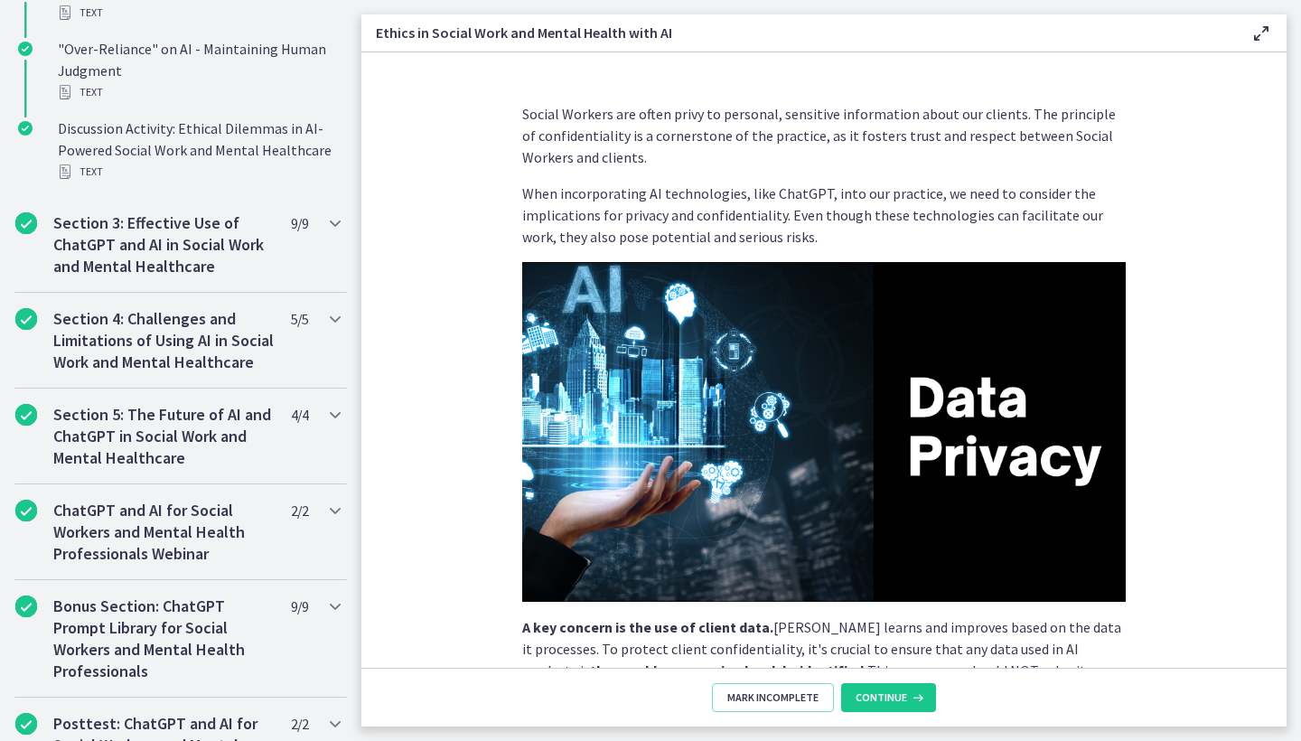
click at [883, 704] on span "Continue" at bounding box center [881, 697] width 51 height 14
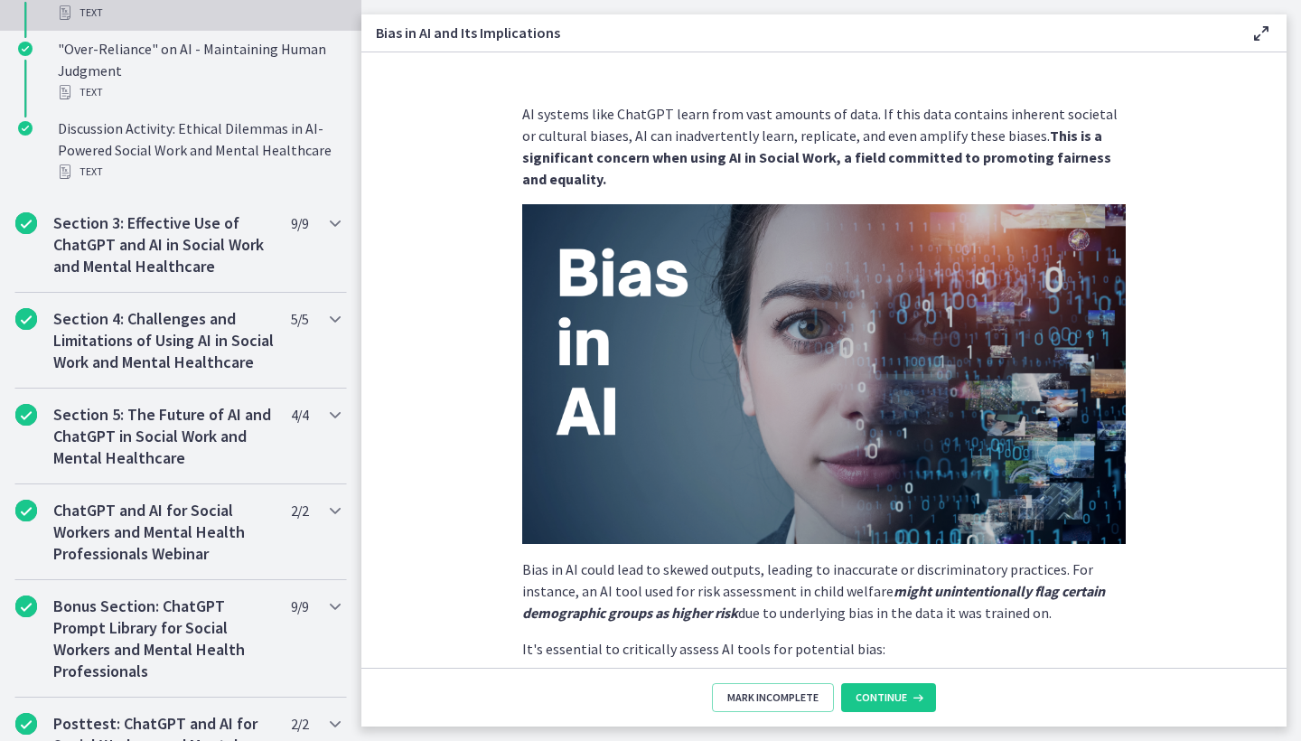
click at [883, 704] on span "Continue" at bounding box center [881, 697] width 51 height 14
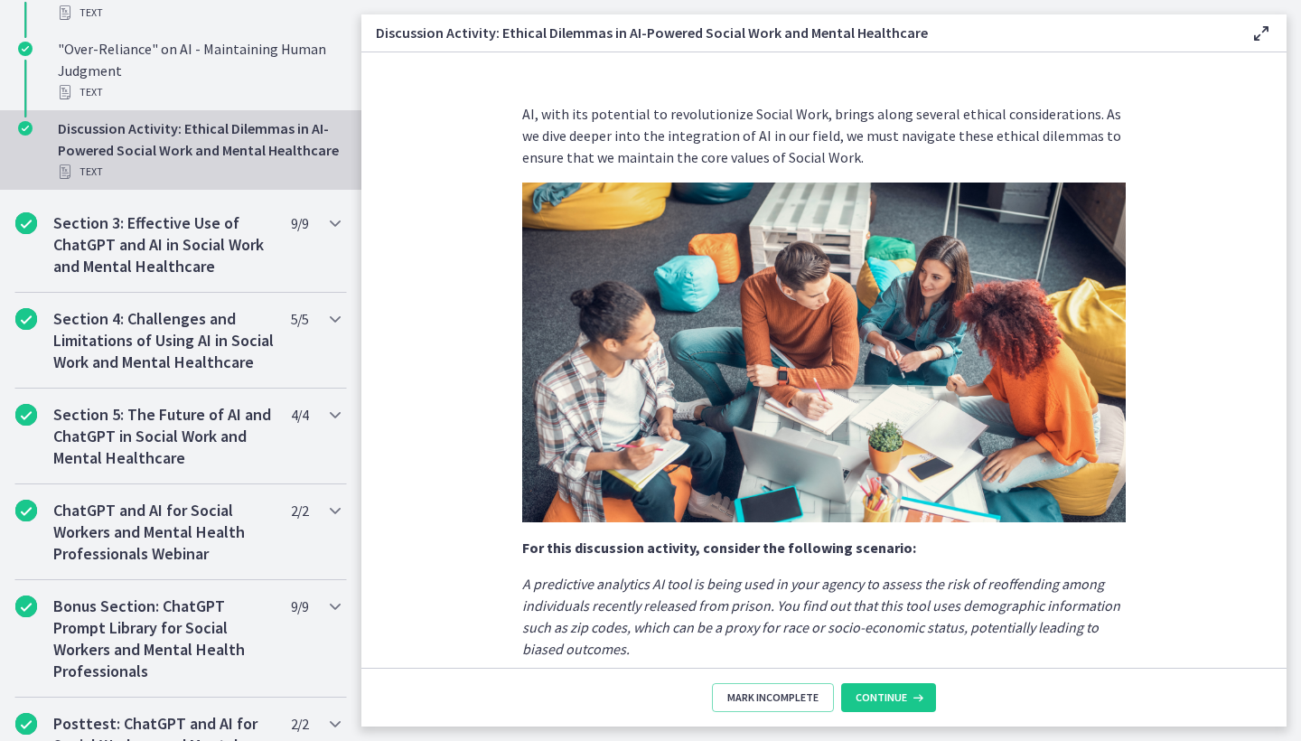
click at [883, 704] on span "Continue" at bounding box center [881, 697] width 51 height 14
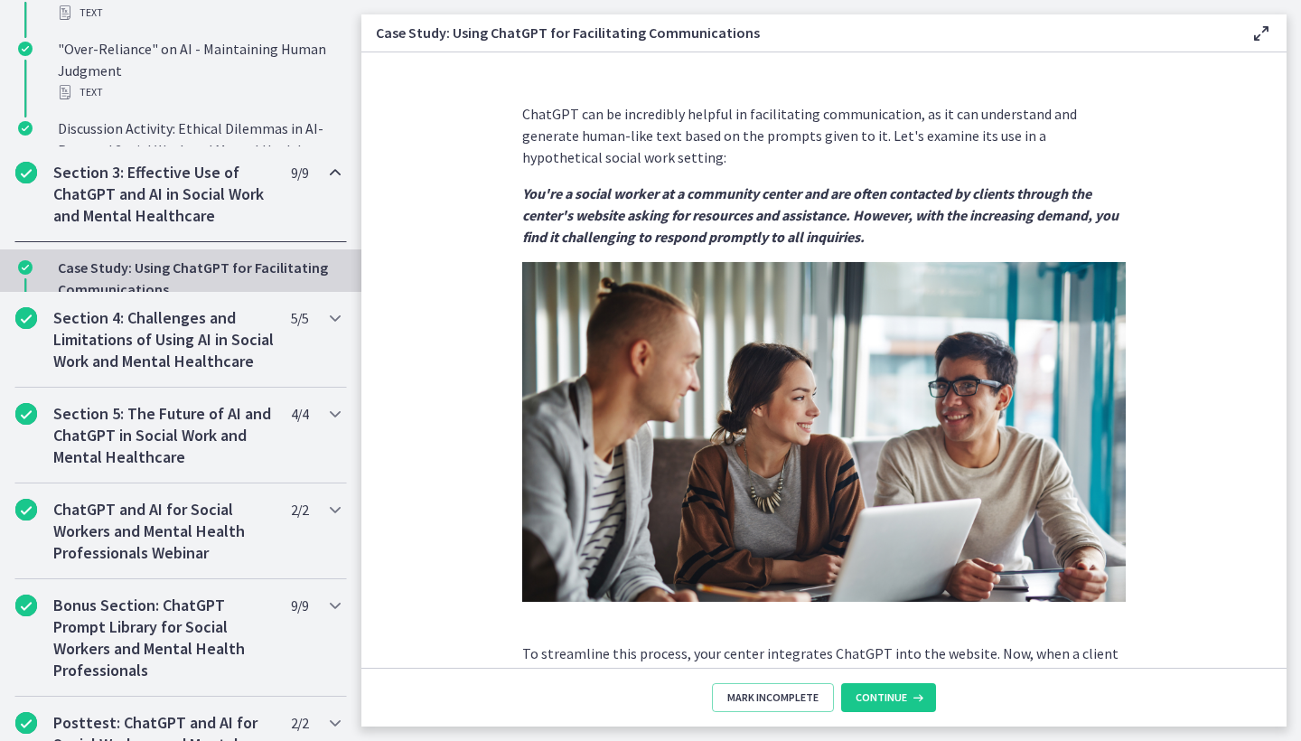
click at [883, 704] on span "Continue" at bounding box center [881, 697] width 51 height 14
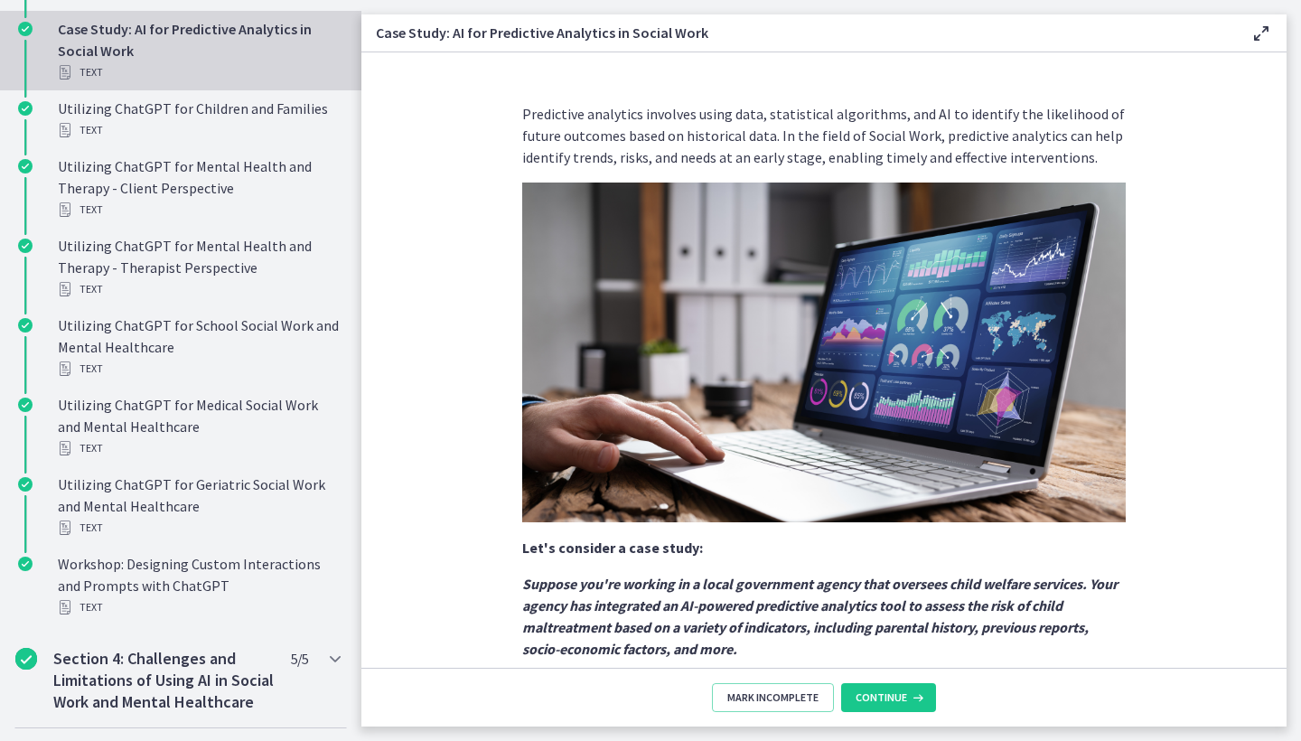
click at [883, 704] on span "Continue" at bounding box center [881, 697] width 51 height 14
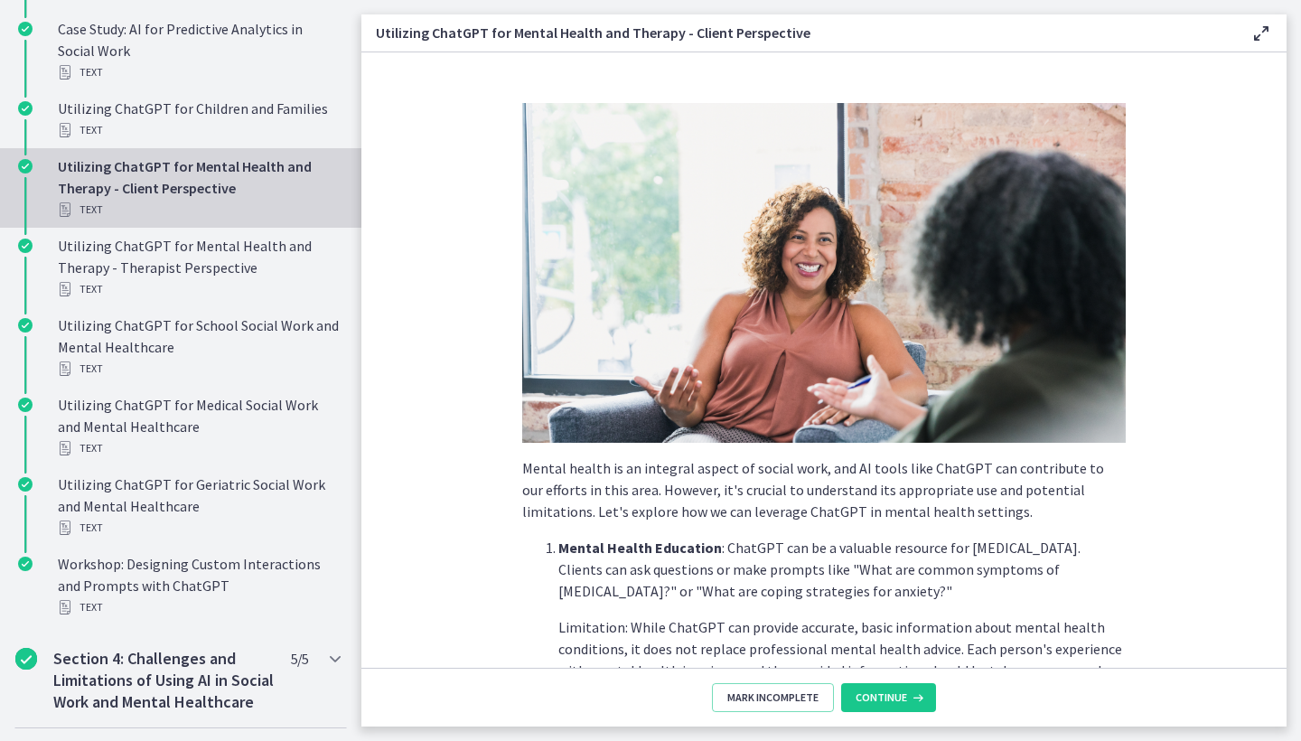
click at [883, 704] on span "Continue" at bounding box center [881, 697] width 51 height 14
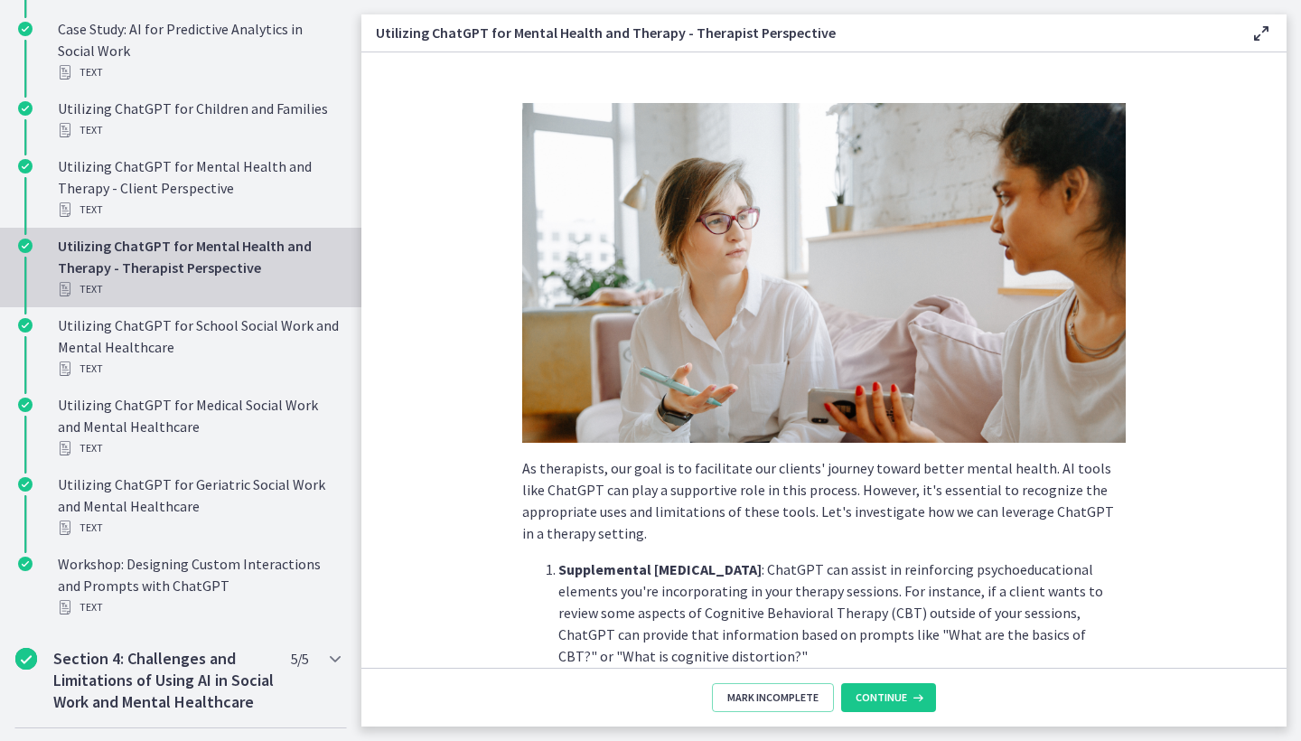
click at [883, 704] on span "Continue" at bounding box center [881, 697] width 51 height 14
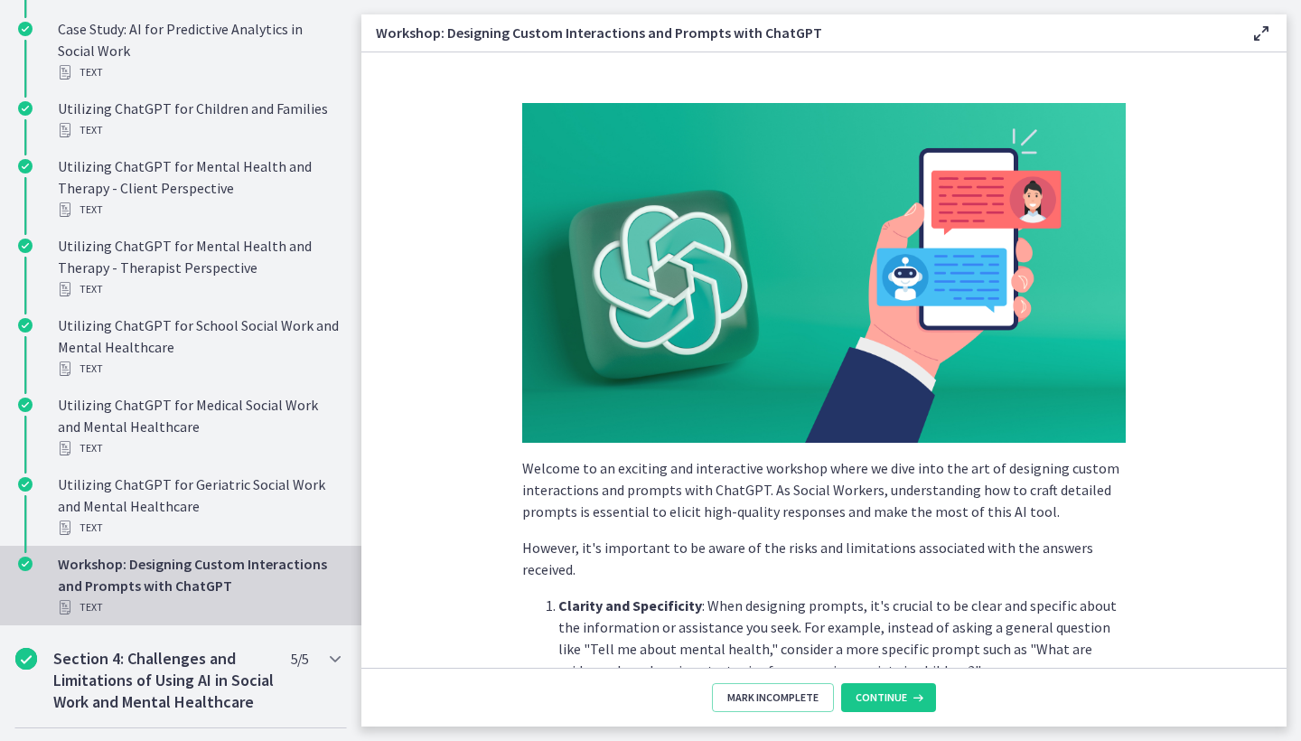
click at [883, 704] on span "Continue" at bounding box center [881, 697] width 51 height 14
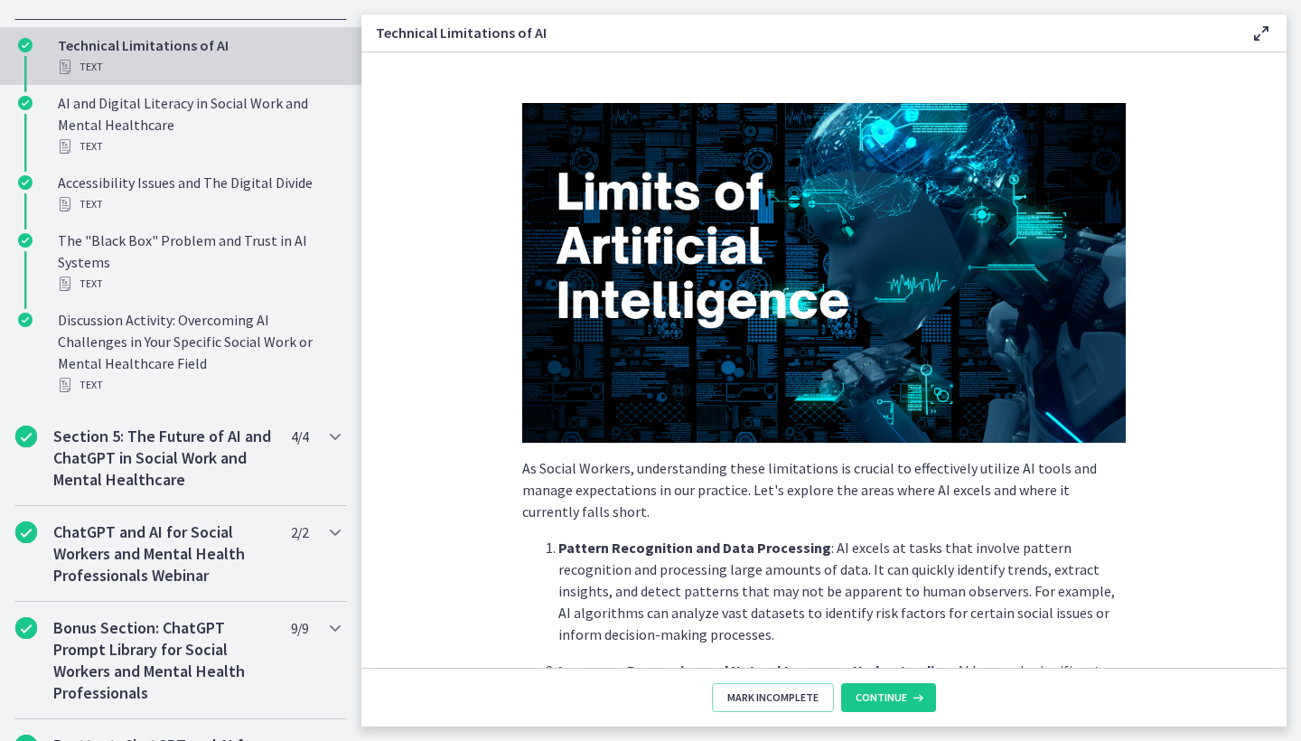
click at [883, 704] on span "Continue" at bounding box center [881, 697] width 51 height 14
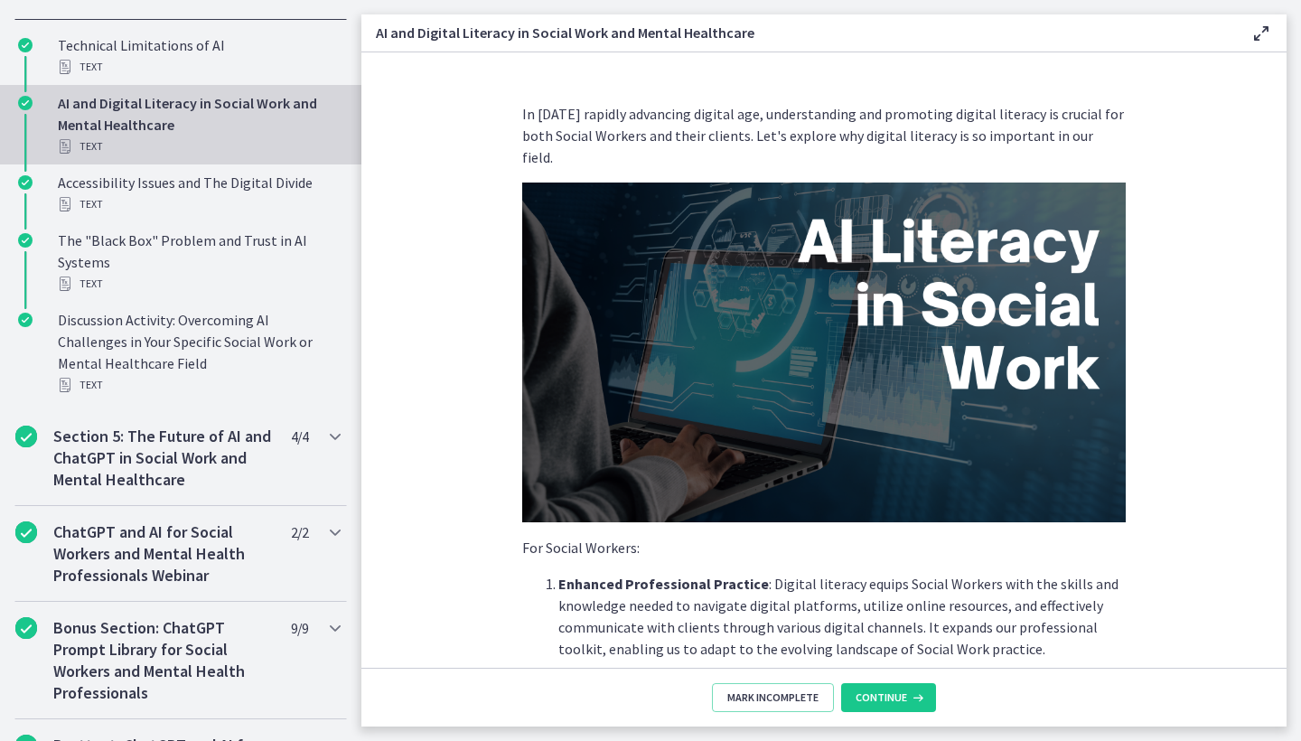
click at [883, 704] on span "Continue" at bounding box center [881, 697] width 51 height 14
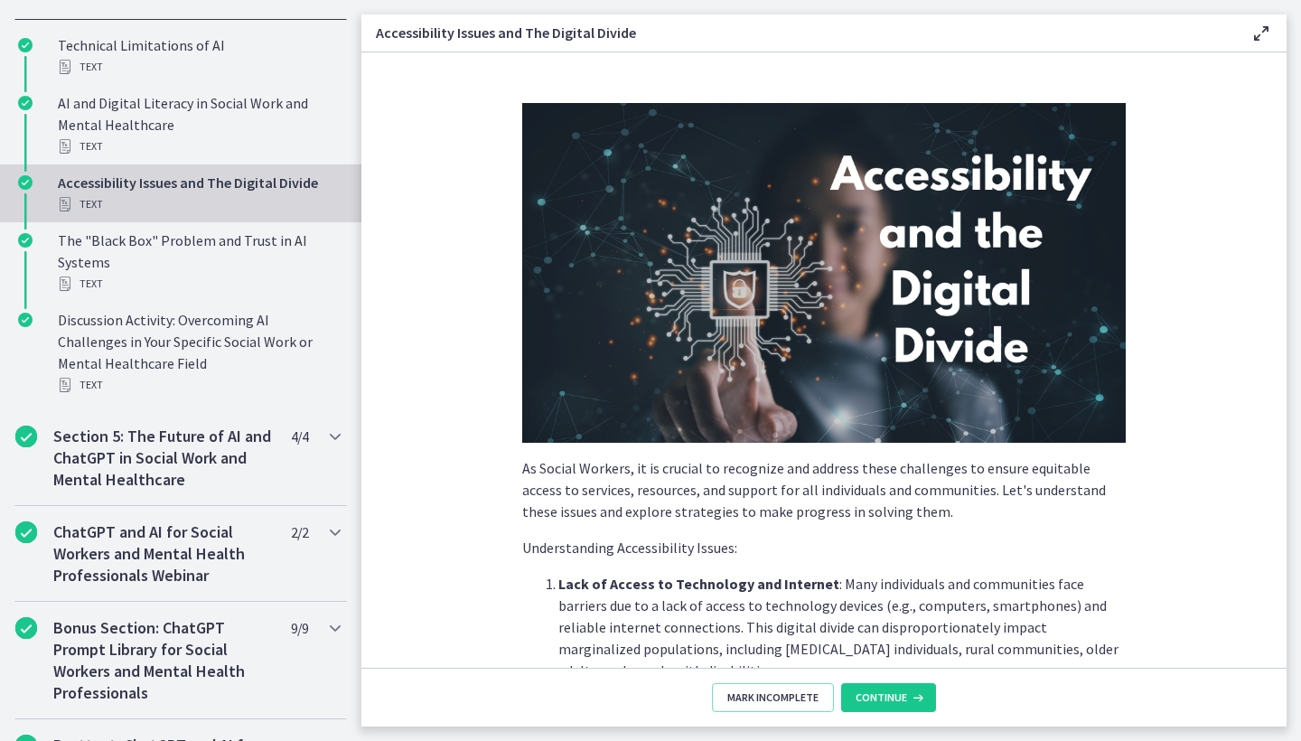
click at [883, 704] on span "Continue" at bounding box center [881, 697] width 51 height 14
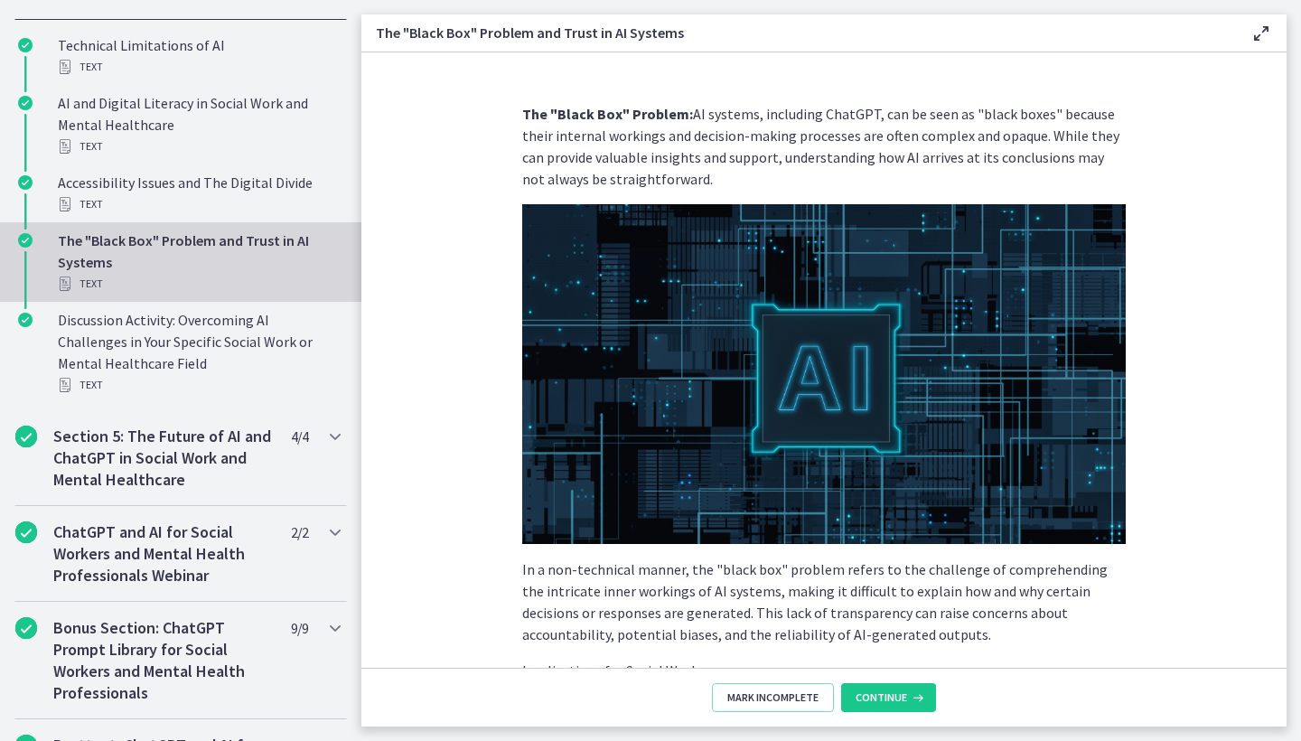
click at [883, 704] on span "Continue" at bounding box center [881, 697] width 51 height 14
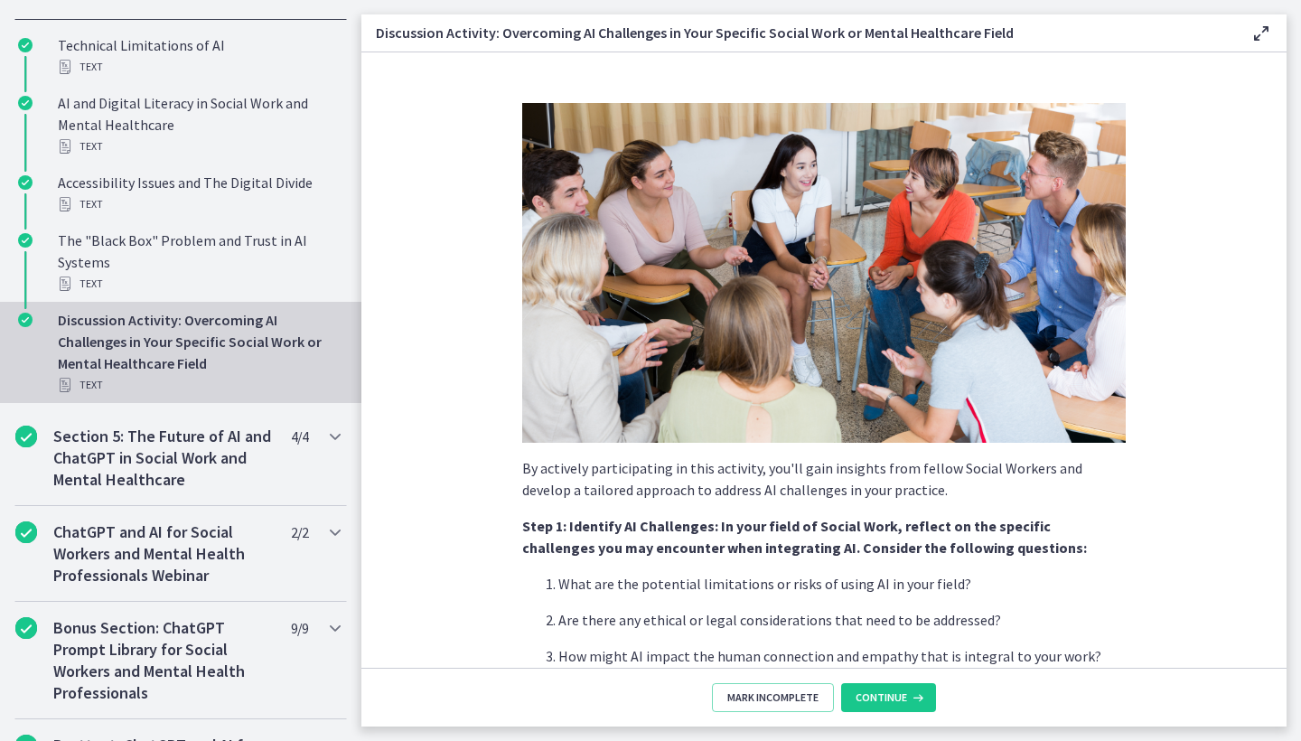
click at [883, 704] on span "Continue" at bounding box center [881, 697] width 51 height 14
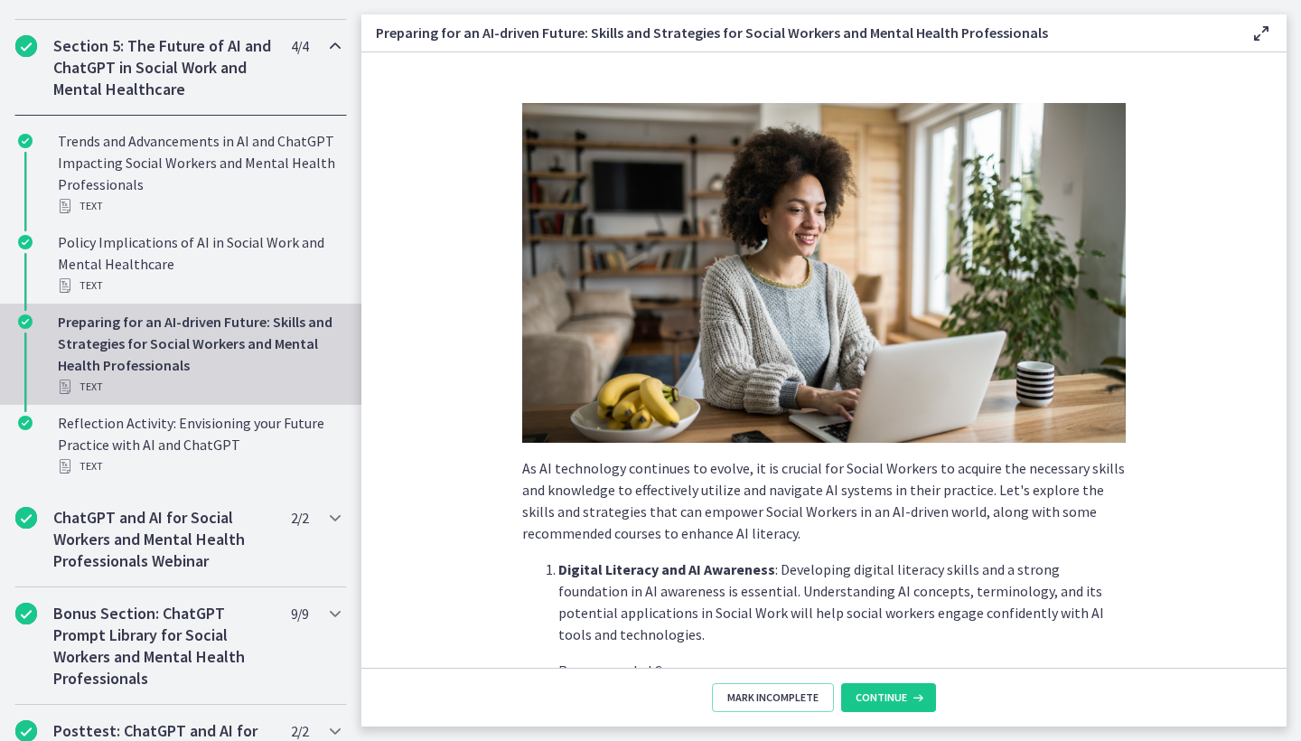
click at [883, 704] on span "Continue" at bounding box center [881, 697] width 51 height 14
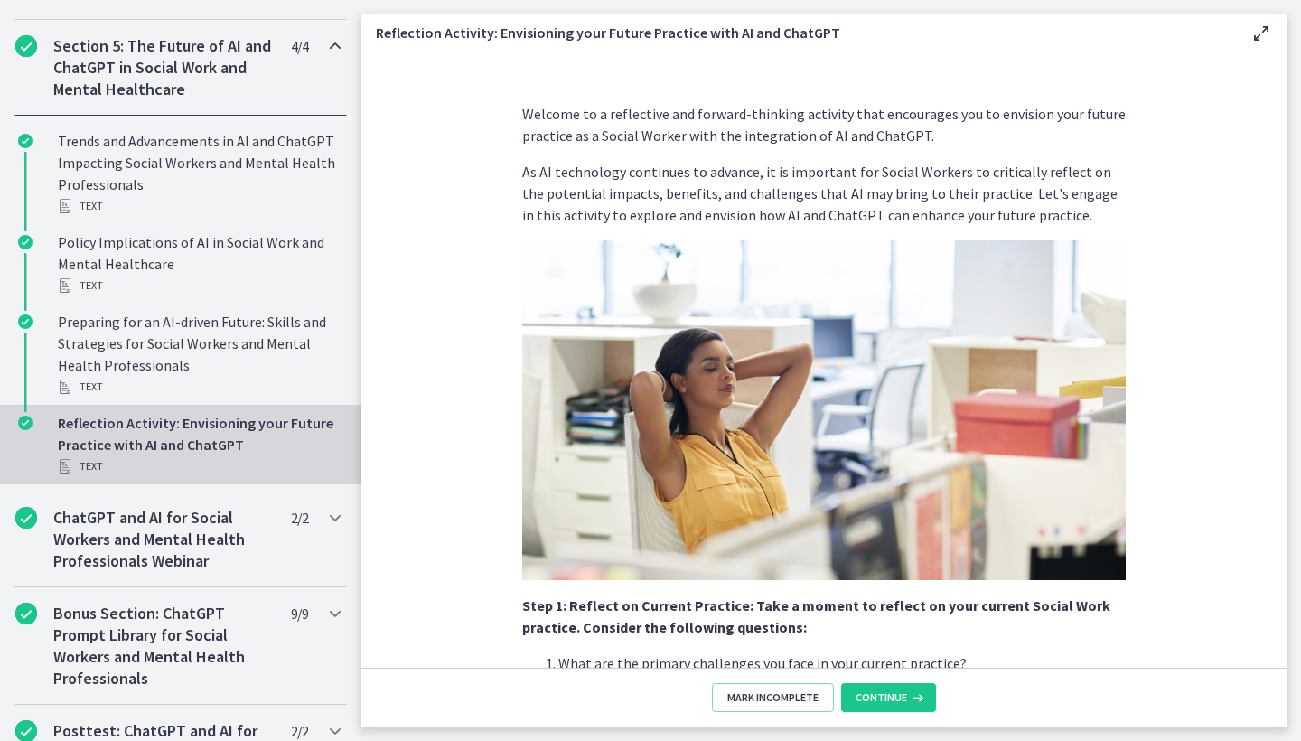
click at [883, 704] on span "Continue" at bounding box center [881, 697] width 51 height 14
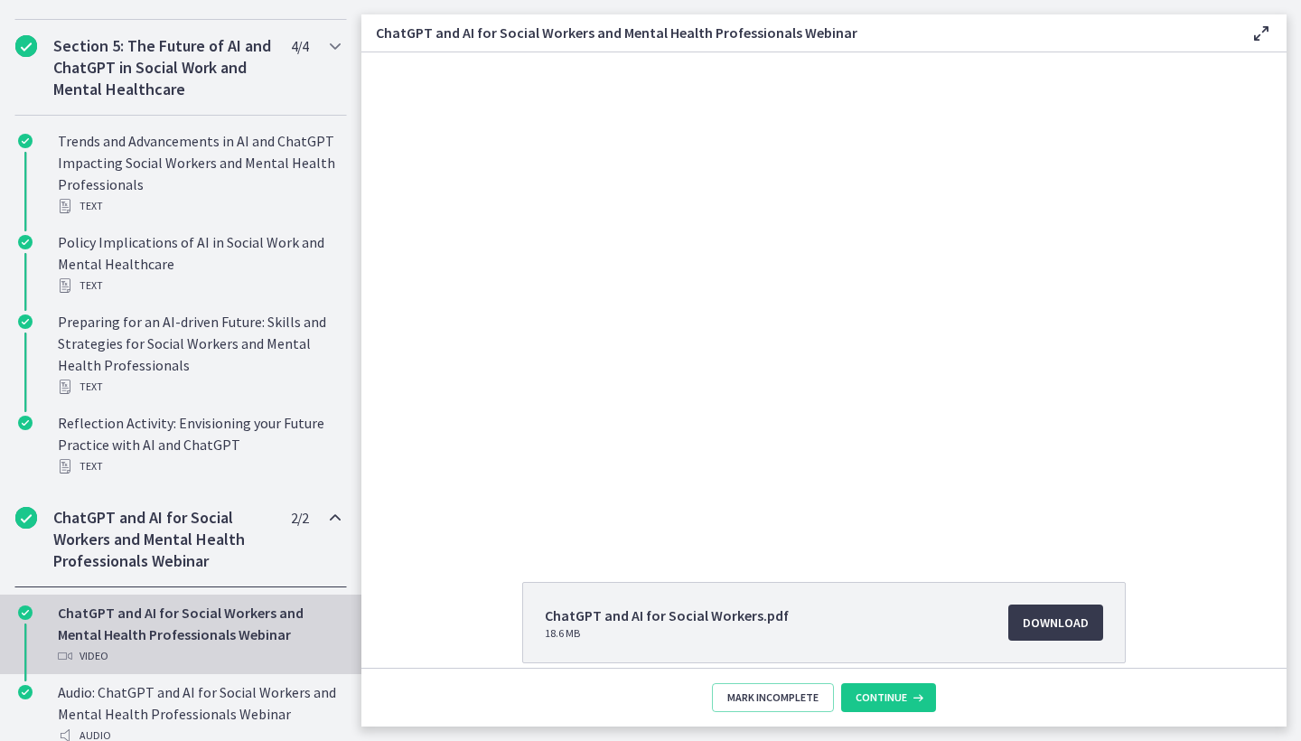
click at [883, 704] on span "Continue" at bounding box center [881, 697] width 51 height 14
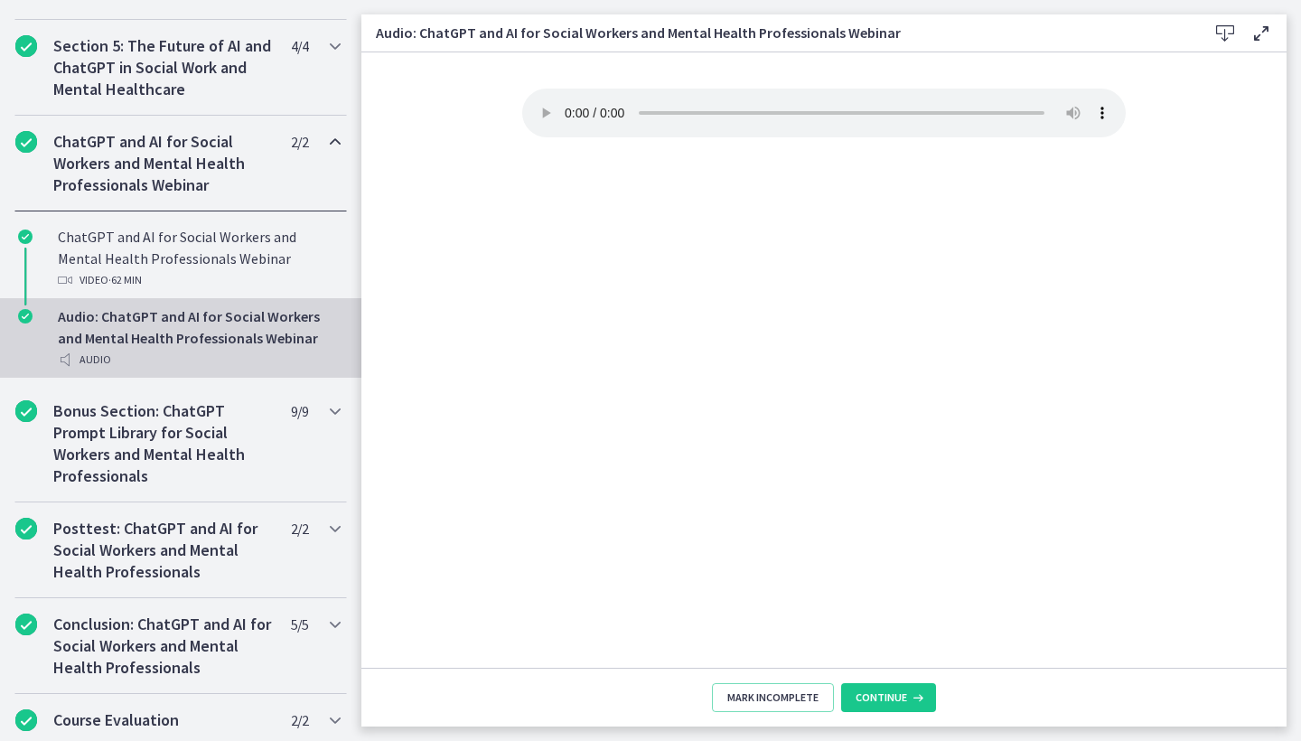
click at [883, 704] on span "Continue" at bounding box center [881, 697] width 51 height 14
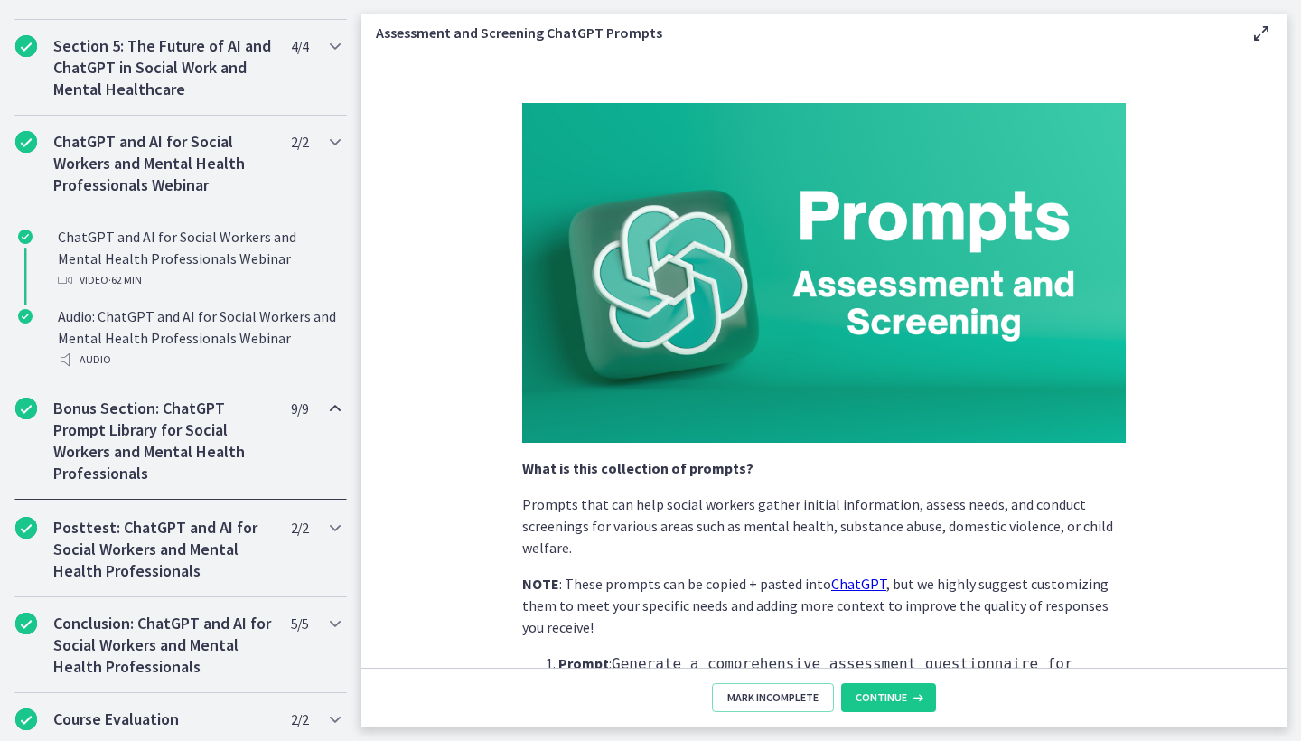
click at [883, 704] on span "Continue" at bounding box center [881, 697] width 51 height 14
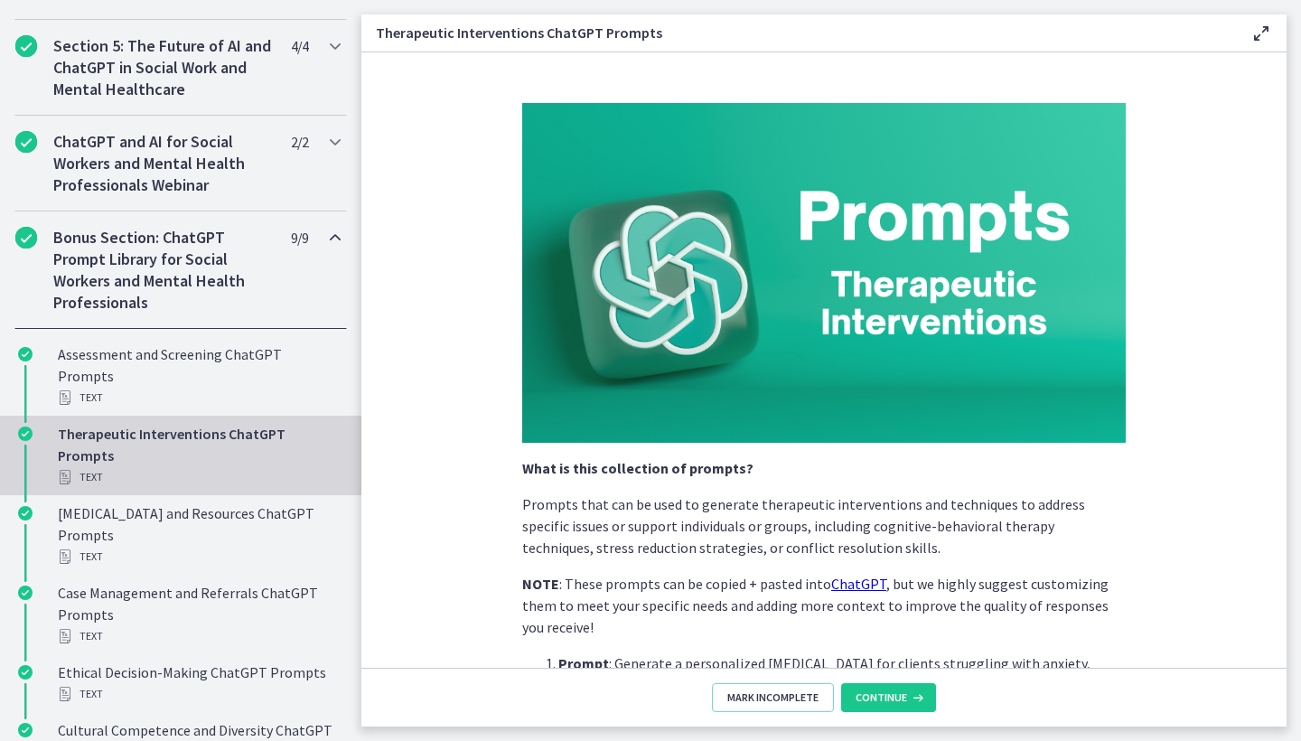
click at [883, 704] on span "Continue" at bounding box center [881, 697] width 51 height 14
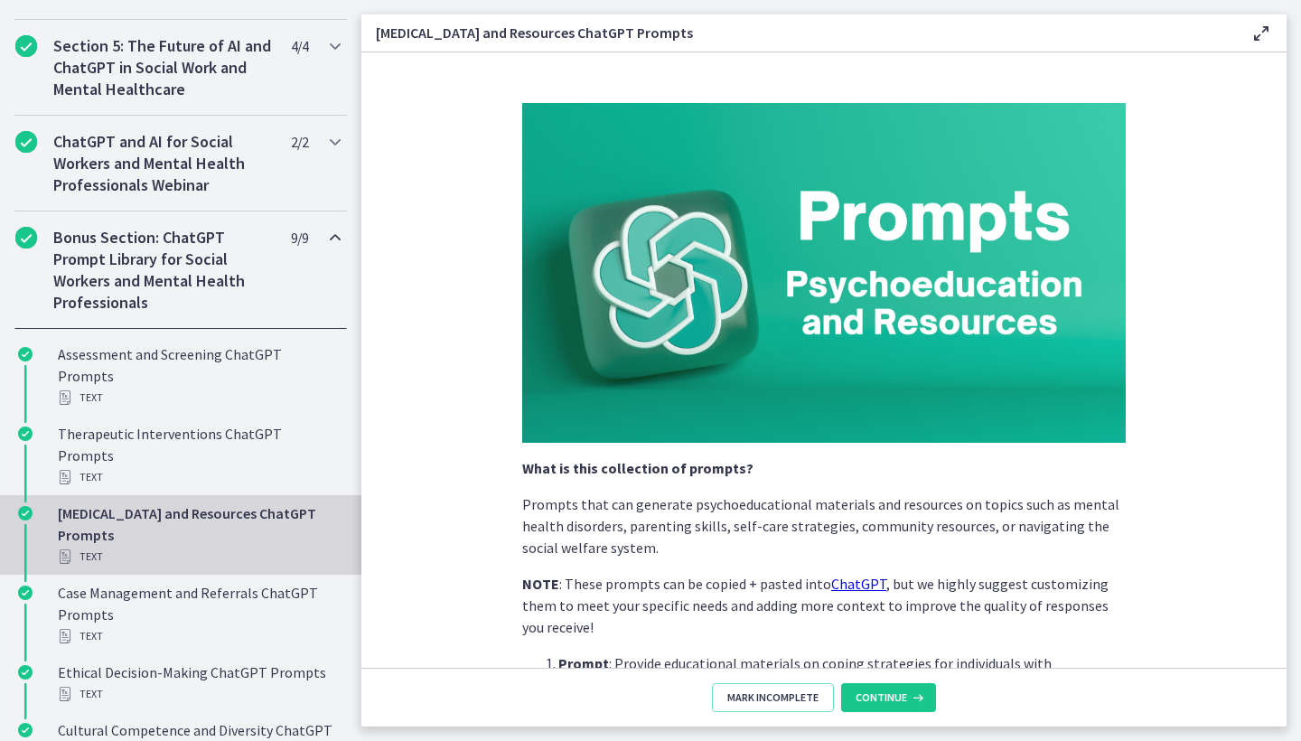
click at [883, 704] on span "Continue" at bounding box center [881, 697] width 51 height 14
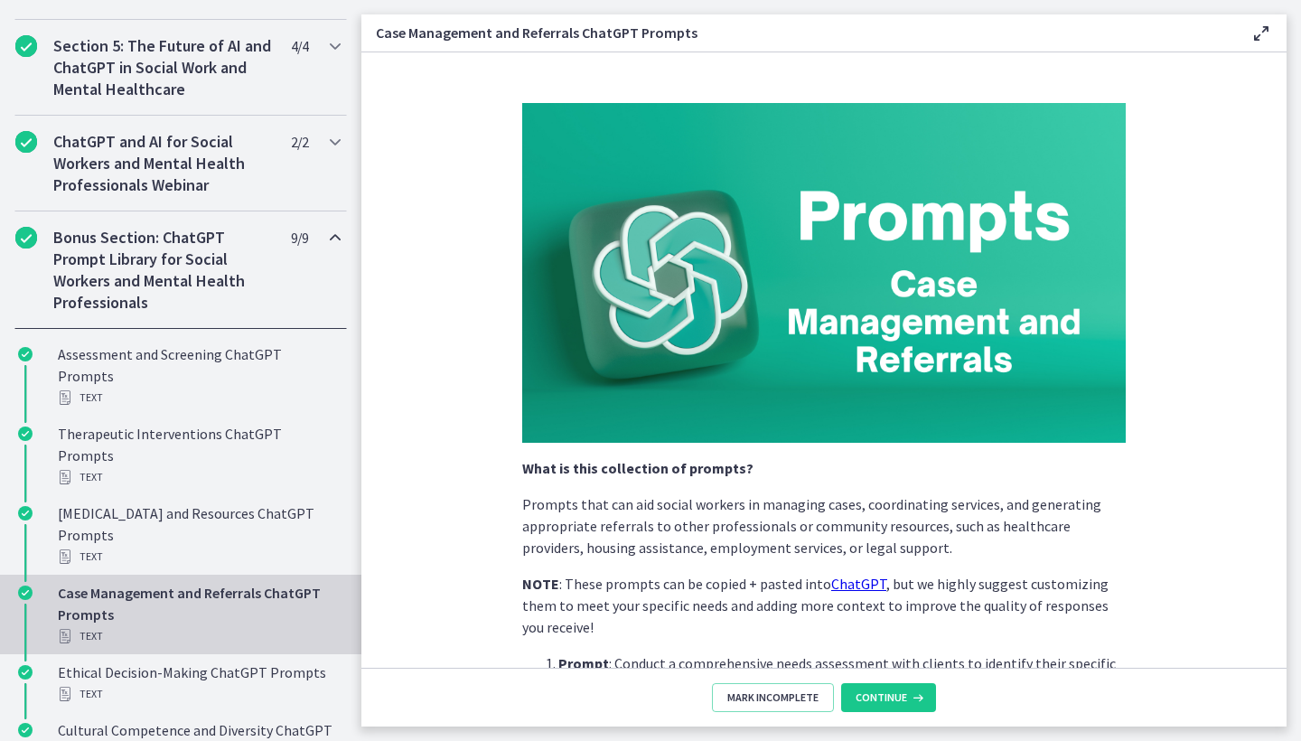
click at [883, 704] on span "Continue" at bounding box center [881, 697] width 51 height 14
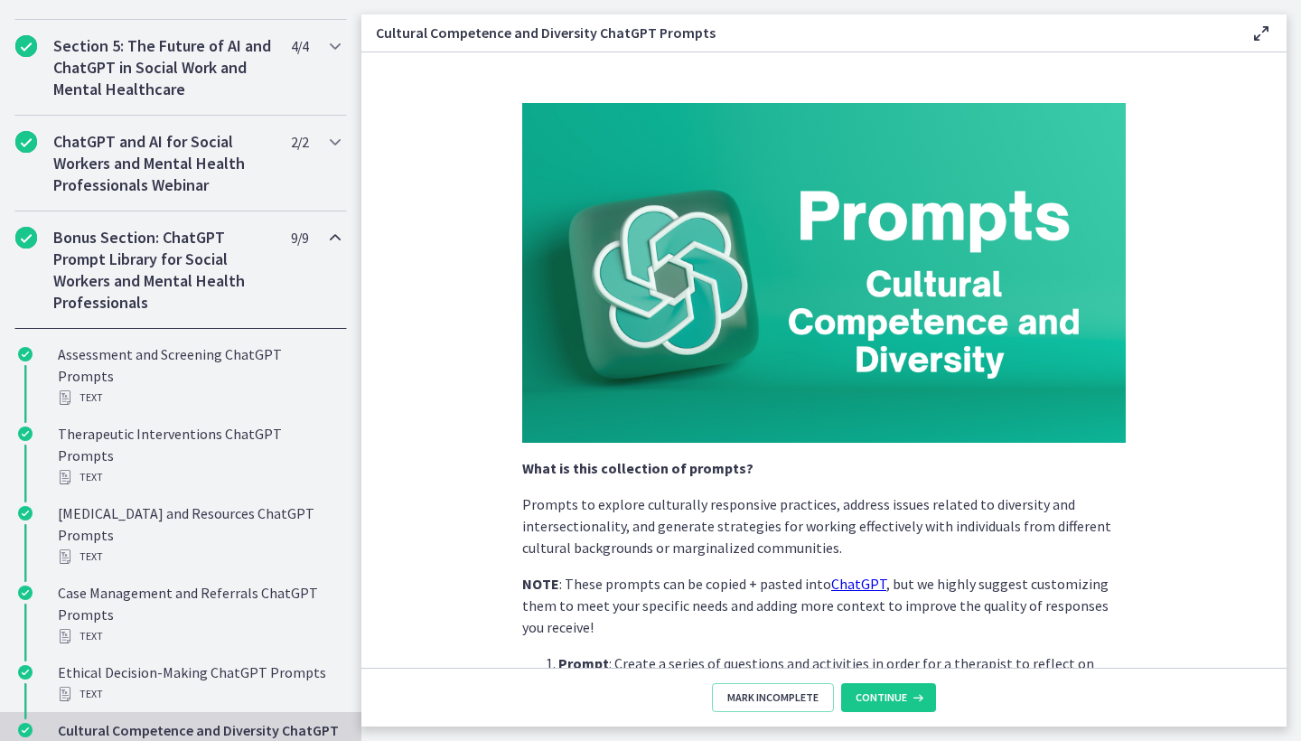
click at [883, 704] on span "Continue" at bounding box center [881, 697] width 51 height 14
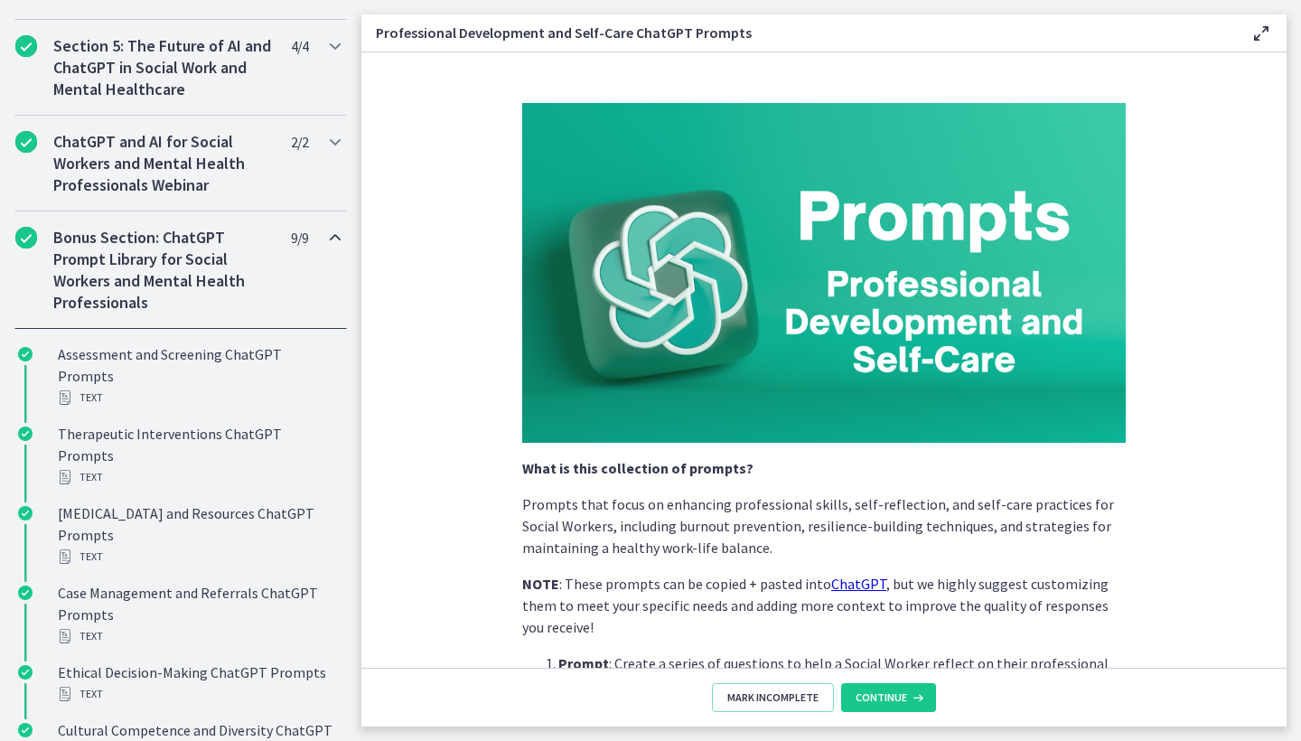
click at [883, 704] on span "Continue" at bounding box center [881, 697] width 51 height 14
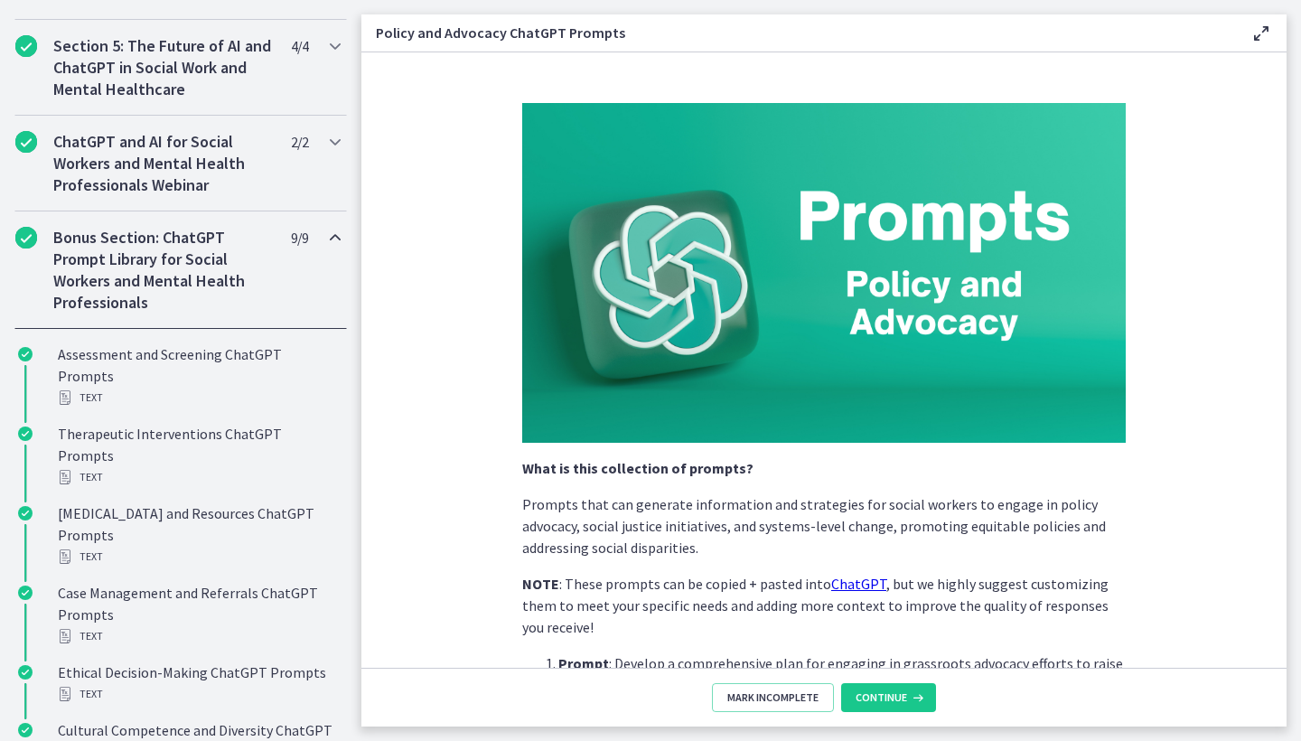
click at [883, 704] on span "Continue" at bounding box center [881, 697] width 51 height 14
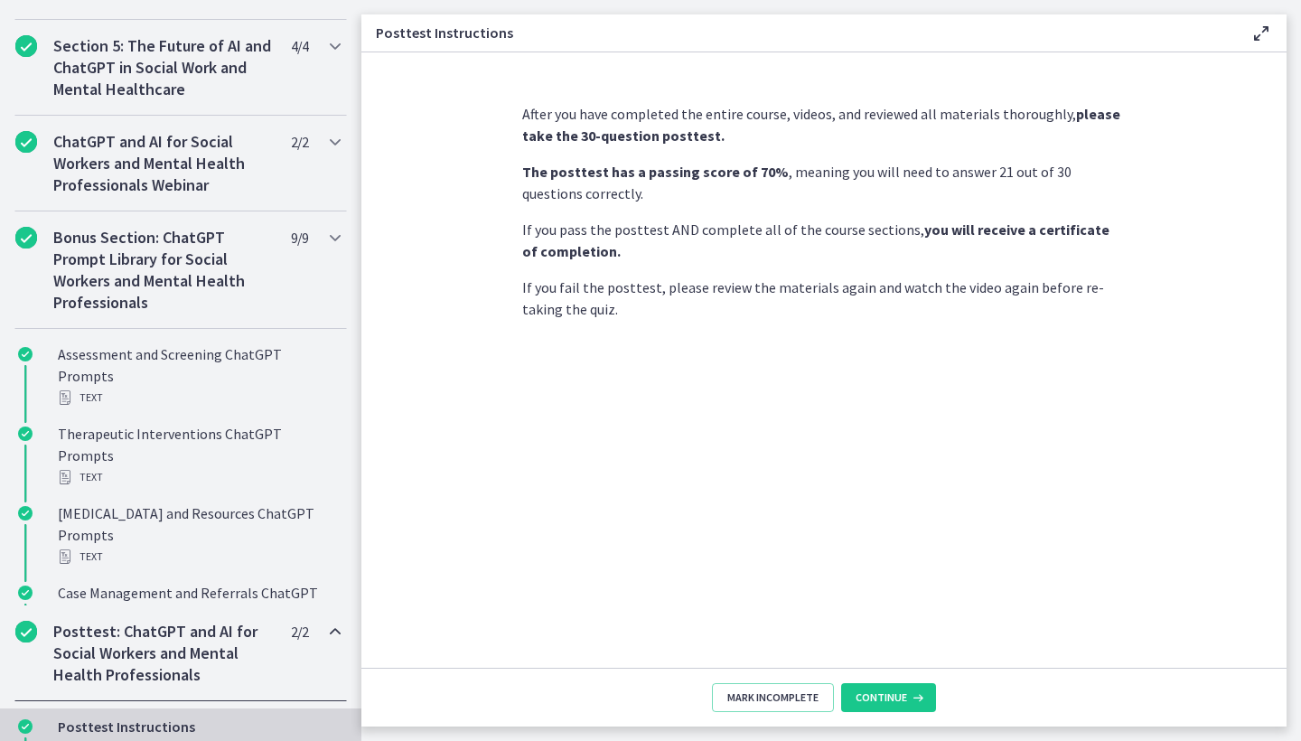
scroll to position [831, 0]
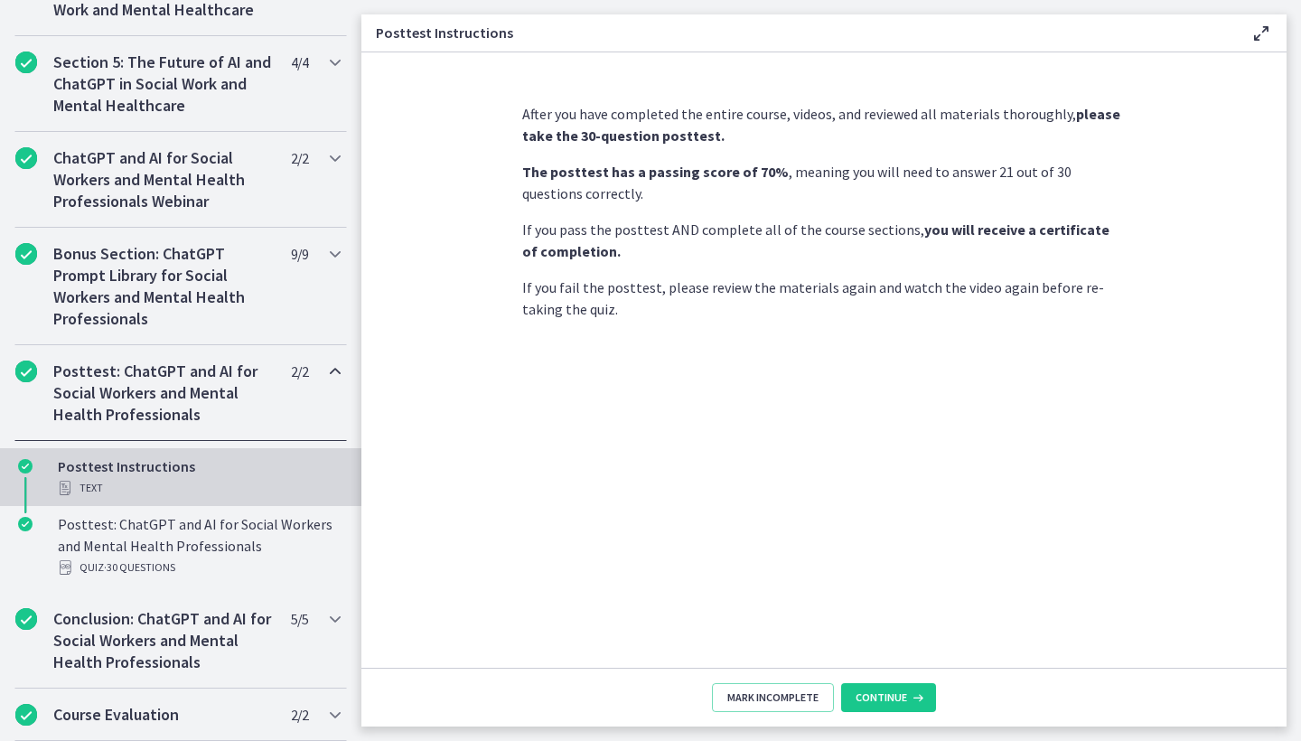
click at [883, 704] on span "Continue" at bounding box center [881, 697] width 51 height 14
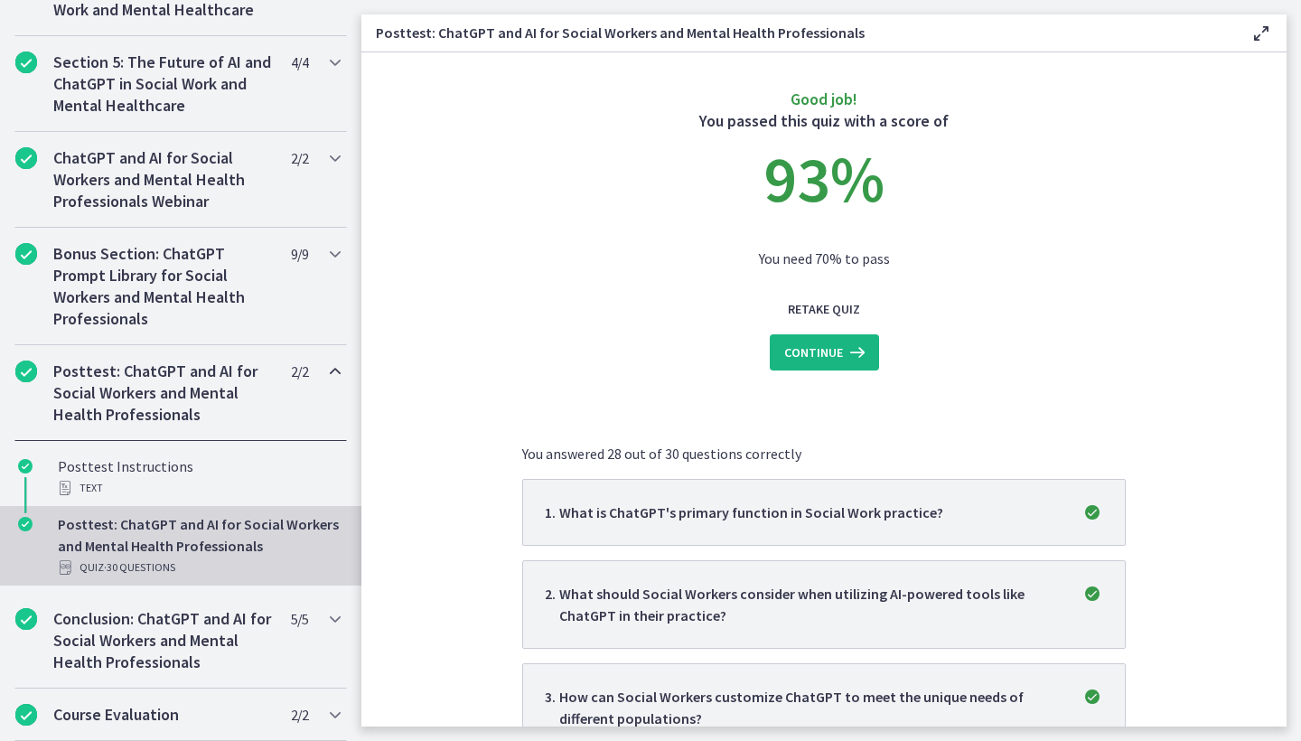
click at [823, 356] on span "Continue" at bounding box center [813, 353] width 59 height 22
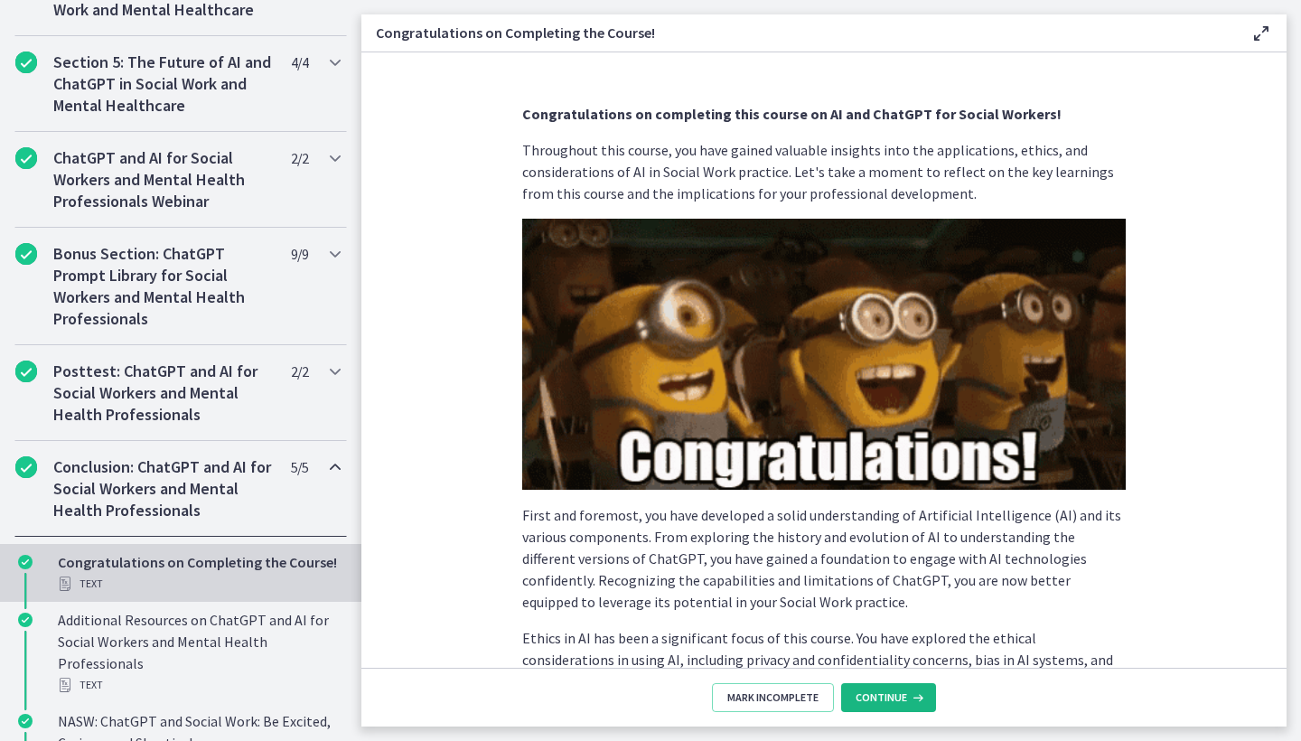
click at [893, 697] on span "Continue" at bounding box center [881, 697] width 51 height 14
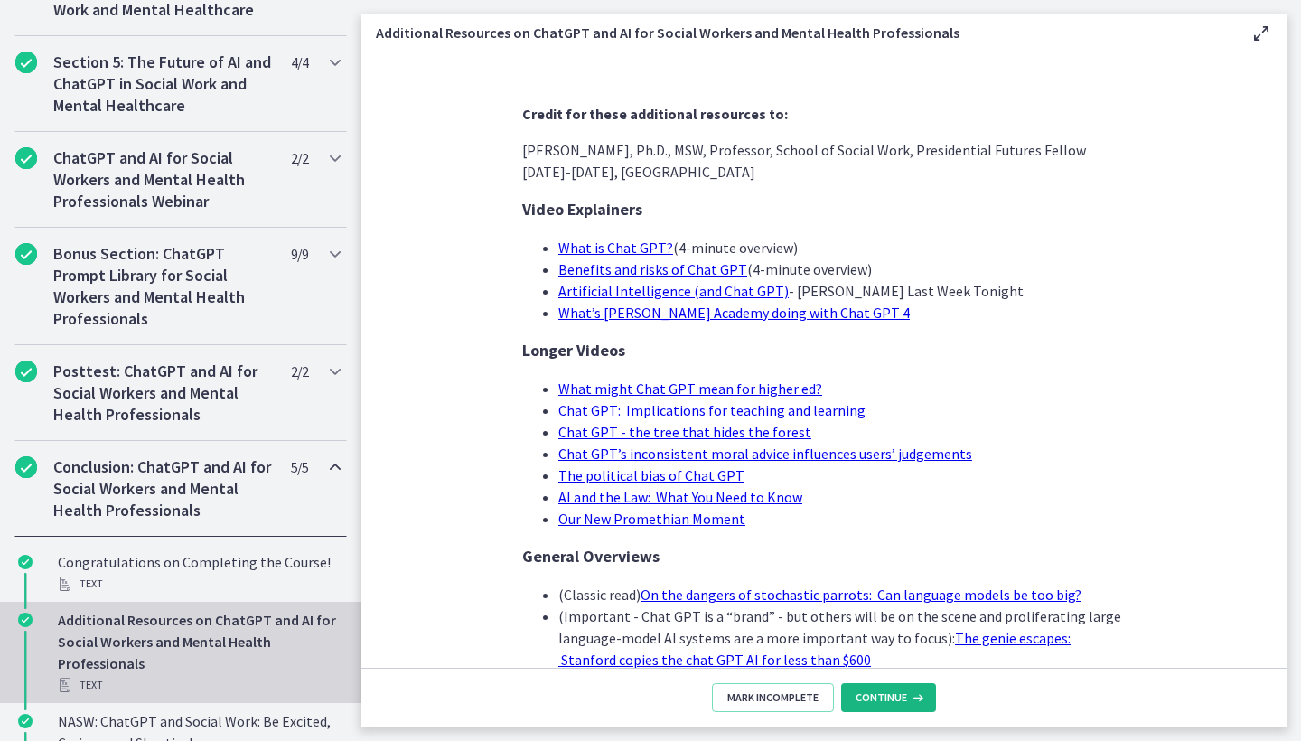
click at [893, 697] on span "Continue" at bounding box center [881, 697] width 51 height 14
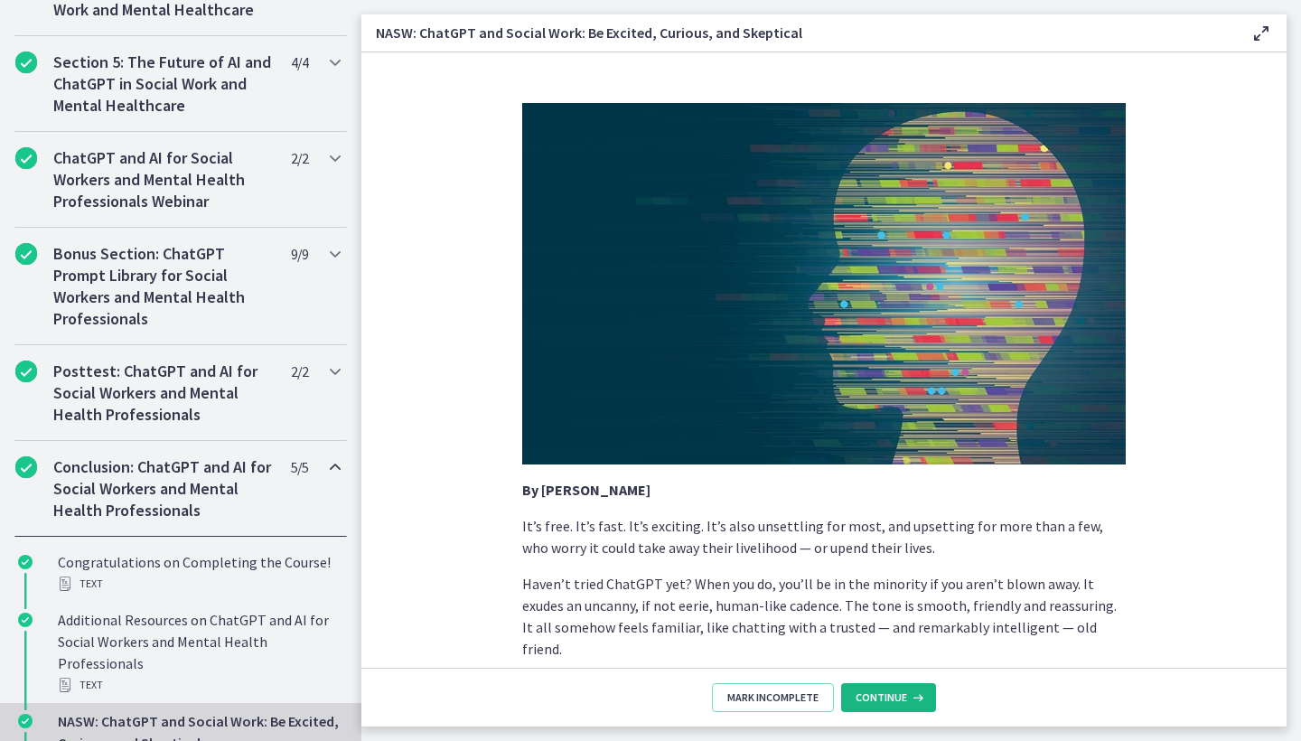
click at [893, 697] on span "Continue" at bounding box center [881, 697] width 51 height 14
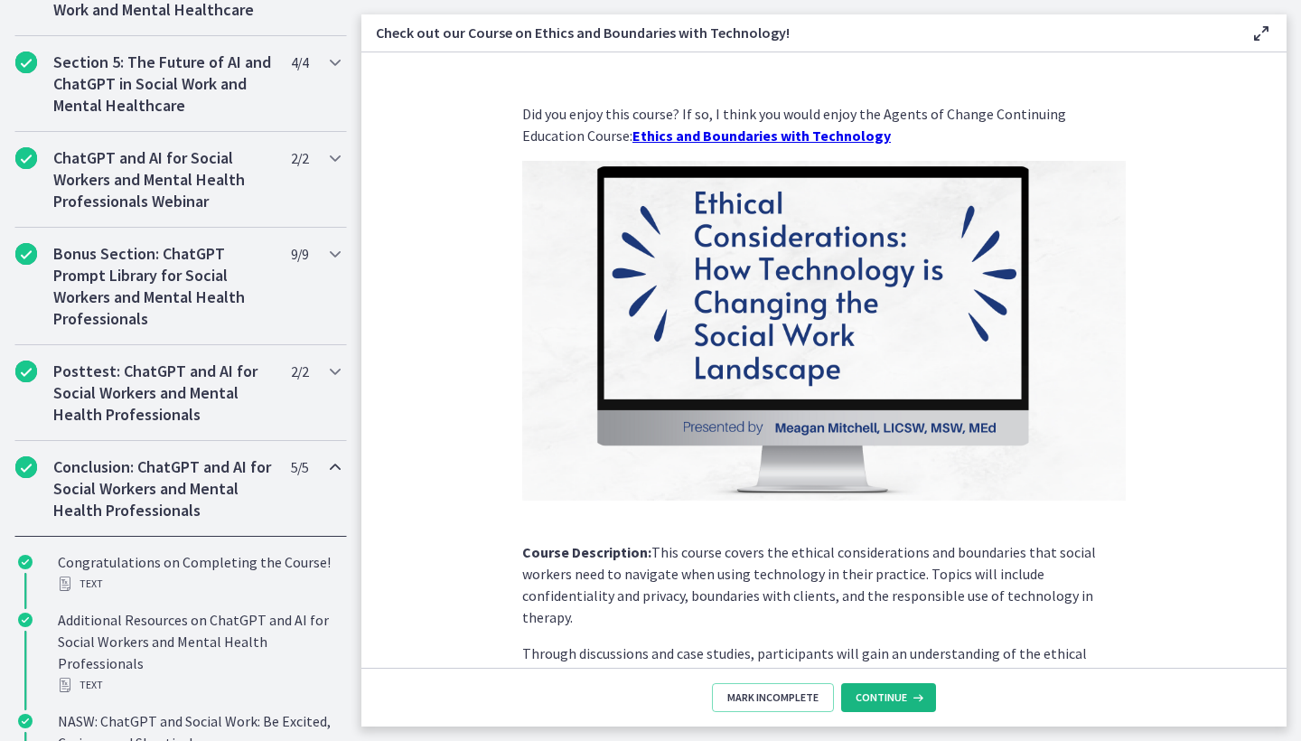
click at [893, 697] on span "Continue" at bounding box center [881, 697] width 51 height 14
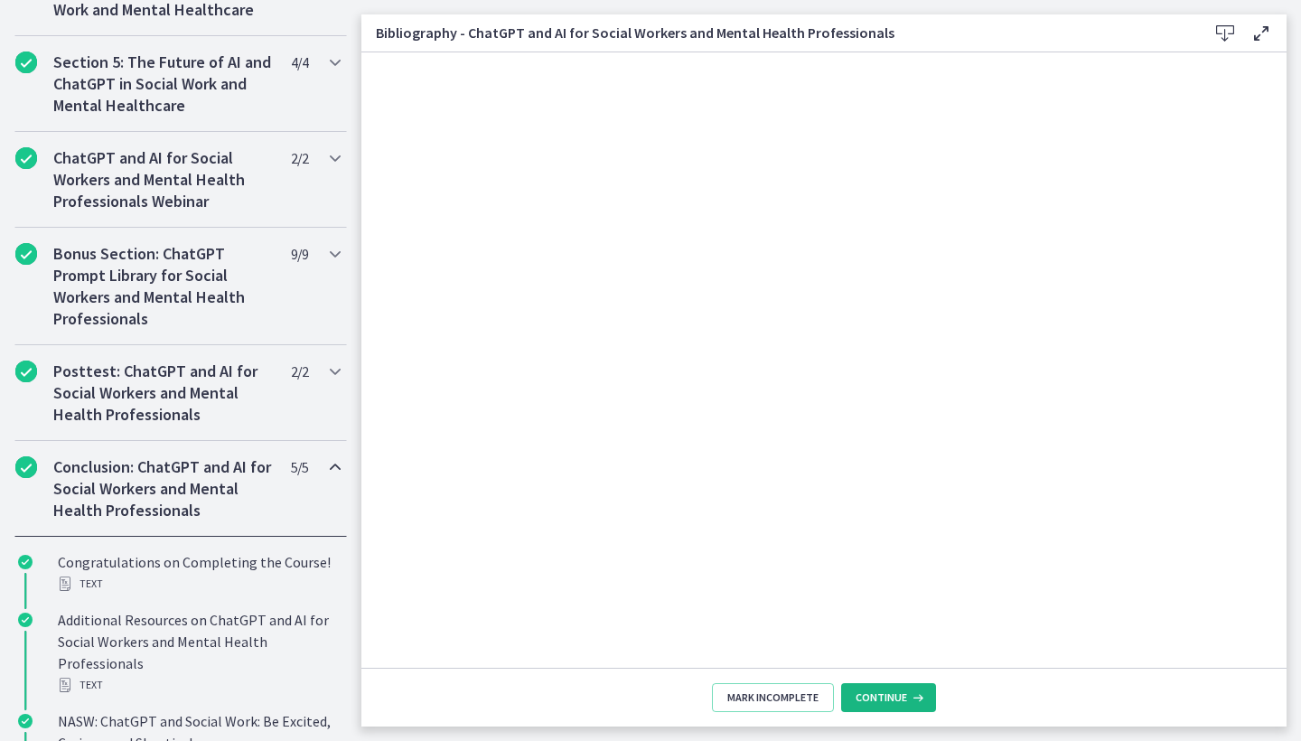
click at [893, 697] on span "Continue" at bounding box center [881, 697] width 51 height 14
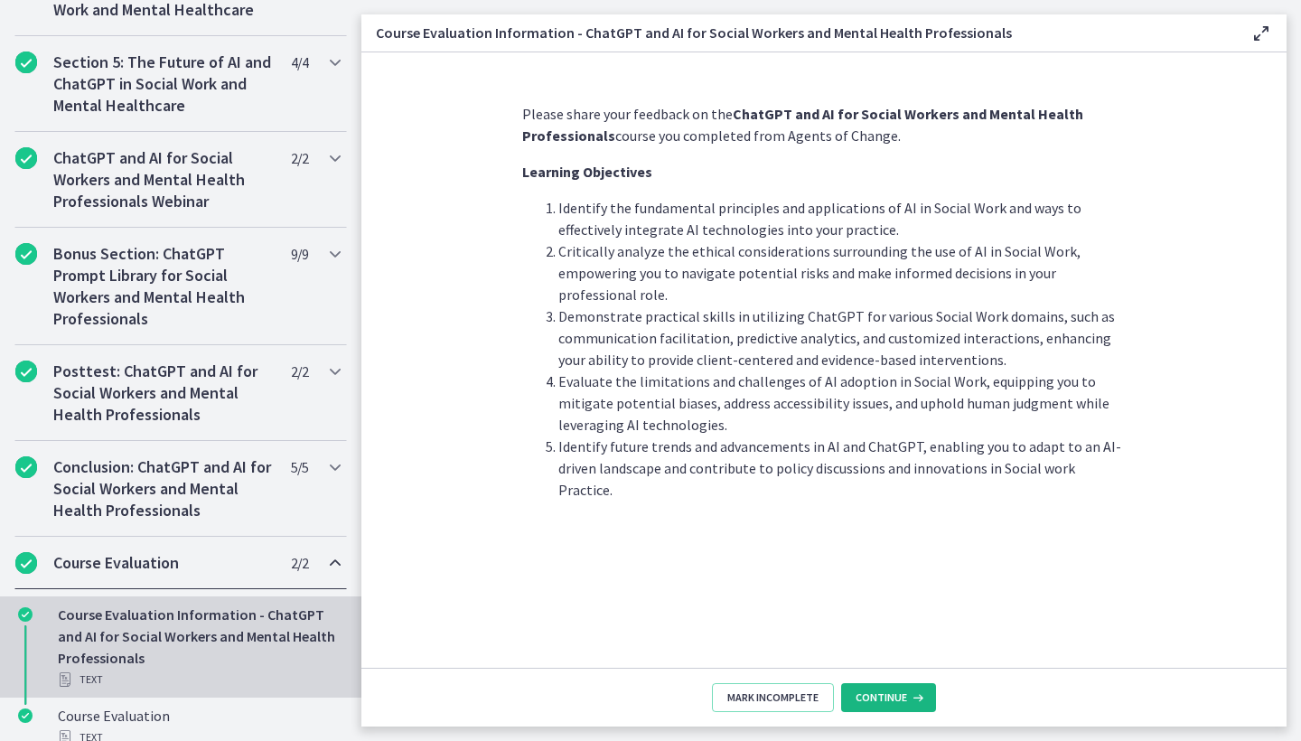
click at [893, 697] on span "Continue" at bounding box center [881, 697] width 51 height 14
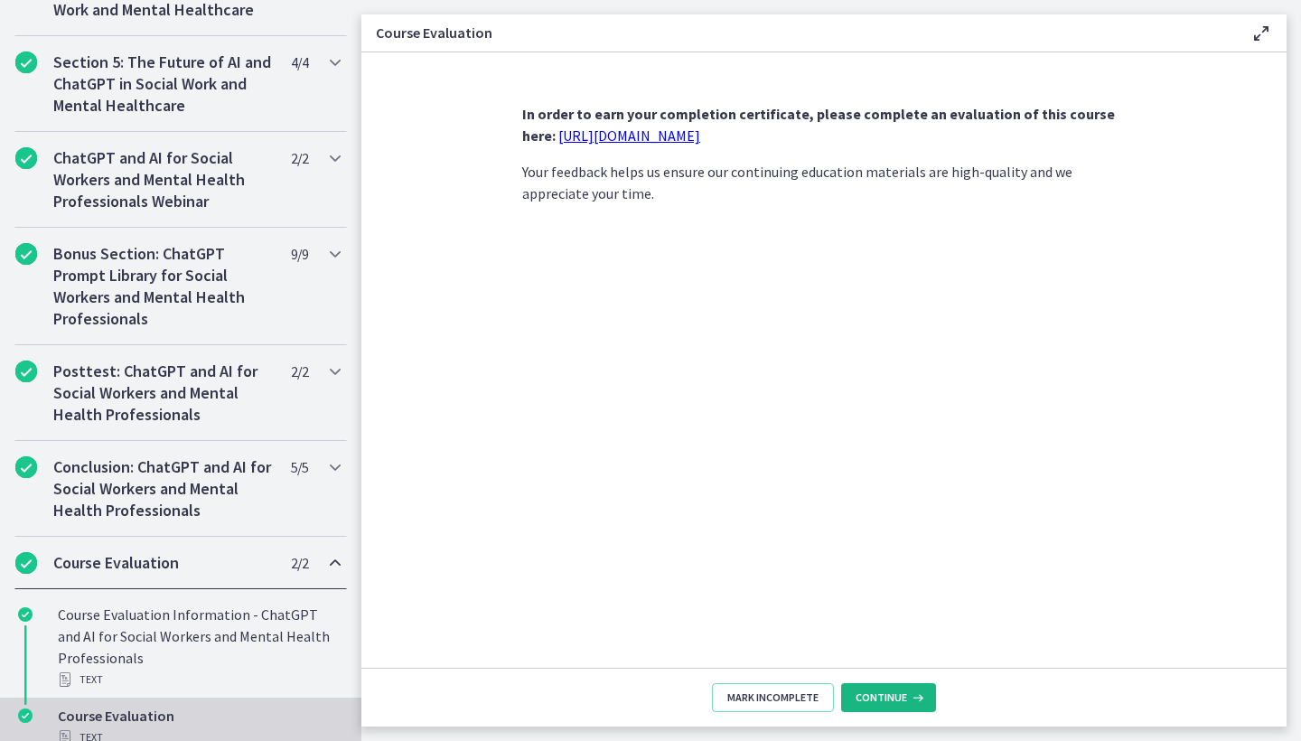
click at [893, 697] on span "Continue" at bounding box center [881, 697] width 51 height 14
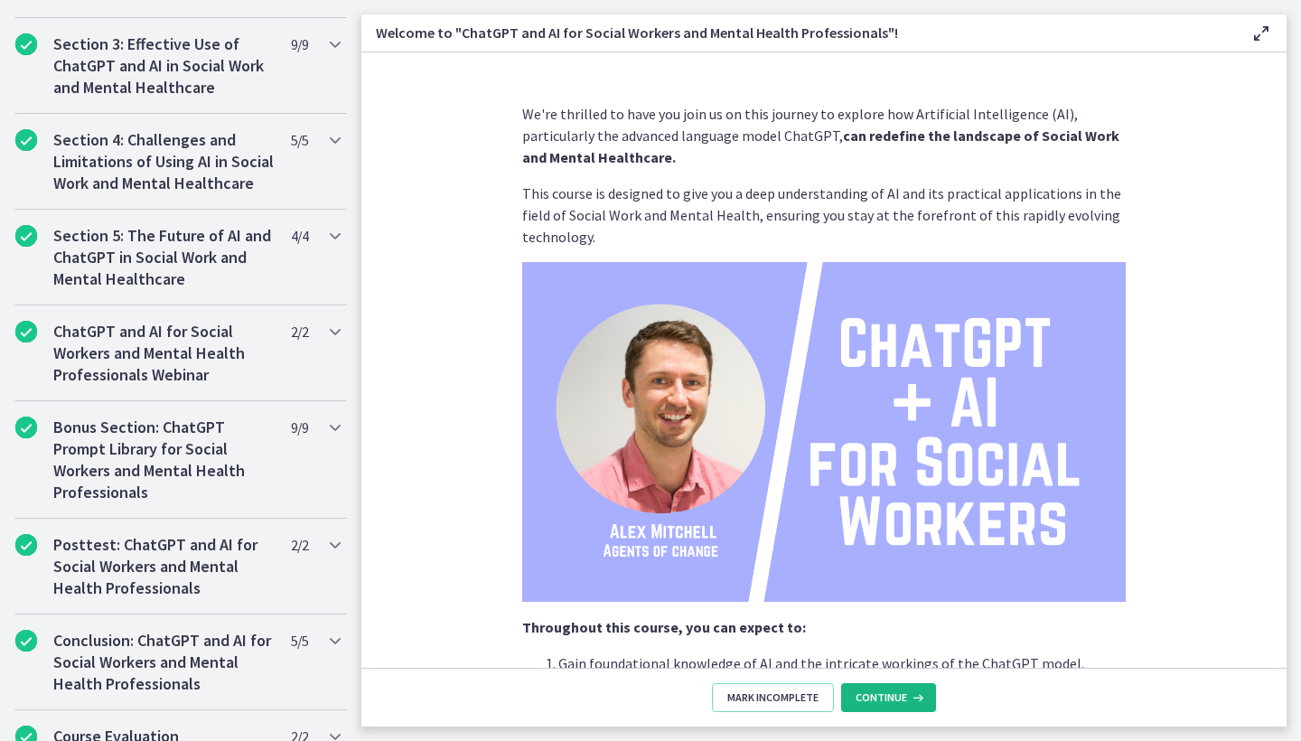
click at [893, 697] on span "Continue" at bounding box center [881, 697] width 51 height 14
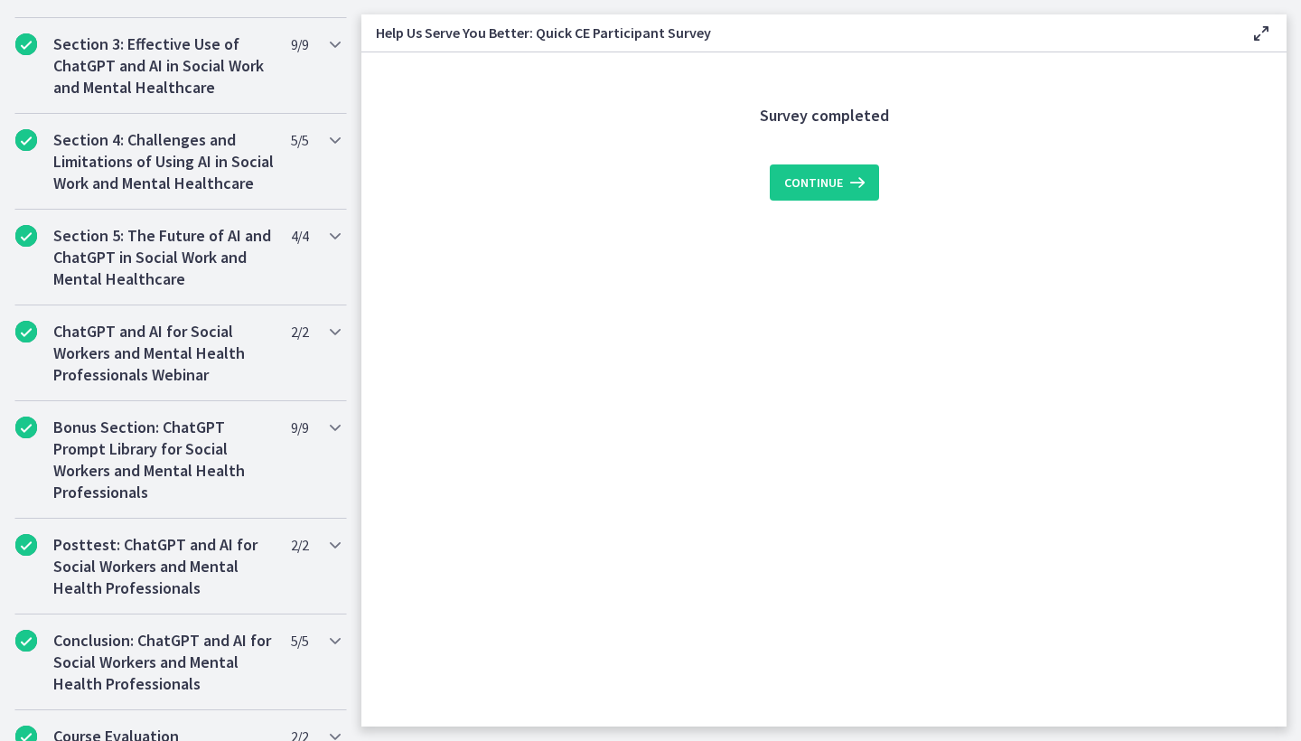
click at [893, 697] on div "Survey completed Continue" at bounding box center [824, 408] width 632 height 638
click at [854, 317] on div "Survey completed Continue" at bounding box center [824, 408] width 632 height 638
click at [829, 193] on button "Continue" at bounding box center [824, 182] width 109 height 36
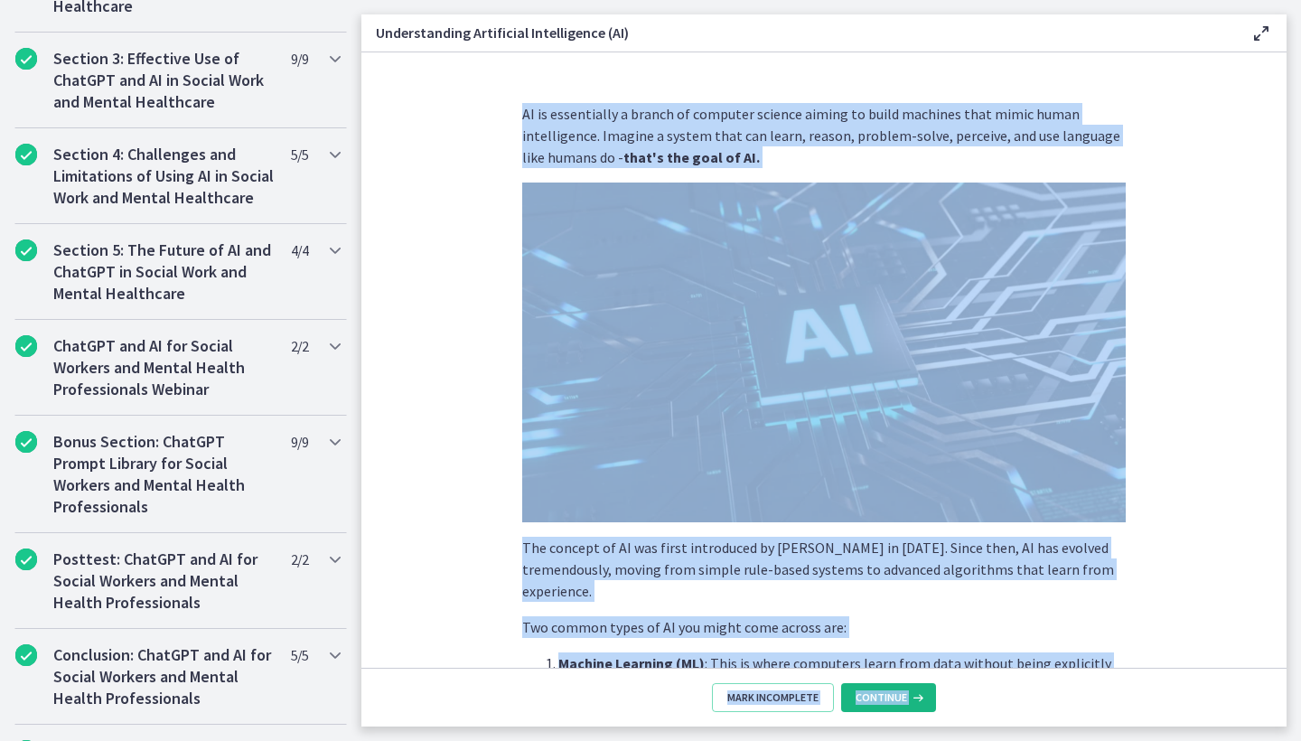
click at [890, 694] on span "Continue" at bounding box center [881, 697] width 51 height 14
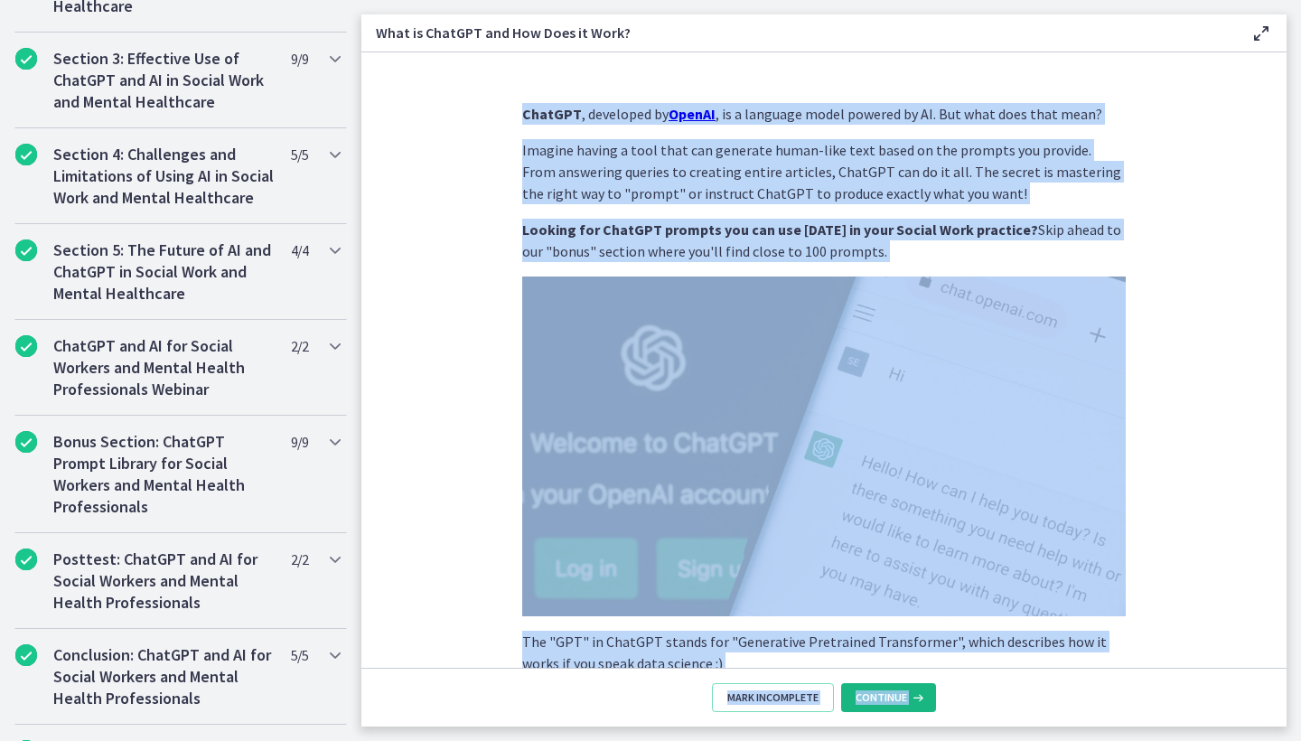
click at [890, 694] on span "Continue" at bounding box center [881, 697] width 51 height 14
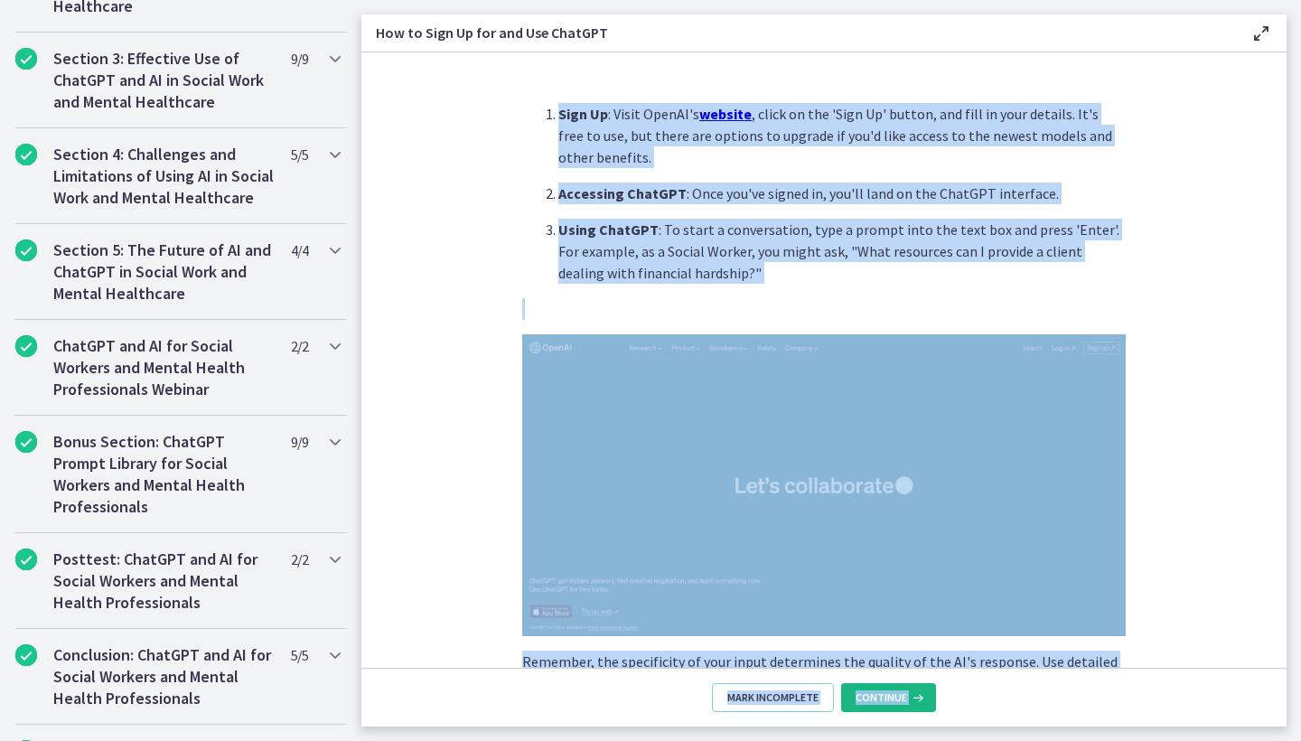
click at [890, 694] on span "Continue" at bounding box center [881, 697] width 51 height 14
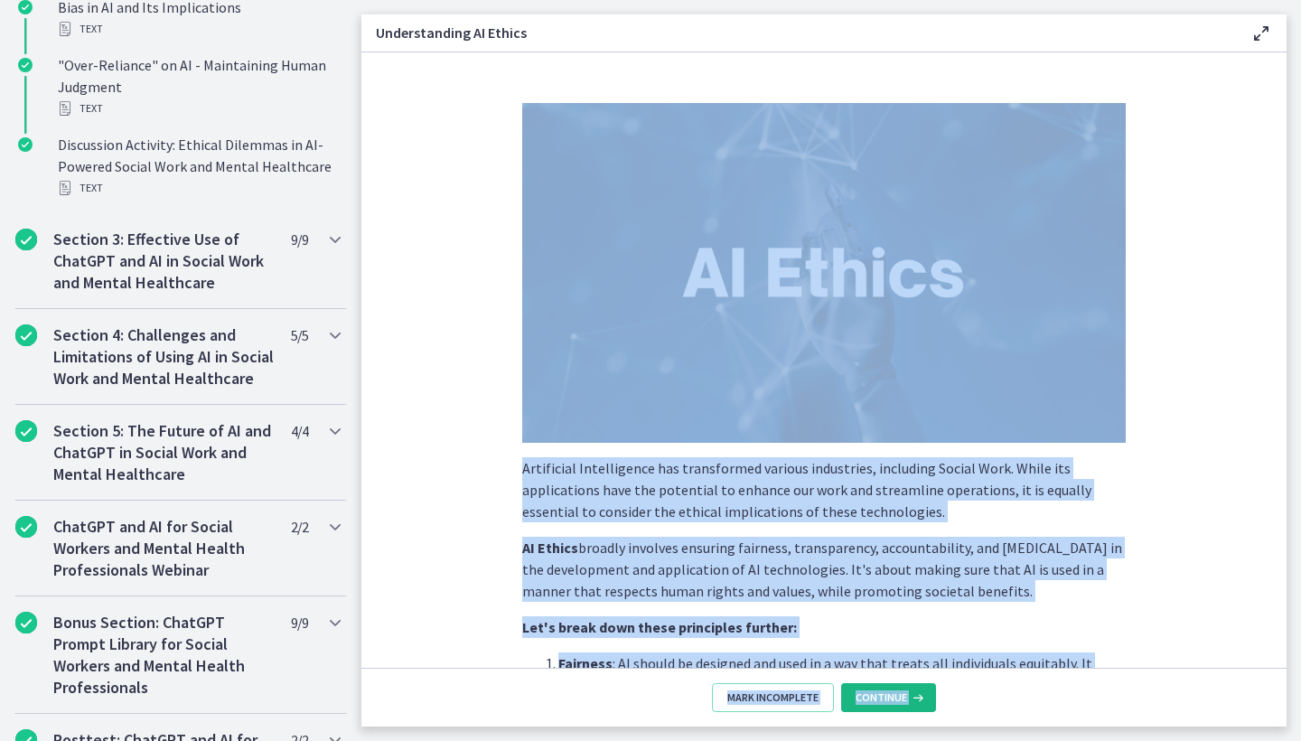
click at [890, 694] on span "Continue" at bounding box center [881, 697] width 51 height 14
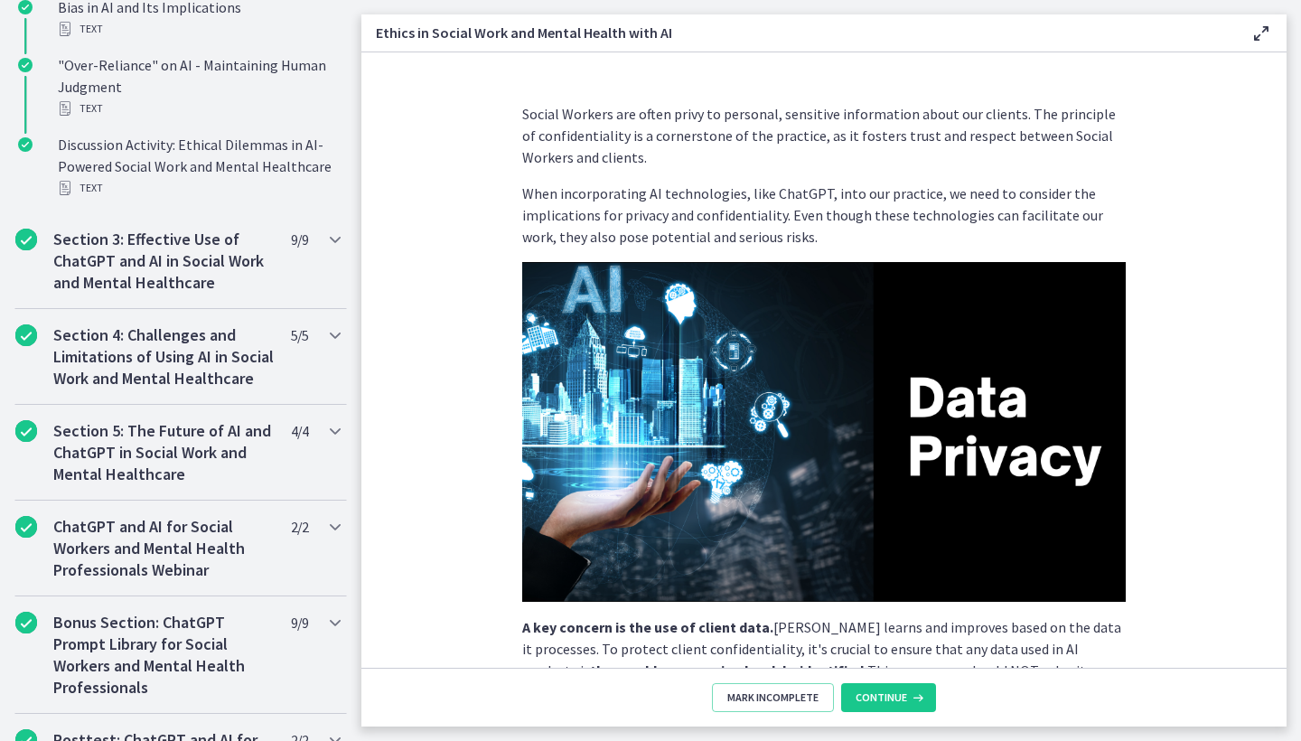
click at [1167, 546] on section "Social Workers are often privy to personal, sensitive information about our cli…" at bounding box center [823, 359] width 925 height 615
click at [907, 697] on icon at bounding box center [916, 697] width 18 height 14
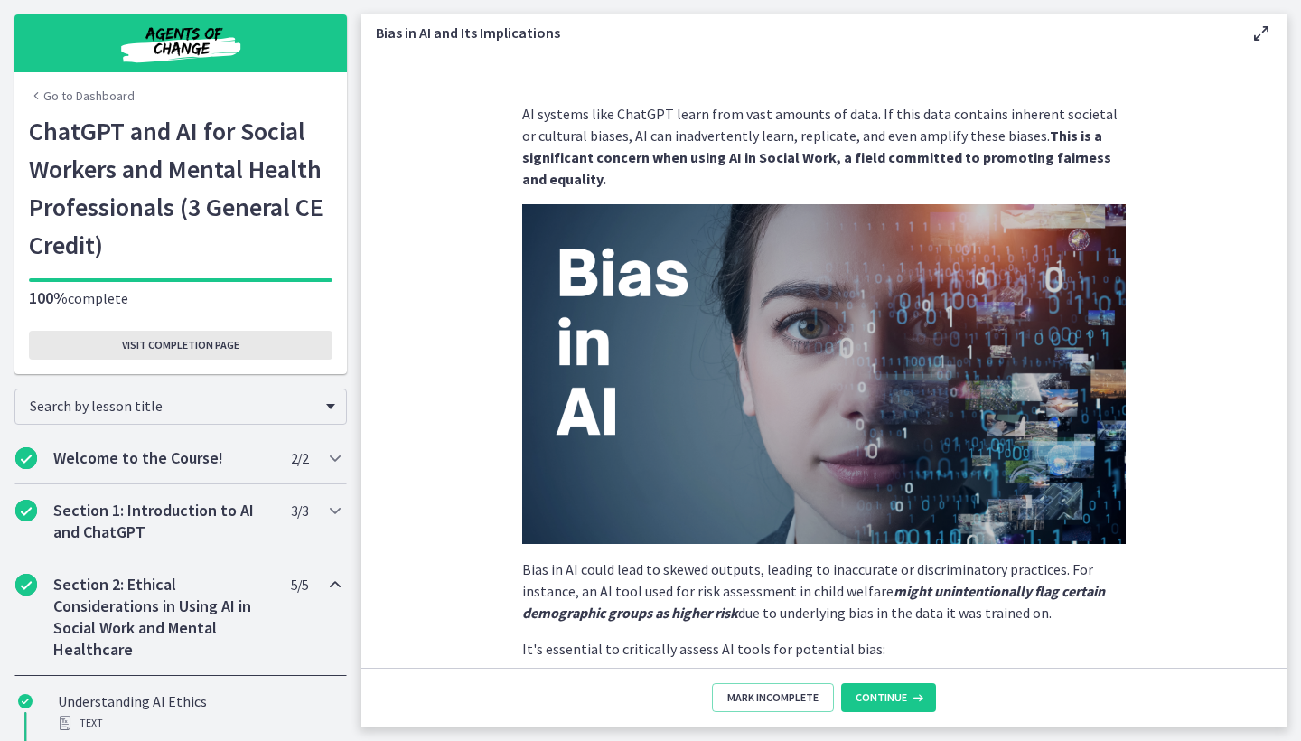
click at [173, 347] on span "Visit completion page" at bounding box center [180, 345] width 117 height 14
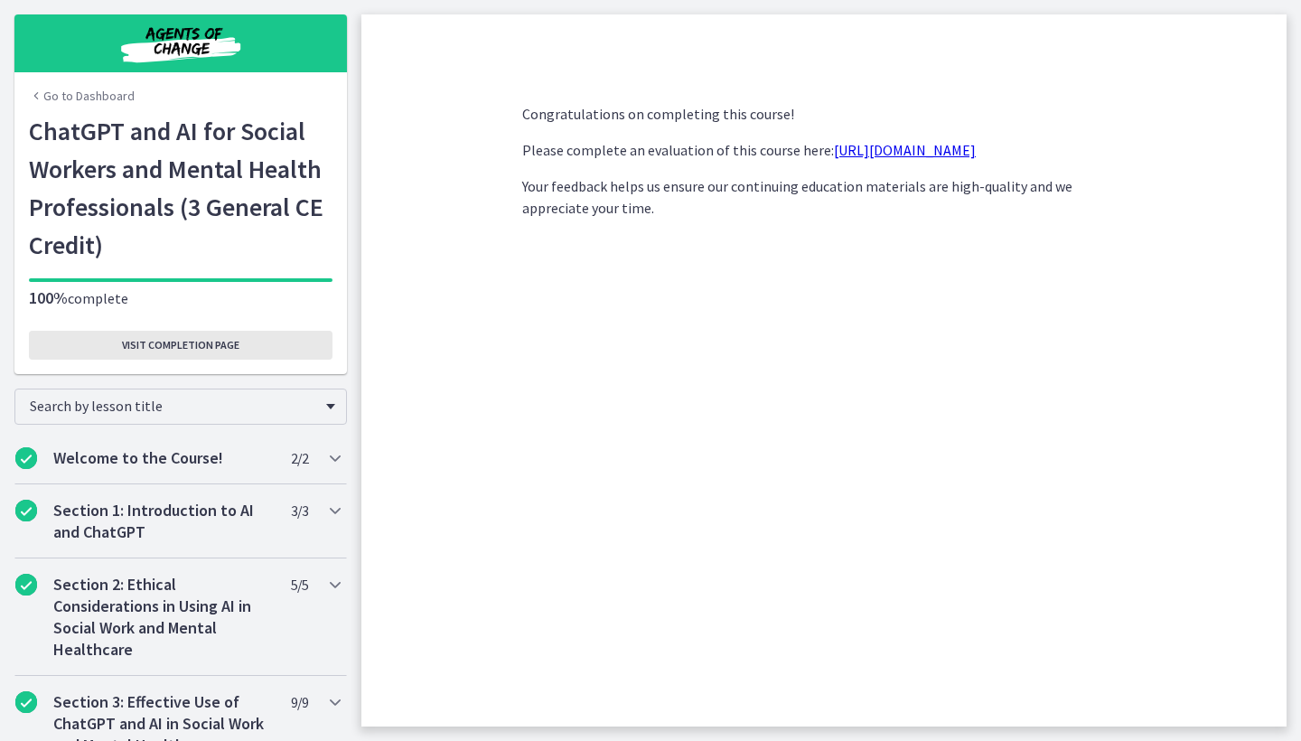
click at [210, 345] on span "Visit completion page" at bounding box center [180, 345] width 117 height 14
click at [114, 97] on link "Go to Dashboard" at bounding box center [82, 96] width 106 height 18
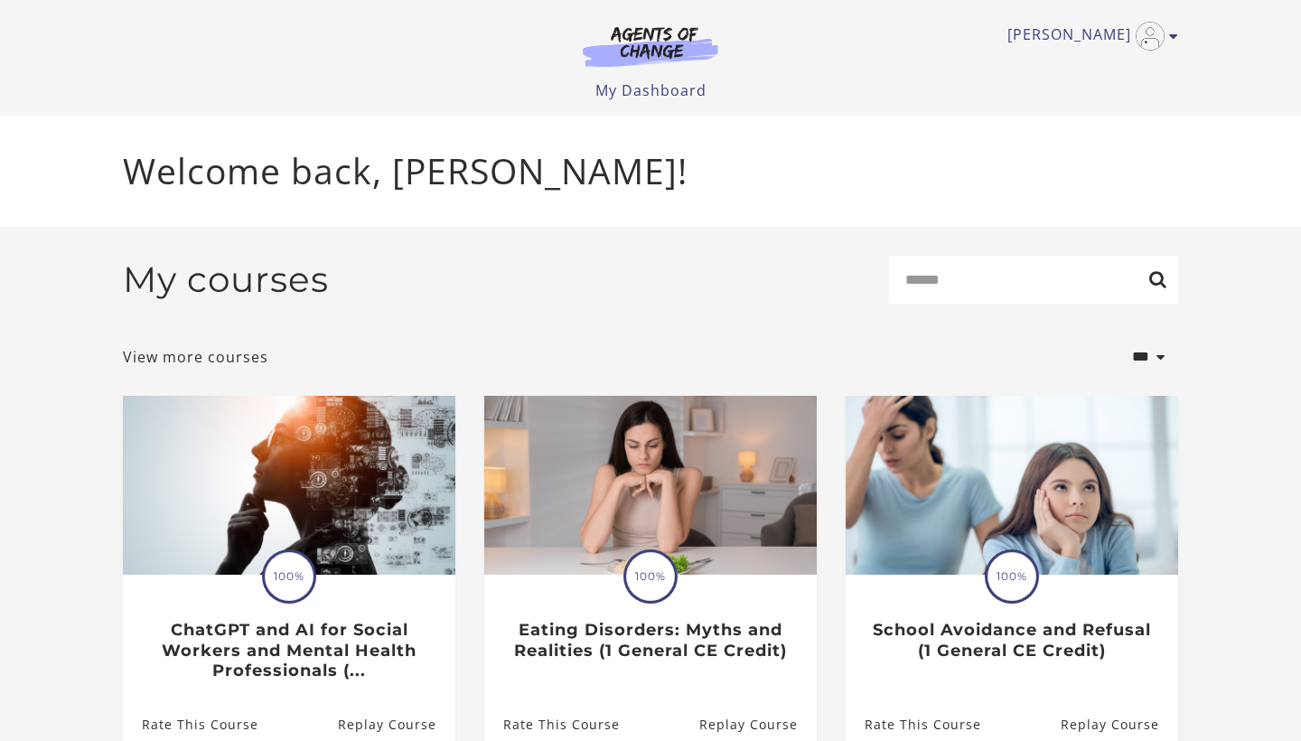
click at [1179, 33] on div "[PERSON_NAME] My Account Support Sign Out Toggle menu Menu My Dashboard My Acco…" at bounding box center [650, 58] width 1084 height 116
click at [1172, 33] on icon "Toggle menu" at bounding box center [1173, 36] width 9 height 14
click at [1110, 75] on link "My Account" at bounding box center [1103, 66] width 159 height 31
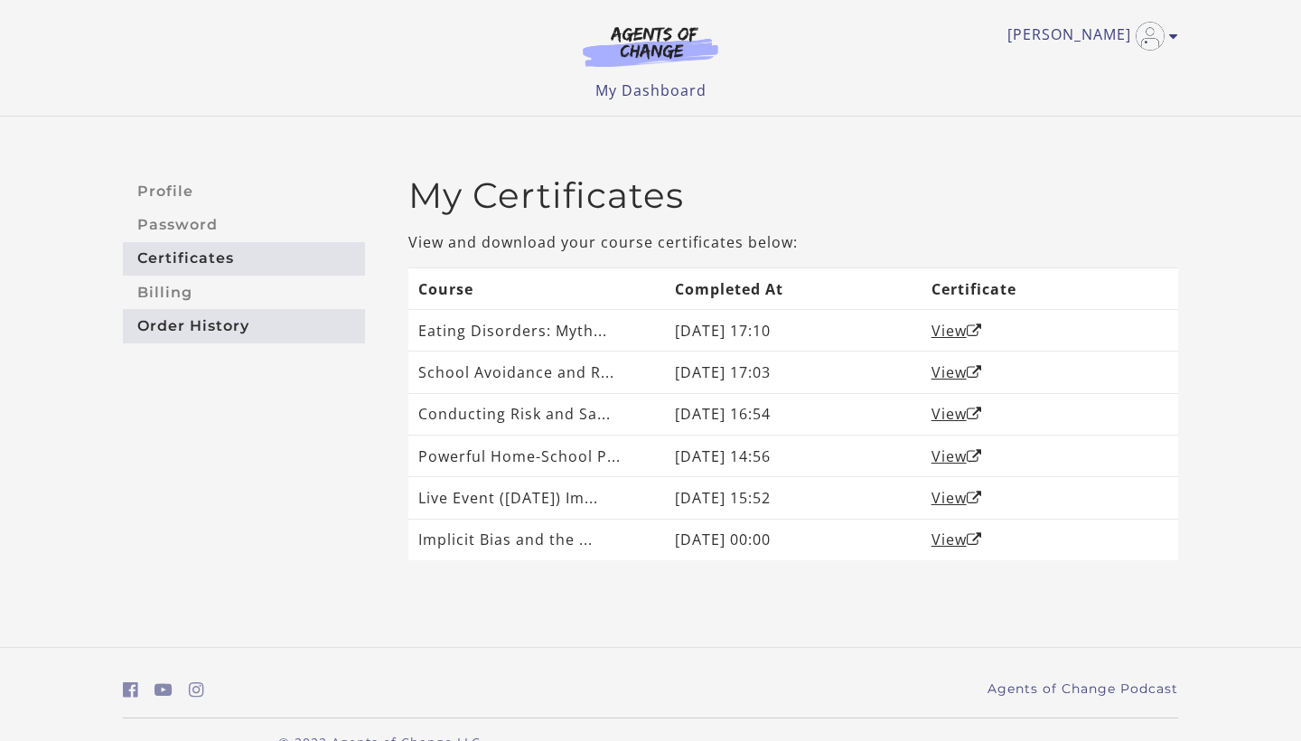
click at [186, 326] on link "Order History" at bounding box center [244, 325] width 242 height 33
click at [698, 89] on link "My Dashboard" at bounding box center [650, 90] width 111 height 20
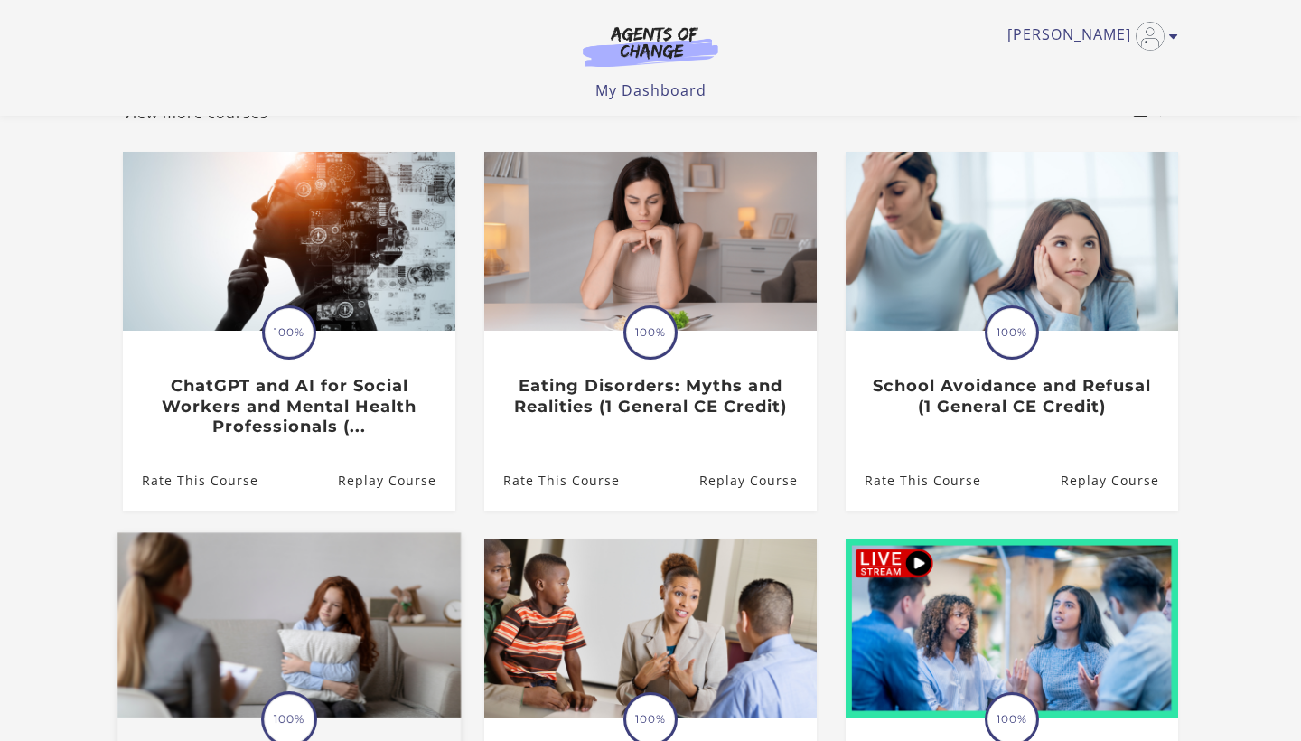
scroll to position [124, 0]
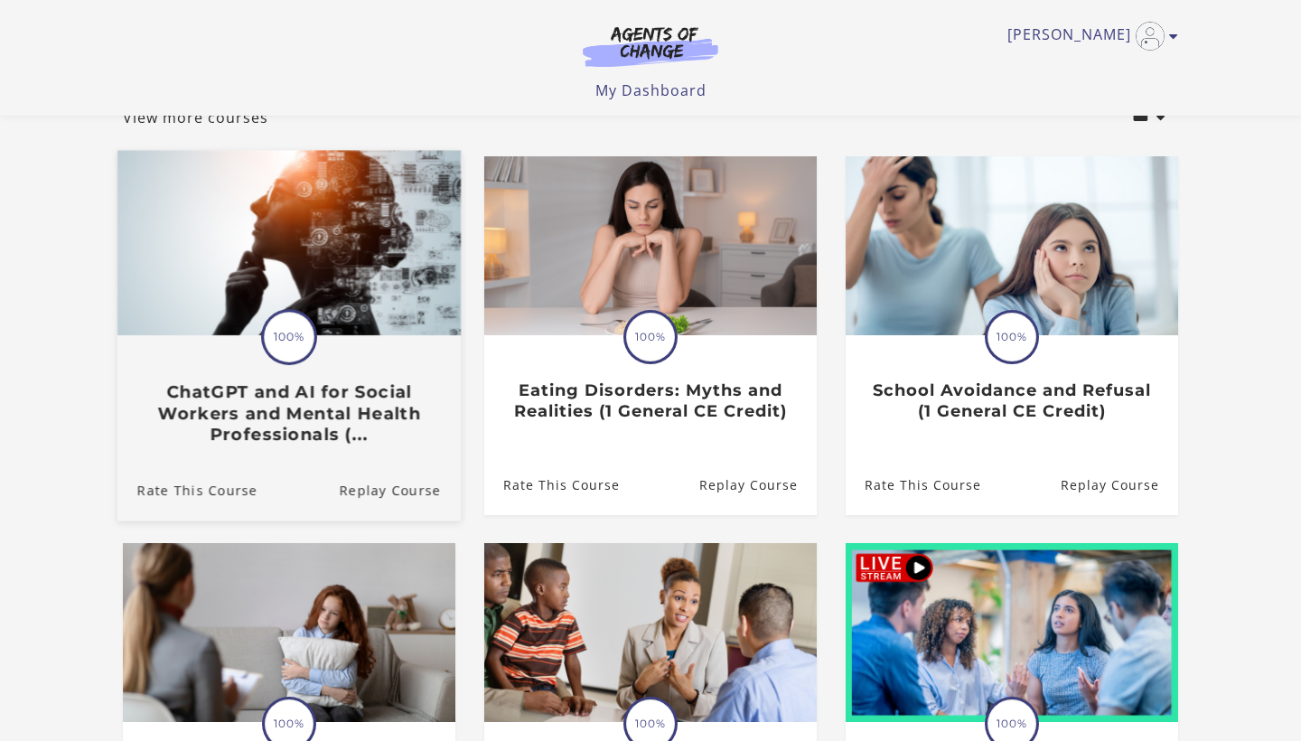
click at [311, 360] on div "Translation missing: en.liquid.partials.dashboard_course_card.progress_descript…" at bounding box center [289, 337] width 56 height 56
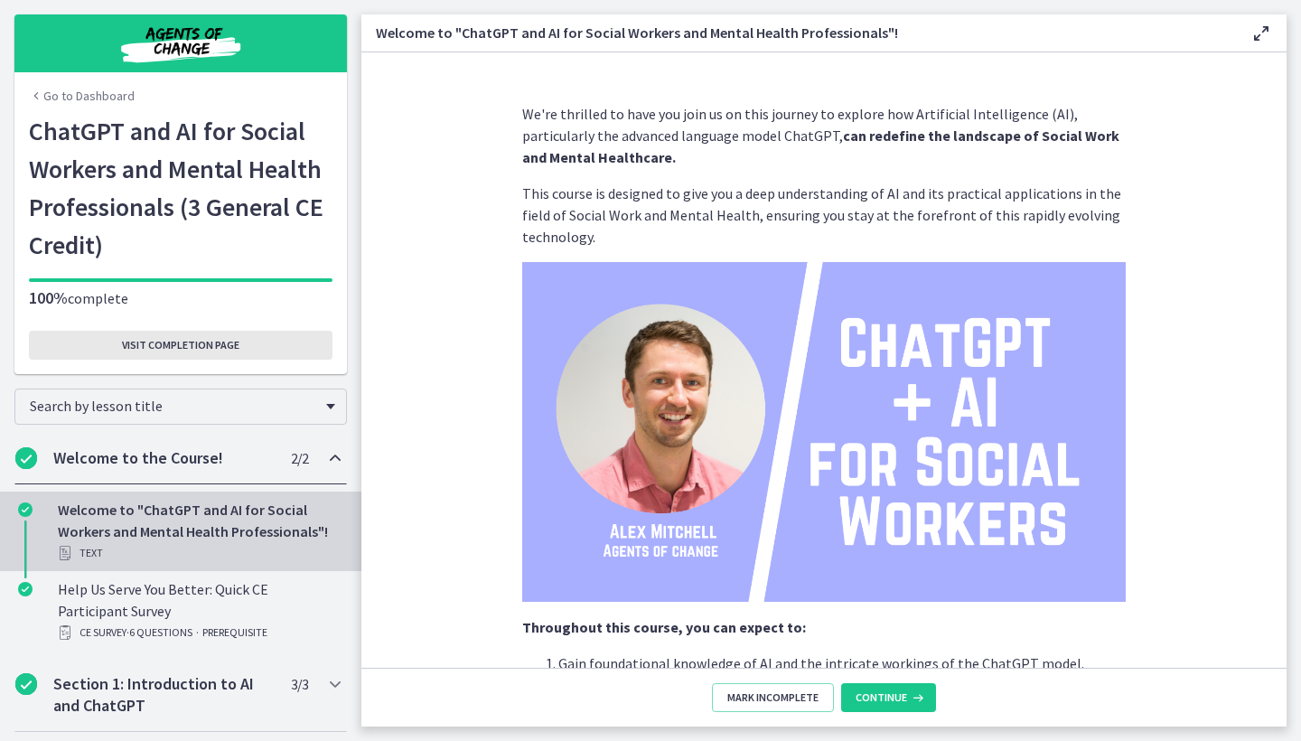
click at [203, 347] on span "Visit completion page" at bounding box center [180, 345] width 117 height 14
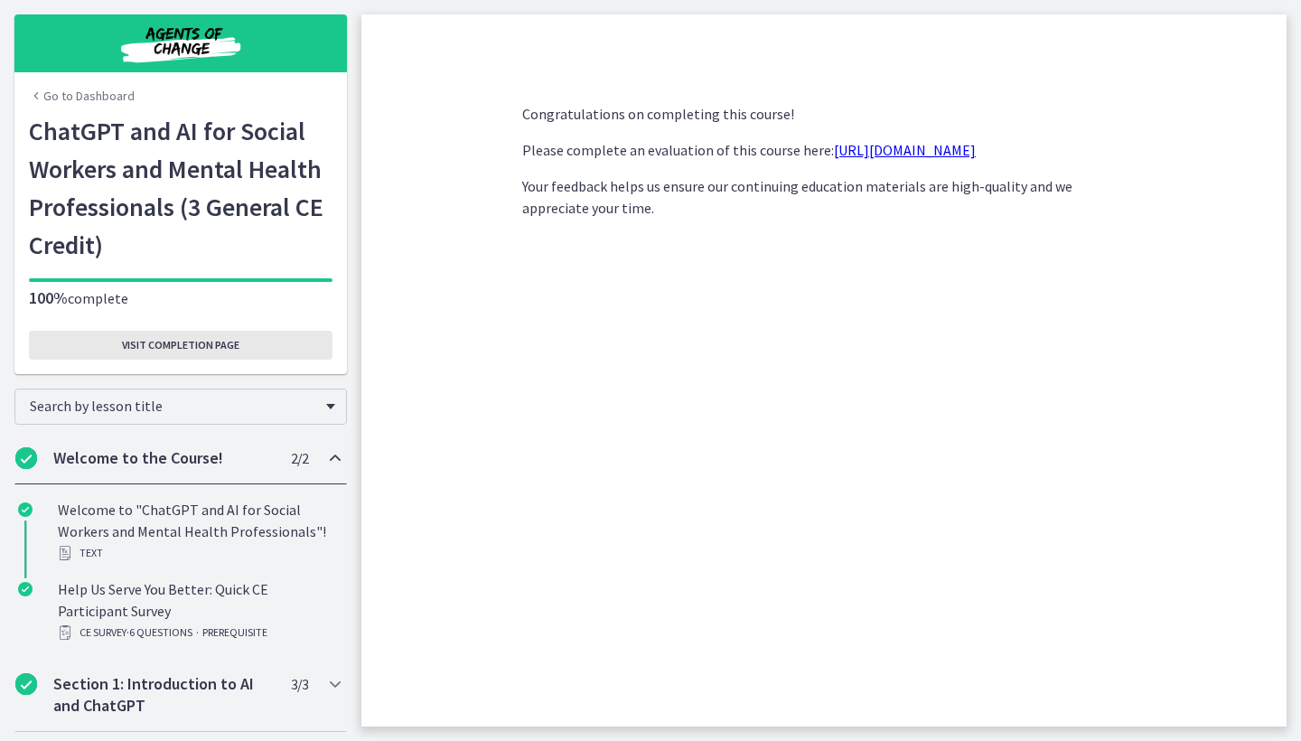
click at [178, 348] on span "Visit completion page" at bounding box center [180, 345] width 117 height 14
click at [213, 346] on span "Visit completion page" at bounding box center [180, 345] width 117 height 14
click at [113, 98] on link "Go to Dashboard" at bounding box center [82, 96] width 106 height 18
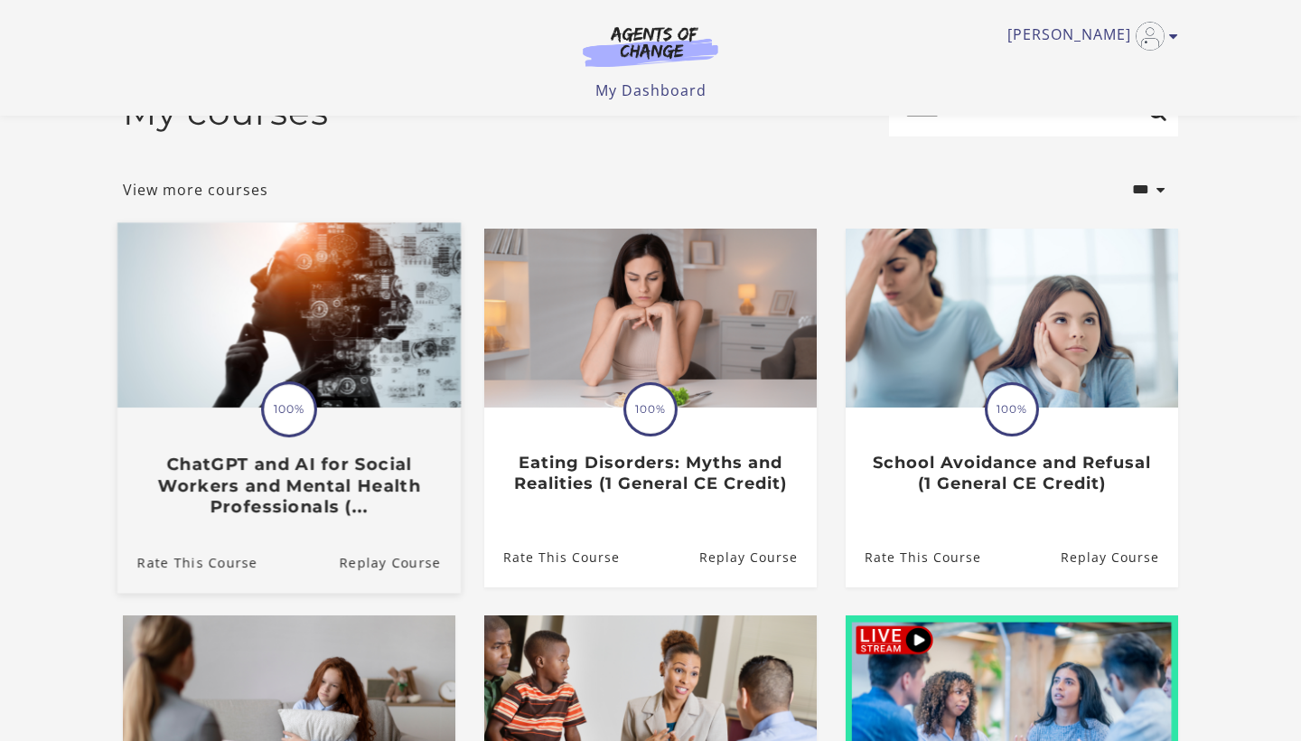
scroll to position [33, 0]
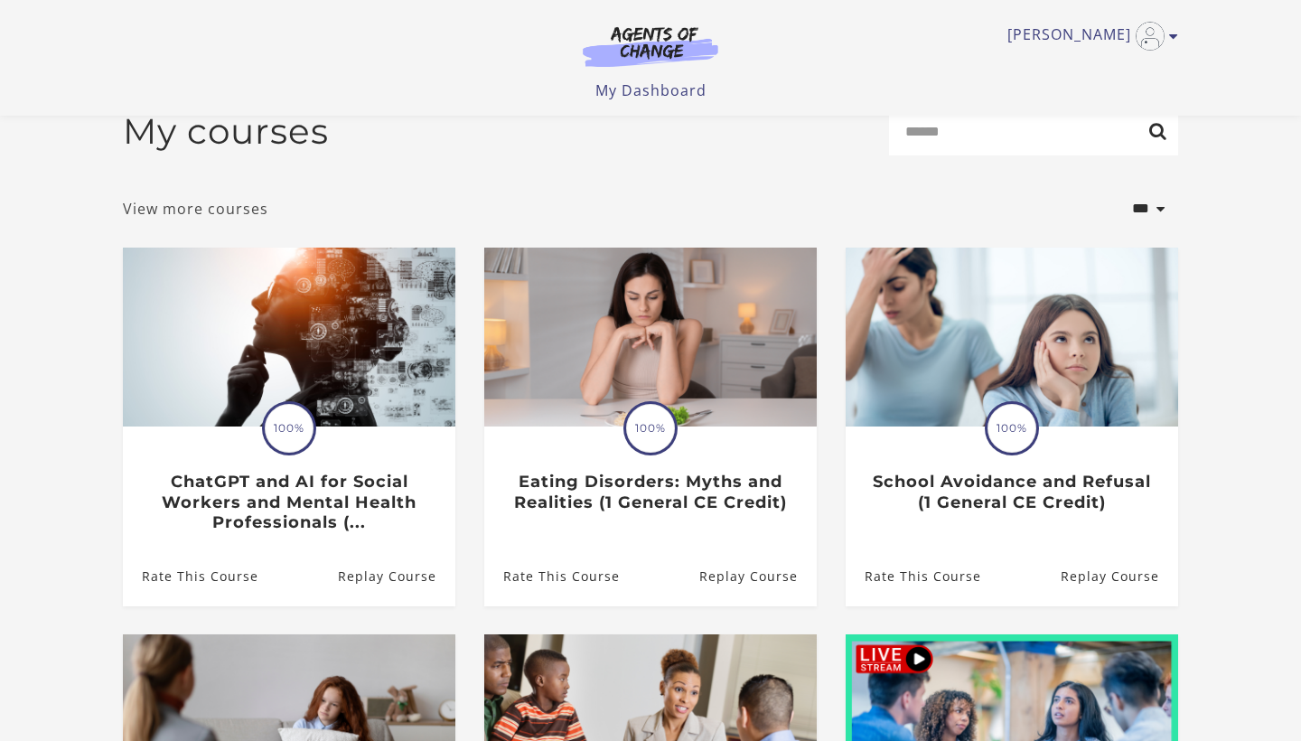
click at [220, 216] on link "View more courses" at bounding box center [195, 209] width 145 height 22
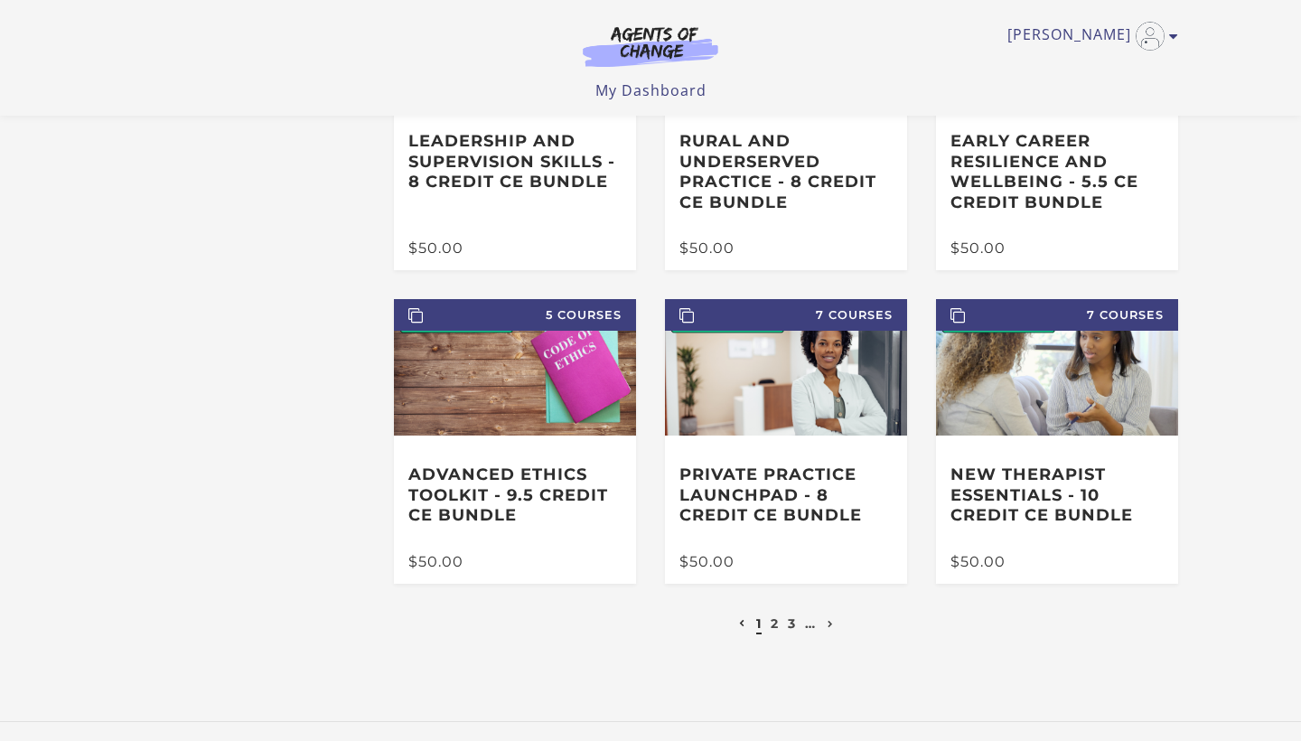
scroll to position [243, 0]
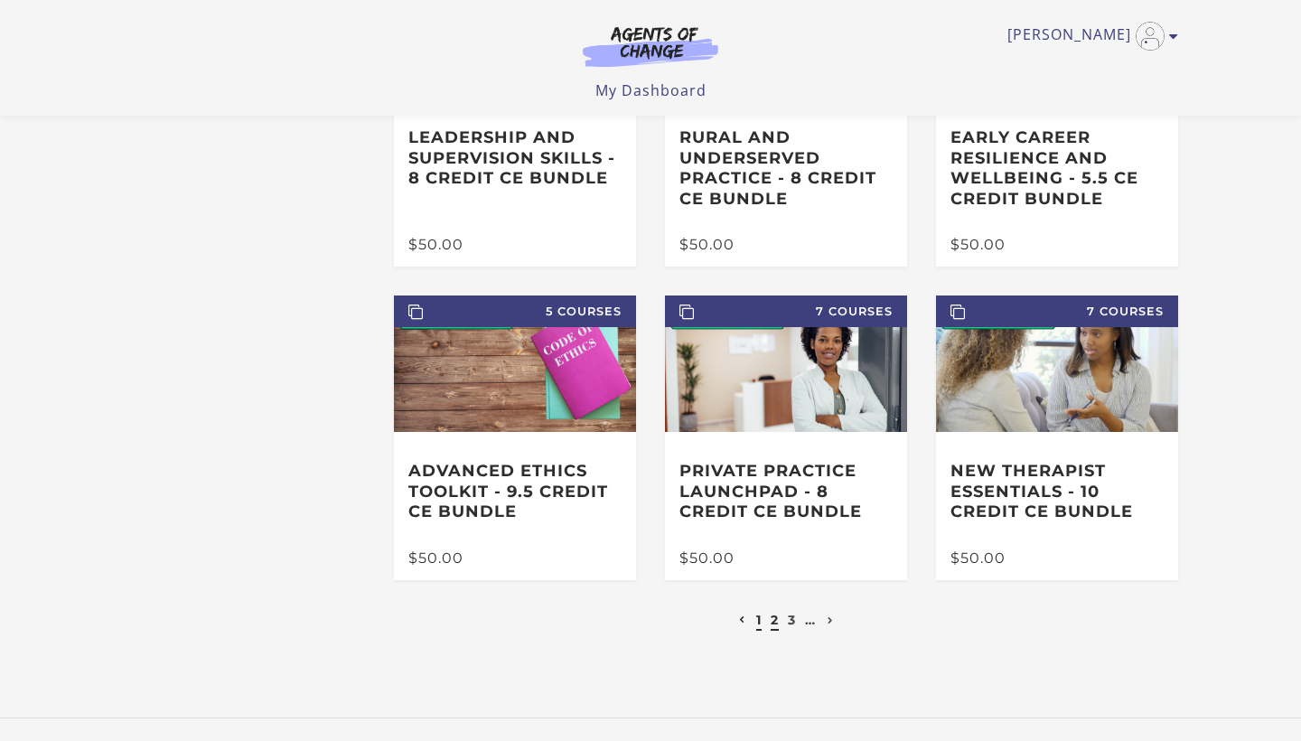
click at [775, 621] on link "2" at bounding box center [775, 620] width 8 height 16
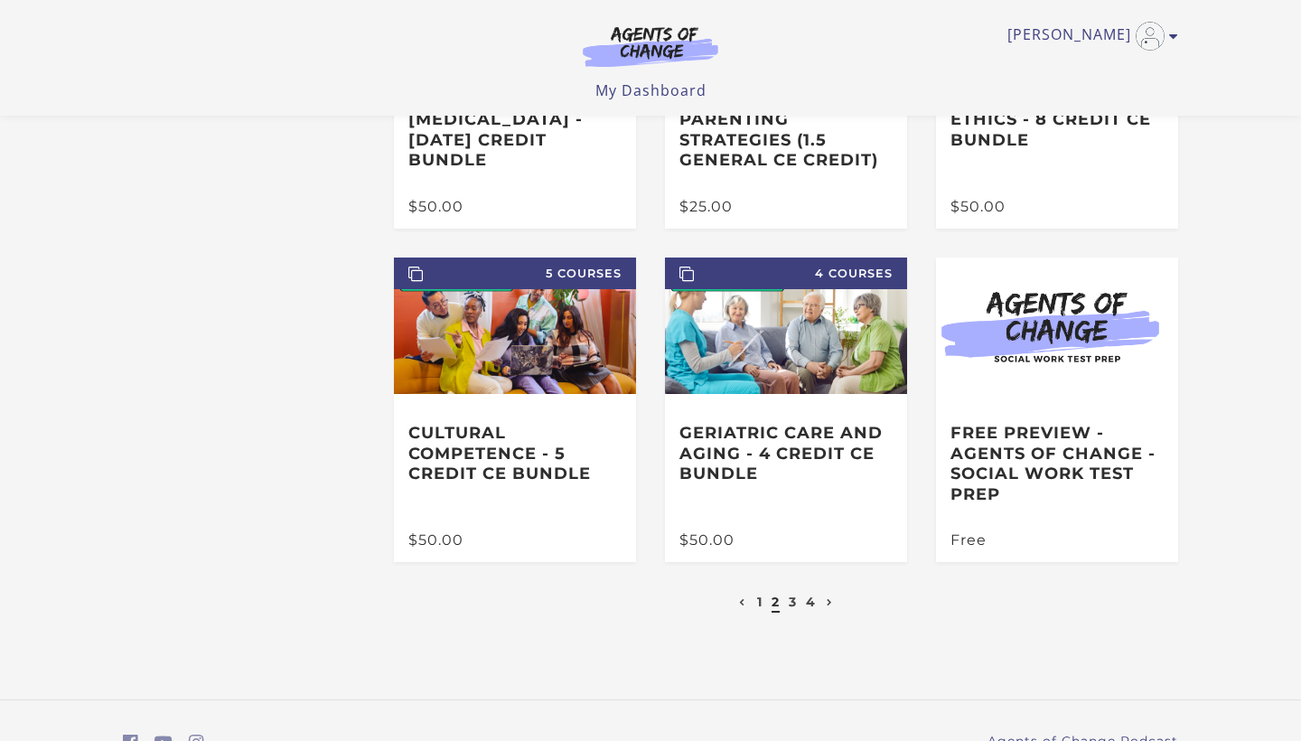
scroll to position [261, 0]
click at [791, 600] on link "3" at bounding box center [793, 602] width 8 height 16
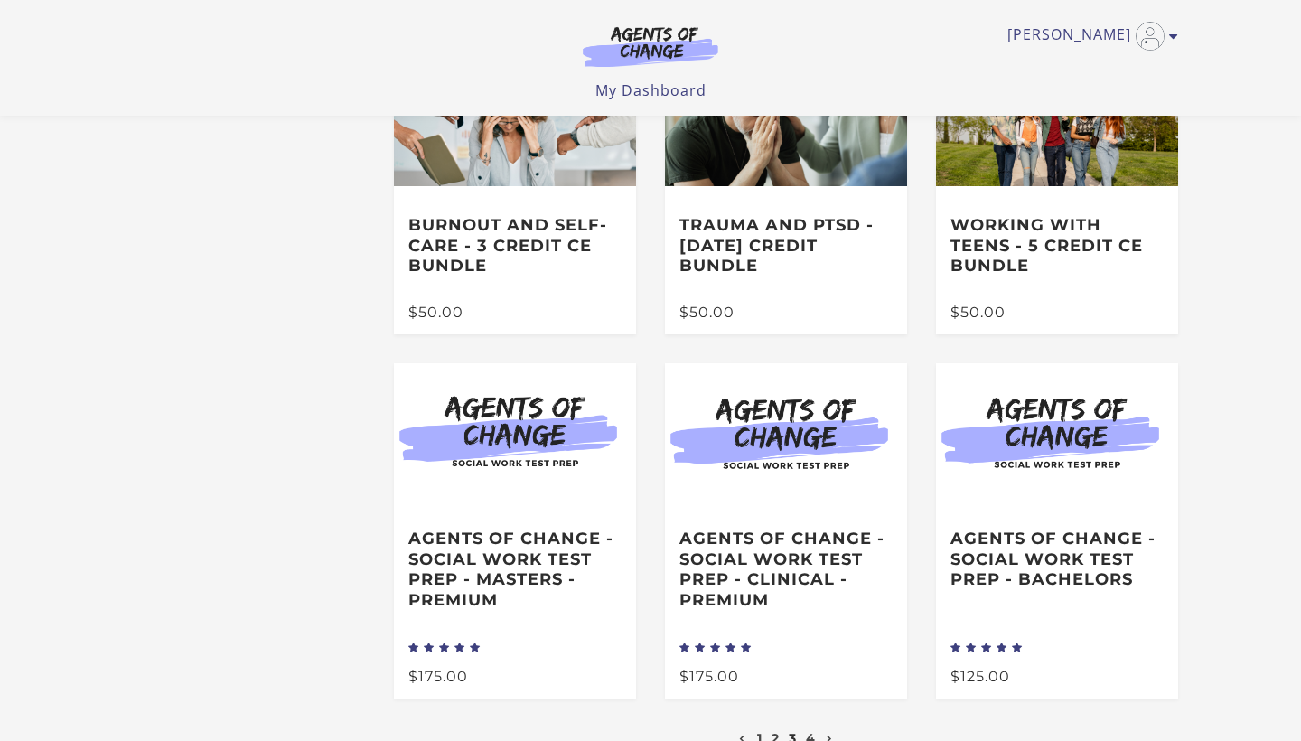
scroll to position [156, 0]
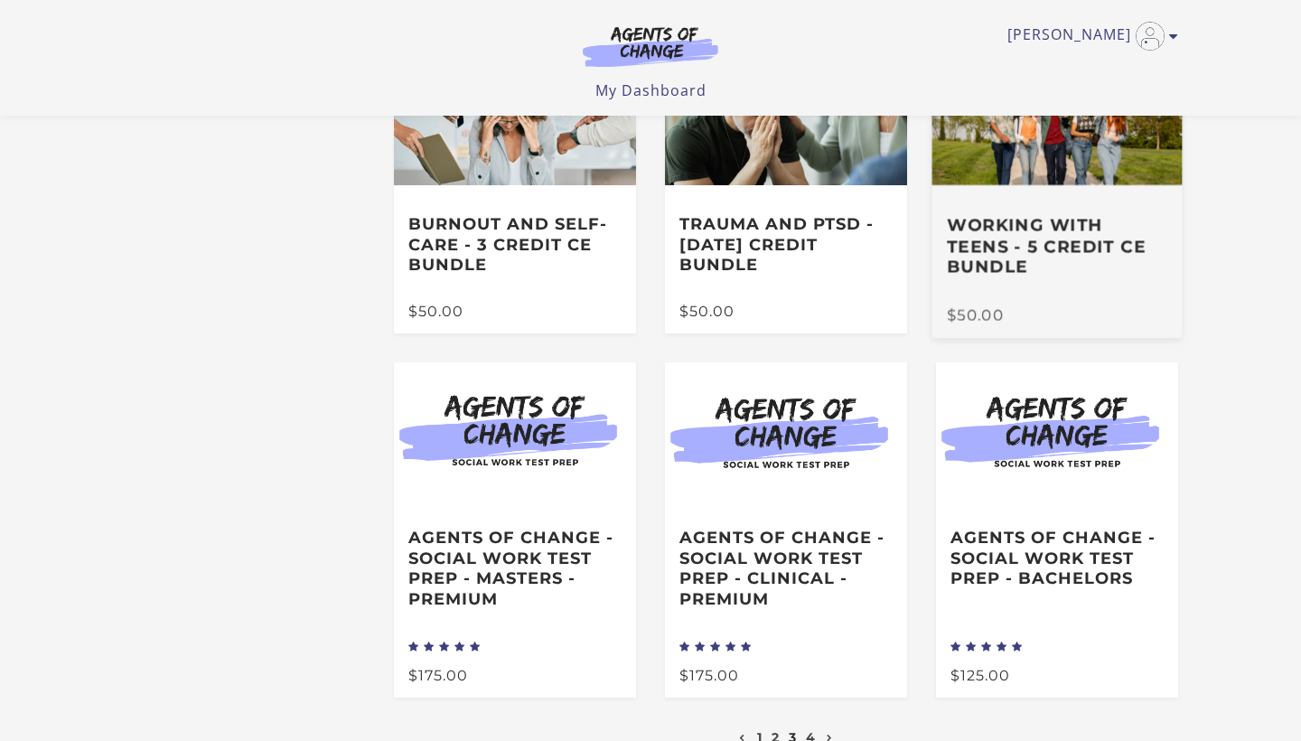
click at [1054, 226] on h3 "Working with Teens - 5 Credit CE Bundle" at bounding box center [1057, 246] width 220 height 63
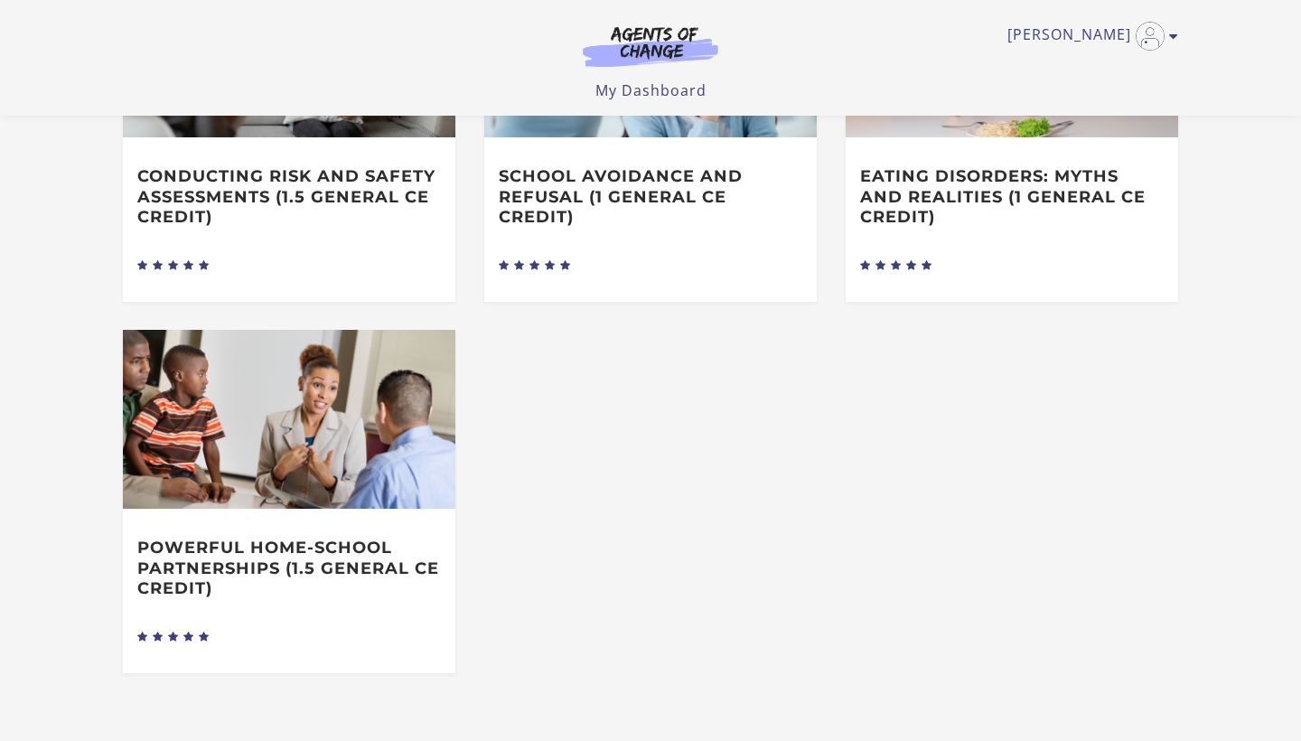
scroll to position [801, 0]
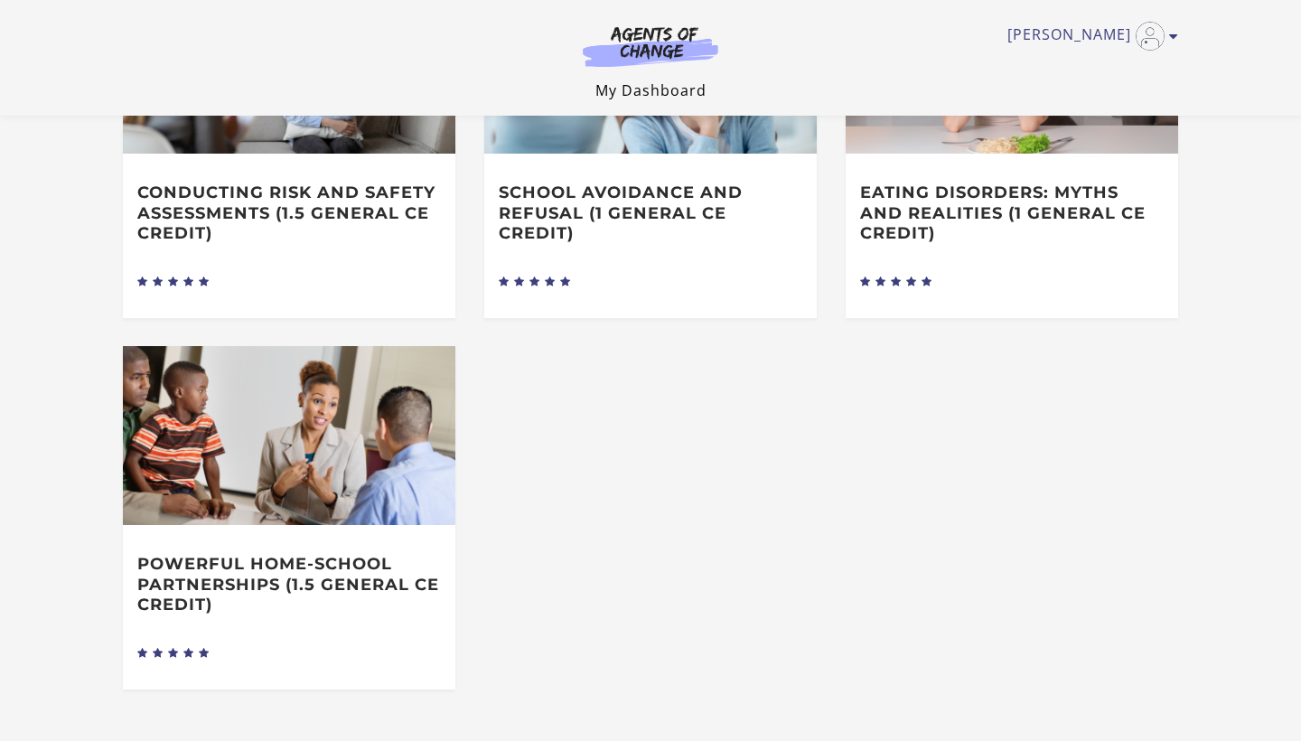
click at [679, 82] on link "My Dashboard" at bounding box center [650, 90] width 111 height 20
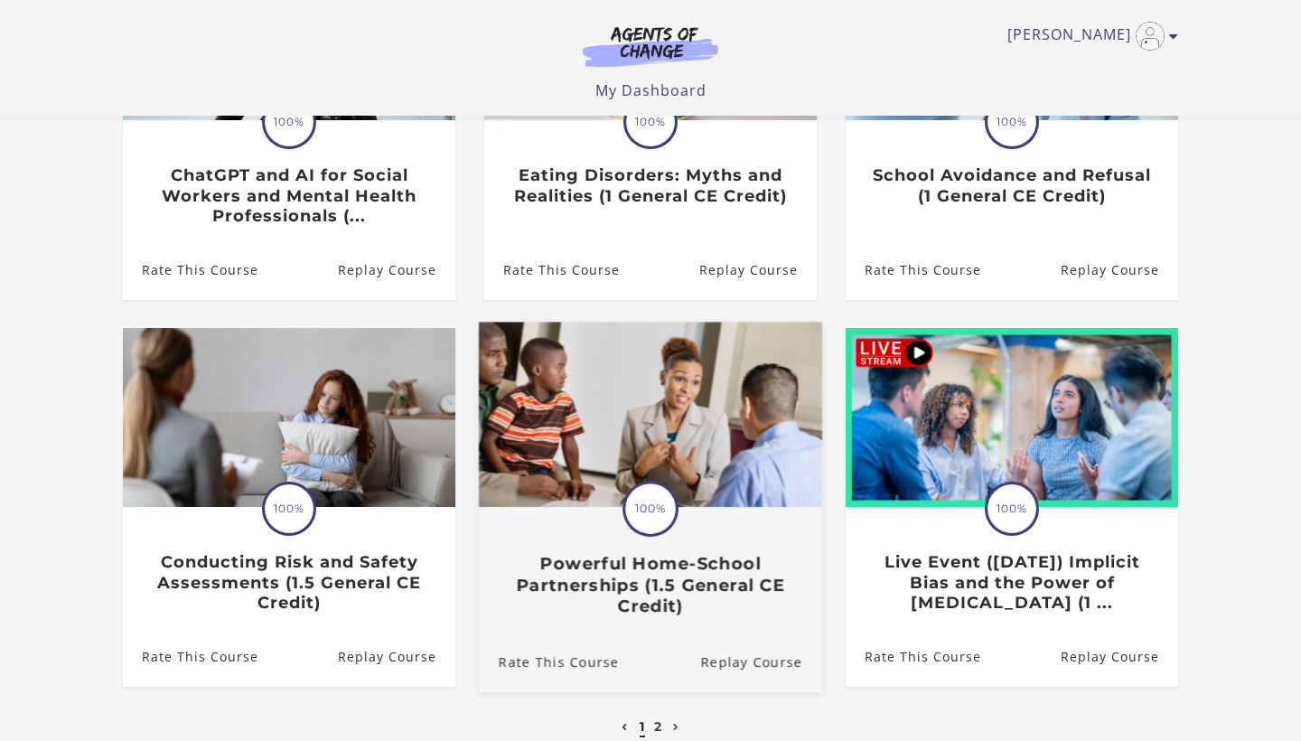
scroll to position [340, 0]
click at [650, 553] on div "Translation missing: en.liquid.partials.dashboard_course_card.progress_descript…" at bounding box center [650, 562] width 343 height 108
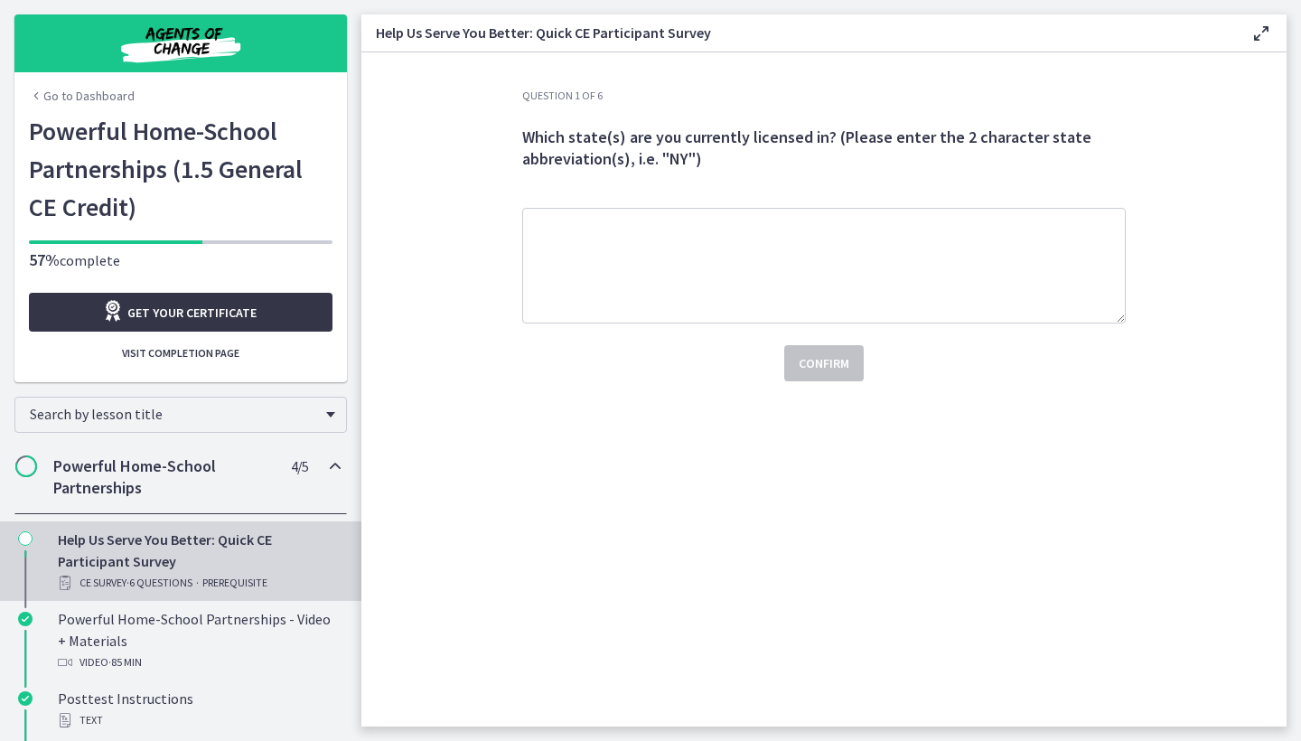
click at [232, 314] on span "Get your certificate" at bounding box center [191, 313] width 129 height 22
click at [99, 81] on div "Go to Dashboard" at bounding box center [180, 92] width 332 height 40
click at [97, 96] on link "Go to Dashboard" at bounding box center [82, 96] width 106 height 18
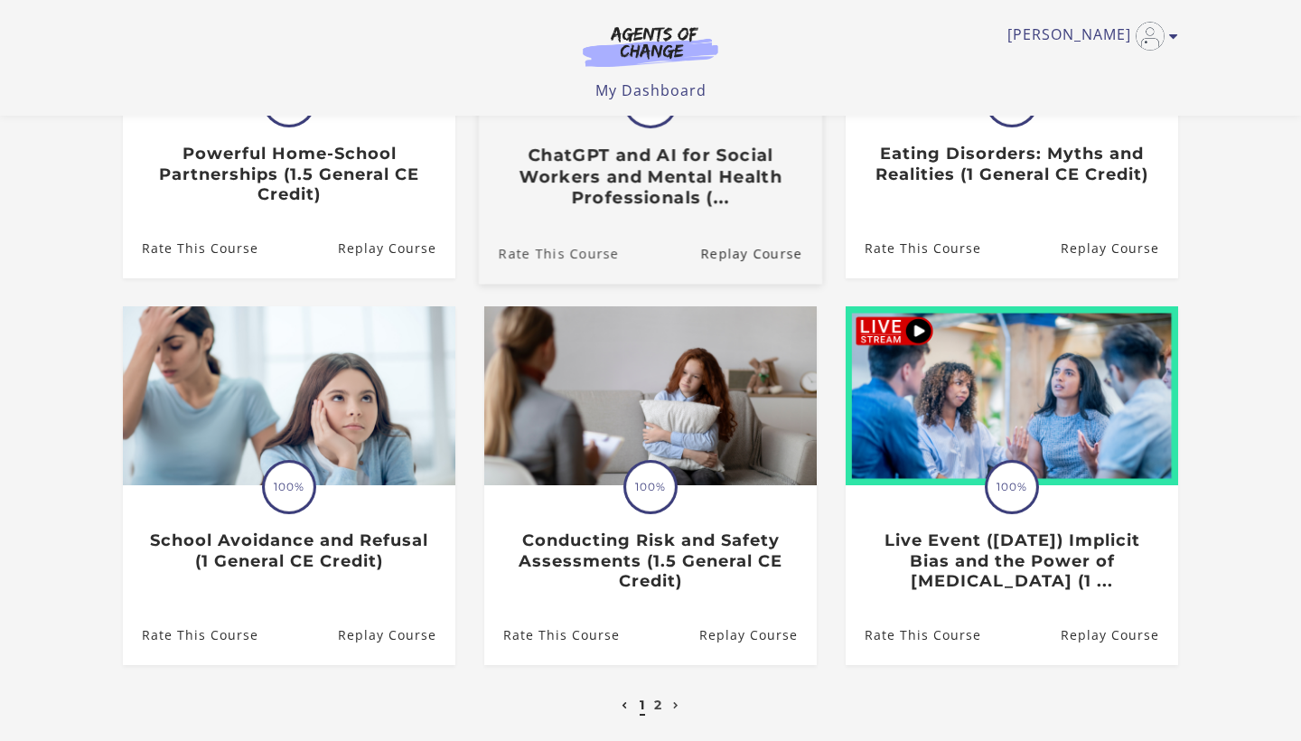
scroll to position [361, 0]
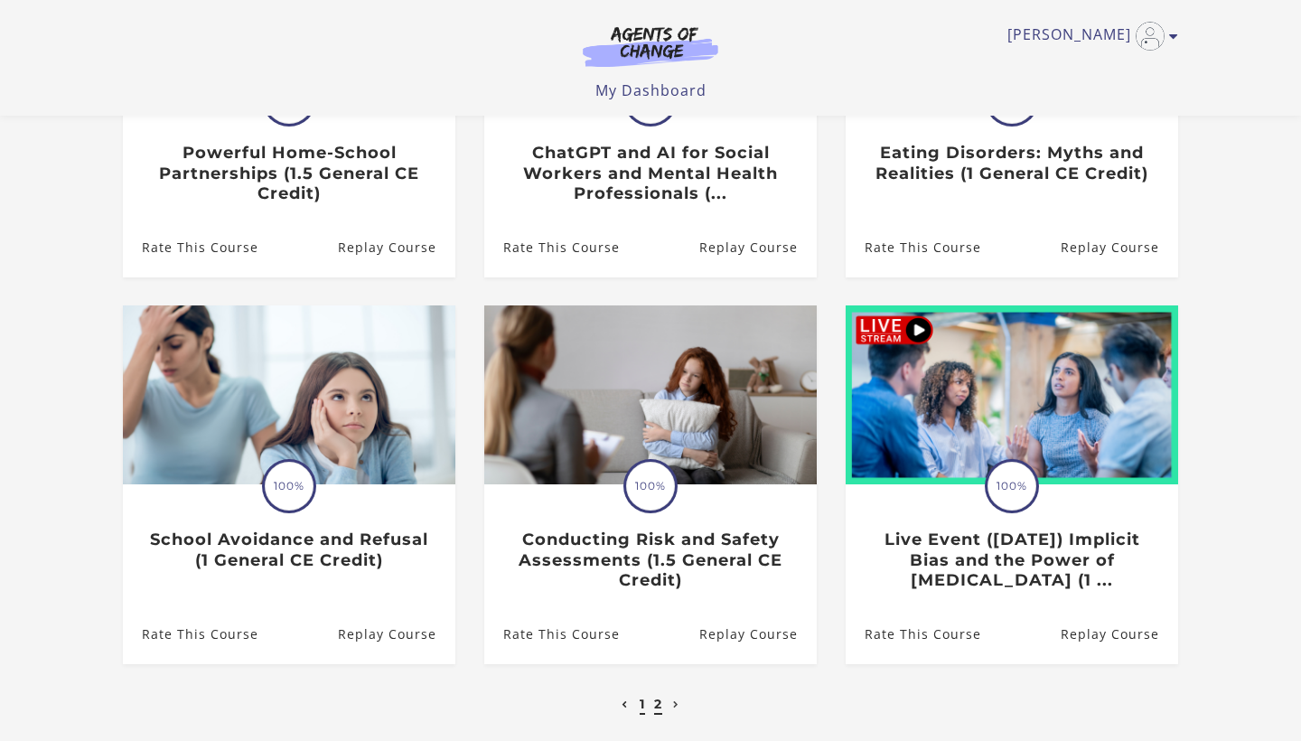
click at [658, 703] on link "2" at bounding box center [658, 704] width 8 height 16
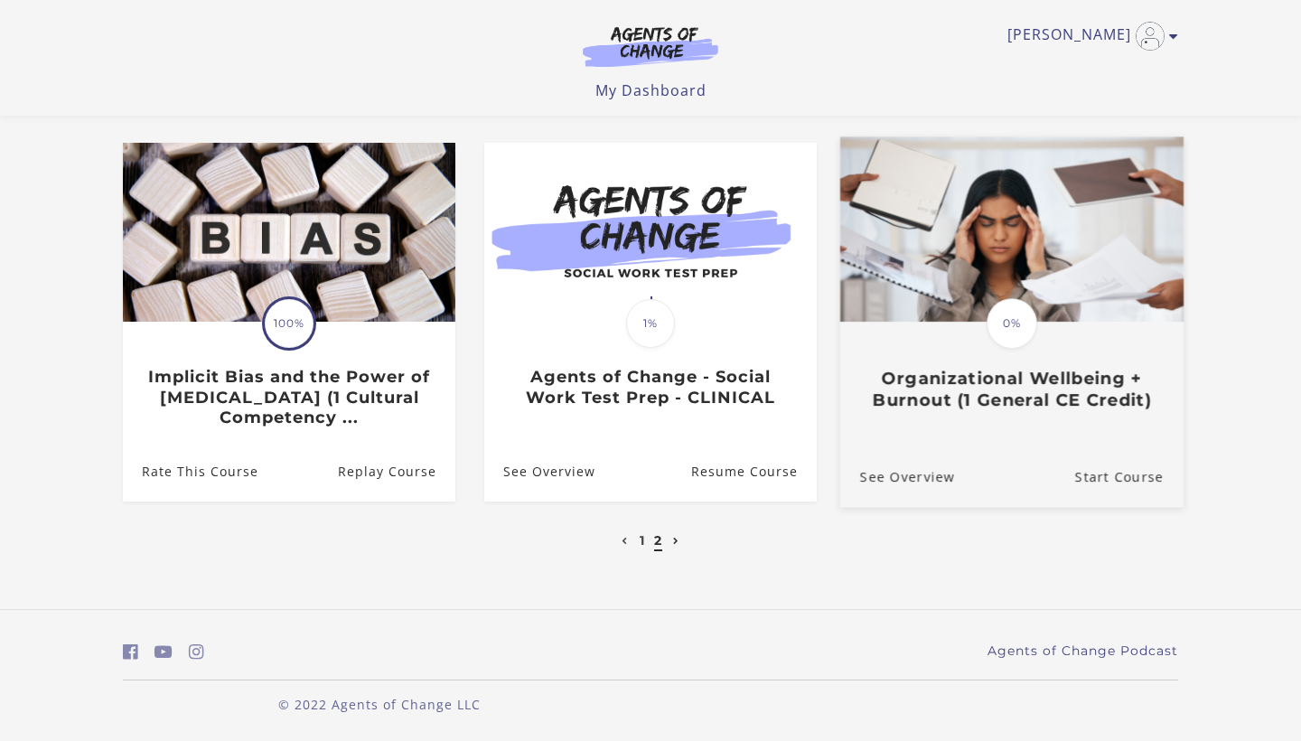
scroll to position [139, 0]
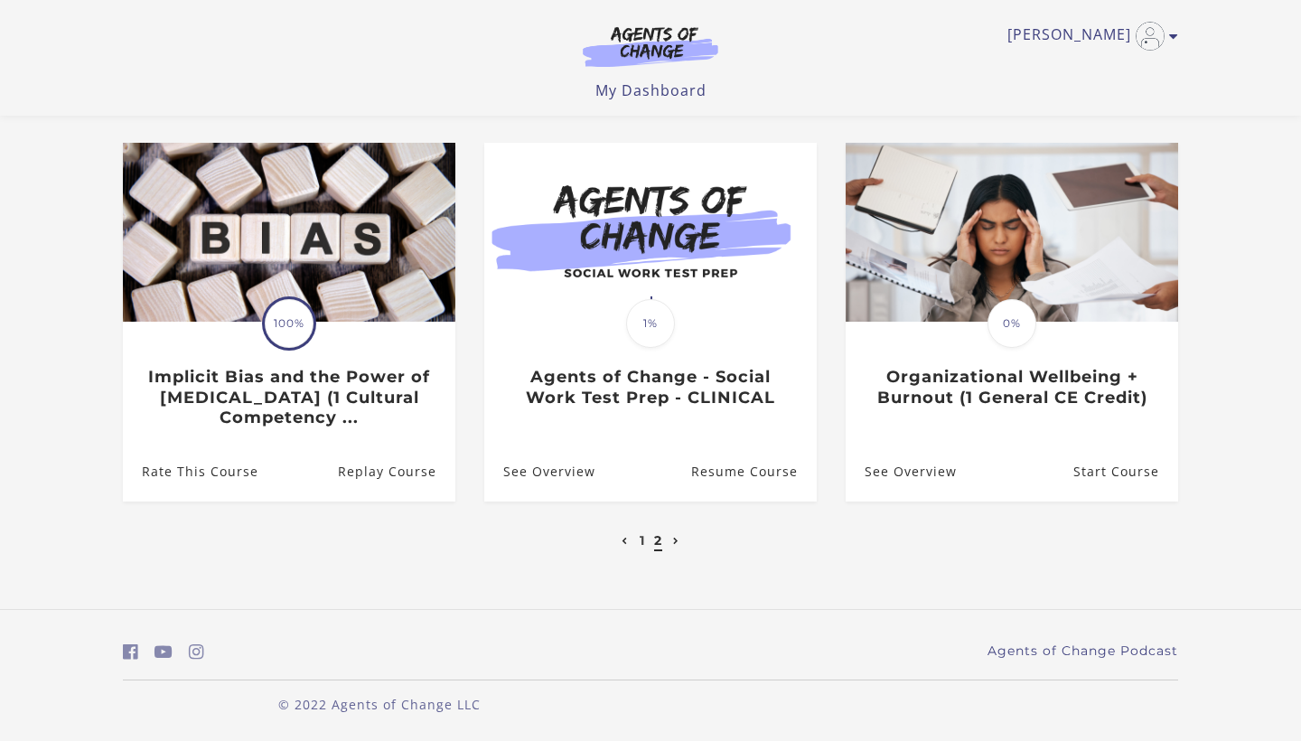
click at [627, 540] on icon "Previous page" at bounding box center [625, 541] width 6 height 7
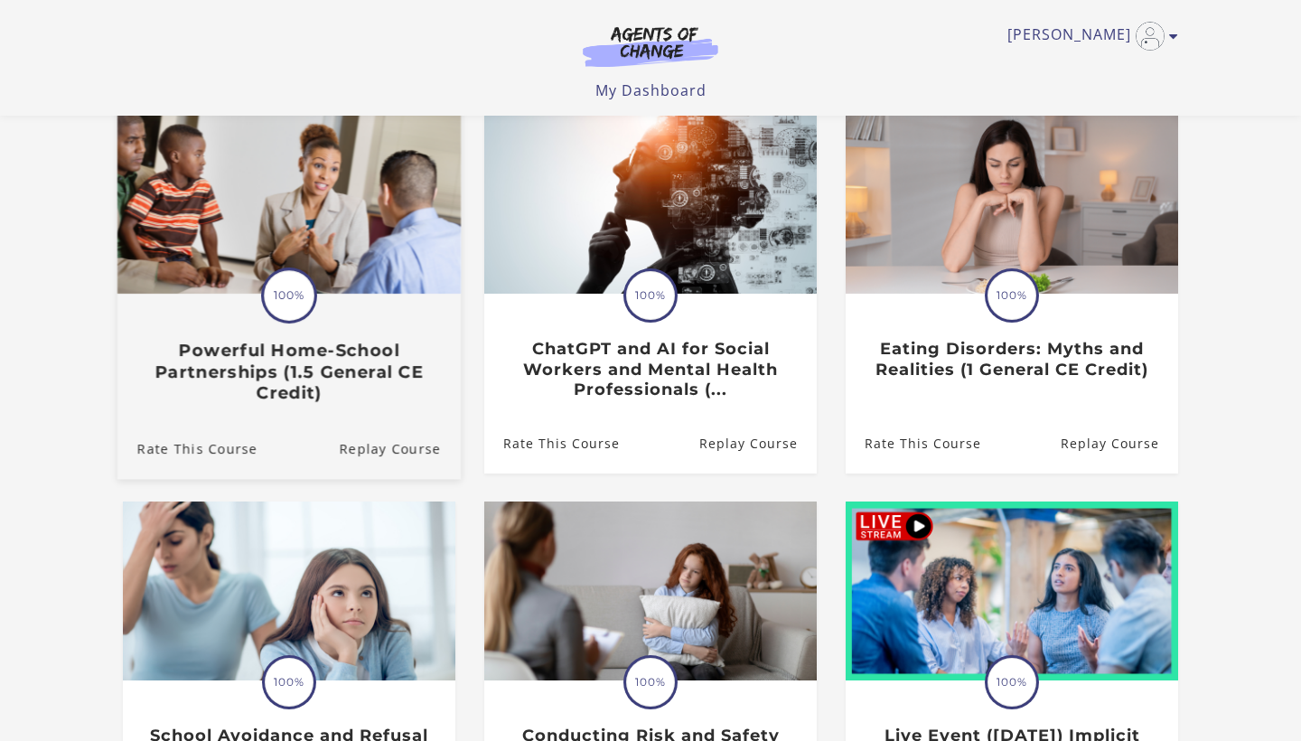
scroll to position [170, 0]
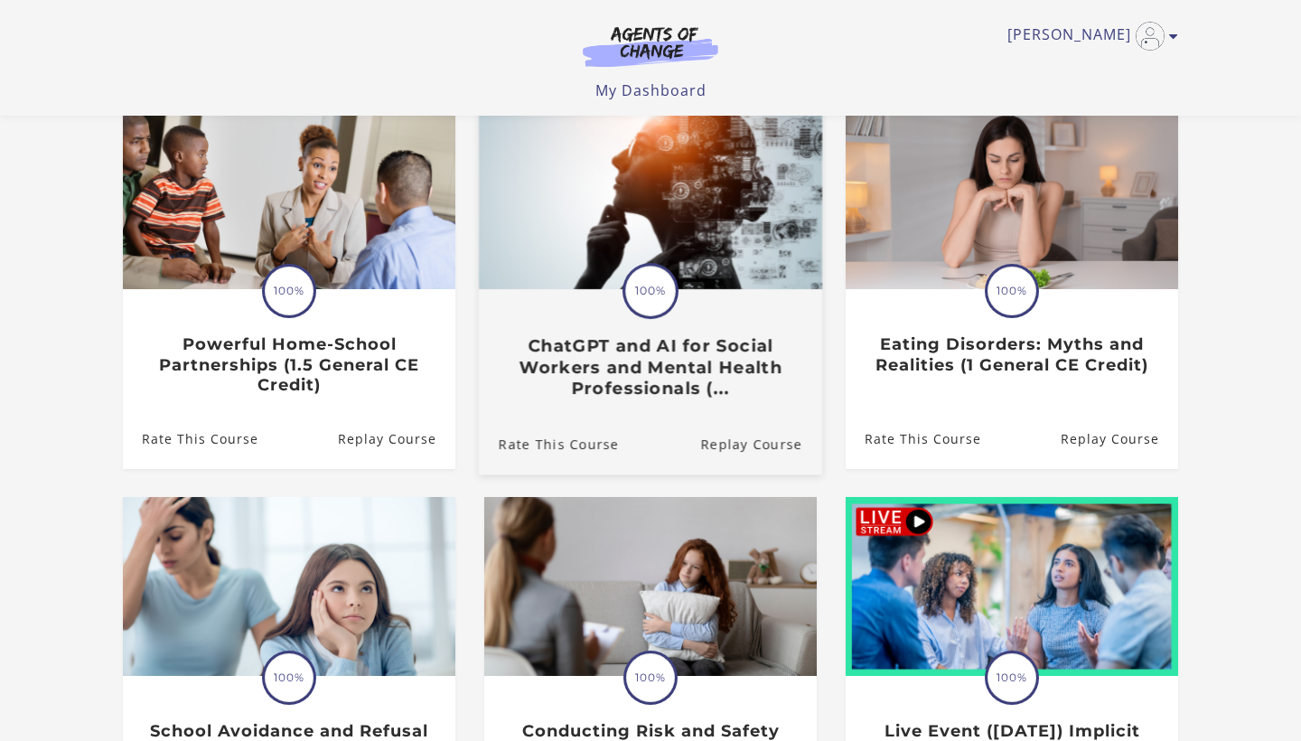
click at [665, 376] on h3 "ChatGPT and AI for Social Workers and Mental Health Professionals (..." at bounding box center [651, 366] width 304 height 63
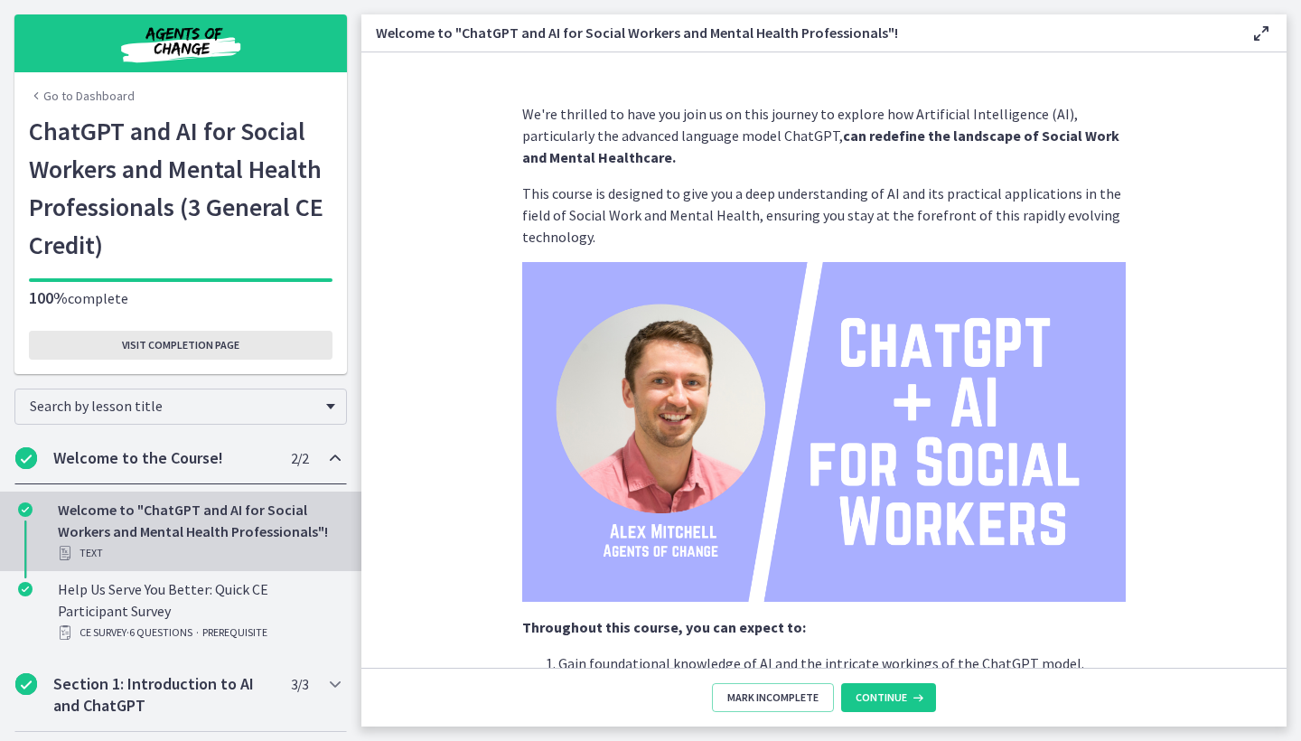
click at [148, 346] on span "Visit completion page" at bounding box center [180, 345] width 117 height 14
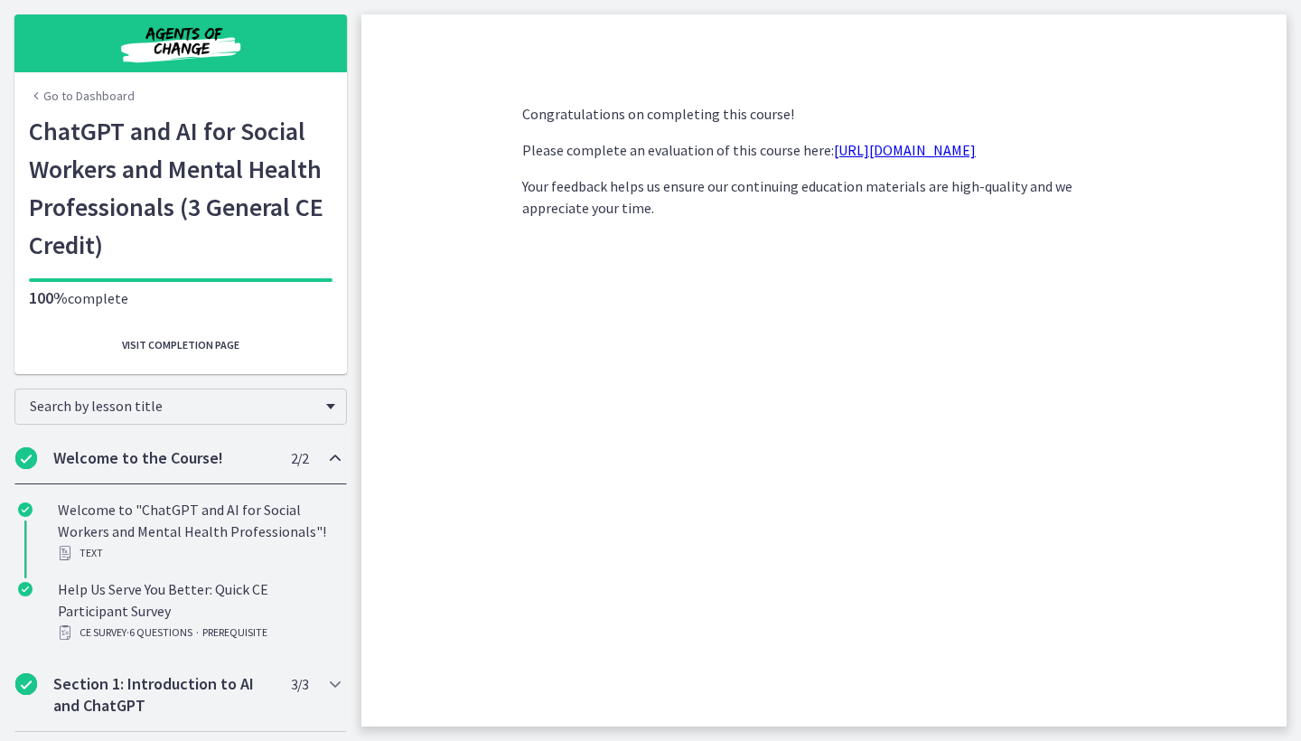
click at [859, 145] on link "[URL][DOMAIN_NAME]" at bounding box center [905, 150] width 142 height 18
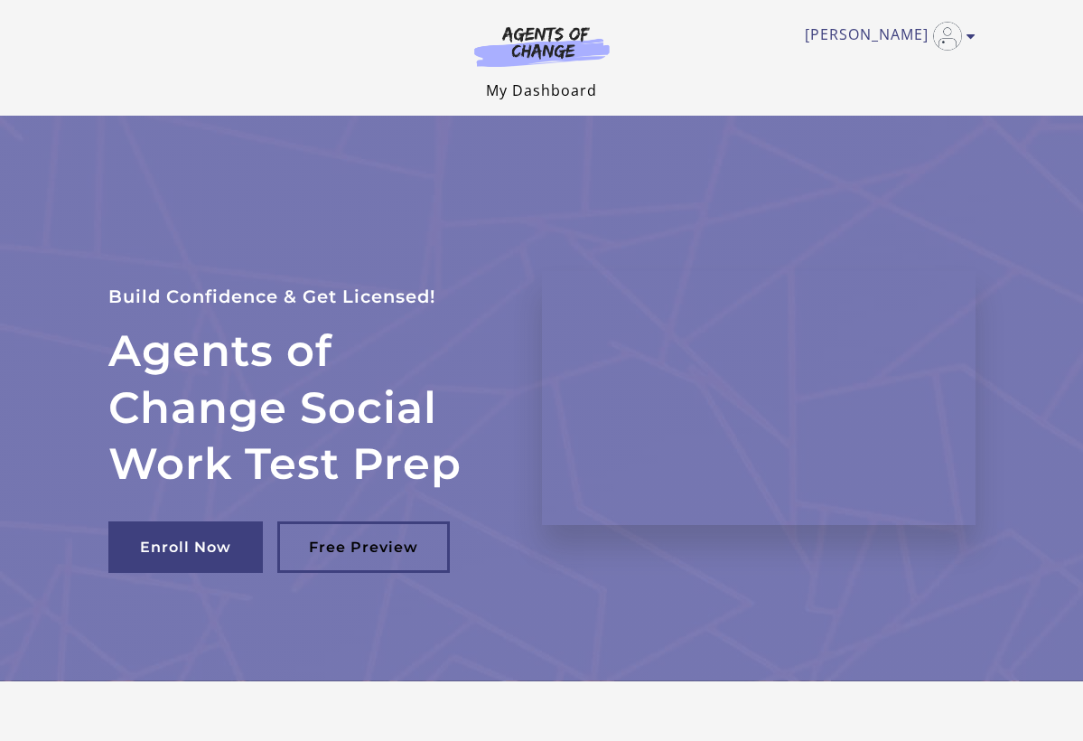
click at [547, 89] on link "My Dashboard" at bounding box center [541, 90] width 111 height 20
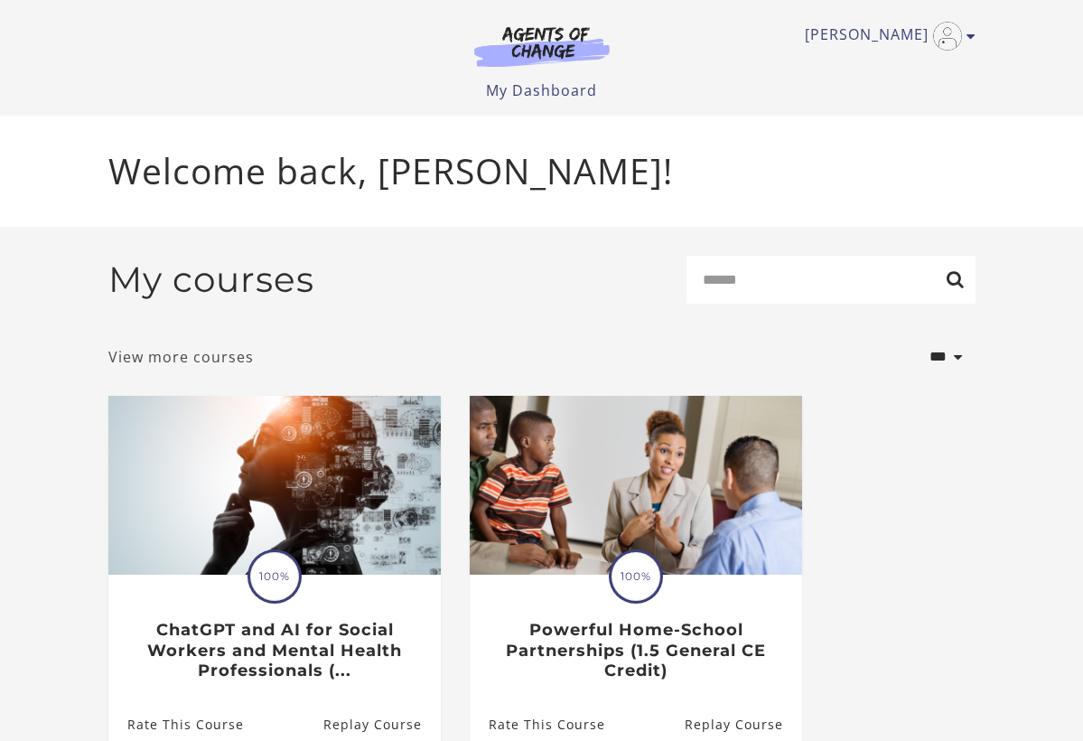
click at [170, 360] on link "View more courses" at bounding box center [180, 357] width 145 height 22
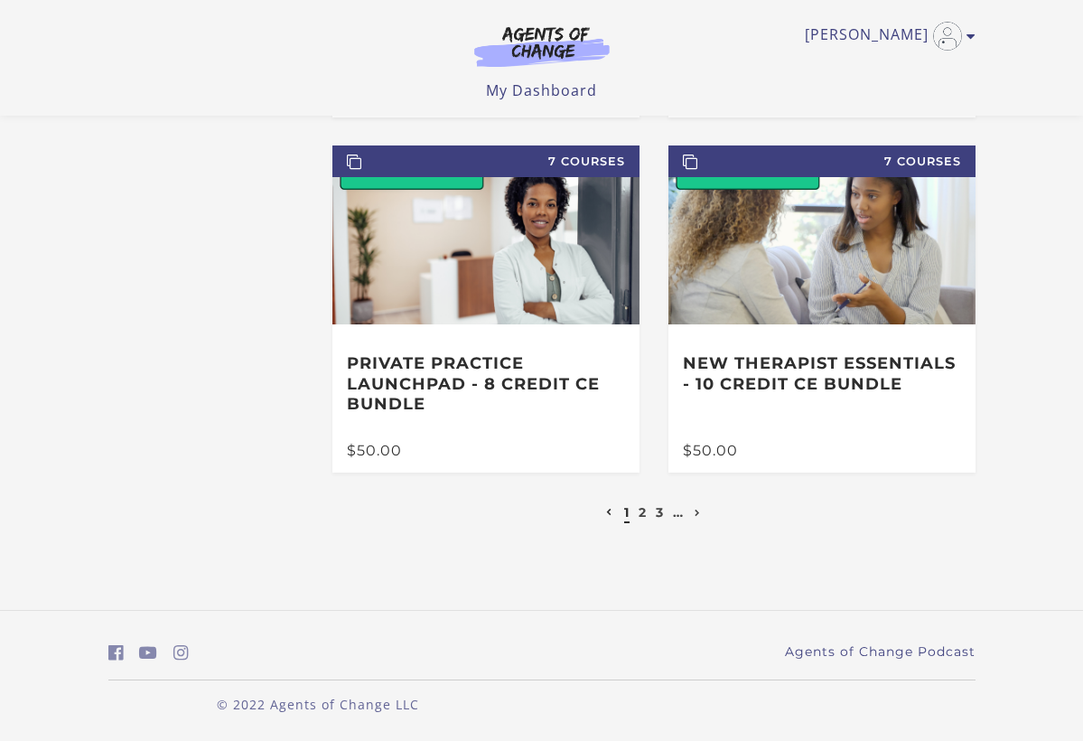
scroll to position [771, 0]
click at [644, 517] on link "2" at bounding box center [643, 512] width 8 height 16
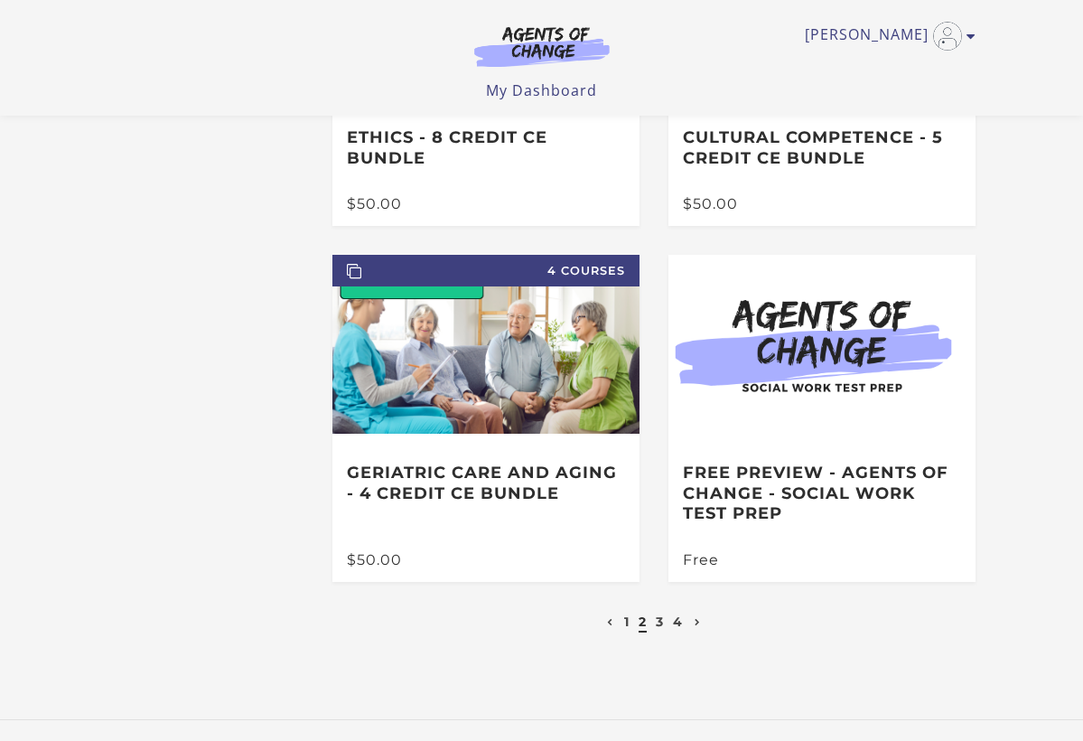
scroll to position [622, 0]
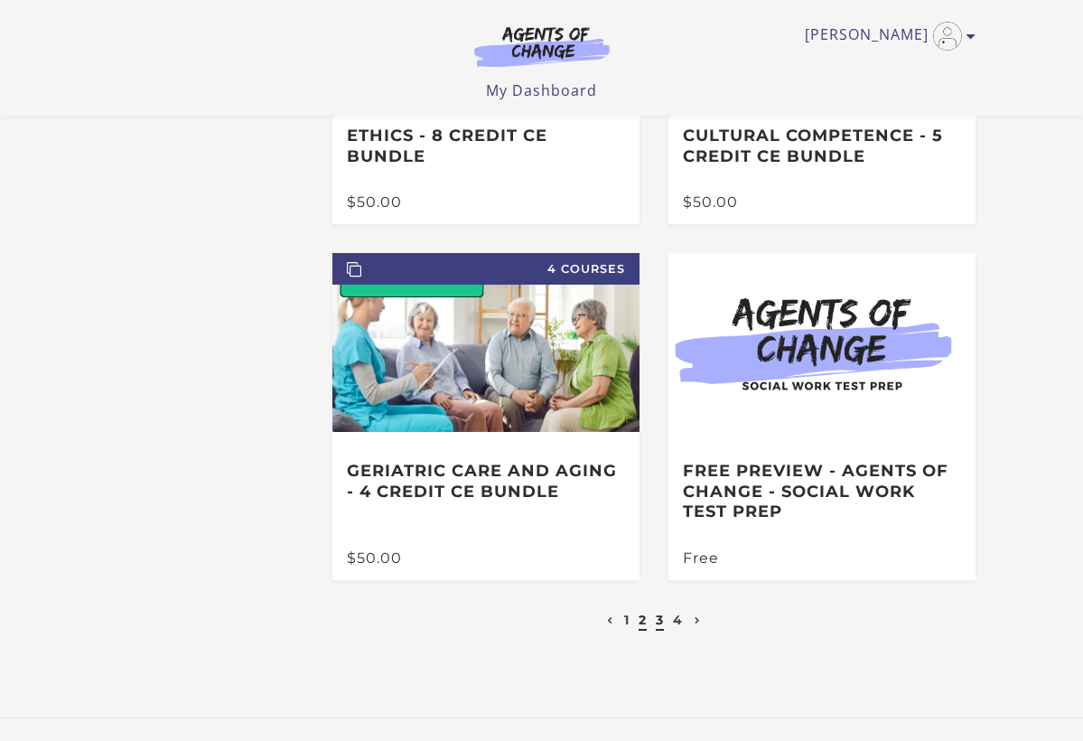
click at [660, 622] on link "3" at bounding box center [660, 620] width 8 height 16
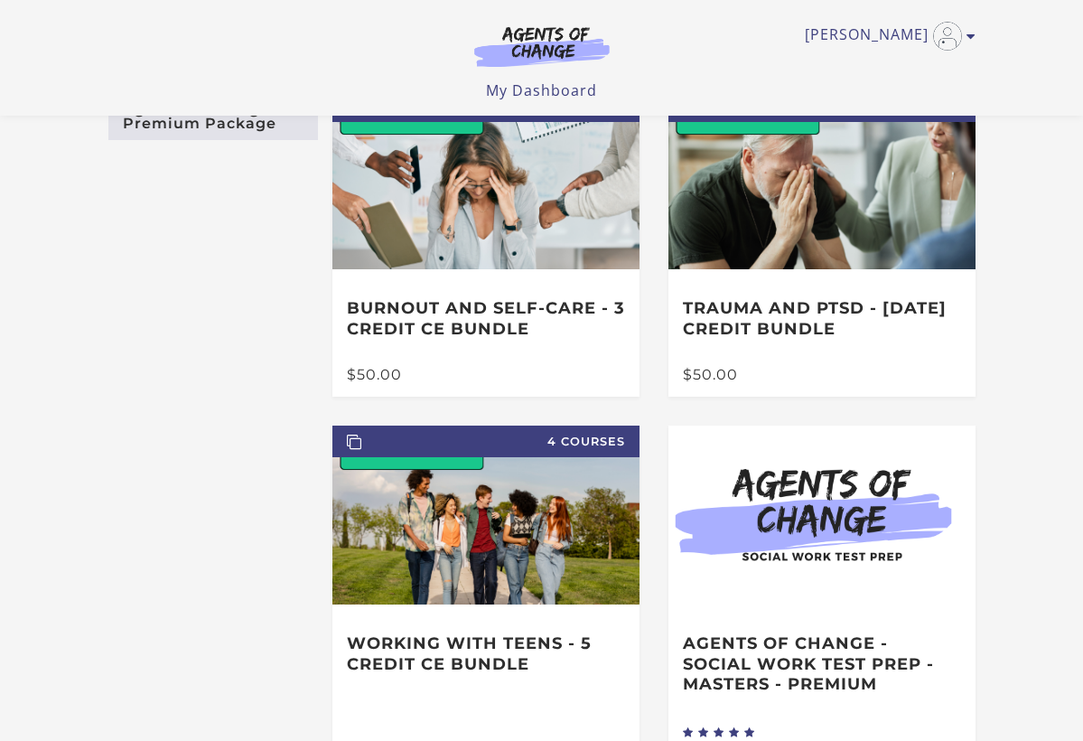
scroll to position [1, 0]
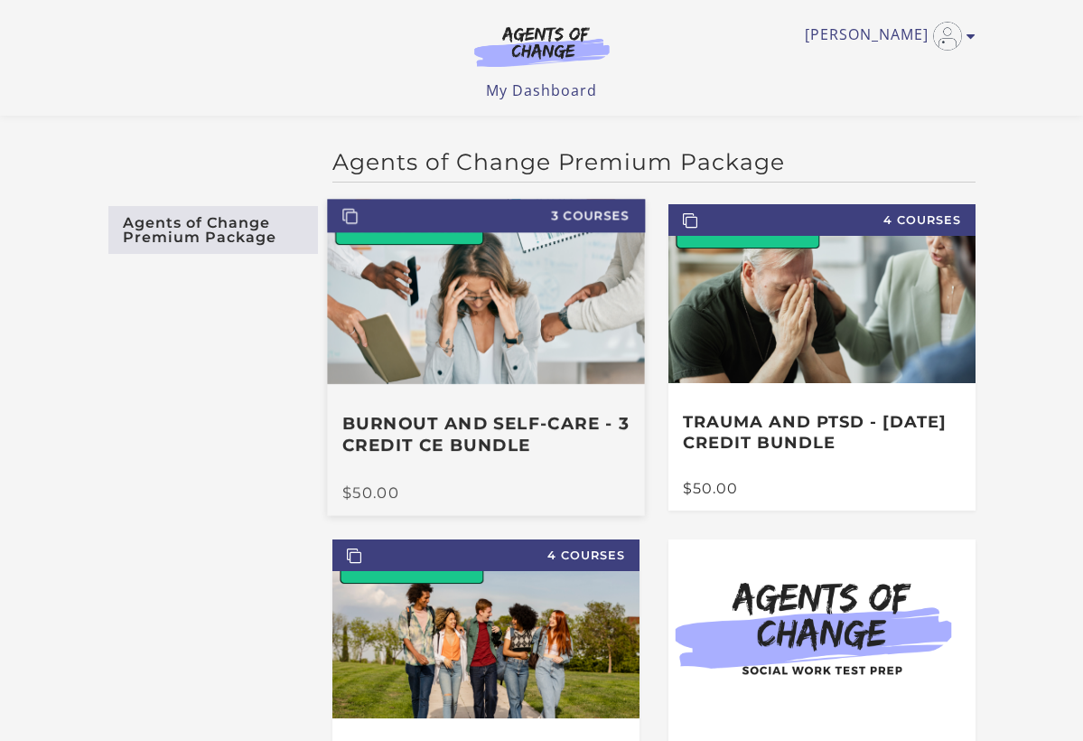
click at [449, 426] on h3 "Burnout and Self-Care - 3 Credit CE Bundle" at bounding box center [485, 435] width 287 height 42
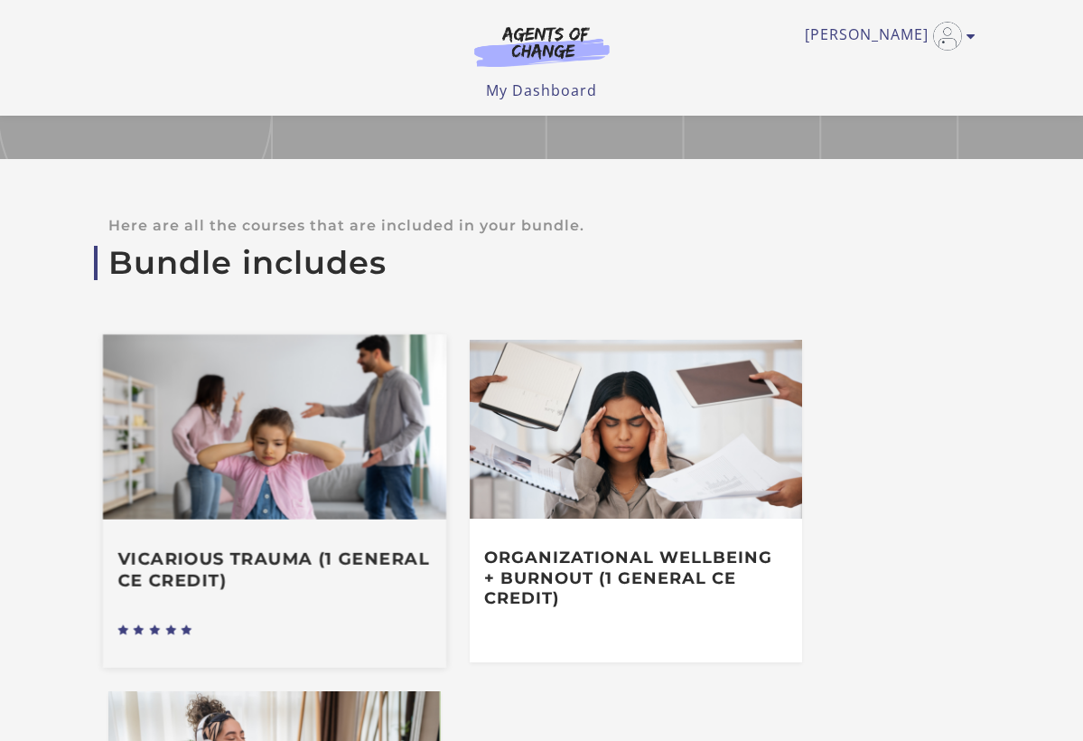
scroll to position [534, 0]
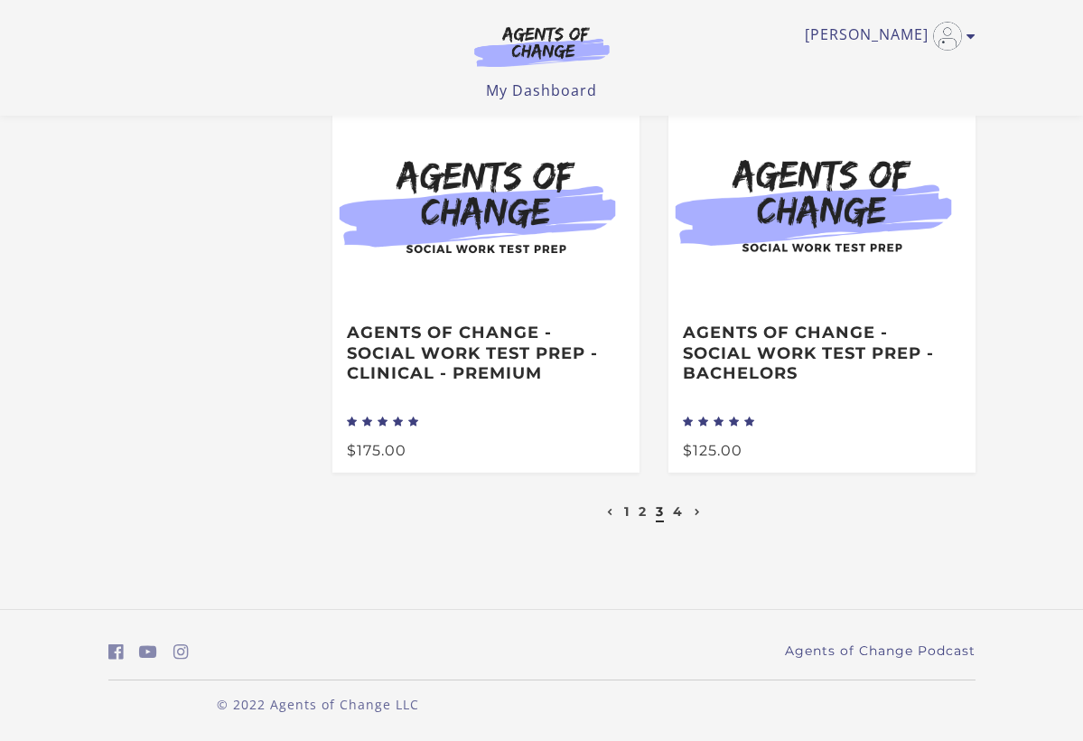
scroll to position [812, 0]
click at [681, 511] on link "4" at bounding box center [678, 511] width 10 height 16
